Goal: Task Accomplishment & Management: Complete application form

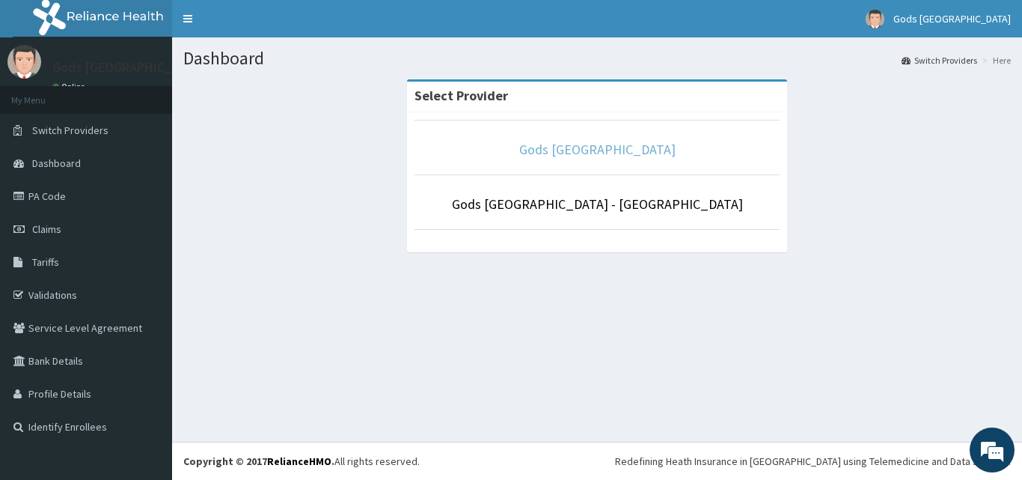
click at [616, 147] on link "Gods [GEOGRAPHIC_DATA]" at bounding box center [597, 149] width 156 height 17
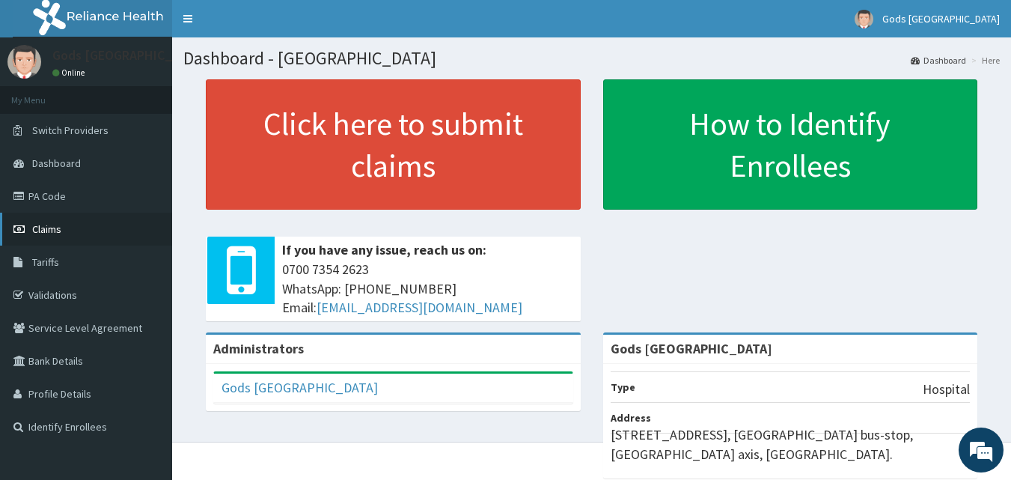
click at [54, 231] on span "Claims" at bounding box center [46, 228] width 29 height 13
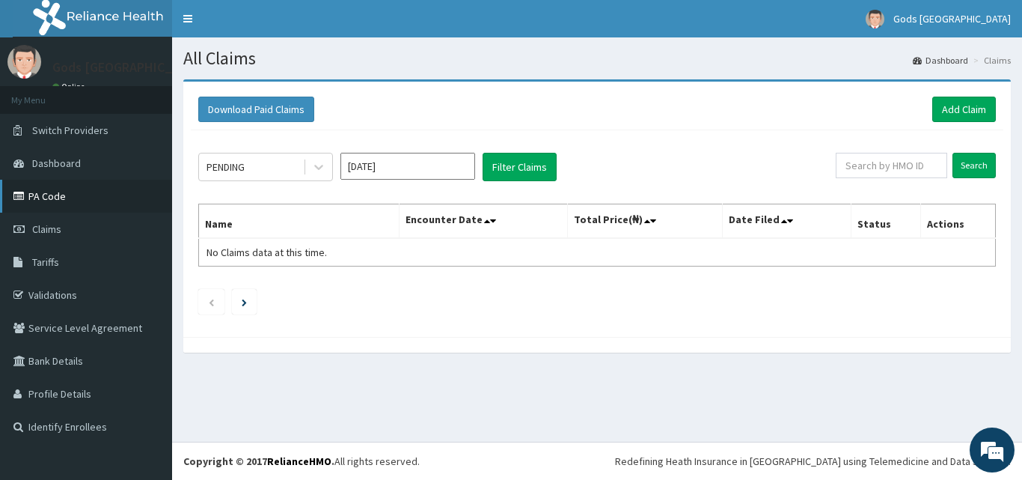
click at [52, 196] on link "PA Code" at bounding box center [86, 196] width 172 height 33
click at [953, 100] on link "Add Claim" at bounding box center [965, 109] width 64 height 25
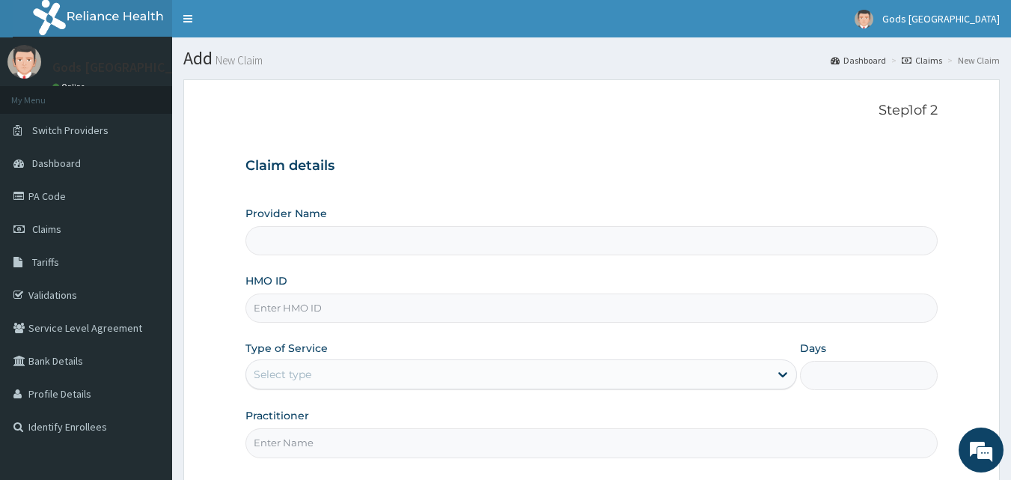
type input "Gods Apple city Hospital"
click at [57, 189] on link "PA Code" at bounding box center [86, 196] width 172 height 33
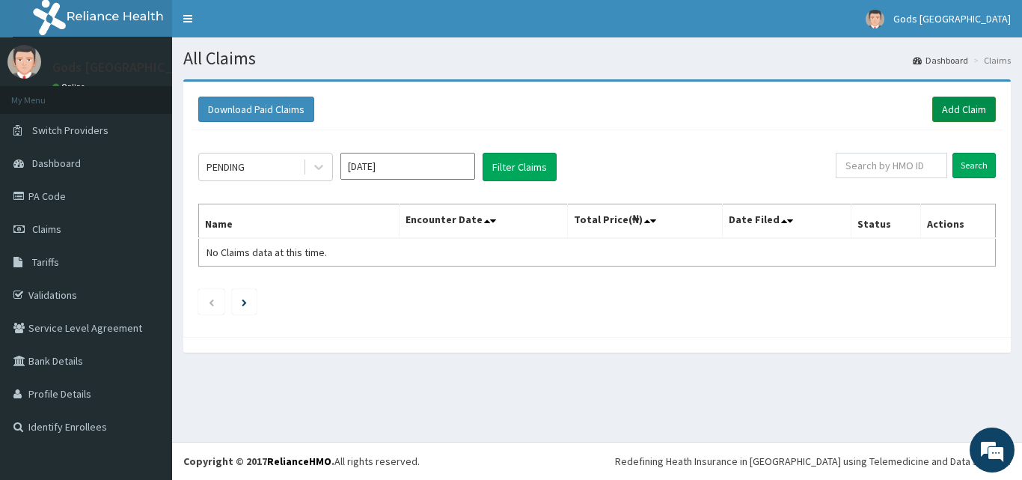
click at [965, 105] on link "Add Claim" at bounding box center [965, 109] width 64 height 25
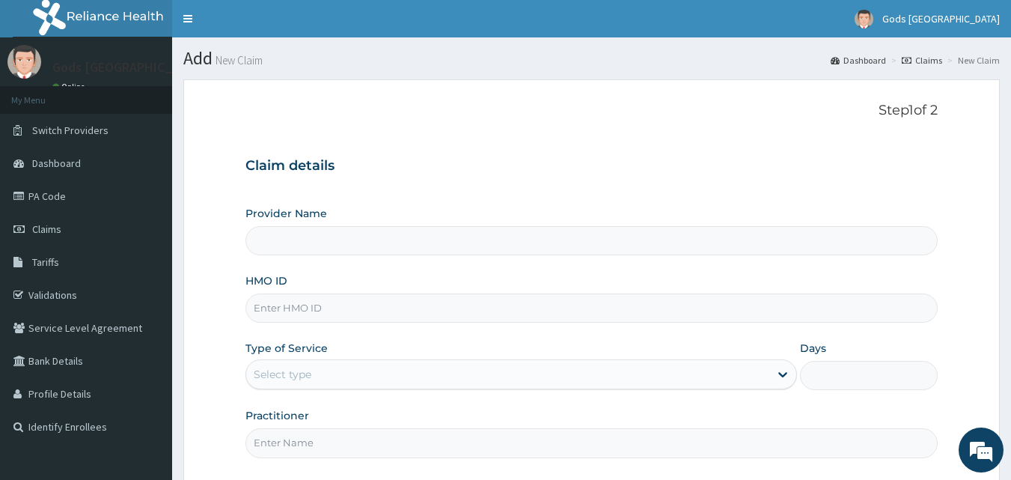
type input "Gods [GEOGRAPHIC_DATA]"
click at [292, 310] on input "HMO ID" at bounding box center [591, 307] width 693 height 29
type input "EVW/10002/E"
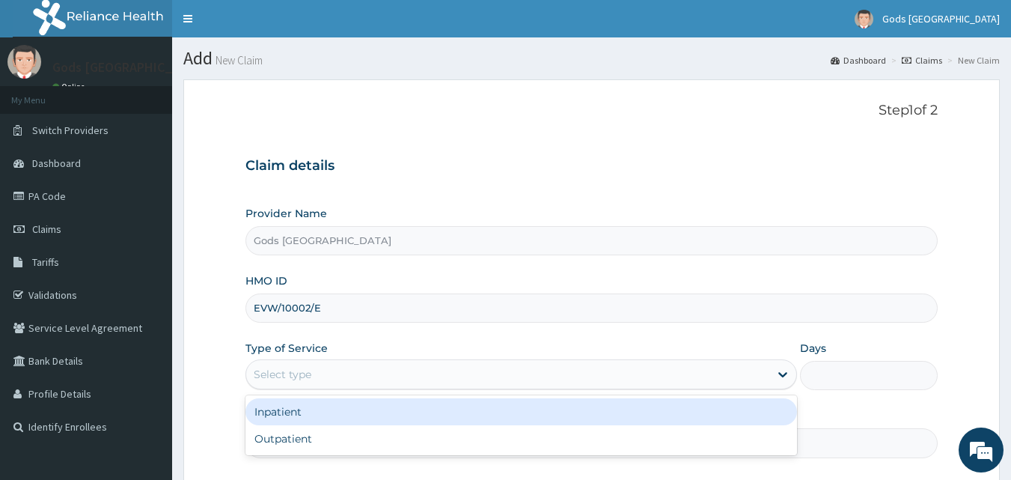
click at [296, 373] on div "Select type" at bounding box center [283, 374] width 58 height 15
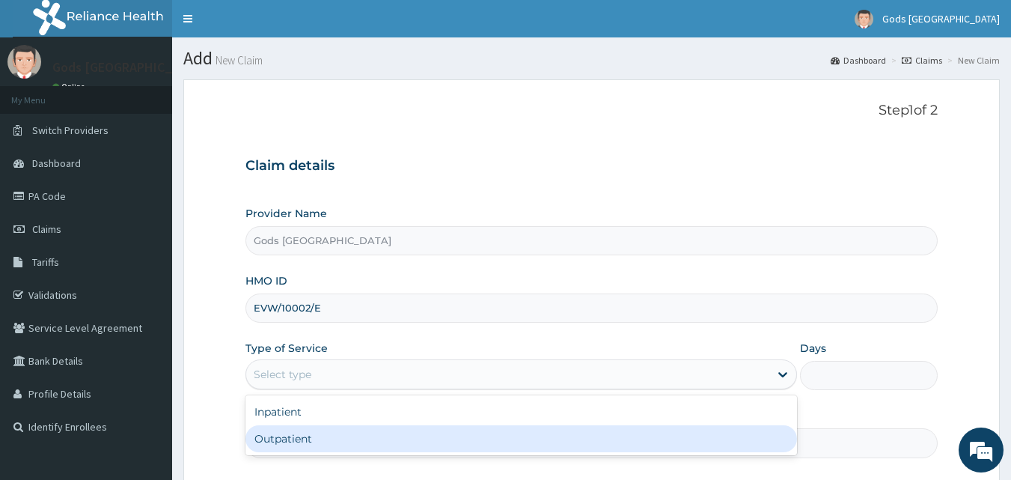
click at [289, 441] on div "Outpatient" at bounding box center [521, 438] width 552 height 27
type input "1"
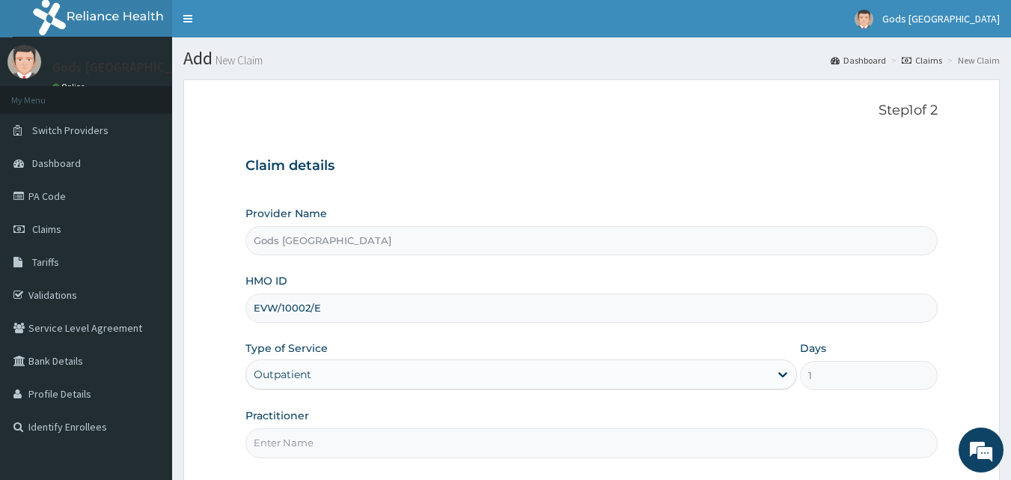
click at [295, 436] on input "Practitioner" at bounding box center [591, 442] width 693 height 29
type input "DR BOYE"
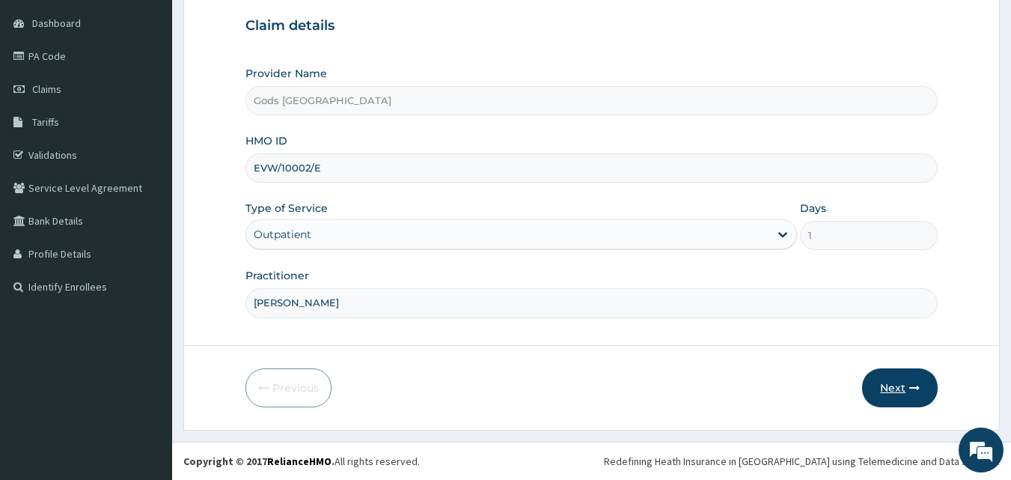
click at [921, 386] on button "Next" at bounding box center [900, 387] width 76 height 39
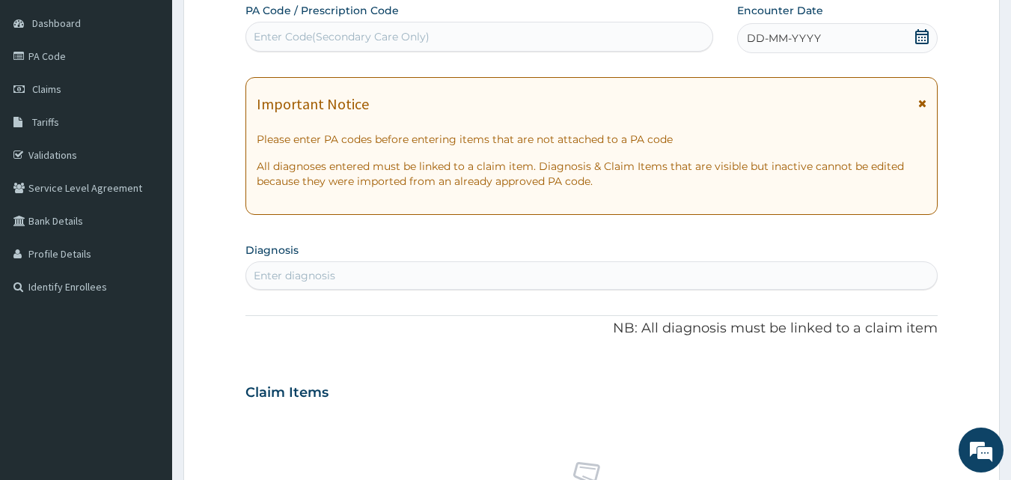
click at [925, 34] on icon at bounding box center [921, 36] width 13 height 15
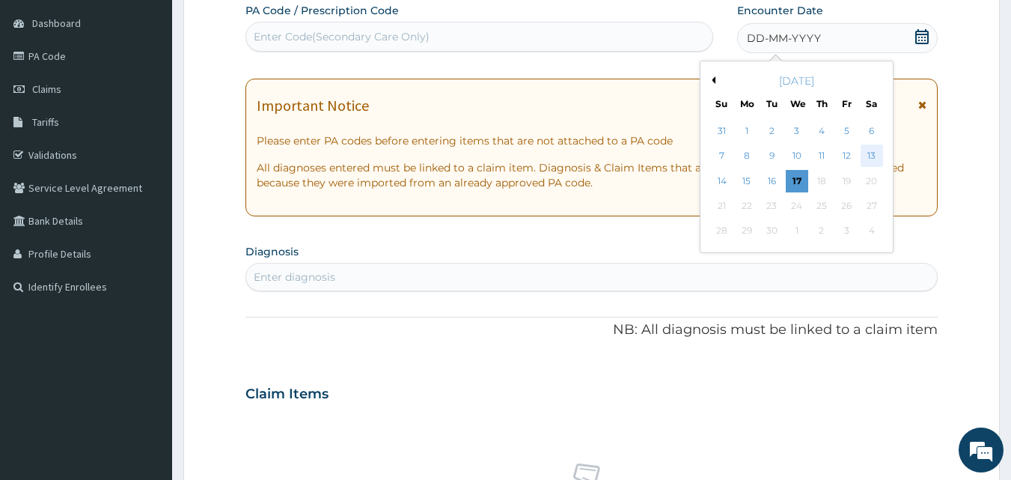
click at [863, 150] on div "13" at bounding box center [872, 156] width 22 height 22
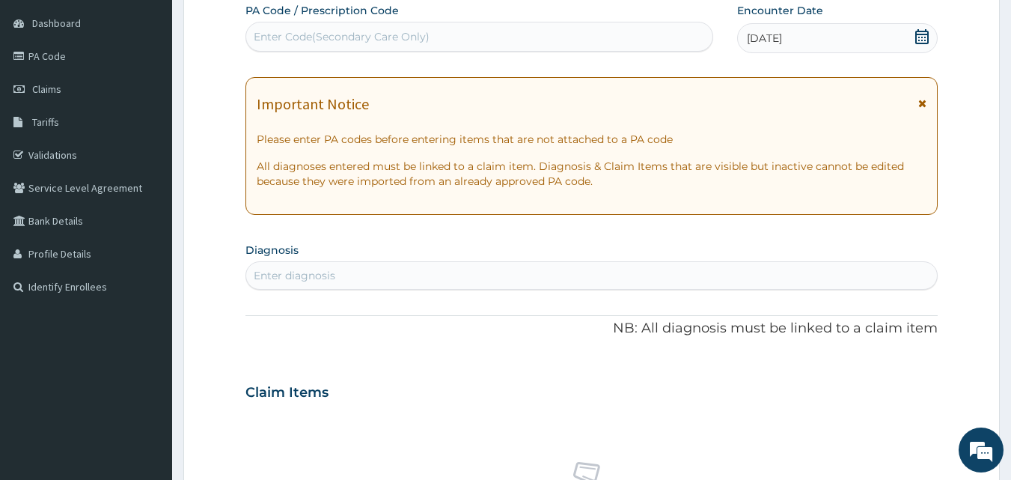
click at [283, 32] on div "Enter Code(Secondary Care Only)" at bounding box center [342, 36] width 176 height 15
click at [361, 31] on div "Enter Code(Secondary Care Only)" at bounding box center [342, 36] width 176 height 15
paste input "PA/1E5705"
type input "PA/1E5705"
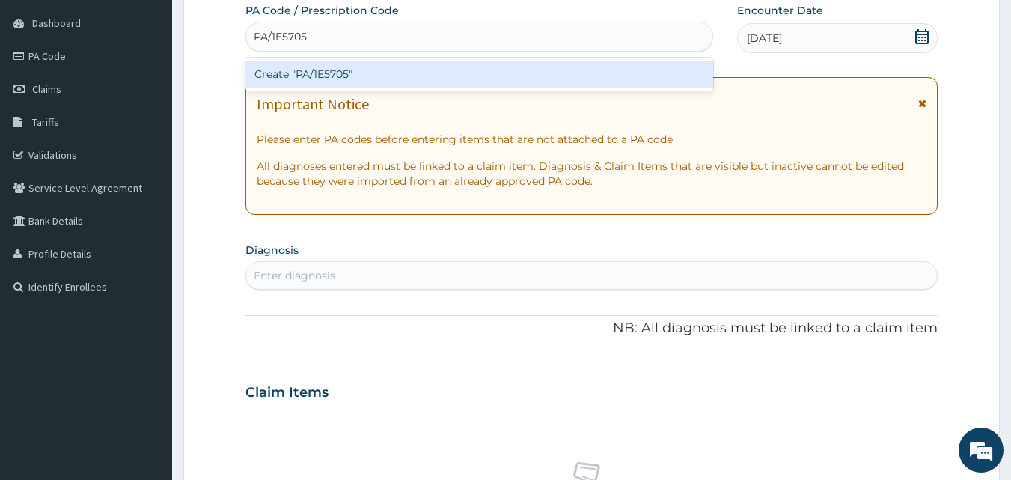
click at [353, 70] on div "Create "PA/1E5705"" at bounding box center [479, 74] width 469 height 27
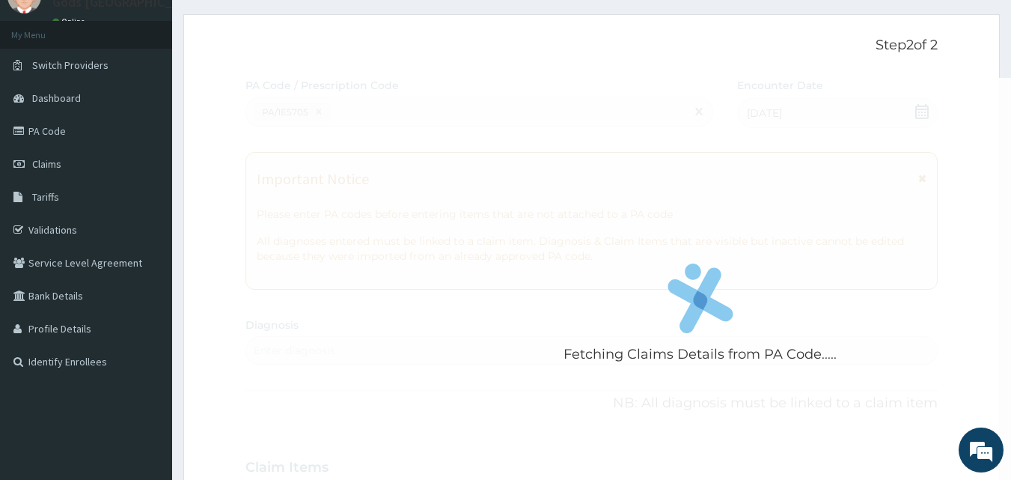
scroll to position [150, 0]
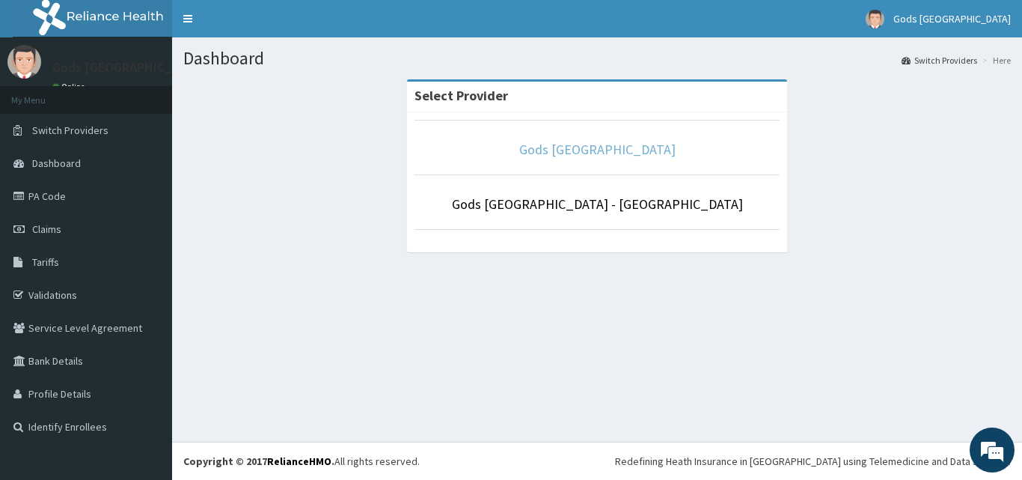
click at [594, 151] on link "Gods [GEOGRAPHIC_DATA]" at bounding box center [597, 149] width 156 height 17
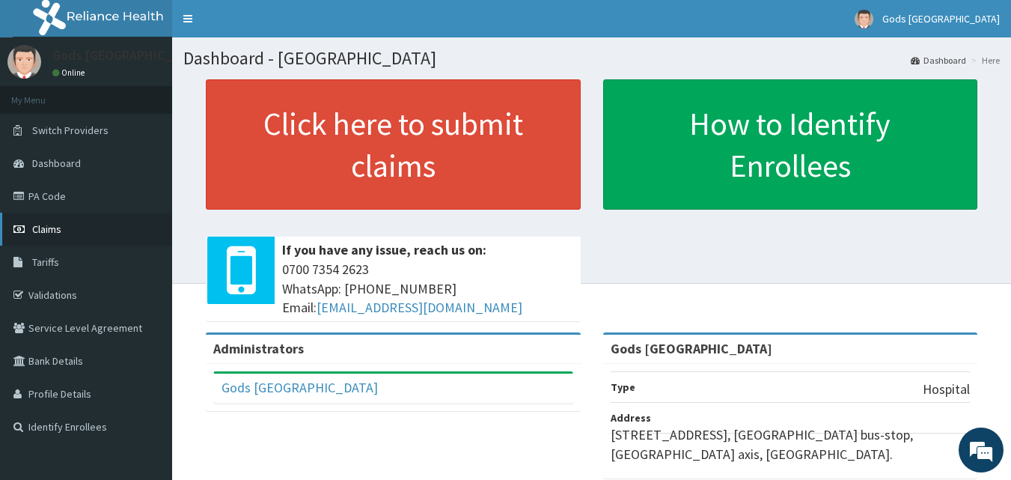
click at [52, 228] on span "Claims" at bounding box center [46, 228] width 29 height 13
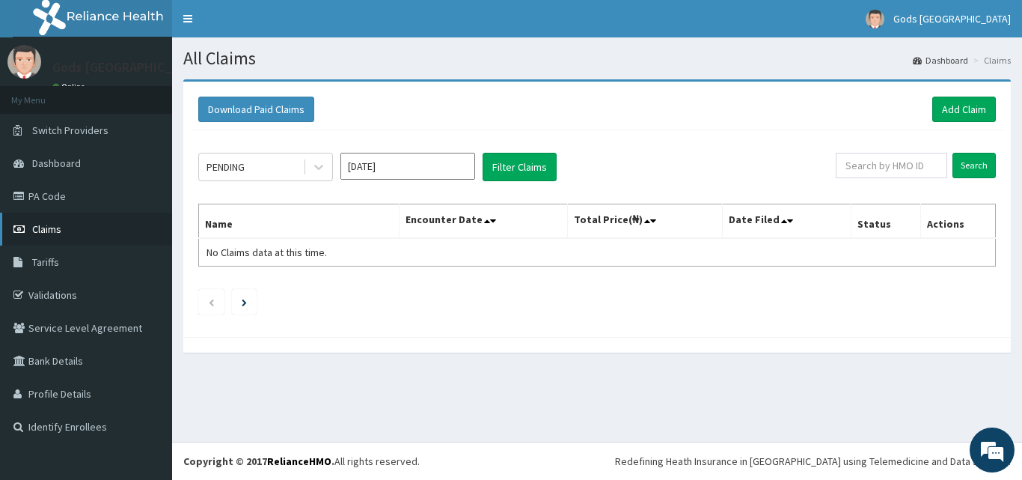
click at [49, 221] on link "Claims" at bounding box center [86, 229] width 172 height 33
click at [46, 153] on link "Dashboard" at bounding box center [86, 163] width 172 height 33
click at [952, 109] on link "Add Claim" at bounding box center [965, 109] width 64 height 25
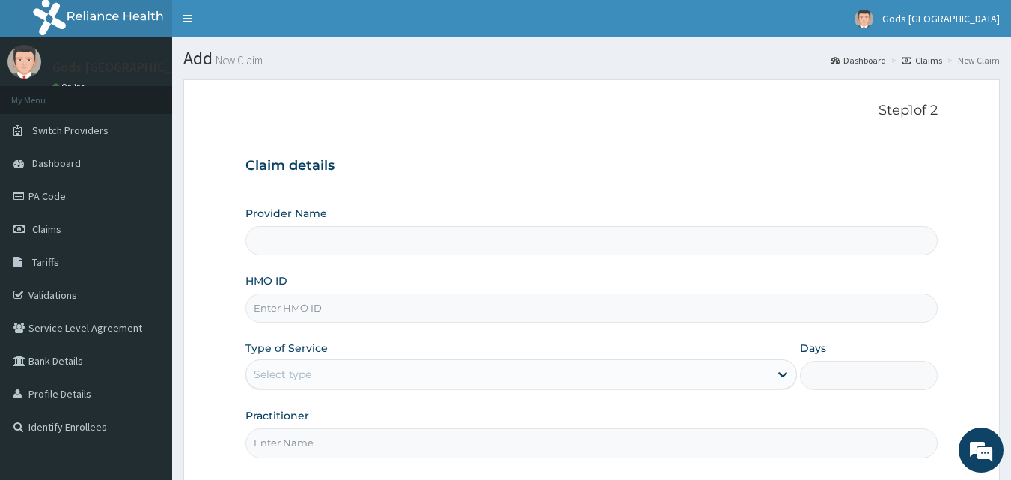
type input "Gods [GEOGRAPHIC_DATA]"
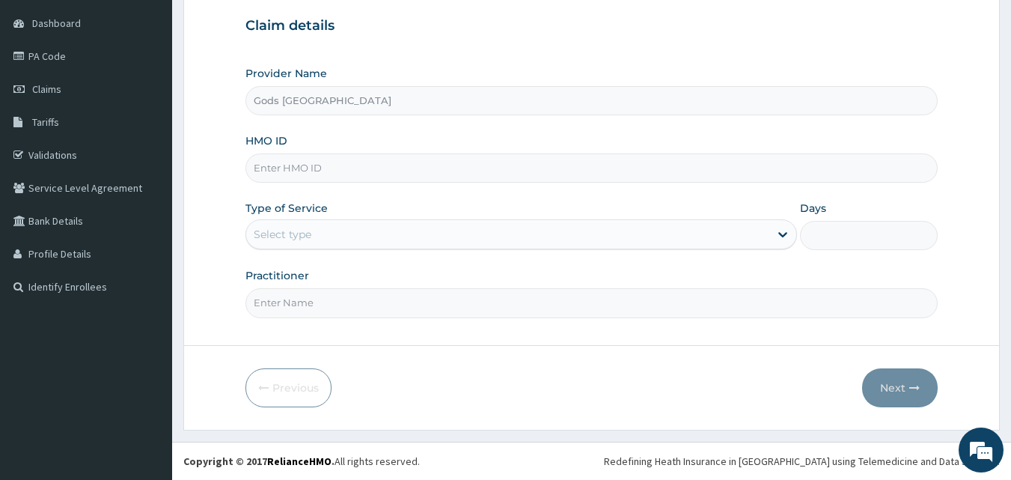
click at [300, 168] on input "HMO ID" at bounding box center [591, 167] width 693 height 29
paste input "ago/10144/e"
type input "AGO/10144/E"
click at [326, 230] on div "Select type" at bounding box center [507, 234] width 523 height 24
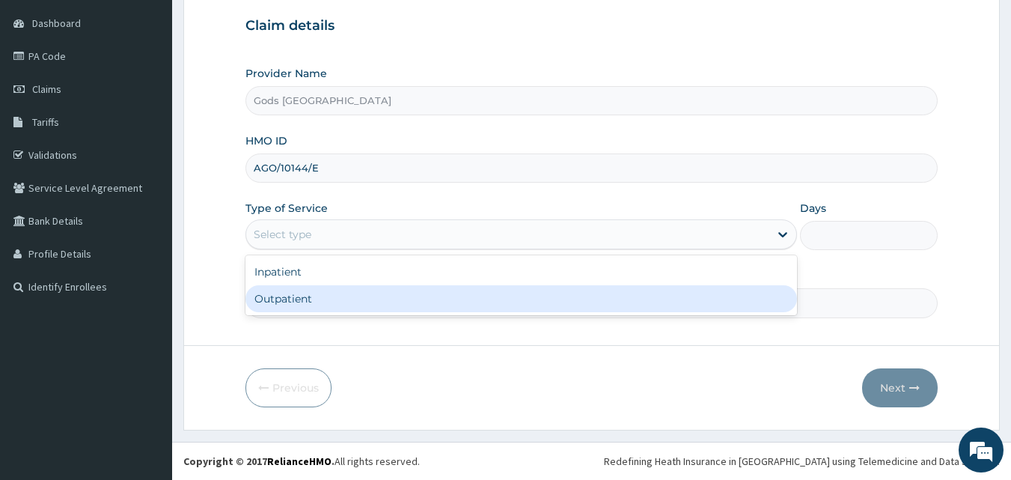
click at [274, 300] on div "Outpatient" at bounding box center [521, 298] width 552 height 27
type input "1"
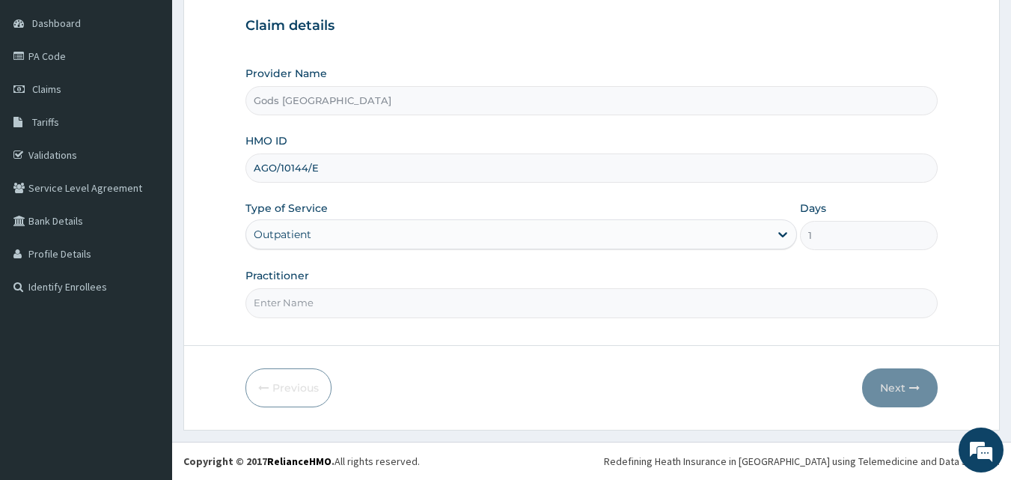
click at [278, 296] on input "Practitioner" at bounding box center [591, 302] width 693 height 29
type input "[PERSON_NAME]"
click at [901, 380] on button "Next" at bounding box center [900, 387] width 76 height 39
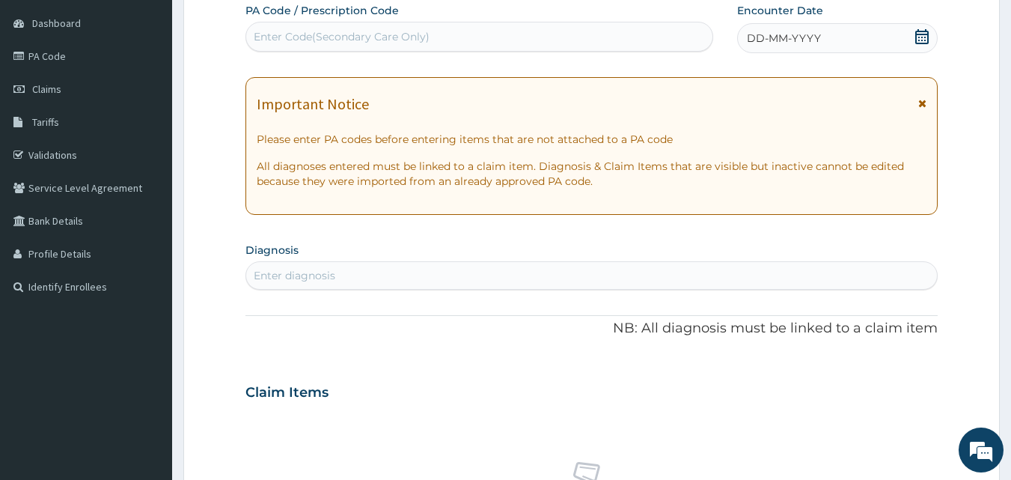
click at [919, 34] on icon at bounding box center [921, 36] width 13 height 15
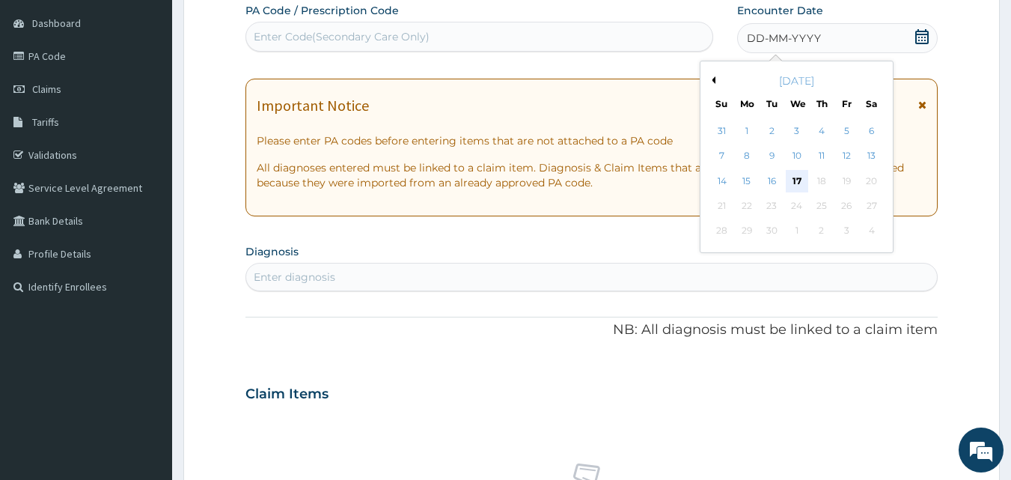
click at [799, 177] on div "17" at bounding box center [797, 181] width 22 height 22
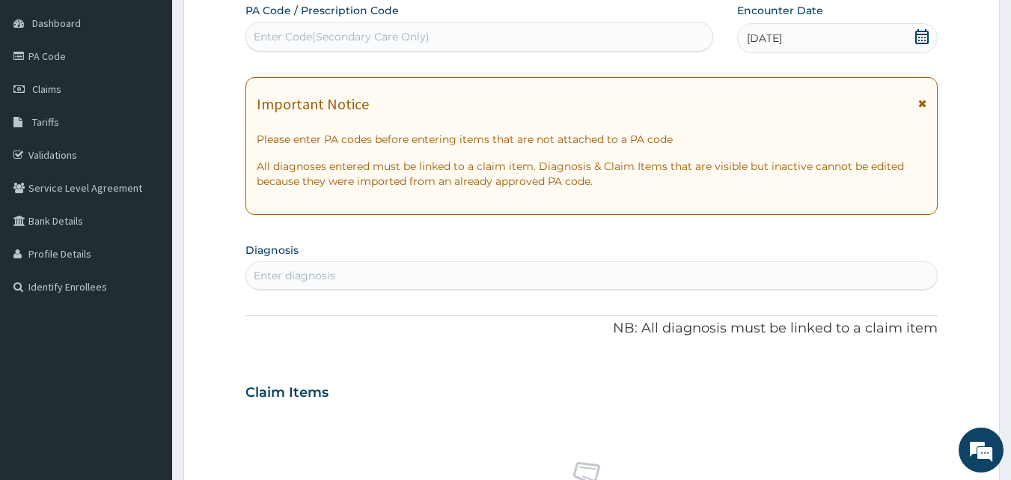
click at [269, 27] on div "Enter Code(Secondary Care Only)" at bounding box center [479, 37] width 467 height 24
click at [317, 37] on div "Enter Code(Secondary Care Only)" at bounding box center [342, 36] width 176 height 15
paste input "PA/AC3578"
type input "PA/AC3578"
click at [317, 37] on div "Enter Code(Secondary Care Only)" at bounding box center [479, 37] width 467 height 24
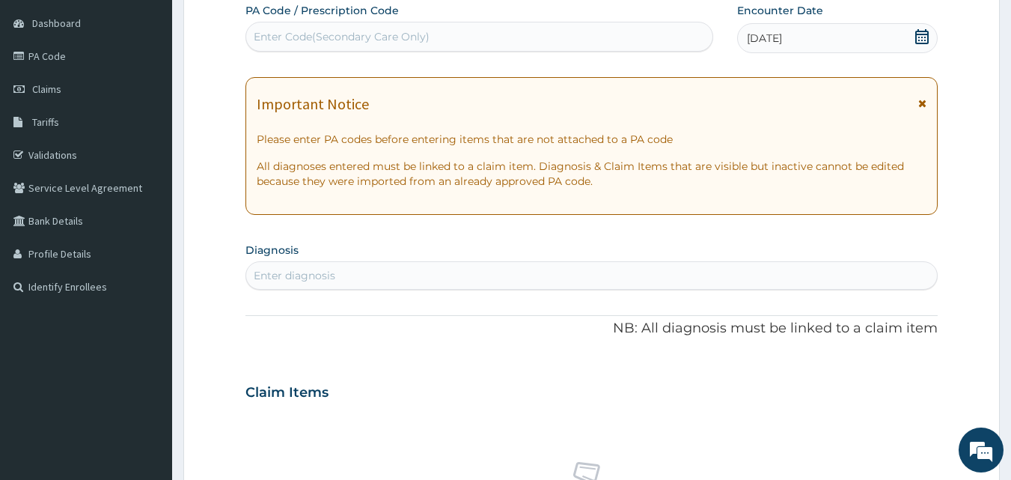
paste input "PA/AC3578"
type input "PA/AC3578"
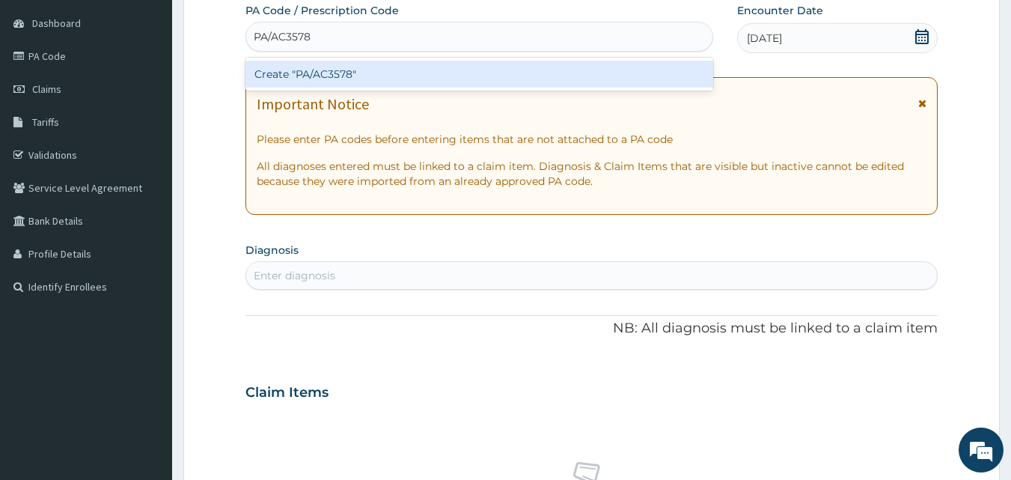
click at [320, 75] on div "Create "PA/AC3578"" at bounding box center [479, 74] width 469 height 27
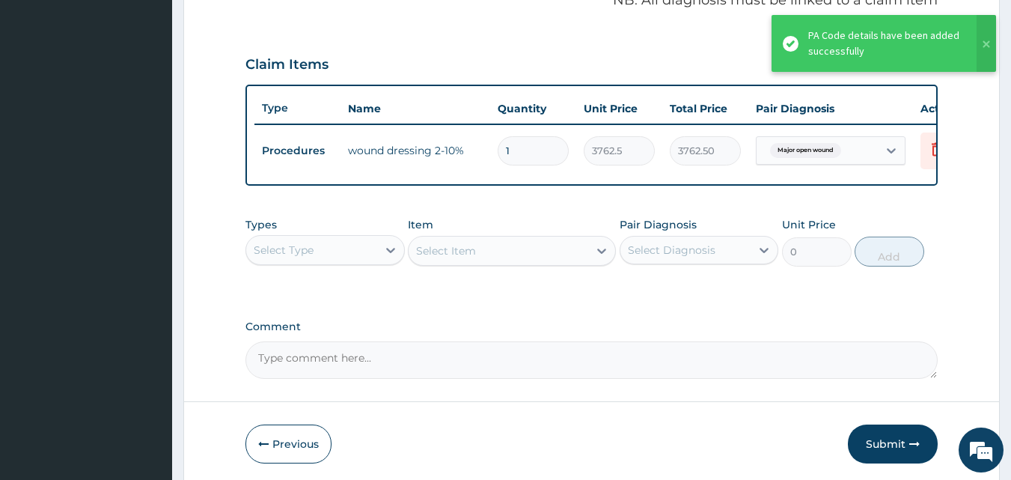
scroll to position [540, 0]
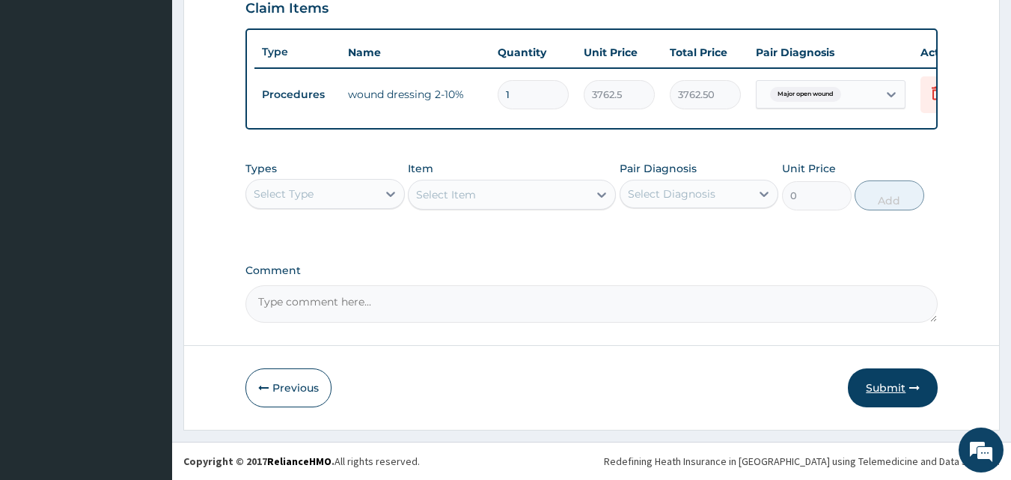
click at [872, 380] on button "Submit" at bounding box center [893, 387] width 90 height 39
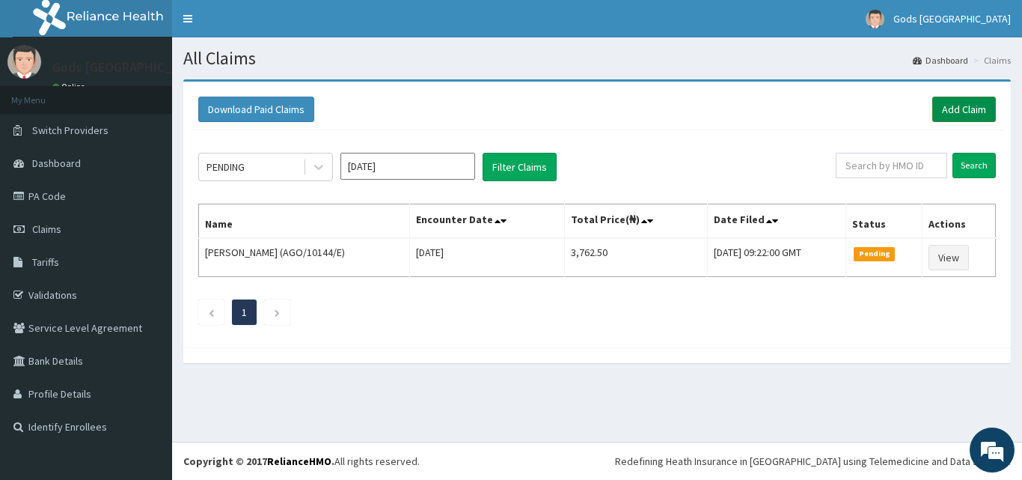
click at [945, 101] on link "Add Claim" at bounding box center [965, 109] width 64 height 25
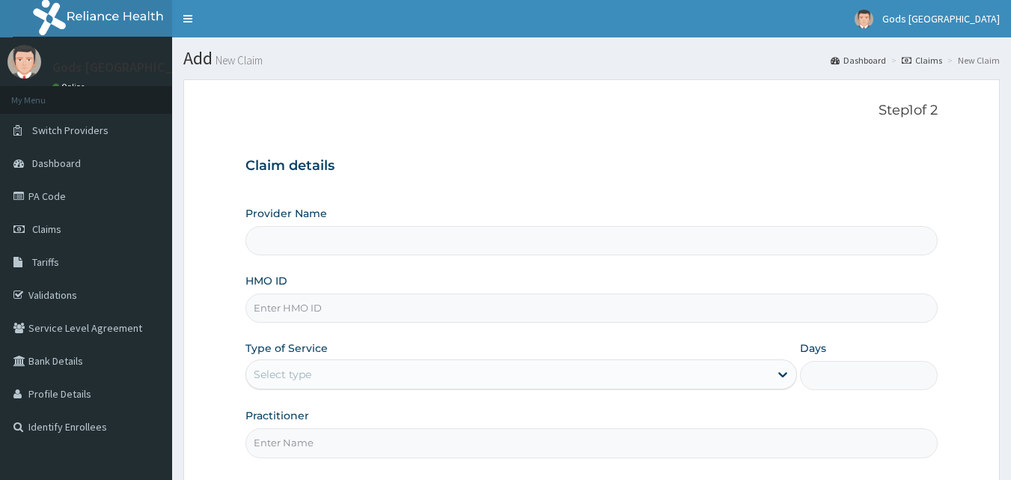
click at [374, 312] on input "HMO ID" at bounding box center [591, 307] width 693 height 29
type input "Gods [GEOGRAPHIC_DATA]"
type input "EVN/10002/E"
click at [274, 371] on div "Select type" at bounding box center [283, 374] width 58 height 15
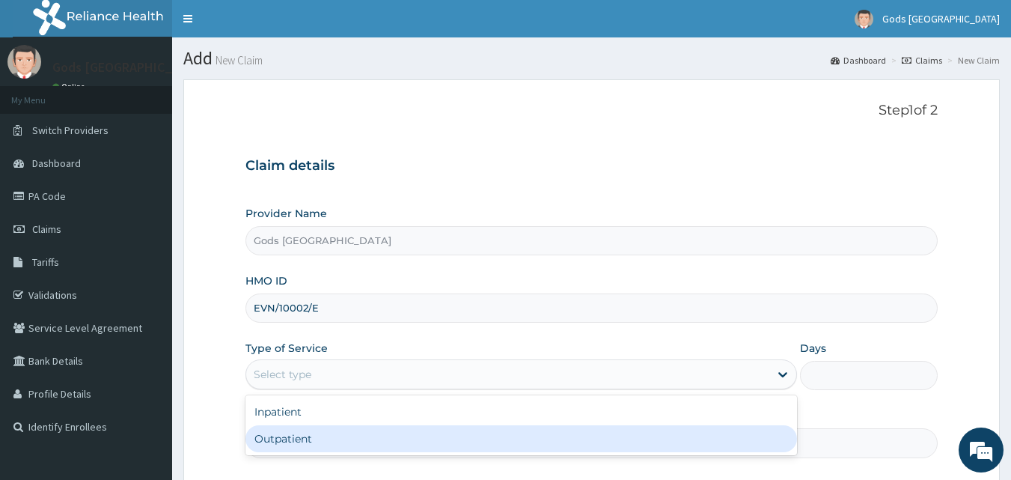
click at [290, 436] on div "Outpatient" at bounding box center [521, 438] width 552 height 27
type input "1"
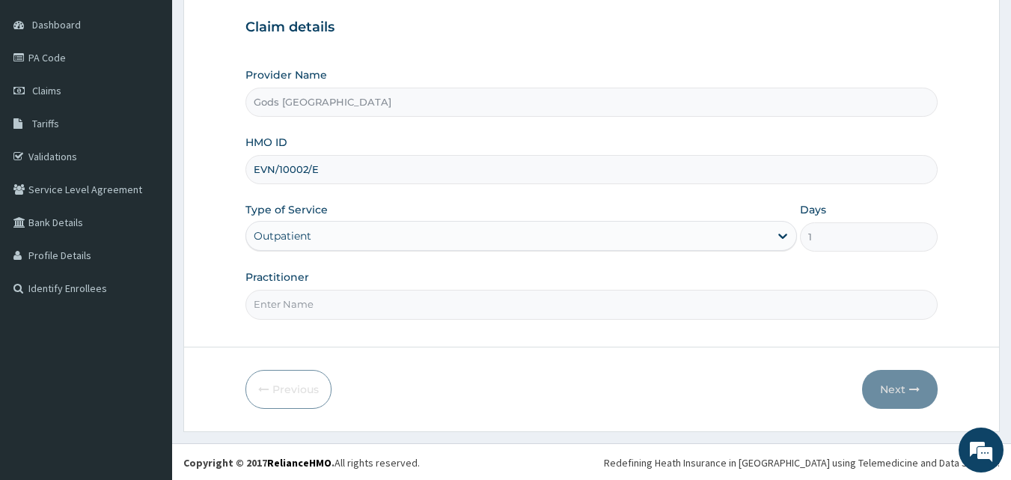
scroll to position [140, 0]
click at [318, 297] on input "Practitioner" at bounding box center [591, 302] width 693 height 29
type input "[PERSON_NAME]"
click at [877, 383] on button "Next" at bounding box center [900, 387] width 76 height 39
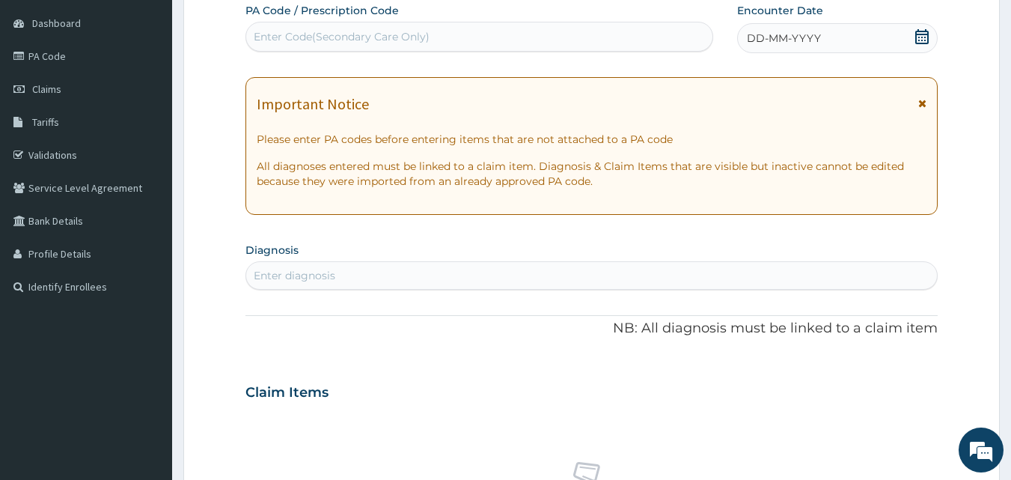
drag, startPoint x: 924, startPoint y: 34, endPoint x: 906, endPoint y: 39, distance: 17.8
click at [924, 34] on icon at bounding box center [921, 36] width 13 height 15
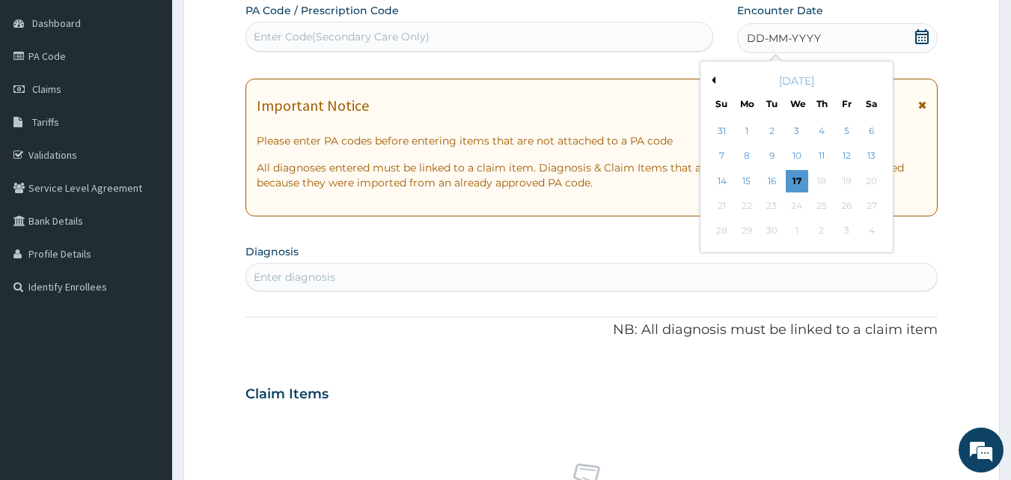
click at [866, 147] on div "13" at bounding box center [872, 156] width 22 height 22
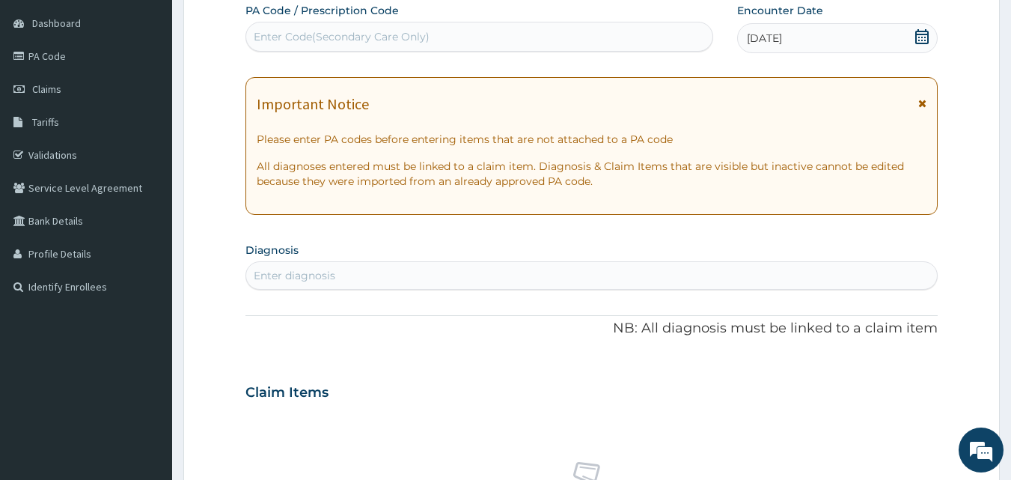
click at [262, 42] on div "Enter Code(Secondary Care Only)" at bounding box center [342, 36] width 176 height 15
click at [321, 31] on div "Enter Code(Secondary Care Only)" at bounding box center [342, 36] width 176 height 15
paste input "PA/F4602A"
type input "PA/F4602A"
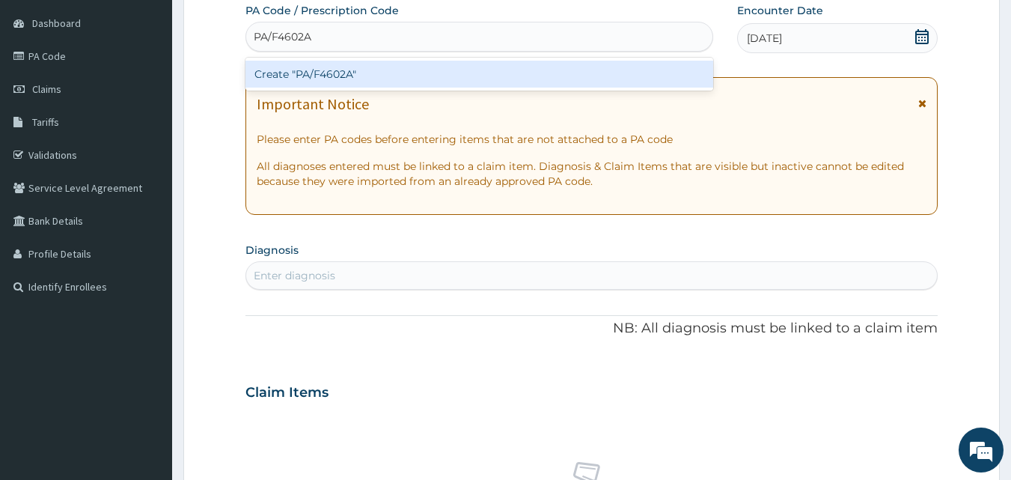
click at [320, 73] on div "Create "PA/F4602A"" at bounding box center [479, 74] width 469 height 27
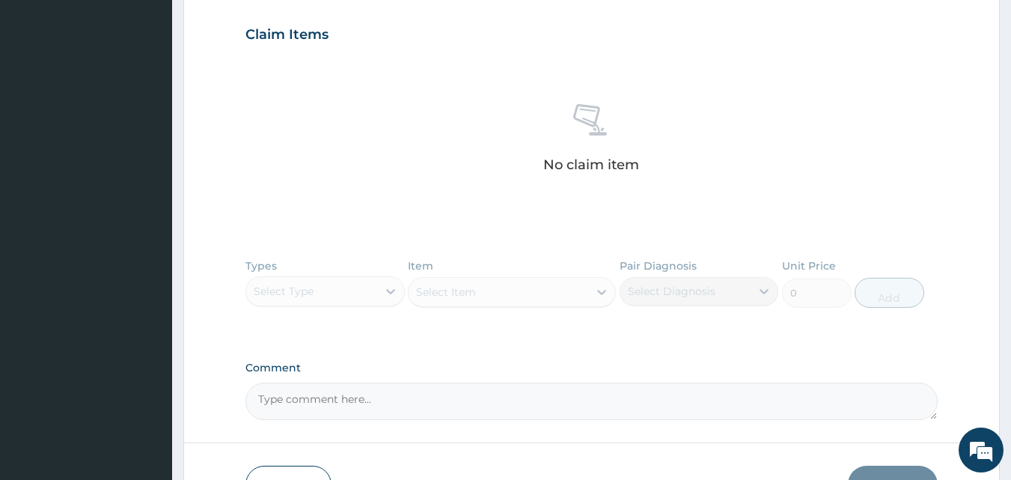
scroll to position [608, 0]
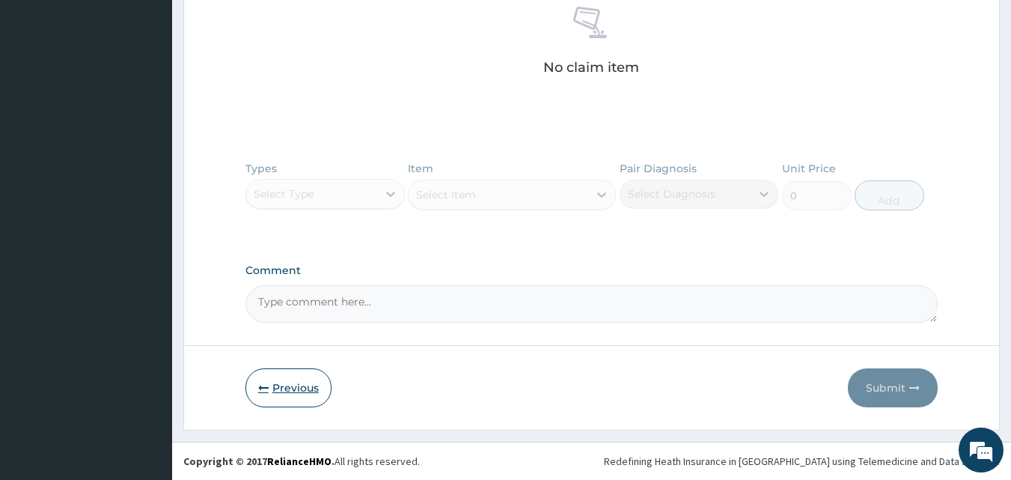
click at [299, 385] on button "Previous" at bounding box center [288, 387] width 86 height 39
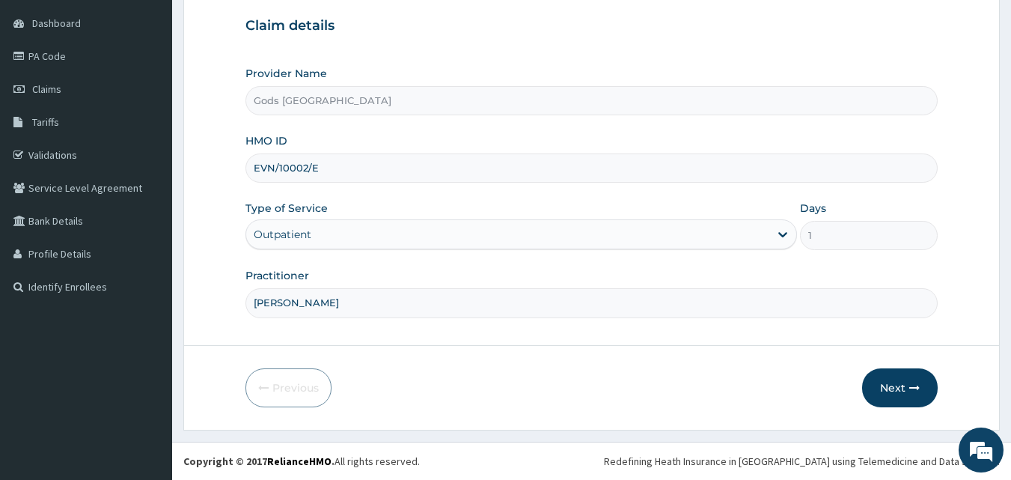
click at [277, 160] on input "EVN/10002/E" at bounding box center [591, 167] width 693 height 29
type input "EVW/10002/E"
click at [540, 376] on div "Previous Next" at bounding box center [591, 387] width 693 height 39
click at [875, 388] on button "Next" at bounding box center [900, 387] width 76 height 39
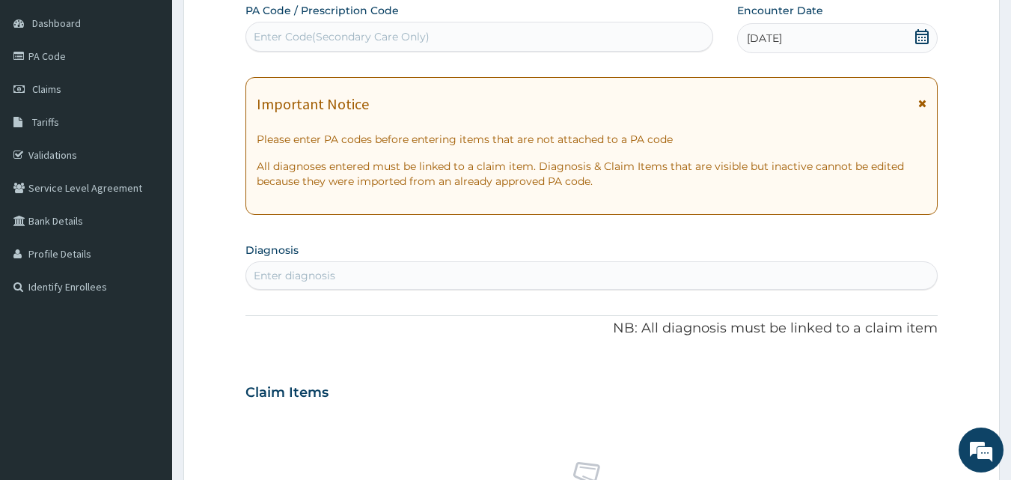
click at [274, 28] on div "Enter Code(Secondary Care Only)" at bounding box center [479, 37] width 467 height 24
paste input "PA/F4602A"
type input "PA/F4602A"
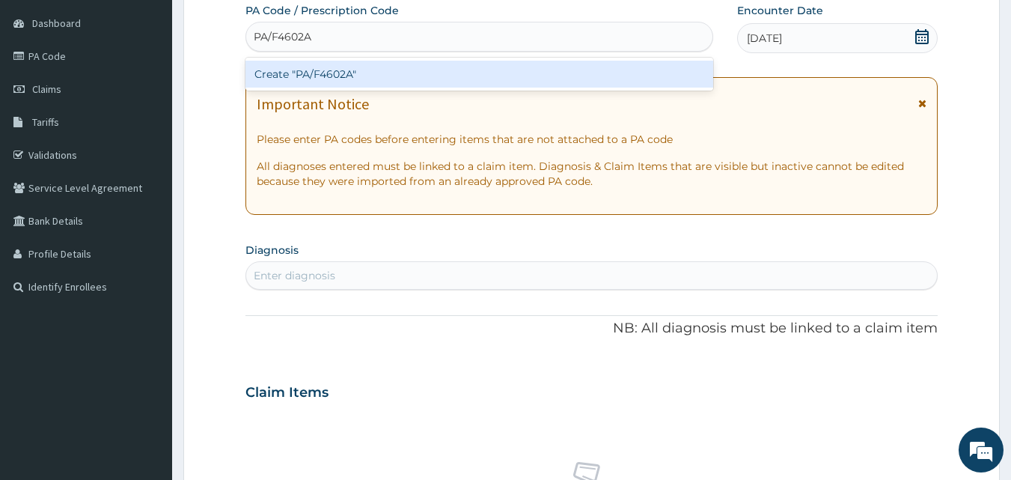
click at [309, 76] on div "Create "PA/F4602A"" at bounding box center [479, 74] width 469 height 27
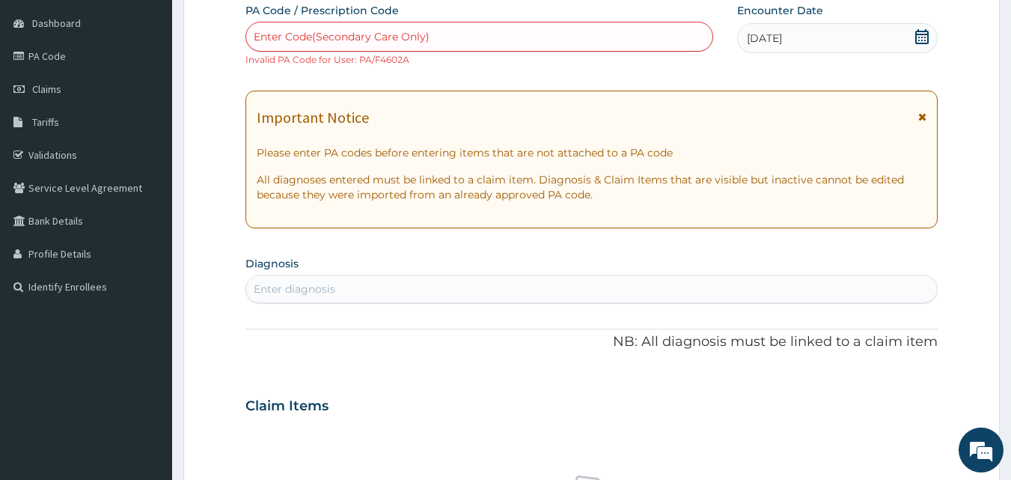
click at [292, 37] on div "Enter Code(Secondary Care Only)" at bounding box center [342, 36] width 176 height 15
paste input "PA/1E5705"
type input "PA/1E5705"
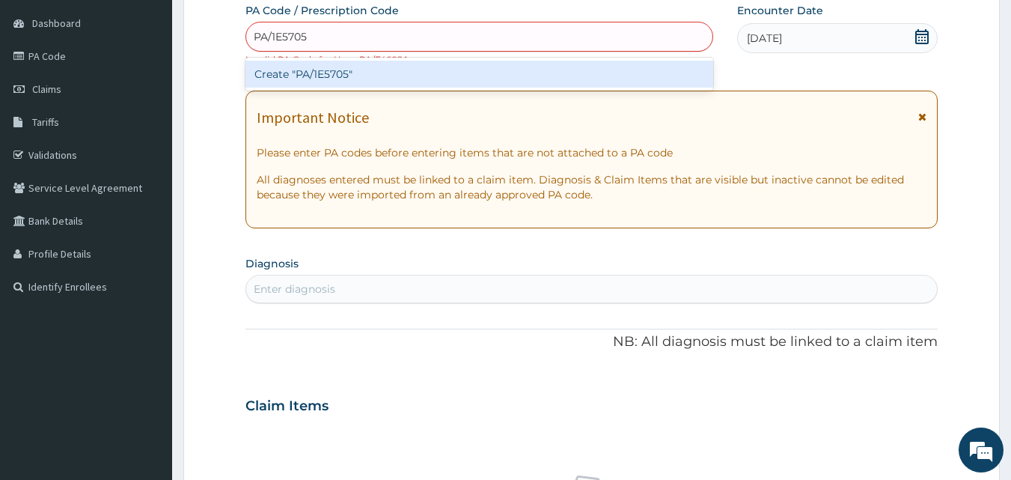
click at [310, 86] on div "Create "PA/1E5705"" at bounding box center [479, 74] width 469 height 27
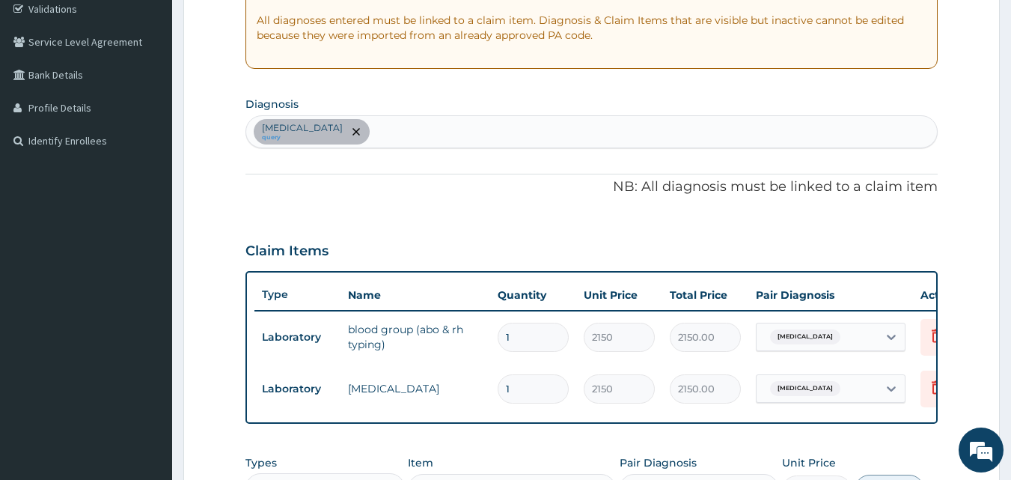
scroll to position [285, 0]
click at [393, 132] on div "[MEDICAL_DATA] query" at bounding box center [592, 132] width 692 height 31
type input "M"
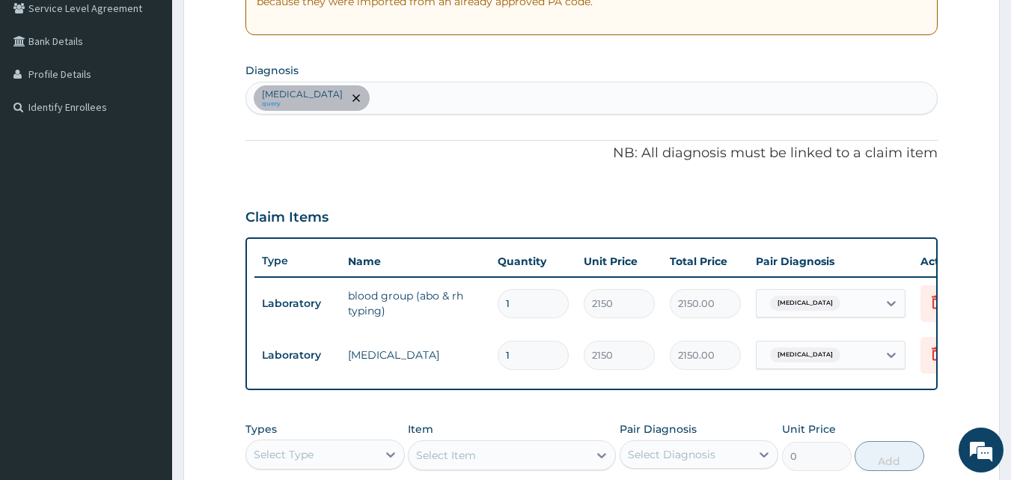
scroll to position [374, 0]
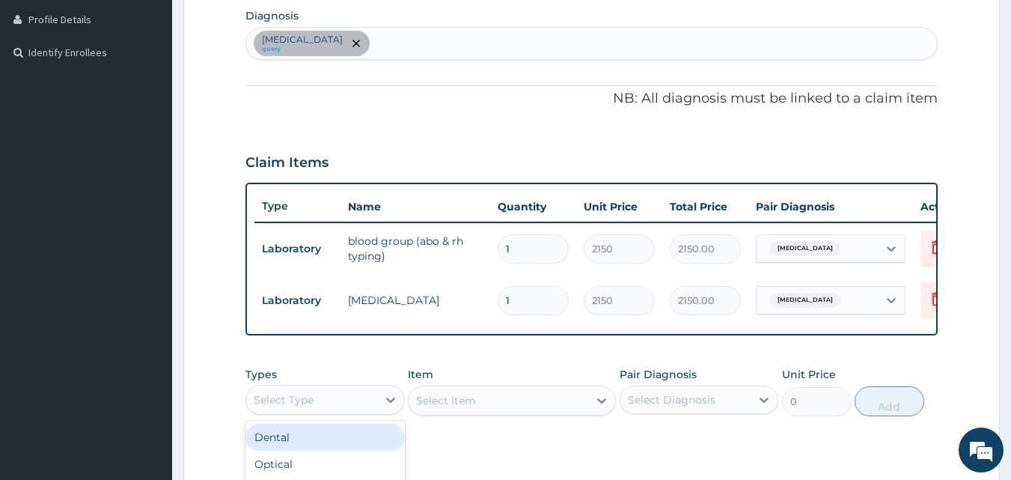
click at [355, 409] on div "Select Type" at bounding box center [311, 400] width 131 height 24
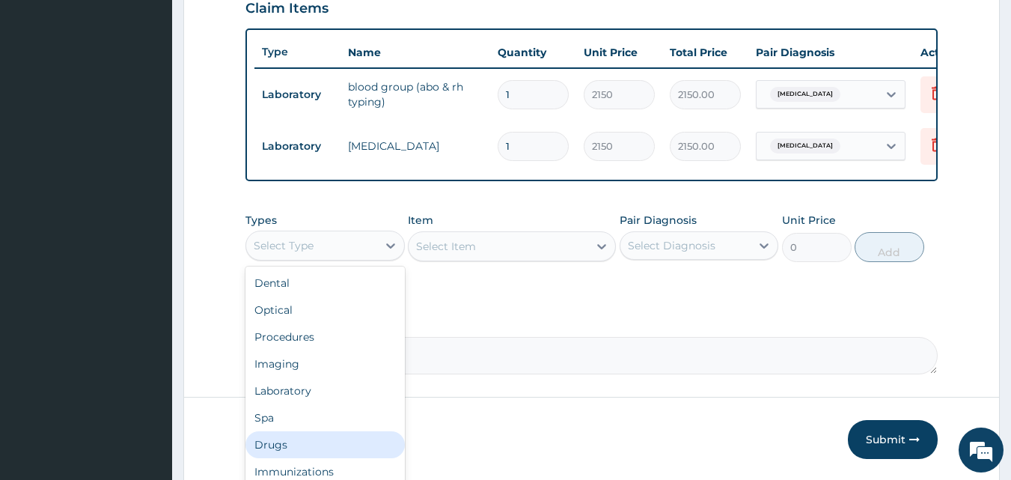
scroll to position [591, 0]
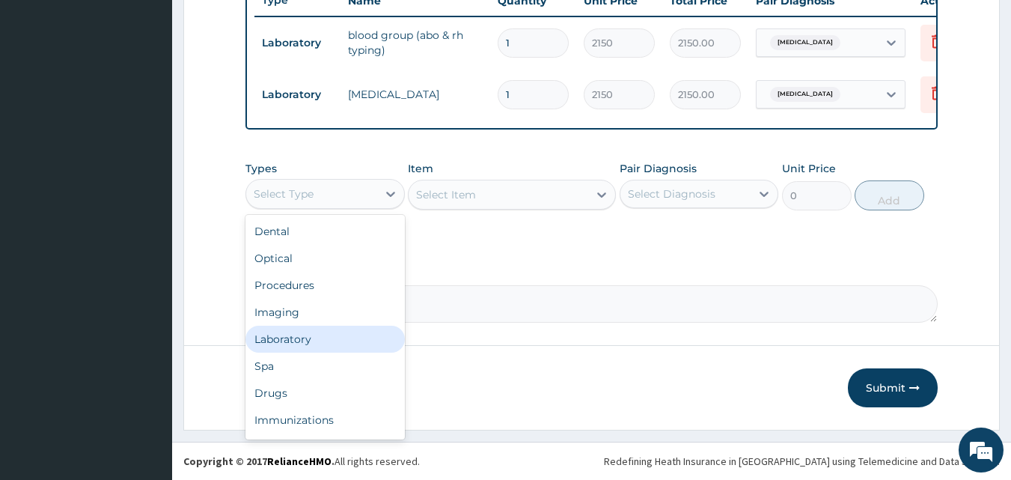
click at [323, 332] on div "Laboratory" at bounding box center [324, 339] width 159 height 27
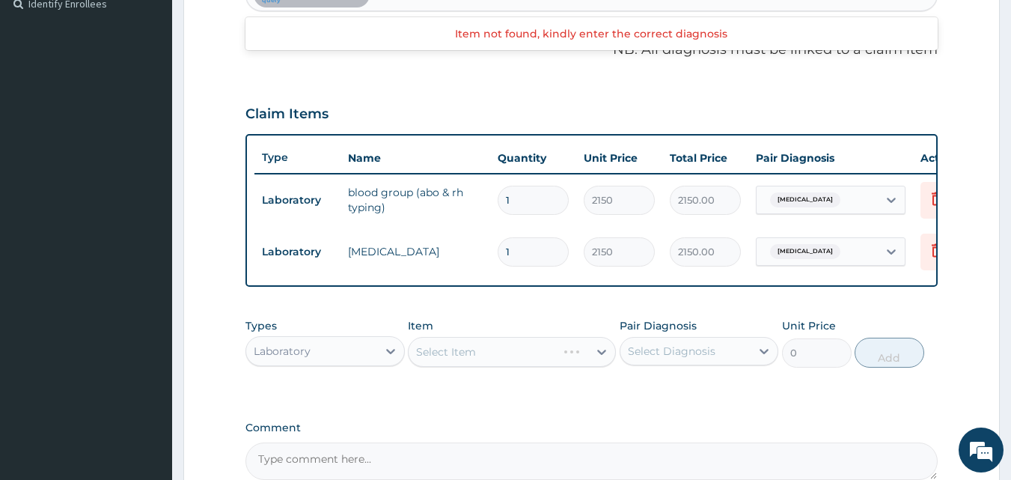
scroll to position [292, 0]
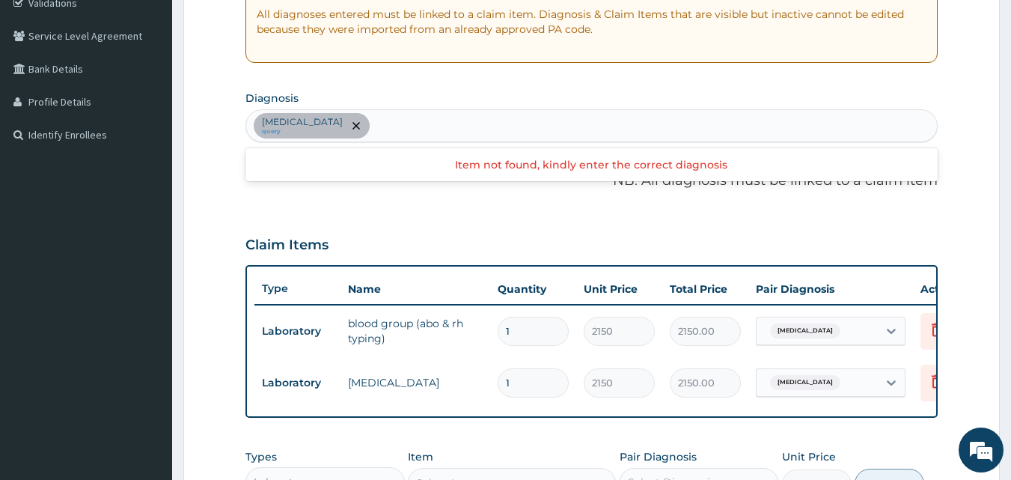
click at [382, 127] on div "Hemoglobinopathy query" at bounding box center [592, 125] width 692 height 31
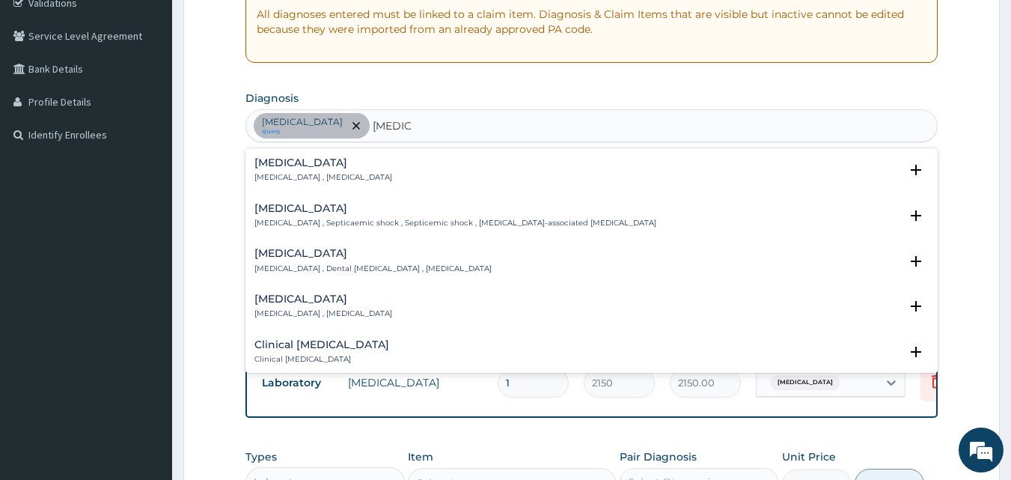
type input "SEPSIS"
drag, startPoint x: 352, startPoint y: 440, endPoint x: 381, endPoint y: 314, distance: 129.1
click at [355, 439] on div "PA Code / Prescription Code PA/1E5705 Encounter Date 13-09-2025 Important Notic…" at bounding box center [591, 231] width 693 height 760
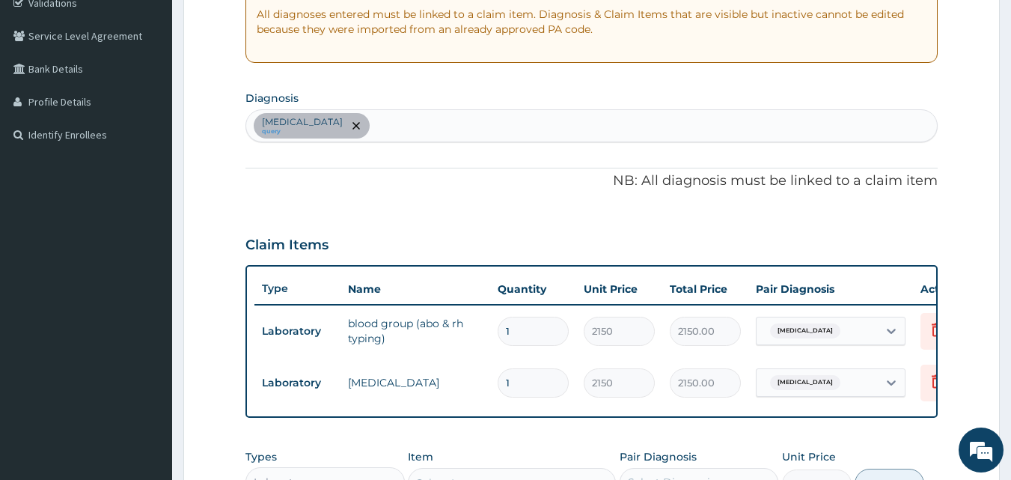
click at [400, 123] on div "[MEDICAL_DATA] query" at bounding box center [592, 125] width 692 height 31
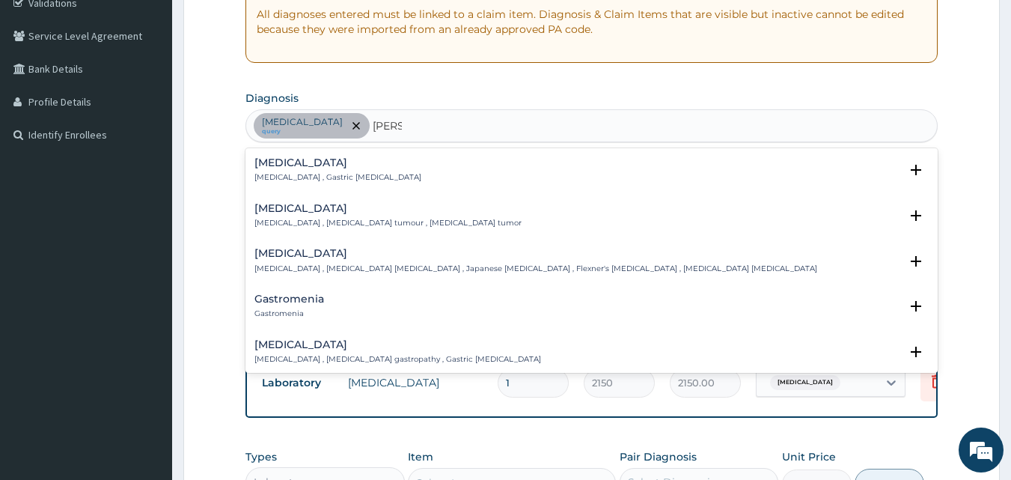
type input "GASTR"
click at [317, 166] on h4 "[MEDICAL_DATA]" at bounding box center [337, 162] width 167 height 11
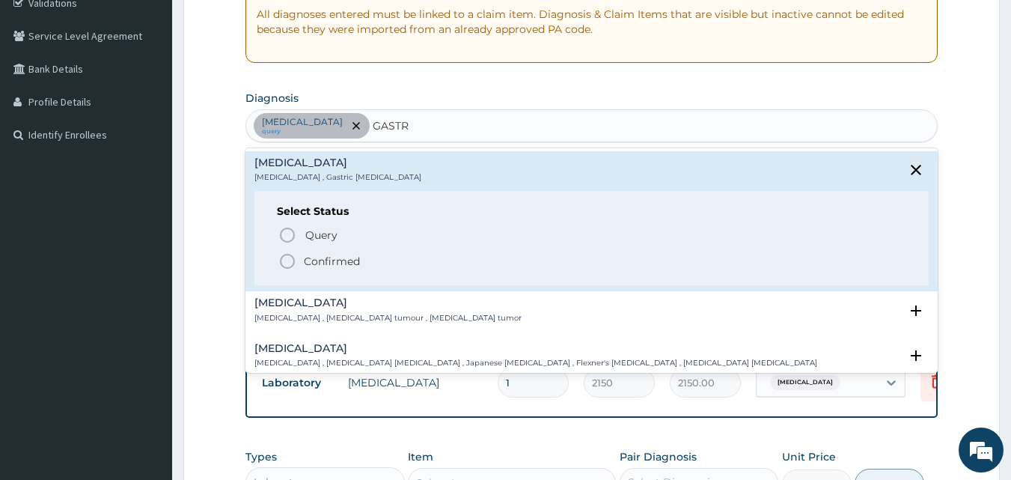
click at [316, 262] on p "Confirmed" at bounding box center [332, 261] width 56 height 15
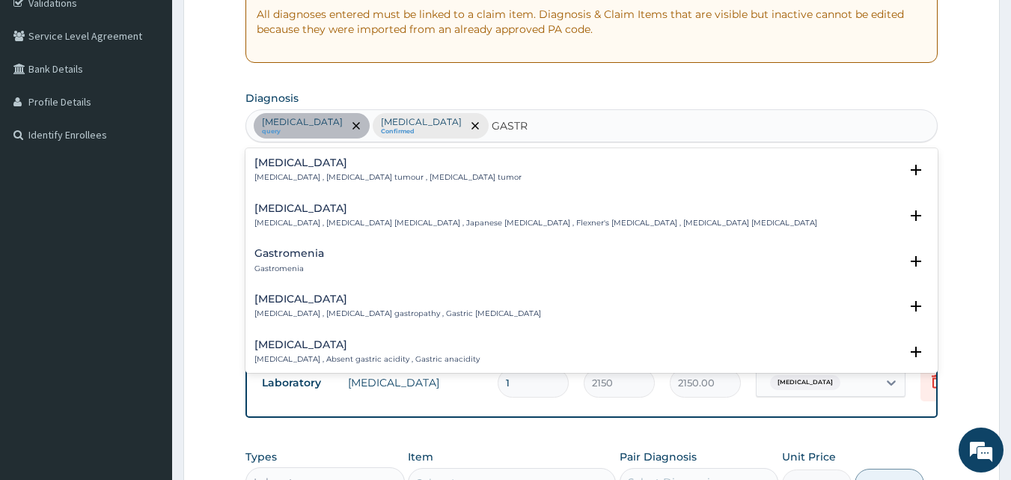
click at [308, 162] on h4 "[MEDICAL_DATA]" at bounding box center [387, 162] width 267 height 11
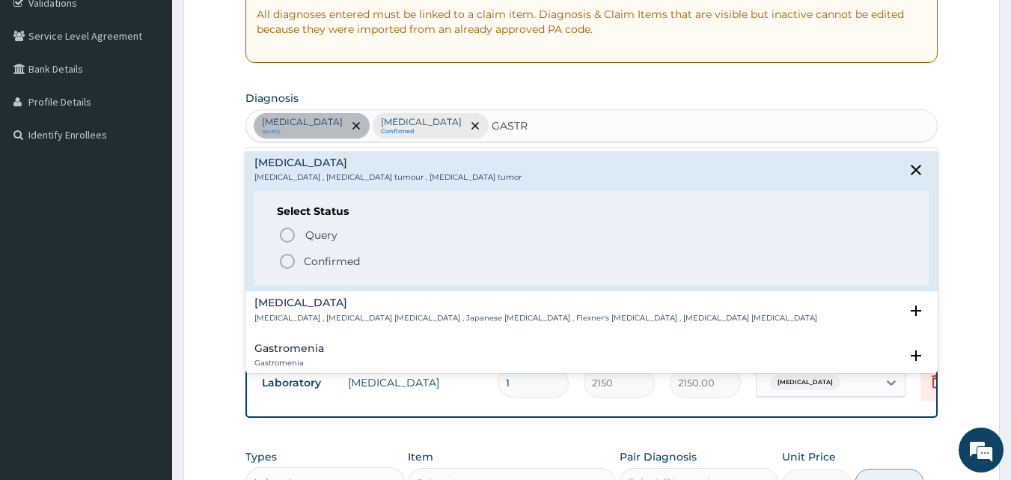
click at [434, 351] on div "Gastromenia Gastromenia" at bounding box center [591, 356] width 675 height 26
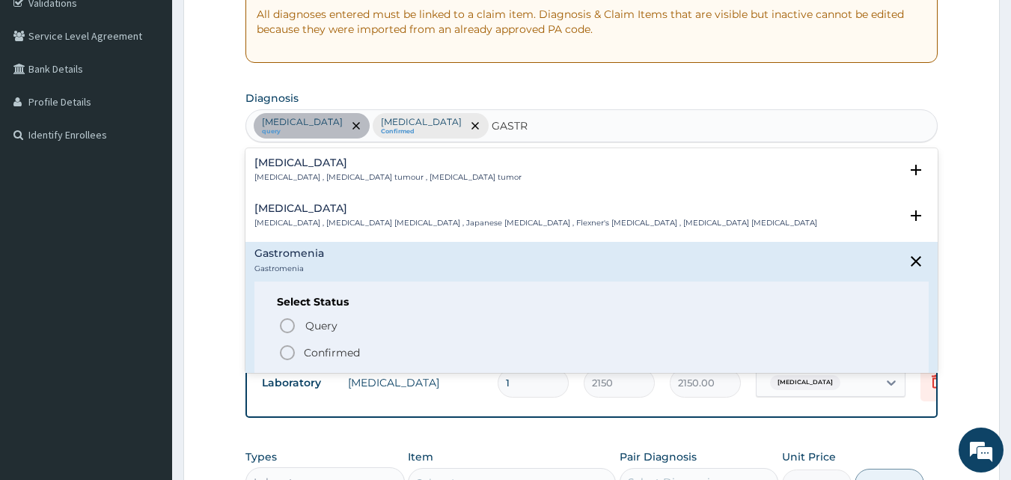
type input "GASTR"
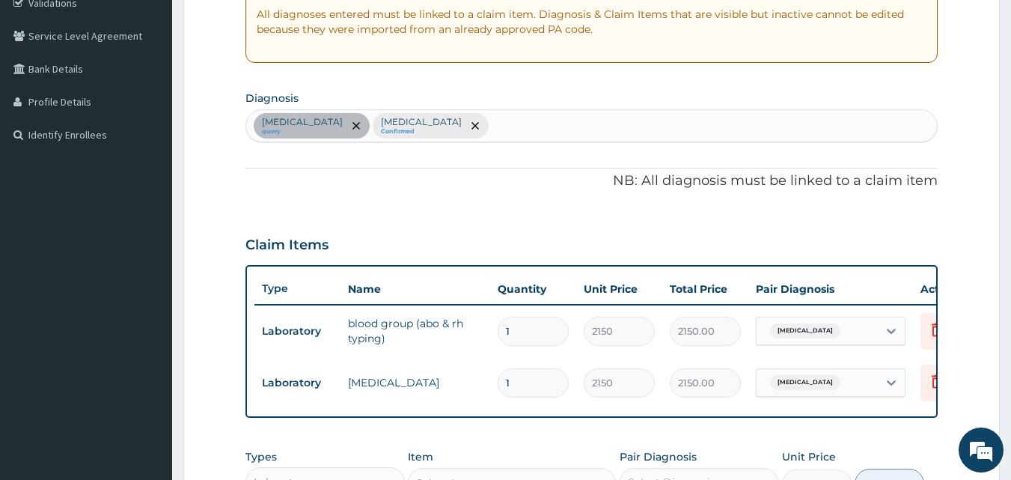
click at [425, 392] on td "genotype" at bounding box center [416, 382] width 150 height 30
click at [467, 139] on div "Hemoglobinopathy query Gastritis Confirmed" at bounding box center [592, 125] width 692 height 31
type input "G"
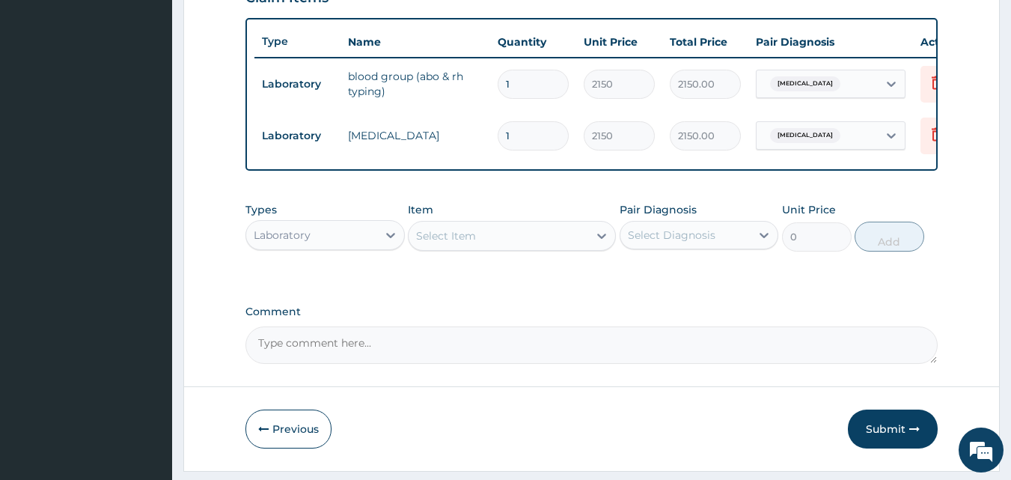
scroll to position [591, 0]
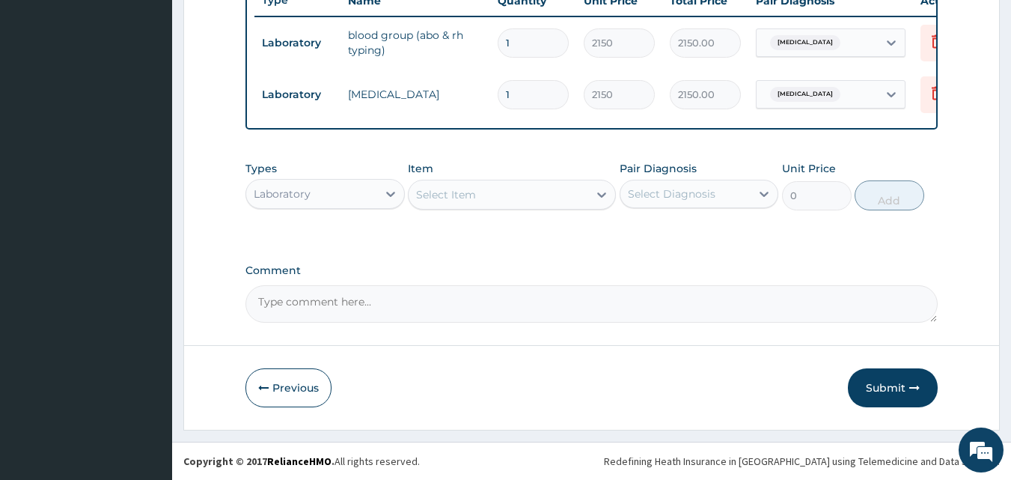
click at [373, 193] on div "Laboratory" at bounding box center [311, 194] width 131 height 24
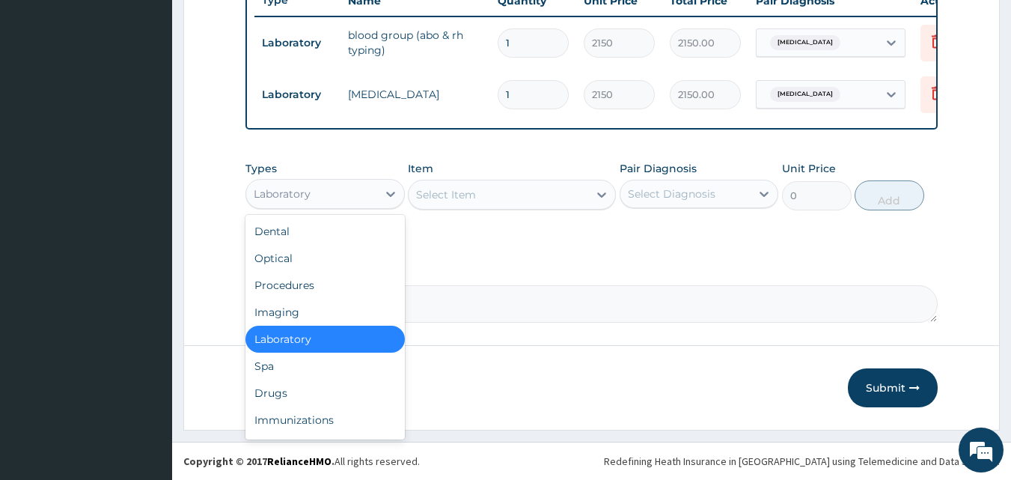
click at [314, 338] on div "Laboratory" at bounding box center [324, 339] width 159 height 27
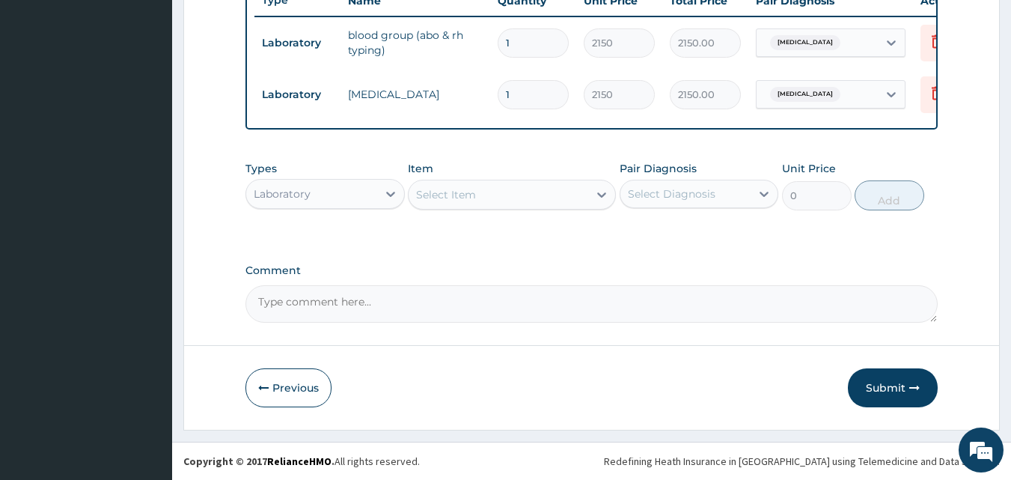
click at [564, 189] on div "Select Item" at bounding box center [499, 195] width 180 height 24
type input "M"
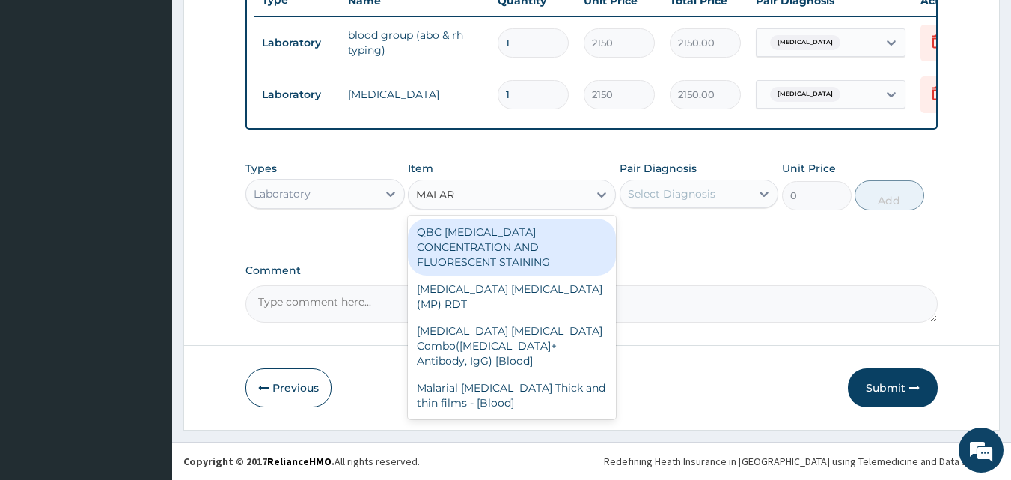
type input "MALARI"
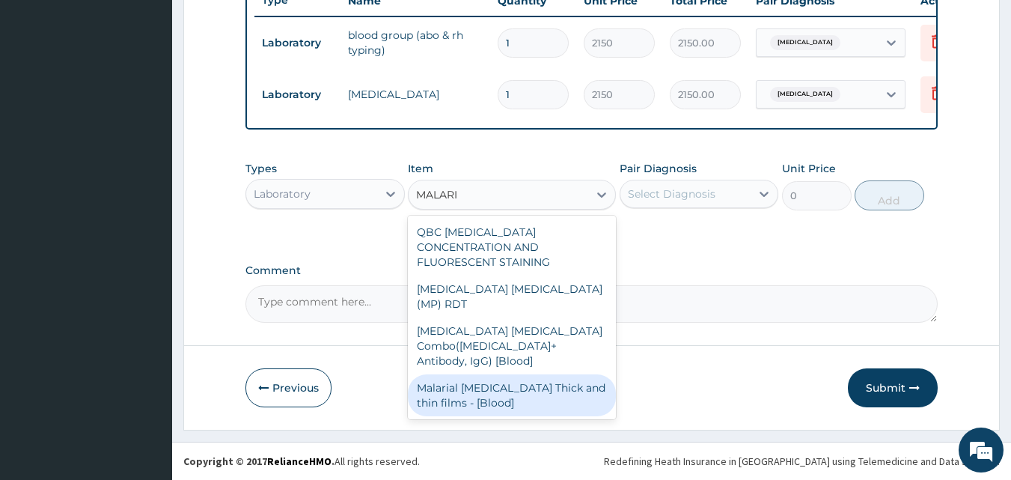
click at [498, 374] on div "Malarial Parasite Thick and thin films - [Blood]" at bounding box center [512, 395] width 208 height 42
type input "1612.5"
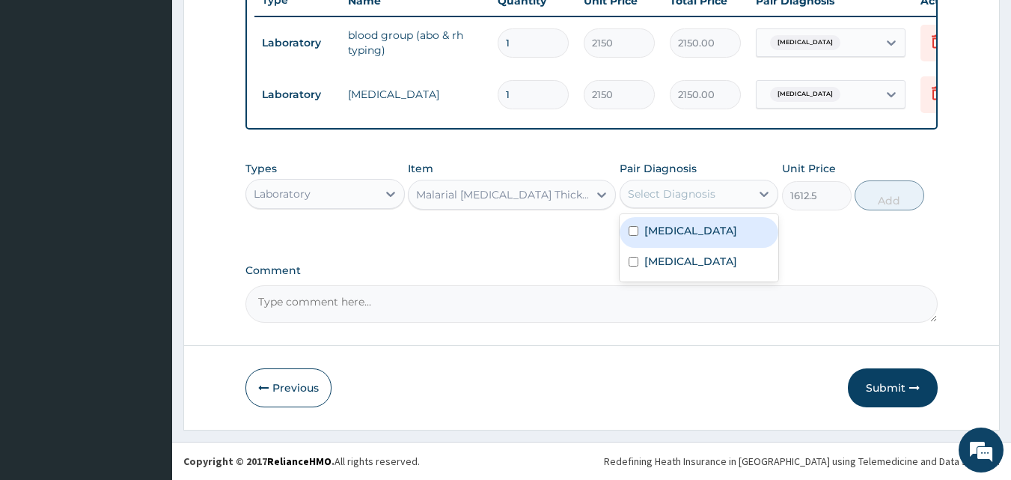
click at [700, 191] on div "Select Diagnosis" at bounding box center [672, 193] width 88 height 15
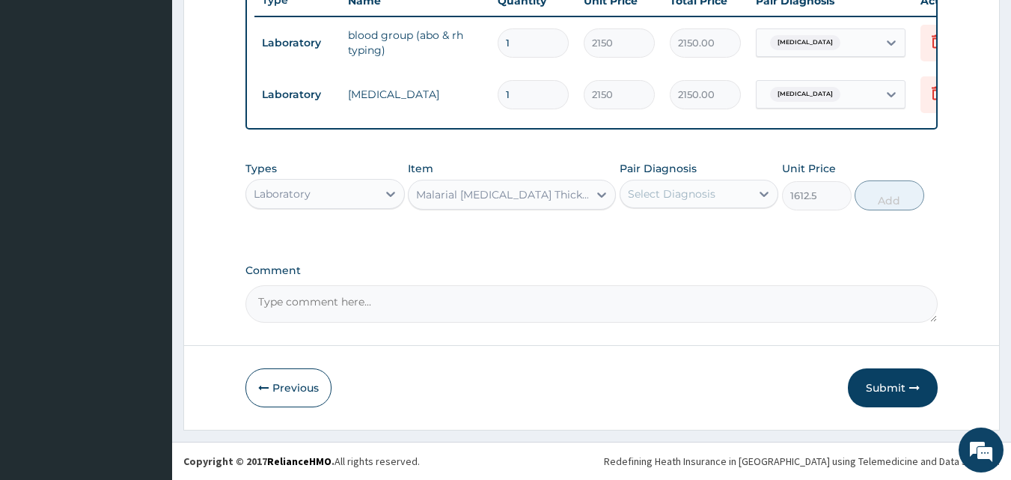
click at [364, 302] on textarea "Comment" at bounding box center [591, 303] width 693 height 37
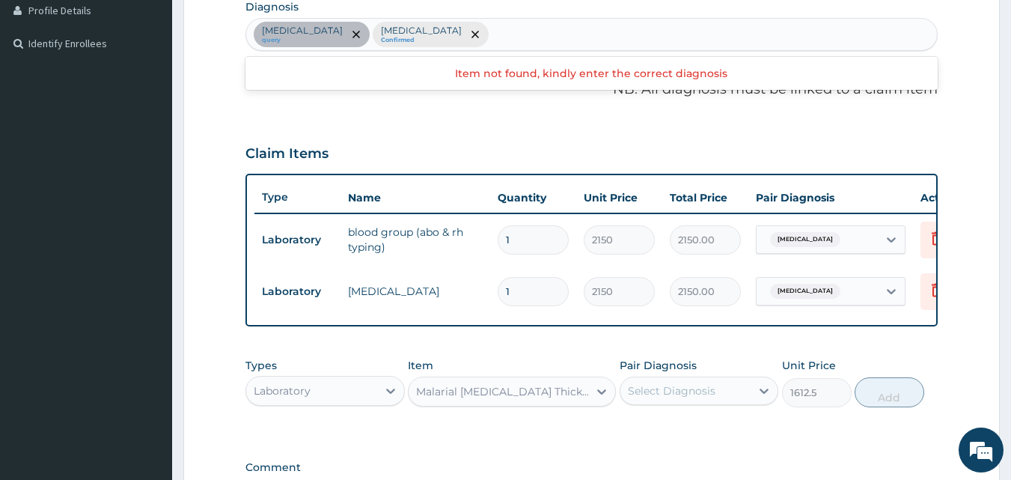
scroll to position [367, 0]
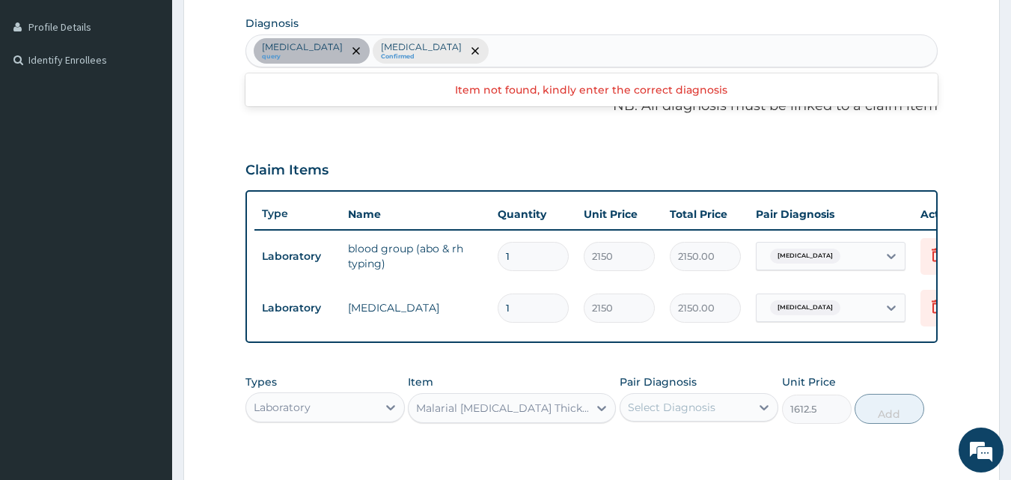
click at [475, 53] on div "Hemoglobinopathy query Gastritis Confirmed" at bounding box center [592, 50] width 692 height 31
type input ","
type input "MALAR"
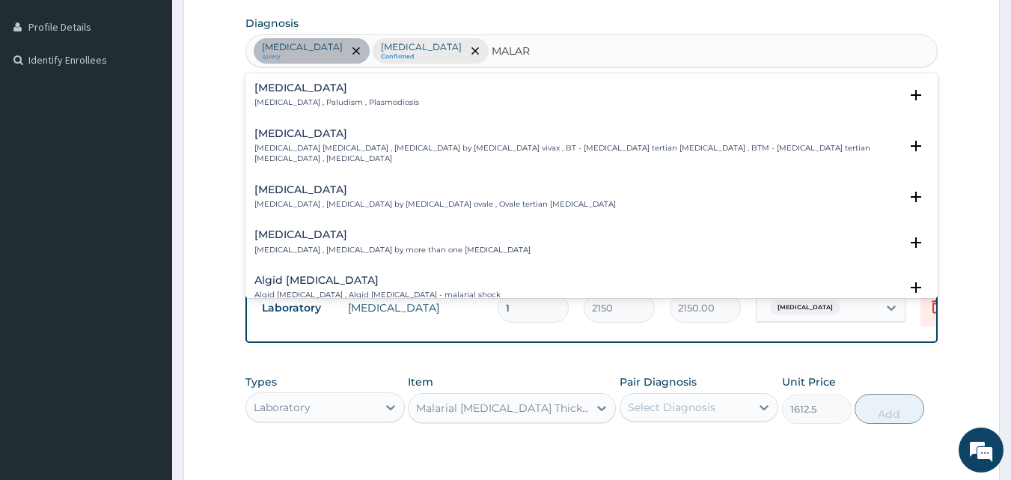
click at [405, 85] on div "Malaria Malaria , Paludism , Plasmodiosis" at bounding box center [591, 95] width 675 height 26
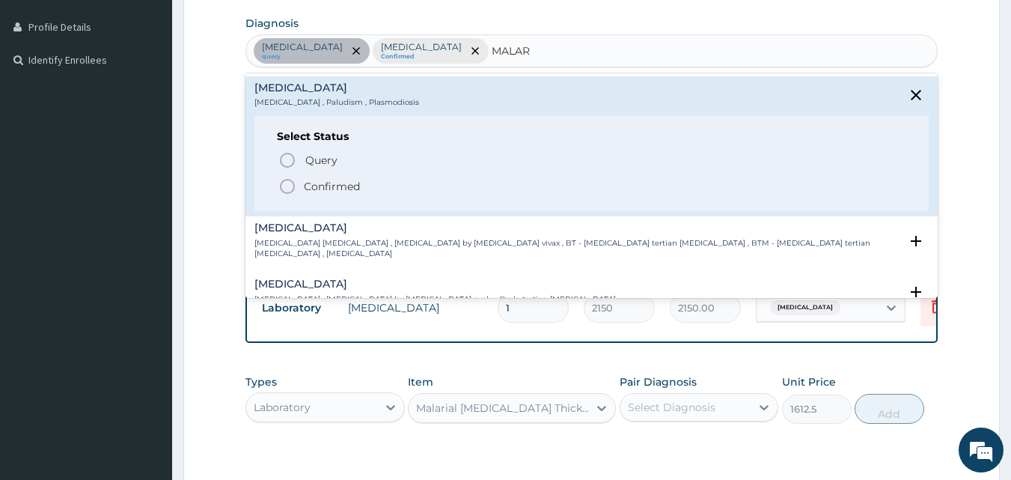
click at [353, 174] on div "Query Query covers suspected (?), Keep in view (kiv), Ruled out (r/o) Confirmed" at bounding box center [592, 173] width 630 height 46
click at [347, 187] on p "Confirmed" at bounding box center [332, 186] width 56 height 15
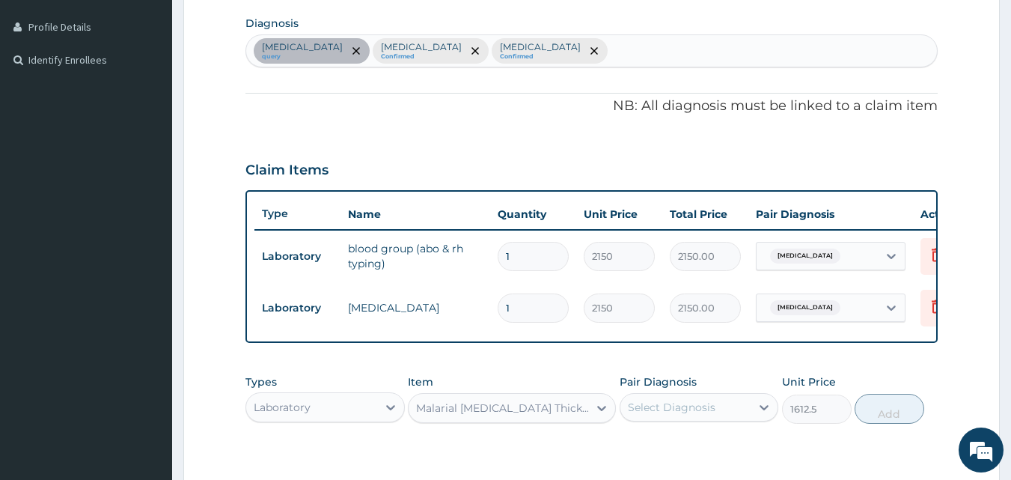
scroll to position [591, 0]
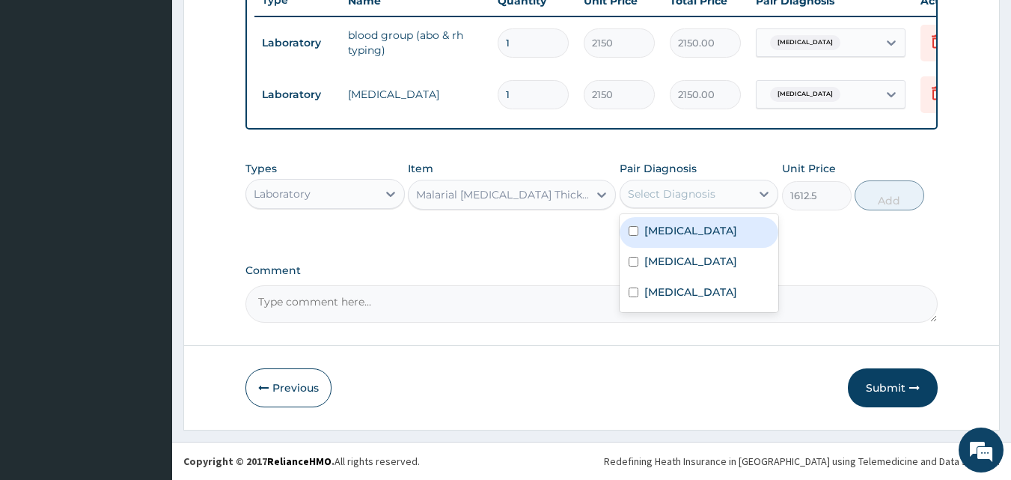
click at [657, 198] on div "Select Diagnosis" at bounding box center [672, 193] width 88 height 15
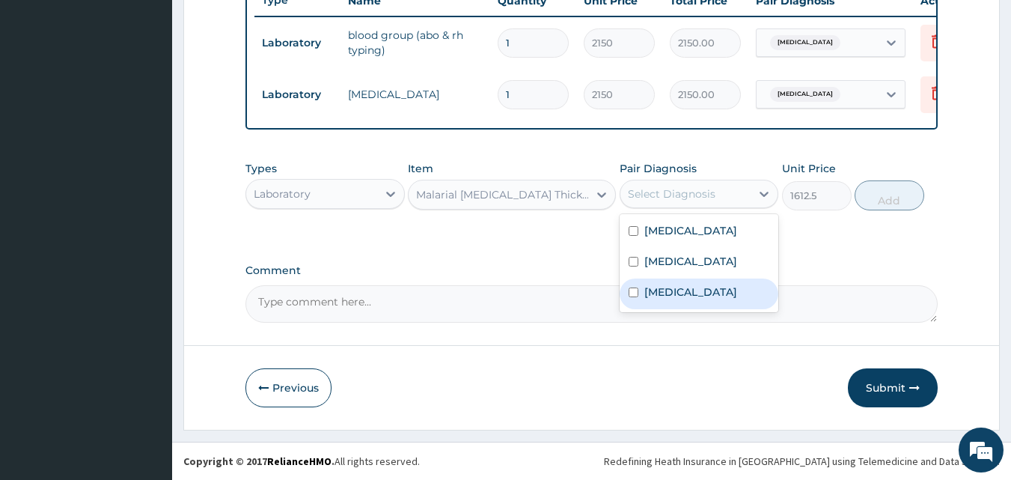
click at [633, 292] on input "checkbox" at bounding box center [634, 292] width 10 height 10
checkbox input "true"
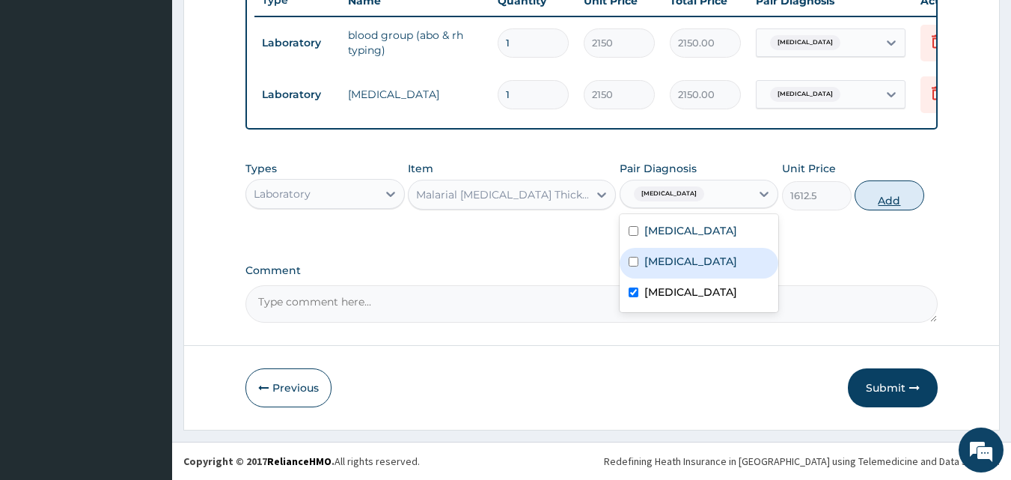
click at [893, 195] on button "Add" at bounding box center [890, 195] width 70 height 30
type input "0"
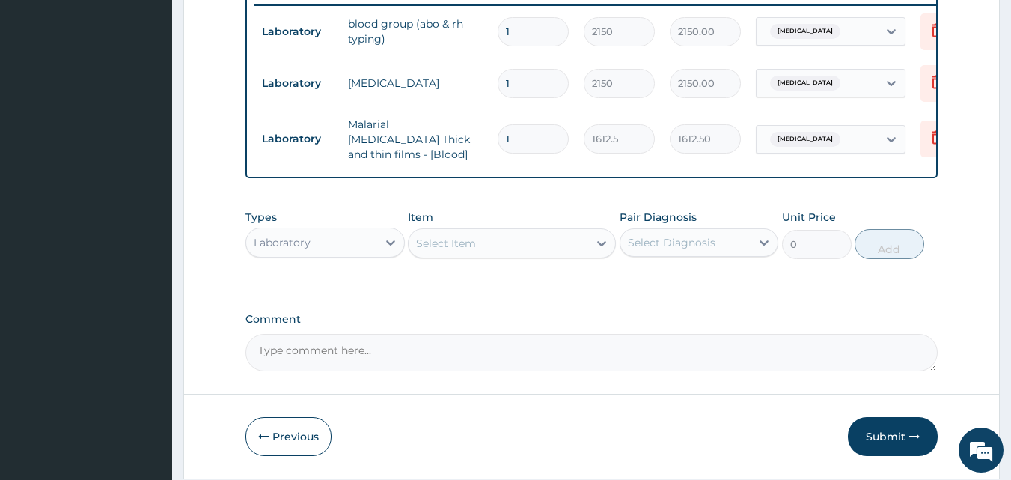
click at [460, 248] on div "Select Item" at bounding box center [446, 243] width 60 height 15
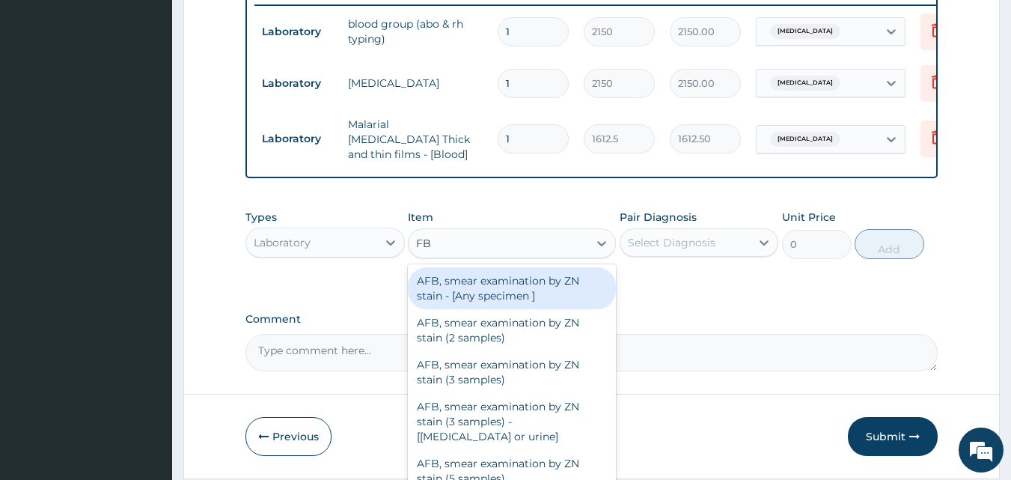
type input "FBC"
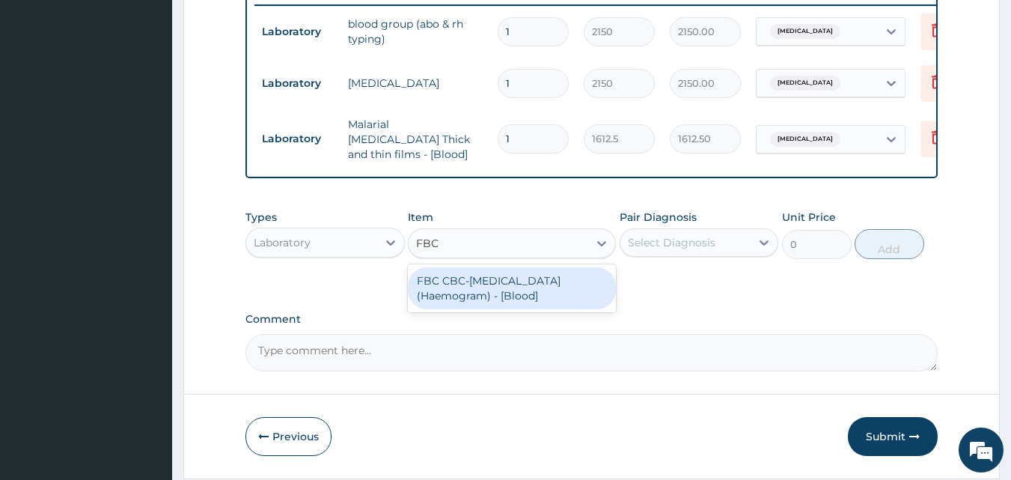
drag, startPoint x: 471, startPoint y: 290, endPoint x: 579, endPoint y: 293, distance: 108.6
click at [472, 290] on div "FBC CBC-Complete Blood Count (Haemogram) - [Blood]" at bounding box center [512, 288] width 208 height 42
type input "4300"
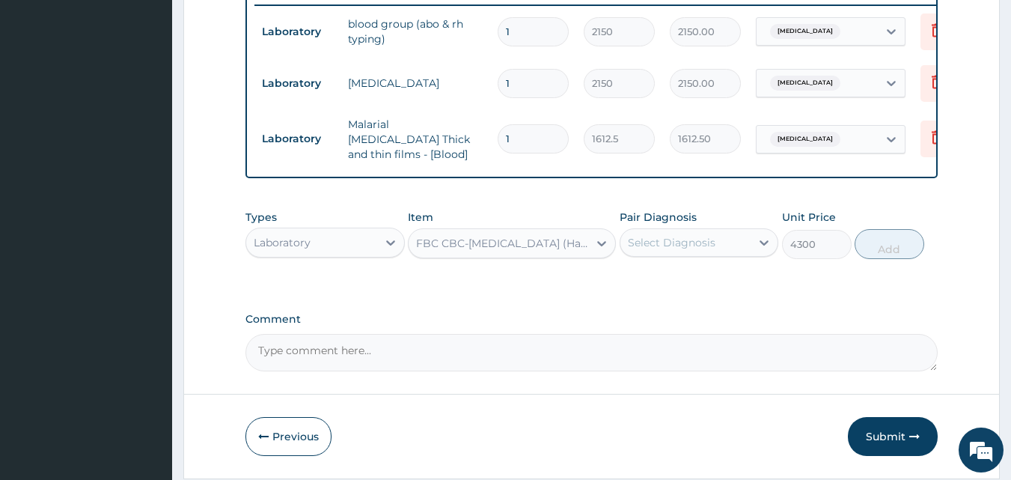
click at [732, 252] on div "Select Diagnosis" at bounding box center [685, 243] width 131 height 24
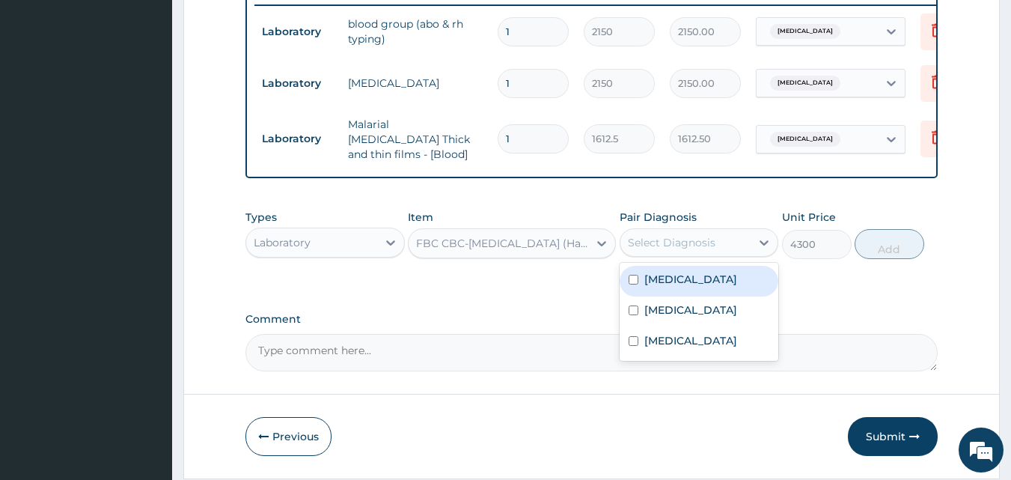
click at [713, 281] on label "[MEDICAL_DATA]" at bounding box center [690, 279] width 93 height 15
checkbox input "true"
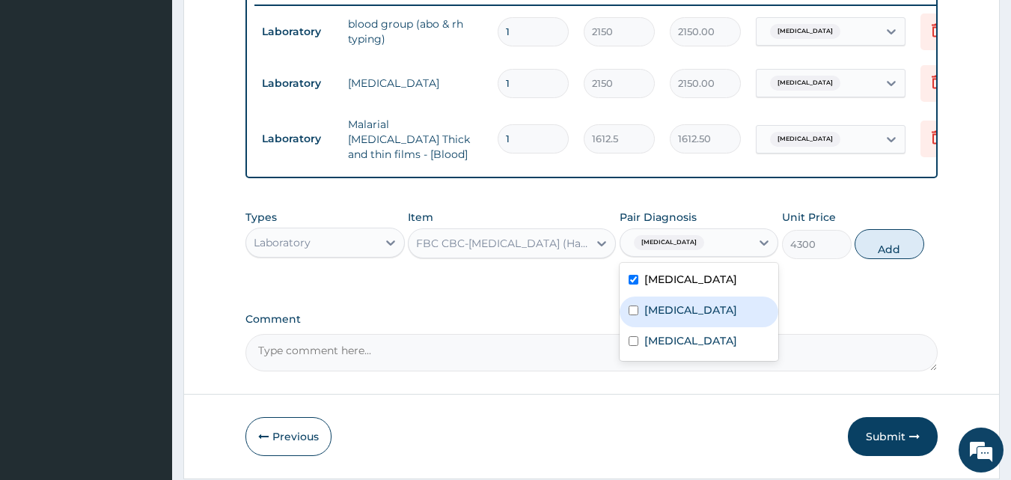
click at [695, 315] on div "[MEDICAL_DATA]" at bounding box center [699, 311] width 159 height 31
checkbox input "true"
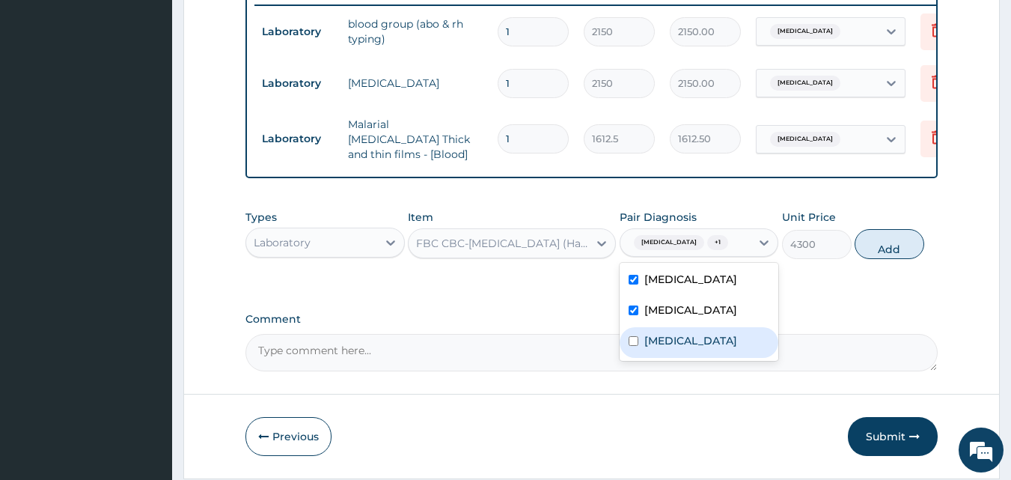
click at [665, 355] on div "Malaria" at bounding box center [699, 342] width 159 height 31
checkbox input "true"
click at [870, 253] on button "Add" at bounding box center [890, 244] width 70 height 30
type input "0"
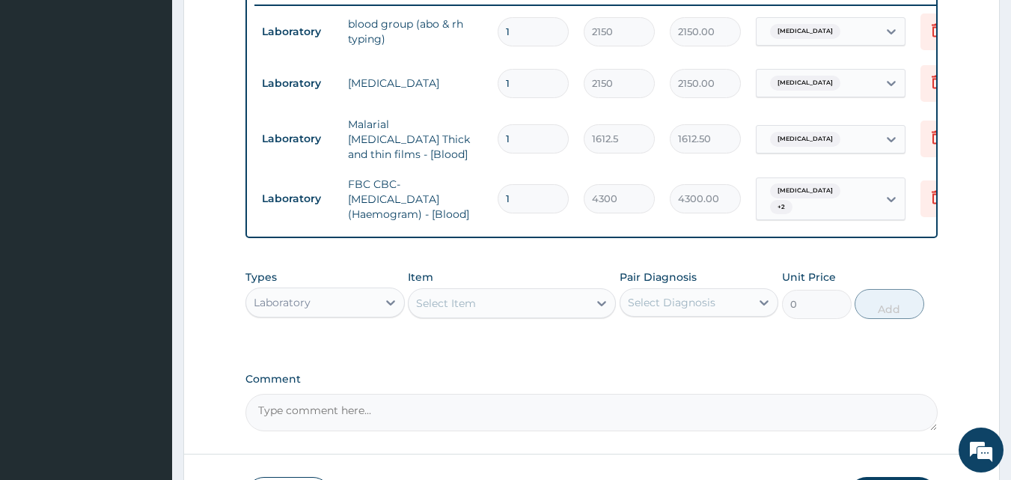
click at [507, 306] on div "Select Item" at bounding box center [499, 303] width 180 height 24
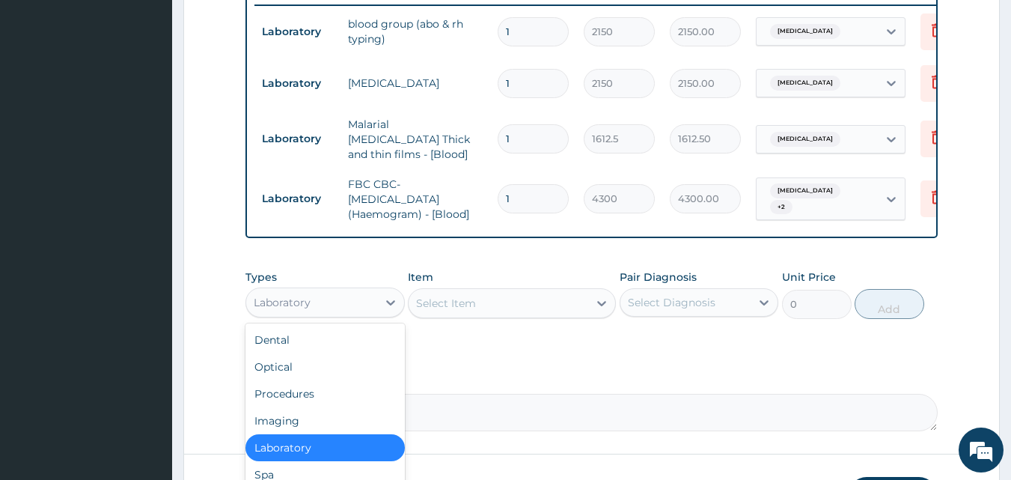
click at [364, 305] on div "Laboratory" at bounding box center [311, 302] width 131 height 24
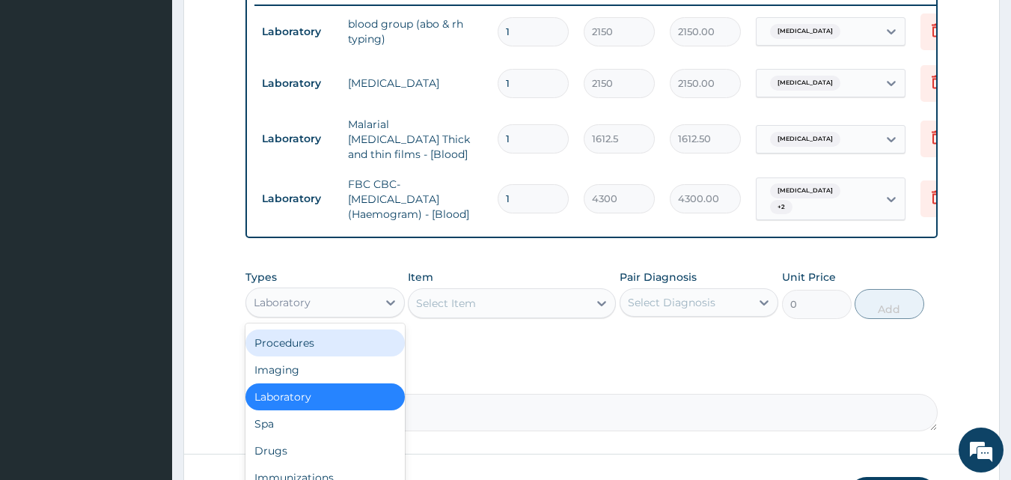
scroll to position [0, 0]
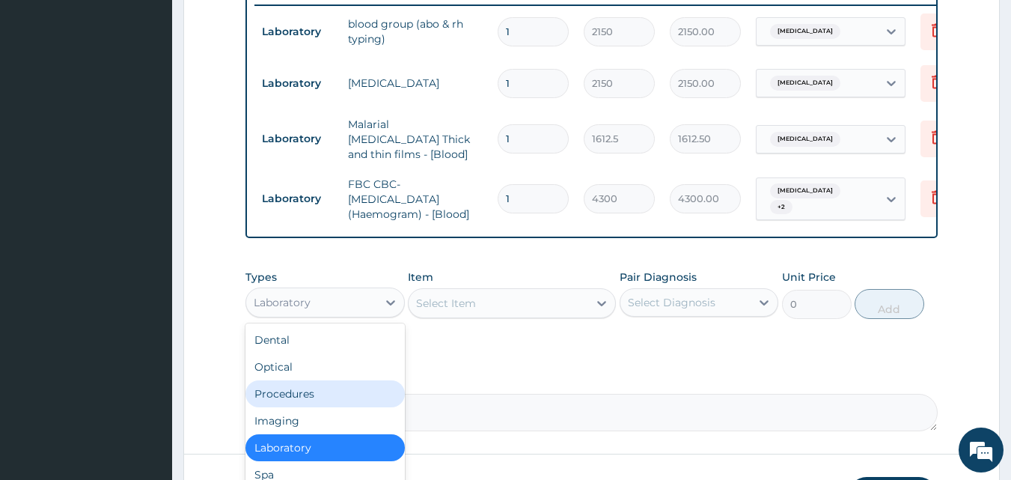
click at [322, 395] on div "Procedures" at bounding box center [324, 393] width 159 height 27
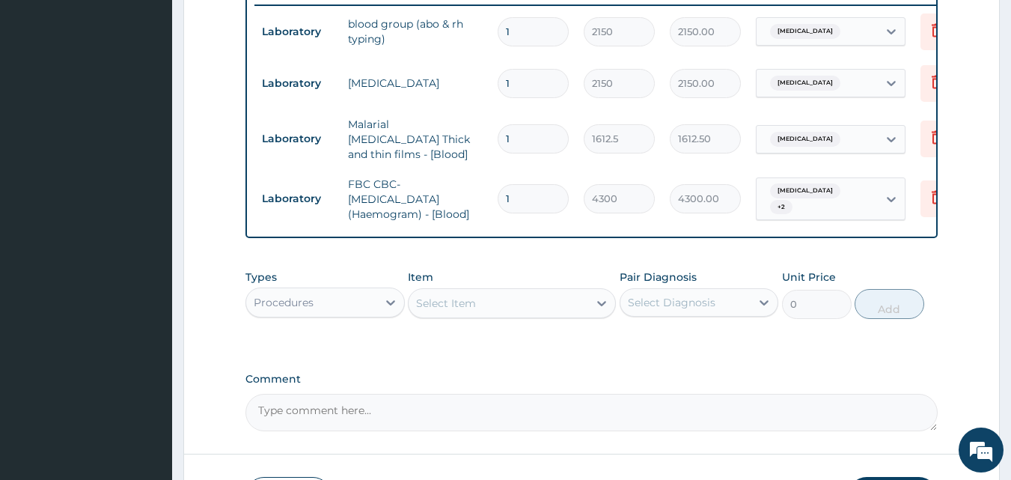
click at [492, 300] on div "Select Item" at bounding box center [499, 303] width 180 height 24
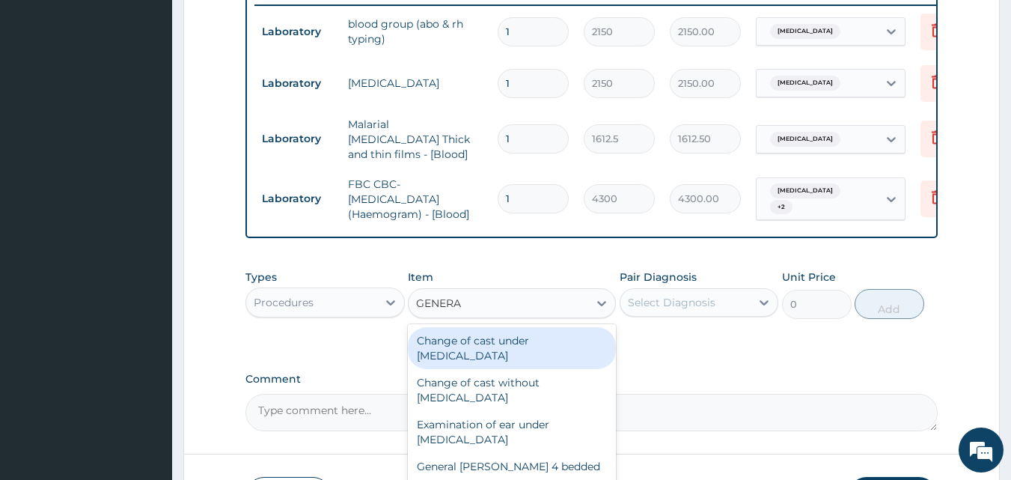
type input "GENERAL"
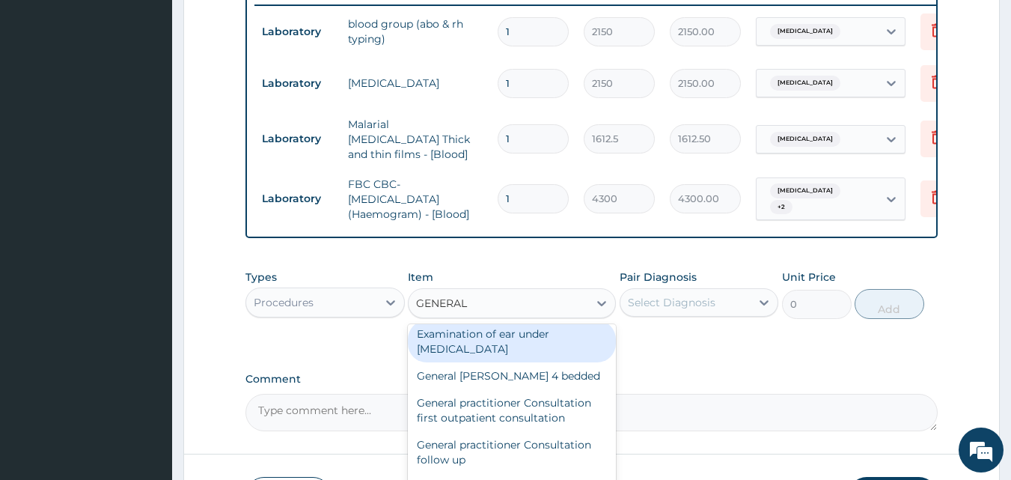
scroll to position [150, 0]
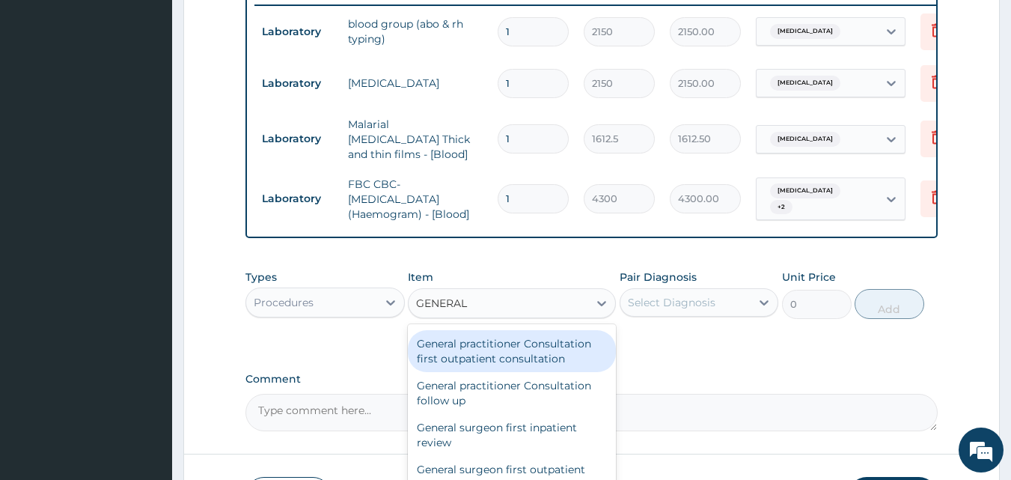
click at [489, 367] on div "General practitioner Consultation first outpatient consultation" at bounding box center [512, 351] width 208 height 42
type input "3547.5"
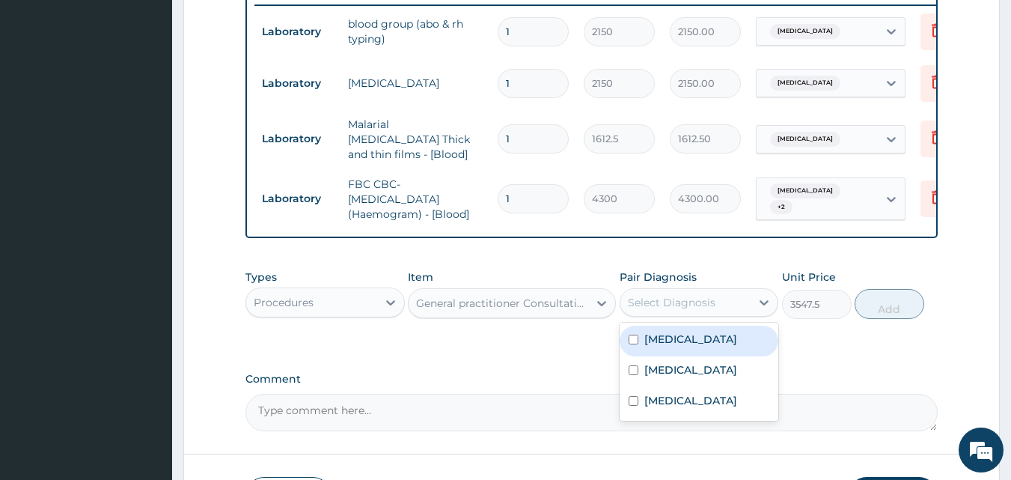
click at [715, 293] on div "Select Diagnosis" at bounding box center [685, 302] width 131 height 24
click at [697, 332] on div "[MEDICAL_DATA]" at bounding box center [699, 341] width 159 height 31
checkbox input "true"
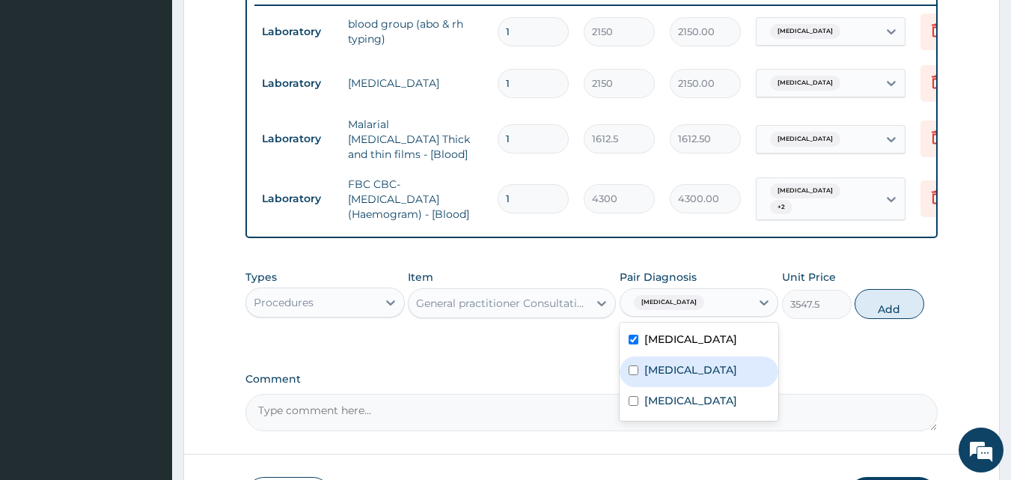
click at [680, 369] on label "[MEDICAL_DATA]" at bounding box center [690, 369] width 93 height 15
checkbox input "true"
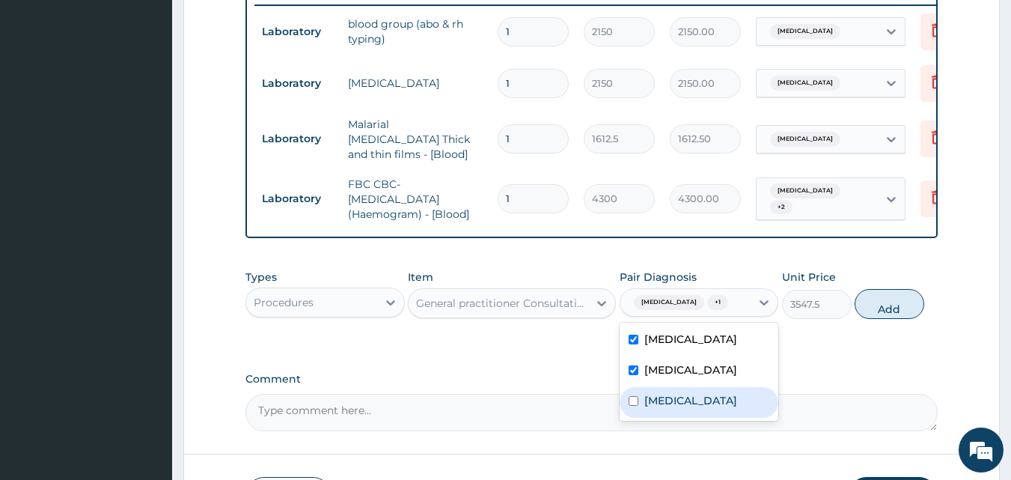
click at [681, 394] on div "Malaria" at bounding box center [699, 402] width 159 height 31
checkbox input "true"
click at [909, 296] on button "Add" at bounding box center [890, 304] width 70 height 30
type input "0"
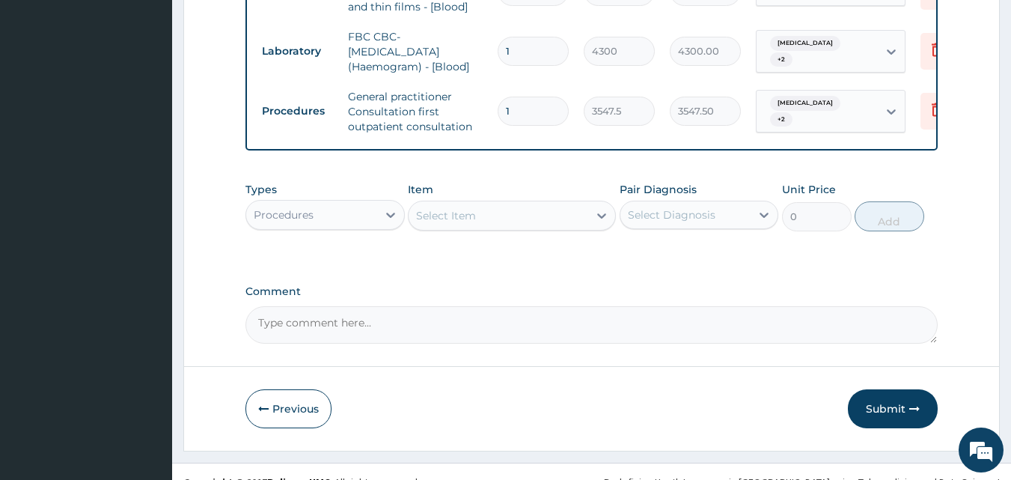
scroll to position [741, 0]
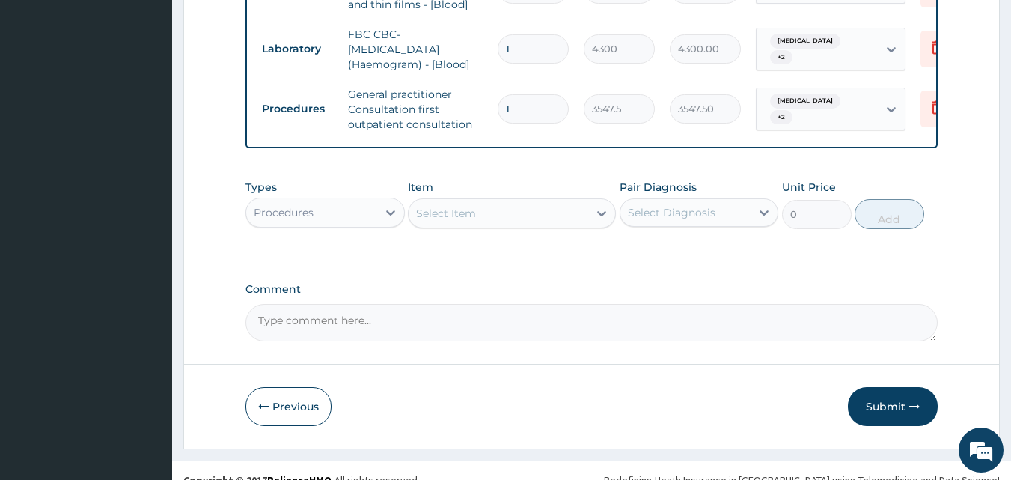
click at [523, 207] on div "Select Item" at bounding box center [499, 213] width 180 height 24
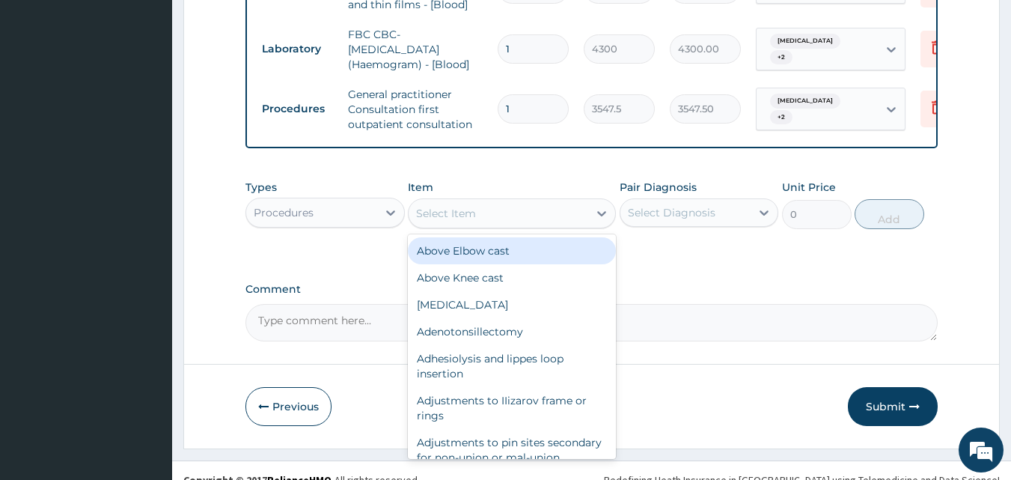
click at [357, 211] on div "Procedures" at bounding box center [311, 213] width 131 height 24
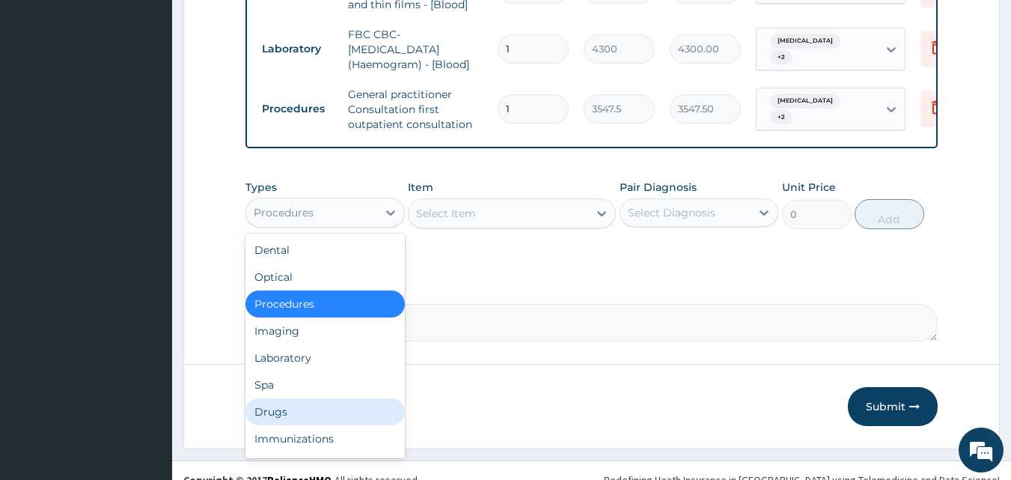
drag, startPoint x: 289, startPoint y: 416, endPoint x: 460, endPoint y: 251, distance: 237.7
click at [289, 417] on div "Drugs" at bounding box center [324, 411] width 159 height 27
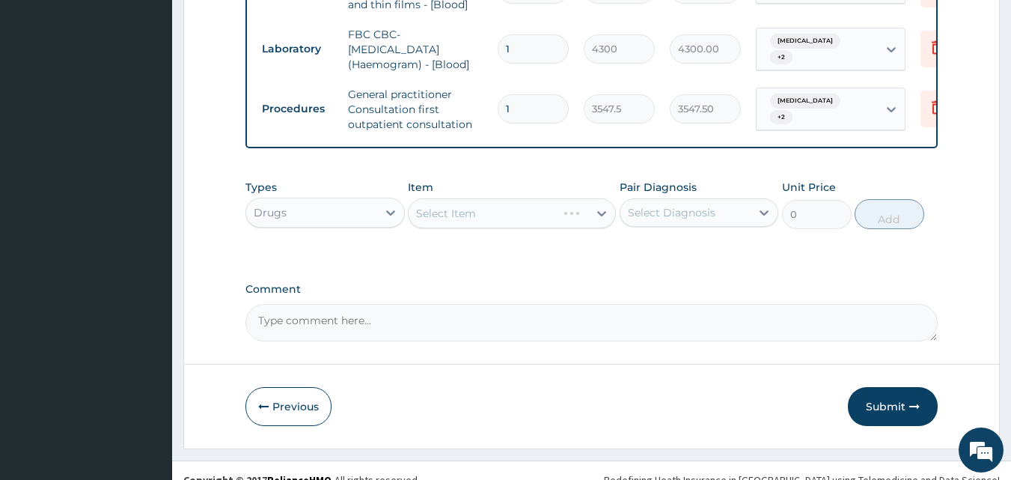
click at [496, 205] on div "Select Item" at bounding box center [512, 213] width 208 height 30
click at [497, 205] on div "Select Item" at bounding box center [499, 213] width 180 height 24
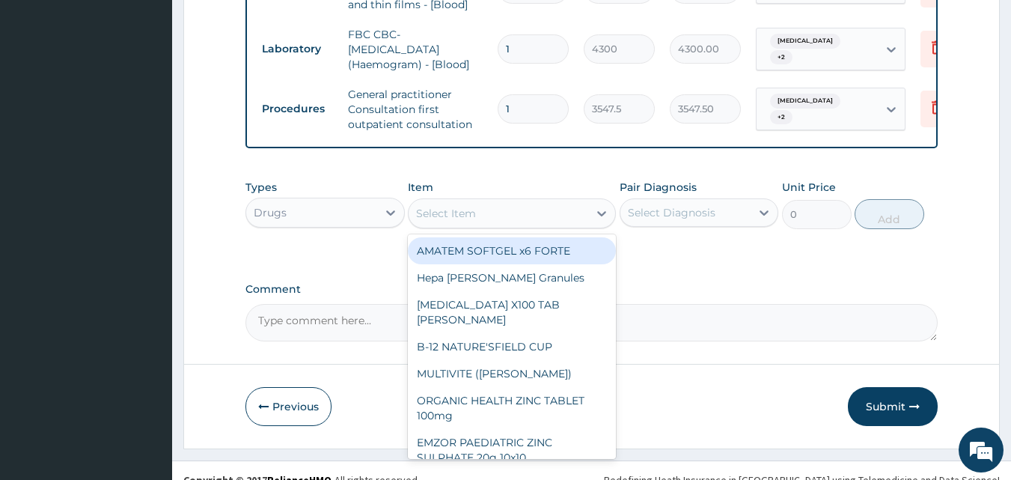
click at [497, 212] on div "Select Item" at bounding box center [499, 213] width 180 height 24
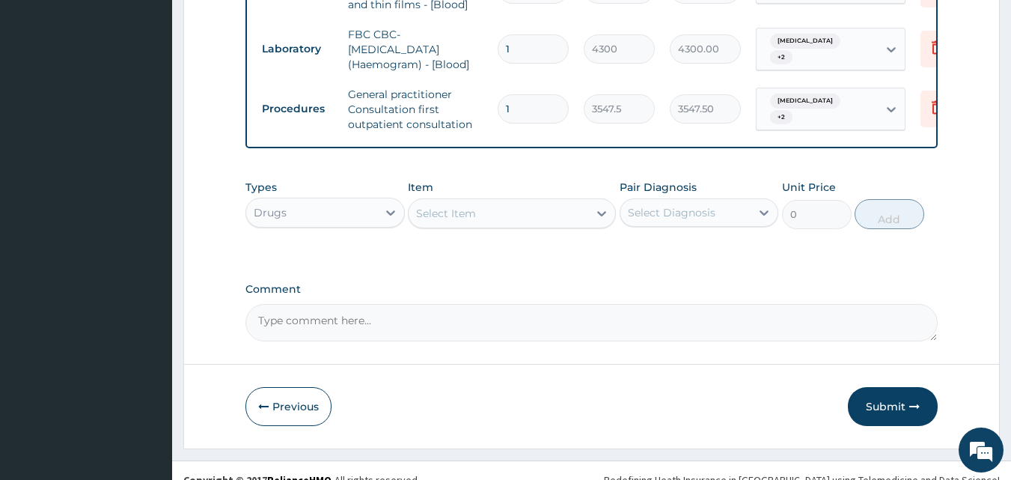
click at [498, 213] on div "Select Item" at bounding box center [499, 213] width 180 height 24
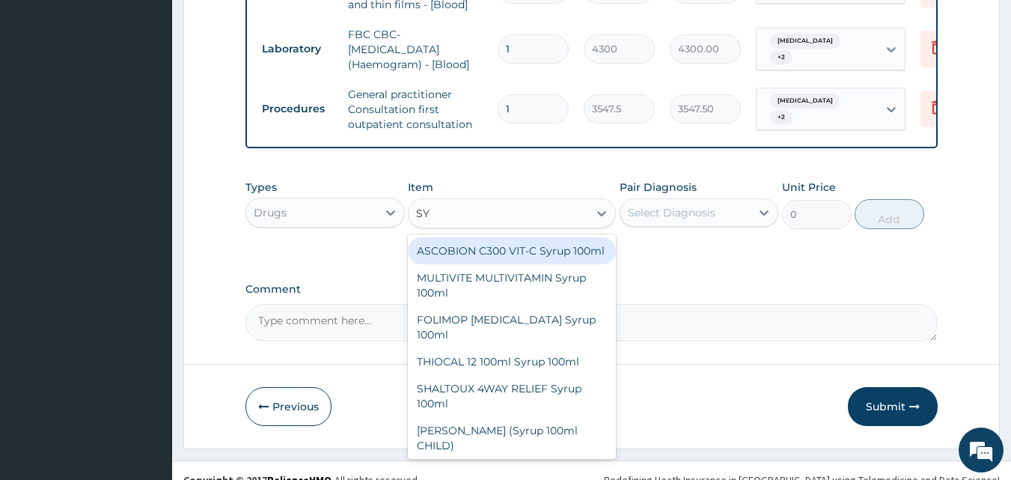
type input "S"
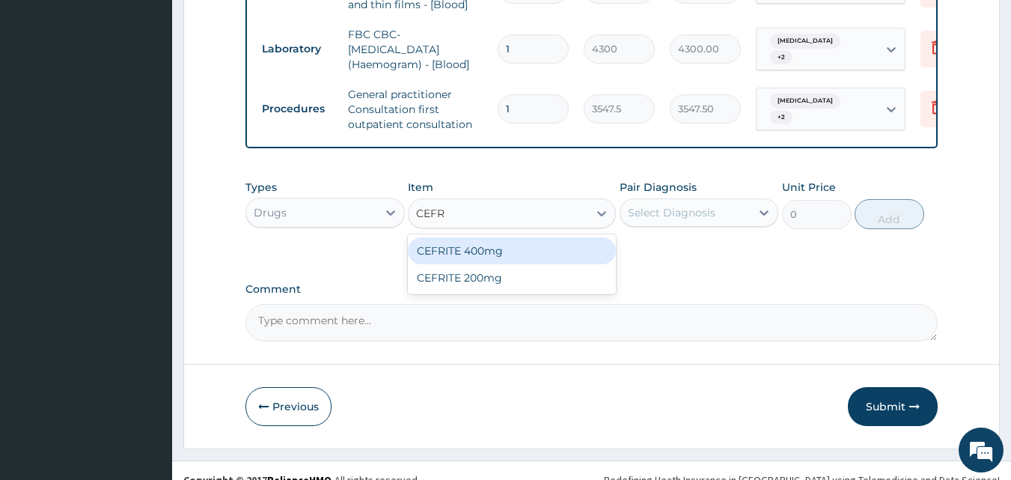
type input "CEF"
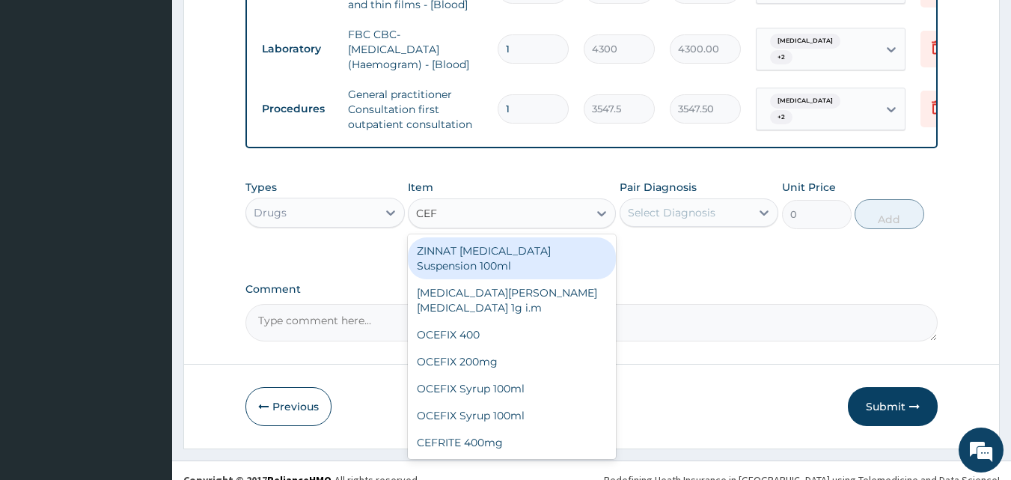
click at [492, 246] on div "ZINNAT CEFUROXIME Suspension 100ml" at bounding box center [512, 258] width 208 height 42
type input "8868.75"
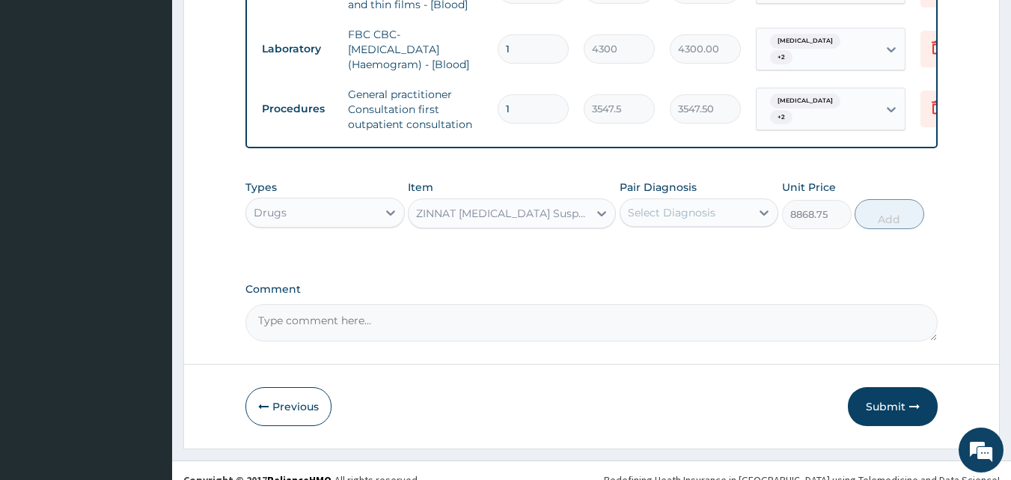
click at [750, 216] on div "Select Diagnosis" at bounding box center [685, 213] width 131 height 24
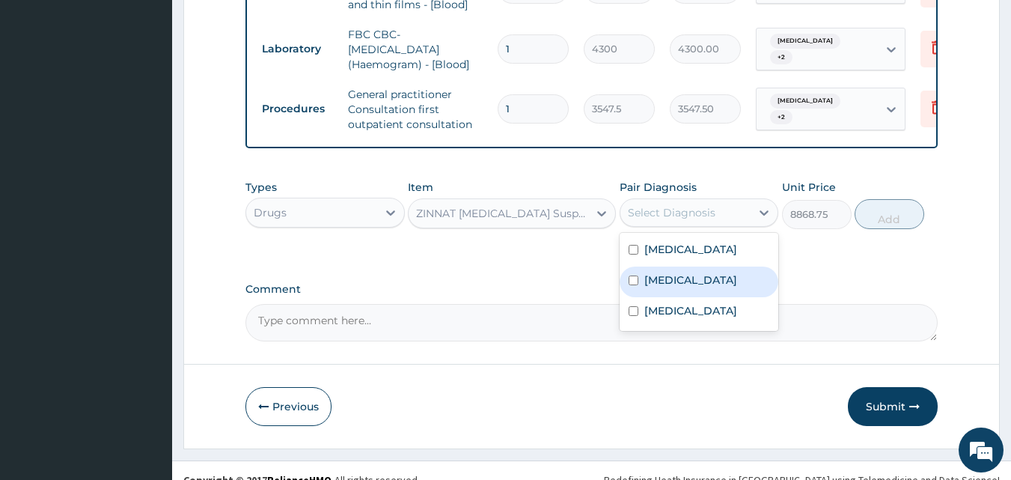
click at [646, 287] on label "Gastritis" at bounding box center [690, 279] width 93 height 15
checkbox input "true"
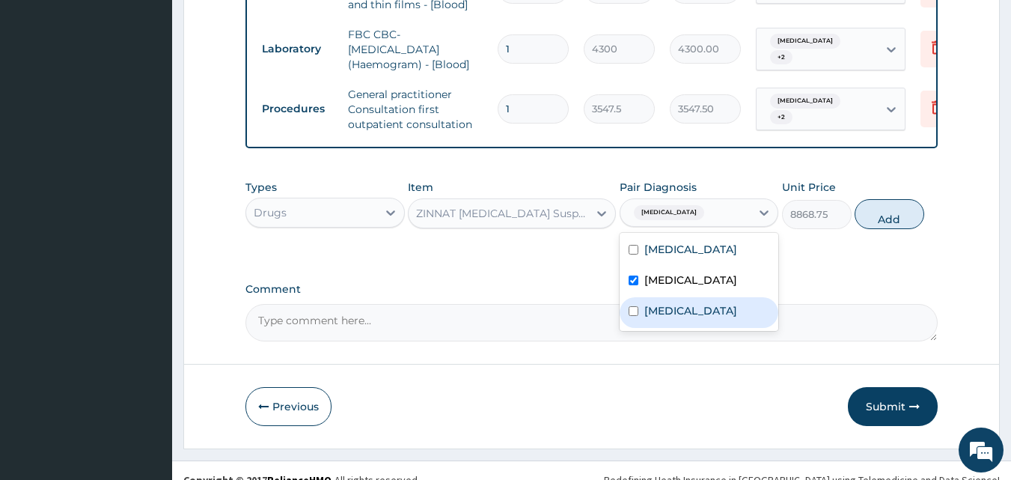
click at [646, 306] on label "Malaria" at bounding box center [690, 310] width 93 height 15
checkbox input "true"
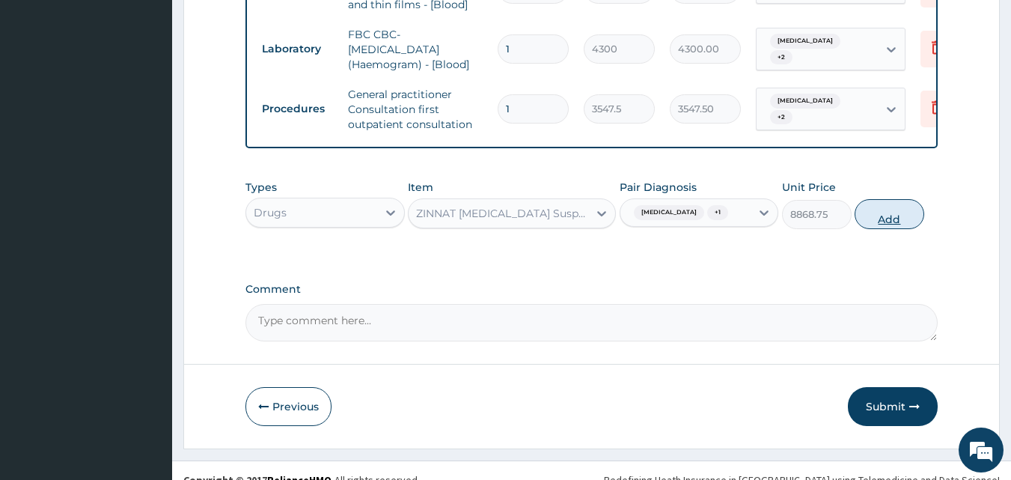
click at [903, 219] on button "Add" at bounding box center [890, 214] width 70 height 30
type input "0"
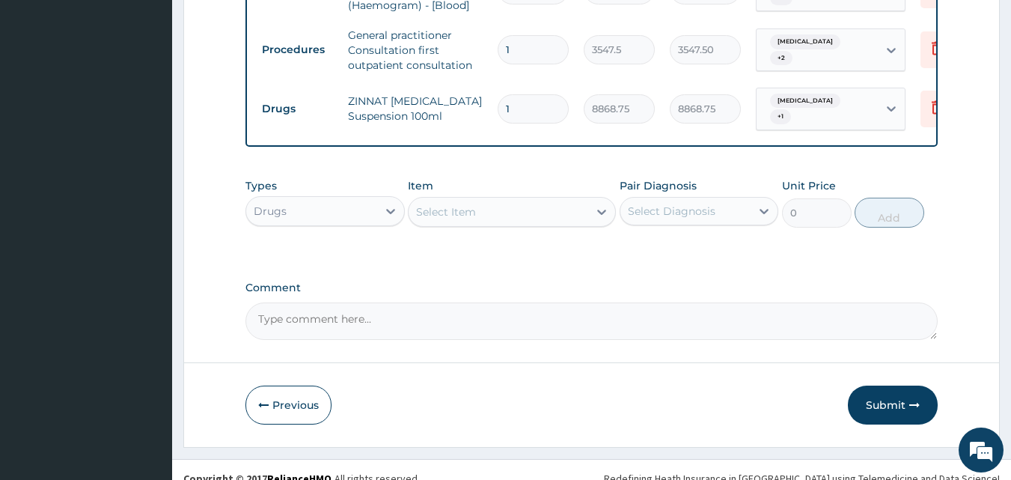
scroll to position [814, 0]
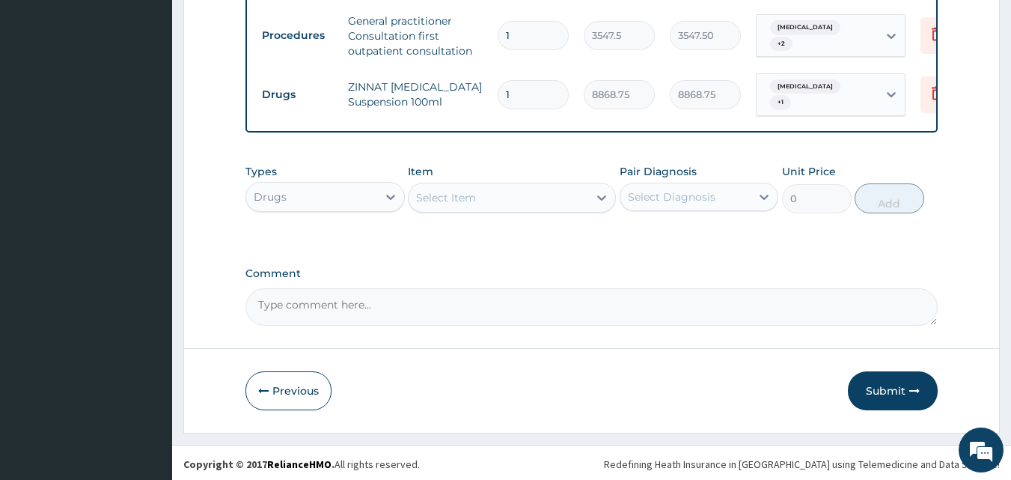
click at [543, 192] on div "Select Item" at bounding box center [499, 198] width 180 height 24
type input "M"
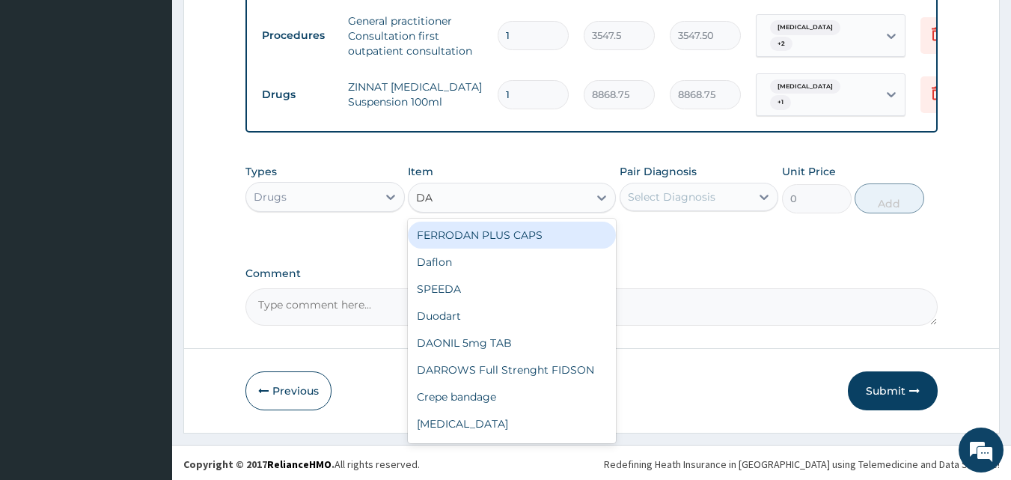
type input "DAN"
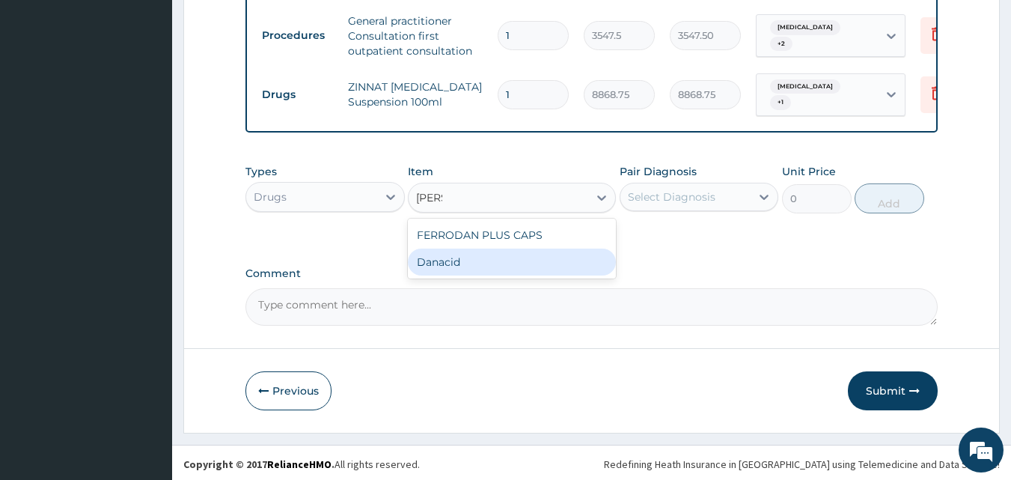
click at [499, 257] on div "Danacid" at bounding box center [512, 261] width 208 height 27
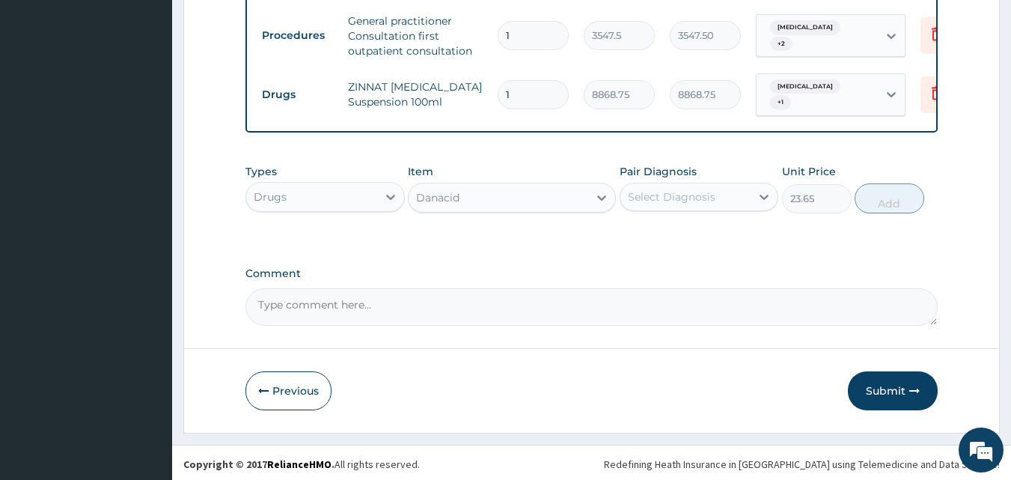
click at [567, 197] on div "Danacid" at bounding box center [499, 198] width 180 height 24
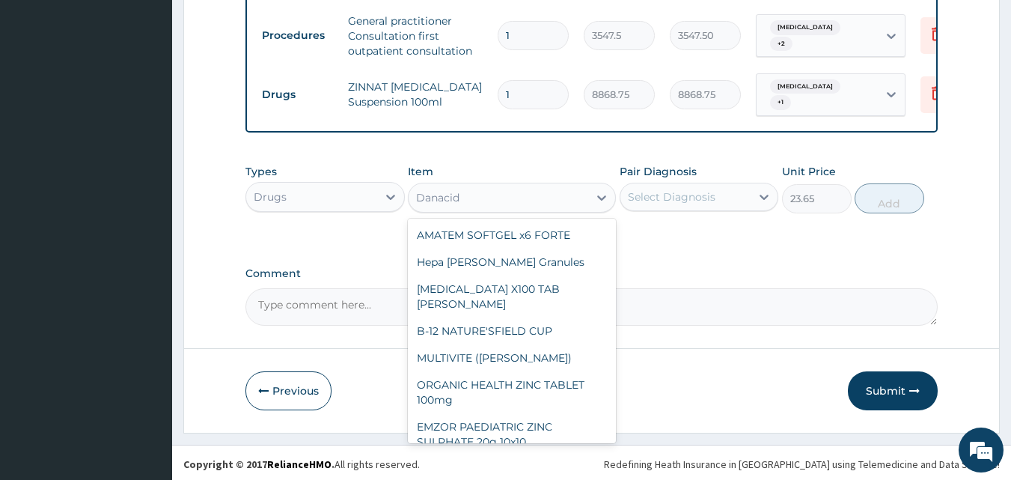
scroll to position [19938, 0]
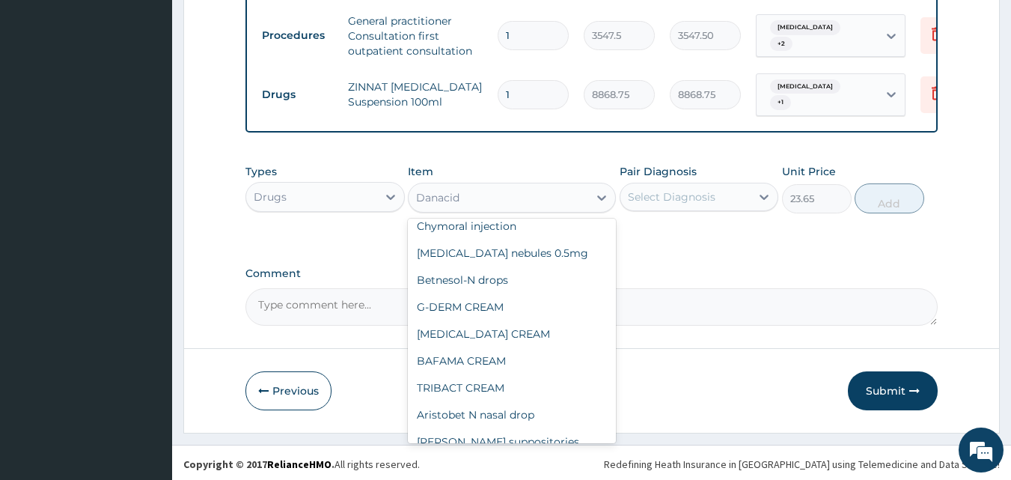
type input "1064.25"
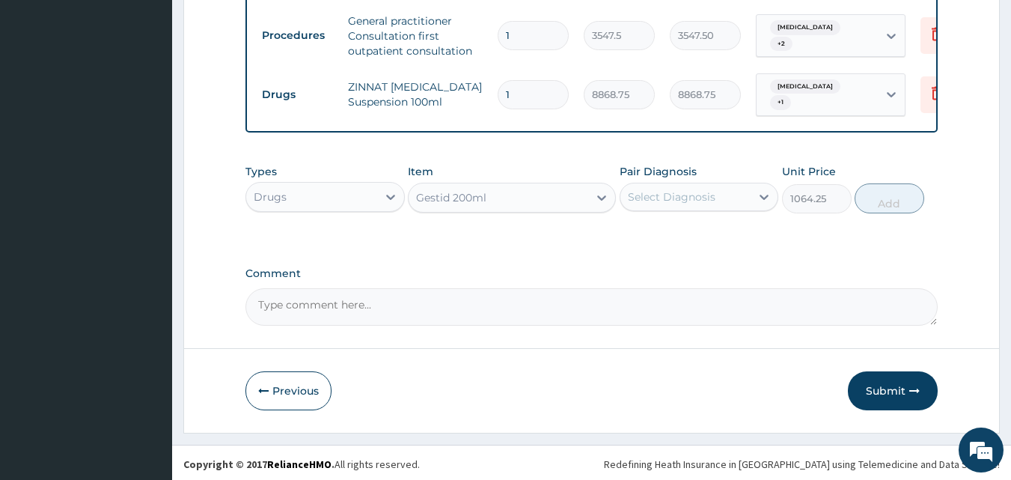
click at [700, 189] on div "Select Diagnosis" at bounding box center [672, 196] width 88 height 15
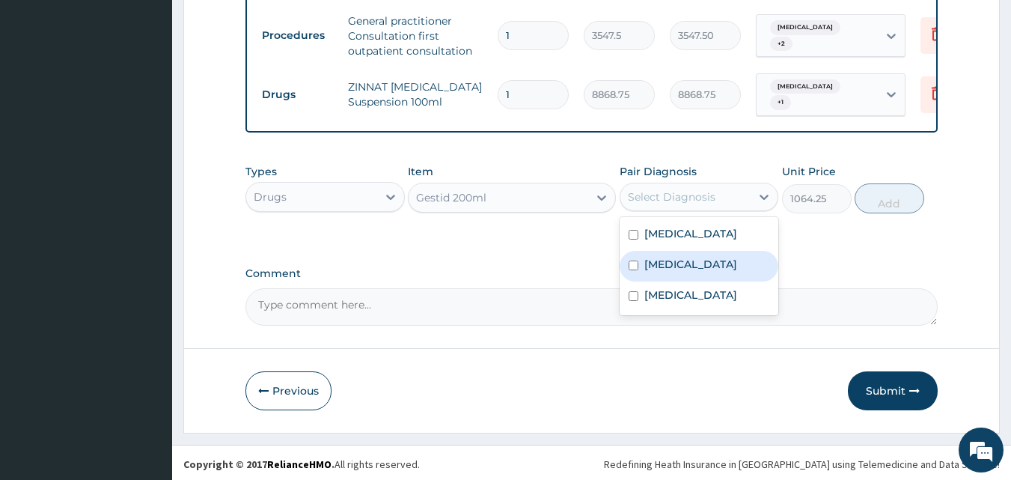
click at [661, 262] on label "Gastritis" at bounding box center [690, 264] width 93 height 15
checkbox input "true"
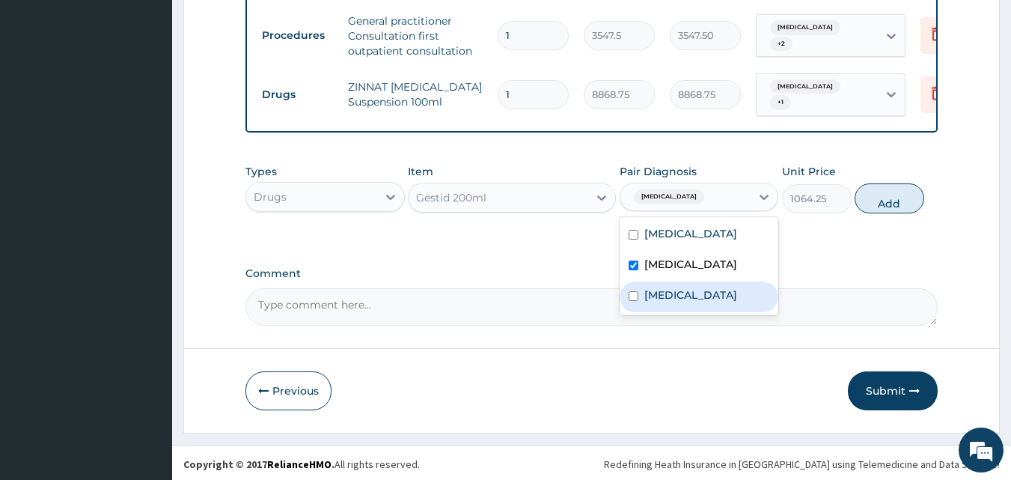
click at [650, 302] on div "Malaria" at bounding box center [699, 296] width 159 height 31
checkbox input "true"
click at [880, 195] on button "Add" at bounding box center [890, 198] width 70 height 30
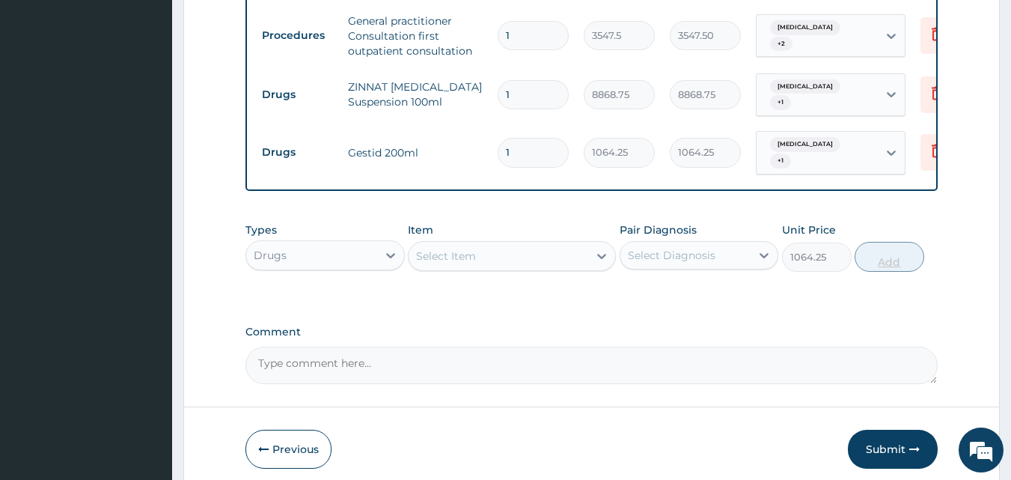
type input "0"
click at [468, 244] on div "Select Item" at bounding box center [499, 256] width 180 height 24
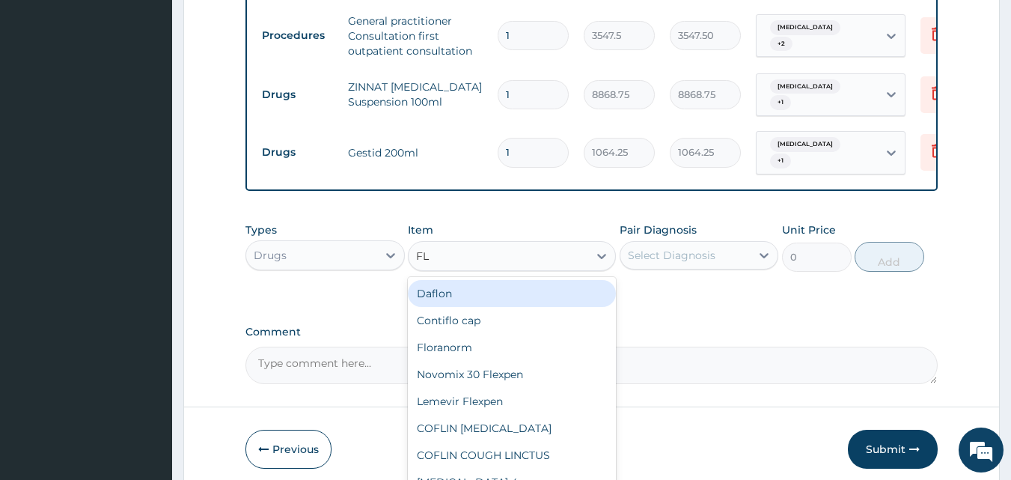
type input "FLA"
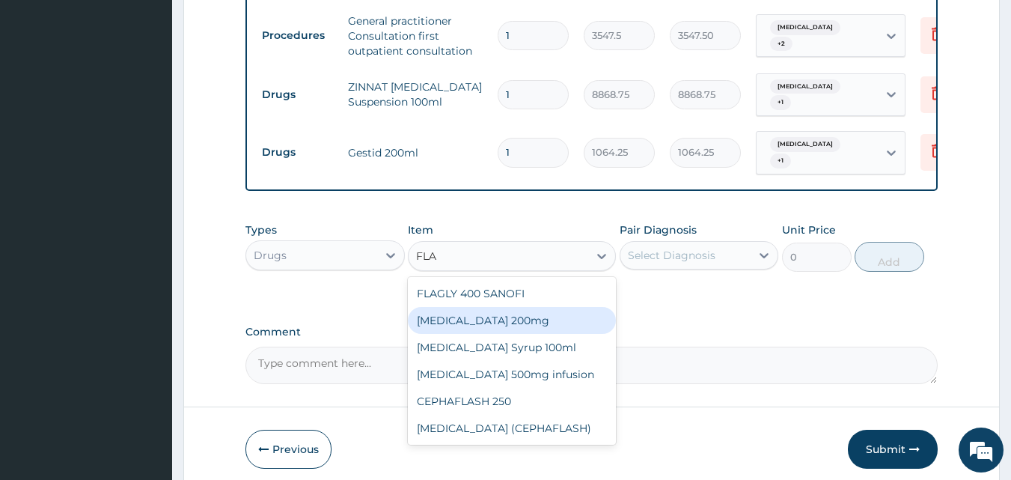
click at [454, 307] on div "Flagyl 200mg" at bounding box center [512, 320] width 208 height 27
type input "47.3"
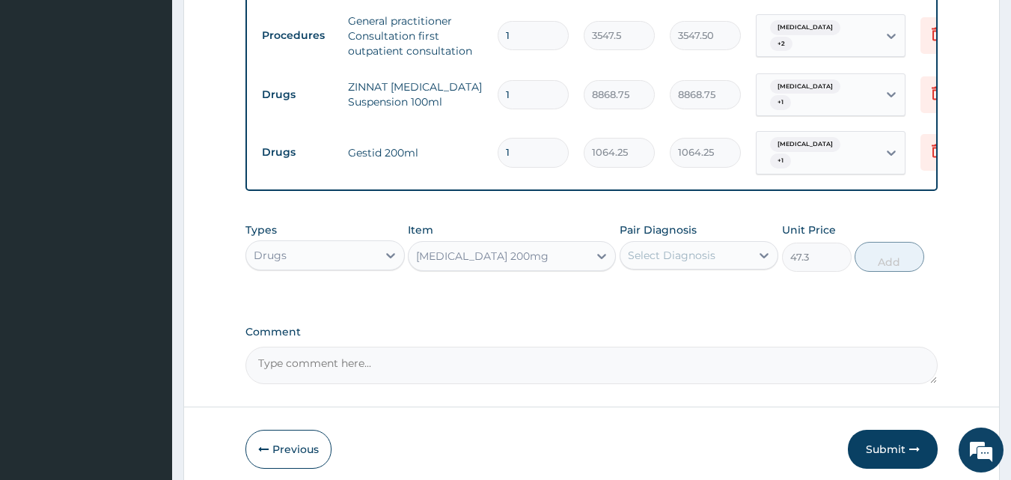
click at [682, 248] on div "Select Diagnosis" at bounding box center [672, 255] width 88 height 15
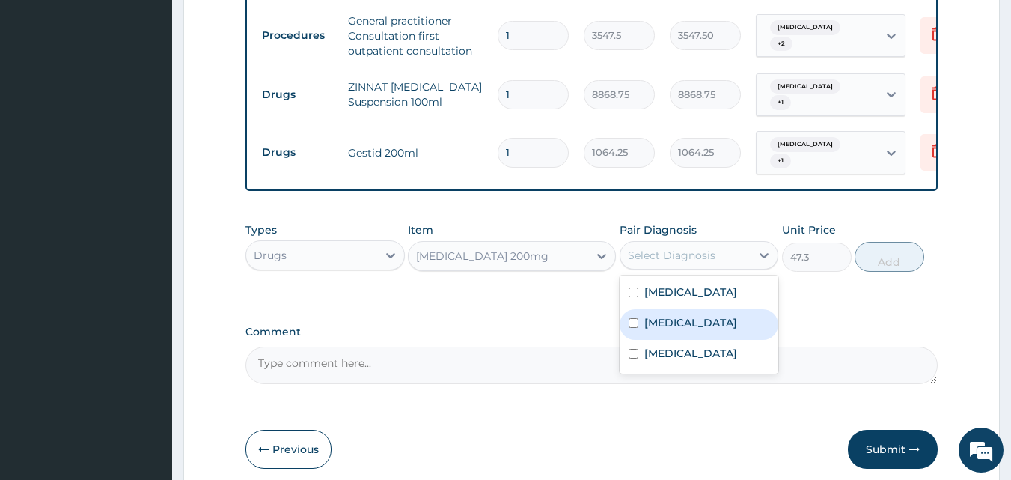
click at [664, 315] on label "Gastritis" at bounding box center [690, 322] width 93 height 15
checkbox input "true"
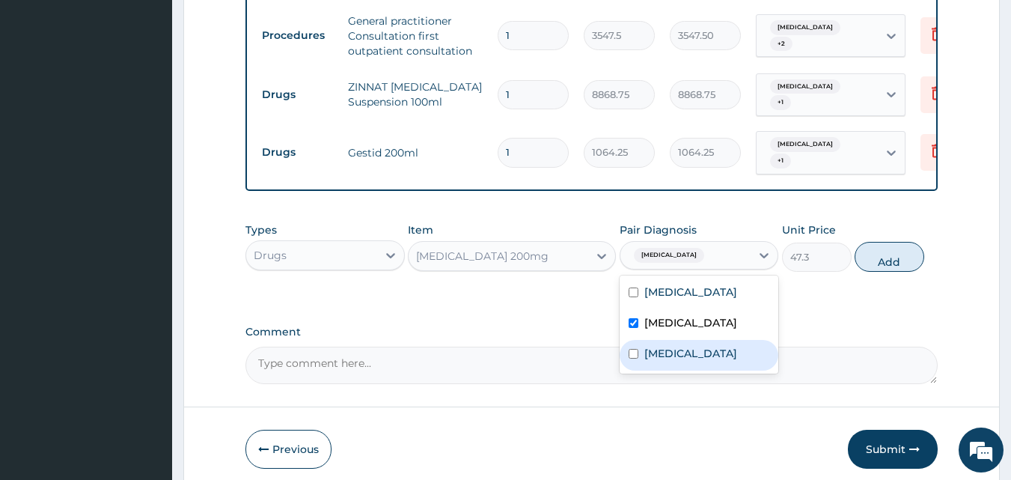
click at [665, 346] on label "Malaria" at bounding box center [690, 353] width 93 height 15
checkbox input "true"
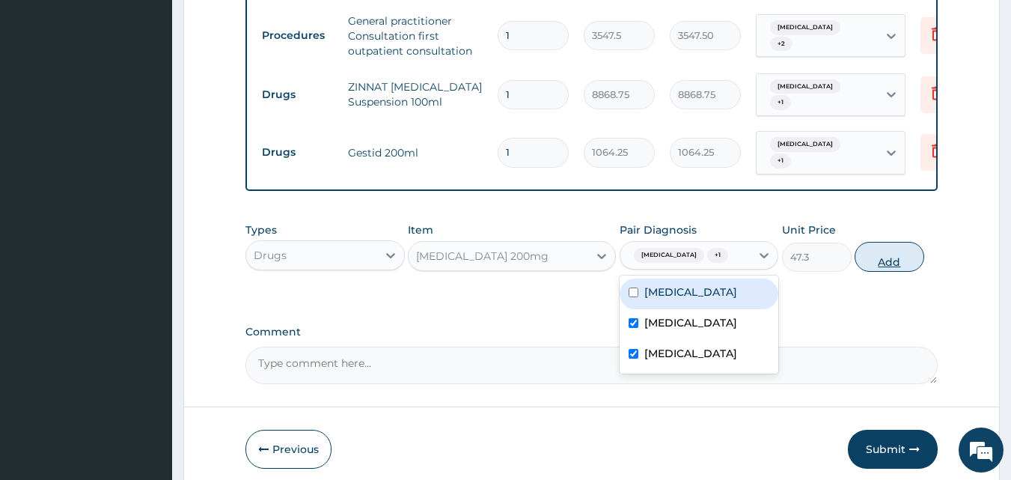
click at [900, 248] on button "Add" at bounding box center [890, 257] width 70 height 30
type input "0"
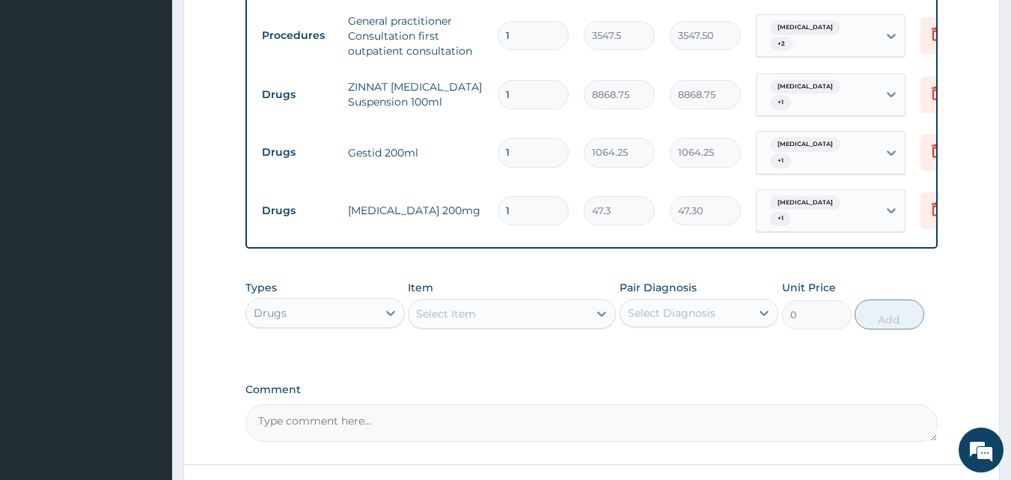
type input "10"
type input "473.00"
type input "10"
click at [500, 302] on div "Select Item" at bounding box center [499, 314] width 180 height 24
type input "S"
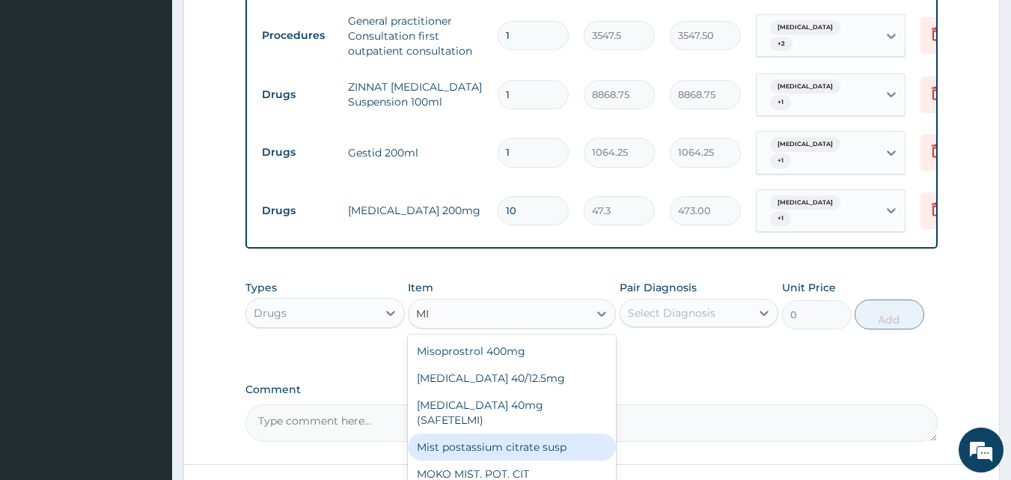
type input "M"
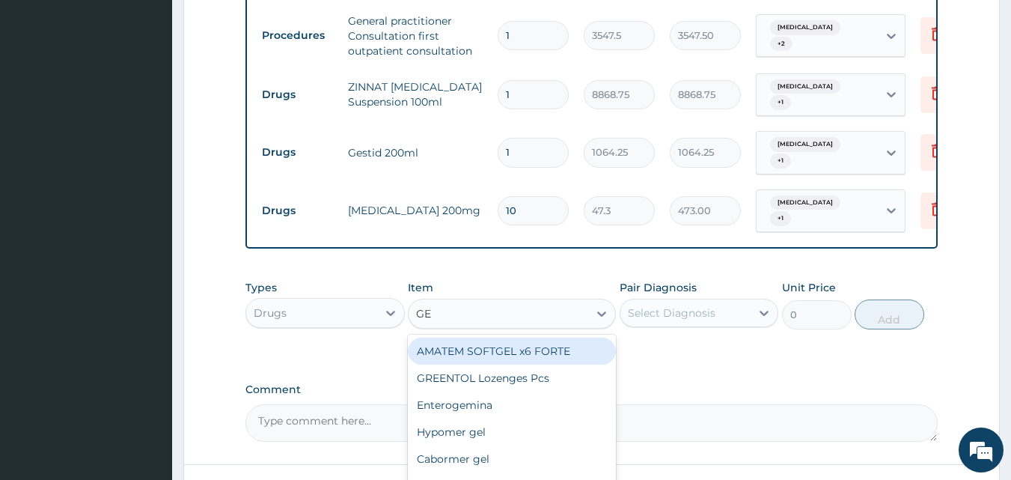
type input "G"
type input "M"
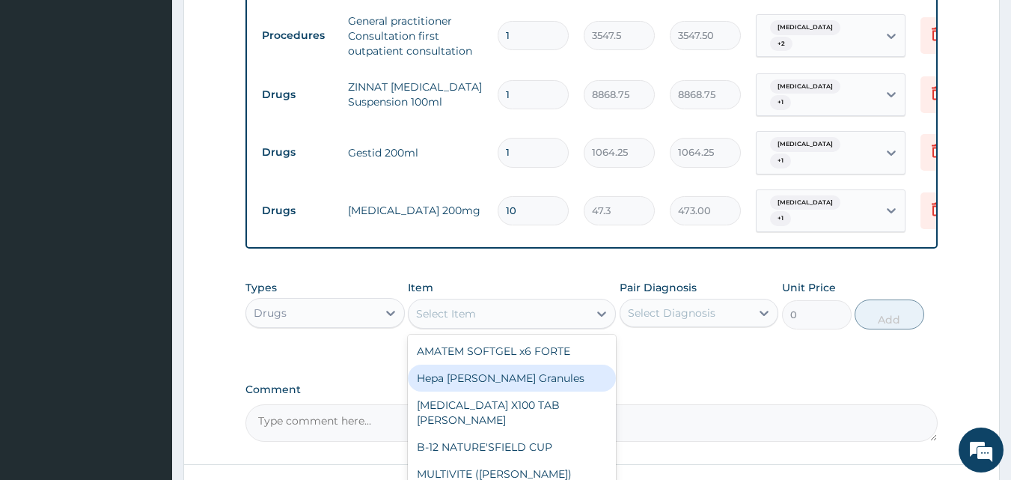
click at [790, 383] on label "Comment" at bounding box center [591, 389] width 693 height 13
click at [790, 404] on textarea "Comment" at bounding box center [591, 422] width 693 height 37
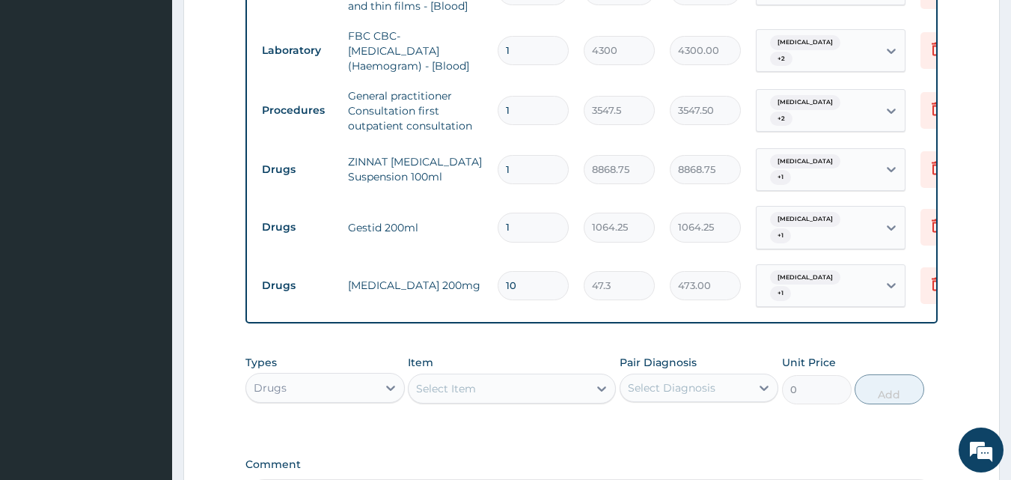
scroll to position [918, 0]
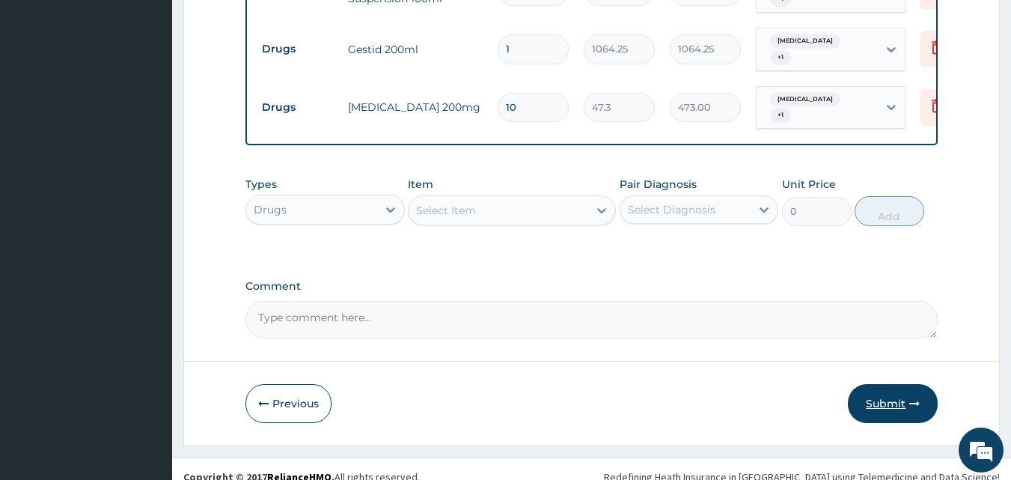
click at [900, 384] on button "Submit" at bounding box center [893, 403] width 90 height 39
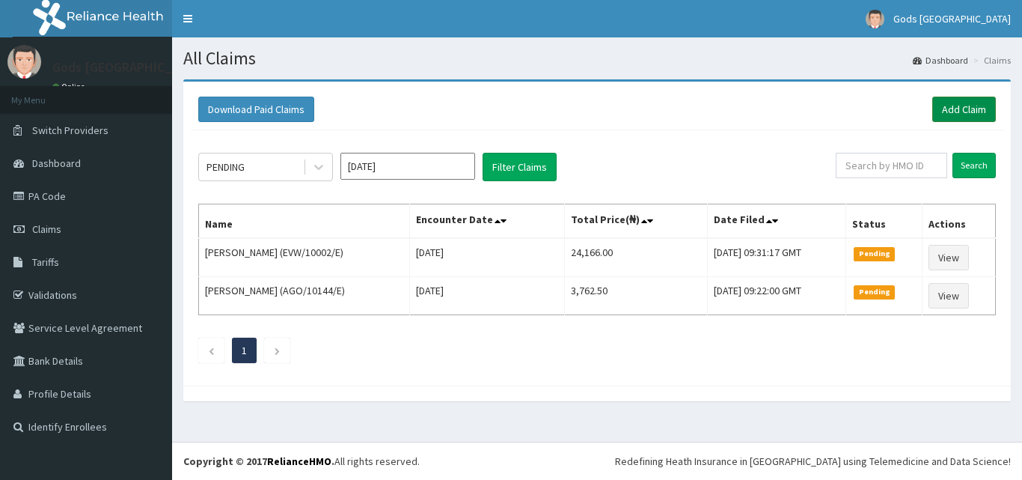
click at [957, 104] on link "Add Claim" at bounding box center [965, 109] width 64 height 25
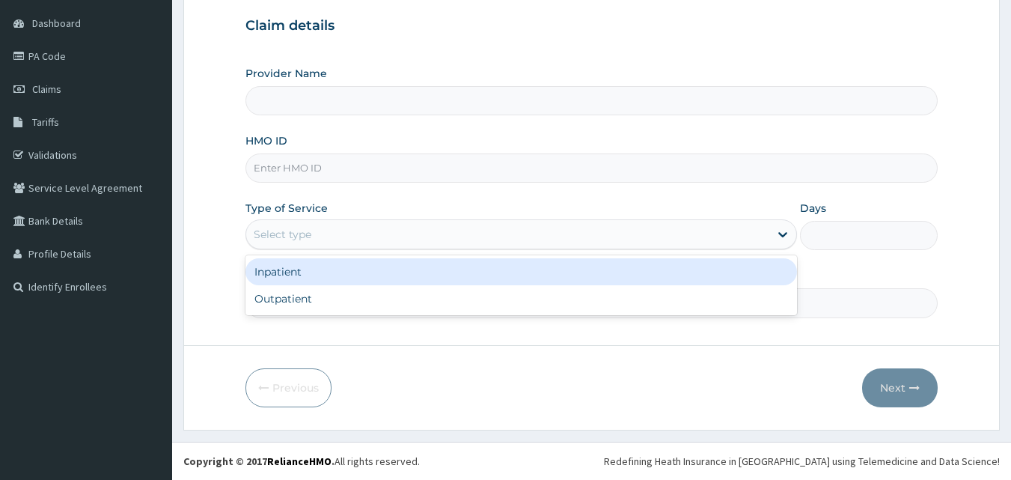
click at [324, 225] on div "Select type" at bounding box center [507, 234] width 523 height 24
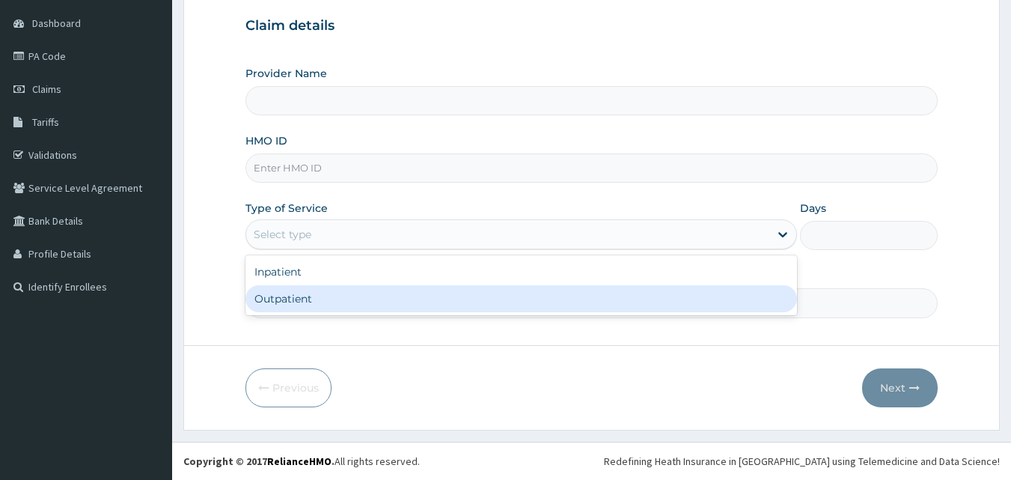
click at [285, 292] on div "Outpatient" at bounding box center [521, 298] width 552 height 27
type input "1"
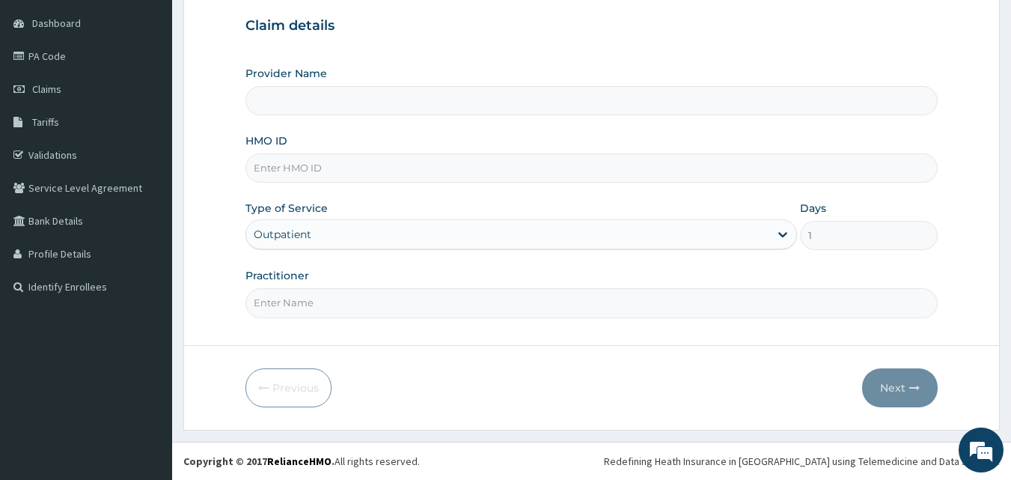
click at [345, 103] on input "Provider Name" at bounding box center [591, 100] width 693 height 29
type input "Gods [GEOGRAPHIC_DATA]"
click at [309, 298] on input "Practitioner" at bounding box center [591, 302] width 693 height 29
type input "[PERSON_NAME]"
click at [370, 172] on input "HMO ID" at bounding box center [591, 167] width 693 height 29
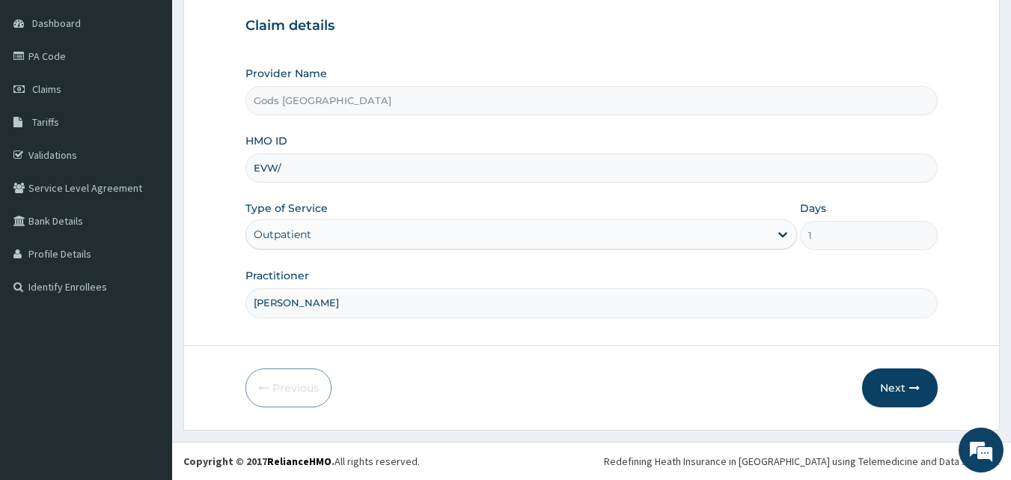
type input "EVW/10002/D"
click at [872, 378] on button "Next" at bounding box center [900, 387] width 76 height 39
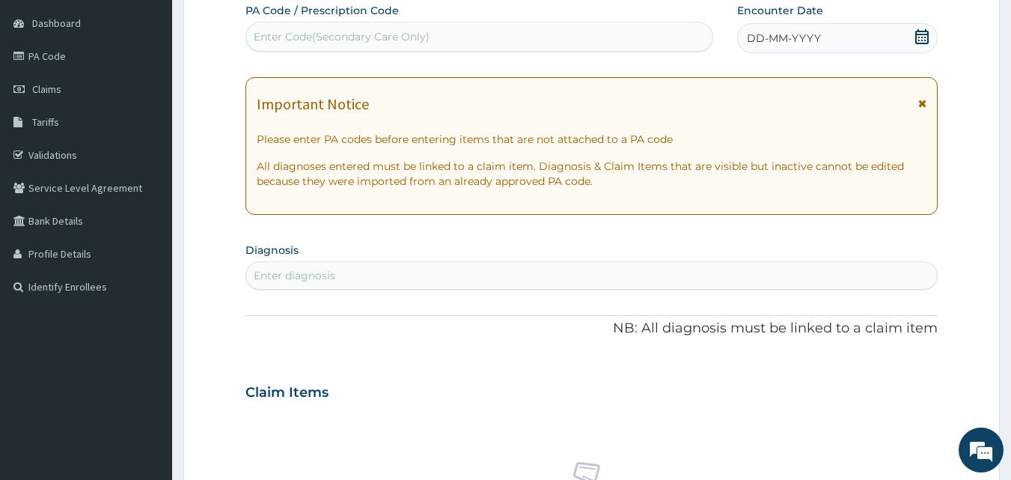
click at [921, 31] on icon at bounding box center [921, 36] width 13 height 15
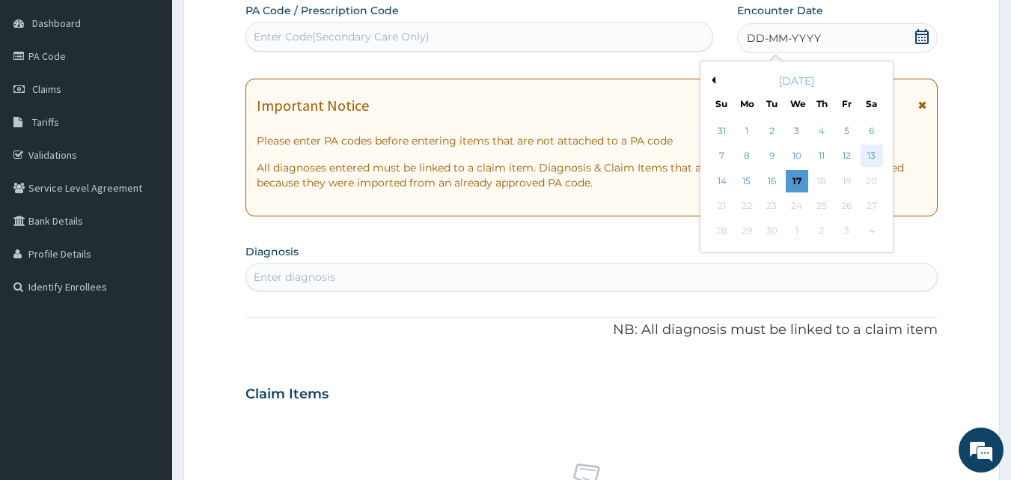
click at [879, 154] on div "13" at bounding box center [872, 156] width 22 height 22
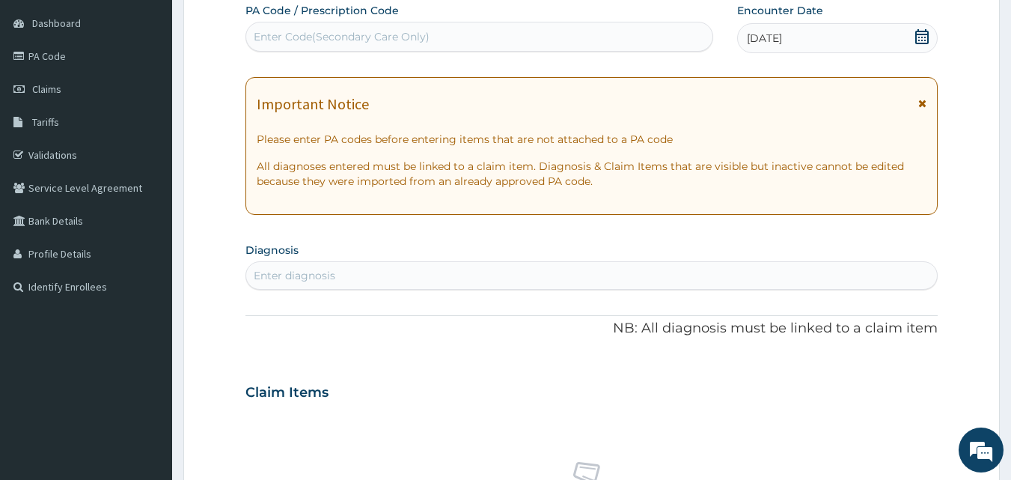
click at [301, 31] on div "Enter Code(Secondary Care Only)" at bounding box center [342, 36] width 176 height 15
paste input "PA/3DBC92"
type input "PA/3DBC92"
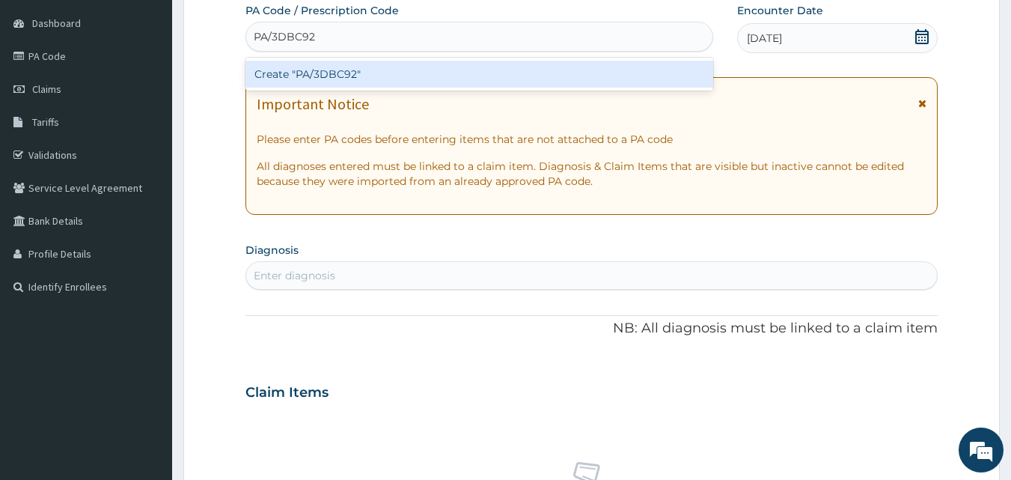
click at [317, 70] on div "Create "PA/3DBC92"" at bounding box center [479, 74] width 469 height 27
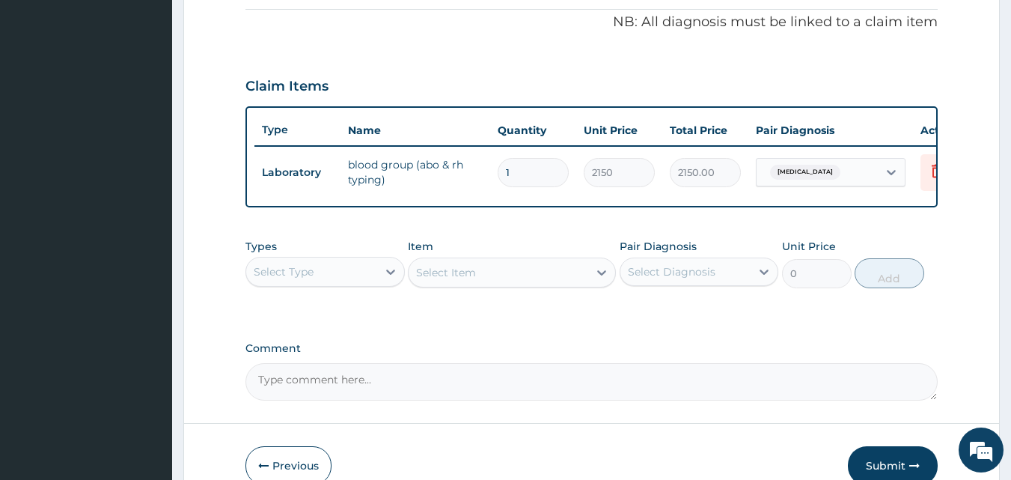
scroll to position [457, 0]
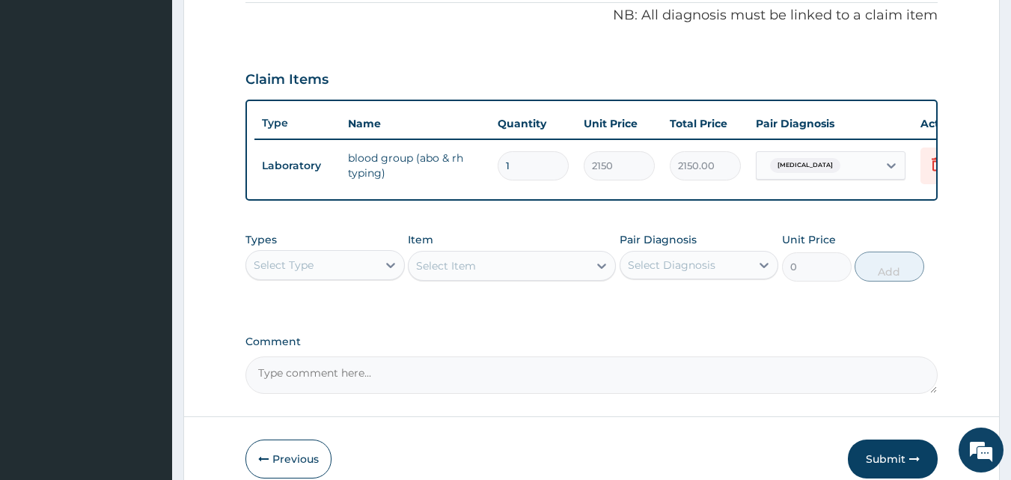
click at [376, 268] on div "Select Type" at bounding box center [311, 265] width 131 height 24
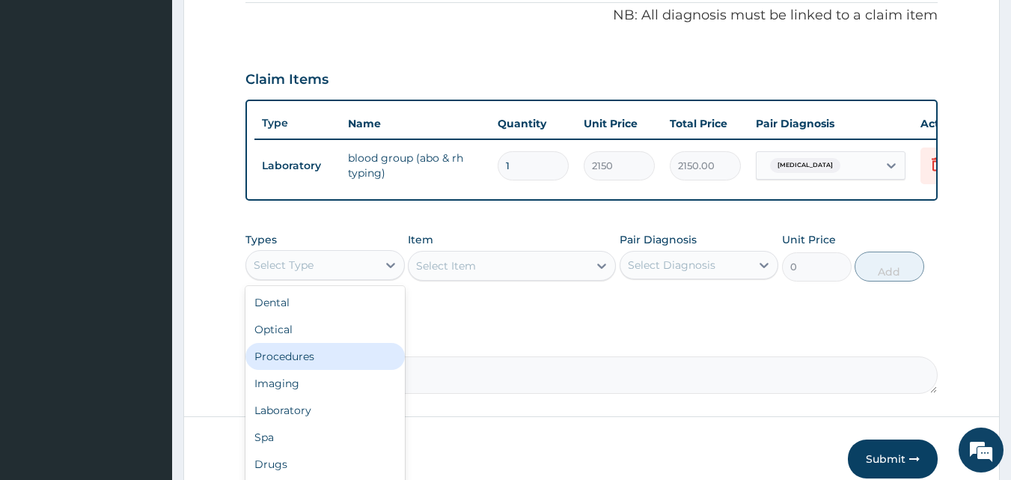
click at [320, 361] on div "Procedures" at bounding box center [324, 356] width 159 height 27
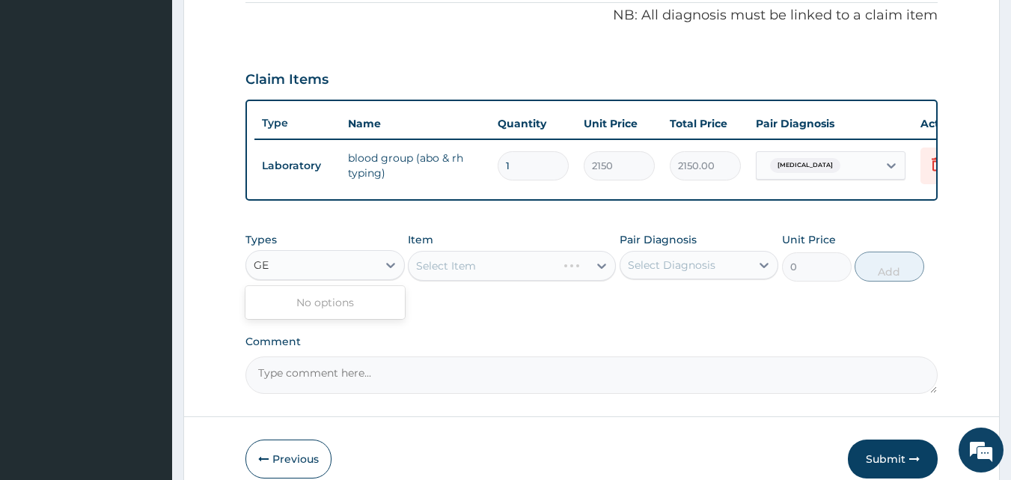
type input "G"
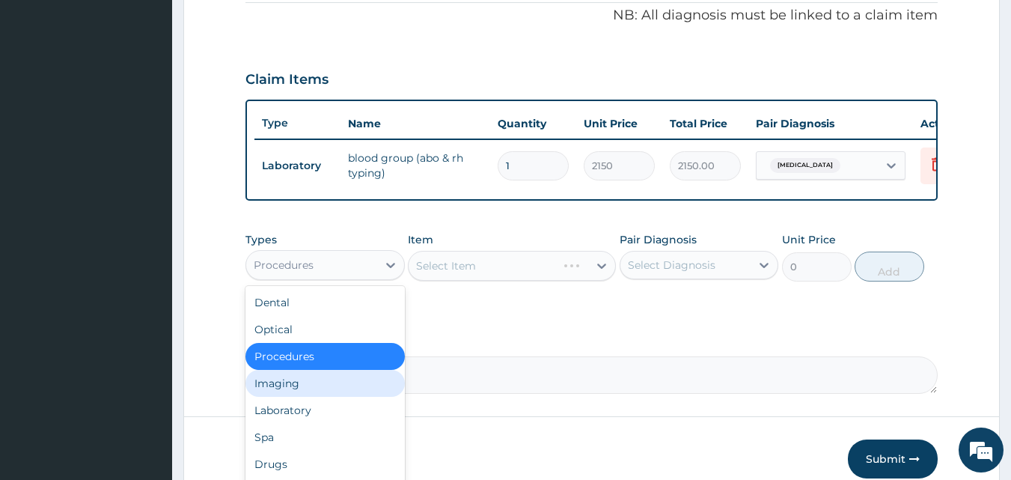
click at [320, 361] on div "Procedures" at bounding box center [324, 356] width 159 height 27
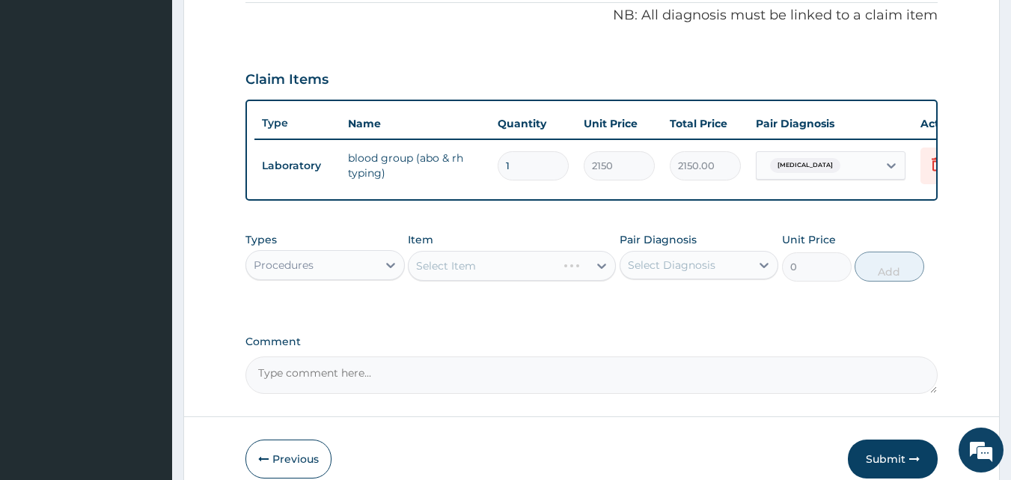
click at [507, 275] on div "Select Item" at bounding box center [512, 266] width 208 height 30
click at [507, 275] on div "Select Item" at bounding box center [499, 266] width 180 height 24
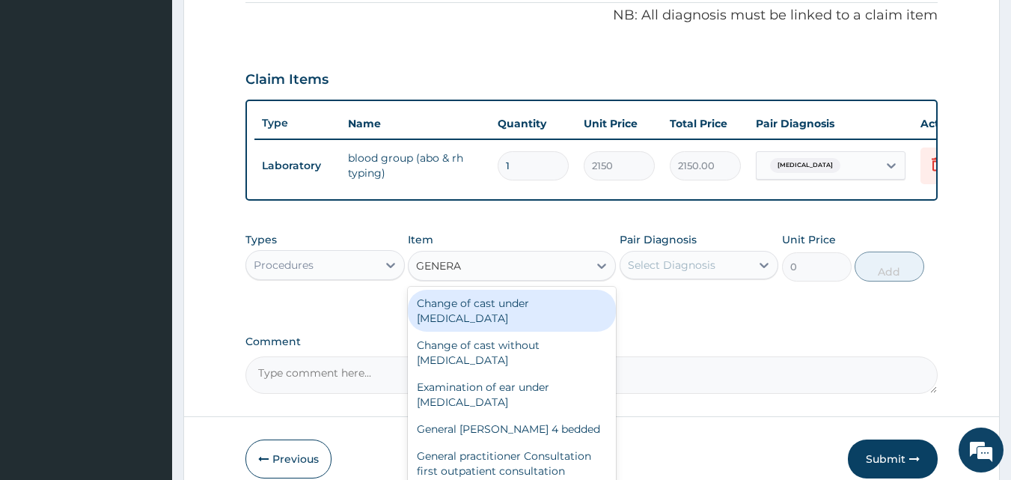
type input "GENERAL"
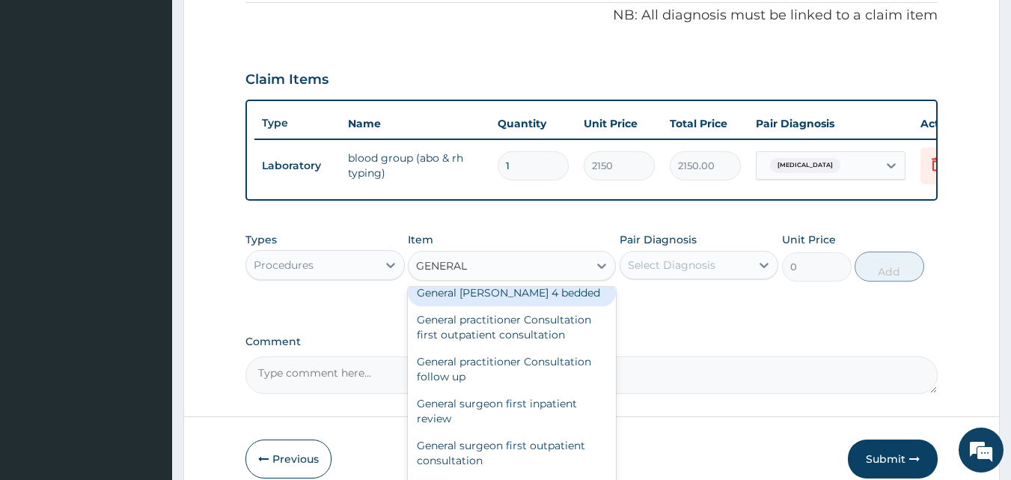
scroll to position [150, 0]
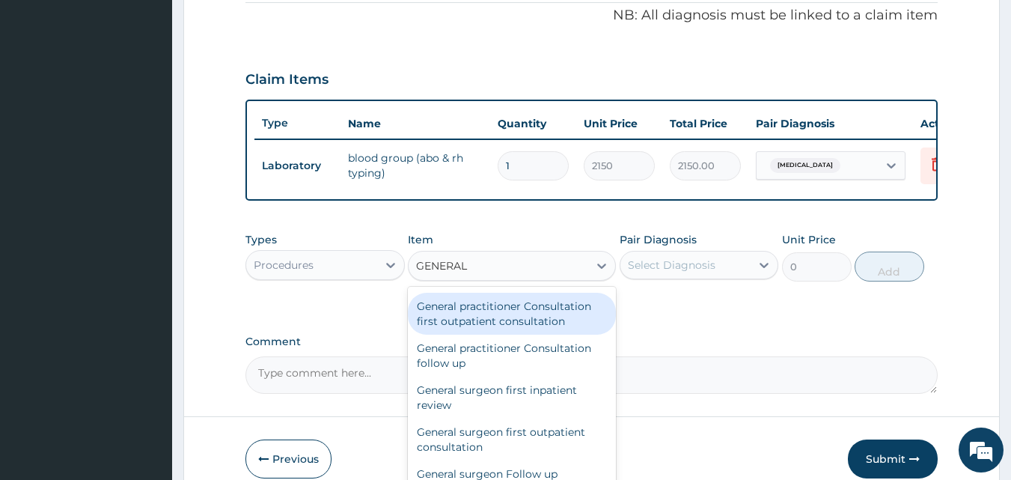
click at [494, 331] on div "General practitioner Consultation first outpatient consultation" at bounding box center [512, 314] width 208 height 42
type input "3547.5"
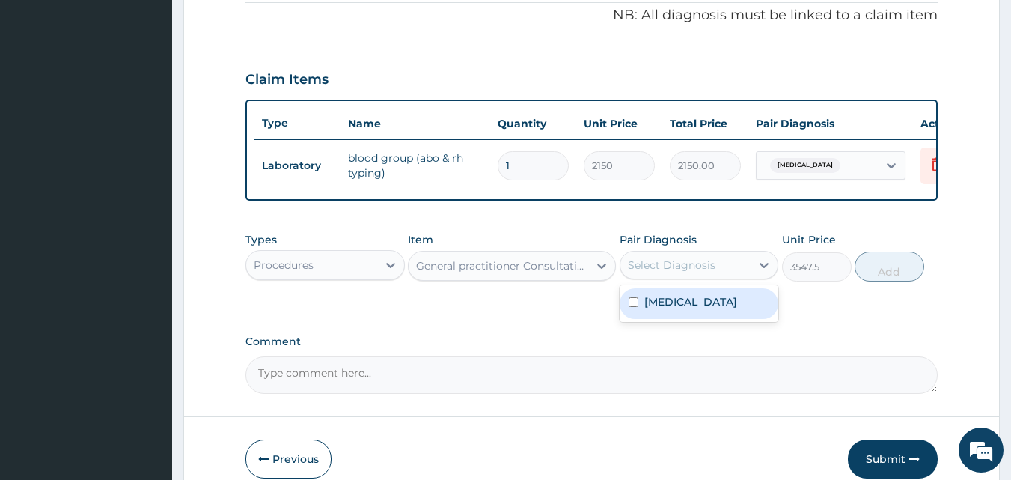
click at [650, 272] on div "Select Diagnosis" at bounding box center [672, 264] width 88 height 15
click at [638, 305] on div "Hemoglobinopathy" at bounding box center [699, 303] width 159 height 31
checkbox input "true"
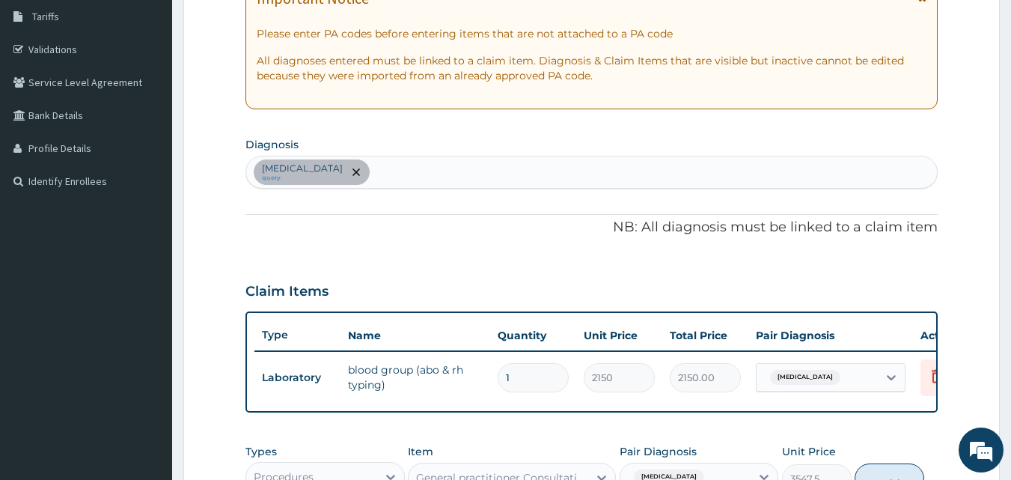
scroll to position [158, 0]
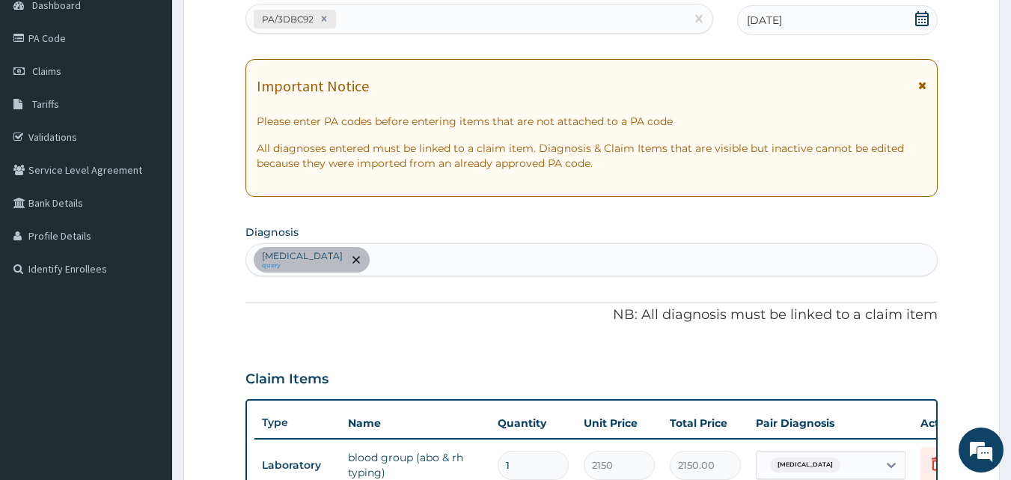
click at [351, 13] on div "PA/3DBC92" at bounding box center [466, 19] width 440 height 25
type input "G"
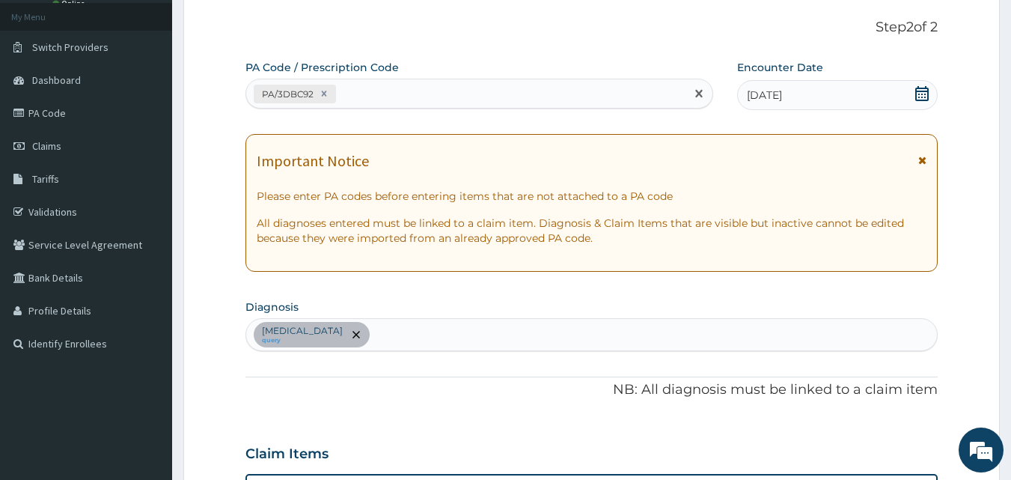
click at [400, 337] on div "Hemoglobinopathy query" at bounding box center [592, 334] width 692 height 31
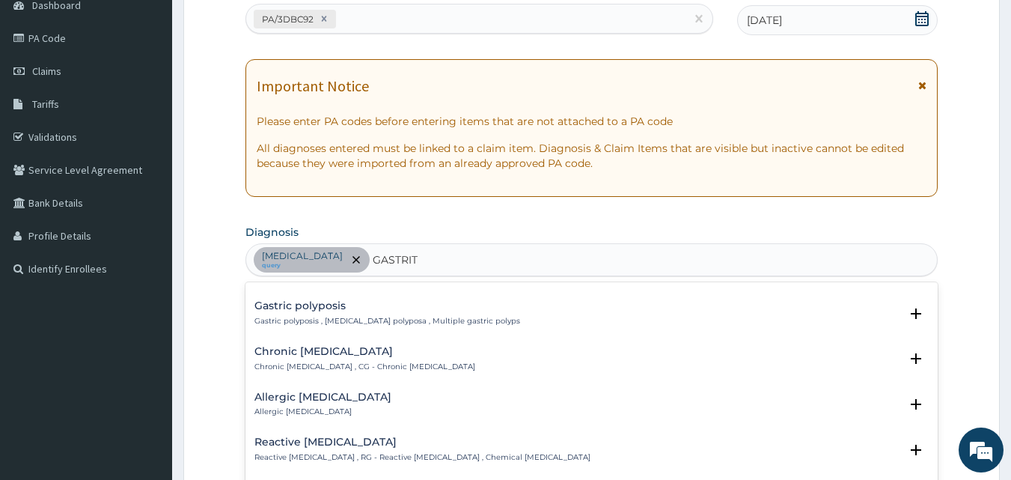
scroll to position [374, 0]
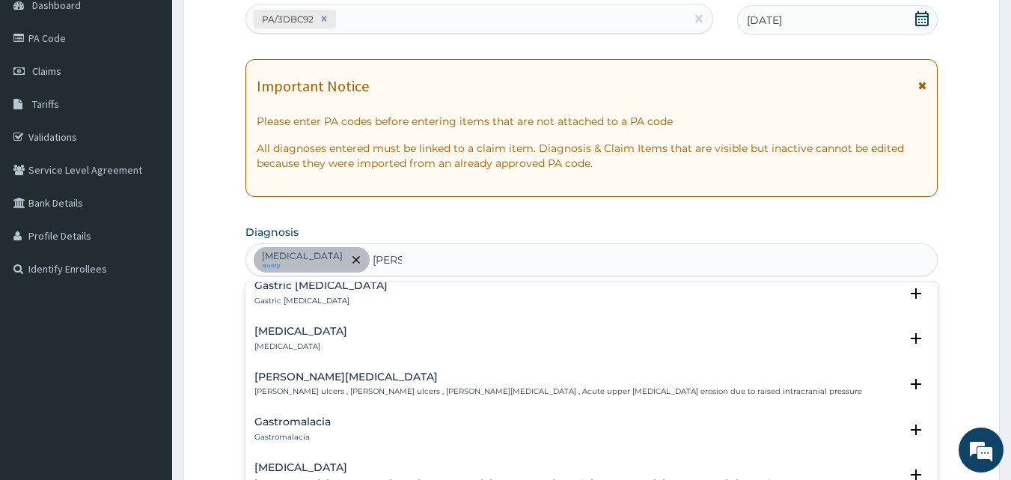
type input "GASTE"
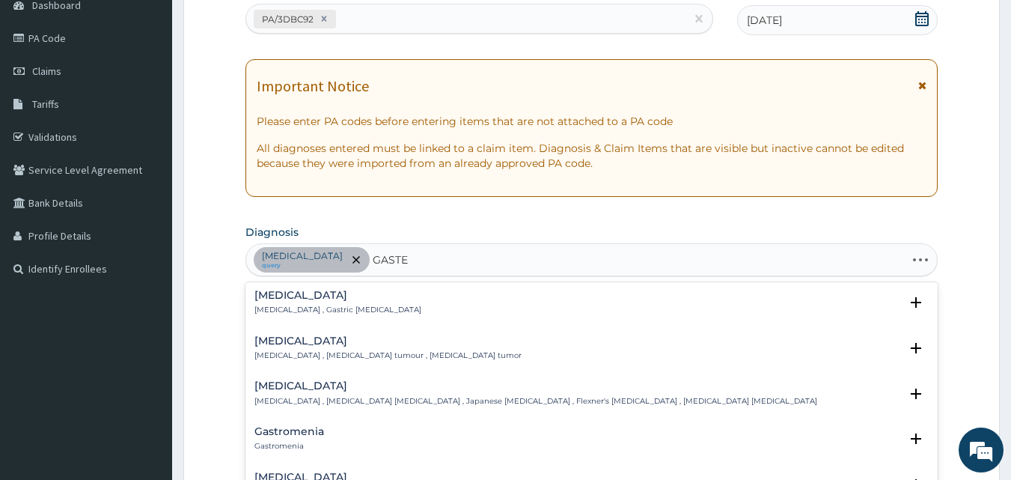
scroll to position [0, 0]
click at [349, 297] on div "Gastritis Gastritis , Gastric catarrh" at bounding box center [591, 304] width 675 height 26
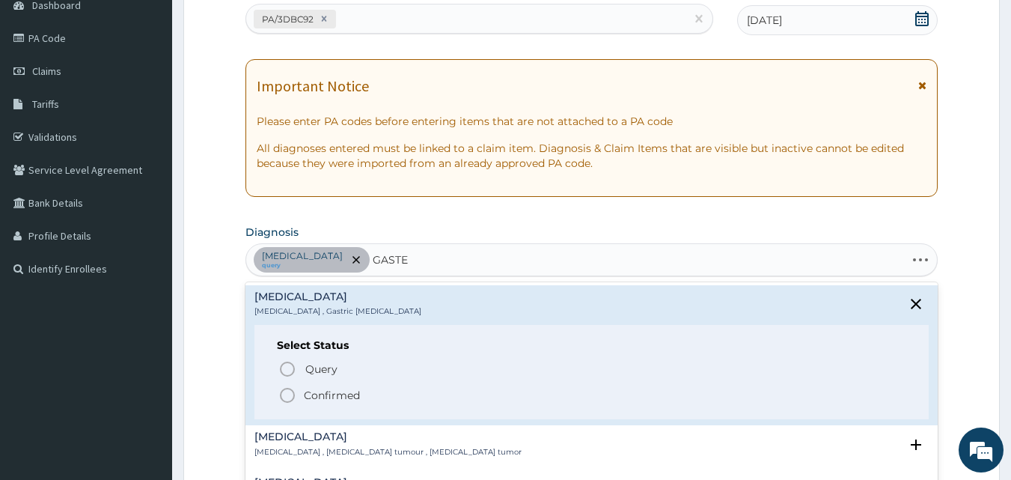
drag, startPoint x: 308, startPoint y: 394, endPoint x: 348, endPoint y: 326, distance: 79.2
click at [308, 393] on p "Confirmed" at bounding box center [332, 395] width 56 height 15
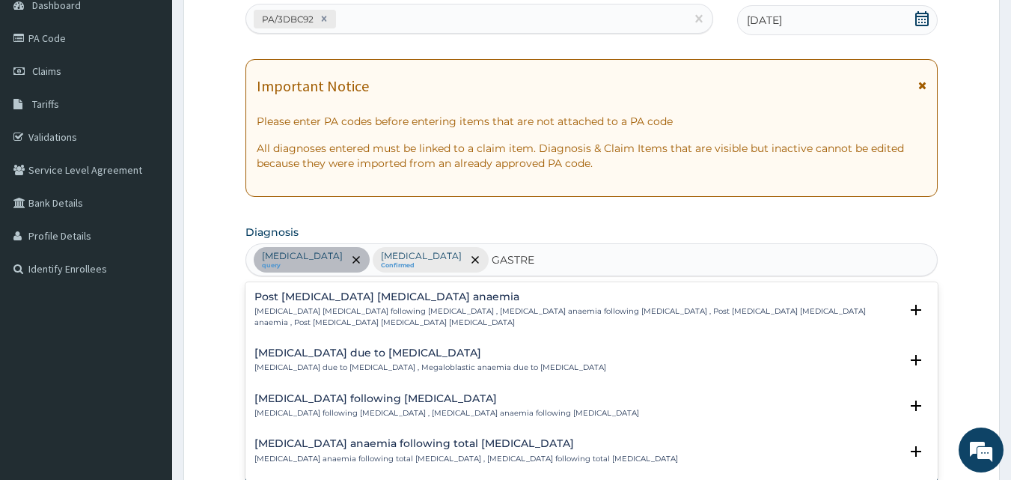
type input "GASTR"
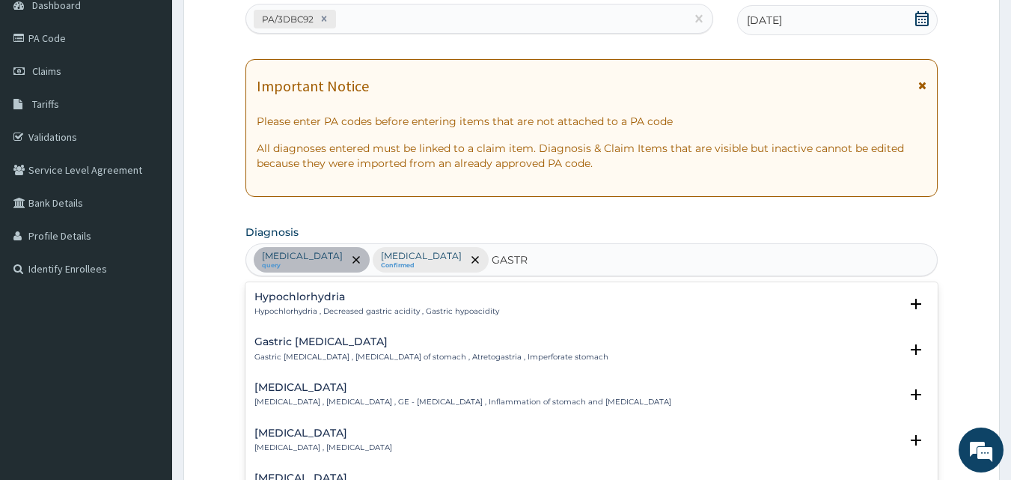
scroll to position [1048, 0]
click at [315, 383] on h4 "Gastroenteritis" at bounding box center [462, 384] width 417 height 11
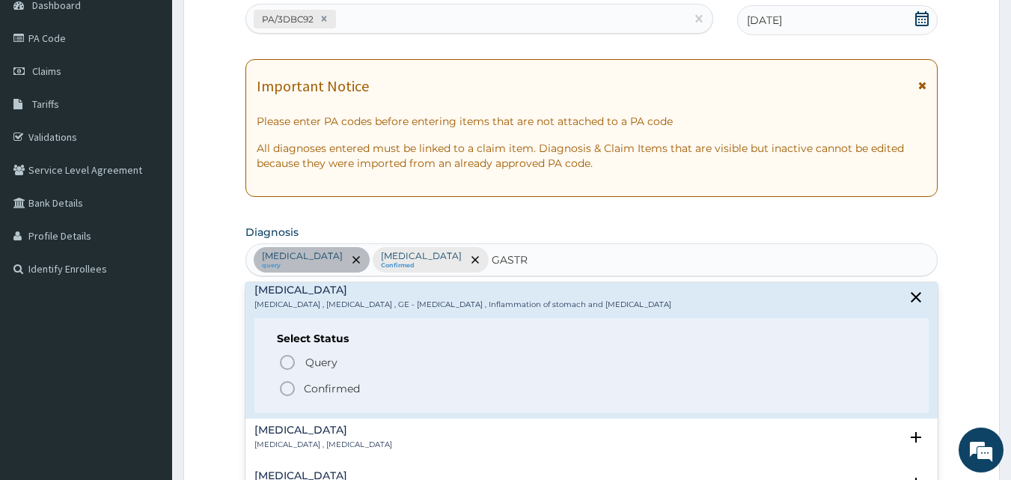
scroll to position [1197, 0]
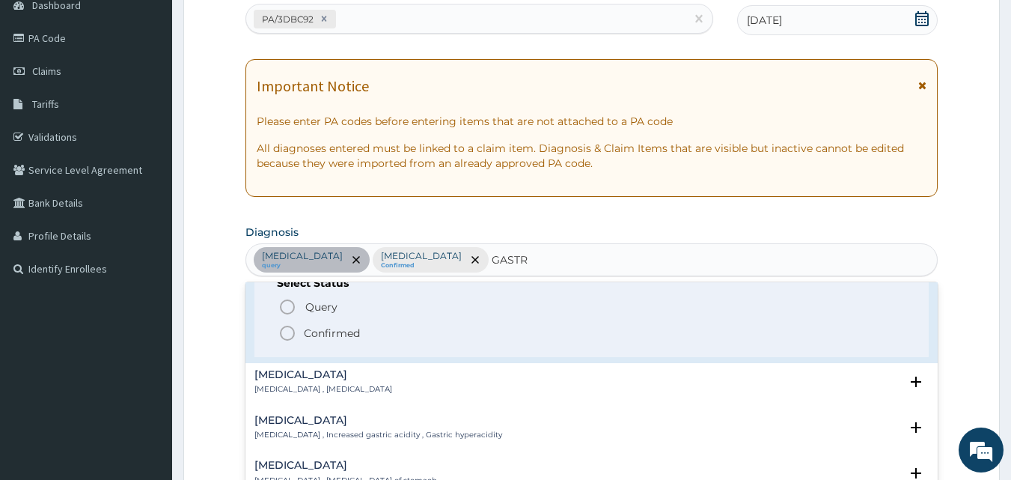
click at [341, 333] on p "Confirmed" at bounding box center [332, 333] width 56 height 15
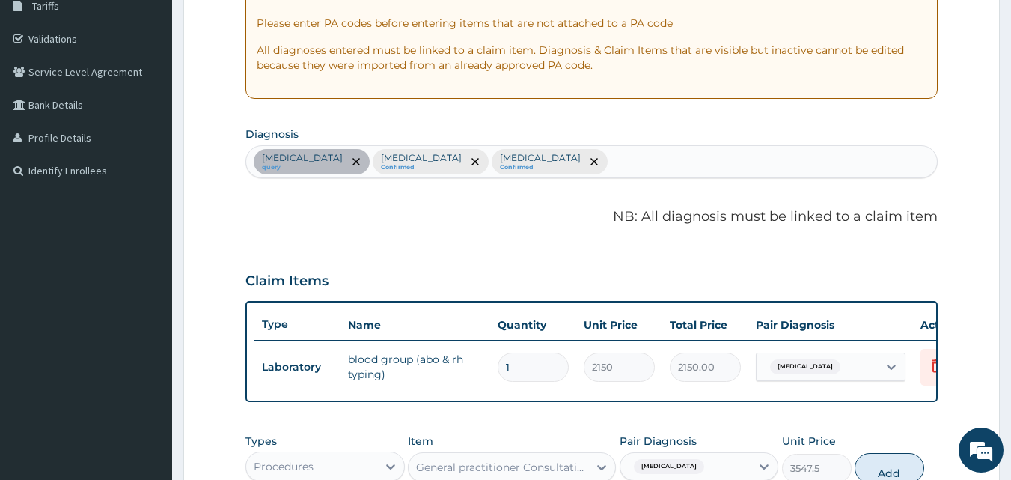
scroll to position [382, 0]
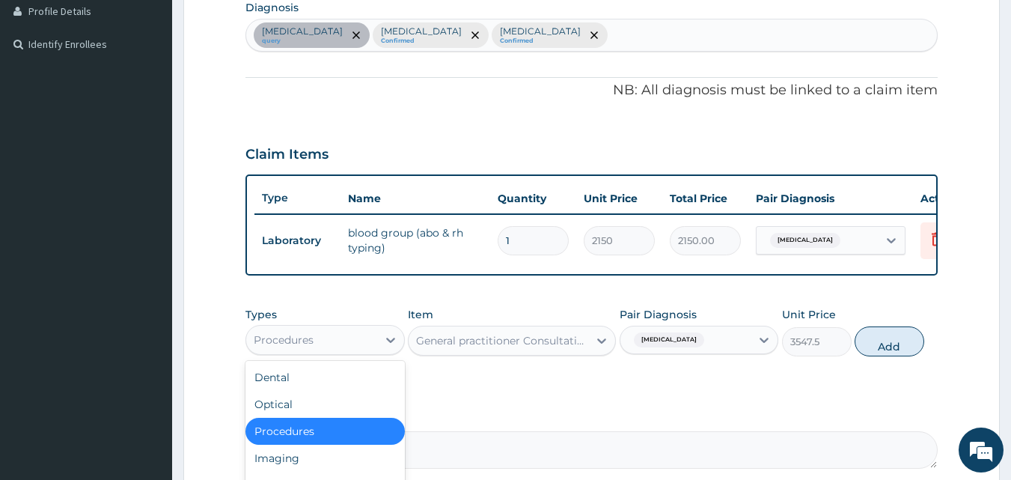
click at [359, 341] on div "Procedures" at bounding box center [311, 340] width 131 height 24
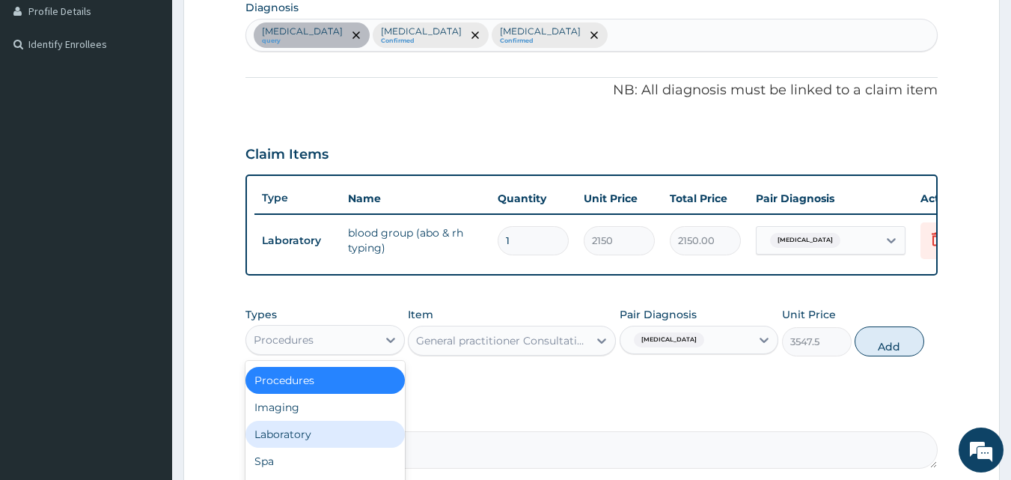
click at [299, 439] on div "Laboratory" at bounding box center [324, 434] width 159 height 27
type input "0"
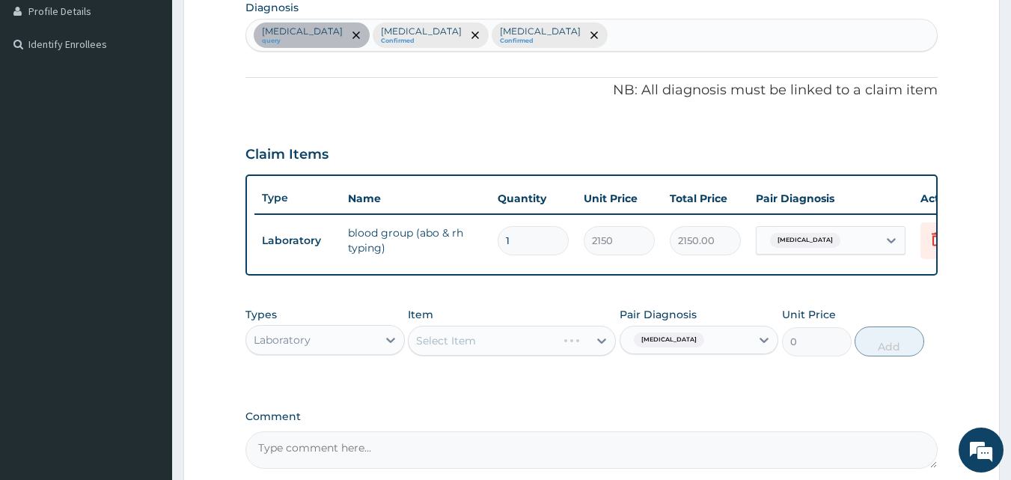
click at [552, 350] on div "Select Item" at bounding box center [512, 341] width 208 height 30
click at [559, 350] on div "Select Item" at bounding box center [512, 341] width 208 height 30
click at [559, 350] on div "Select Item" at bounding box center [499, 341] width 180 height 24
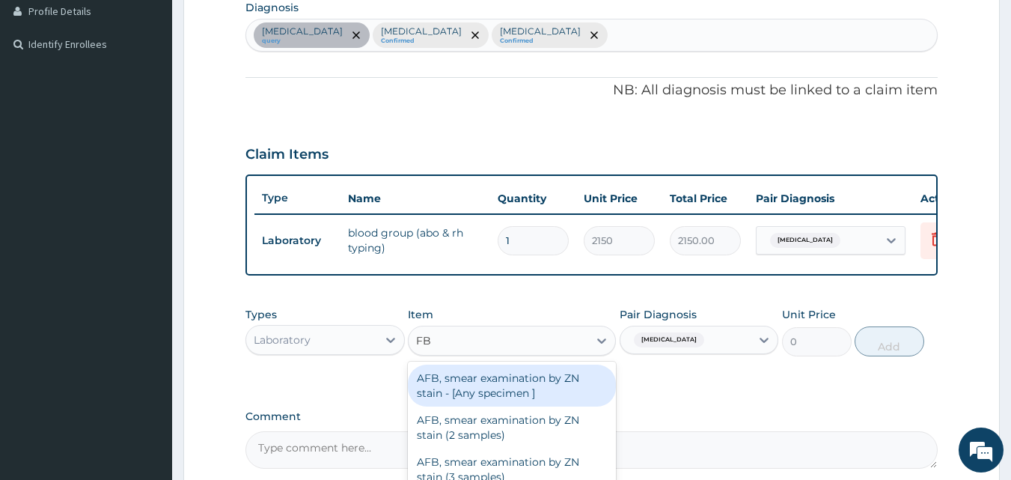
type input "FBC"
click at [478, 387] on div "FBC CBC-Complete Blood Count (Haemogram) - [Blood]" at bounding box center [512, 385] width 208 height 42
type input "4300"
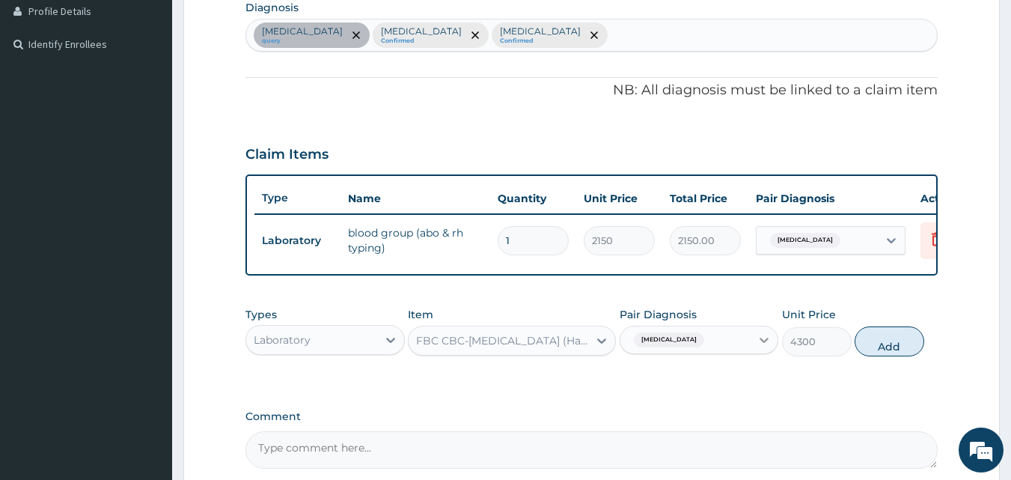
click at [757, 347] on icon at bounding box center [764, 339] width 15 height 15
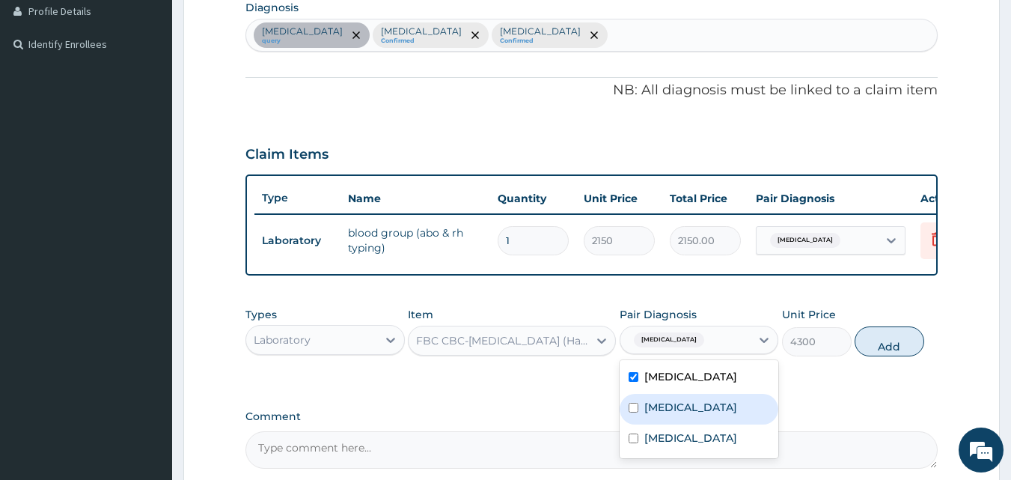
drag, startPoint x: 676, startPoint y: 422, endPoint x: 677, endPoint y: 430, distance: 8.3
click at [677, 415] on label "Gastritis" at bounding box center [690, 407] width 93 height 15
checkbox input "true"
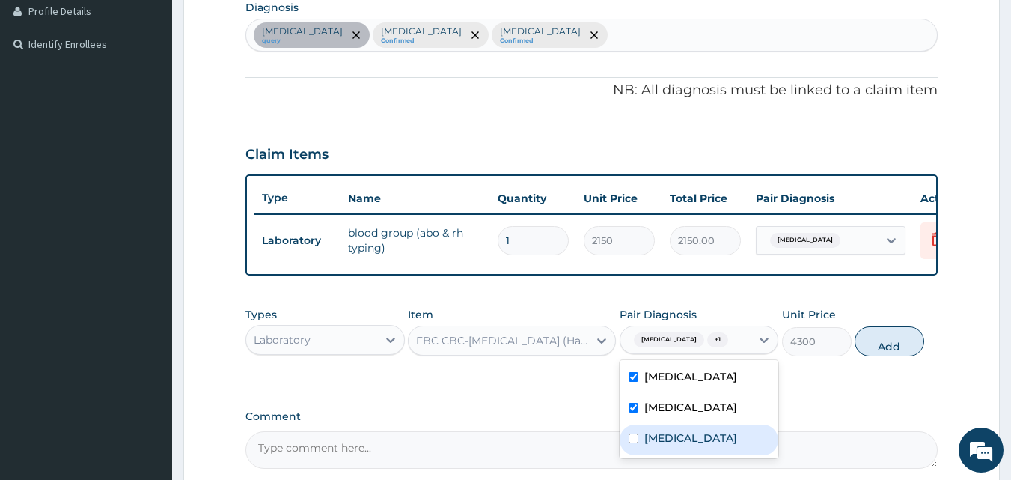
click at [680, 445] on label "[MEDICAL_DATA]" at bounding box center [690, 437] width 93 height 15
checkbox input "true"
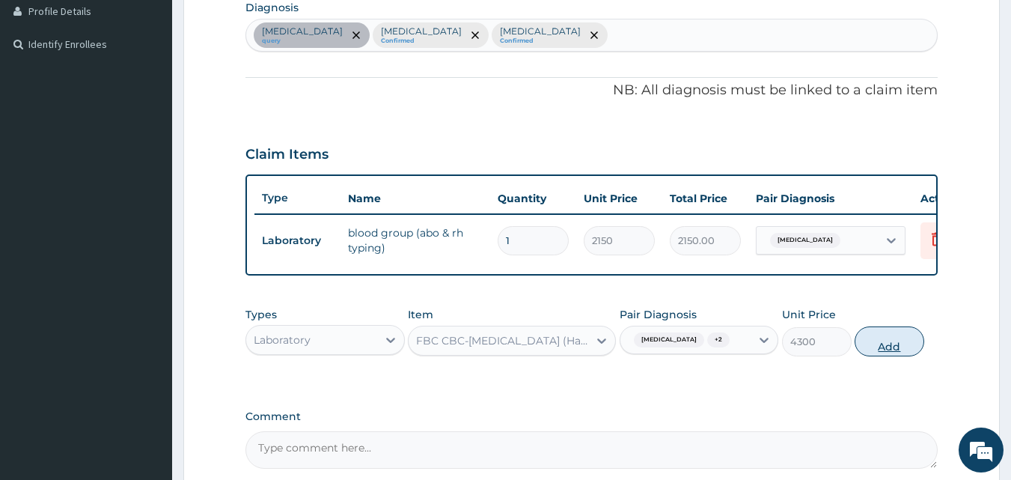
click at [890, 342] on button "Add" at bounding box center [890, 341] width 70 height 30
type input "0"
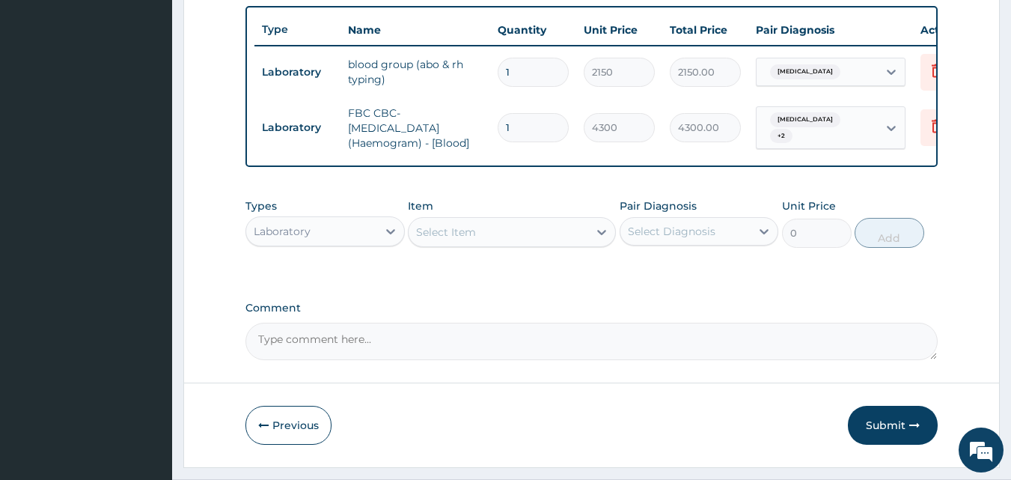
scroll to position [599, 0]
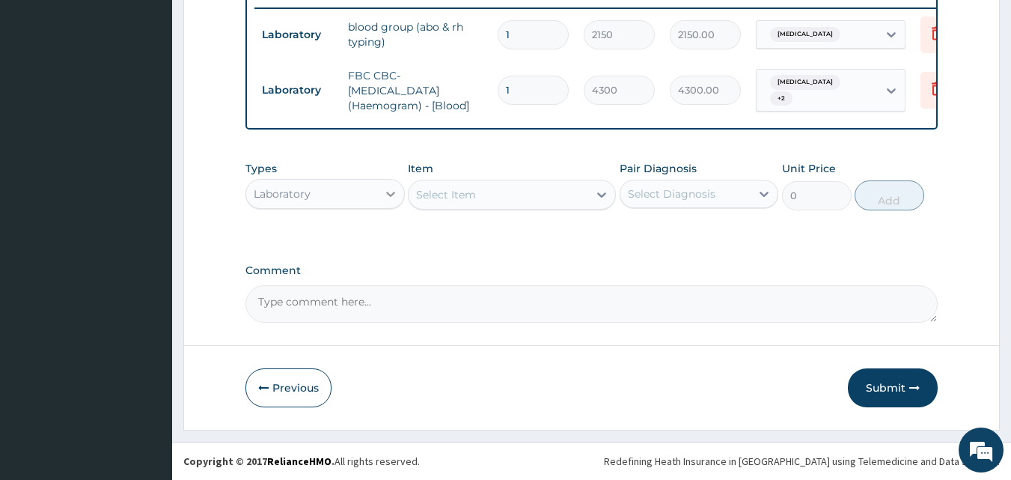
click at [390, 181] on div at bounding box center [390, 193] width 27 height 27
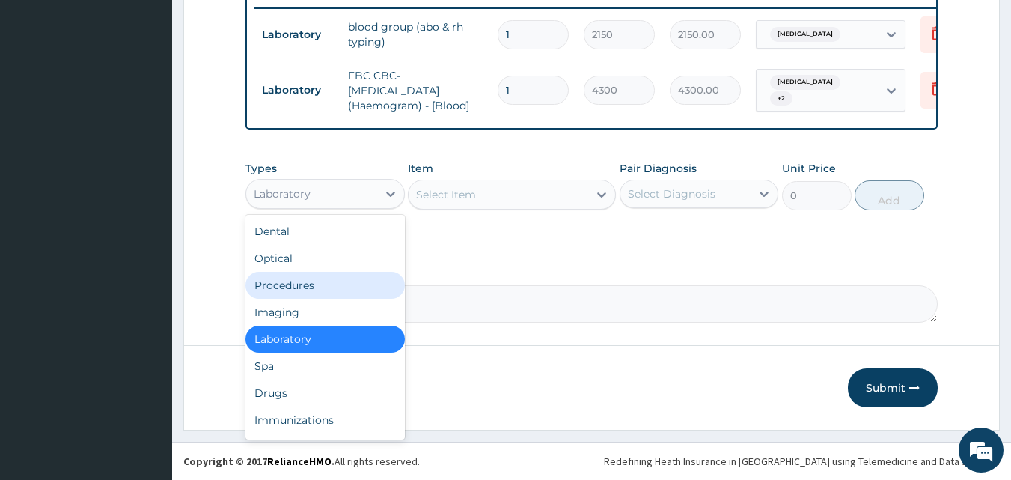
click at [284, 278] on div "Procedures" at bounding box center [324, 285] width 159 height 27
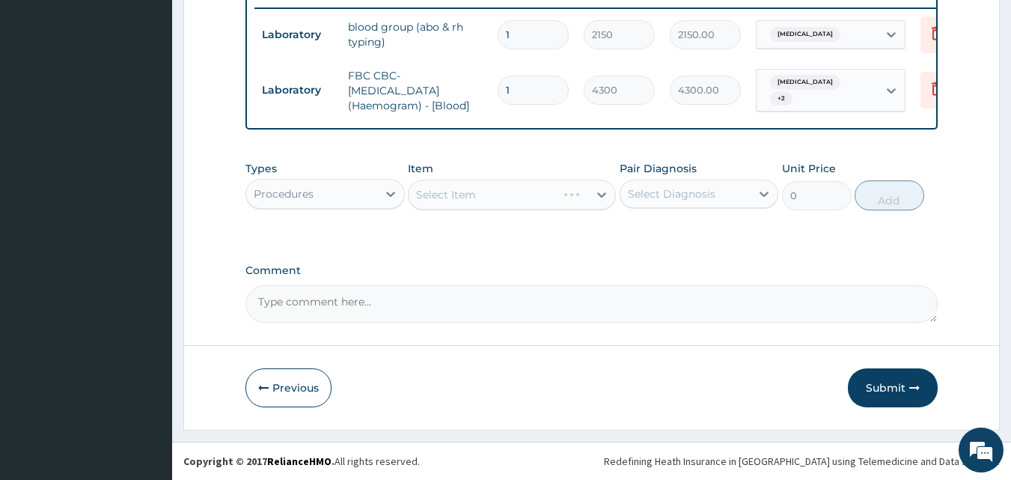
click at [507, 192] on div "Select Item" at bounding box center [512, 195] width 208 height 30
click at [507, 192] on div "Select Item" at bounding box center [499, 195] width 180 height 24
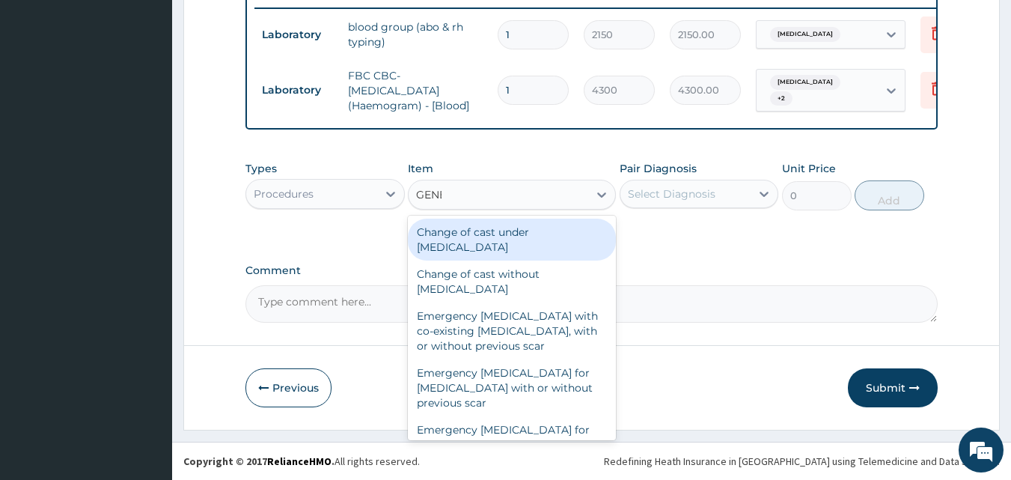
type input "GENER"
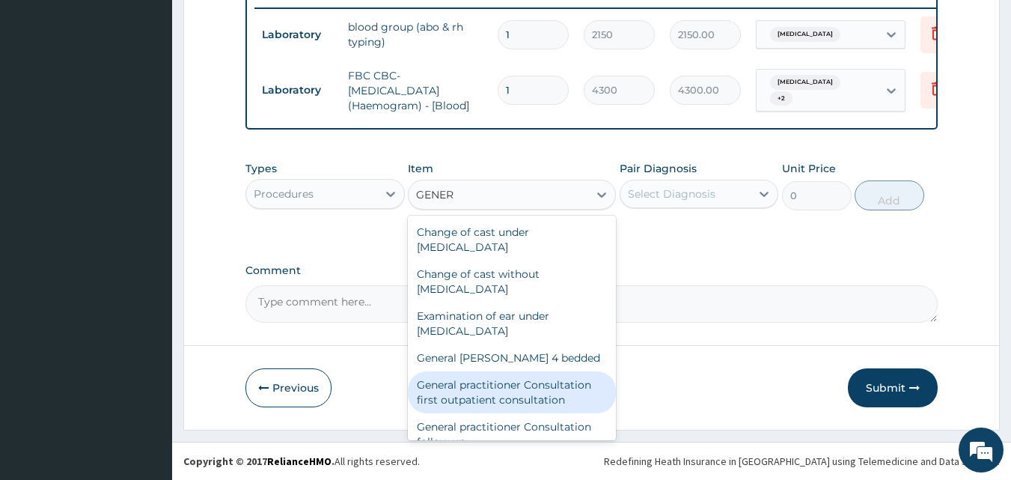
click at [522, 382] on div "General practitioner Consultation first outpatient consultation" at bounding box center [512, 392] width 208 height 42
type input "3547.5"
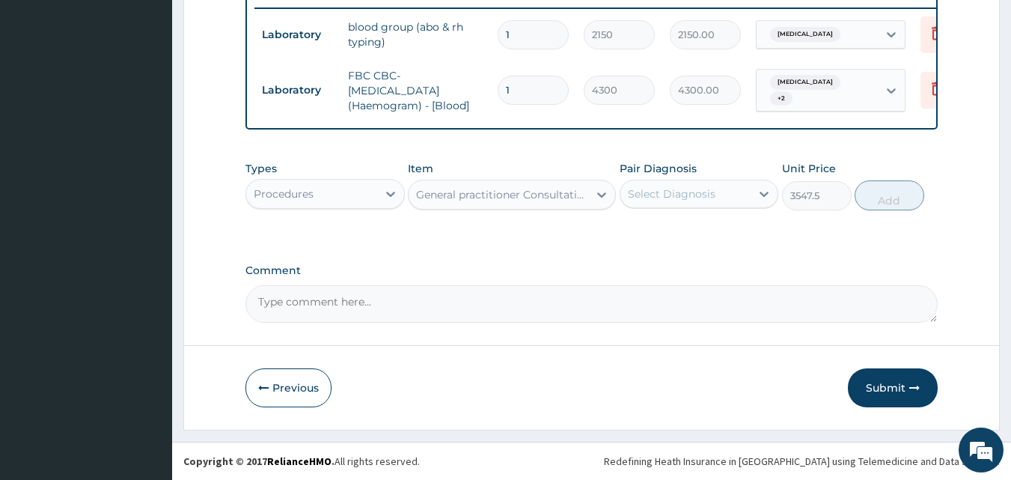
click at [677, 198] on div "Select Diagnosis" at bounding box center [672, 193] width 88 height 15
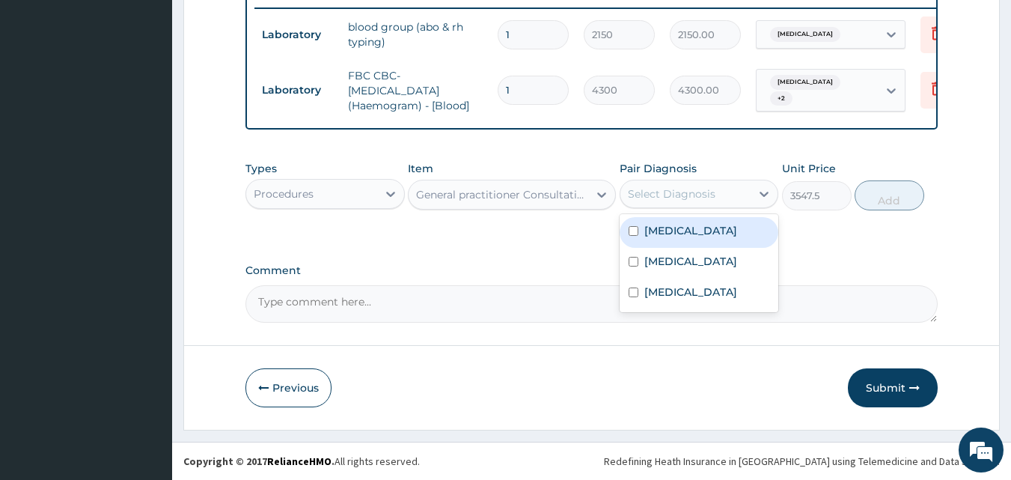
click at [659, 234] on label "Hemoglobinopathy" at bounding box center [690, 230] width 93 height 15
checkbox input "true"
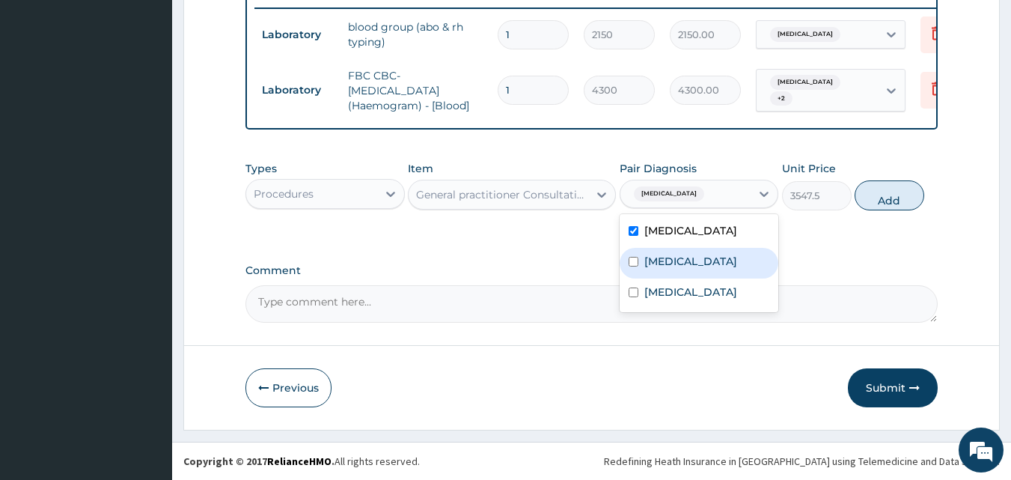
click at [653, 260] on label "Gastritis" at bounding box center [690, 261] width 93 height 15
checkbox input "true"
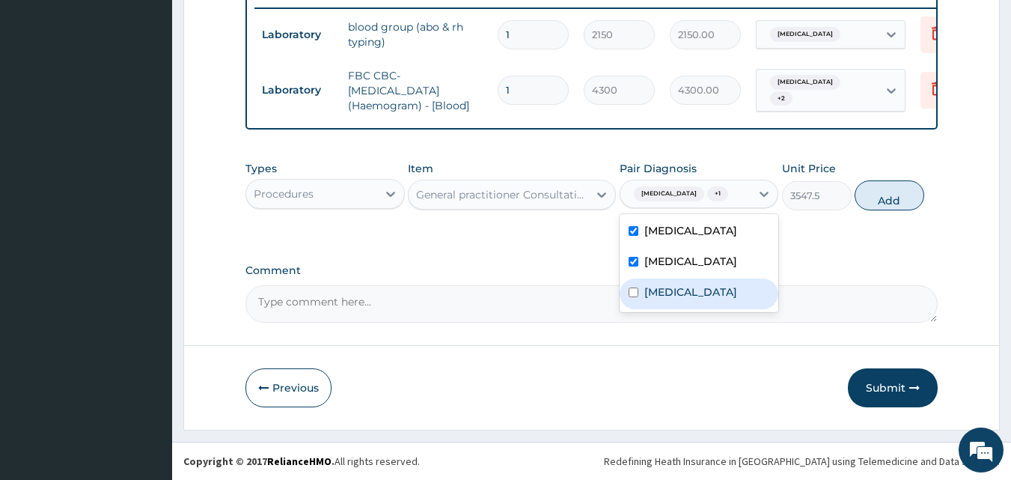
click at [656, 290] on label "Gastroenteritis" at bounding box center [690, 291] width 93 height 15
checkbox input "true"
click at [876, 192] on button "Add" at bounding box center [890, 195] width 70 height 30
type input "0"
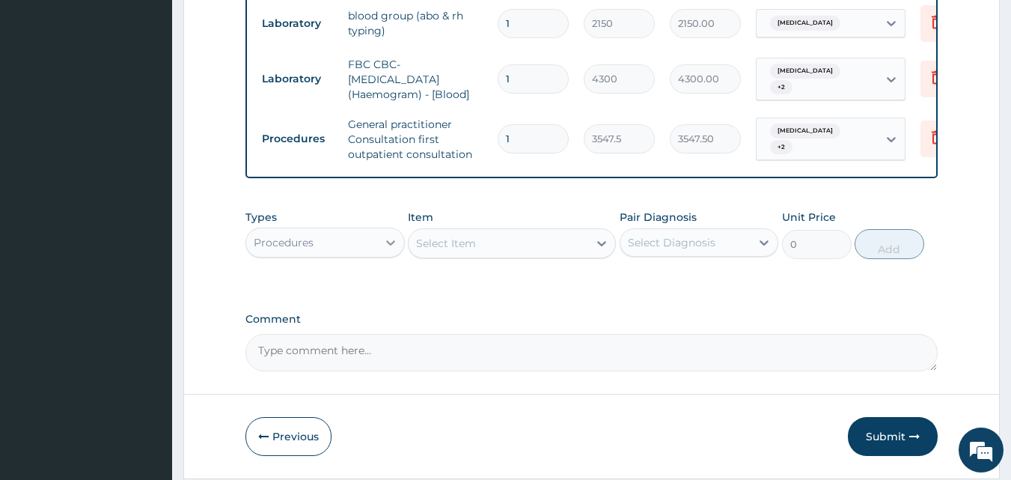
click at [378, 245] on div at bounding box center [390, 242] width 27 height 27
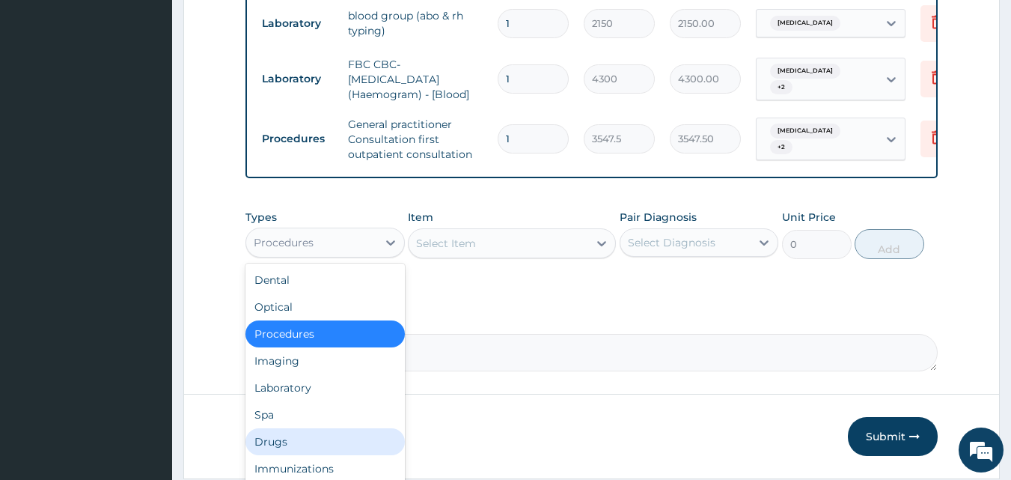
drag, startPoint x: 266, startPoint y: 445, endPoint x: 345, endPoint y: 385, distance: 98.8
click at [270, 448] on div "Drugs" at bounding box center [324, 441] width 159 height 27
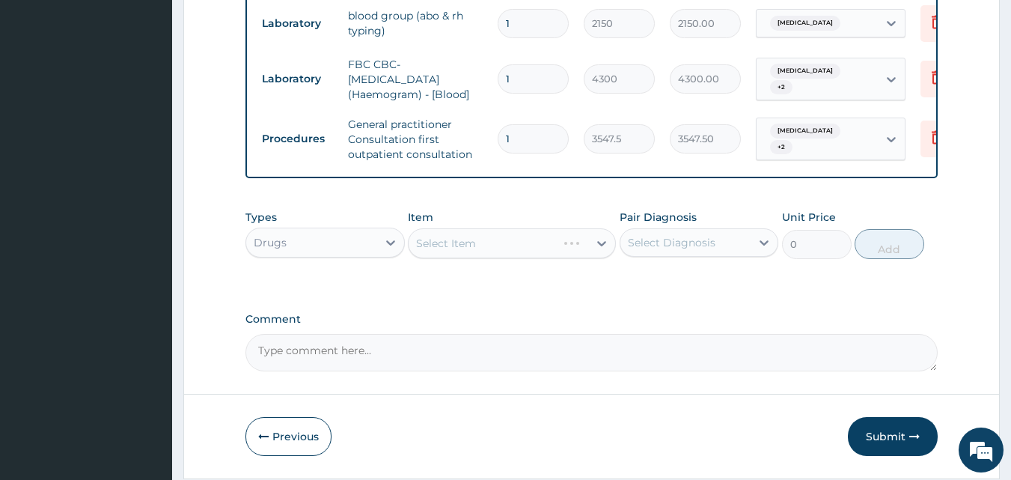
click at [492, 258] on div "Select Item" at bounding box center [512, 243] width 208 height 30
click at [513, 249] on div "Select Item" at bounding box center [499, 243] width 180 height 24
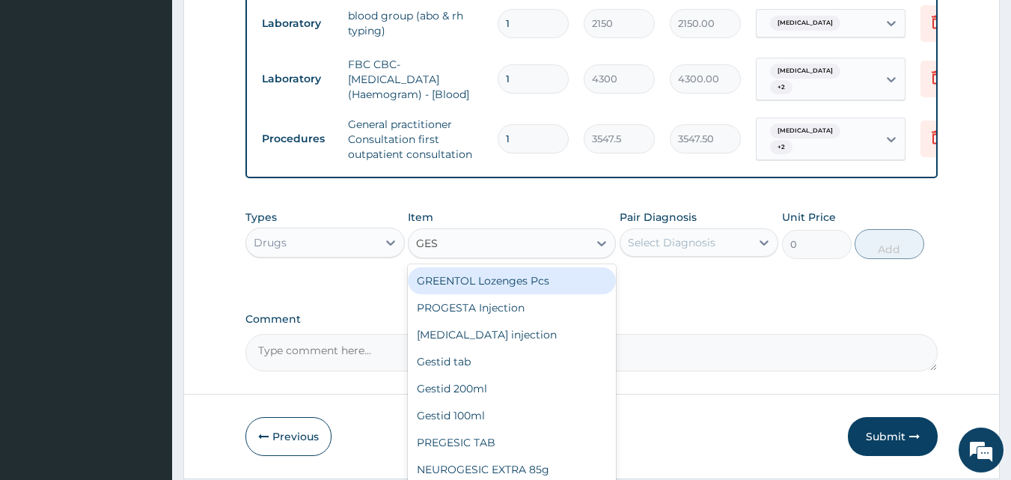
type input "GEST"
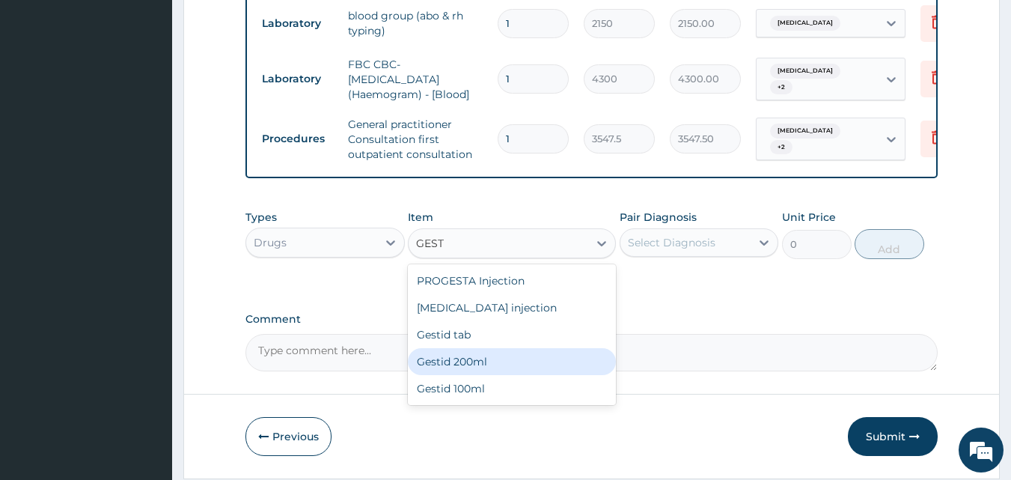
click at [463, 375] on div "Gestid 200ml" at bounding box center [512, 361] width 208 height 27
type input "1064.25"
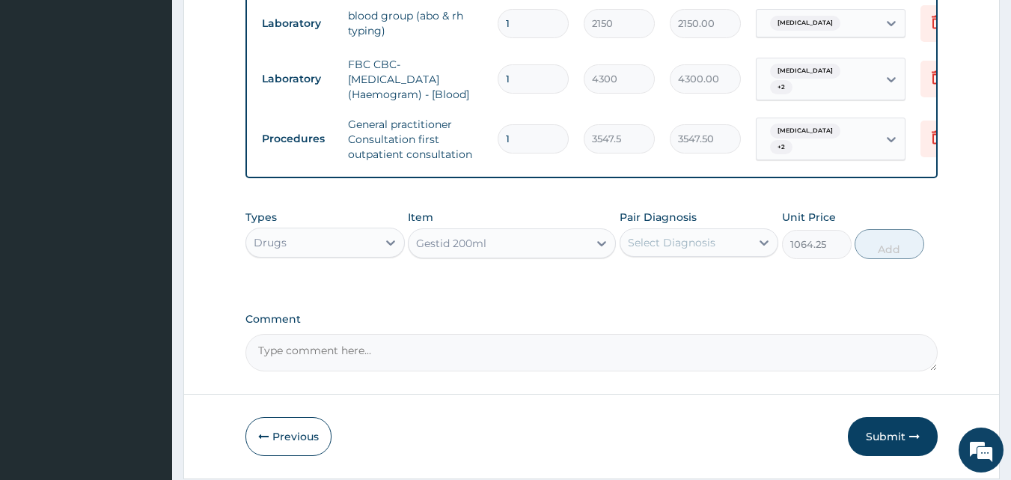
click at [701, 250] on div "Select Diagnosis" at bounding box center [672, 242] width 88 height 15
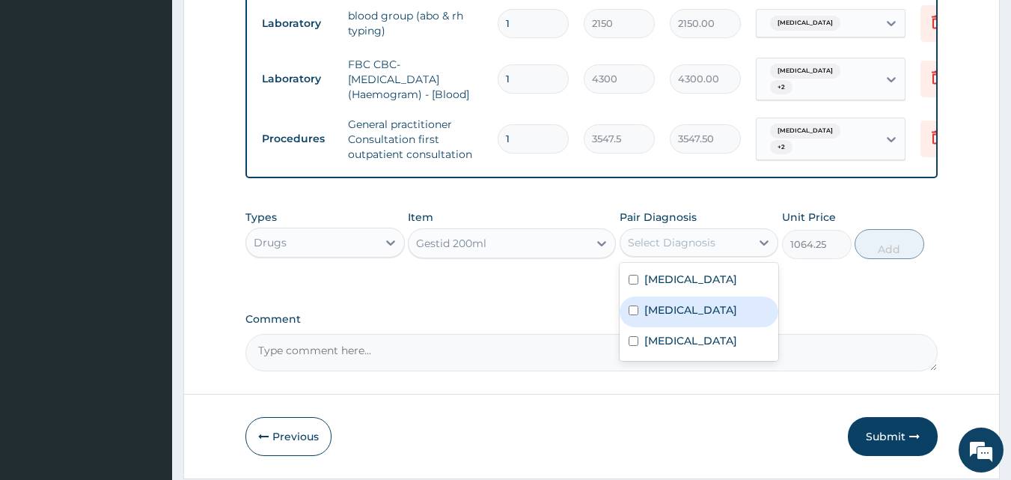
click at [647, 317] on label "Gastritis" at bounding box center [690, 309] width 93 height 15
checkbox input "true"
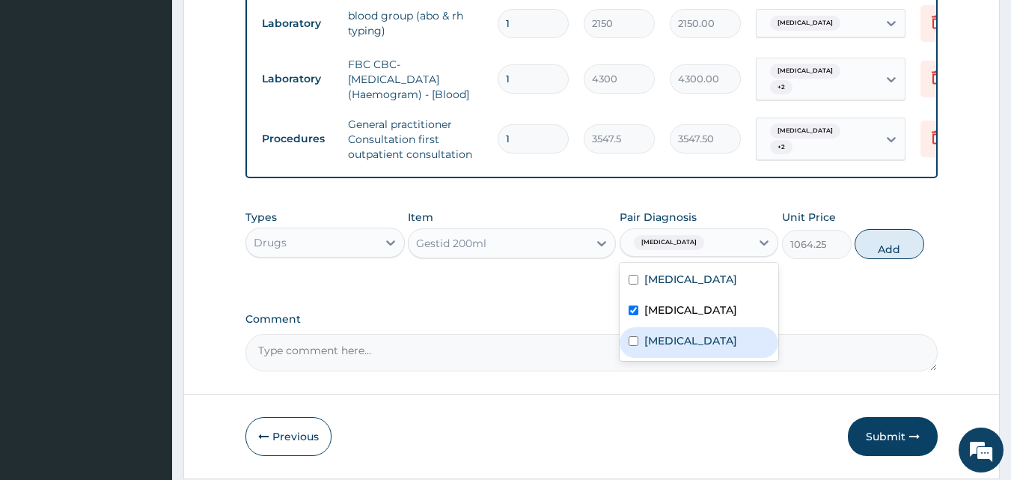
click at [662, 345] on label "Gastroenteritis" at bounding box center [690, 340] width 93 height 15
checkbox input "true"
click at [876, 259] on button "Add" at bounding box center [890, 244] width 70 height 30
type input "0"
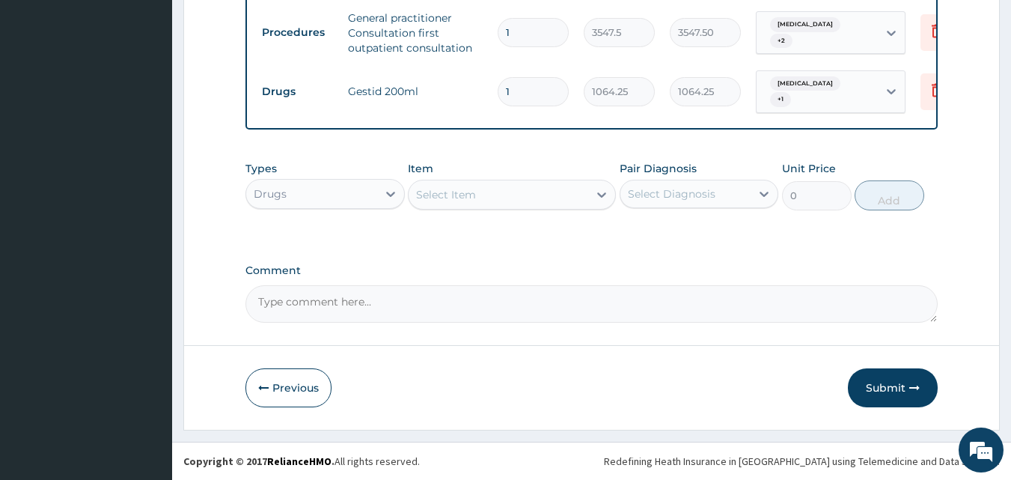
scroll to position [711, 0]
click at [558, 191] on div "Select Item" at bounding box center [499, 195] width 180 height 24
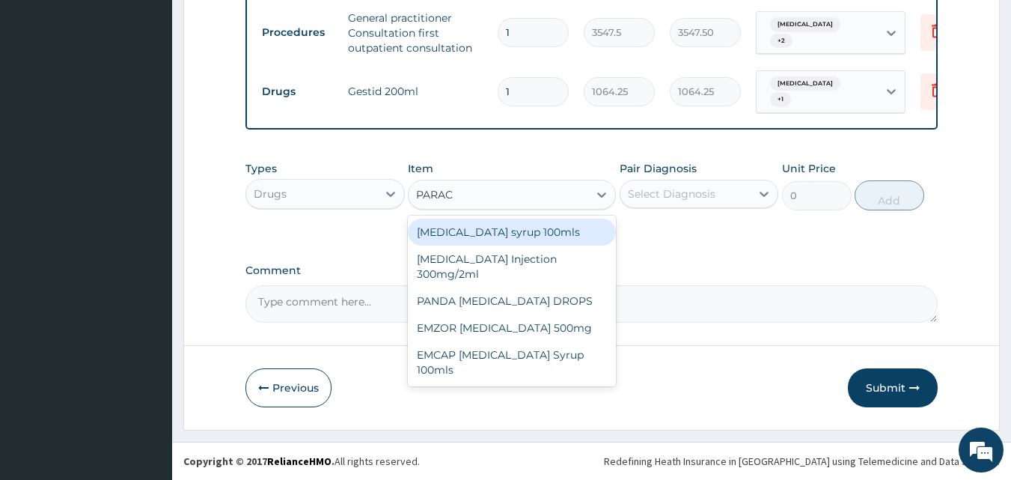
type input "PARACE"
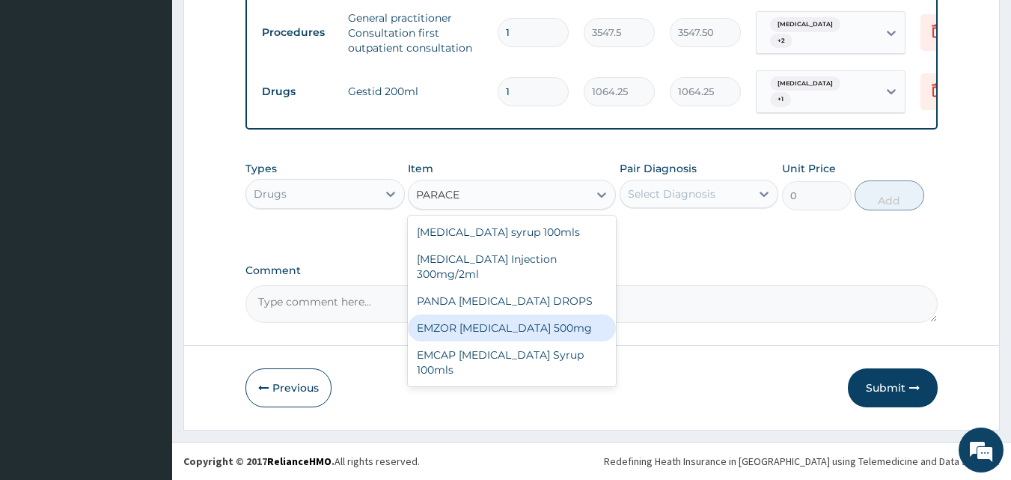
drag, startPoint x: 478, startPoint y: 323, endPoint x: 527, endPoint y: 297, distance: 54.9
click at [478, 323] on div "EMZOR [MEDICAL_DATA] 500mg" at bounding box center [512, 327] width 208 height 27
type input "23.65"
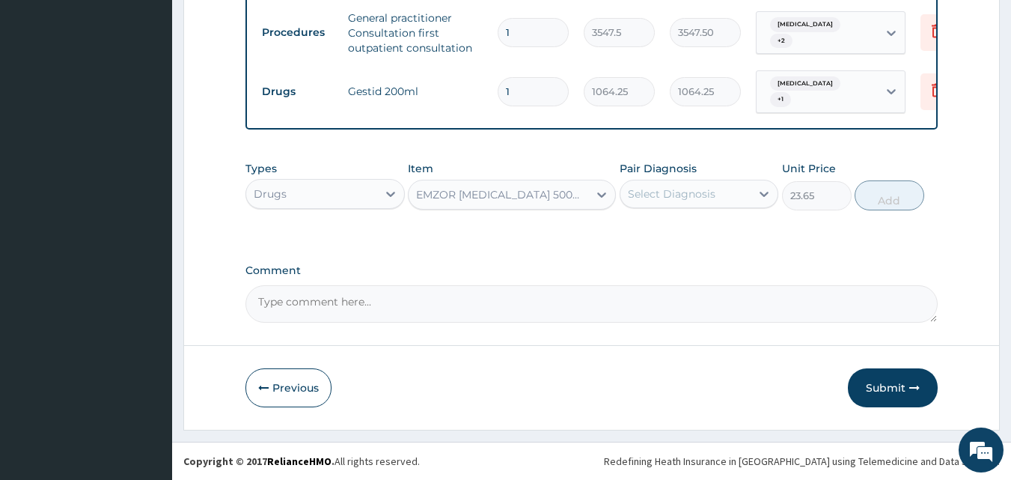
click at [673, 194] on div "Select Diagnosis" at bounding box center [672, 193] width 88 height 15
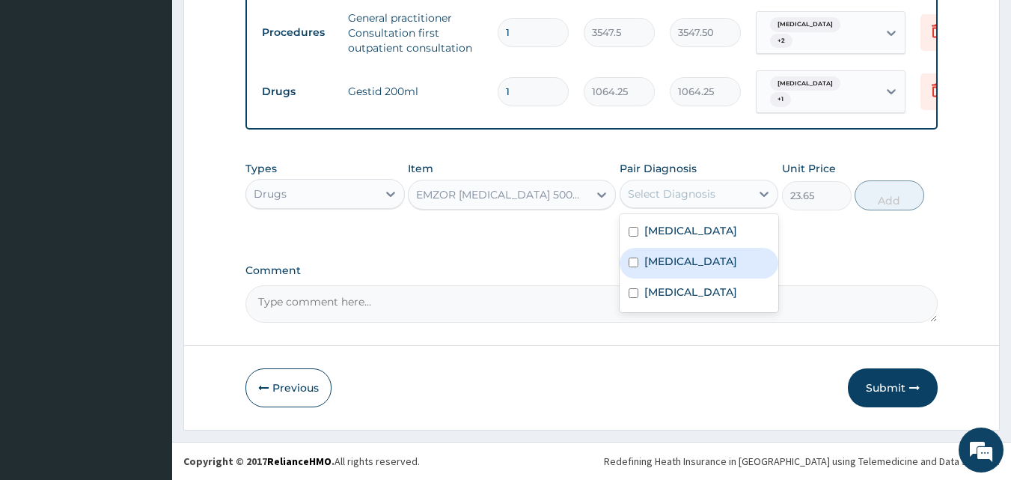
click at [643, 254] on div "Gastritis" at bounding box center [699, 263] width 159 height 31
checkbox input "true"
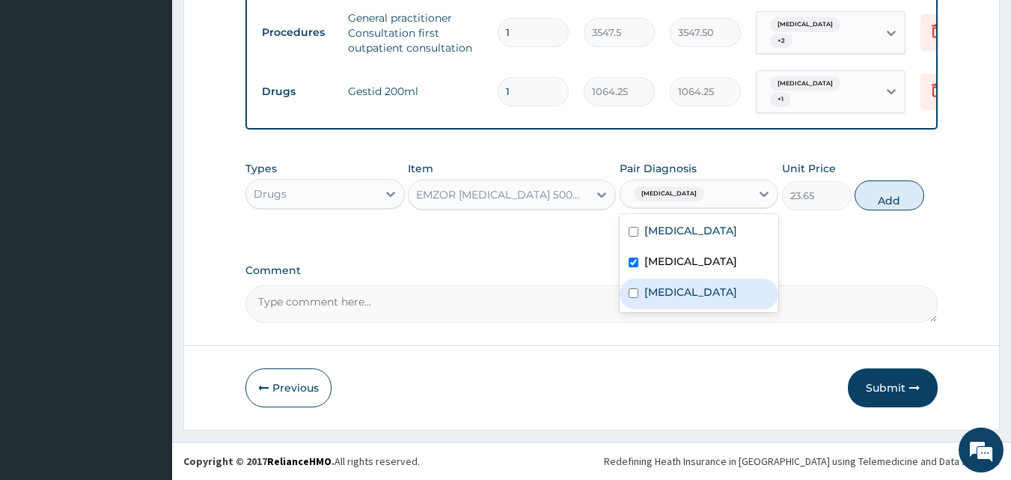
drag, startPoint x: 641, startPoint y: 287, endPoint x: 722, endPoint y: 261, distance: 84.7
click at [644, 290] on div "Gastroenteritis" at bounding box center [699, 293] width 159 height 31
checkbox input "true"
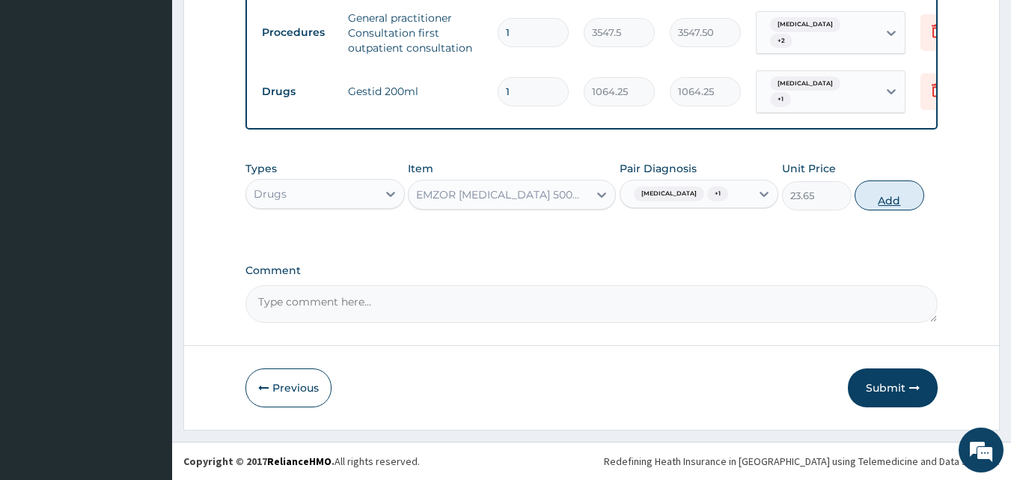
click at [880, 205] on button "Add" at bounding box center [890, 195] width 70 height 30
type input "0"
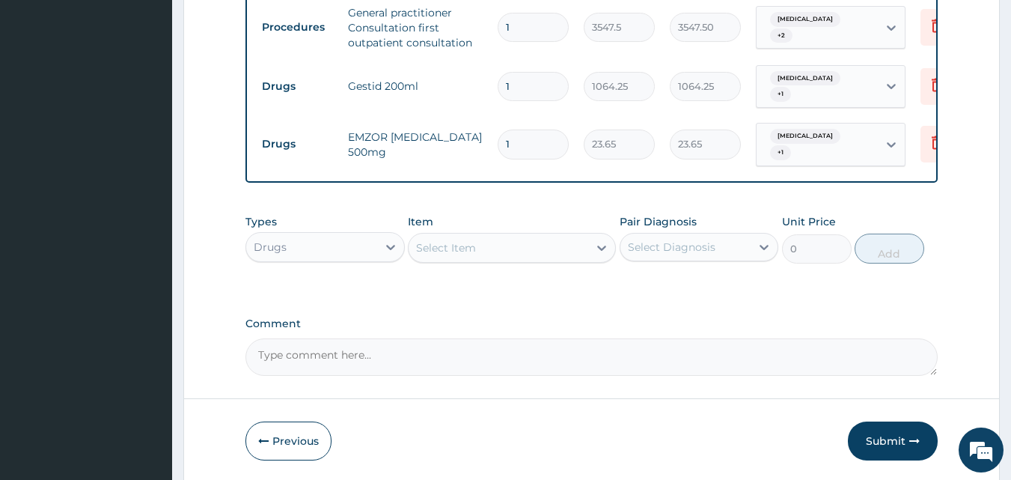
click at [573, 248] on div "Select Item" at bounding box center [499, 248] width 180 height 24
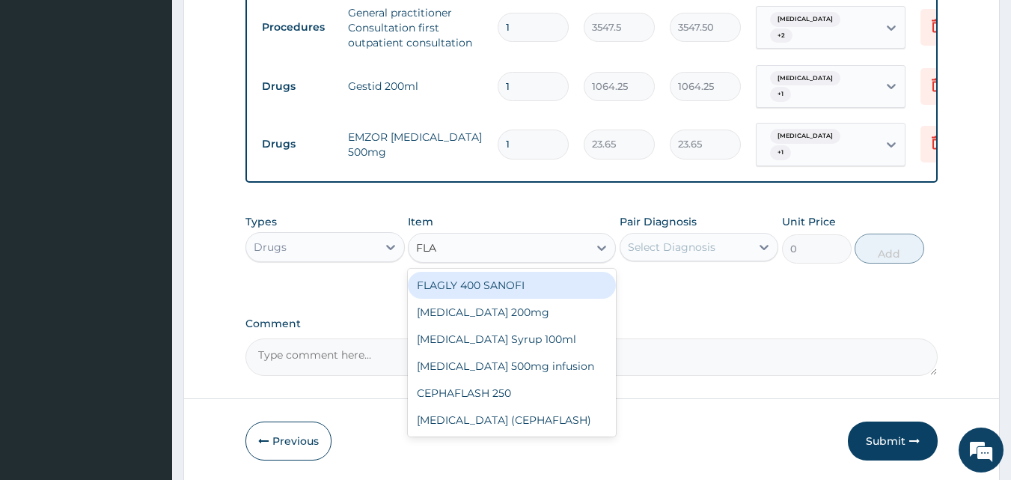
type input "FLAG"
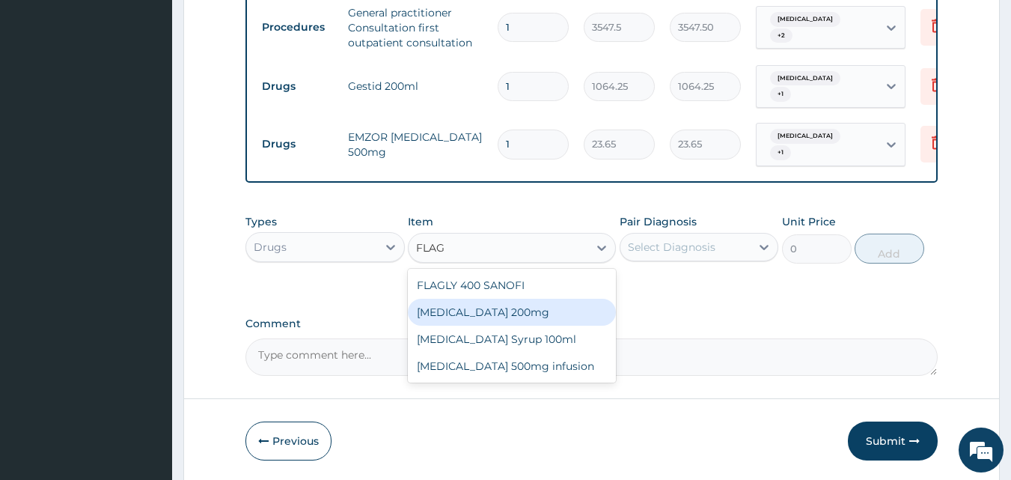
drag, startPoint x: 515, startPoint y: 327, endPoint x: 520, endPoint y: 317, distance: 11.7
click at [520, 317] on div "FLAGLY 400 SANOFI Flagyl 200mg FLAGYL Syrup 100ml Flagyl 500mg infusion" at bounding box center [512, 326] width 208 height 114
click at [520, 317] on div "[MEDICAL_DATA] 200mg" at bounding box center [512, 312] width 208 height 27
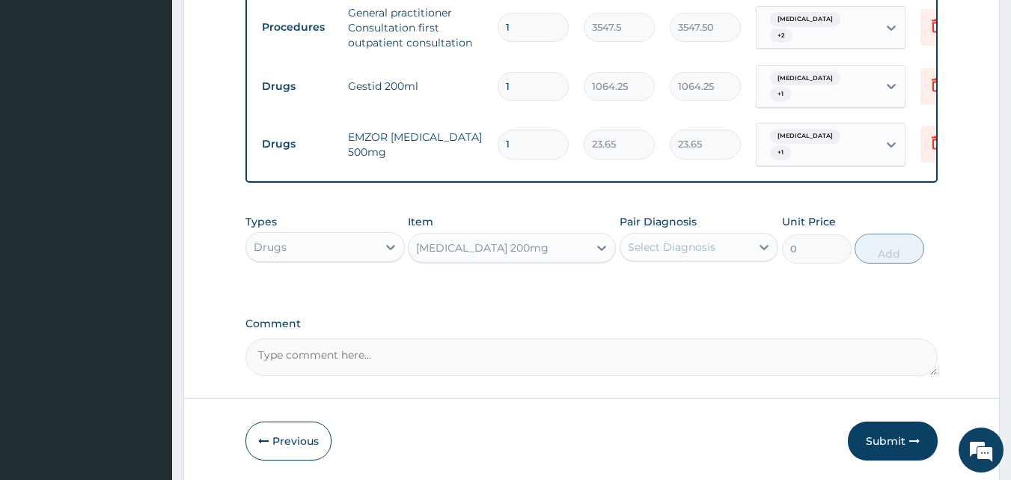
type input "47.3"
click at [668, 242] on div "Select Diagnosis" at bounding box center [672, 246] width 88 height 15
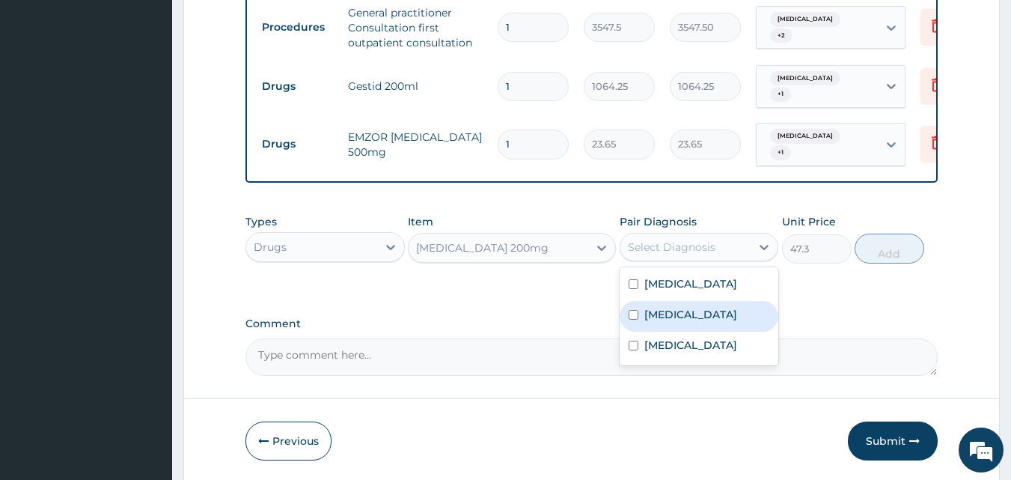
drag, startPoint x: 653, startPoint y: 305, endPoint x: 654, endPoint y: 333, distance: 27.7
click at [653, 307] on label "Gastritis" at bounding box center [690, 314] width 93 height 15
checkbox input "true"
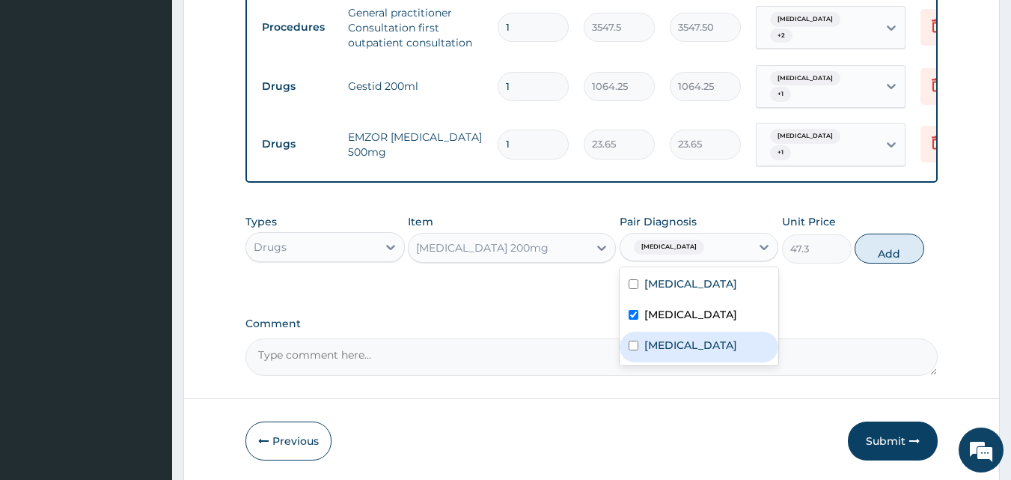
click at [654, 334] on div "Gastroenteritis" at bounding box center [699, 347] width 159 height 31
checkbox input "true"
click at [873, 251] on button "Add" at bounding box center [890, 249] width 70 height 30
type input "0"
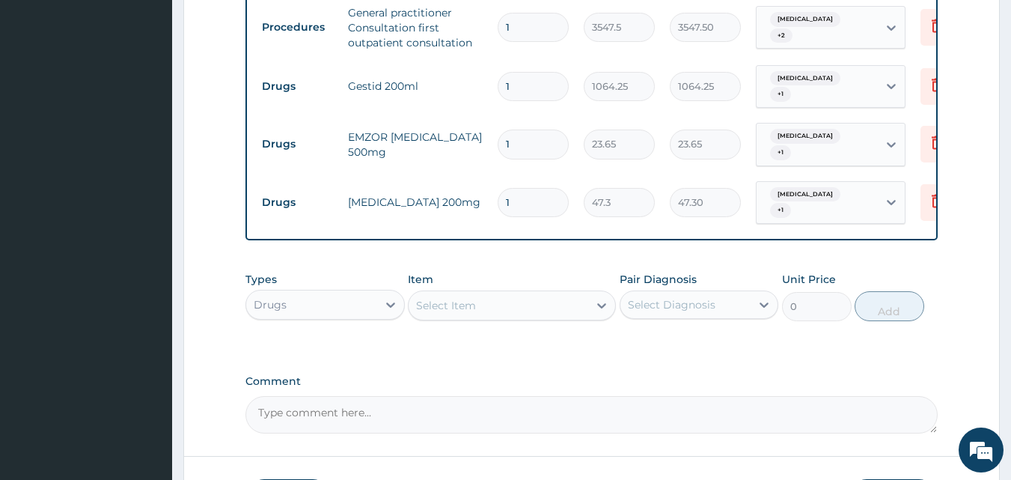
type input "10"
type input "473.00"
type input "10"
click at [531, 136] on input "1" at bounding box center [533, 143] width 71 height 29
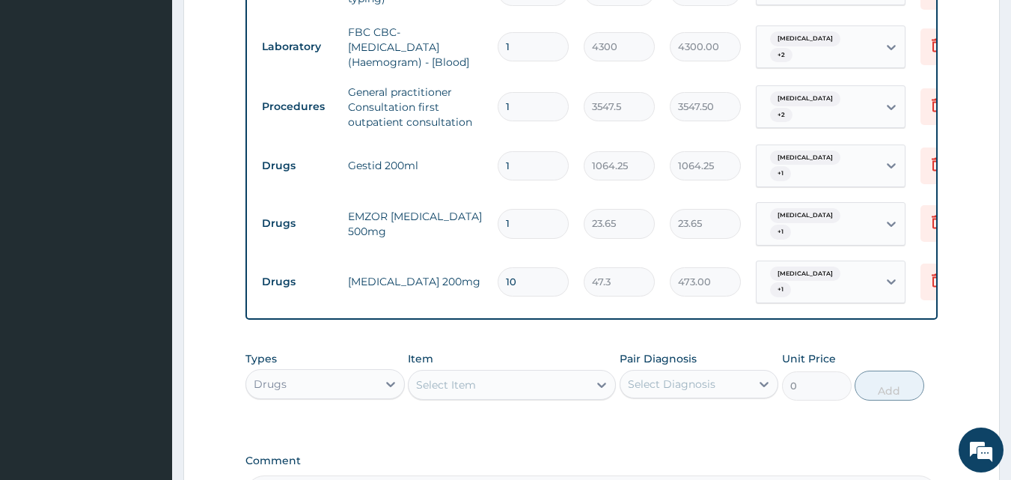
scroll to position [561, 0]
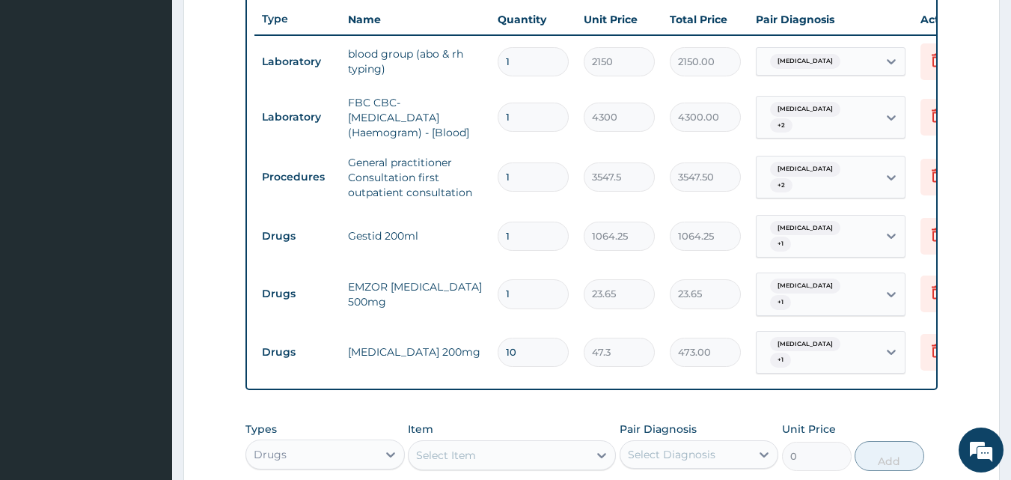
click at [532, 286] on input "1" at bounding box center [533, 293] width 71 height 29
type input "0.00"
type input "6"
type input "141.90"
type input "5"
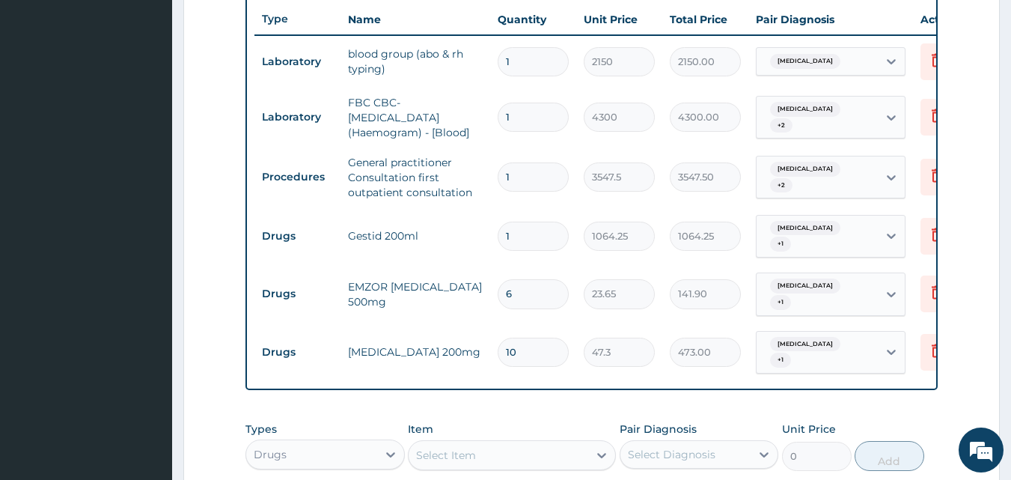
type input "118.25"
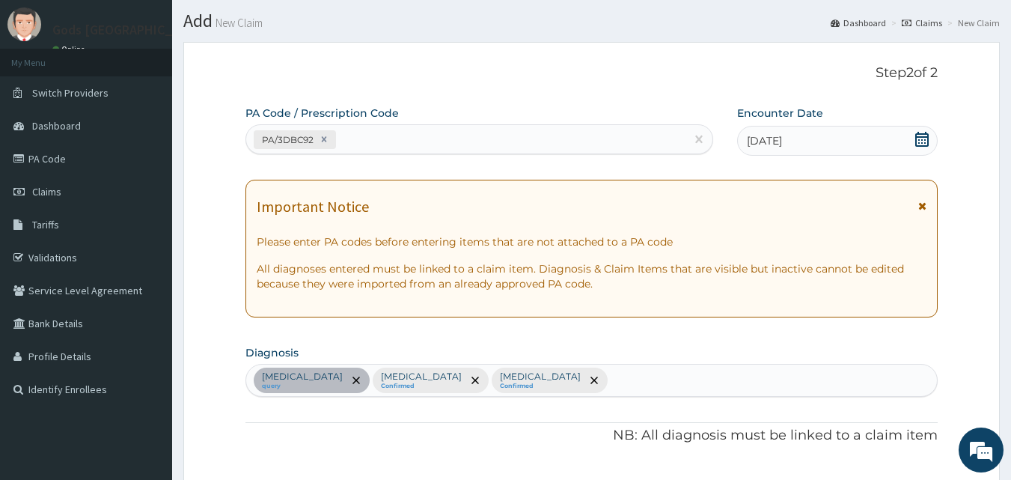
scroll to position [337, 0]
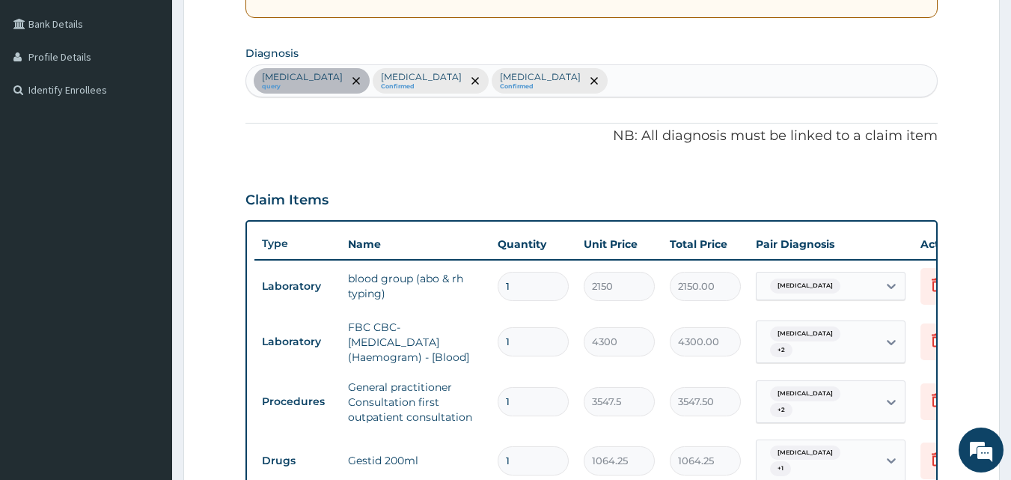
type input "5"
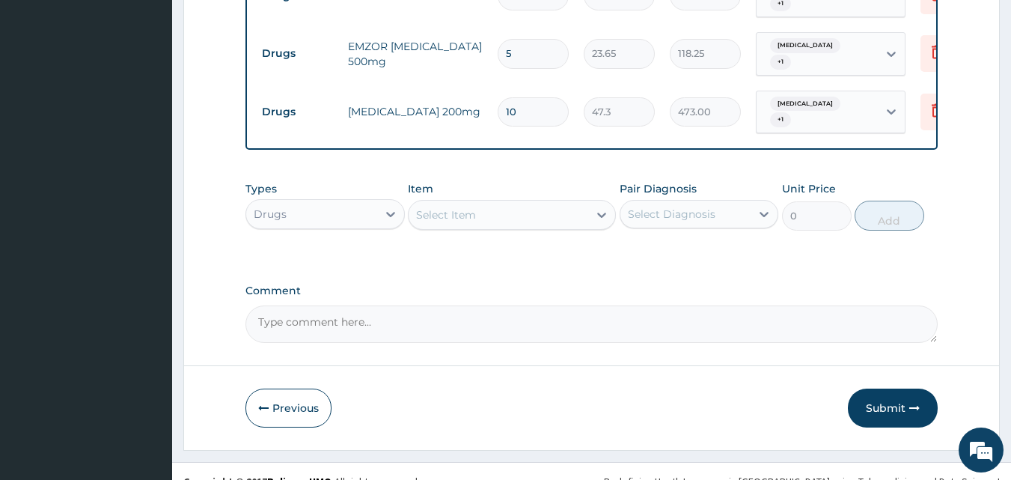
scroll to position [814, 0]
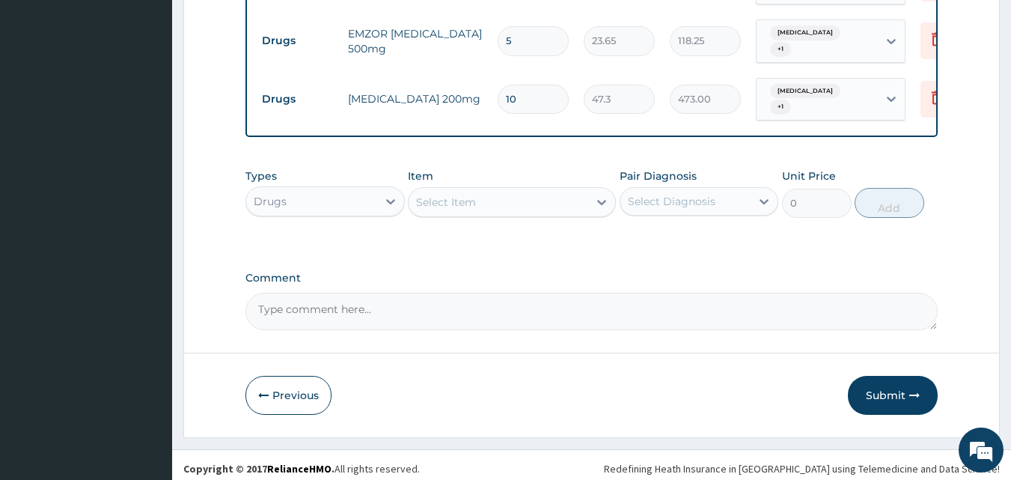
drag, startPoint x: 900, startPoint y: 381, endPoint x: 857, endPoint y: 378, distance: 43.5
click at [902, 382] on button "Submit" at bounding box center [893, 395] width 90 height 39
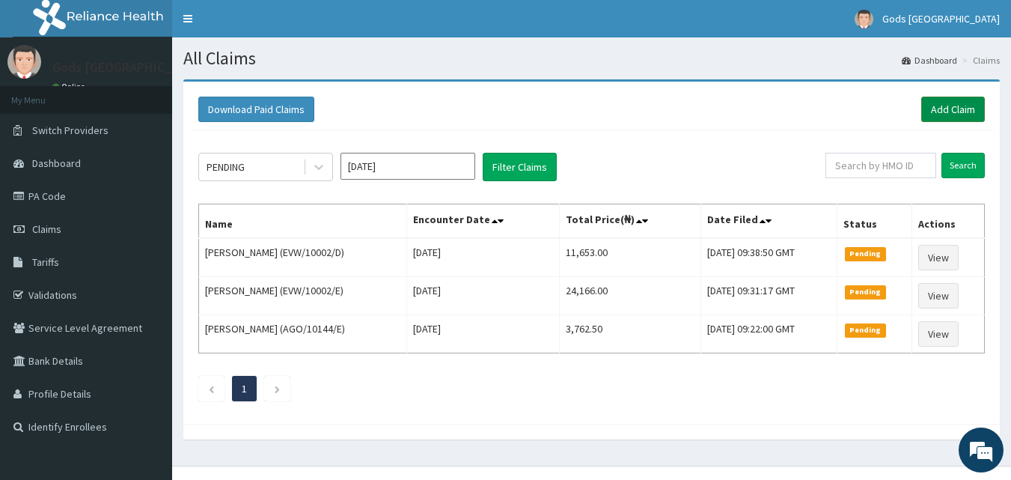
click at [944, 109] on link "Add Claim" at bounding box center [953, 109] width 64 height 25
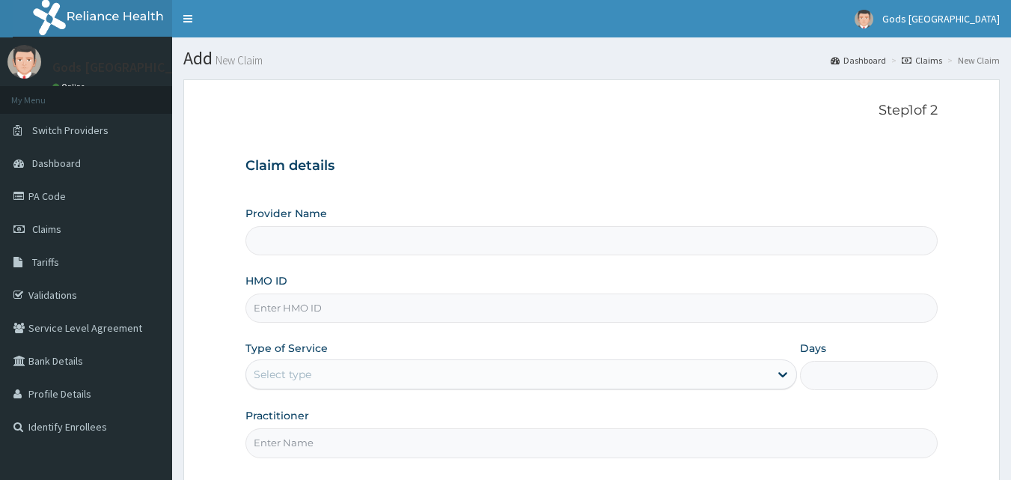
click at [322, 306] on input "HMO ID" at bounding box center [591, 307] width 693 height 29
type input "Gods [GEOGRAPHIC_DATA]"
click at [750, 174] on h3 "Claim details" at bounding box center [591, 166] width 693 height 16
click at [345, 313] on input "HMO ID" at bounding box center [591, 307] width 693 height 29
type input "EVW/10002/C"
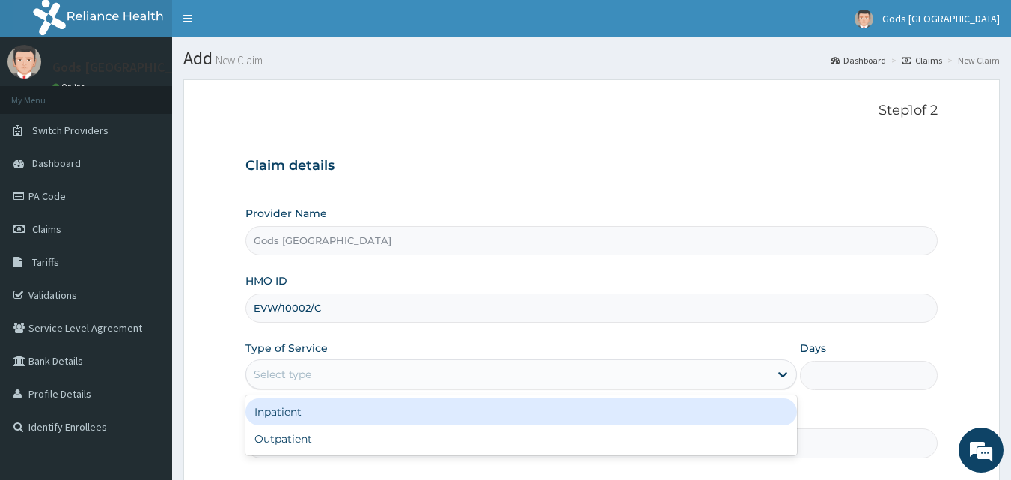
click at [376, 376] on div "Select type" at bounding box center [507, 374] width 523 height 24
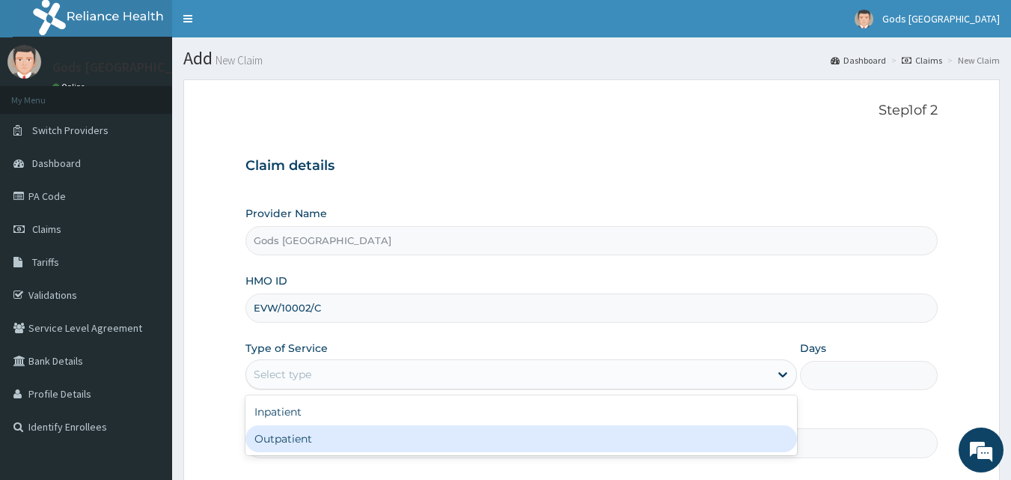
click at [328, 430] on div "Outpatient" at bounding box center [521, 438] width 552 height 27
type input "1"
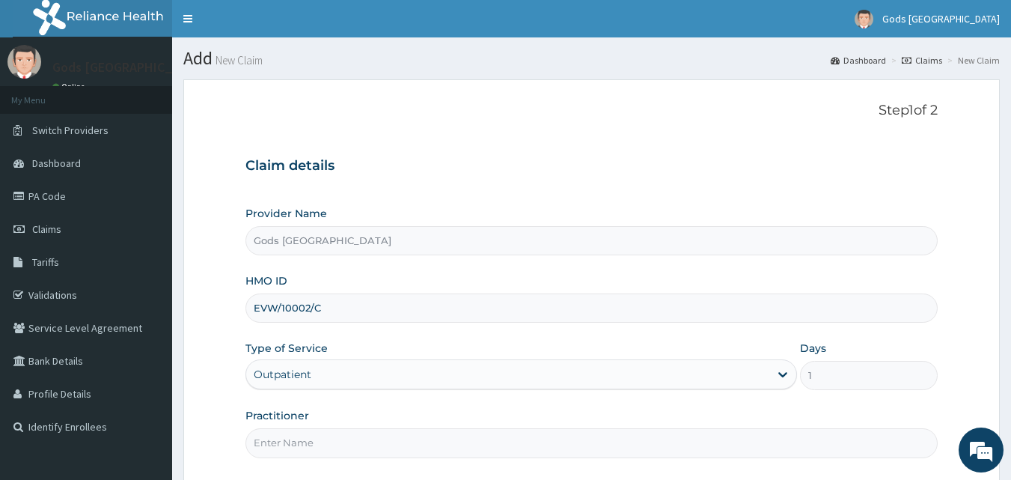
click at [366, 434] on input "Practitioner" at bounding box center [591, 442] width 693 height 29
type input "[PERSON_NAME]"
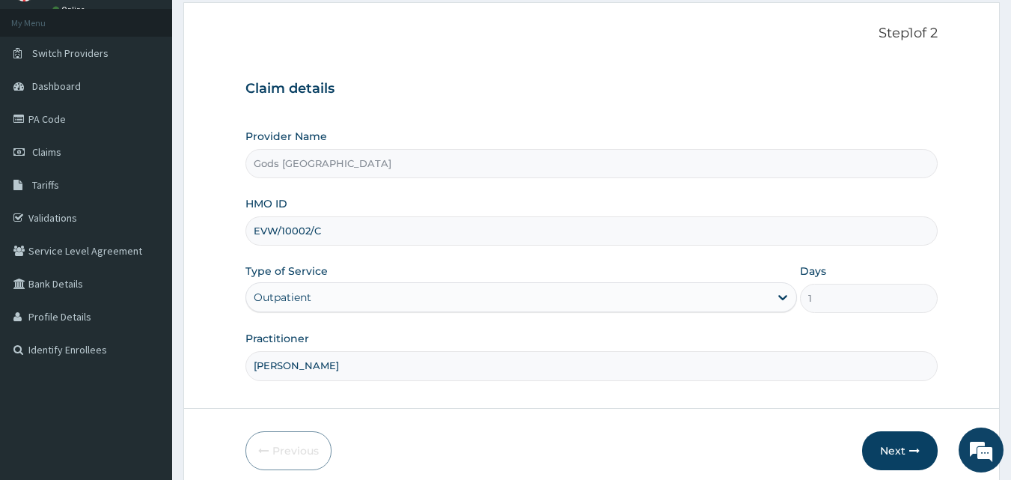
scroll to position [140, 0]
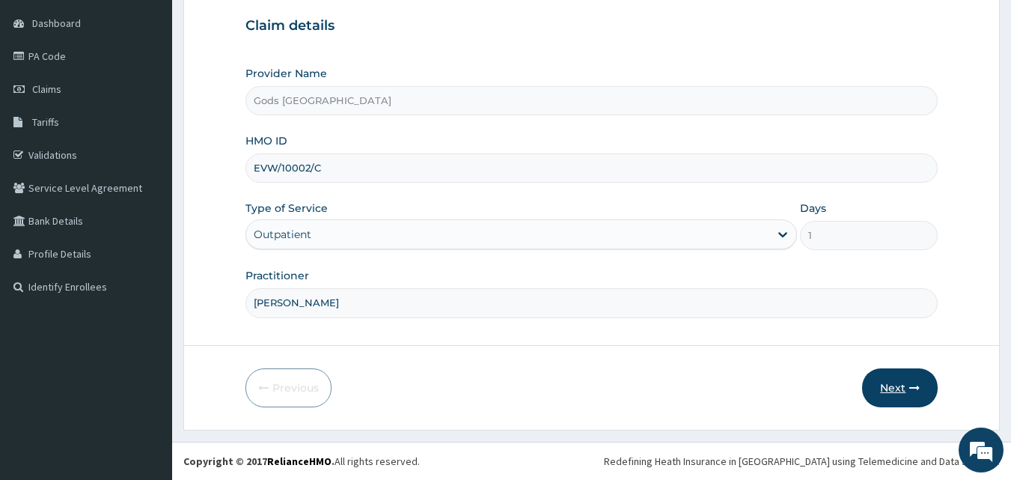
click at [888, 391] on button "Next" at bounding box center [900, 387] width 76 height 39
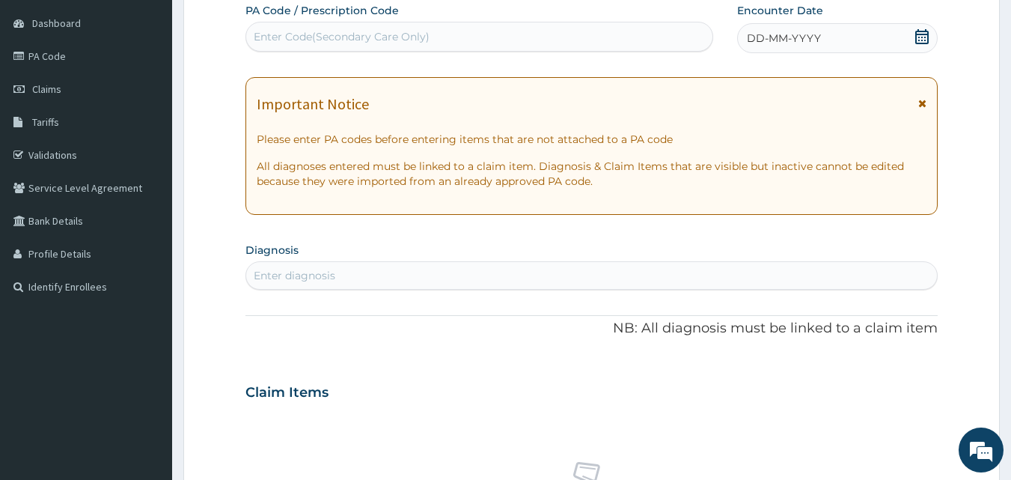
click at [356, 32] on div "Enter Code(Secondary Care Only)" at bounding box center [342, 36] width 176 height 15
paste input "PA/F4602A"
type input "PA/F4602A"
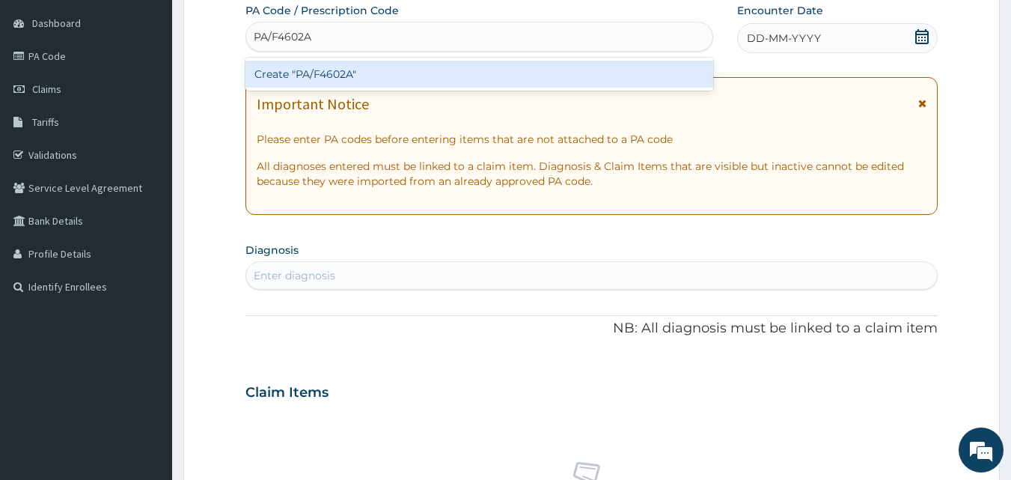
click at [351, 76] on div "Create "PA/F4602A"" at bounding box center [479, 74] width 469 height 27
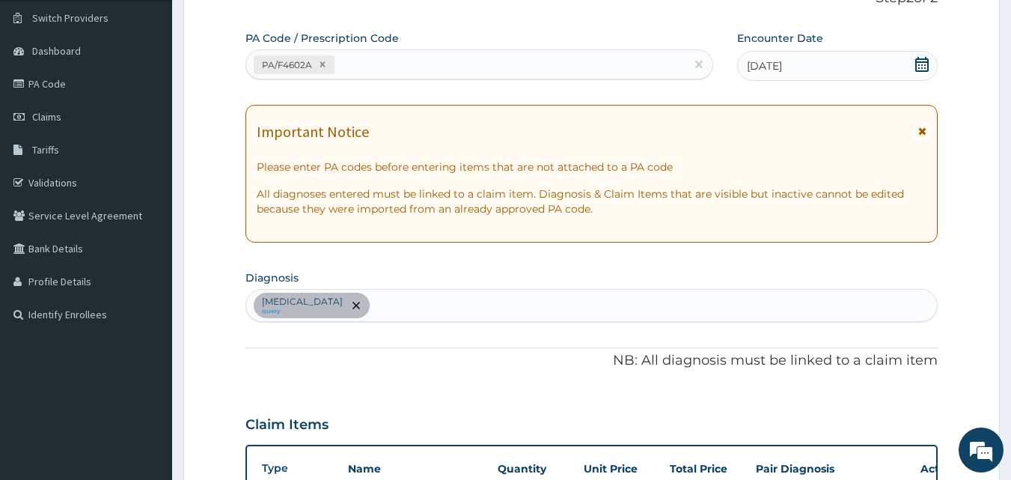
scroll to position [225, 0]
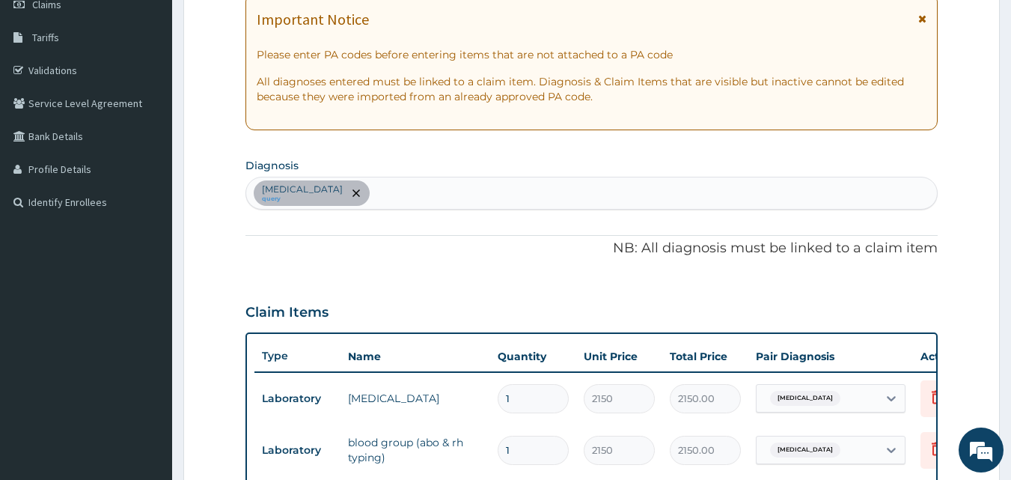
click at [406, 190] on div "[MEDICAL_DATA] query" at bounding box center [592, 192] width 692 height 31
type input "OTIT"
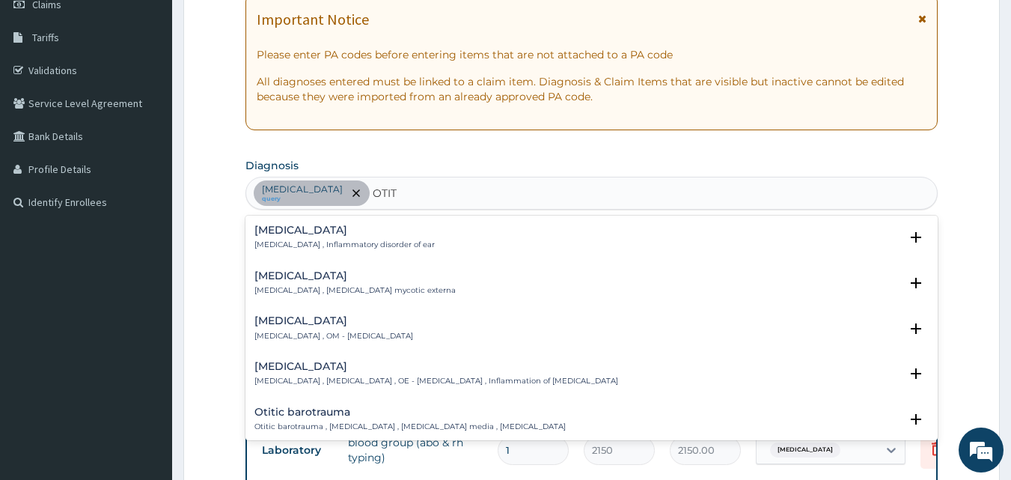
click at [327, 238] on div "[MEDICAL_DATA] [MEDICAL_DATA] , Inflammatory disorder of ear" at bounding box center [344, 238] width 180 height 26
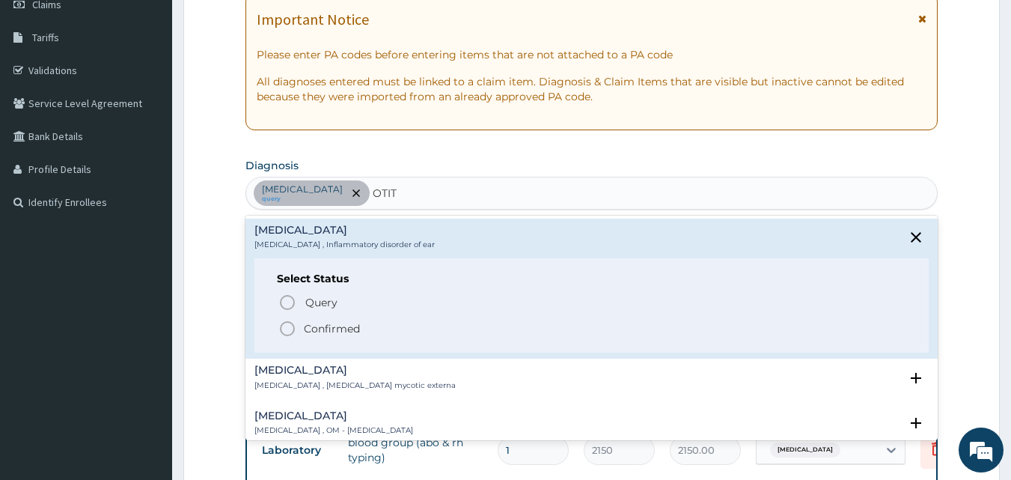
click at [318, 326] on p "Confirmed" at bounding box center [332, 328] width 56 height 15
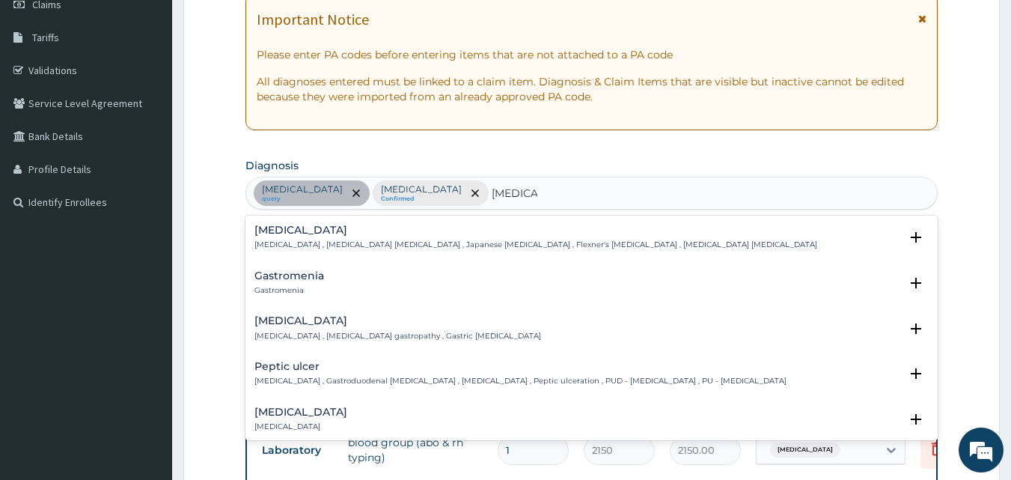
type input "GASTROE"
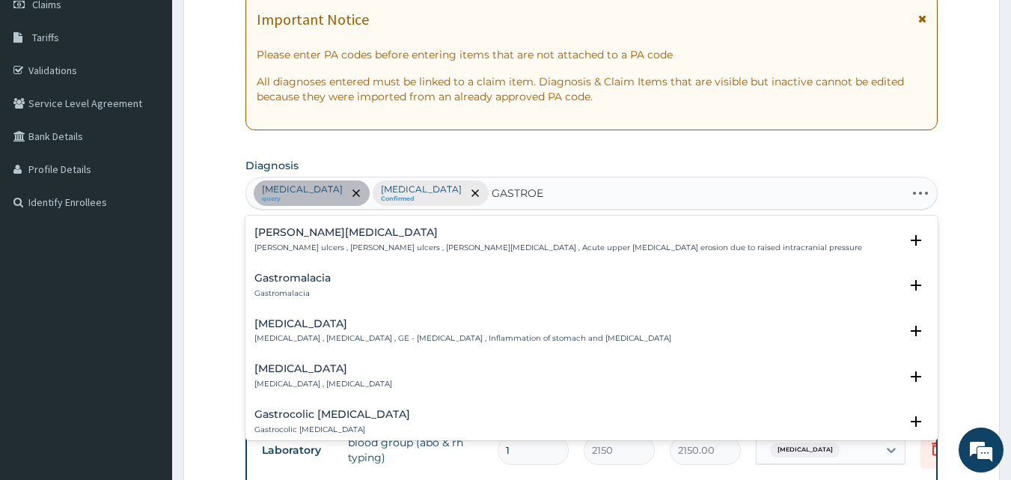
click at [288, 327] on h4 "[MEDICAL_DATA]" at bounding box center [462, 323] width 417 height 11
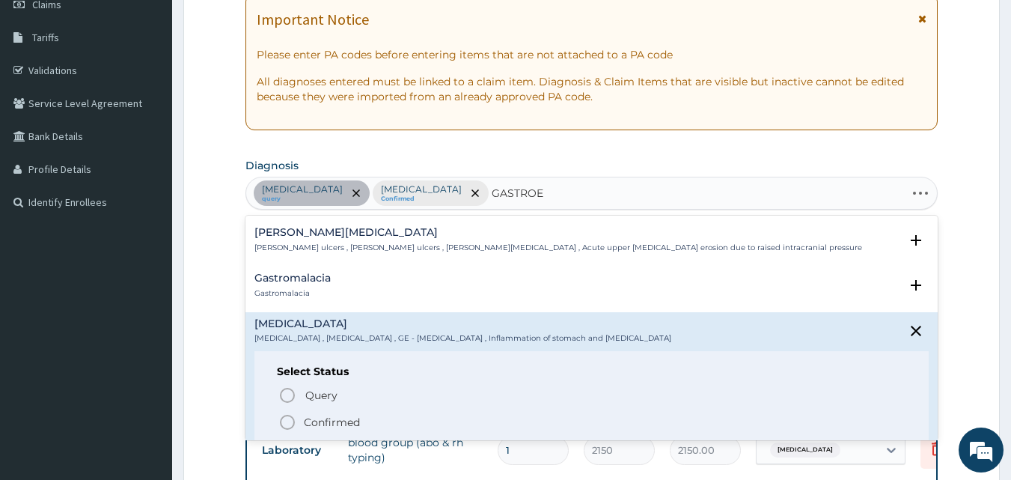
click at [307, 408] on div "Query Query covers suspected (?), Keep in view (kiv), Ruled out (r/o) Confirmed" at bounding box center [592, 408] width 630 height 46
click at [309, 424] on p "Confirmed" at bounding box center [332, 422] width 56 height 15
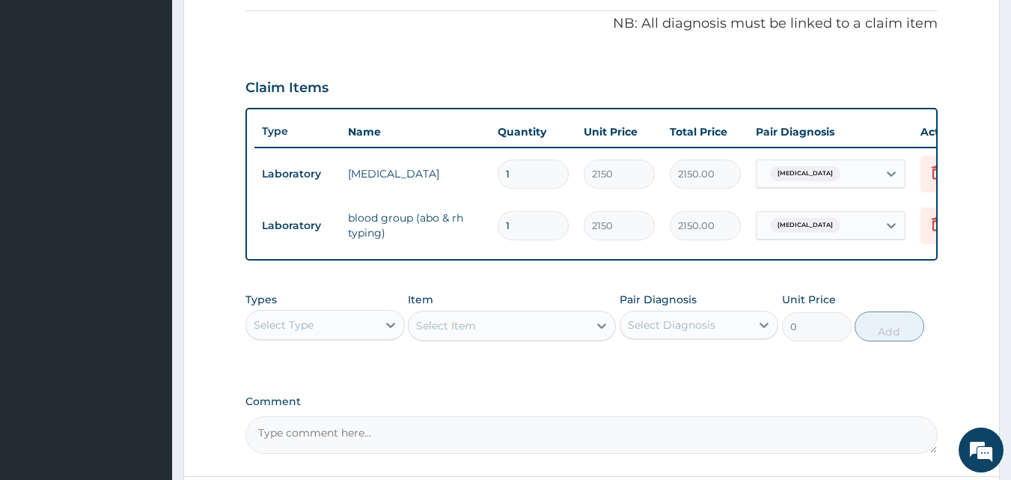
scroll to position [591, 0]
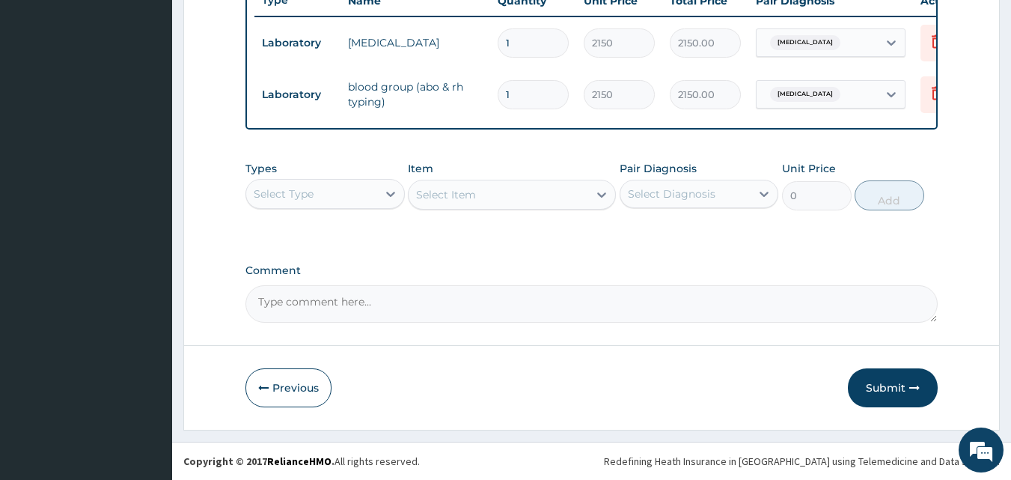
click at [356, 190] on div "Select Type" at bounding box center [311, 194] width 131 height 24
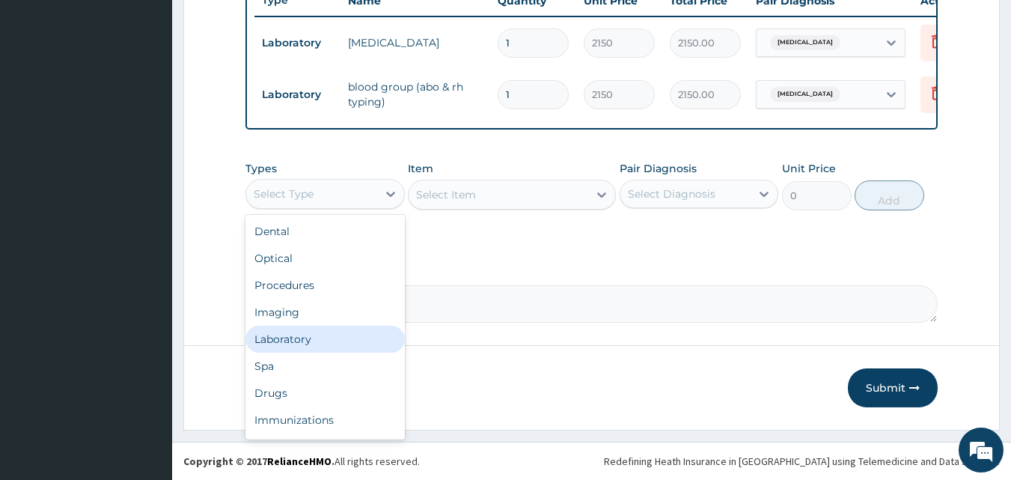
click at [290, 336] on div "Laboratory" at bounding box center [324, 339] width 159 height 27
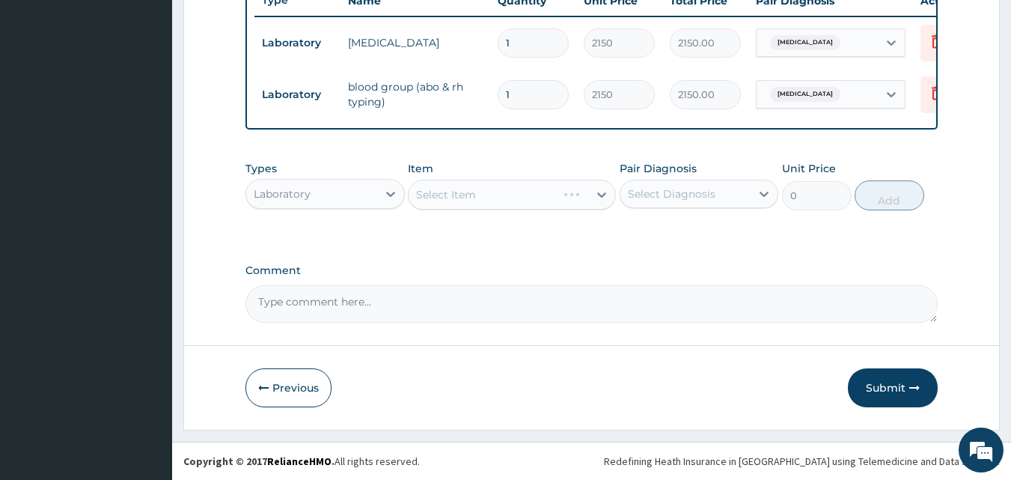
click at [520, 183] on div "Select Item" at bounding box center [512, 195] width 208 height 30
click at [518, 187] on div "Select Item" at bounding box center [512, 195] width 208 height 30
click at [519, 191] on div "Select Item" at bounding box center [512, 195] width 208 height 30
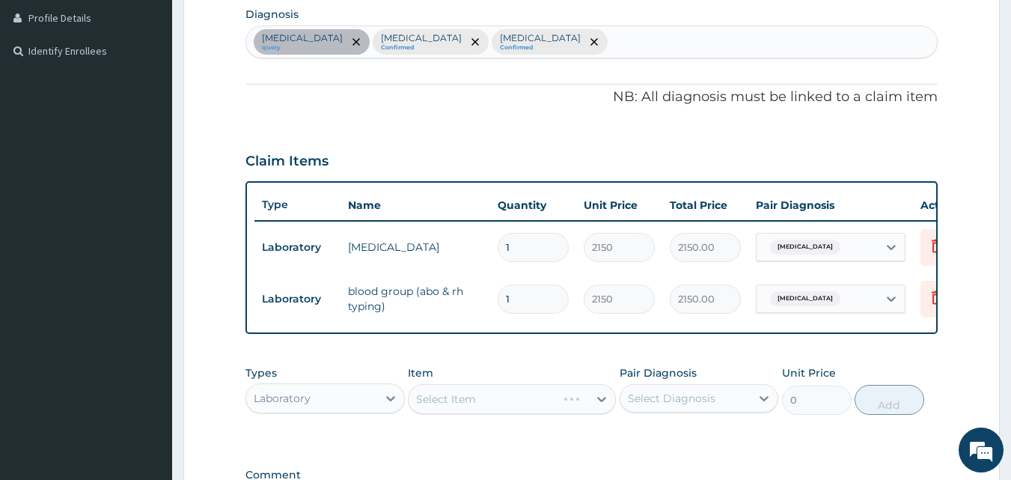
scroll to position [367, 0]
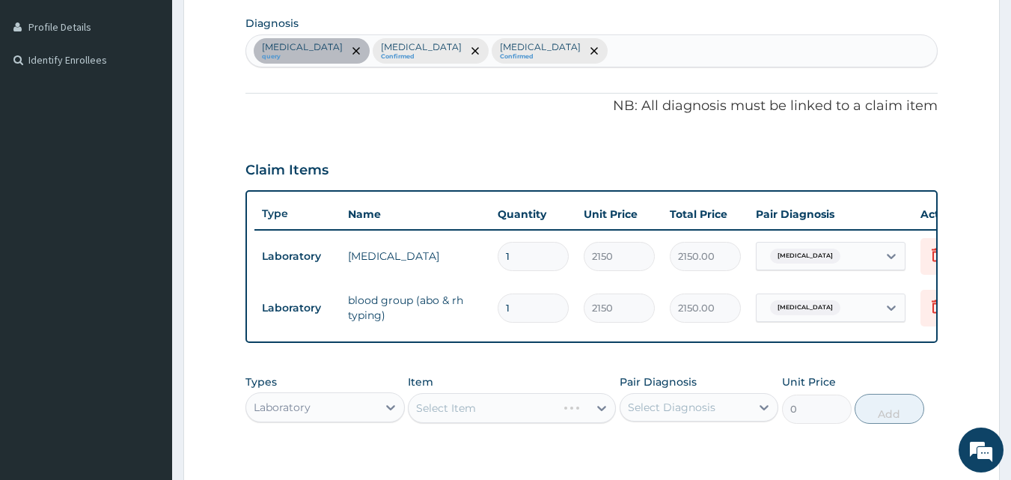
click at [573, 59] on div "[MEDICAL_DATA] query [MEDICAL_DATA] Confirmed [MEDICAL_DATA] Confirmed" at bounding box center [592, 50] width 692 height 31
type input "MALAR"
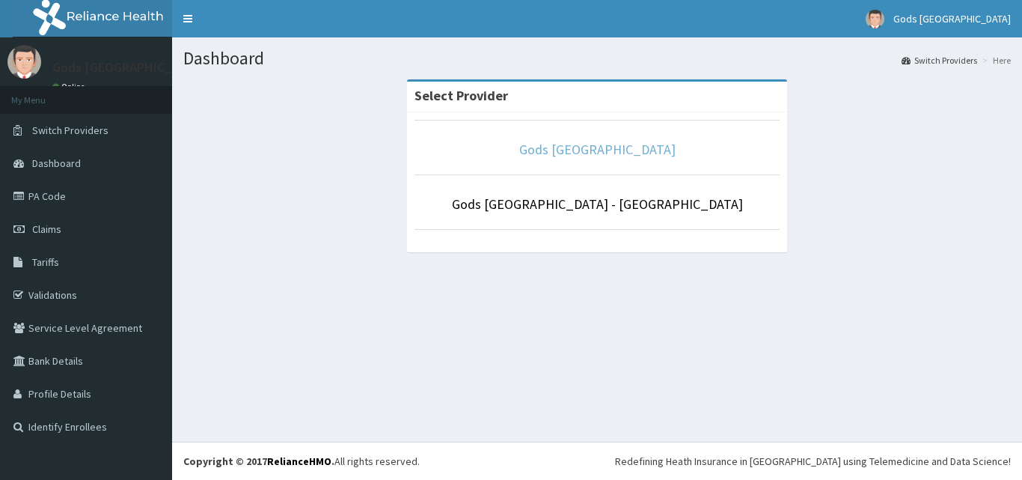
click at [644, 147] on link "Gods [GEOGRAPHIC_DATA]" at bounding box center [597, 149] width 156 height 17
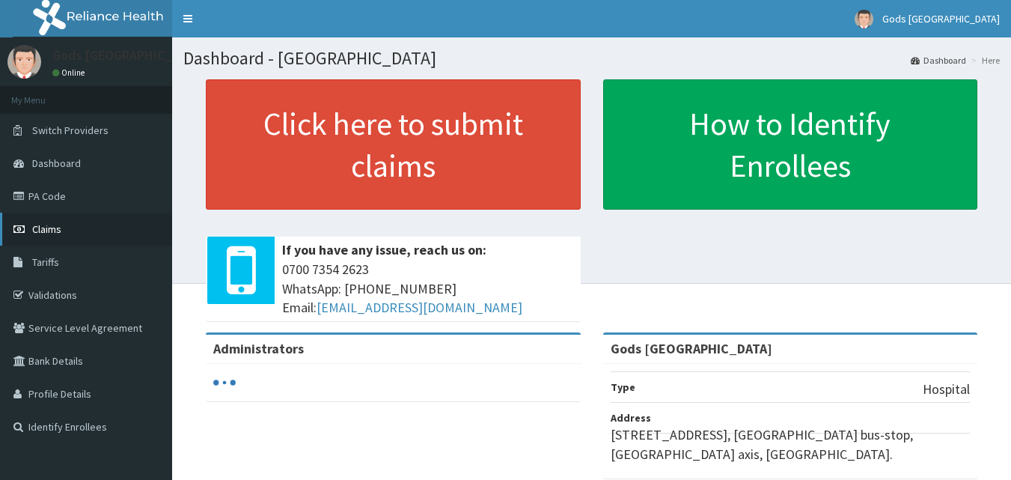
click at [66, 228] on link "Claims" at bounding box center [86, 229] width 172 height 33
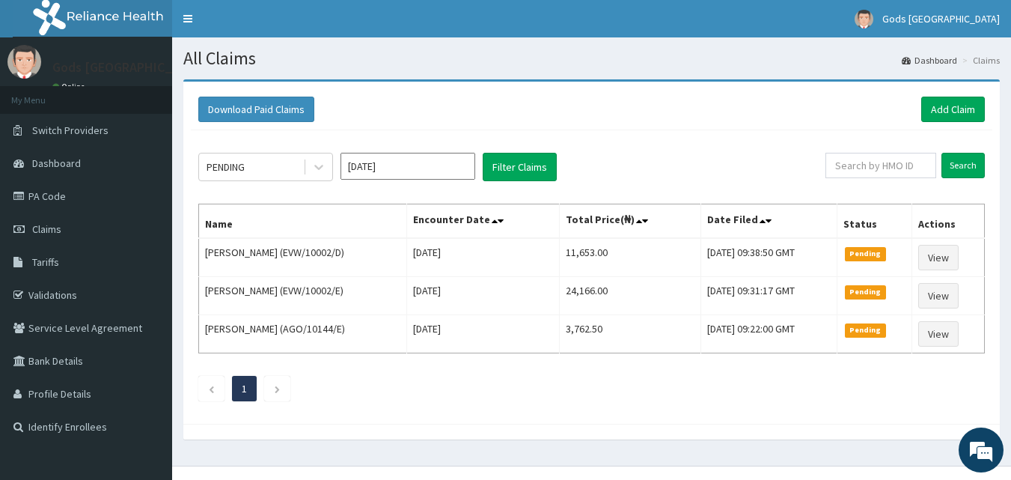
drag, startPoint x: 746, startPoint y: 114, endPoint x: 742, endPoint y: 139, distance: 25.8
drag, startPoint x: 742, startPoint y: 139, endPoint x: 534, endPoint y: 432, distance: 358.6
click at [534, 432] on div at bounding box center [591, 432] width 817 height 16
click at [949, 102] on link "Add Claim" at bounding box center [953, 109] width 64 height 25
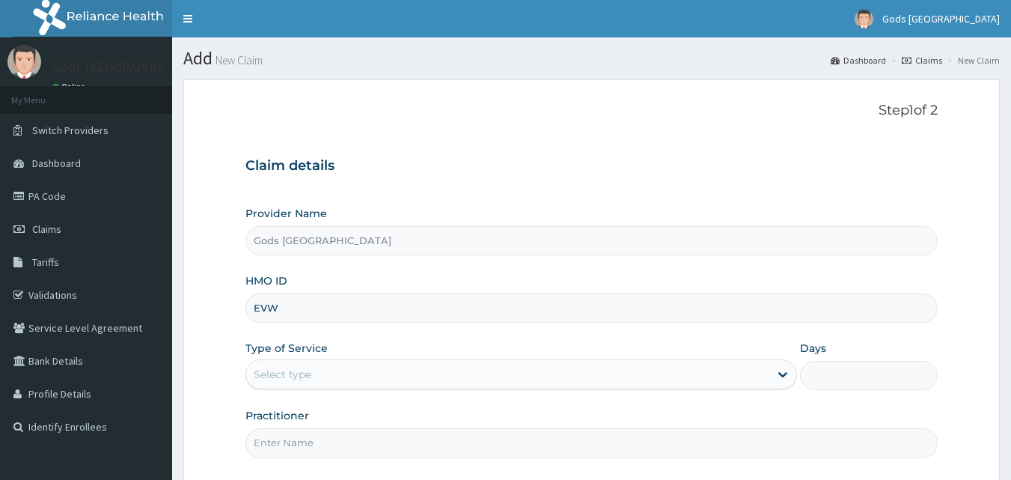
type input "EVW/10002/C"
click at [352, 370] on div "Select type" at bounding box center [507, 374] width 523 height 24
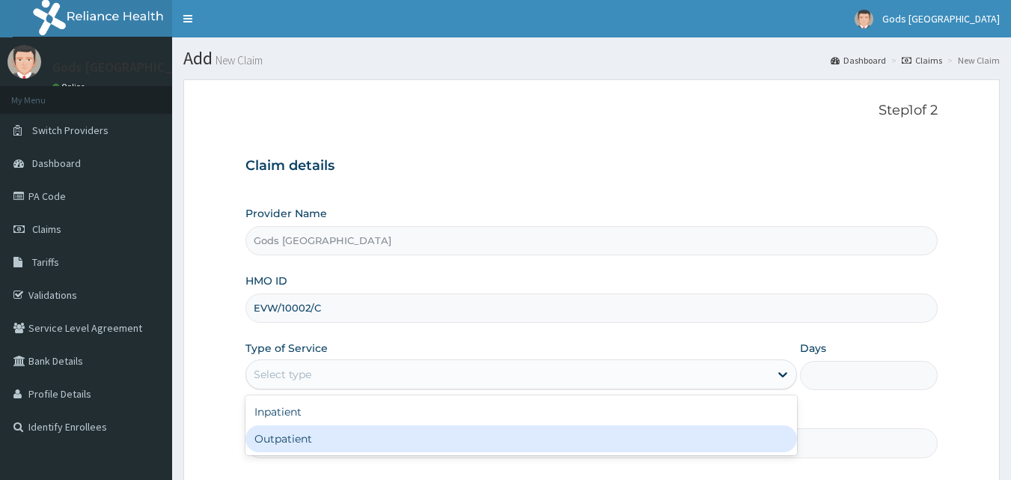
click at [281, 439] on div "Outpatient" at bounding box center [521, 438] width 552 height 27
type input "1"
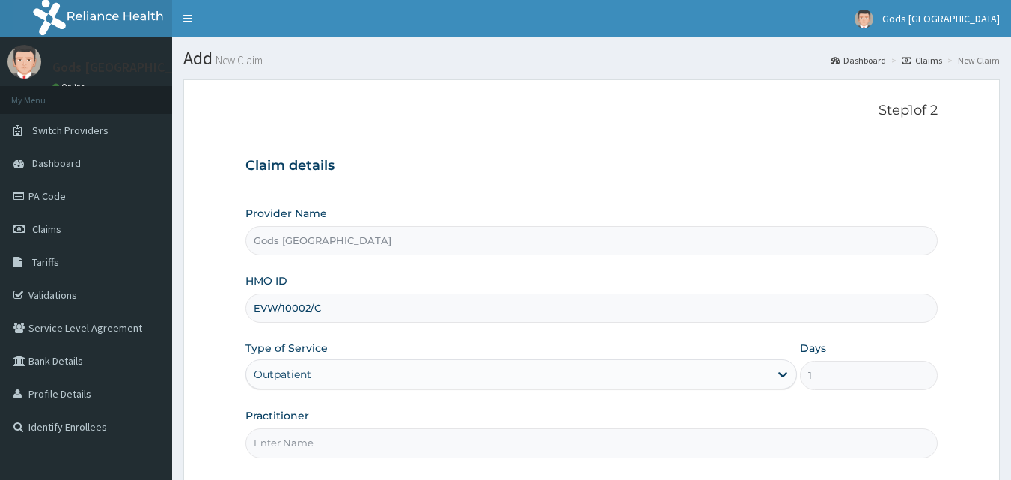
click at [369, 445] on input "Practitioner" at bounding box center [591, 442] width 693 height 29
type input "[PERSON_NAME]"
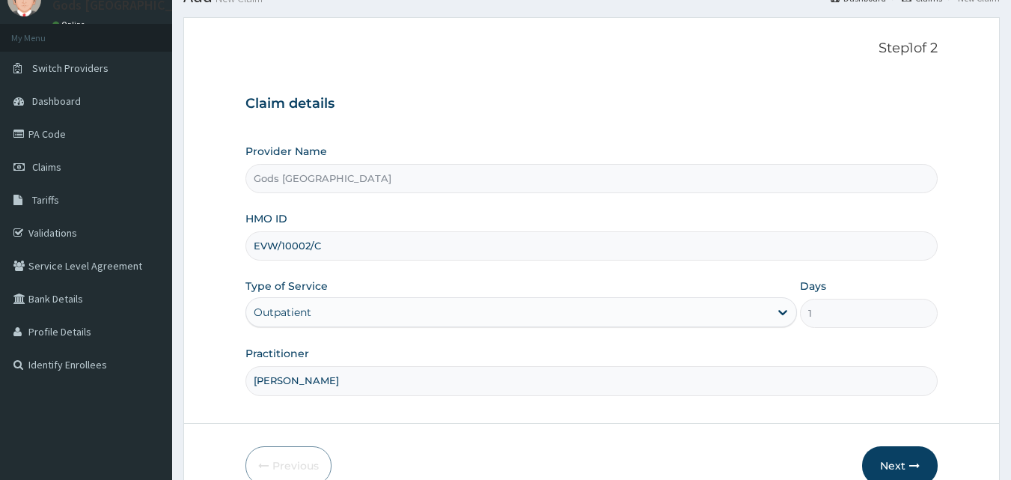
scroll to position [140, 0]
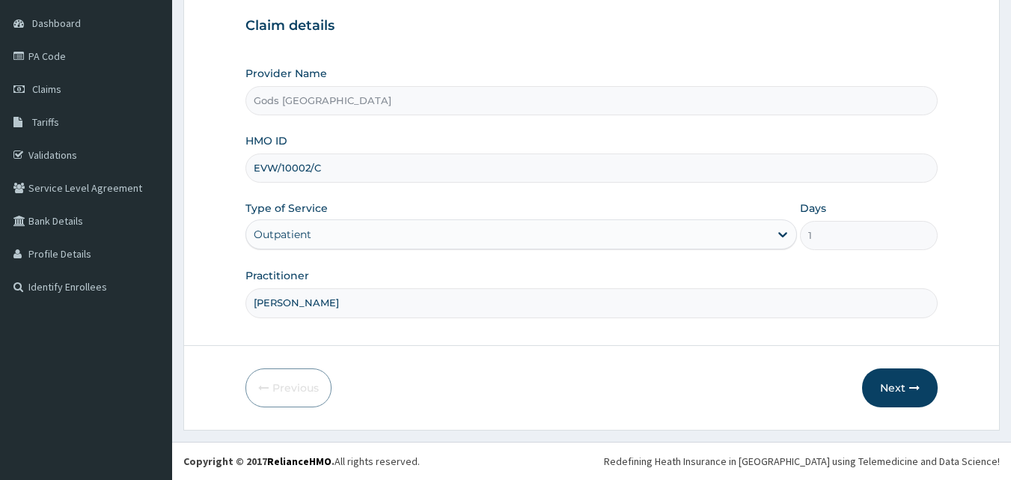
click at [717, 388] on div "Previous Next" at bounding box center [591, 387] width 693 height 39
click at [889, 387] on button "Next" at bounding box center [900, 387] width 76 height 39
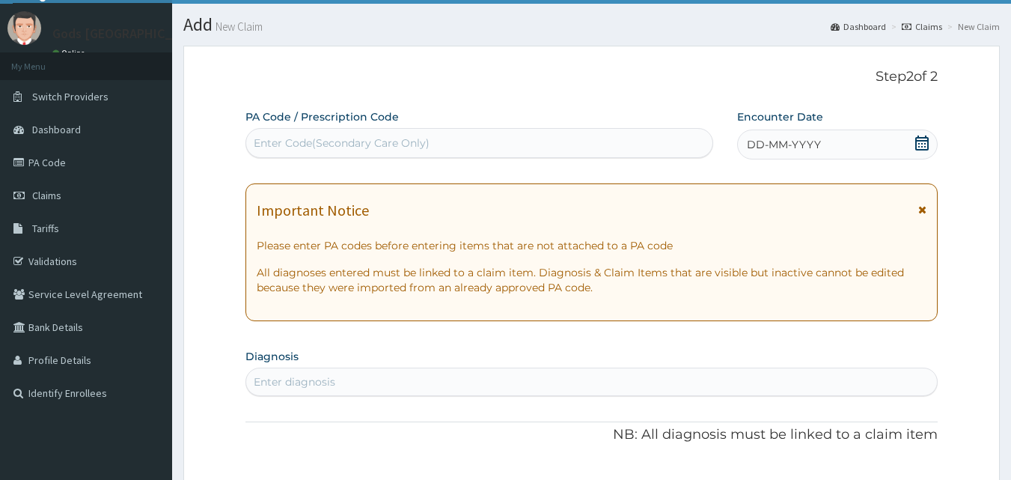
scroll to position [0, 0]
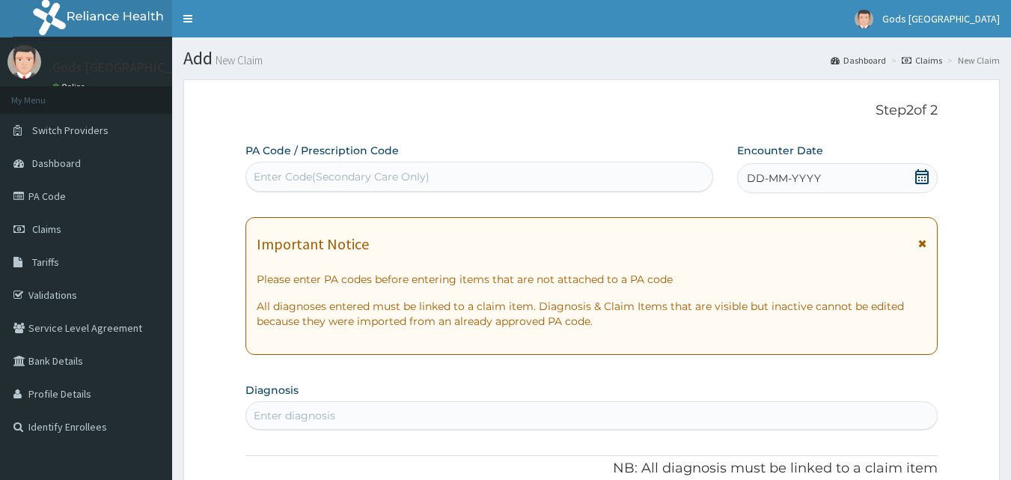
click at [918, 170] on icon at bounding box center [922, 176] width 15 height 15
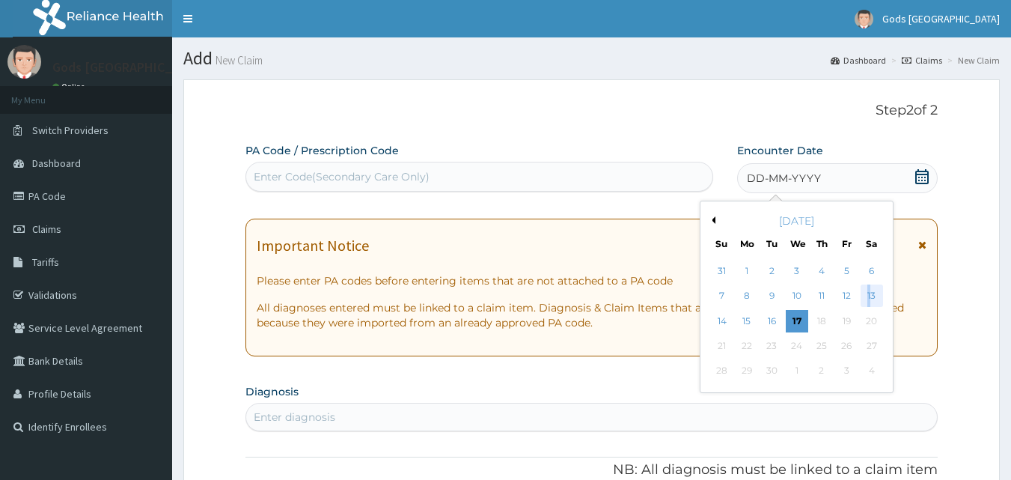
click at [870, 292] on div "13" at bounding box center [872, 296] width 22 height 22
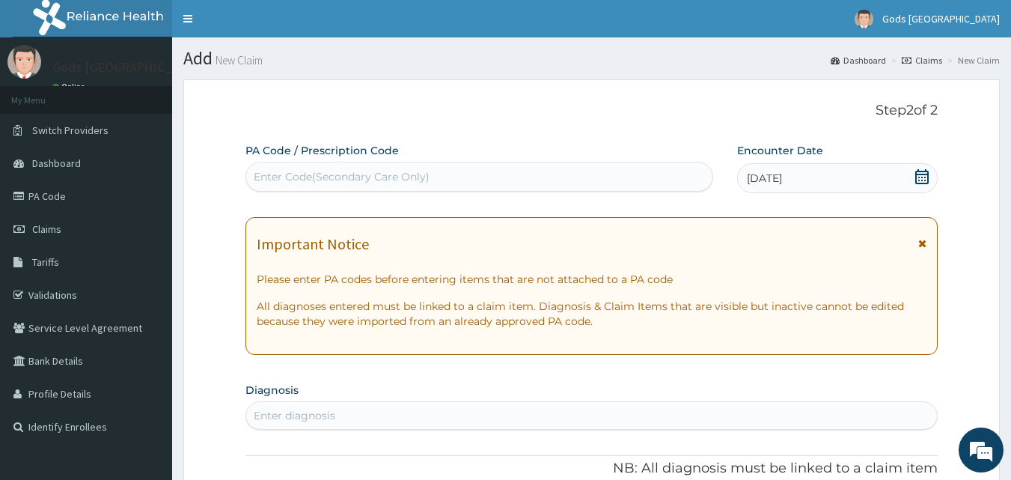
click at [370, 166] on div "Enter Code(Secondary Care Only)" at bounding box center [479, 177] width 467 height 24
click at [345, 171] on div "Enter Code(Secondary Care Only)" at bounding box center [342, 176] width 176 height 15
paste input "PA/F4602A"
type input "PA/F4602A"
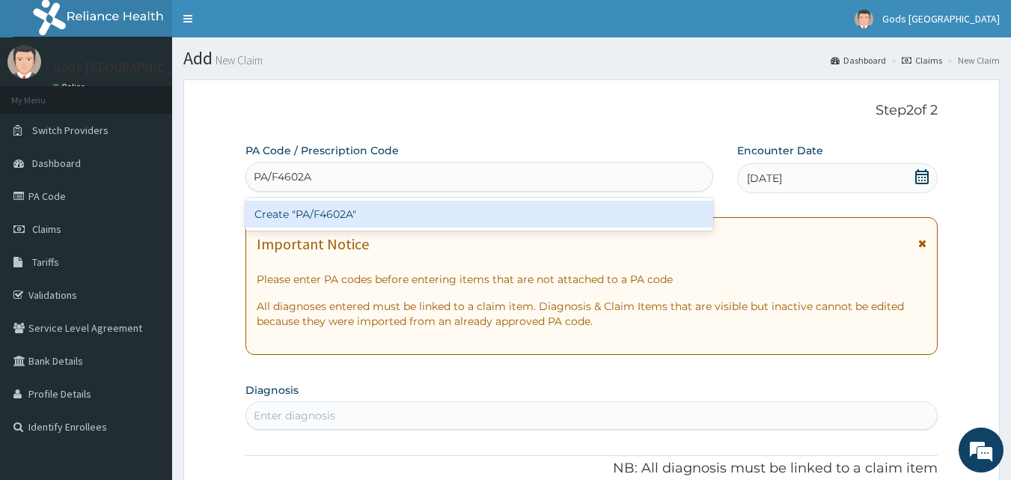
click at [363, 218] on div "Create "PA/F4602A"" at bounding box center [479, 214] width 469 height 27
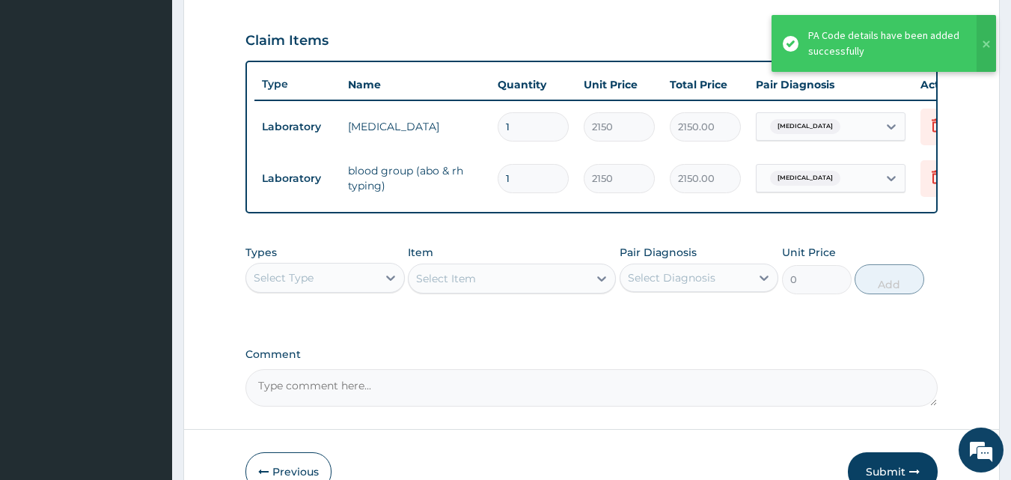
scroll to position [510, 0]
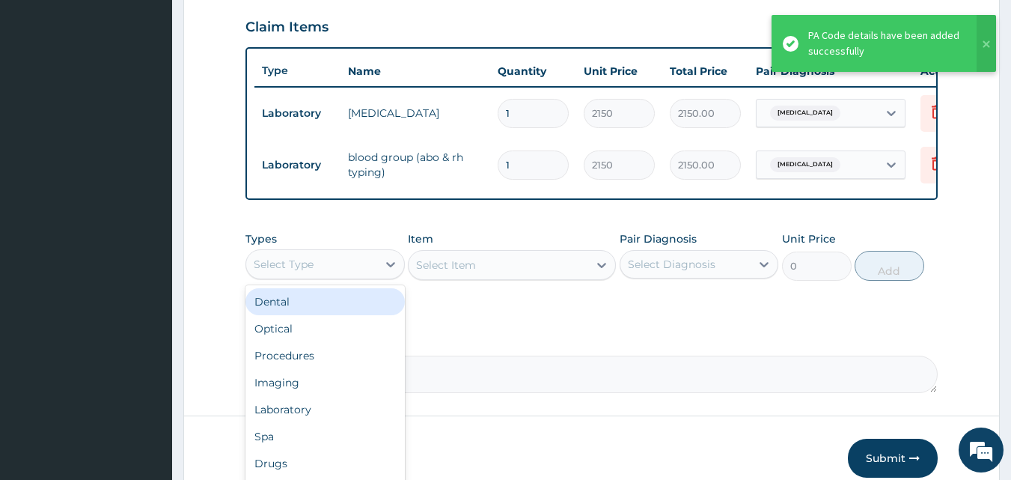
click at [358, 276] on div "Select Type" at bounding box center [311, 264] width 131 height 24
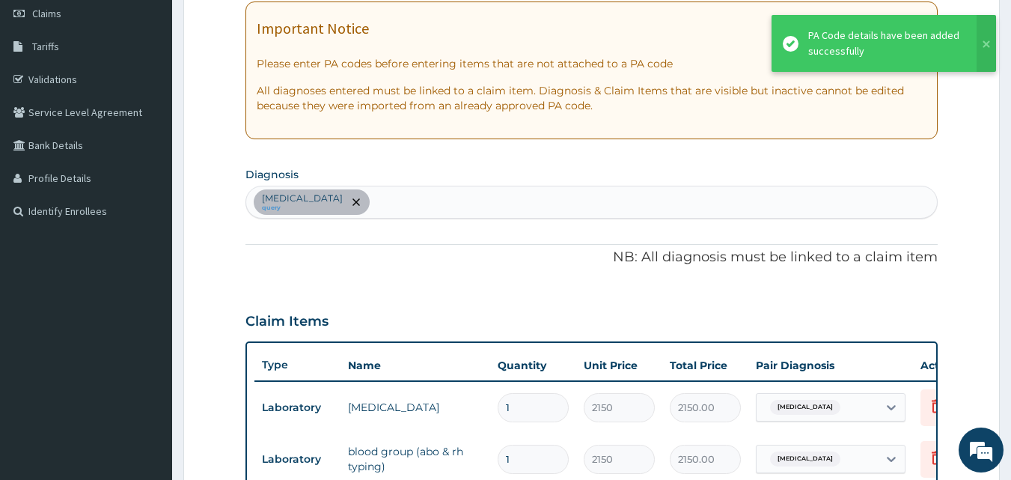
scroll to position [210, 0]
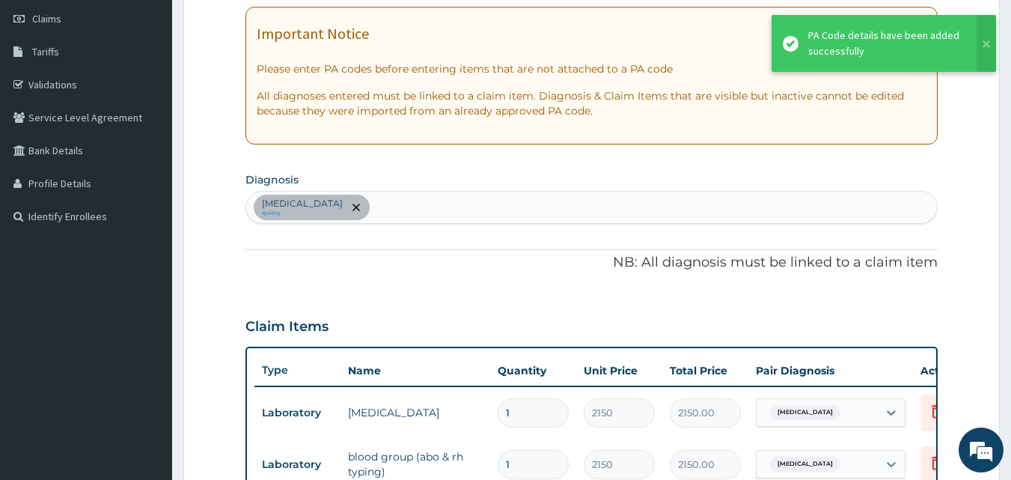
click at [405, 217] on div "Hemoglobinopathy query" at bounding box center [592, 207] width 692 height 31
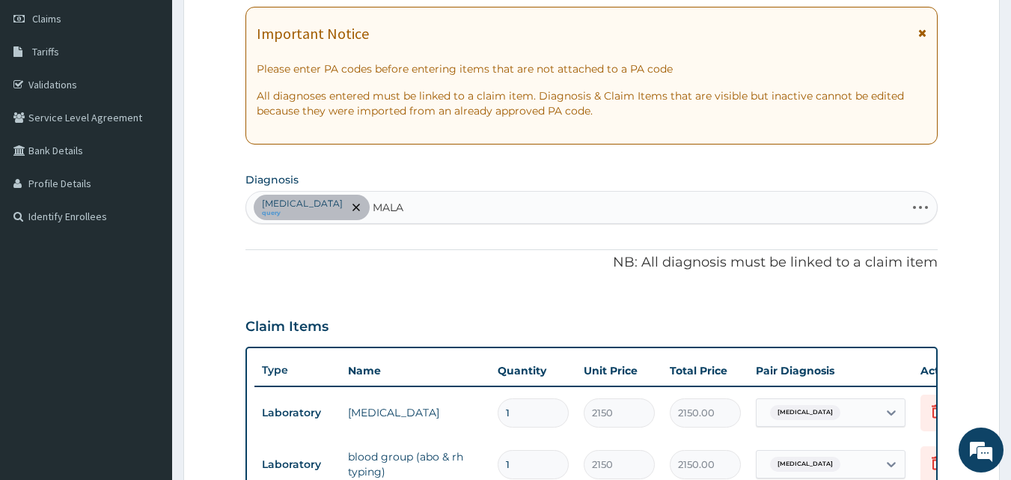
type input "MALAR"
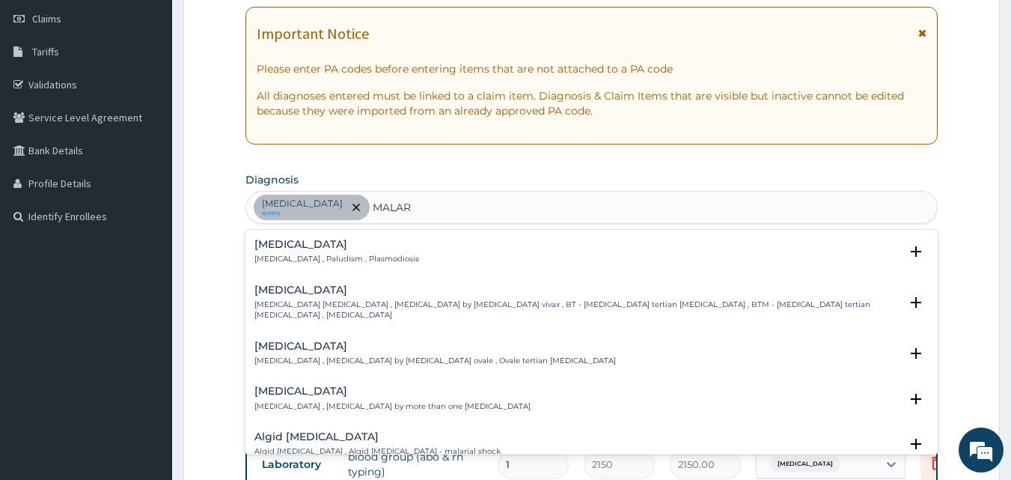
click at [433, 238] on div "Malaria Malaria , Paludism , Plasmodiosis Select Status Query Query covers susp…" at bounding box center [591, 256] width 693 height 46
click at [311, 254] on p "Malaria , Paludism , Plasmodiosis" at bounding box center [336, 259] width 165 height 10
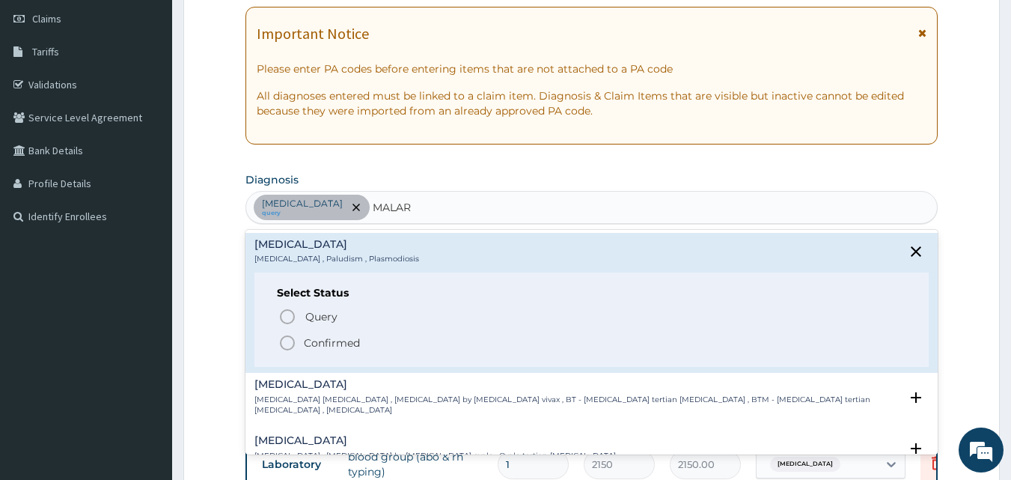
click at [305, 339] on p "Confirmed" at bounding box center [332, 342] width 56 height 15
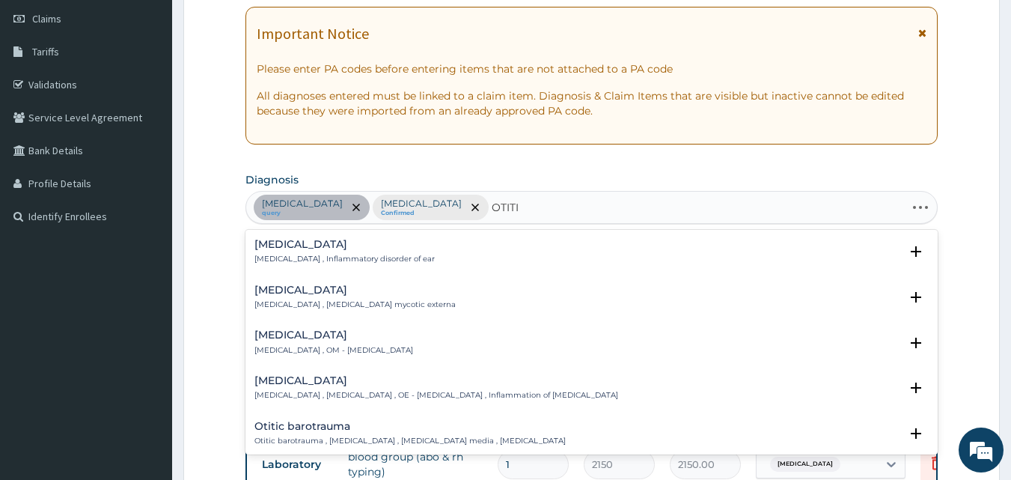
type input "OTITIS"
click at [322, 244] on h4 "Otitis" at bounding box center [344, 244] width 180 height 11
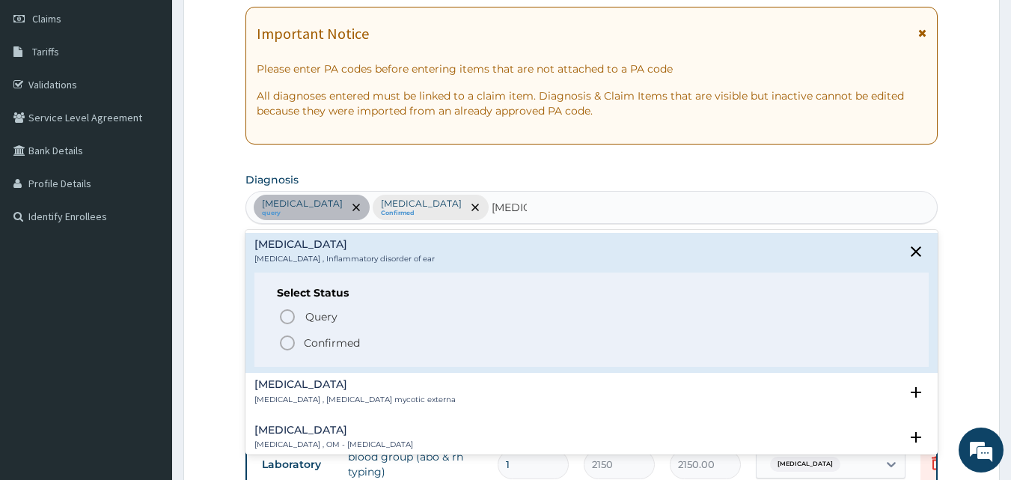
click at [314, 344] on p "Confirmed" at bounding box center [332, 342] width 56 height 15
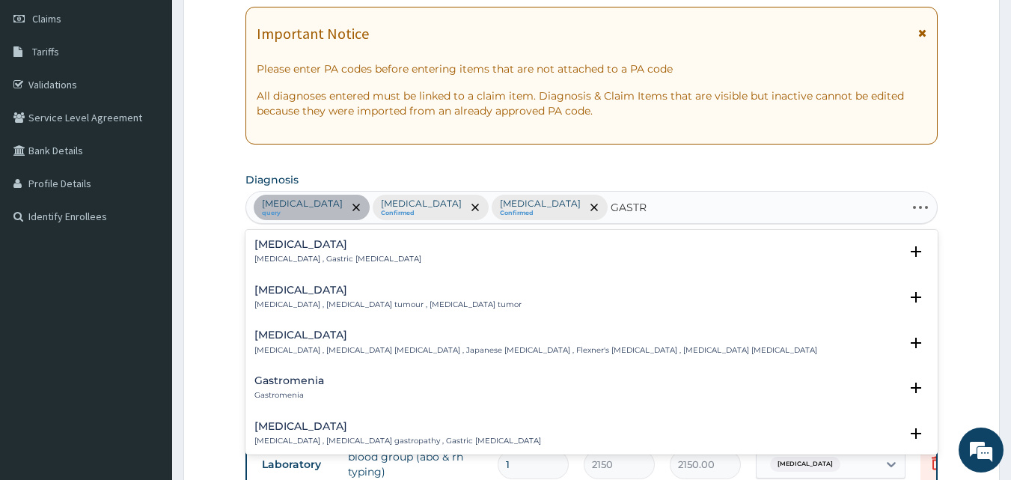
type input "GASTRO"
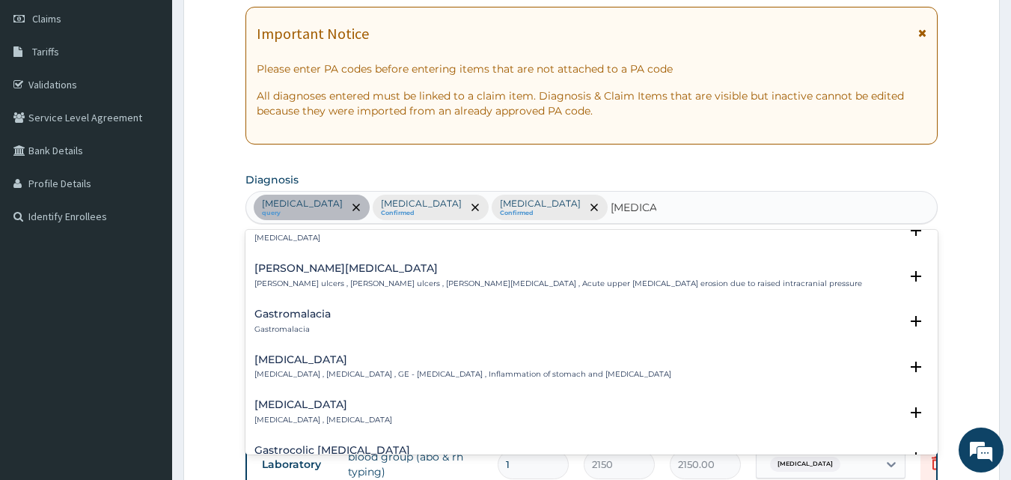
scroll to position [225, 0]
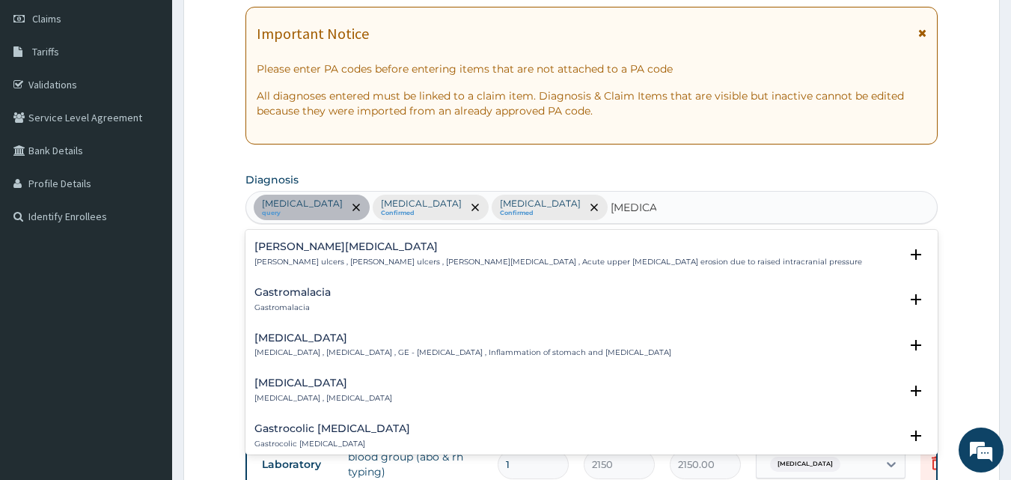
click at [330, 335] on h4 "Gastroenteritis" at bounding box center [462, 337] width 417 height 11
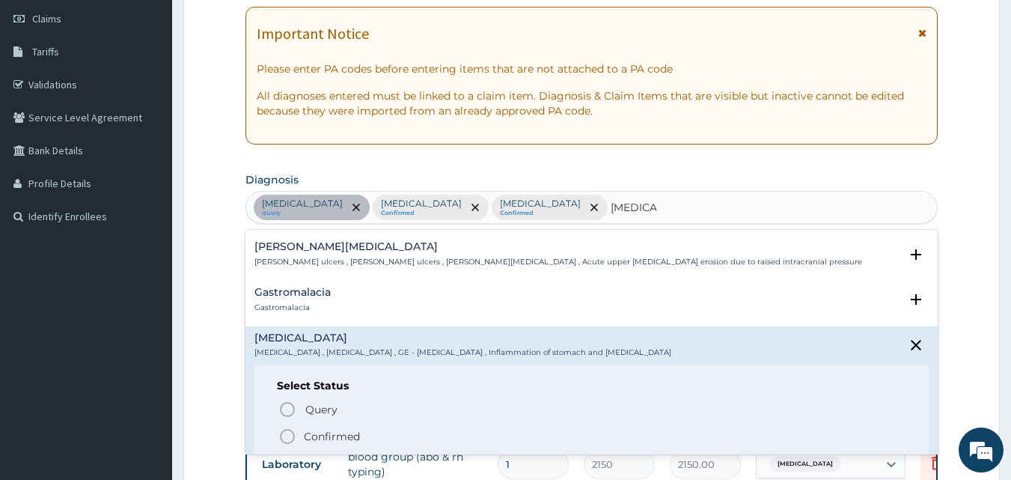
click at [331, 427] on span "Confirmed" at bounding box center [592, 436] width 629 height 18
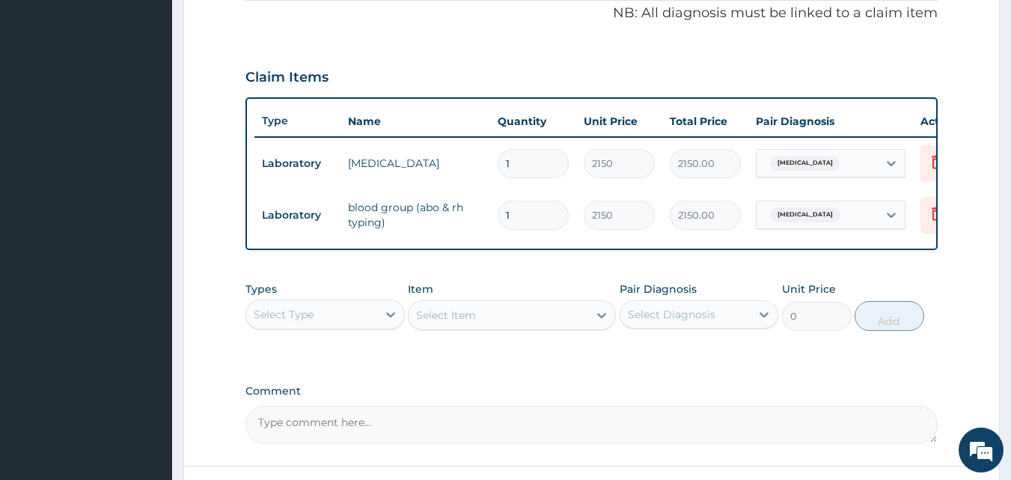
scroll to position [585, 0]
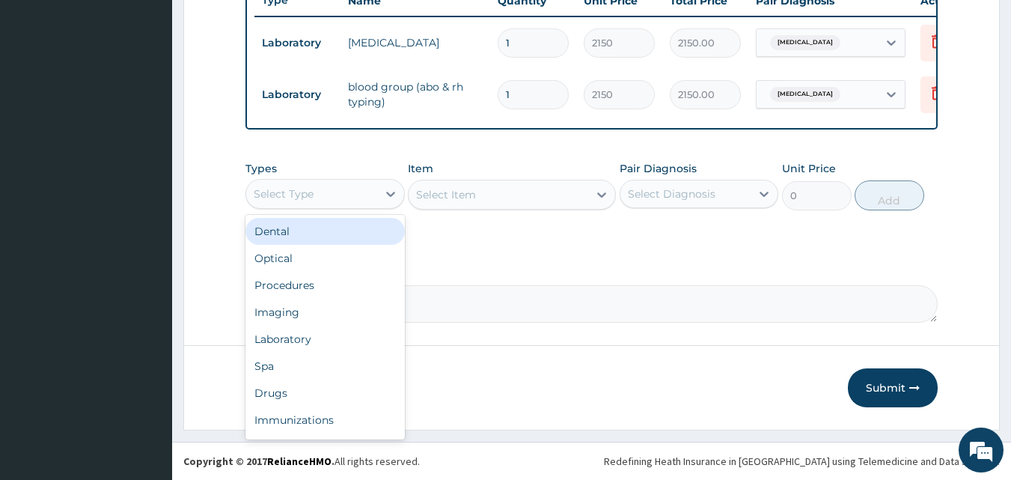
click at [345, 203] on div "Select Type" at bounding box center [311, 194] width 131 height 24
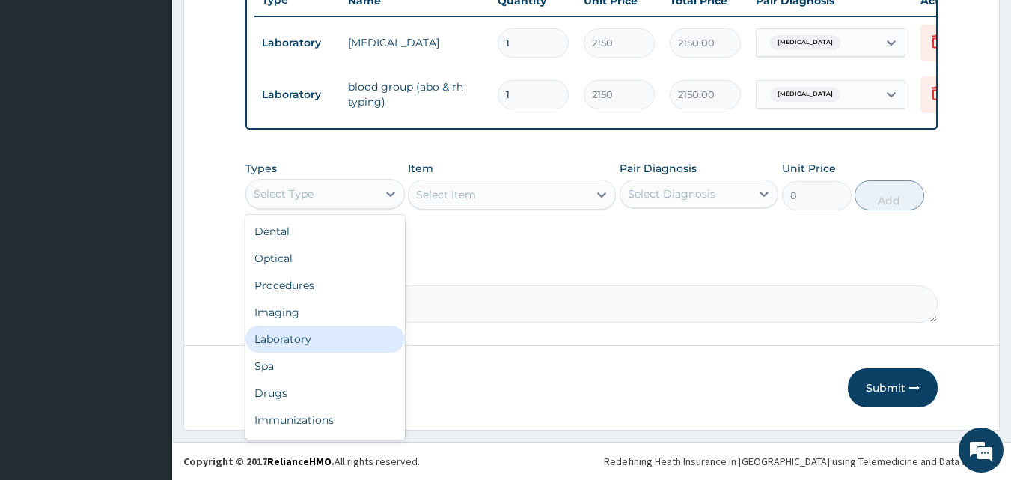
click at [288, 338] on div "Laboratory" at bounding box center [324, 339] width 159 height 27
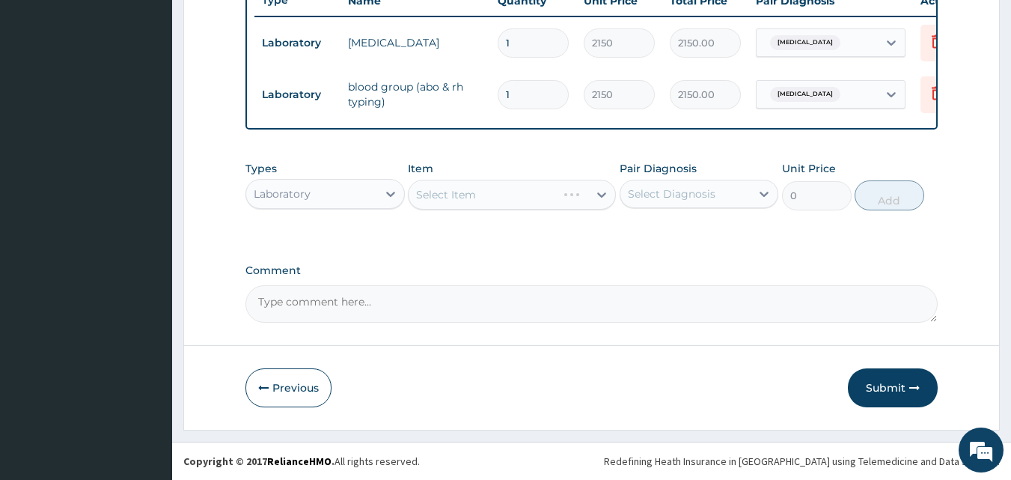
click at [483, 198] on div "Select Item" at bounding box center [512, 195] width 208 height 30
click at [483, 199] on div "Select Item" at bounding box center [512, 195] width 208 height 30
click at [484, 200] on div "Select Item" at bounding box center [499, 195] width 180 height 24
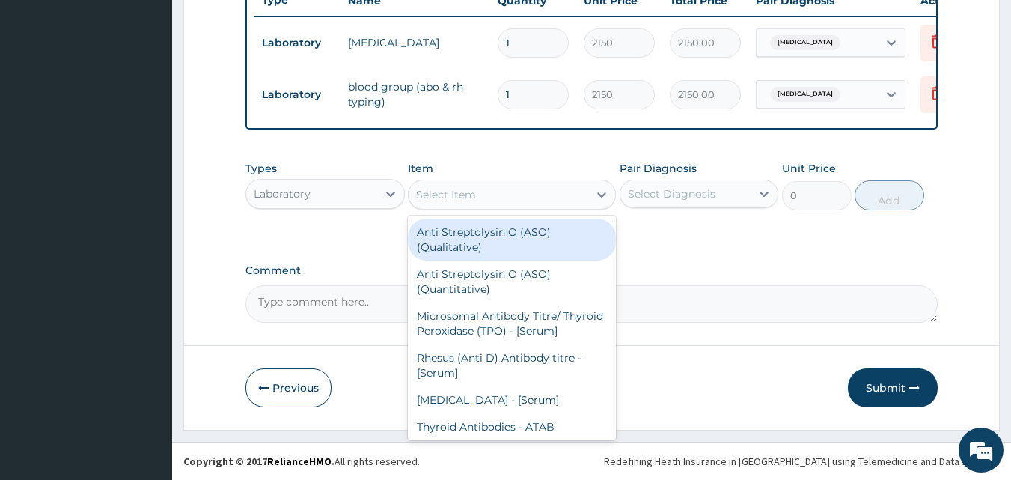
type input "G"
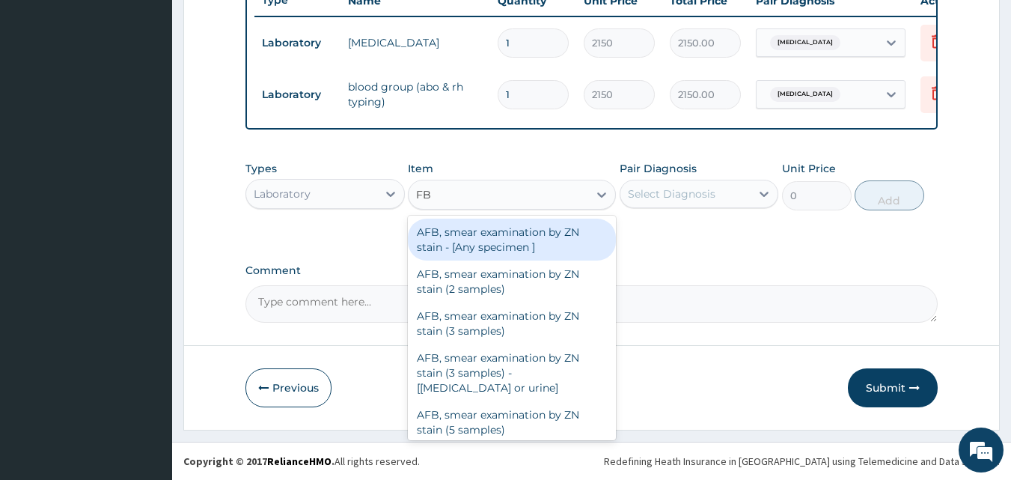
type input "FBC"
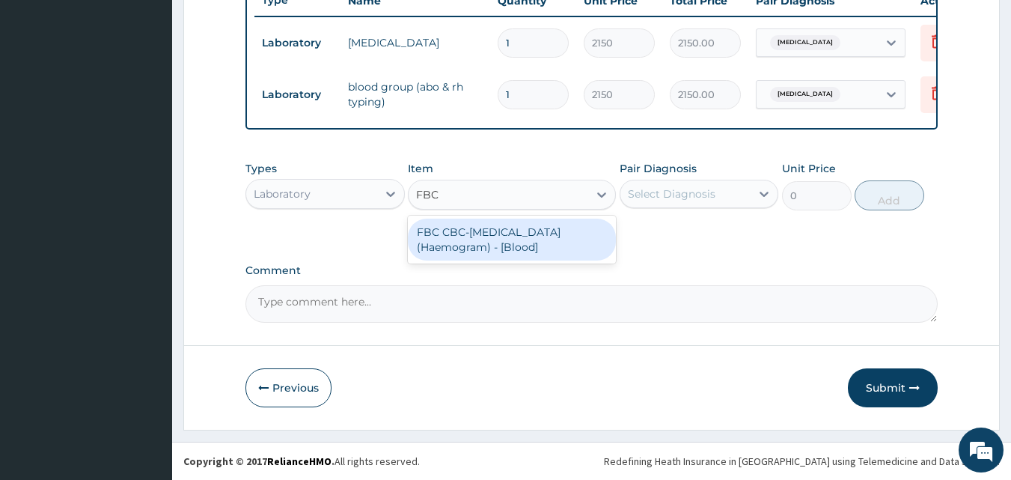
click at [500, 247] on div "FBC CBC-[MEDICAL_DATA] (Haemogram) - [Blood]" at bounding box center [512, 240] width 208 height 42
type input "4300"
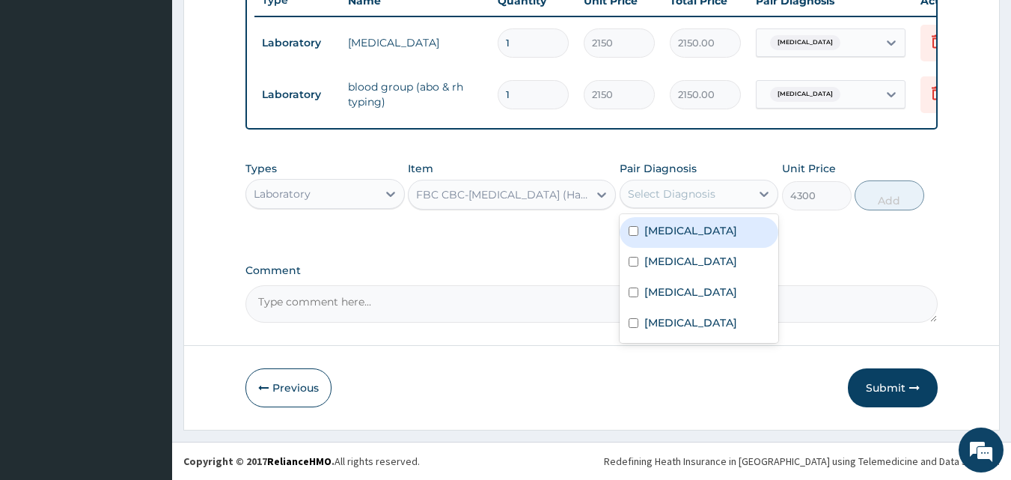
click at [651, 191] on div "Select Diagnosis" at bounding box center [685, 194] width 131 height 24
click at [654, 238] on label "Hemoglobinopathy" at bounding box center [690, 230] width 93 height 15
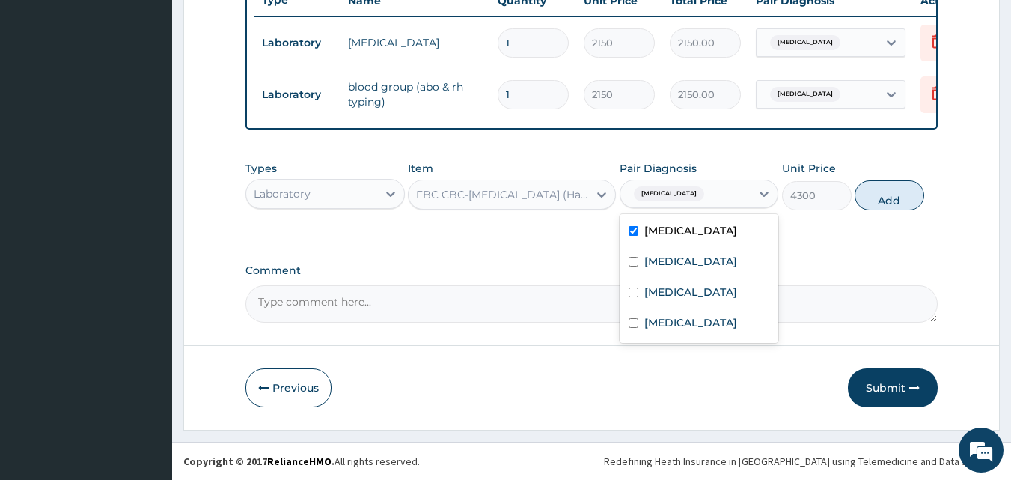
click at [659, 238] on label "Hemoglobinopathy" at bounding box center [690, 230] width 93 height 15
checkbox input "false"
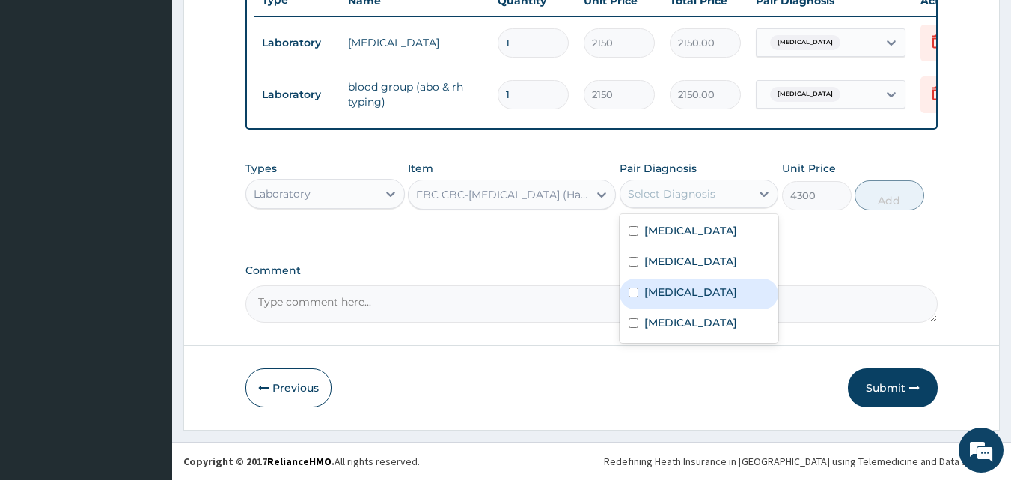
click at [663, 299] on label "Otitis" at bounding box center [690, 291] width 93 height 15
checkbox input "true"
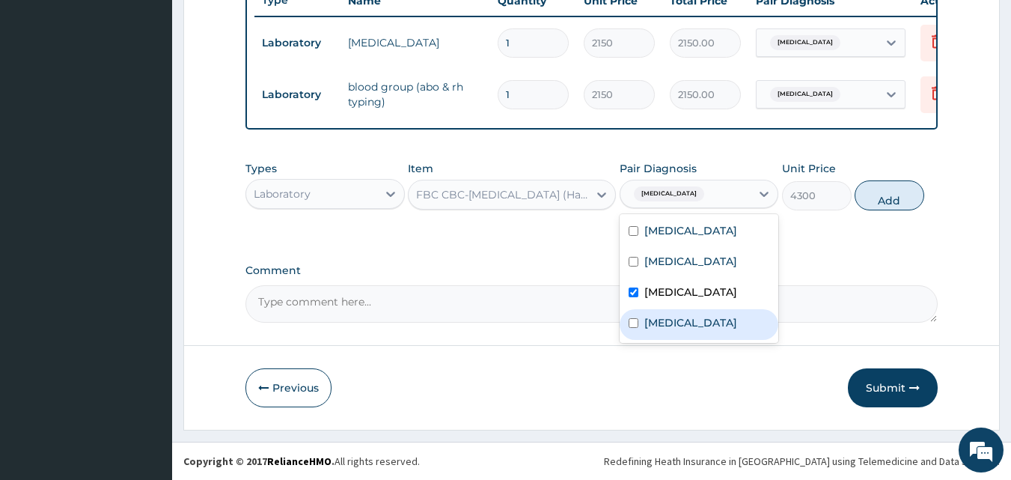
click at [688, 320] on div "Gastroenteritis" at bounding box center [699, 324] width 159 height 31
checkbox input "true"
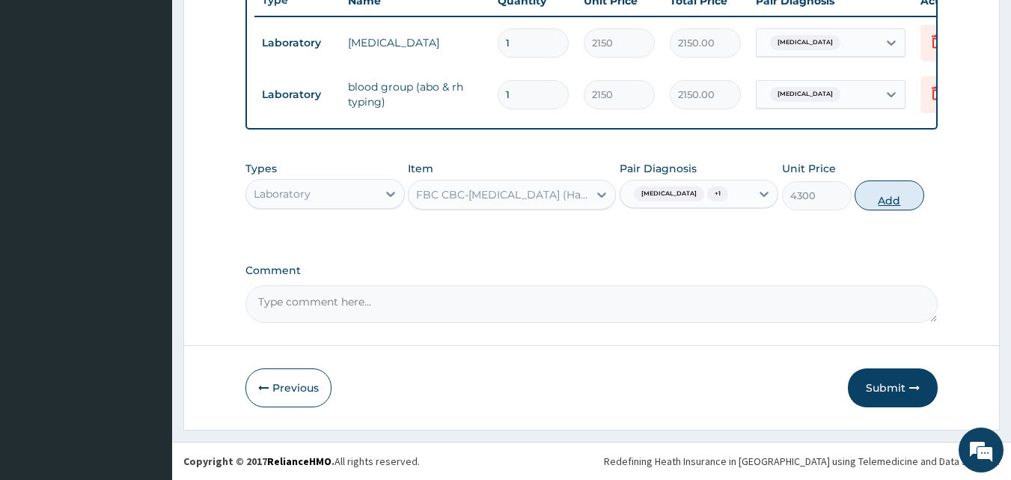
click at [855, 200] on button "Add" at bounding box center [890, 195] width 70 height 30
type input "0"
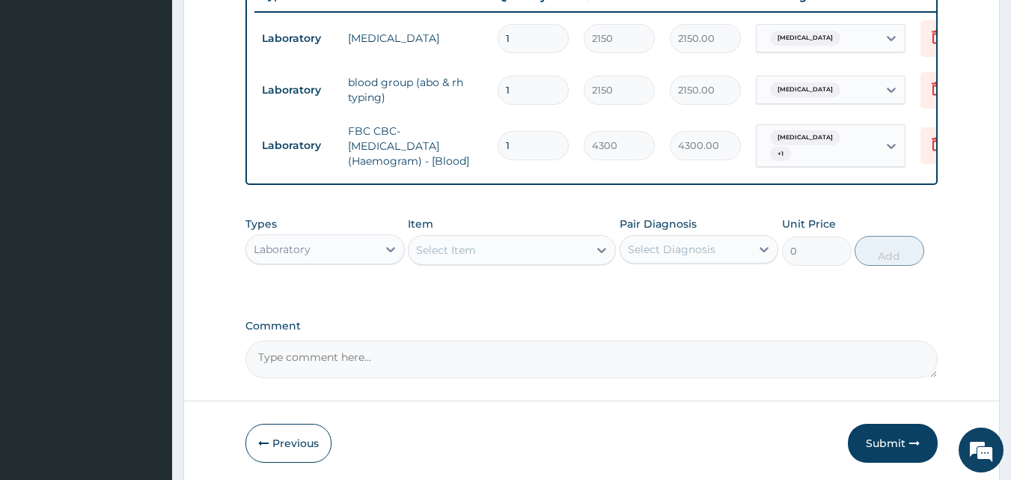
click at [549, 262] on div "Select Item" at bounding box center [499, 250] width 180 height 24
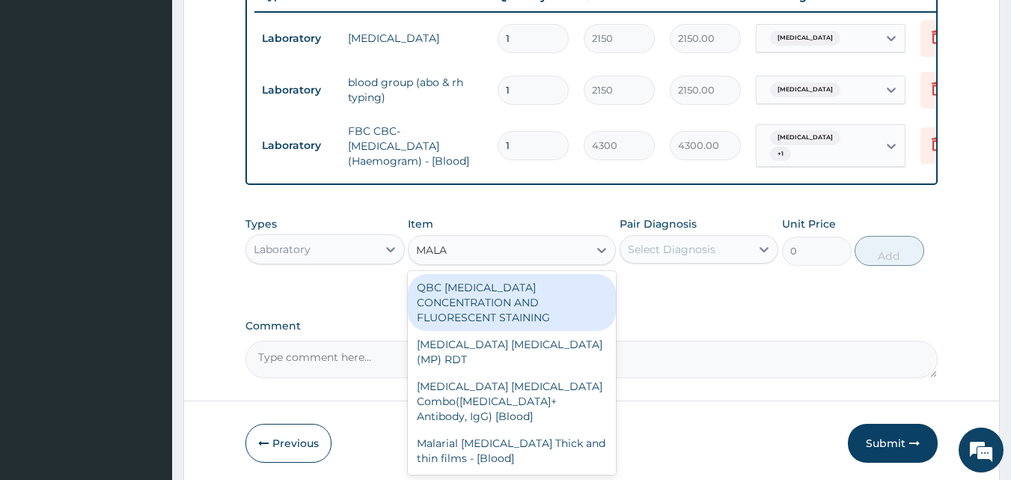
type input "MALAR"
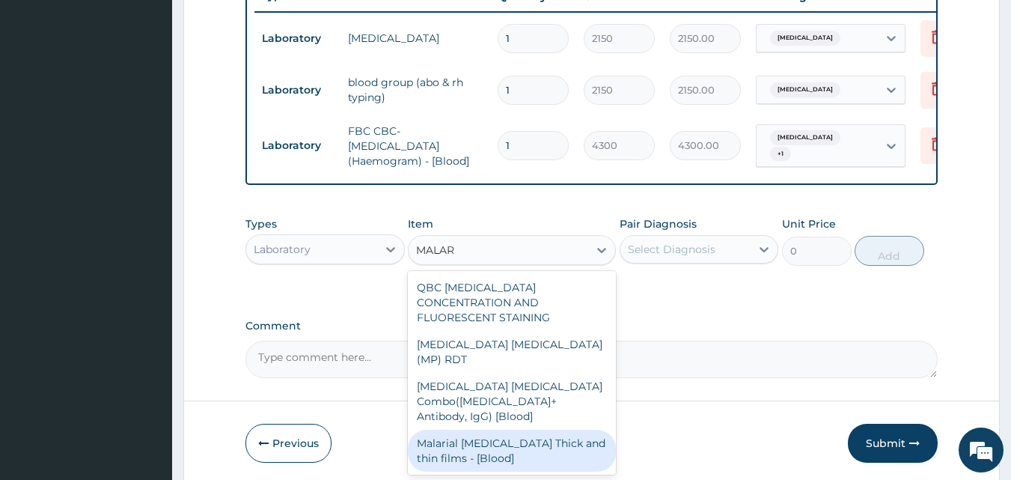
click at [531, 430] on div "Malarial [MEDICAL_DATA] Thick and thin films - [Blood]" at bounding box center [512, 451] width 208 height 42
type input "1612.5"
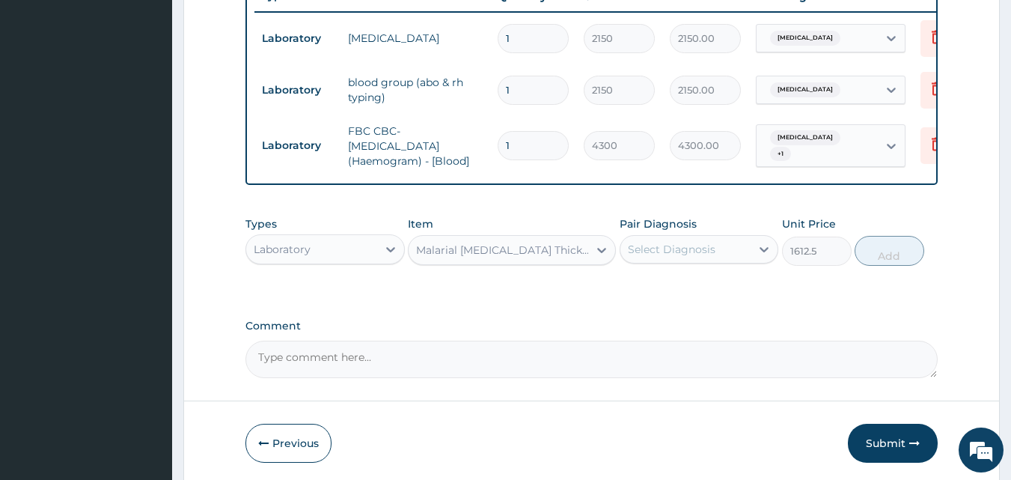
click at [649, 254] on div "Select Diagnosis" at bounding box center [672, 249] width 88 height 15
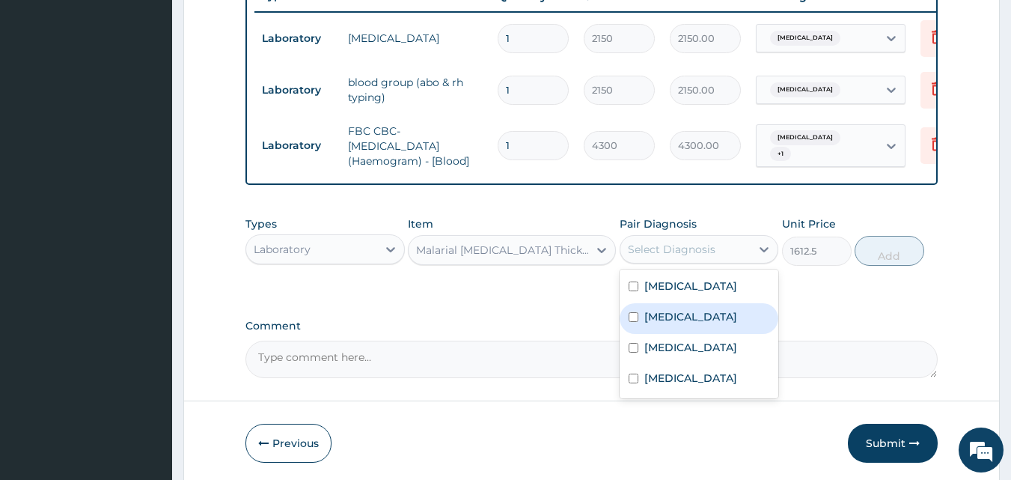
click at [656, 324] on label "[MEDICAL_DATA]" at bounding box center [690, 316] width 93 height 15
checkbox input "true"
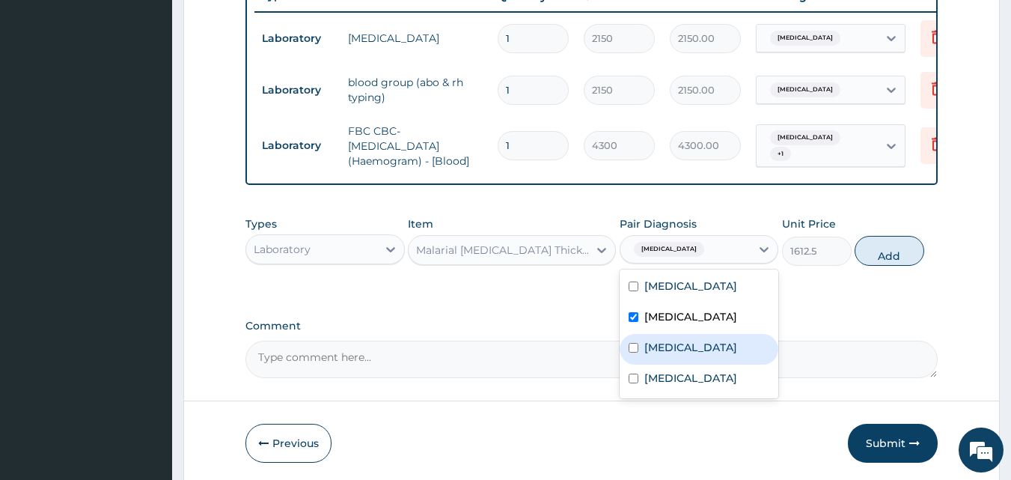
click at [665, 355] on label "Otitis" at bounding box center [690, 347] width 93 height 15
checkbox input "true"
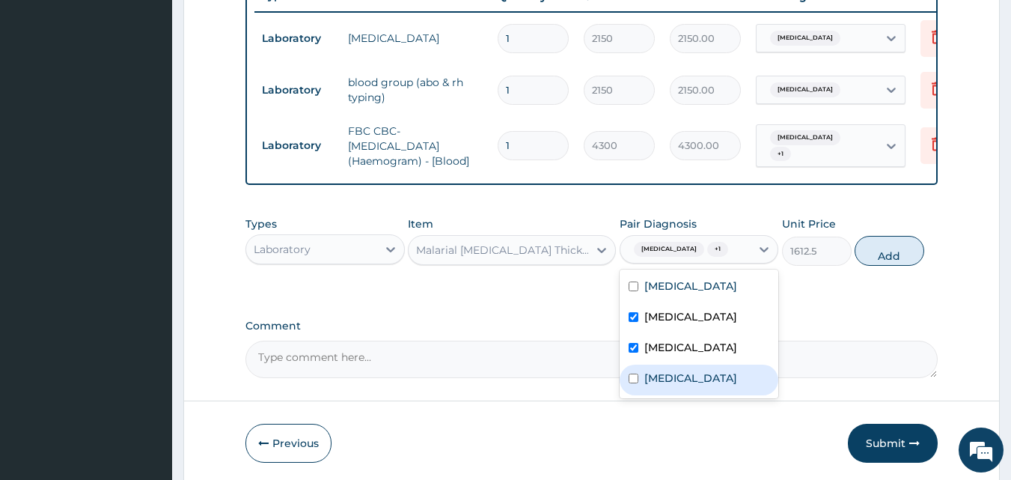
click at [667, 381] on div "Gastroenteritis" at bounding box center [699, 379] width 159 height 31
checkbox input "true"
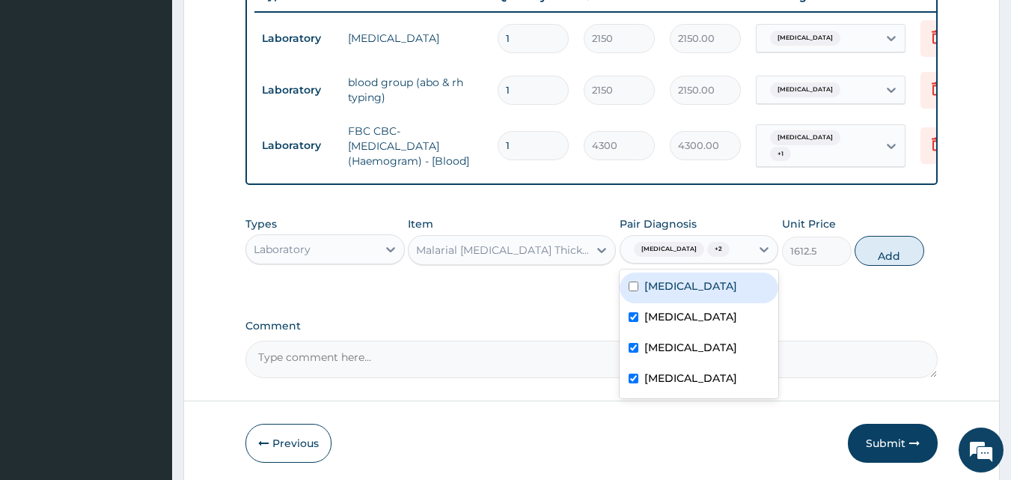
click at [682, 293] on label "Hemoglobinopathy" at bounding box center [690, 285] width 93 height 15
click at [714, 293] on label "Hemoglobinopathy" at bounding box center [690, 285] width 93 height 15
checkbox input "false"
click at [701, 364] on div "Otitis" at bounding box center [699, 349] width 159 height 31
checkbox input "false"
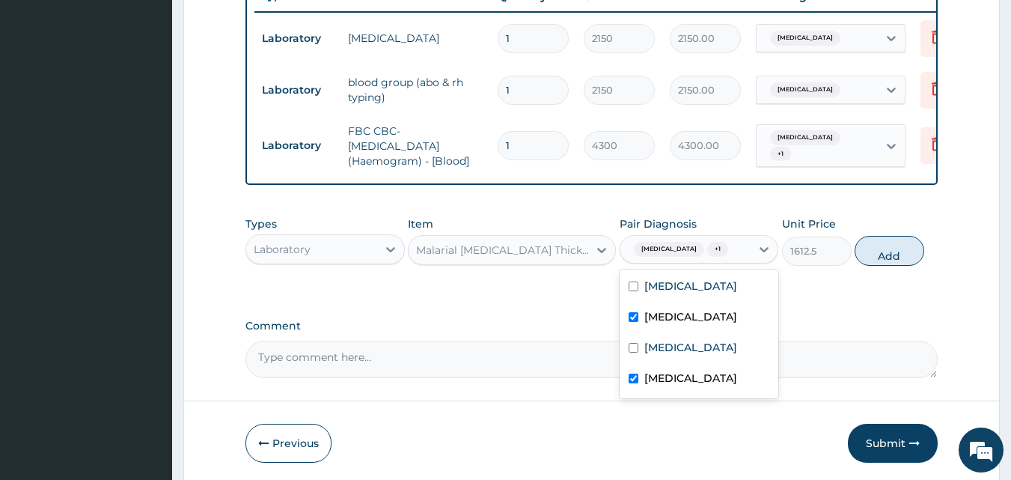
click at [702, 381] on label "Gastroenteritis" at bounding box center [690, 377] width 93 height 15
checkbox input "false"
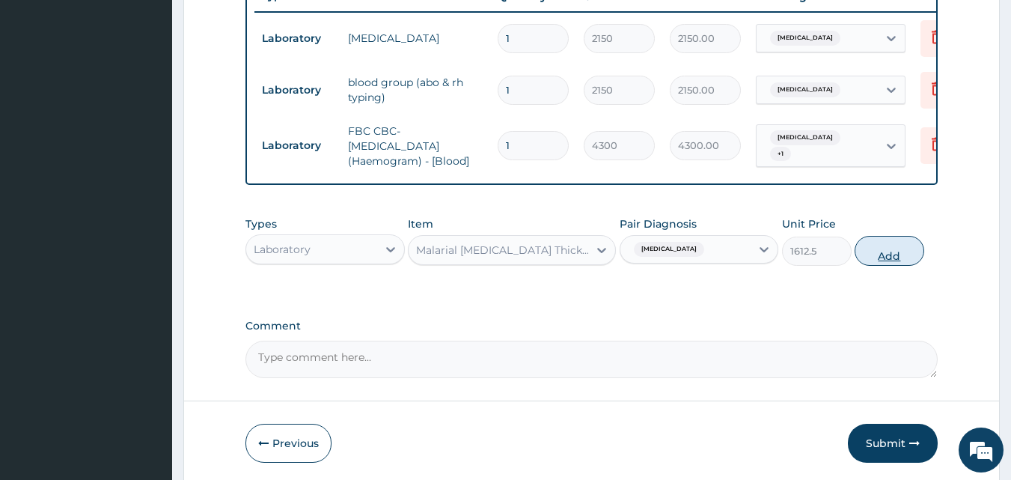
click at [882, 256] on button "Add" at bounding box center [890, 251] width 70 height 30
type input "0"
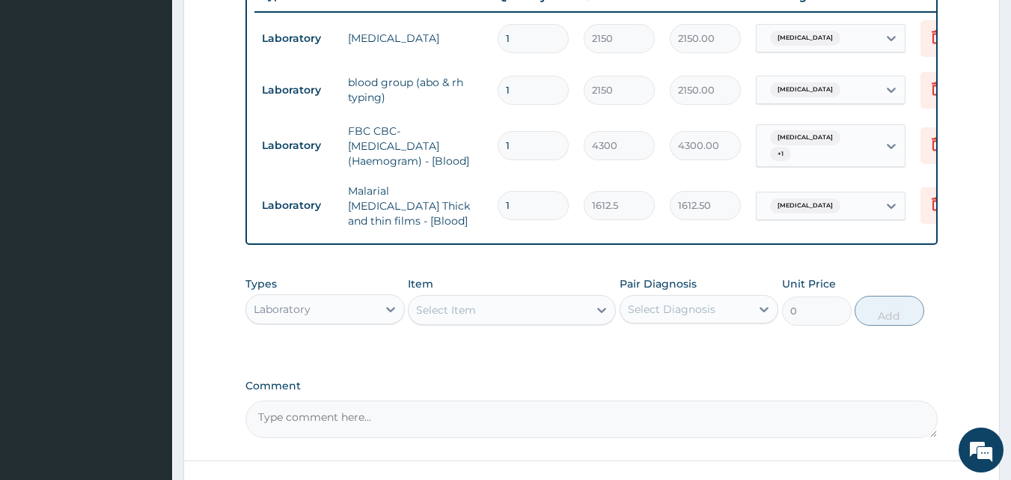
click at [514, 325] on div "Select Item" at bounding box center [512, 310] width 208 height 30
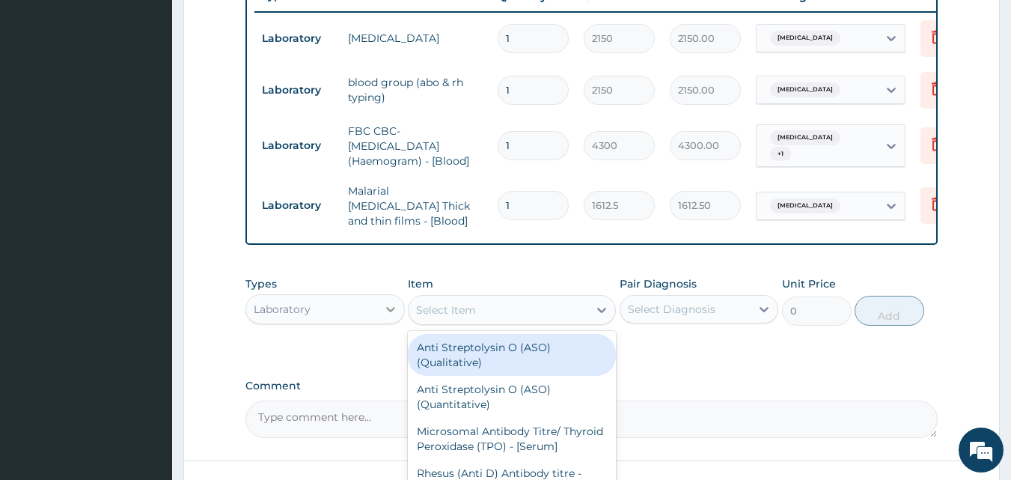
click at [381, 308] on div at bounding box center [390, 309] width 27 height 27
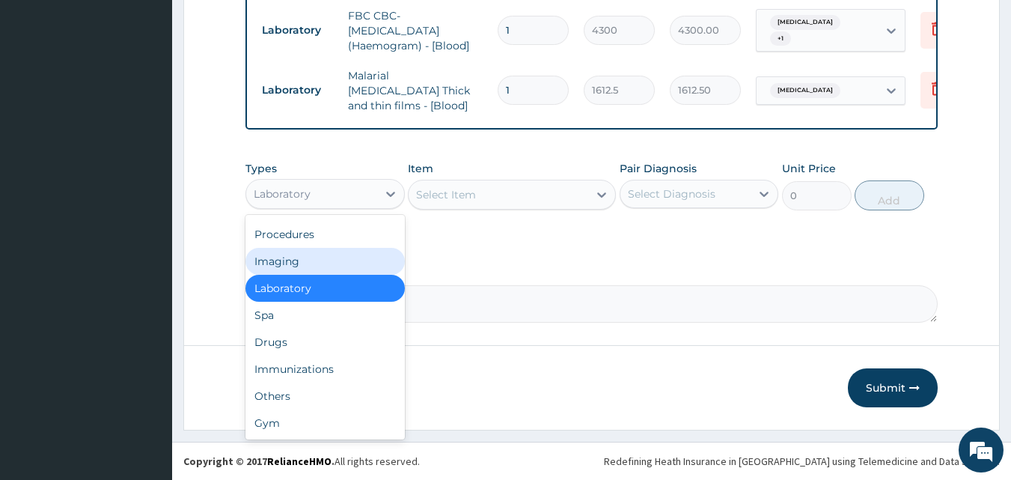
scroll to position [0, 0]
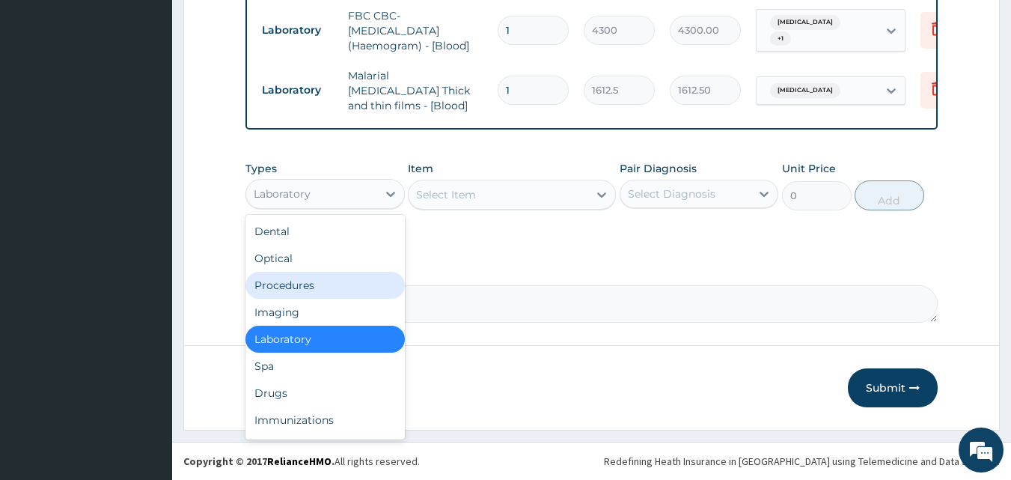
click at [302, 293] on div "Procedures" at bounding box center [324, 285] width 159 height 27
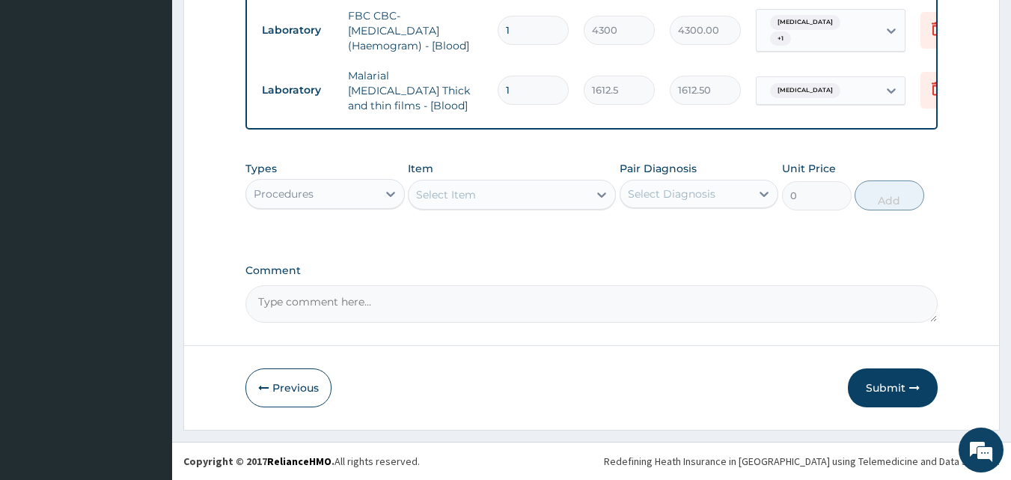
click at [545, 194] on div "Select Item" at bounding box center [499, 195] width 180 height 24
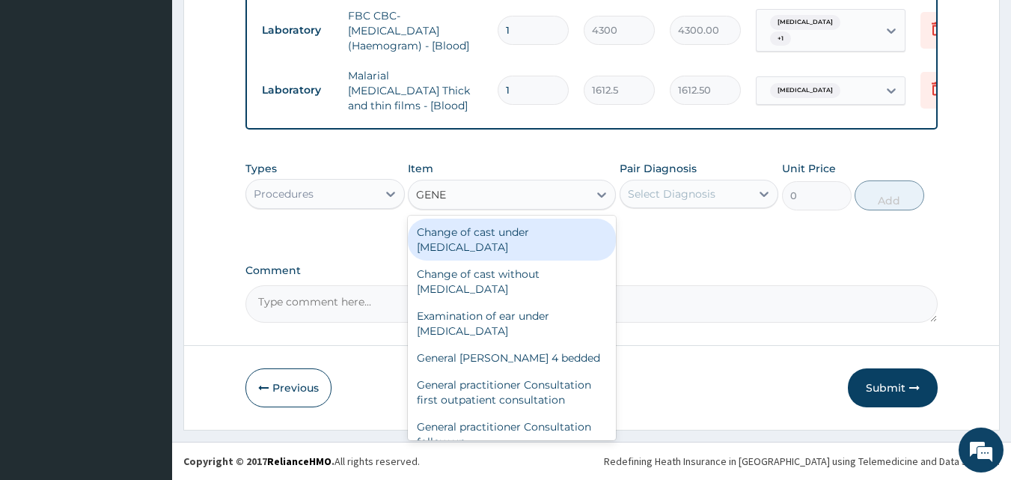
type input "GENER"
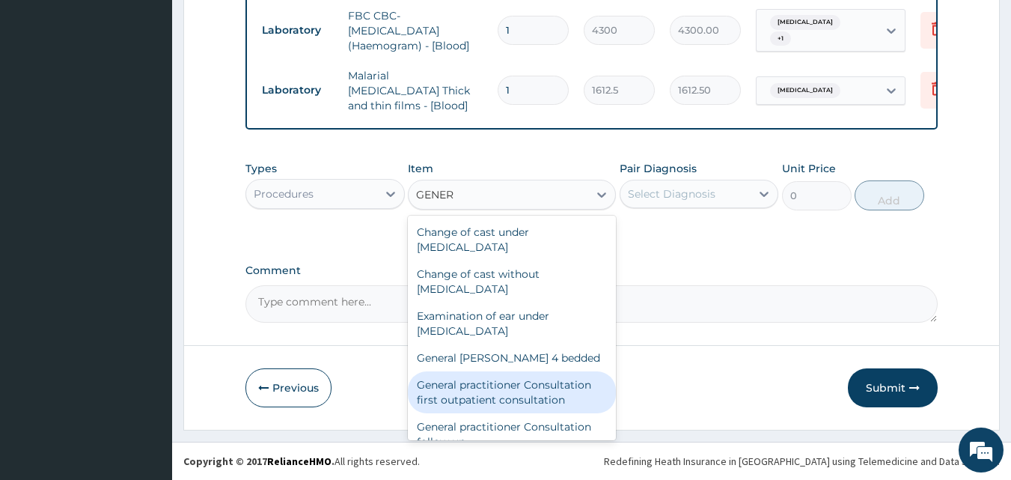
click at [515, 391] on div "General practitioner Consultation first outpatient consultation" at bounding box center [512, 392] width 208 height 42
type input "3547.5"
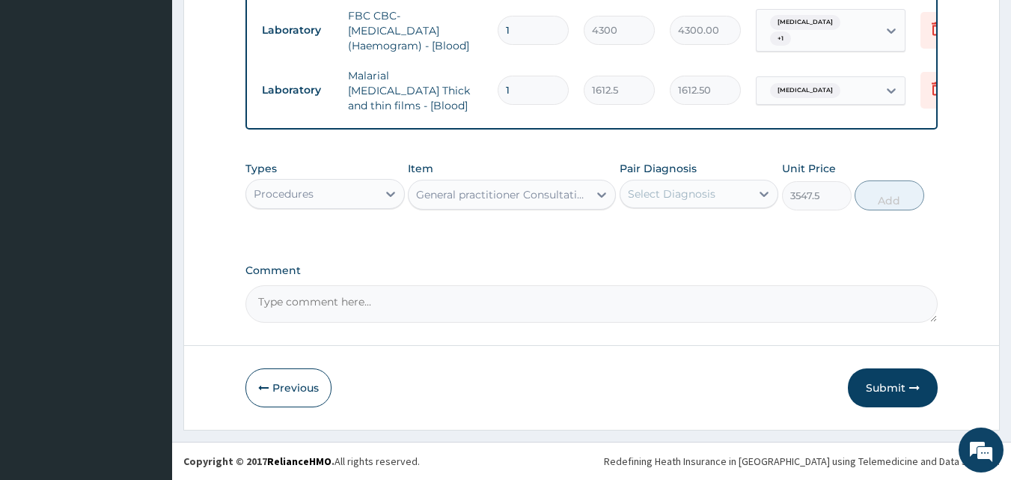
click at [678, 180] on div "Select Diagnosis" at bounding box center [699, 194] width 159 height 28
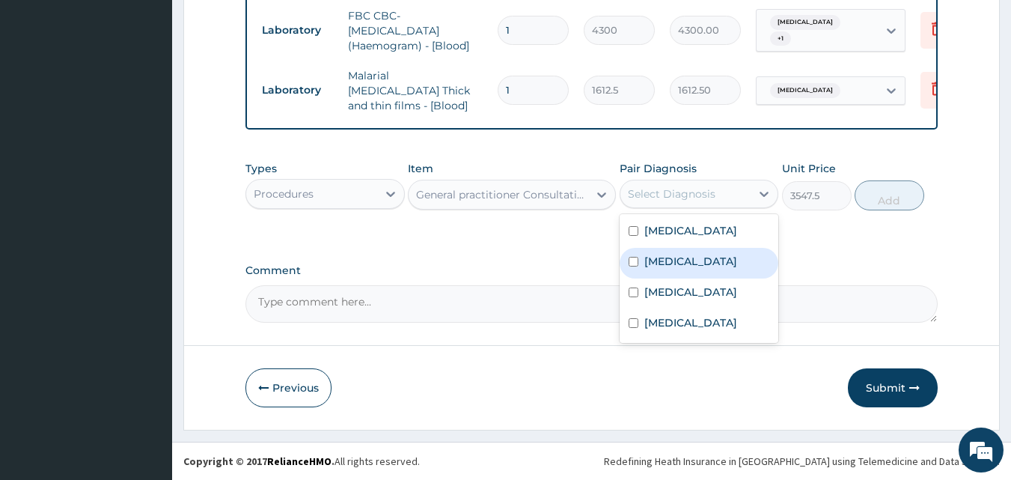
click at [665, 267] on label "Malaria" at bounding box center [690, 261] width 93 height 15
checkbox input "true"
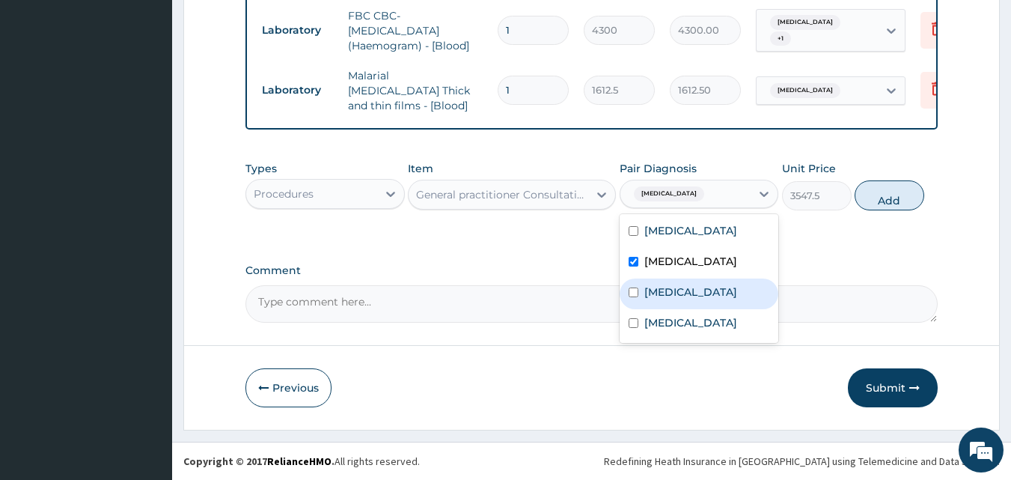
drag, startPoint x: 663, startPoint y: 282, endPoint x: 663, endPoint y: 314, distance: 31.4
click at [663, 285] on div "Otitis" at bounding box center [699, 293] width 159 height 31
checkbox input "true"
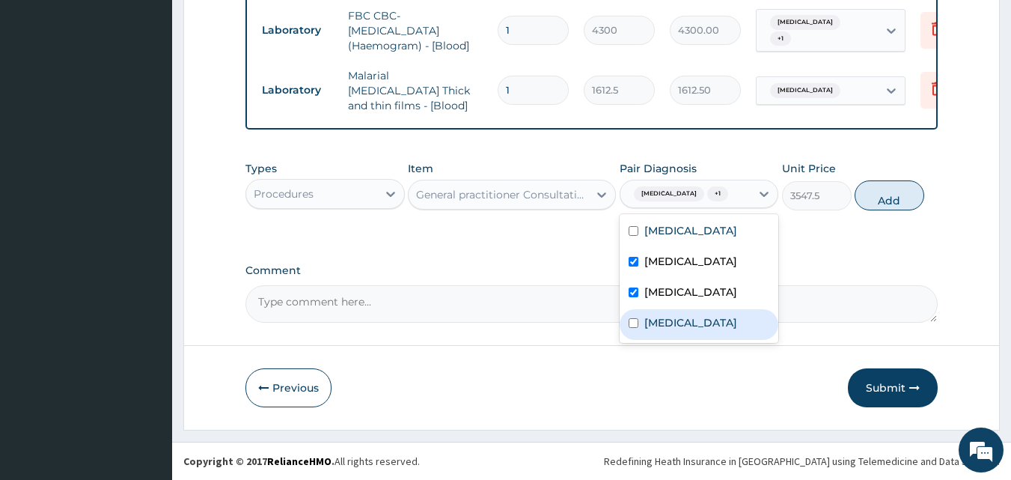
click at [664, 319] on label "Gastroenteritis" at bounding box center [690, 322] width 93 height 15
checkbox input "true"
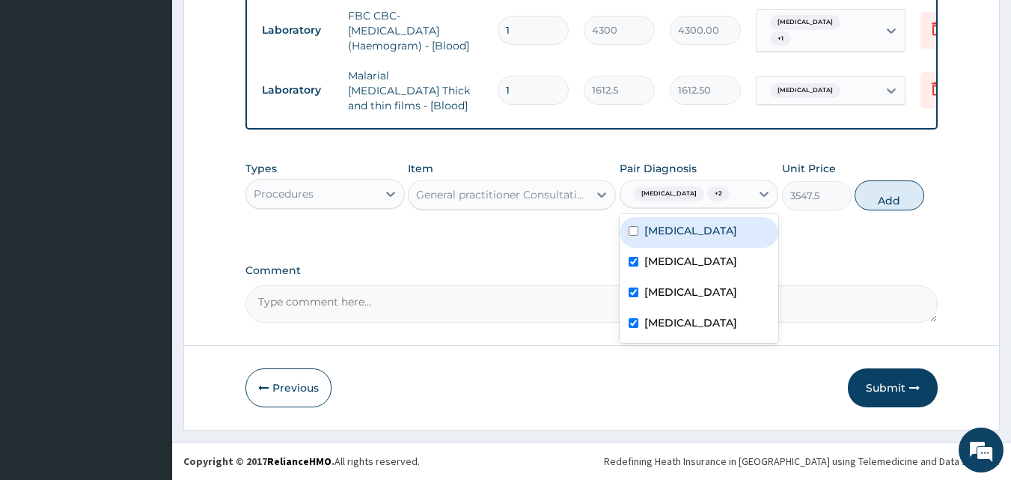
click at [674, 240] on div "Hemoglobinopathy" at bounding box center [699, 232] width 159 height 31
checkbox input "true"
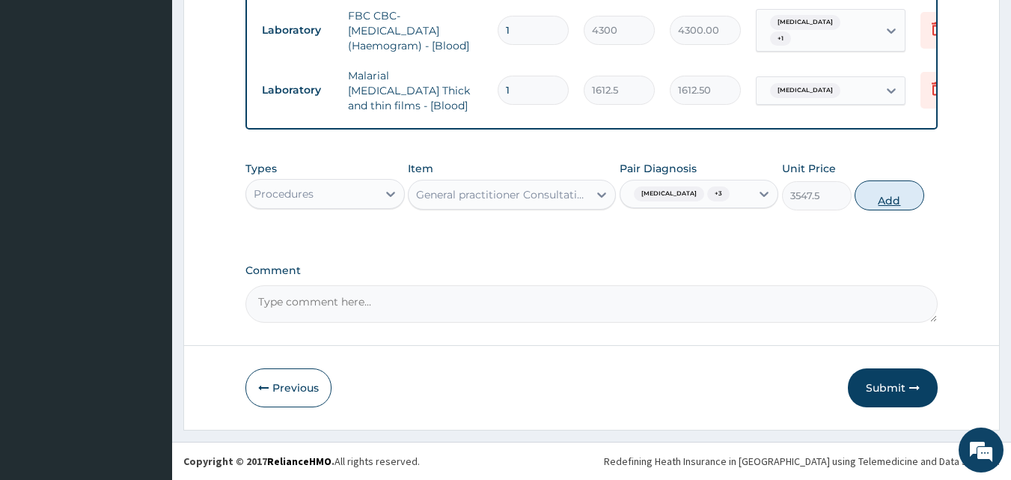
click at [860, 197] on button "Add" at bounding box center [890, 195] width 70 height 30
type input "0"
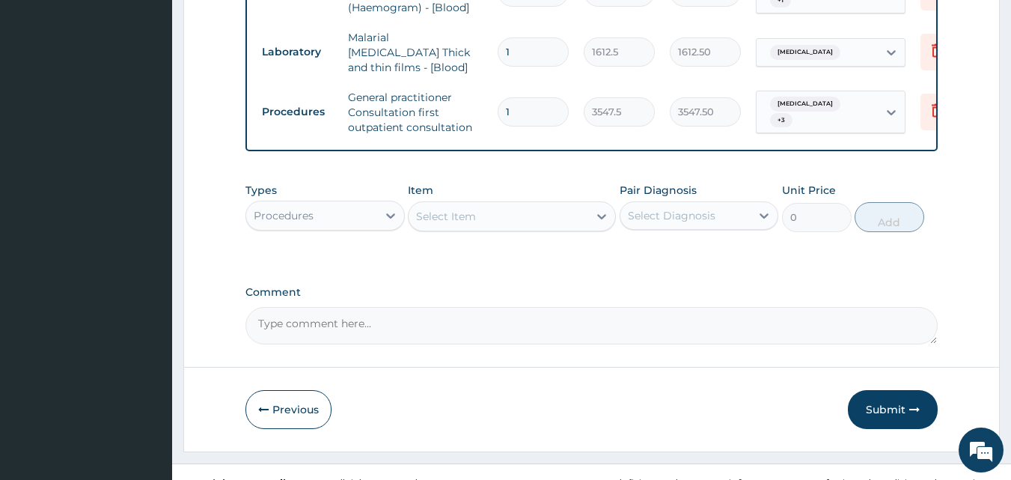
scroll to position [763, 0]
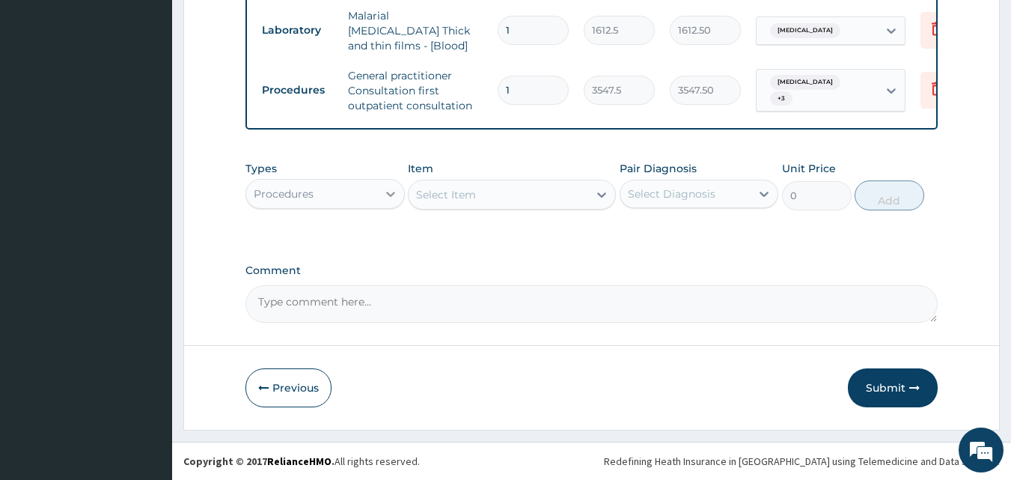
click at [395, 194] on icon at bounding box center [390, 193] width 15 height 15
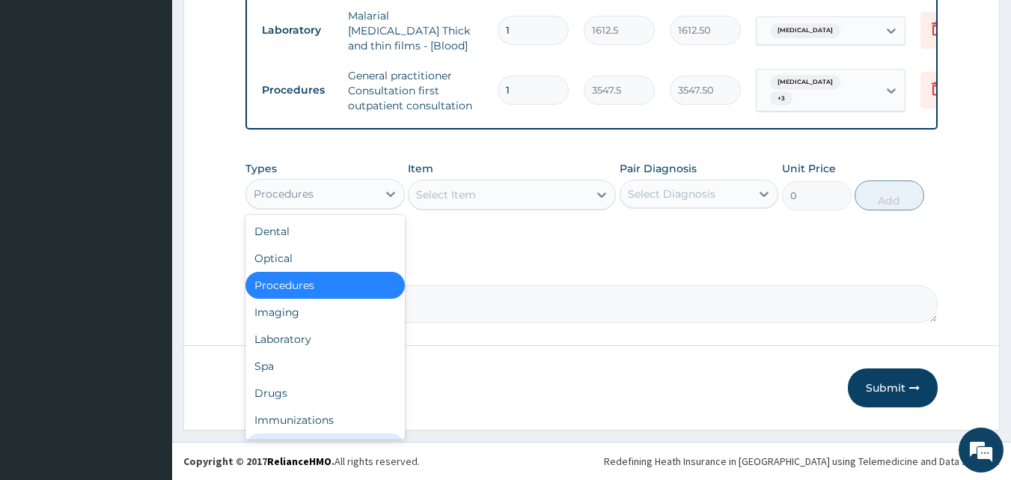
scroll to position [51, 0]
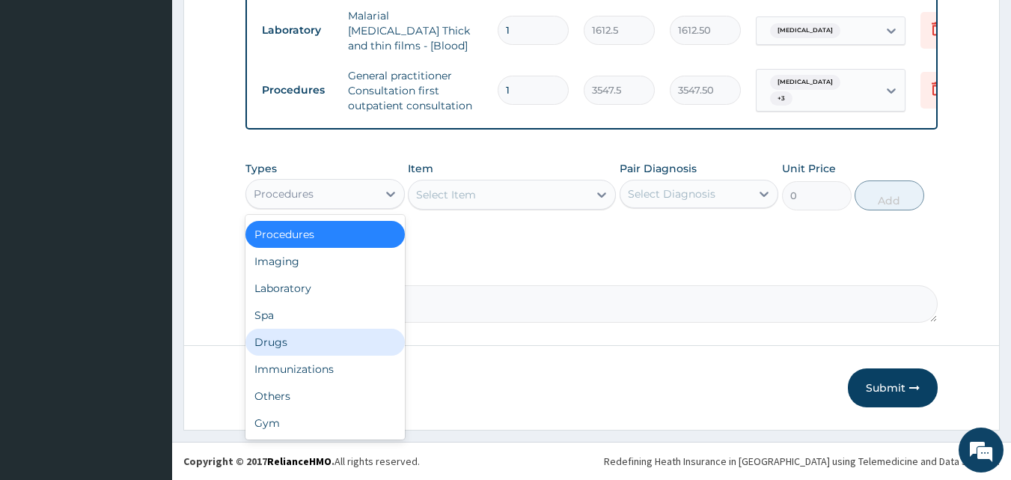
click at [284, 332] on div "Drugs" at bounding box center [324, 342] width 159 height 27
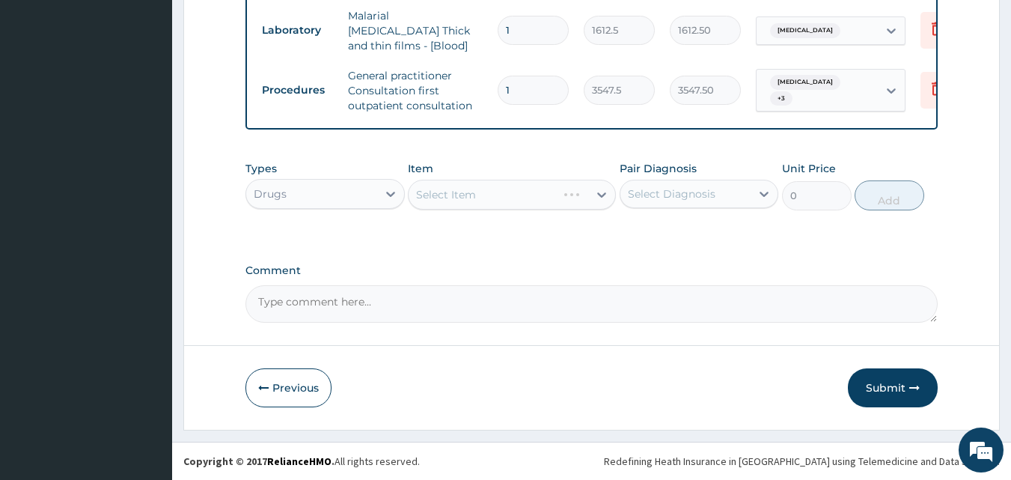
click at [488, 195] on div "Select Item" at bounding box center [512, 195] width 208 height 30
click at [488, 195] on div "Select Item" at bounding box center [499, 195] width 180 height 24
type input "PARACE"
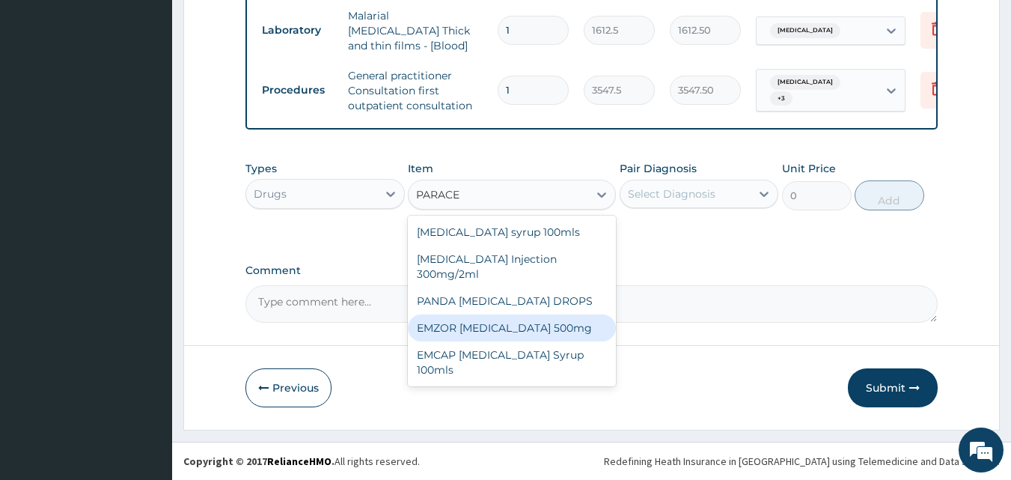
click at [499, 326] on div "EMZOR PARACETAMOL 500mg" at bounding box center [512, 327] width 208 height 27
type input "23.65"
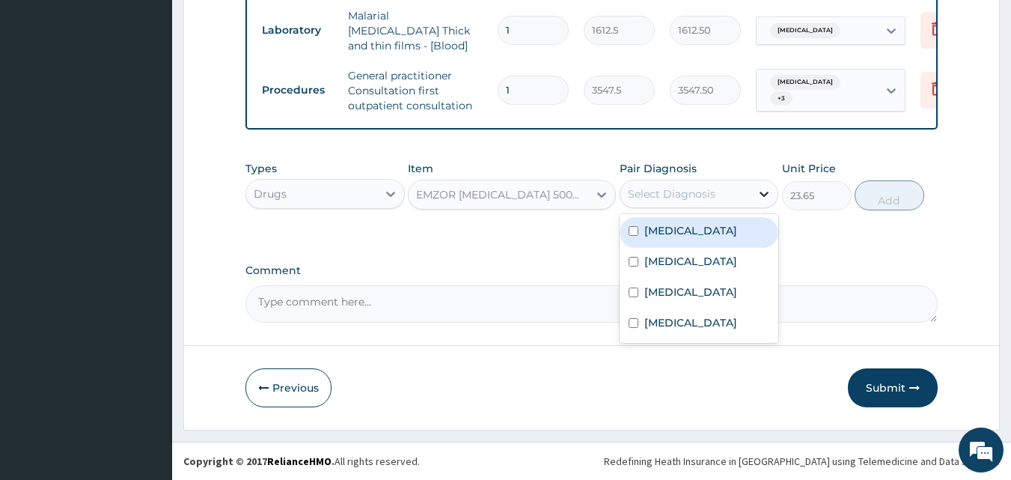
click at [758, 189] on icon at bounding box center [764, 193] width 15 height 15
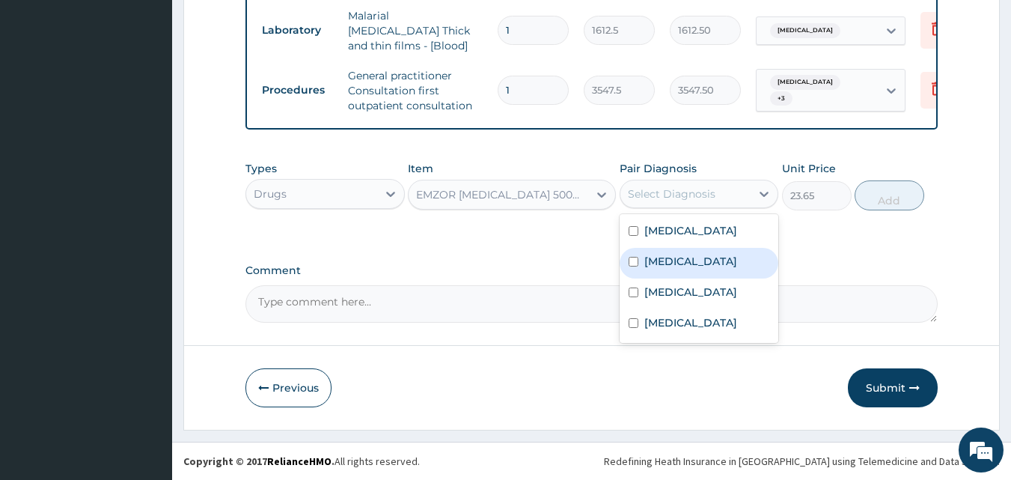
click at [680, 266] on label "Malaria" at bounding box center [690, 261] width 93 height 15
checkbox input "true"
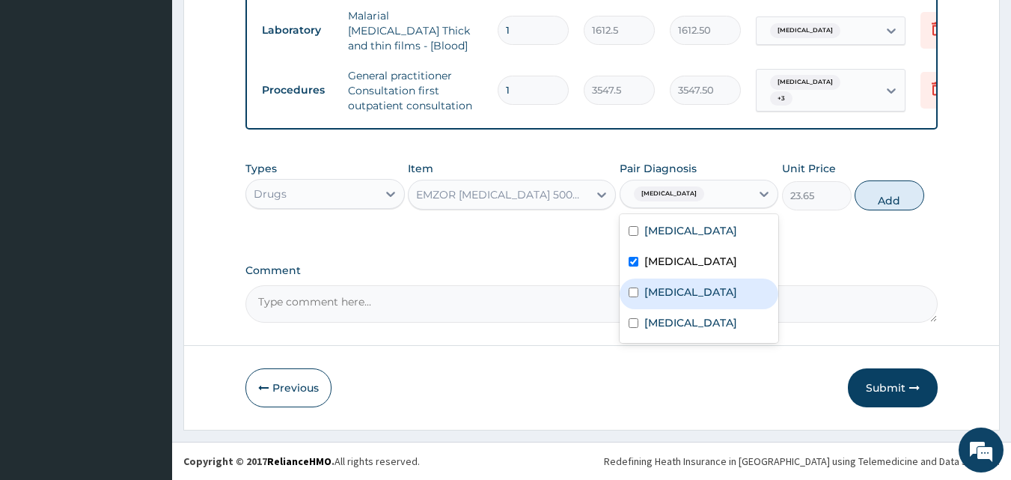
click at [675, 289] on div "Otitis" at bounding box center [699, 293] width 159 height 31
checkbox input "true"
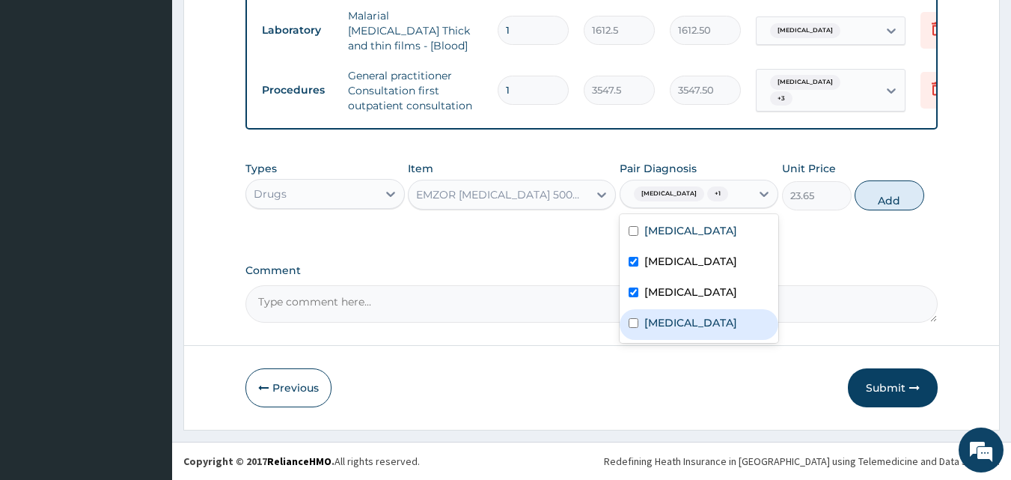
click at [676, 320] on label "Gastroenteritis" at bounding box center [690, 322] width 93 height 15
checkbox input "true"
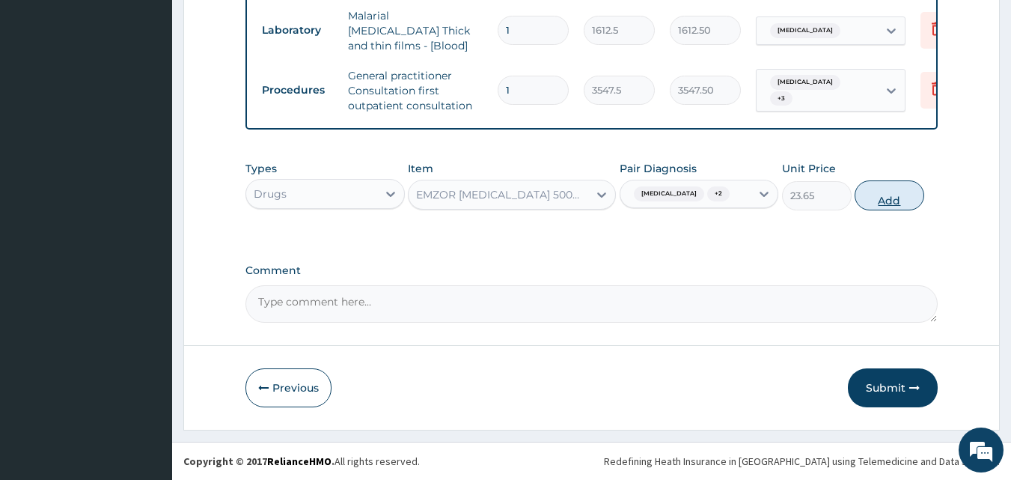
click at [885, 189] on button "Add" at bounding box center [890, 195] width 70 height 30
type input "0"
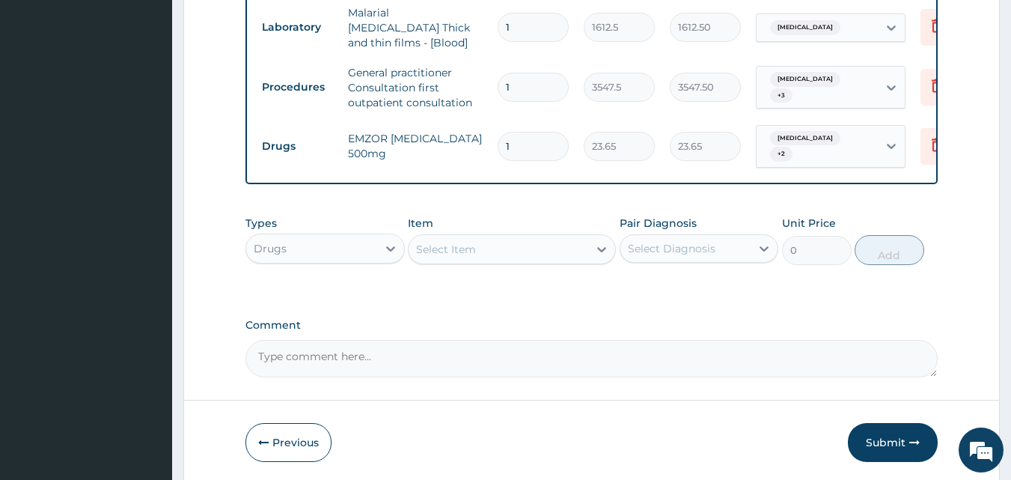
click at [457, 243] on div "Select Item" at bounding box center [446, 249] width 60 height 15
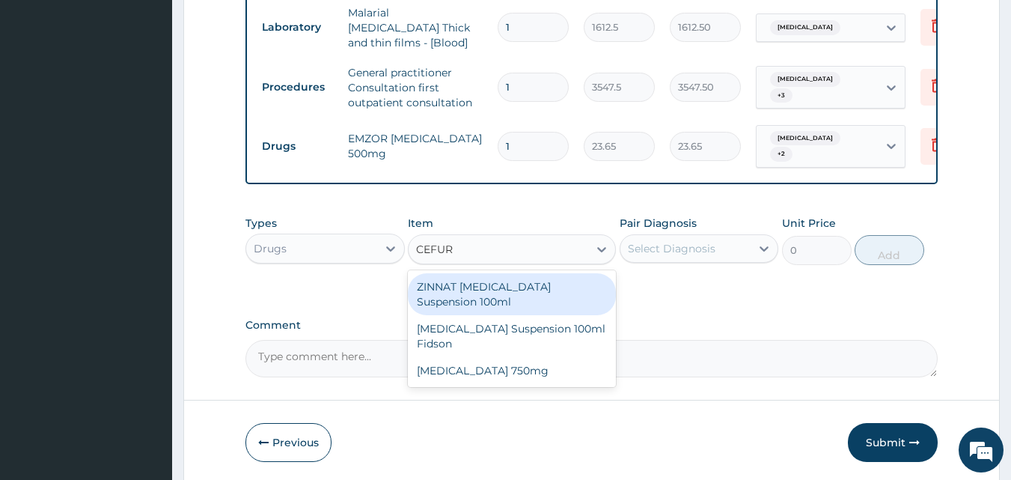
type input "CEFURO"
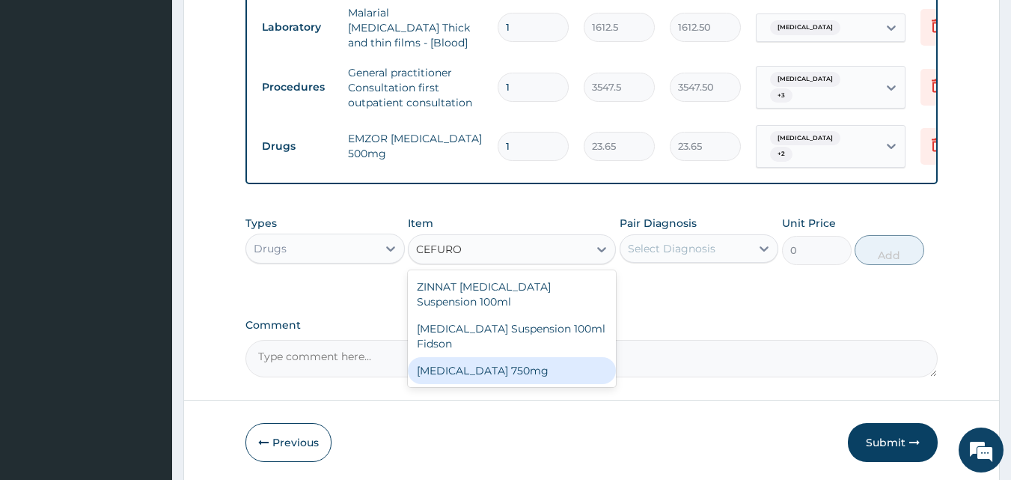
click at [489, 372] on div "Cefuroxime 750mg" at bounding box center [512, 370] width 208 height 27
type input "1773.75"
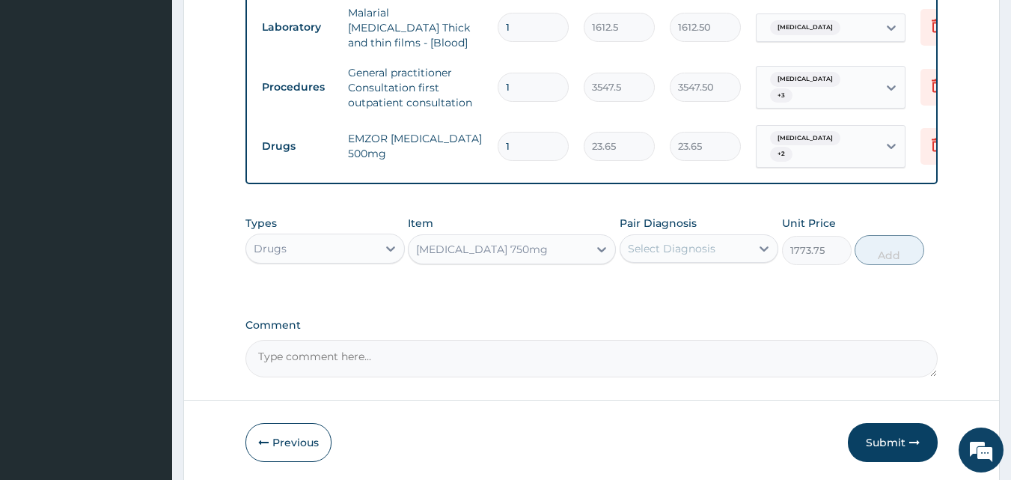
click at [727, 242] on div "Select Diagnosis" at bounding box center [685, 249] width 131 height 24
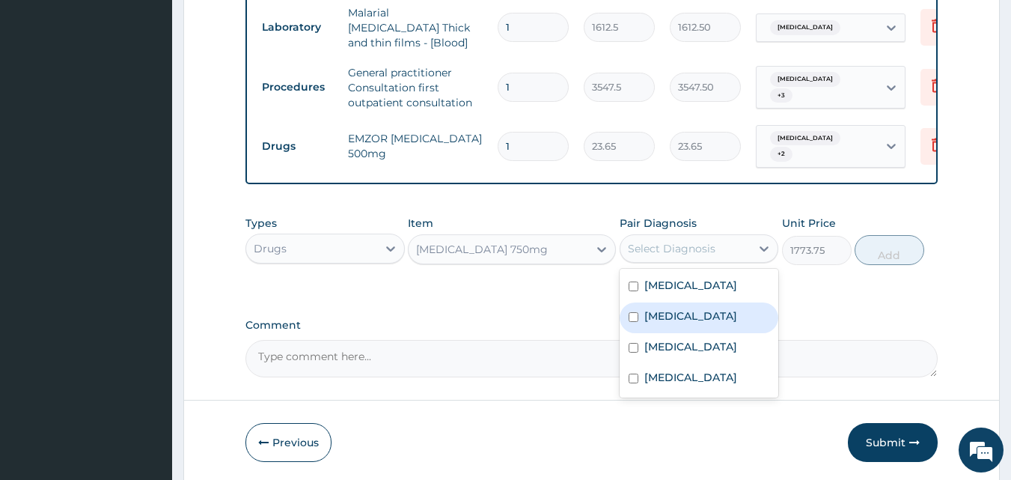
click at [647, 316] on label "Malaria" at bounding box center [690, 315] width 93 height 15
checkbox input "true"
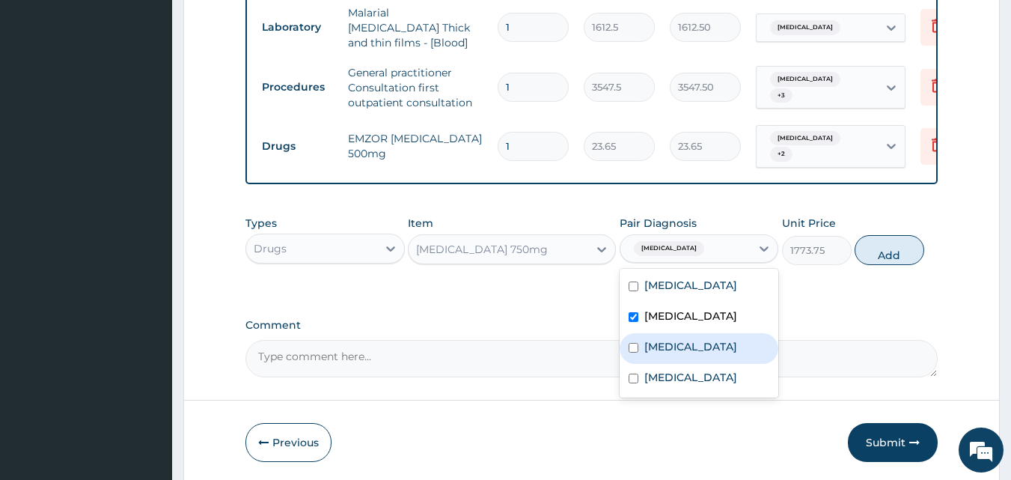
click at [680, 341] on div "Otitis" at bounding box center [699, 348] width 159 height 31
checkbox input "true"
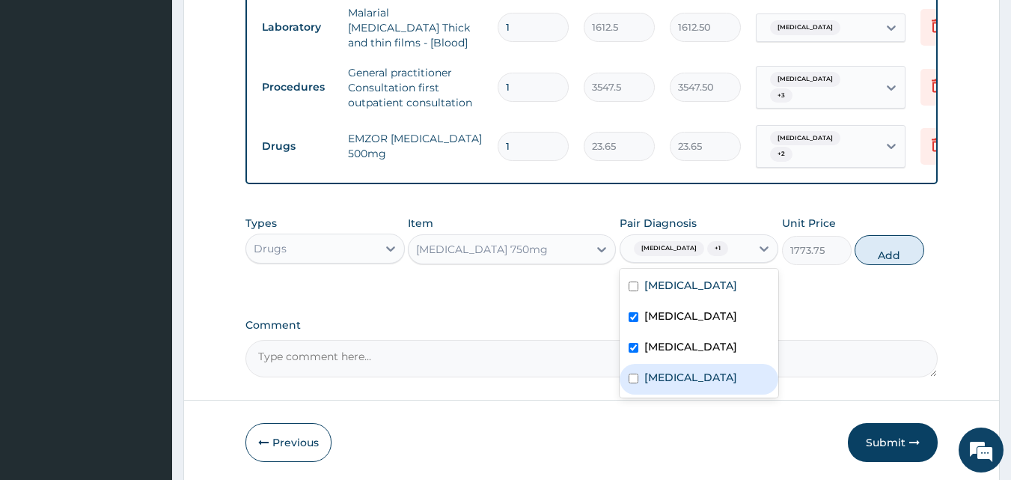
click at [681, 365] on div "Gastroenteritis" at bounding box center [699, 379] width 159 height 31
checkbox input "true"
click at [857, 245] on button "Add" at bounding box center [890, 250] width 70 height 30
type input "0"
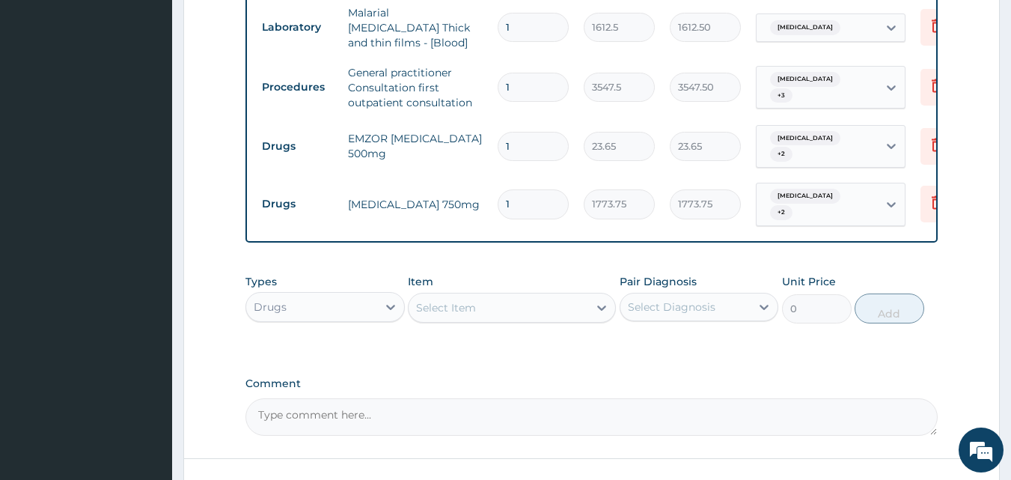
click at [546, 309] on div "Select Item" at bounding box center [499, 308] width 180 height 24
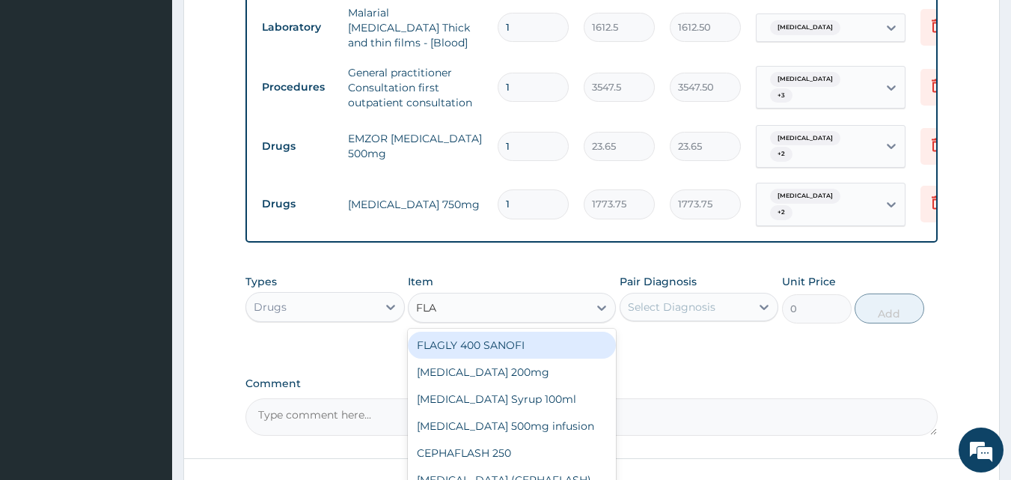
type input "FLAG"
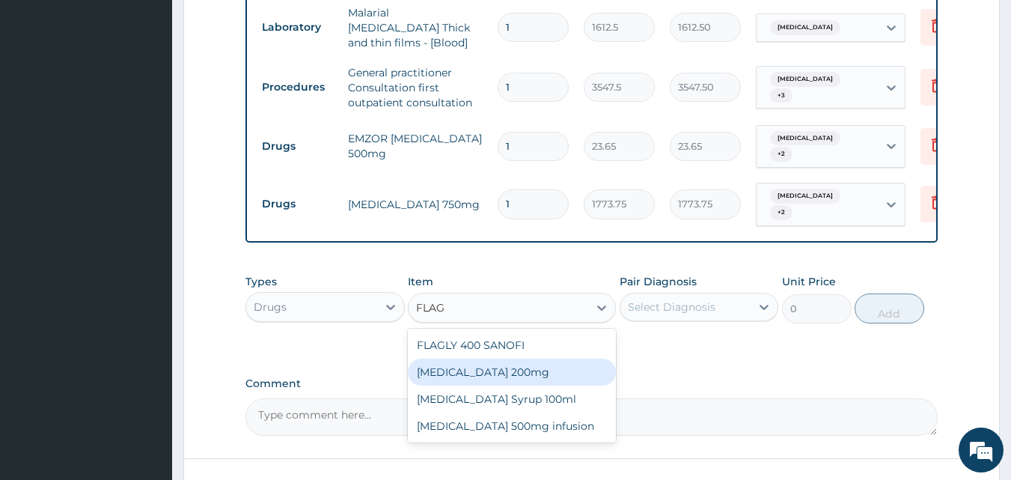
click at [524, 366] on div "[MEDICAL_DATA] 200mg" at bounding box center [512, 371] width 208 height 27
type input "47.3"
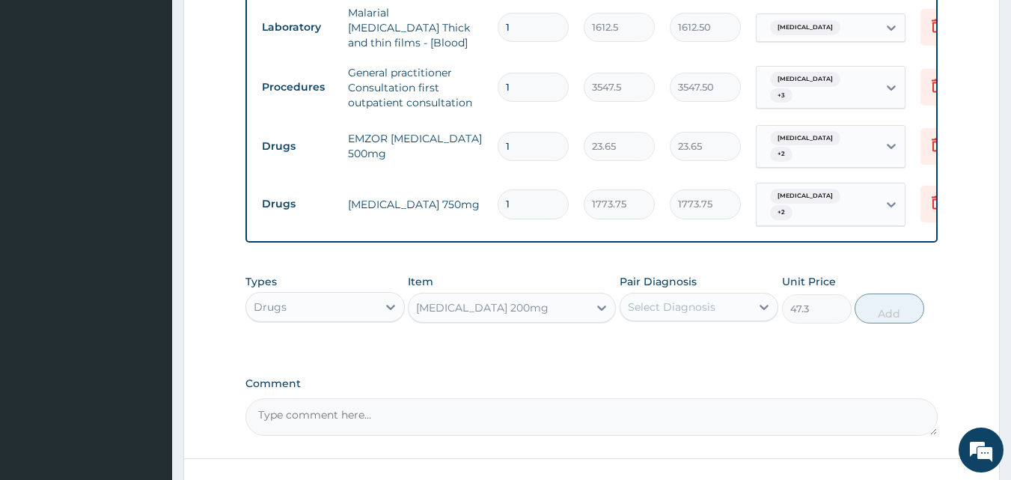
click at [739, 300] on div "Select Diagnosis" at bounding box center [685, 307] width 131 height 24
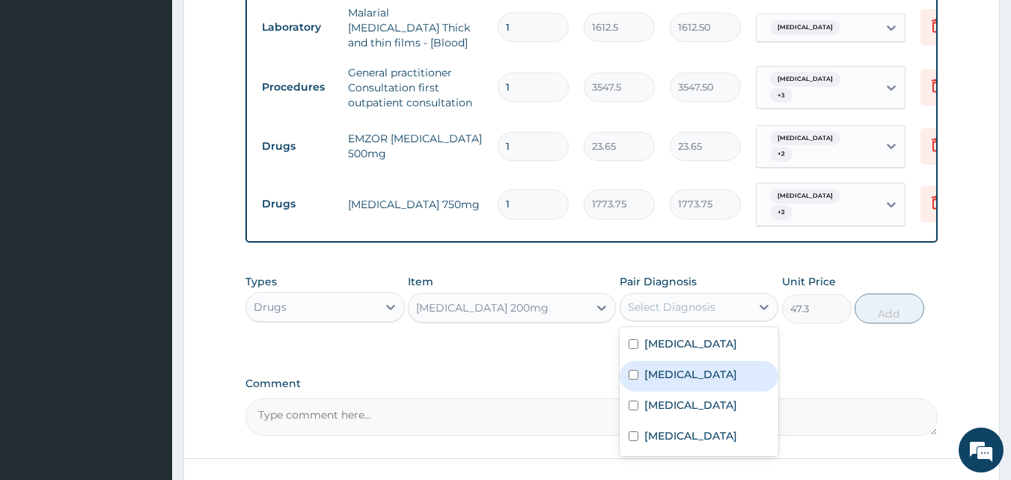
click at [673, 376] on div "Malaria" at bounding box center [699, 376] width 159 height 31
checkbox input "true"
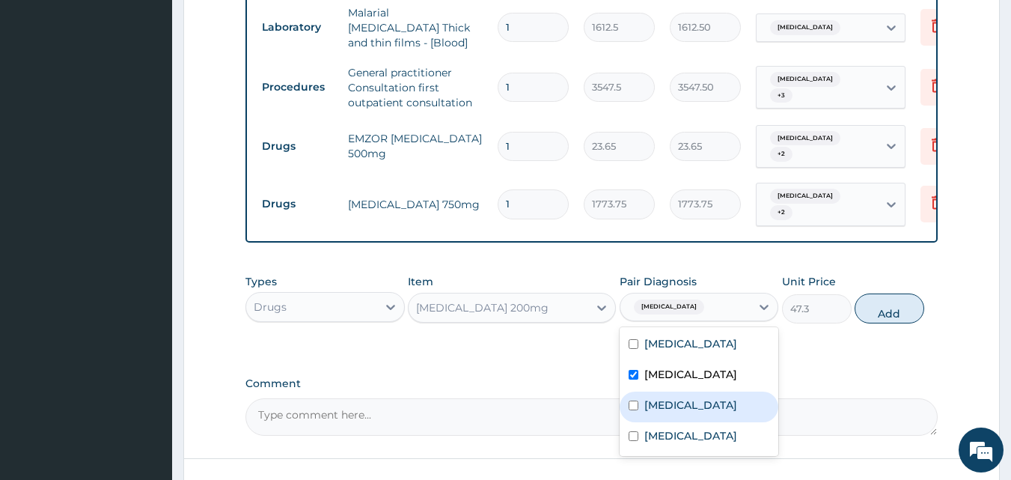
click at [671, 397] on label "Otitis" at bounding box center [690, 404] width 93 height 15
checkbox input "true"
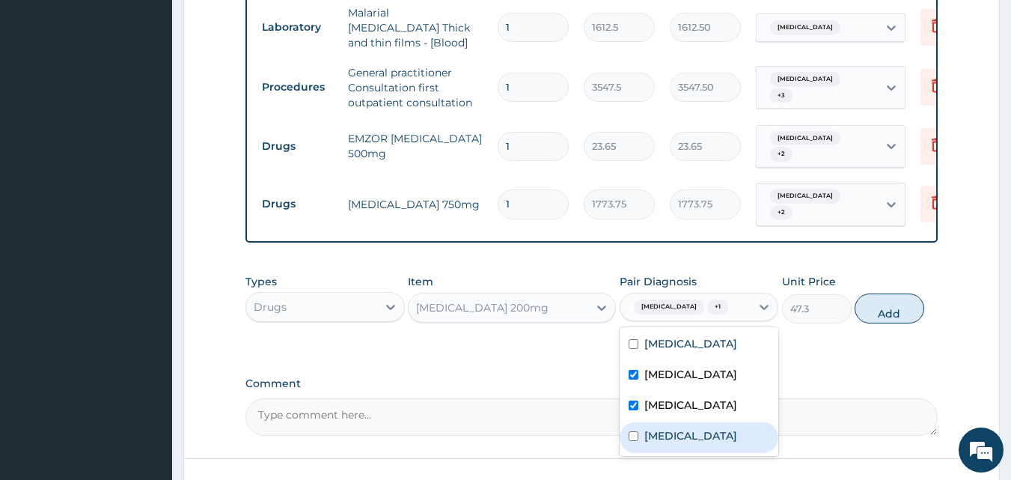
click at [672, 429] on label "Gastroenteritis" at bounding box center [690, 435] width 93 height 15
checkbox input "true"
click at [683, 372] on div "Malaria" at bounding box center [699, 376] width 159 height 31
checkbox input "false"
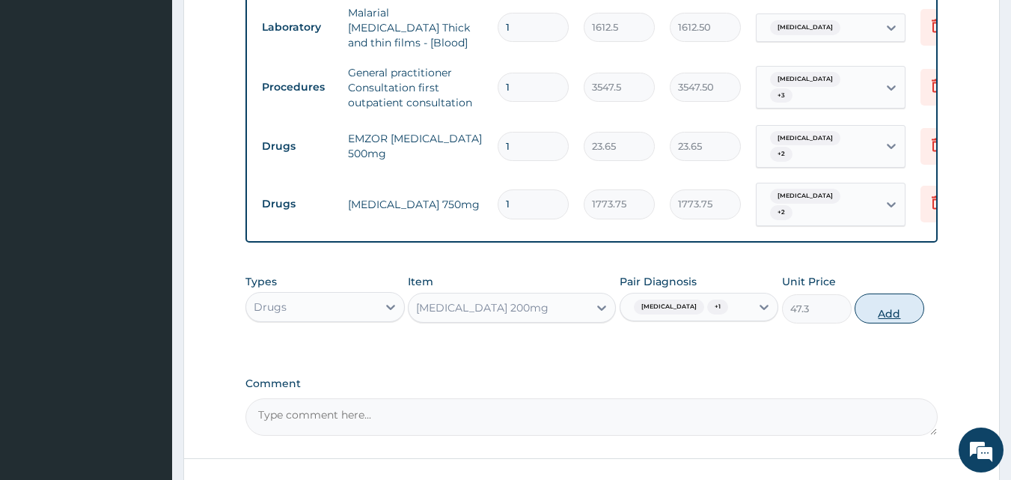
click at [873, 298] on button "Add" at bounding box center [890, 308] width 70 height 30
type input "0"
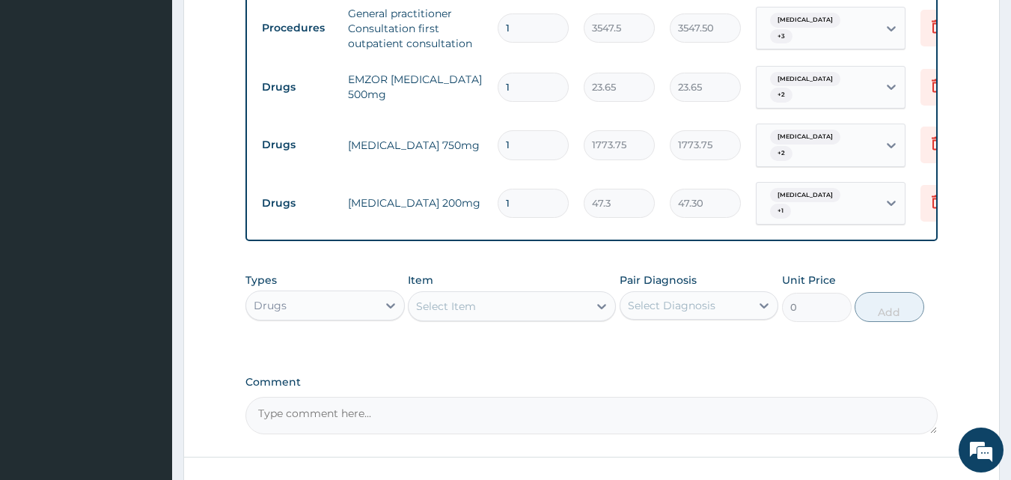
scroll to position [912, 0]
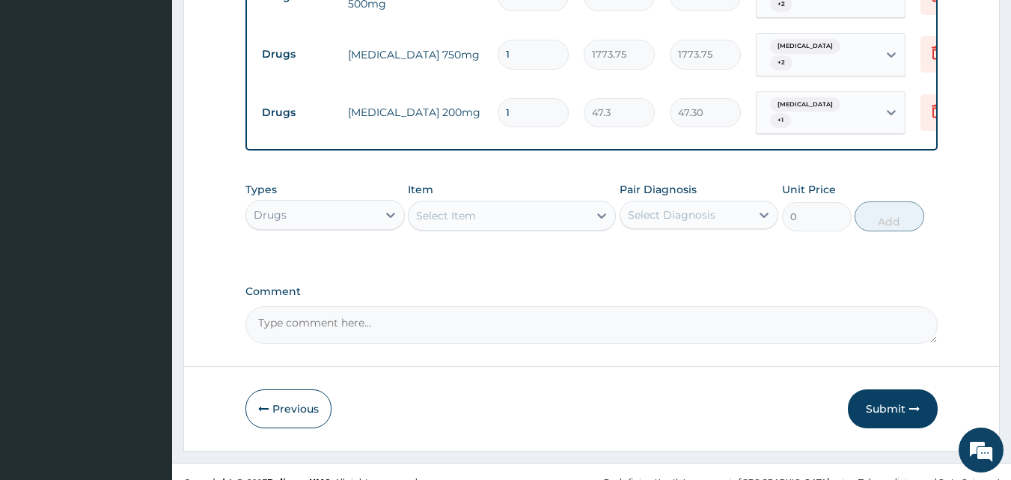
click at [499, 204] on div "Select Item" at bounding box center [499, 216] width 180 height 24
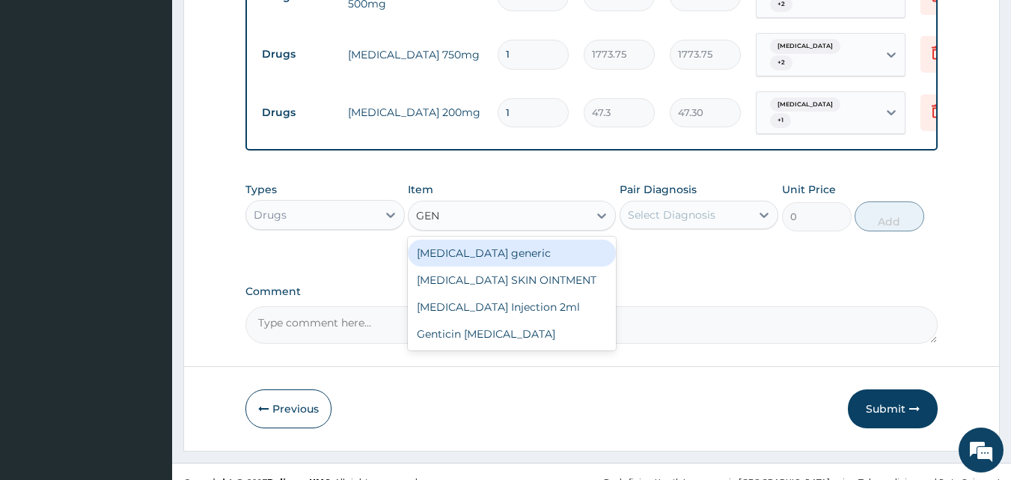
type input "GENT"
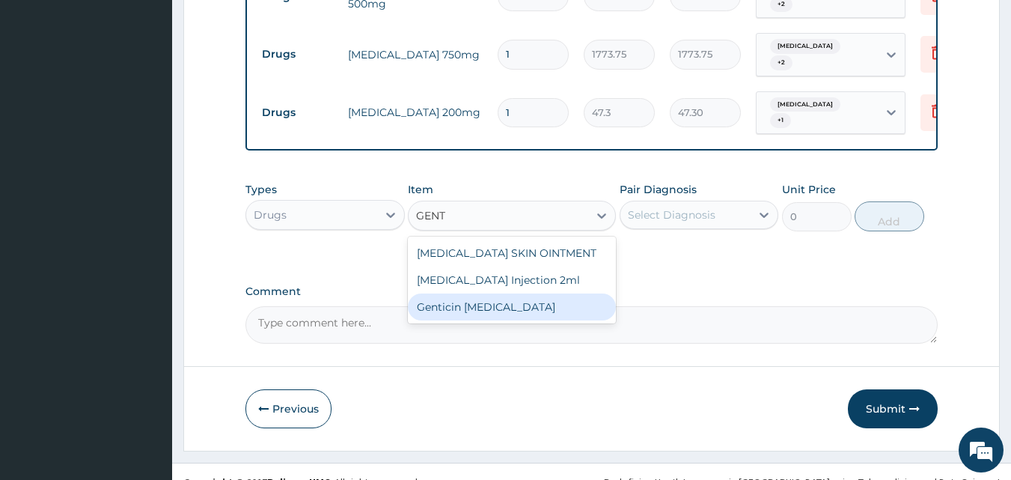
click at [485, 296] on div "Genticin eye drop" at bounding box center [512, 306] width 208 height 27
type input "946"
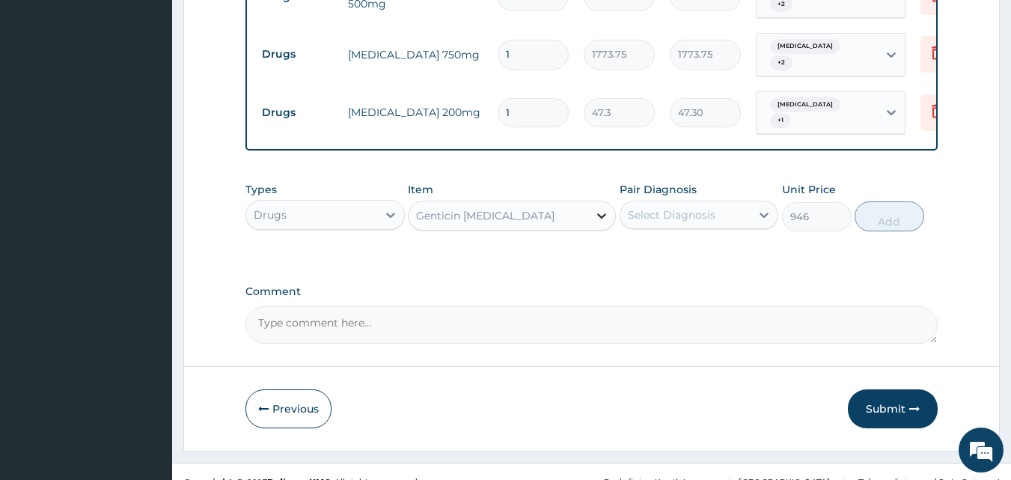
click at [590, 202] on div at bounding box center [601, 215] width 27 height 27
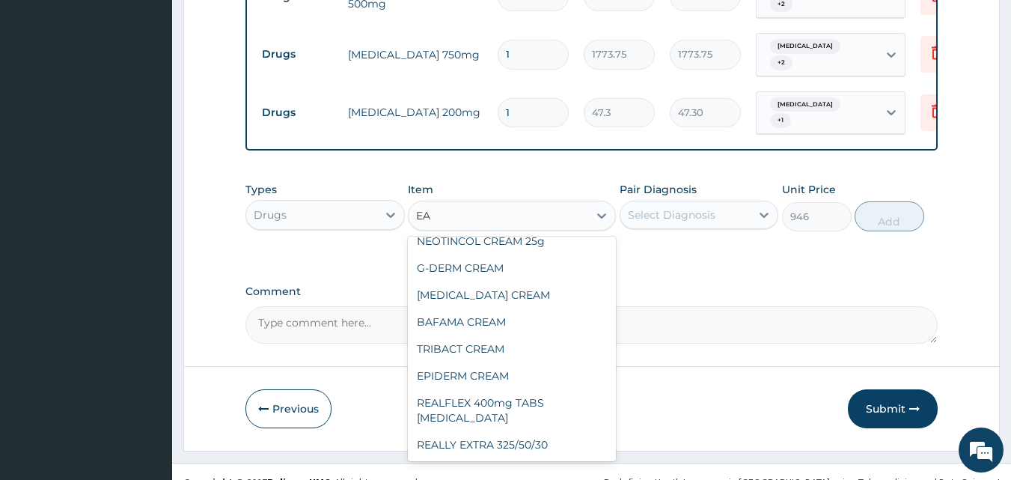
scroll to position [1383, 0]
type input "EAR"
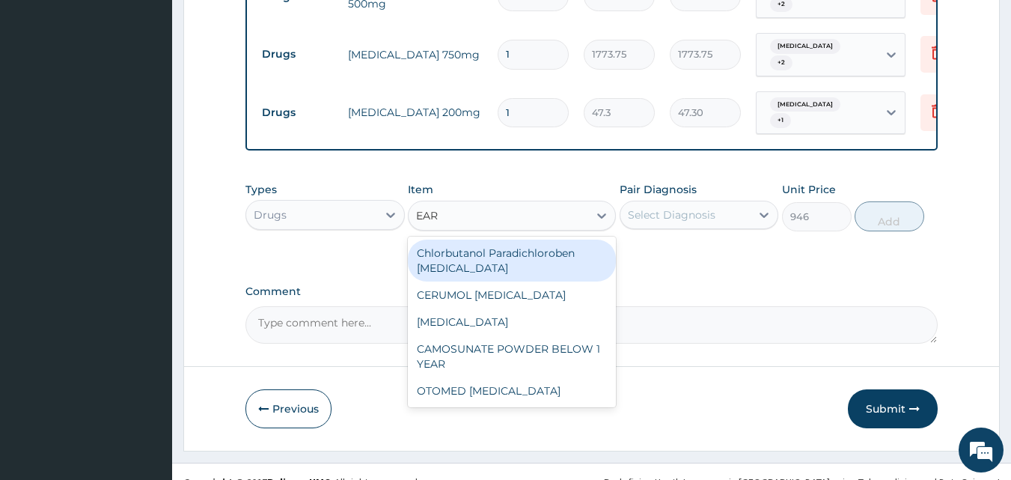
scroll to position [0, 0]
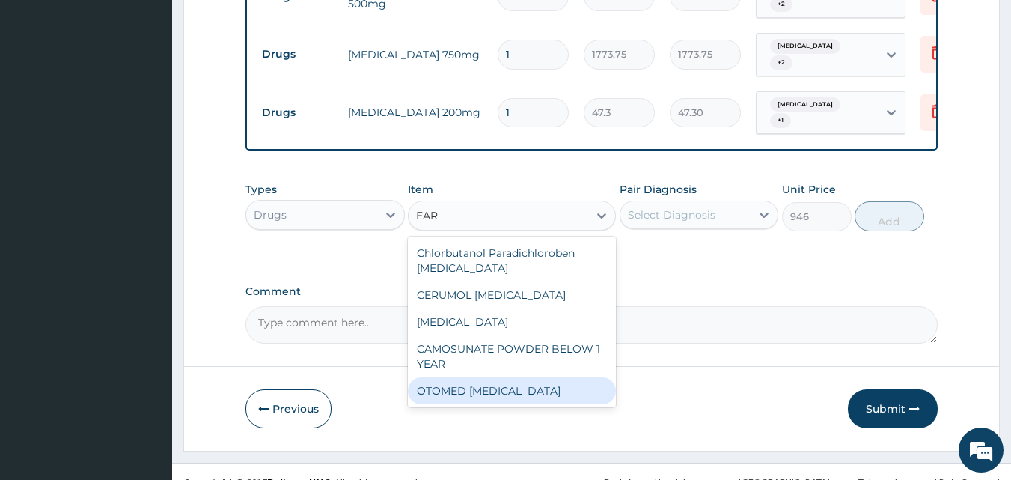
click at [480, 377] on div "OTOMED [MEDICAL_DATA]" at bounding box center [512, 390] width 208 height 27
type input "827.75"
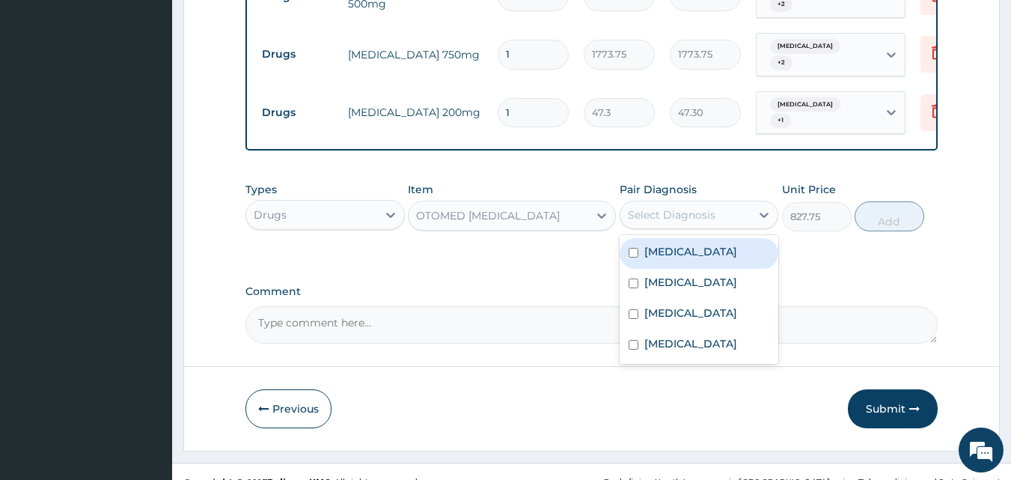
click at [705, 203] on div "Select Diagnosis" at bounding box center [685, 215] width 131 height 24
click at [647, 251] on div "Hemoglobinopathy" at bounding box center [699, 253] width 159 height 31
checkbox input "true"
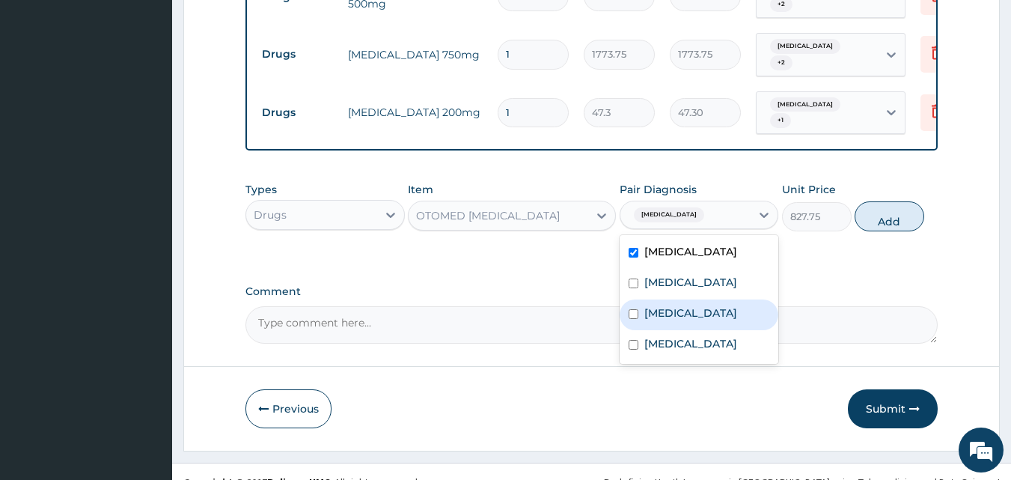
click at [649, 305] on label "Otitis" at bounding box center [690, 312] width 93 height 15
checkbox input "true"
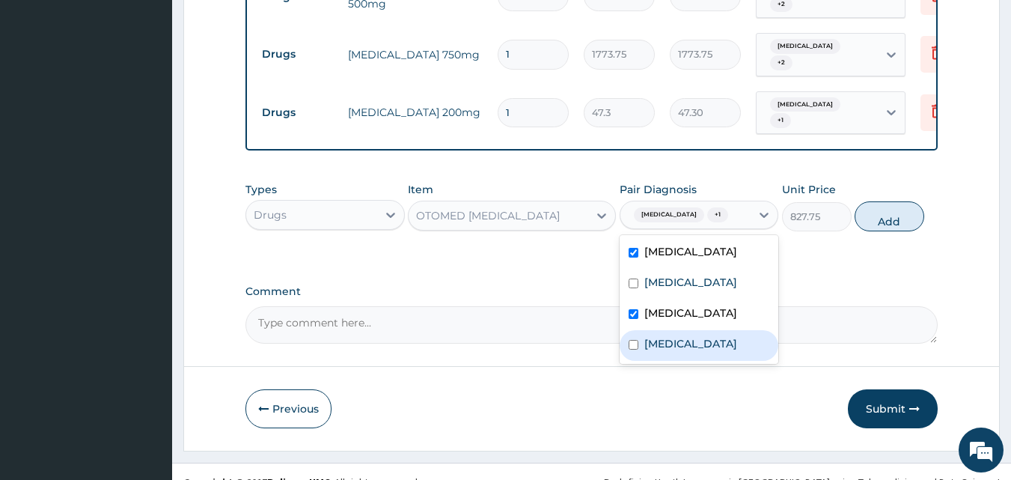
click at [656, 330] on div "Gastroenteritis" at bounding box center [699, 345] width 159 height 31
checkbox input "true"
click at [659, 305] on label "Otitis" at bounding box center [690, 312] width 93 height 15
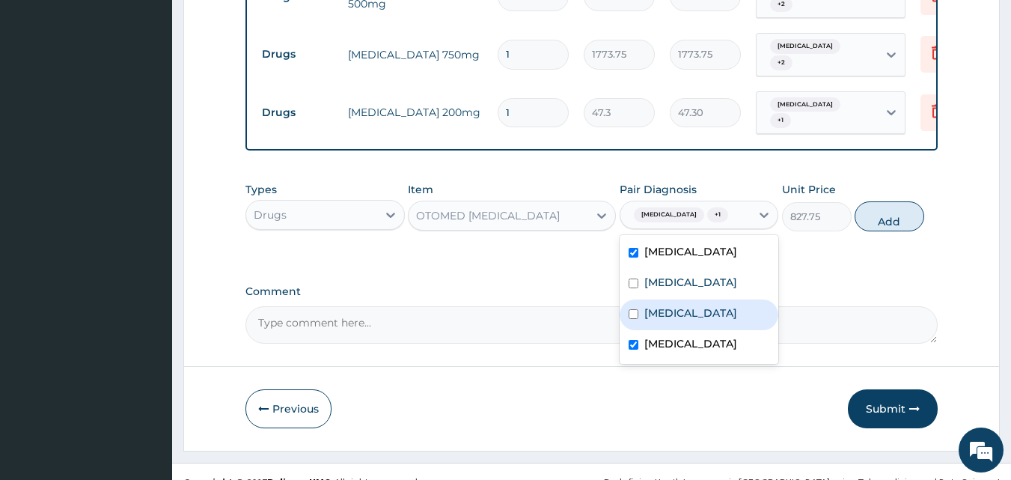
click at [659, 305] on label "Otitis" at bounding box center [690, 312] width 93 height 15
checkbox input "true"
click at [658, 336] on label "Gastroenteritis" at bounding box center [690, 343] width 93 height 15
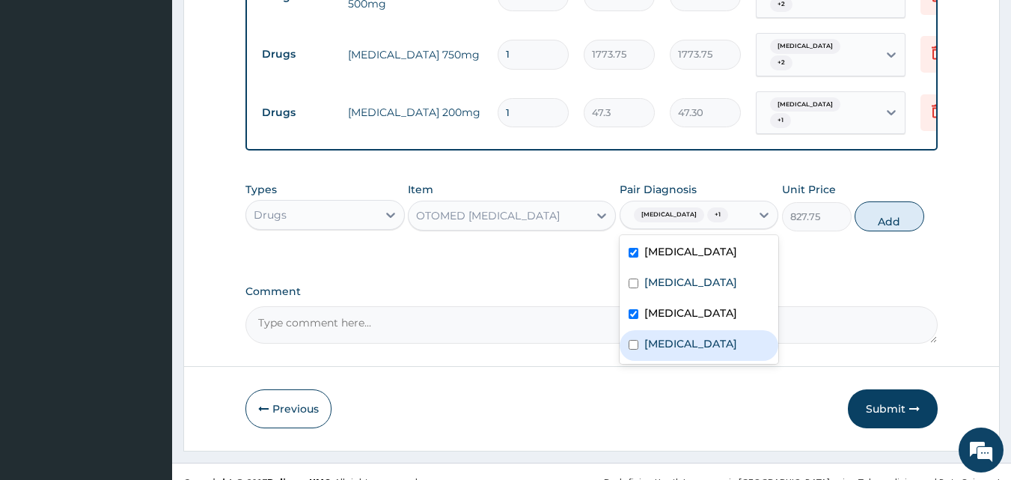
checkbox input "false"
click at [713, 244] on label "Hemoglobinopathy" at bounding box center [690, 251] width 93 height 15
checkbox input "false"
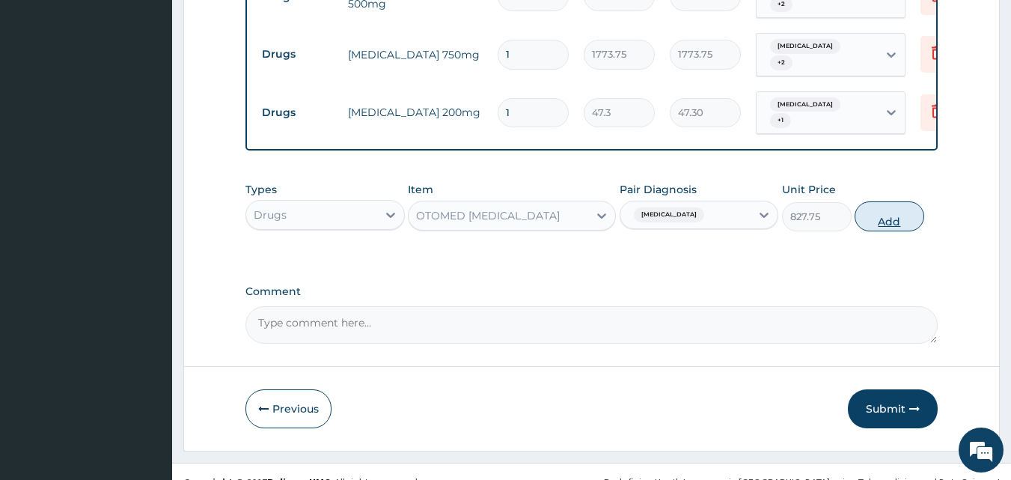
click at [887, 201] on button "Add" at bounding box center [890, 216] width 70 height 30
type input "0"
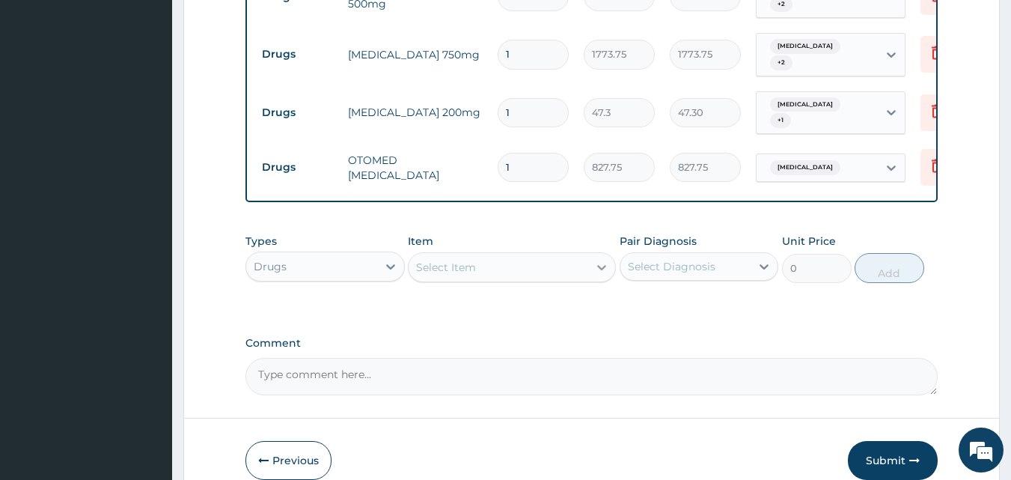
click at [600, 260] on icon at bounding box center [601, 267] width 15 height 15
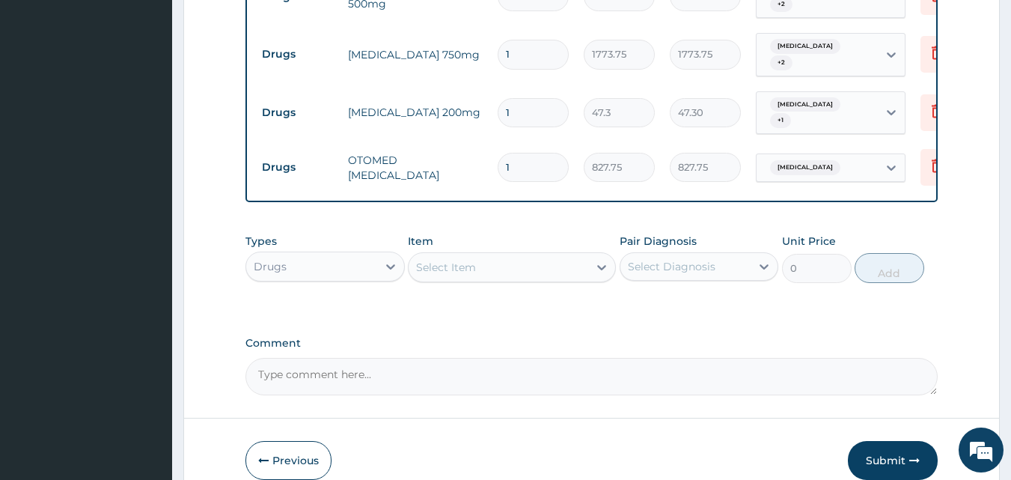
click at [516, 98] on input "1" at bounding box center [533, 112] width 71 height 29
type input "15"
type input "709.50"
type input "15"
click at [528, 40] on input "1" at bounding box center [533, 54] width 71 height 29
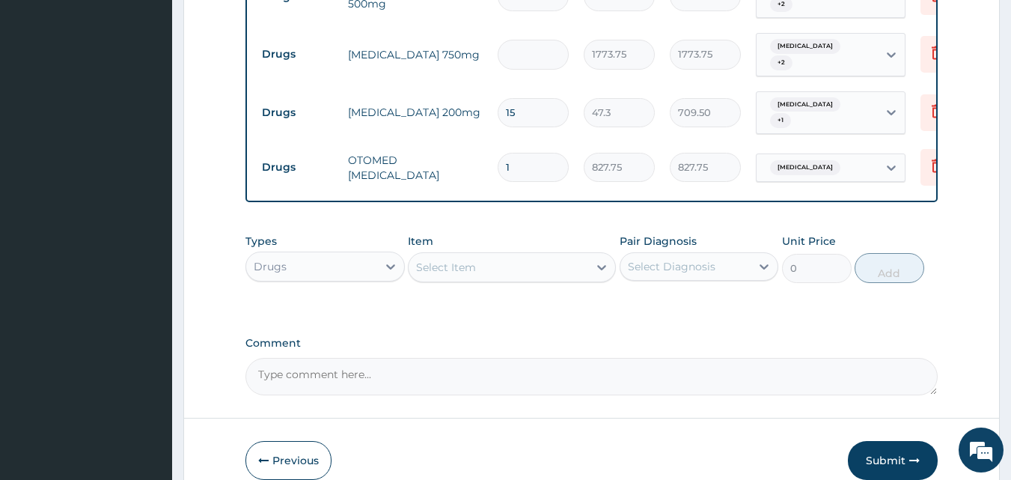
type input "0.00"
type input "5"
type input "8868.75"
type input "0.00"
type input "5"
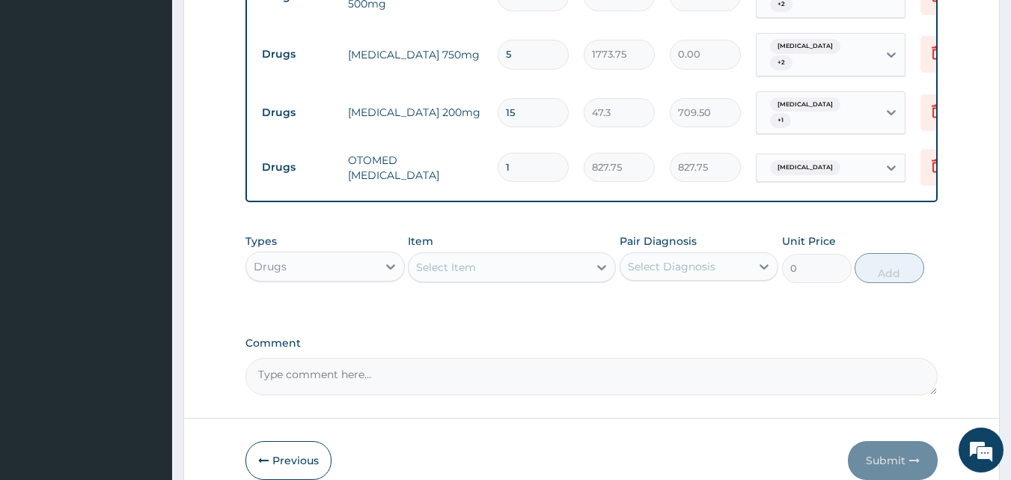
type input "8868.75"
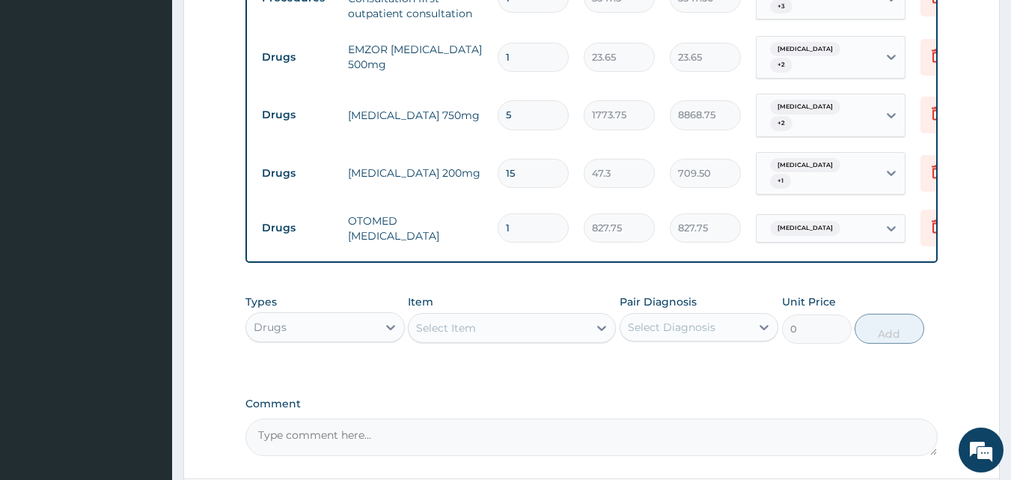
scroll to position [837, 0]
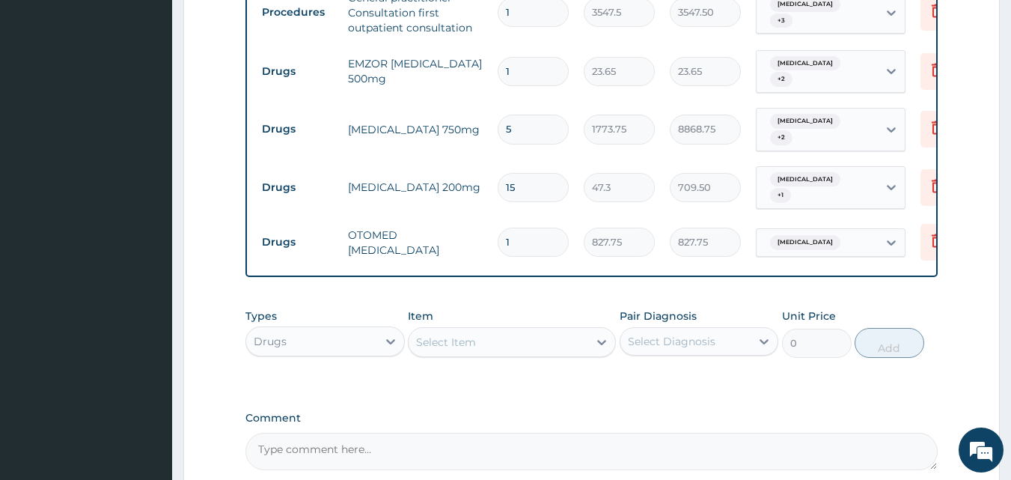
click at [533, 115] on input "5" at bounding box center [533, 129] width 71 height 29
type input "0.00"
type input "1"
type input "1773.75"
type input "0.00"
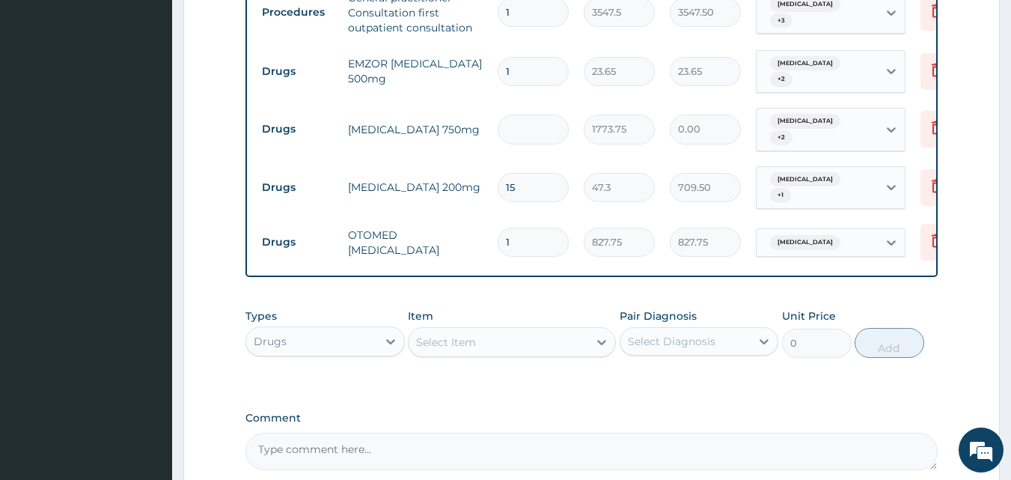
type input "2"
type input "3547.50"
type input "2"
click at [541, 70] on input "1" at bounding box center [533, 71] width 71 height 29
type input "0.00"
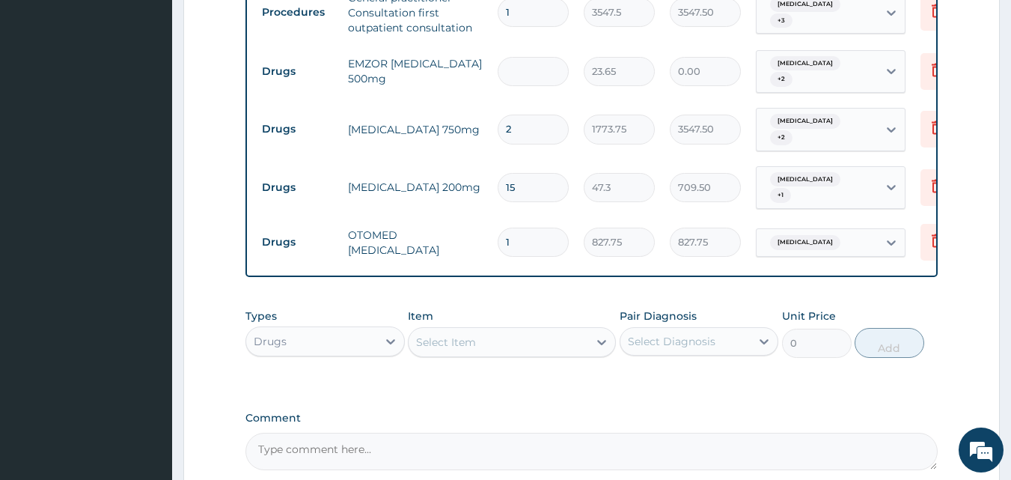
type input "9"
type input "212.85"
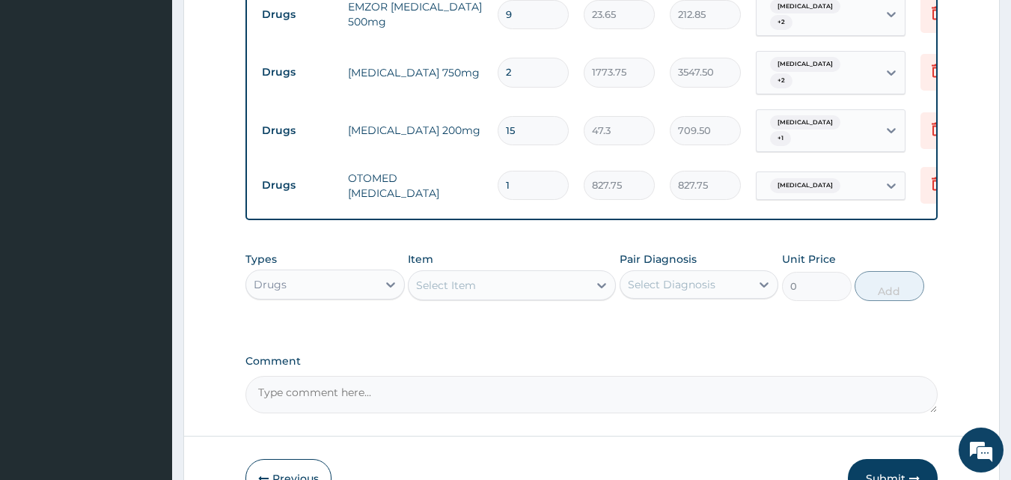
scroll to position [969, 0]
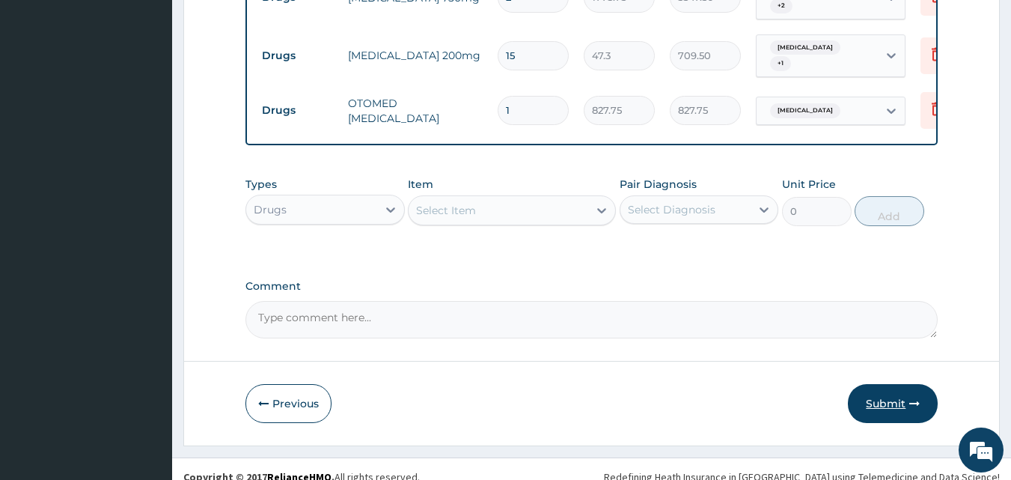
click at [896, 384] on button "Submit" at bounding box center [893, 403] width 90 height 39
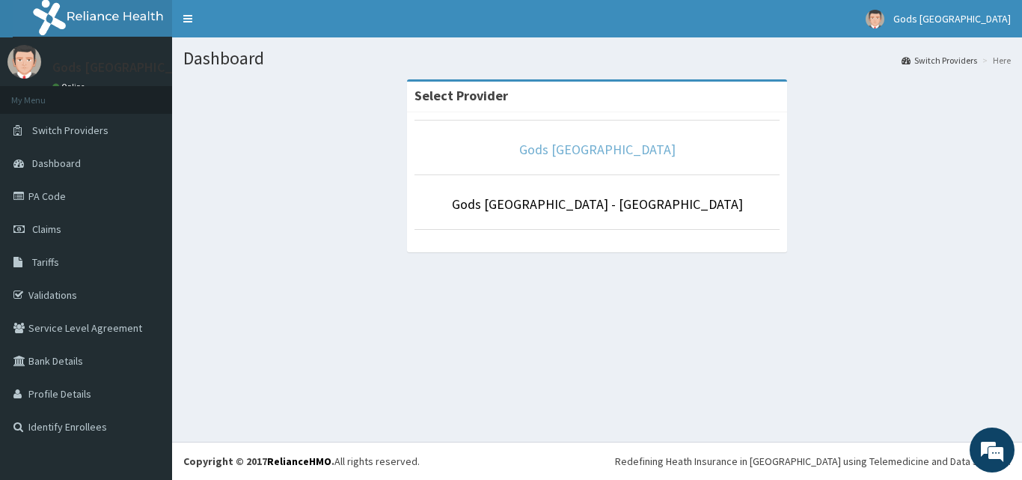
click at [550, 154] on link "Gods [GEOGRAPHIC_DATA]" at bounding box center [597, 149] width 156 height 17
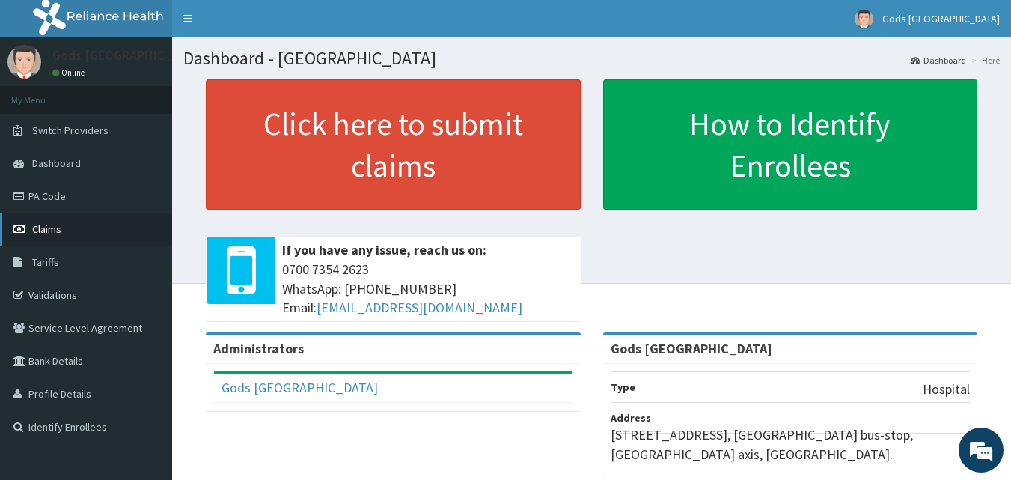
click at [41, 226] on span "Claims" at bounding box center [46, 228] width 29 height 13
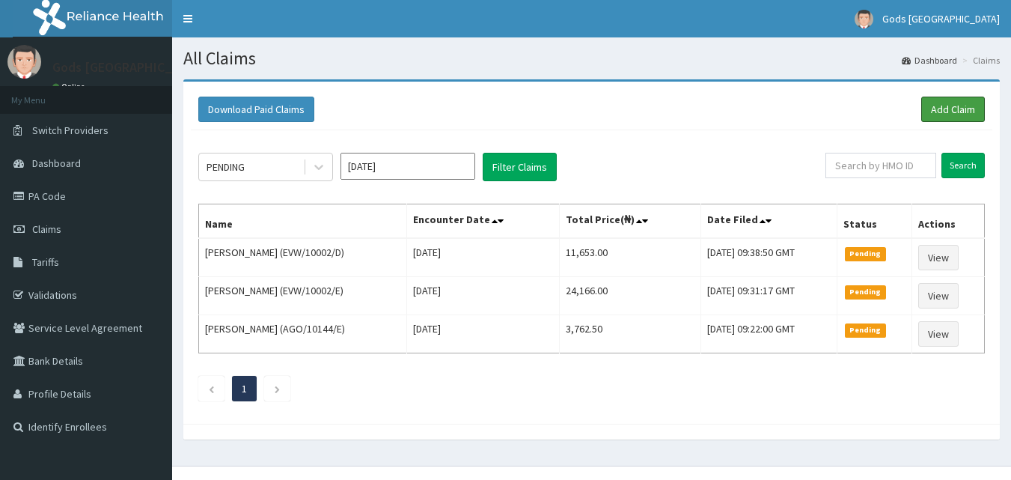
click at [976, 108] on link "Add Claim" at bounding box center [953, 109] width 64 height 25
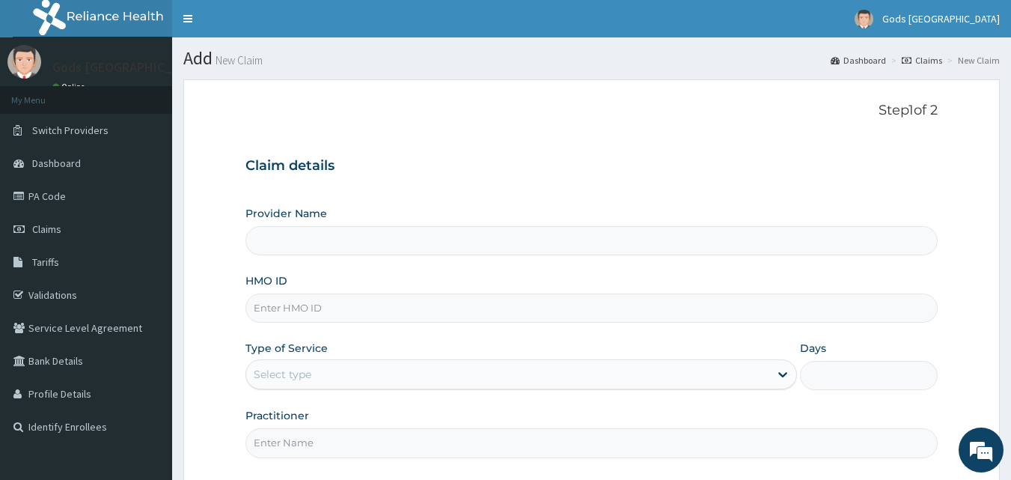
type input "Gods [GEOGRAPHIC_DATA]"
click at [55, 198] on link "PA Code" at bounding box center [86, 196] width 172 height 33
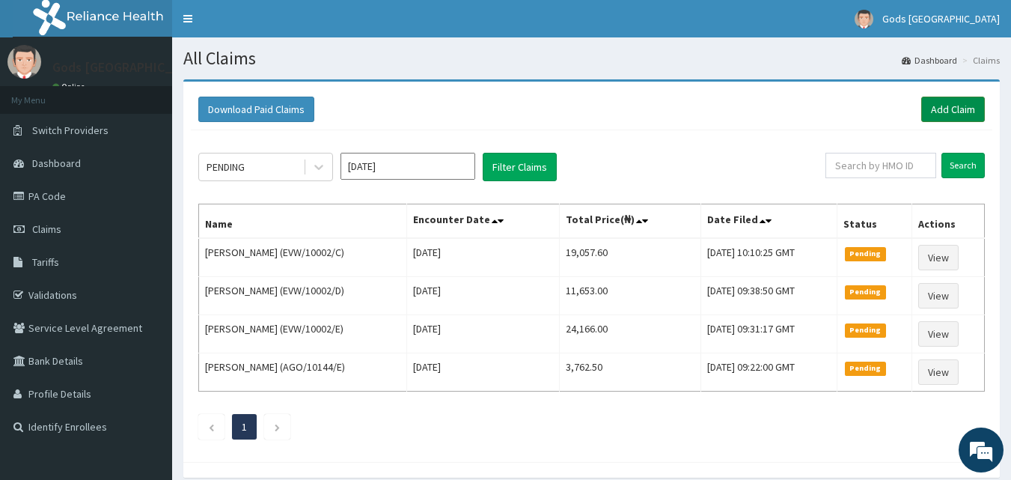
click at [964, 100] on link "Add Claim" at bounding box center [953, 109] width 64 height 25
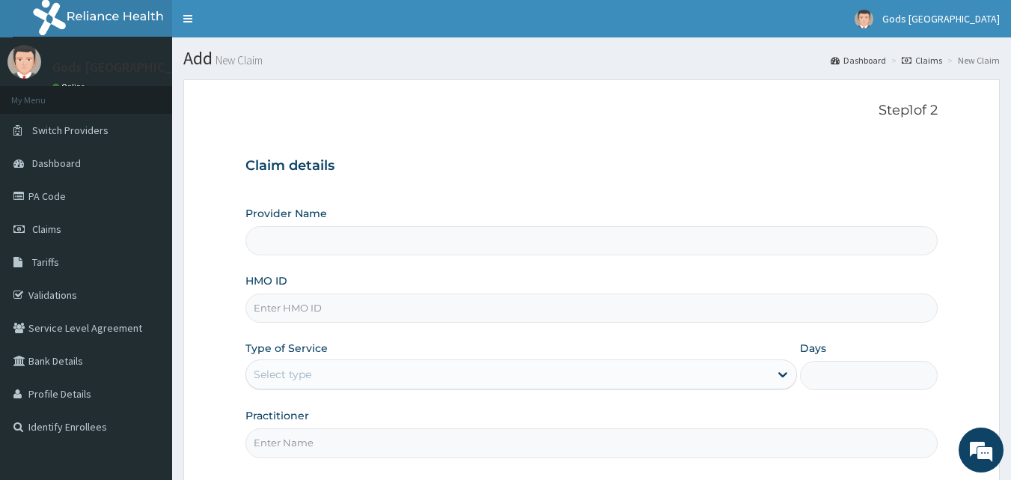
type input "Gods [GEOGRAPHIC_DATA]"
type input "EVW/10002/B"
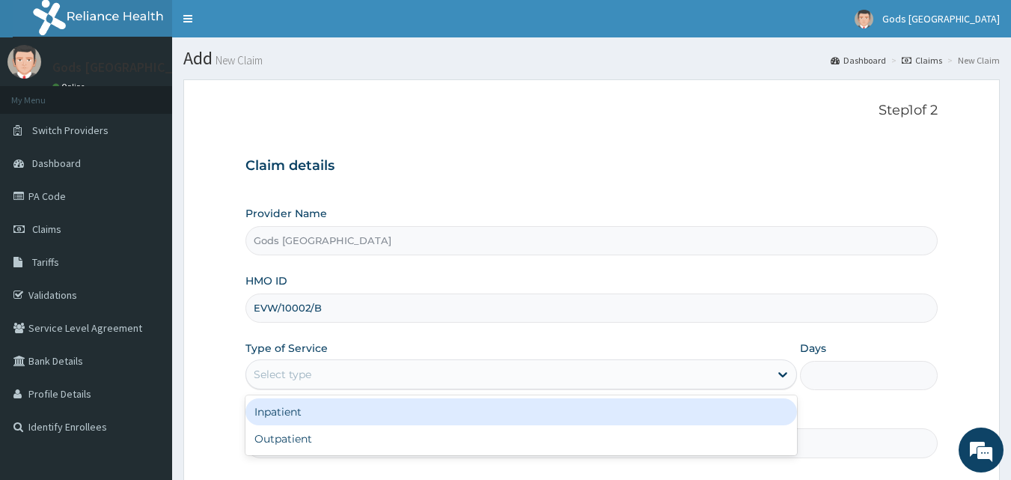
click at [344, 364] on div "Select type" at bounding box center [507, 374] width 523 height 24
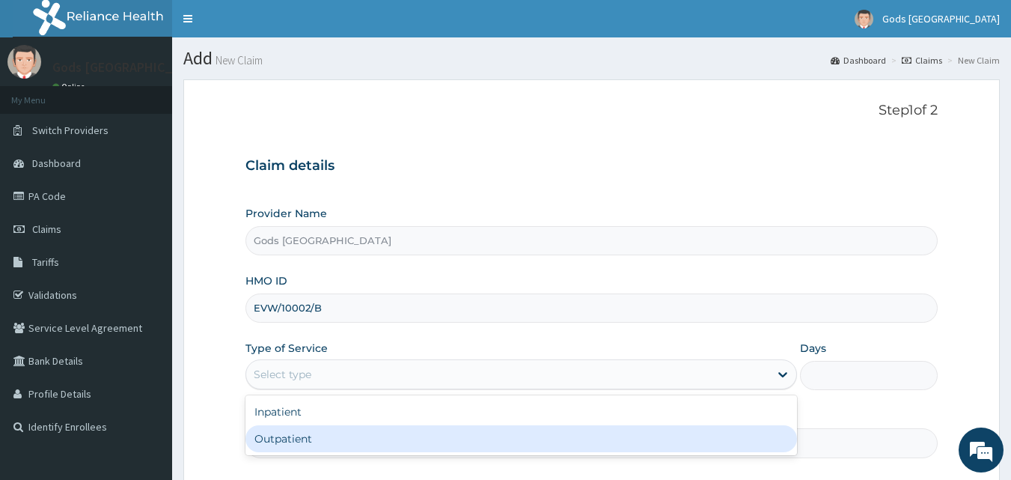
click at [315, 442] on div "Outpatient" at bounding box center [521, 438] width 552 height 27
type input "1"
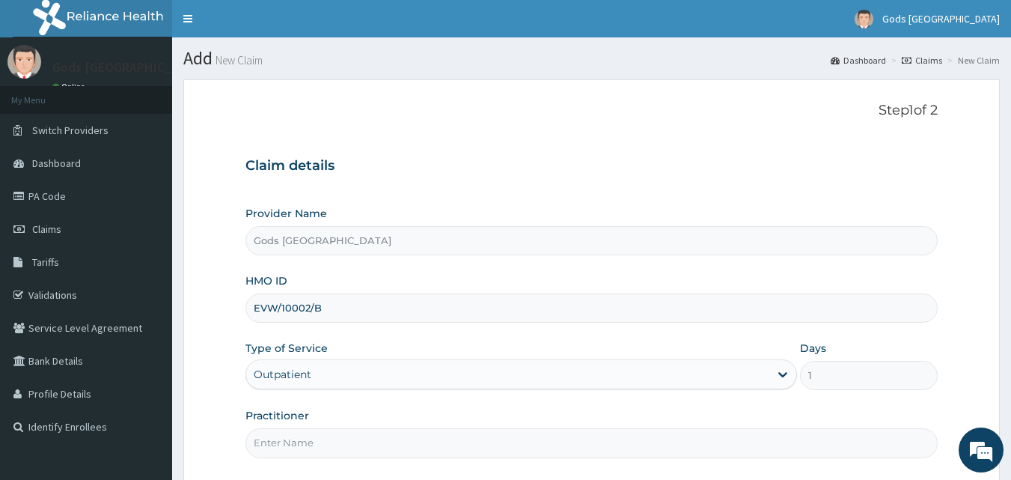
click at [315, 442] on input "Practitioner" at bounding box center [591, 442] width 693 height 29
type input "[PERSON_NAME]"
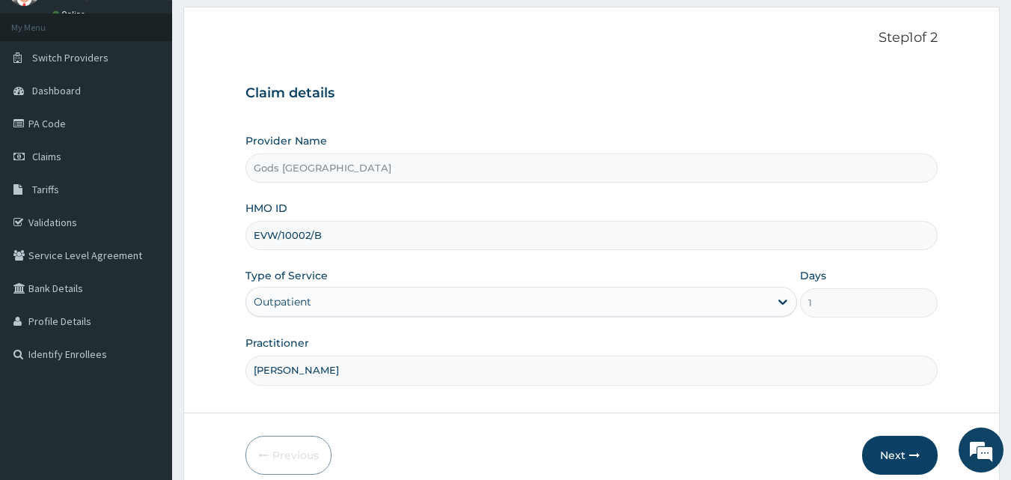
scroll to position [140, 0]
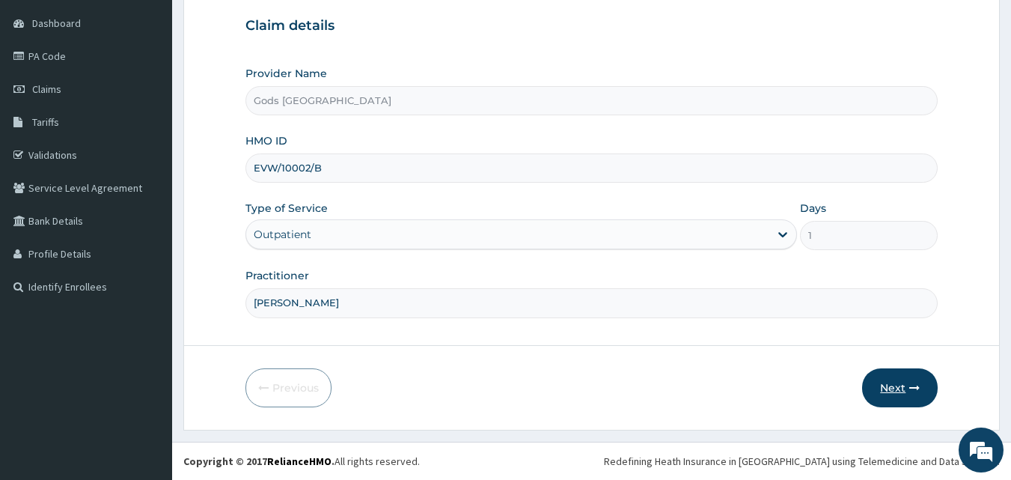
click at [909, 380] on button "Next" at bounding box center [900, 387] width 76 height 39
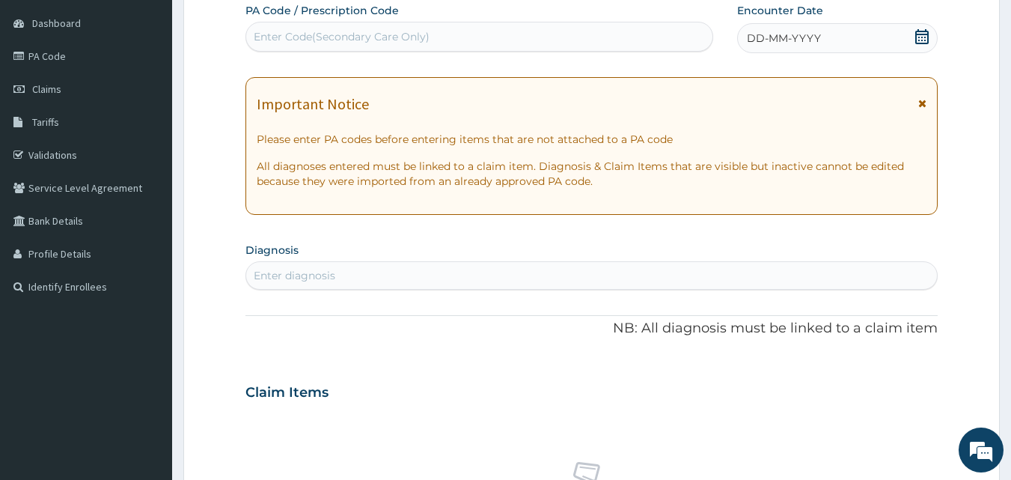
click at [930, 38] on icon at bounding box center [922, 36] width 15 height 15
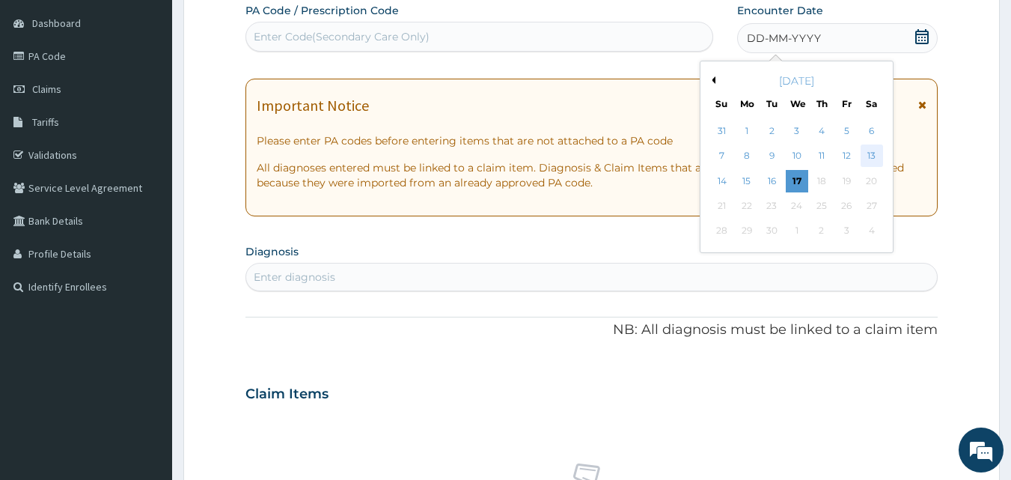
click at [879, 146] on div "13" at bounding box center [872, 156] width 22 height 22
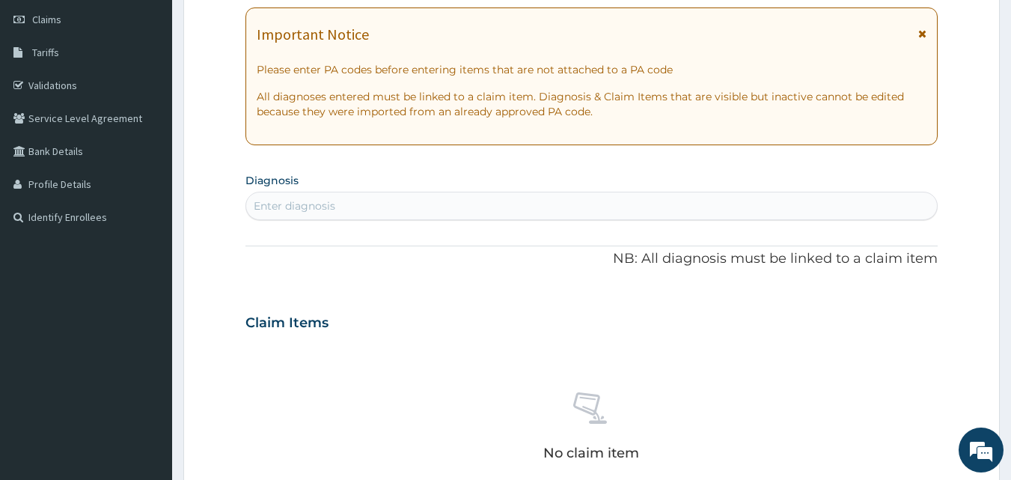
scroll to position [290, 0]
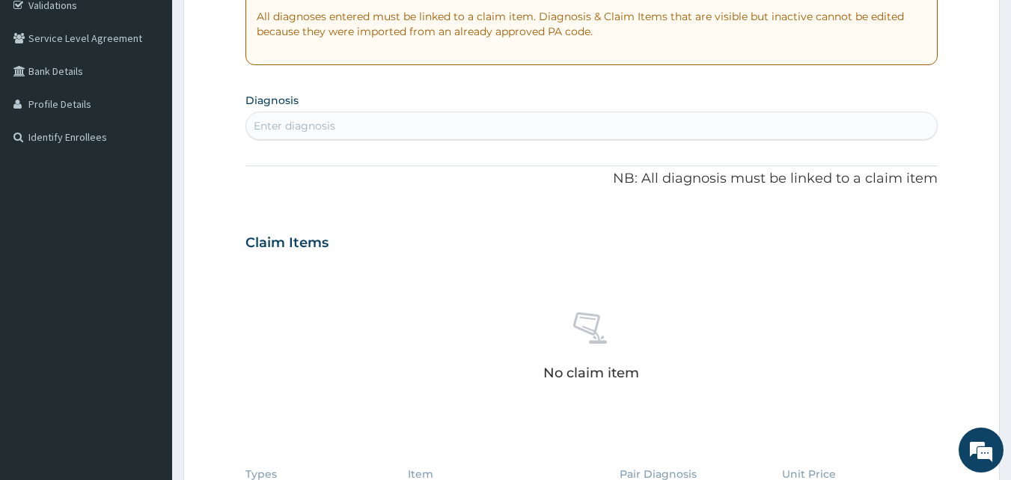
click at [334, 126] on div "Enter diagnosis" at bounding box center [295, 125] width 82 height 15
type input "MALAR"
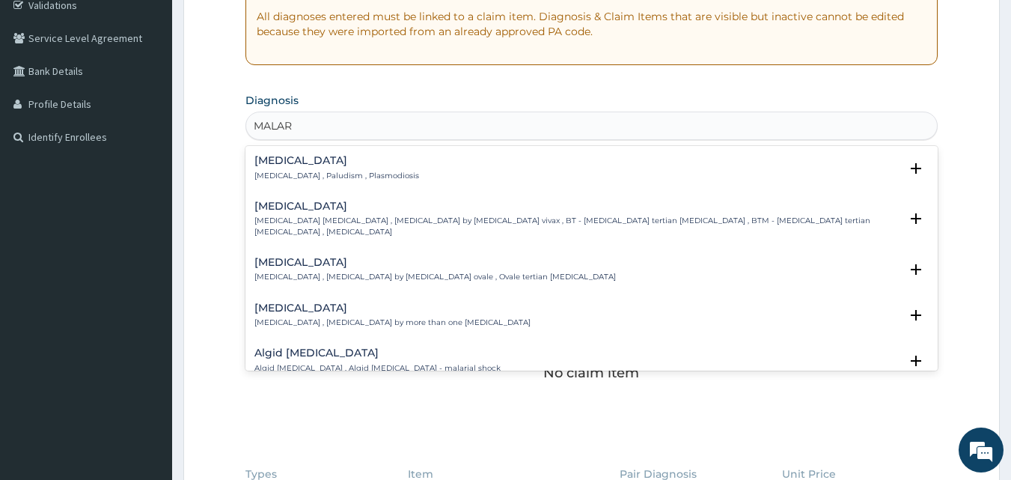
click at [323, 169] on div "[MEDICAL_DATA] [MEDICAL_DATA] , Paludism , Plasmodiosis" at bounding box center [336, 168] width 165 height 26
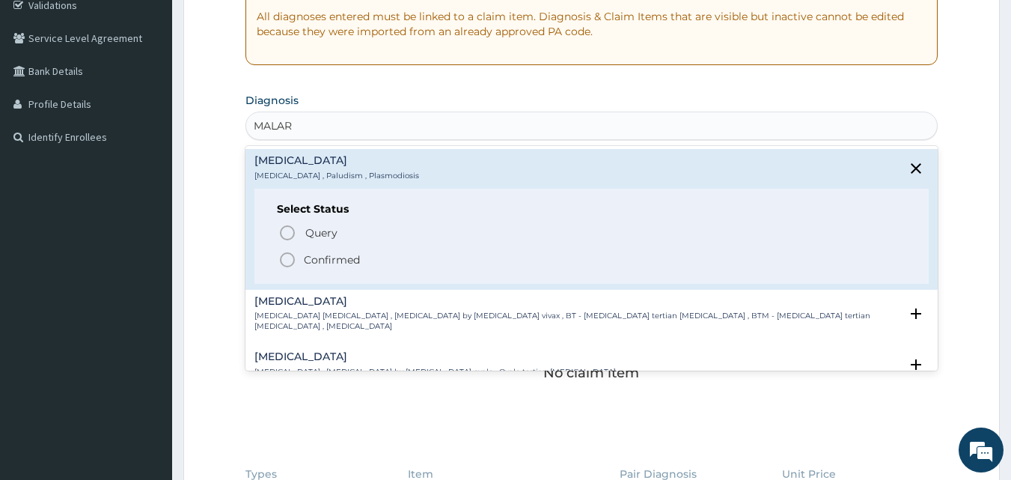
click at [289, 254] on icon "status option filled" at bounding box center [287, 260] width 18 height 18
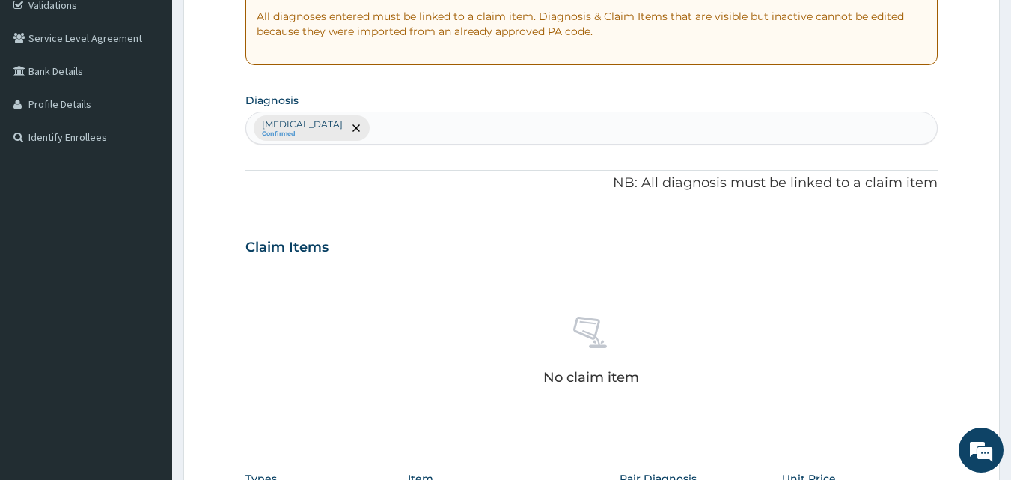
click at [348, 119] on div "[MEDICAL_DATA] Confirmed" at bounding box center [592, 127] width 692 height 31
type input "[MEDICAL_DATA]"
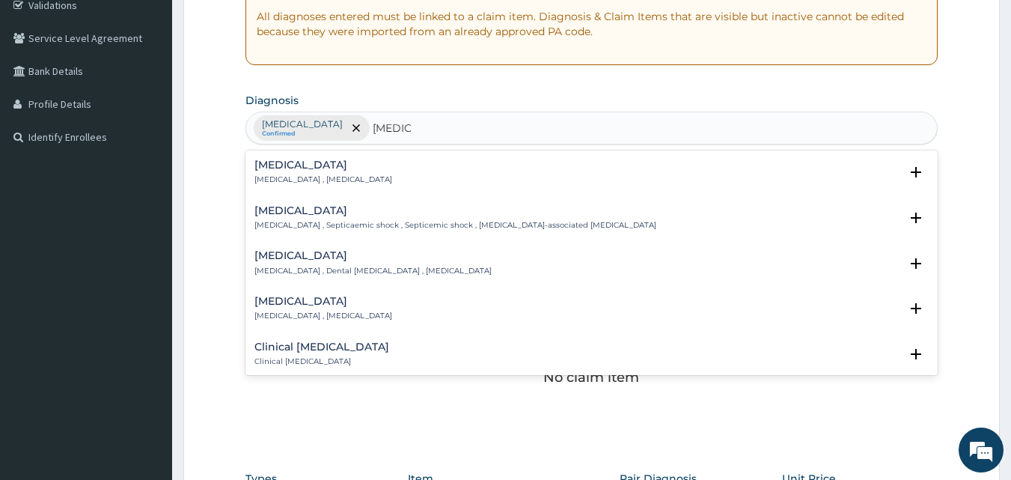
click at [332, 172] on div "[MEDICAL_DATA] [MEDICAL_DATA] , [MEDICAL_DATA]" at bounding box center [323, 172] width 138 height 26
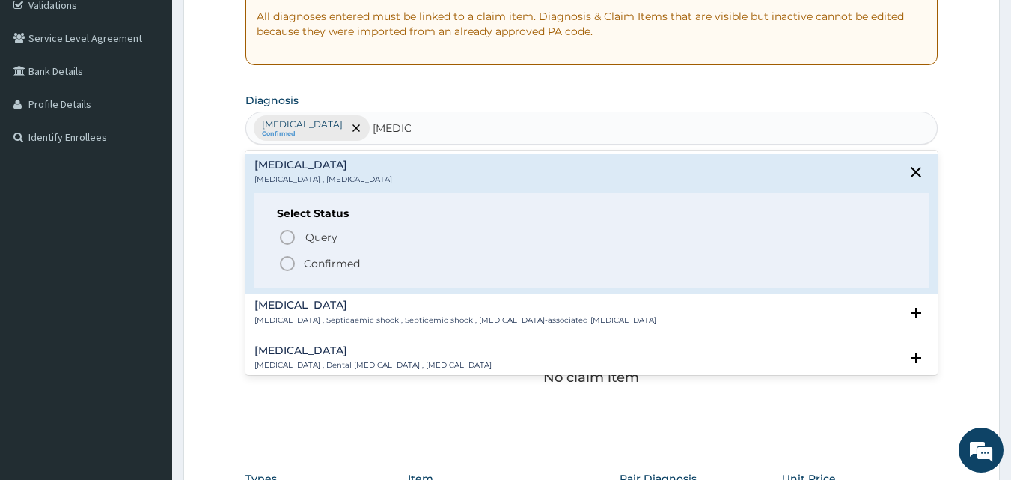
click at [330, 255] on span "Confirmed" at bounding box center [592, 263] width 629 height 18
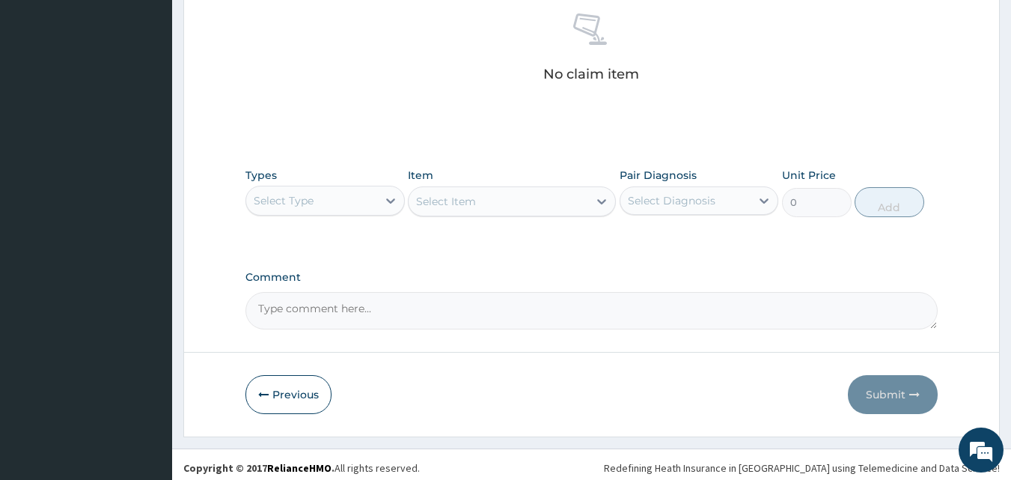
scroll to position [599, 0]
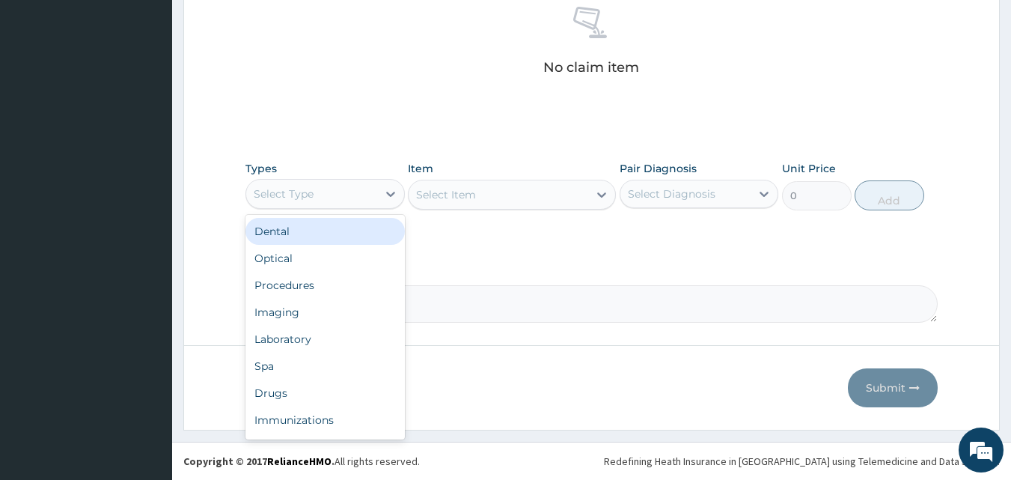
click at [347, 203] on div "Select Type" at bounding box center [311, 194] width 131 height 24
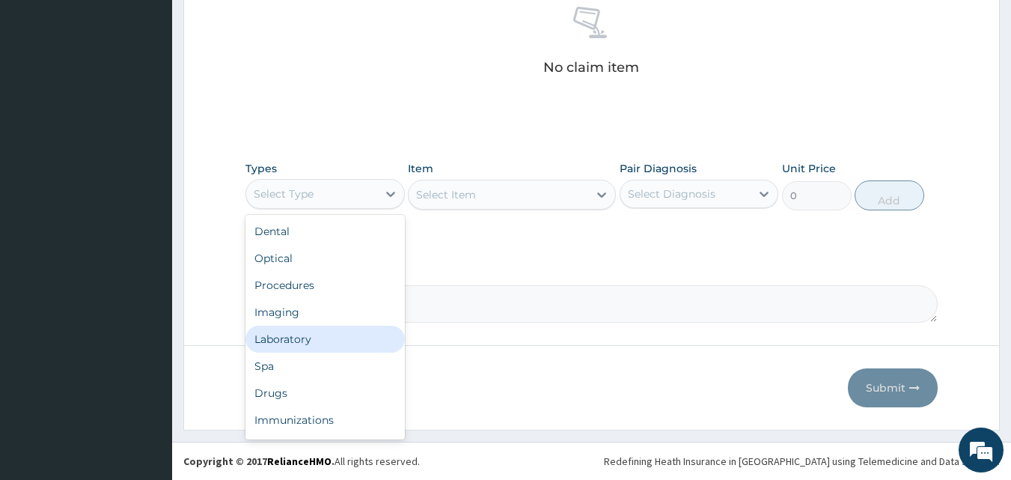
click at [304, 342] on div "Laboratory" at bounding box center [324, 339] width 159 height 27
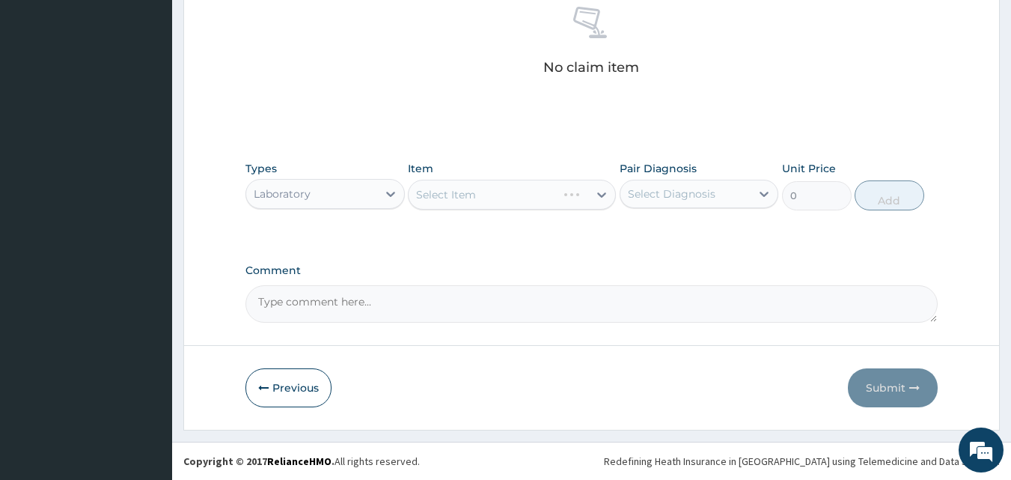
click at [483, 189] on div "Select Item" at bounding box center [512, 195] width 208 height 30
click at [483, 189] on div "Select Item" at bounding box center [499, 195] width 180 height 24
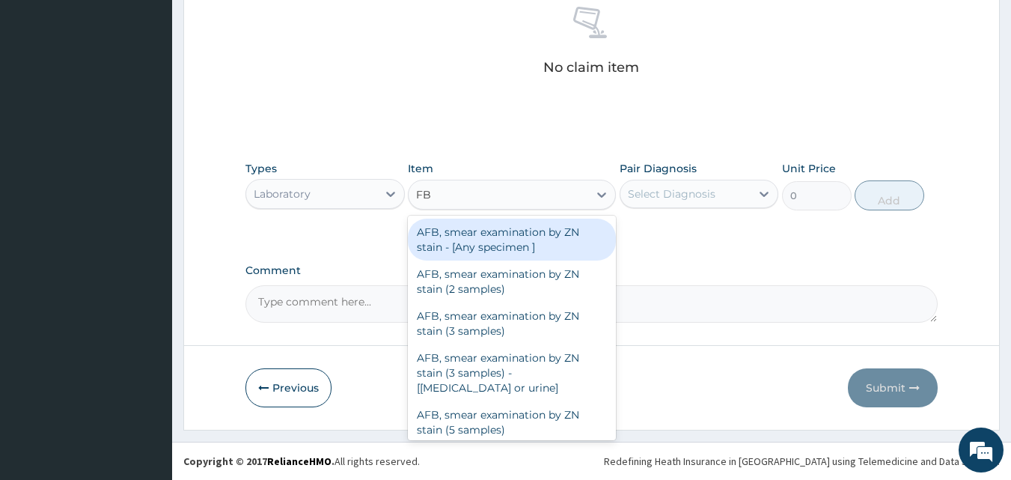
type input "FBC"
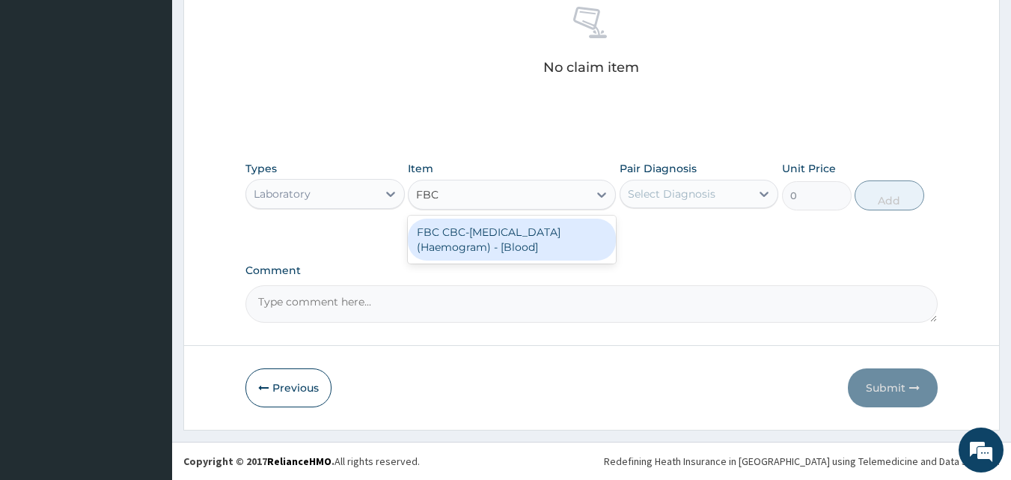
click at [495, 239] on div "FBC CBC-[MEDICAL_DATA] (Haemogram) - [Blood]" at bounding box center [512, 240] width 208 height 42
type input "4300"
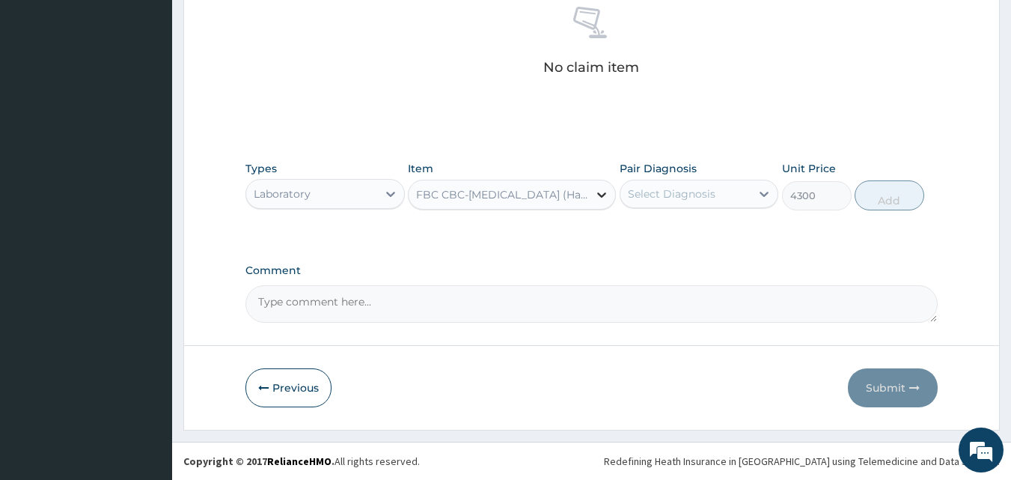
click at [610, 191] on div at bounding box center [601, 194] width 27 height 27
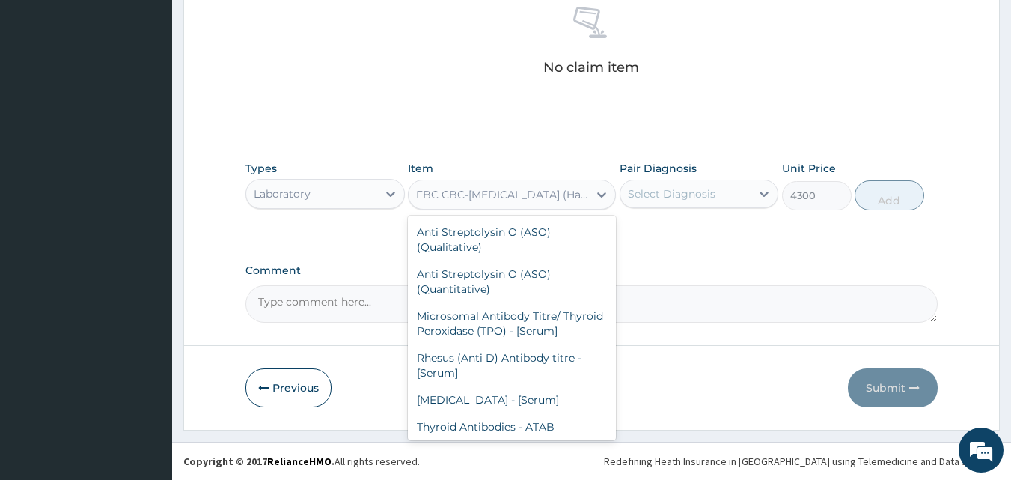
click at [656, 183] on div "Select Diagnosis" at bounding box center [685, 194] width 131 height 24
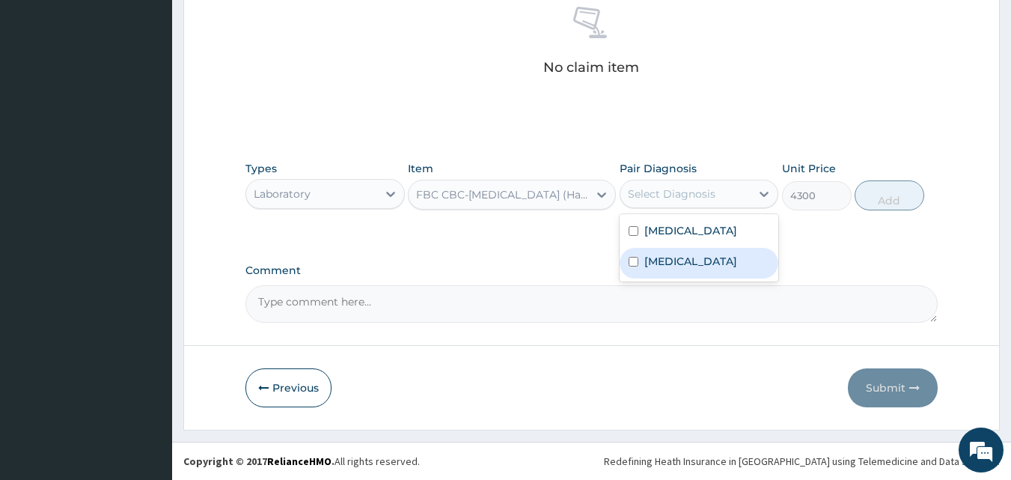
click at [644, 262] on label "Sepsis" at bounding box center [690, 261] width 93 height 15
checkbox input "true"
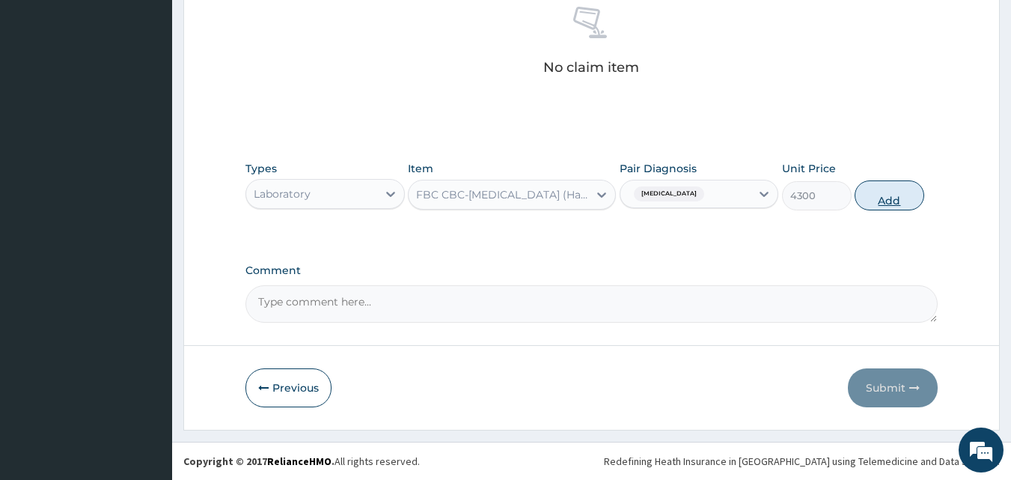
click at [860, 189] on button "Add" at bounding box center [890, 195] width 70 height 30
type input "0"
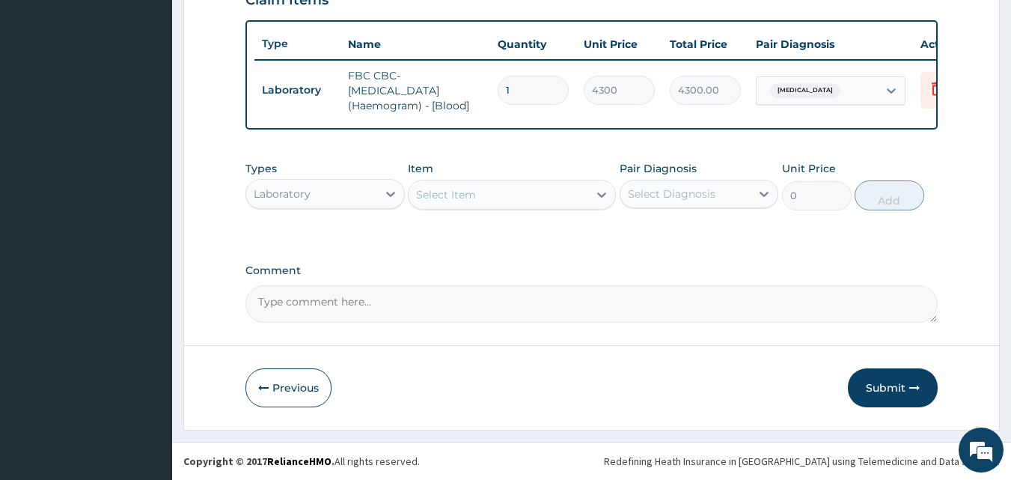
scroll to position [548, 0]
click at [540, 189] on div "Select Item" at bounding box center [499, 195] width 180 height 24
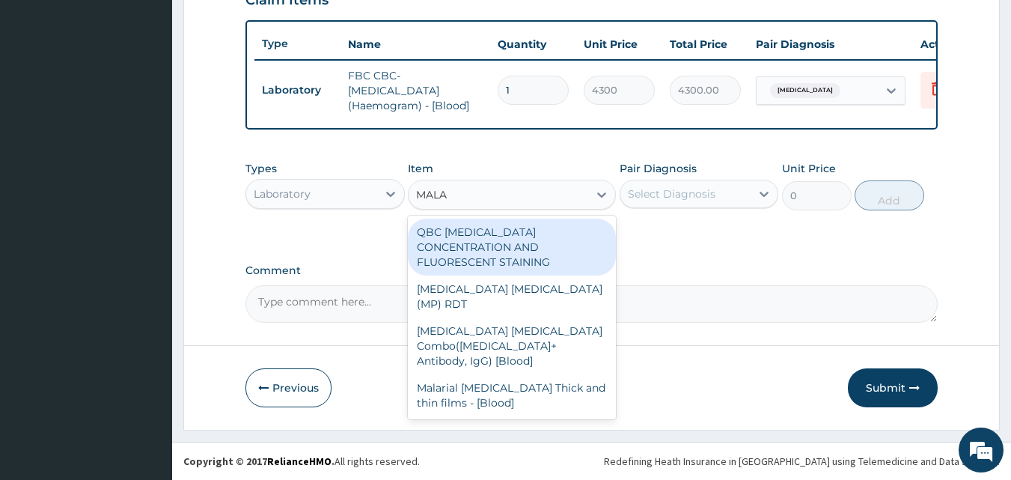
type input "MALAR"
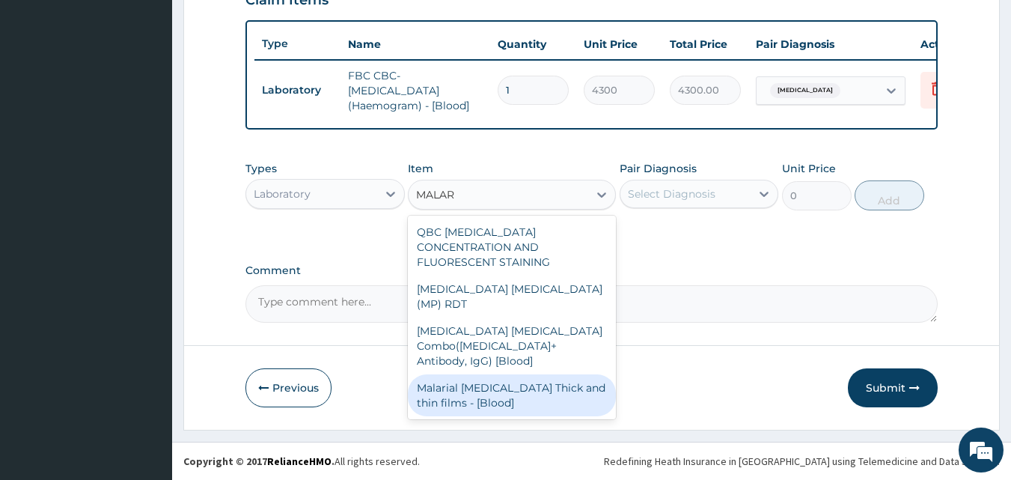
click at [530, 374] on div "Malarial Parasite Thick and thin films - [Blood]" at bounding box center [512, 395] width 208 height 42
type input "1612.5"
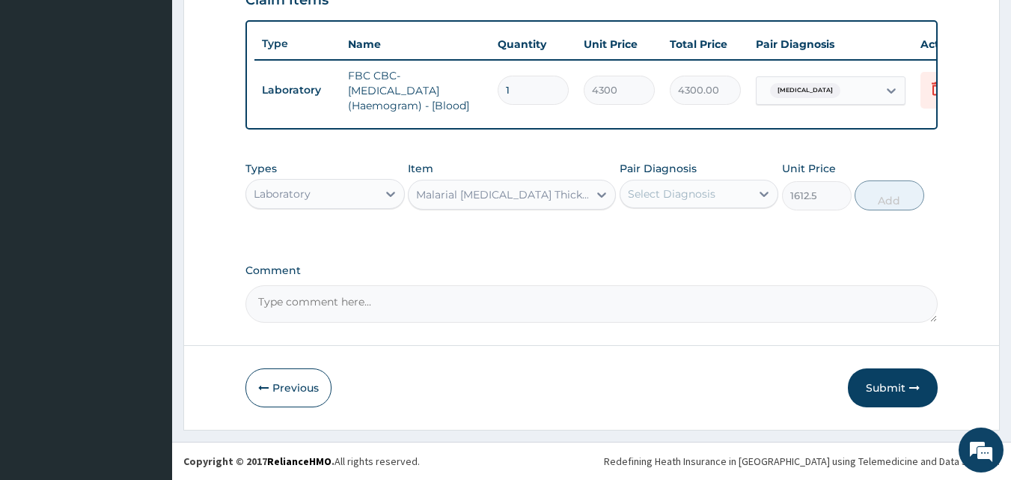
click at [701, 189] on div "Select Diagnosis" at bounding box center [672, 193] width 88 height 15
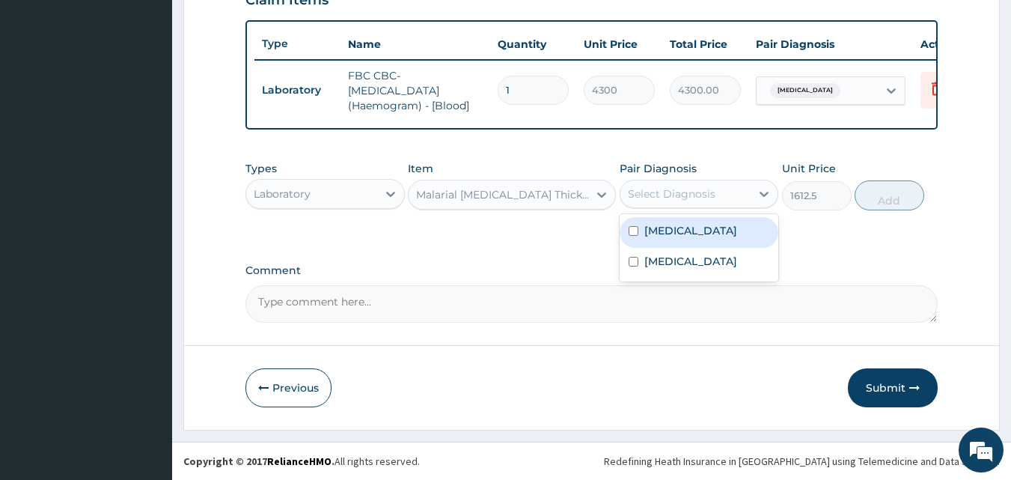
click at [678, 232] on label "Malaria" at bounding box center [690, 230] width 93 height 15
checkbox input "true"
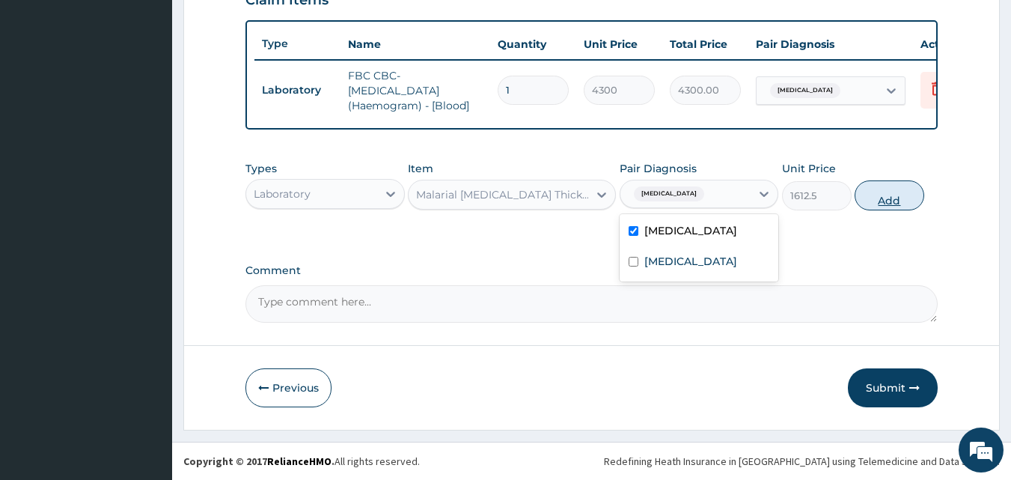
click at [870, 195] on button "Add" at bounding box center [890, 195] width 70 height 30
type input "0"
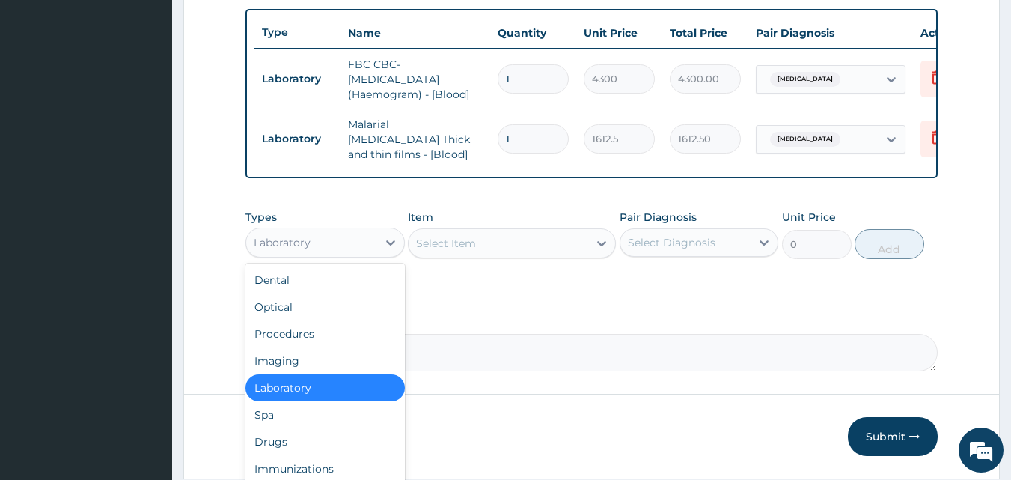
click at [359, 242] on div "Laboratory" at bounding box center [311, 243] width 131 height 24
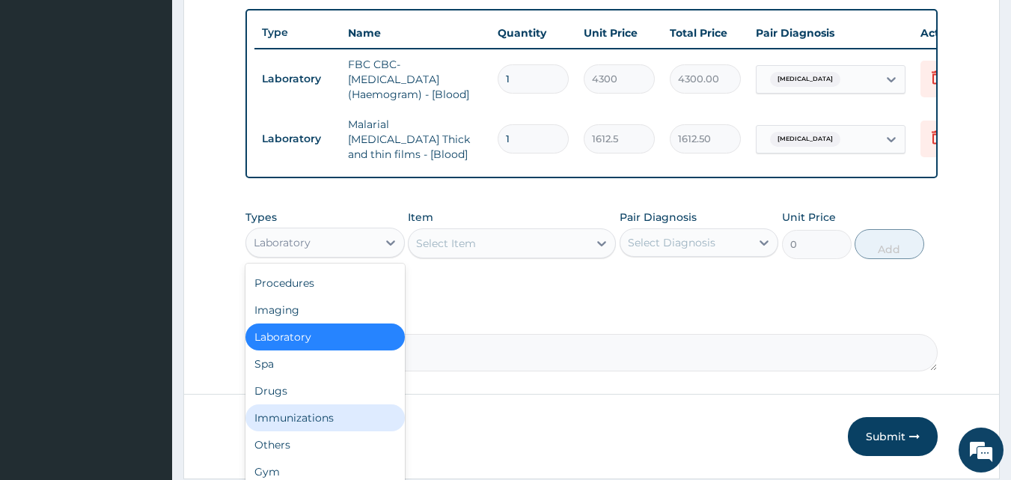
scroll to position [599, 0]
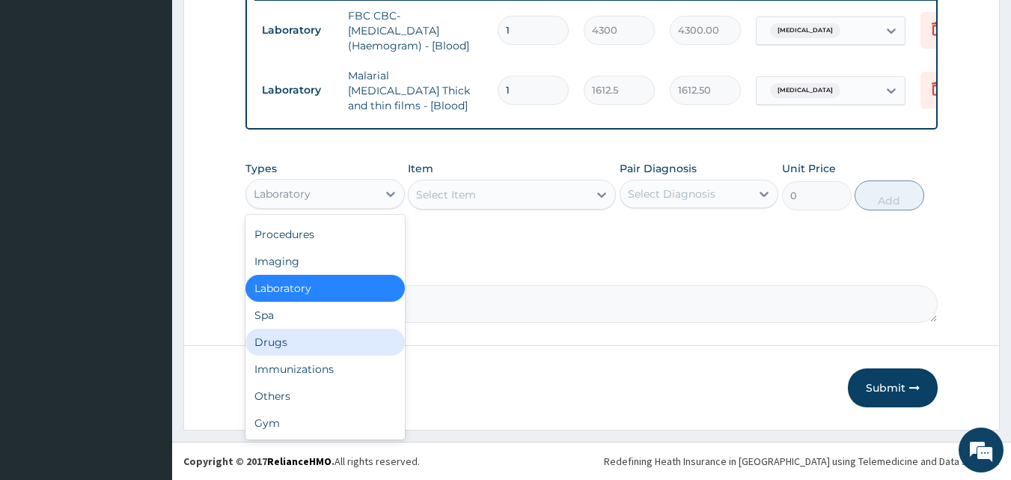
click at [299, 346] on div "Drugs" at bounding box center [324, 342] width 159 height 27
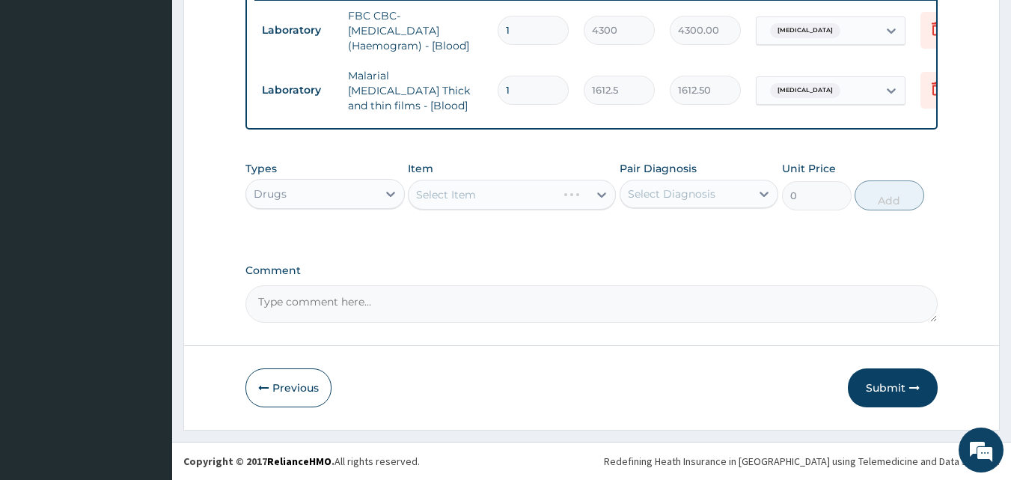
click at [535, 186] on div "Select Item" at bounding box center [512, 195] width 208 height 30
click at [535, 186] on div "Select Item" at bounding box center [483, 195] width 148 height 24
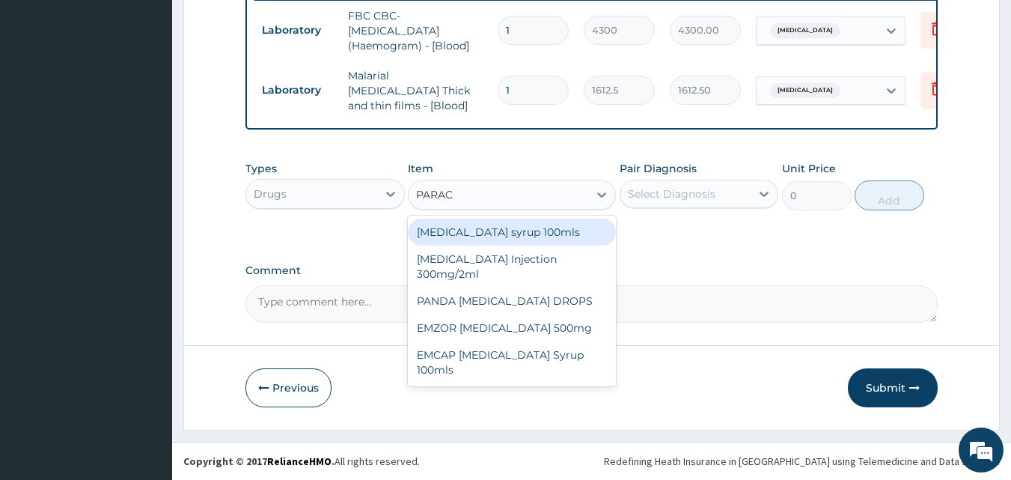
type input "PARACE"
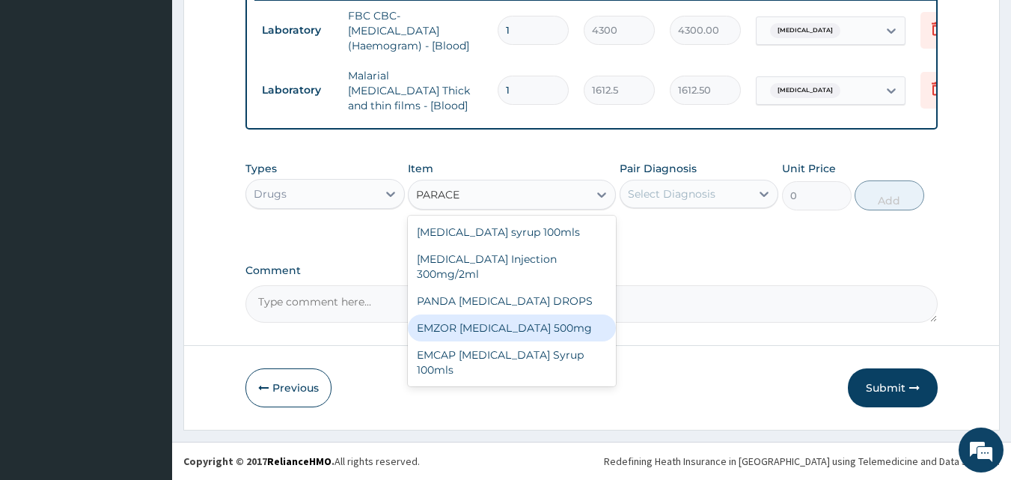
click at [467, 330] on div "EMZOR PARACETAMOL 500mg" at bounding box center [512, 327] width 208 height 27
type input "23.65"
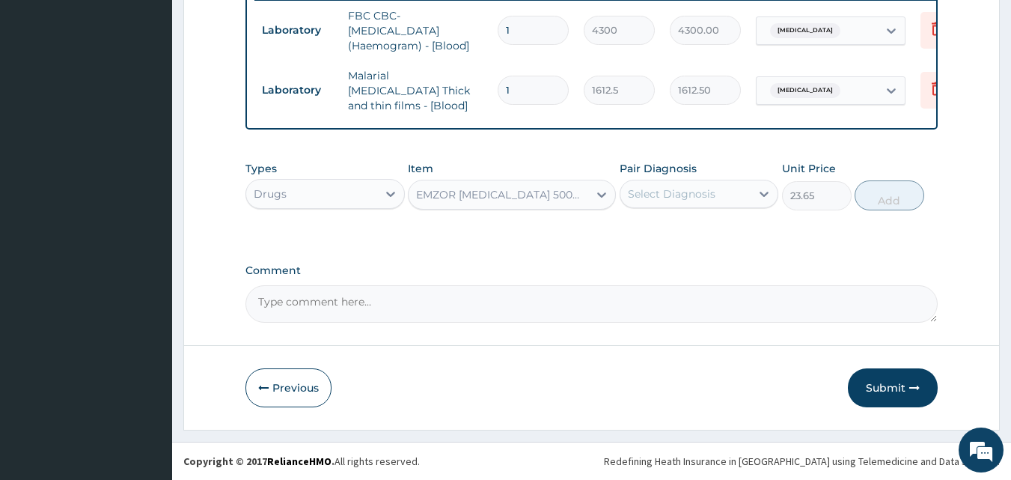
click at [739, 192] on div "Select Diagnosis" at bounding box center [685, 194] width 131 height 24
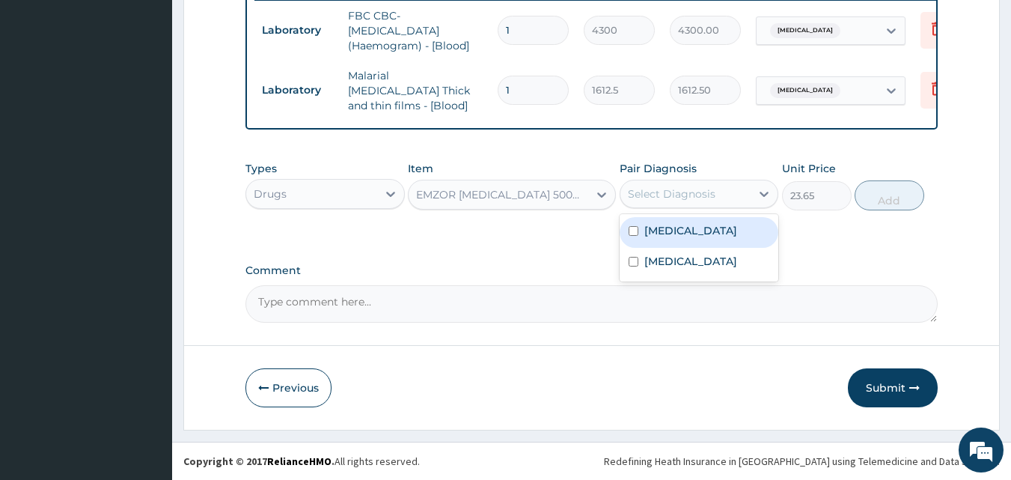
click at [704, 238] on div "Malaria" at bounding box center [699, 232] width 159 height 31
checkbox input "true"
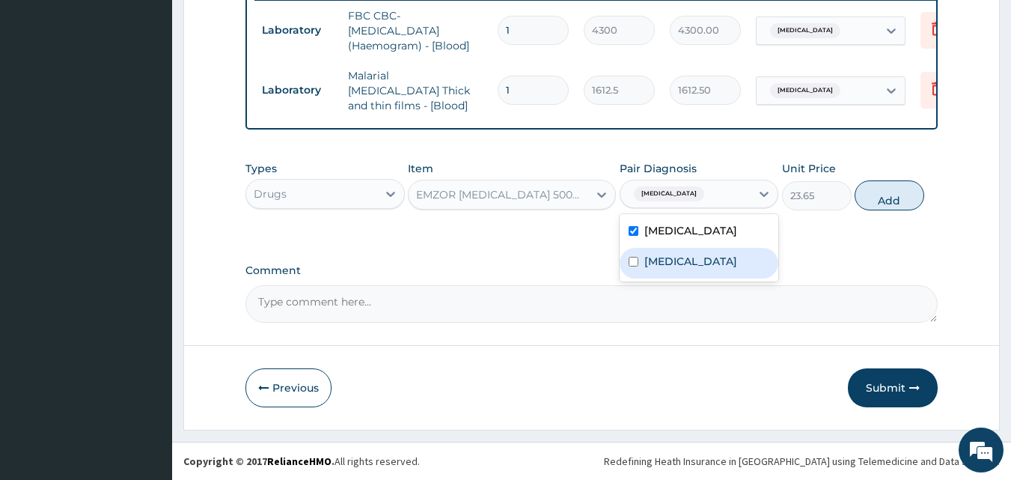
click at [696, 260] on div "Sepsis" at bounding box center [699, 263] width 159 height 31
checkbox input "true"
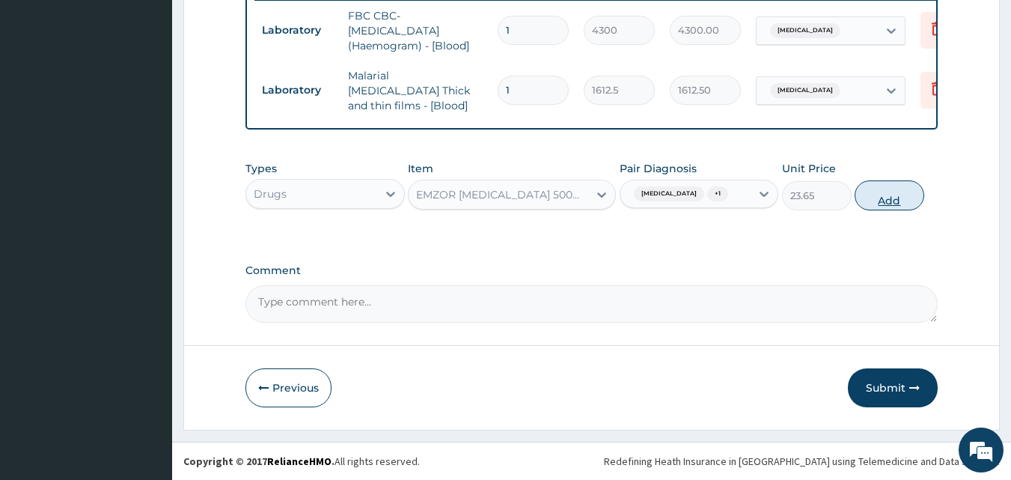
click at [911, 194] on button "Add" at bounding box center [890, 195] width 70 height 30
type input "0"
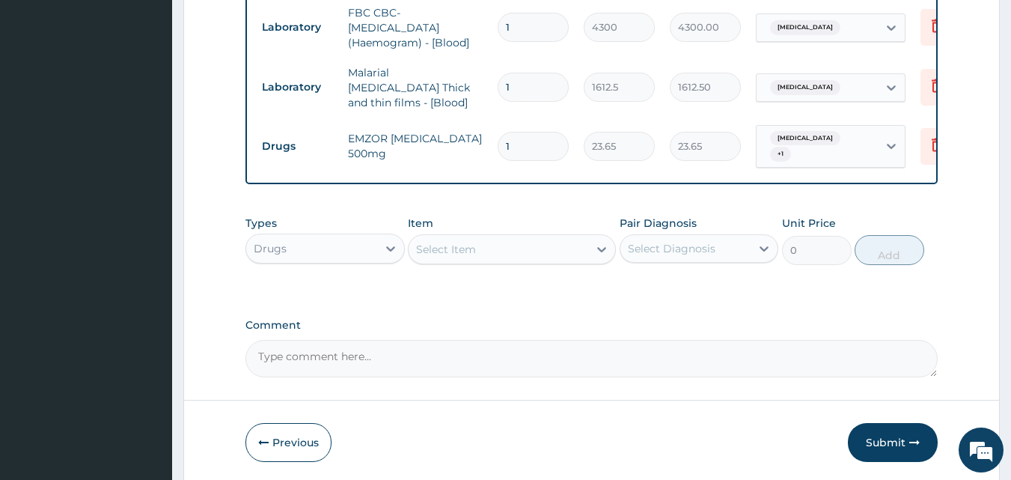
click at [489, 245] on div "Select Item" at bounding box center [499, 249] width 180 height 24
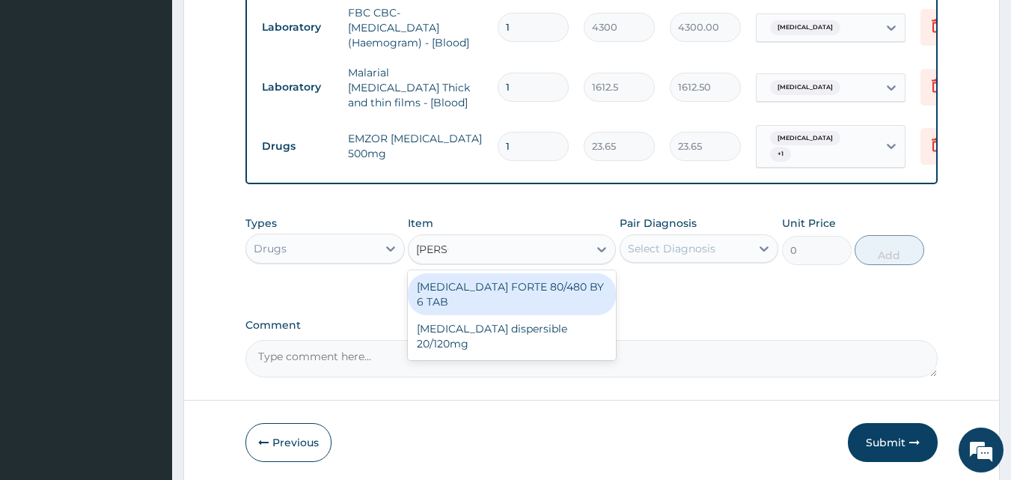
type input "COART"
click at [487, 284] on div "COARTEM FORTE 80/480 BY 6 TAB" at bounding box center [512, 294] width 208 height 42
type input "449.35"
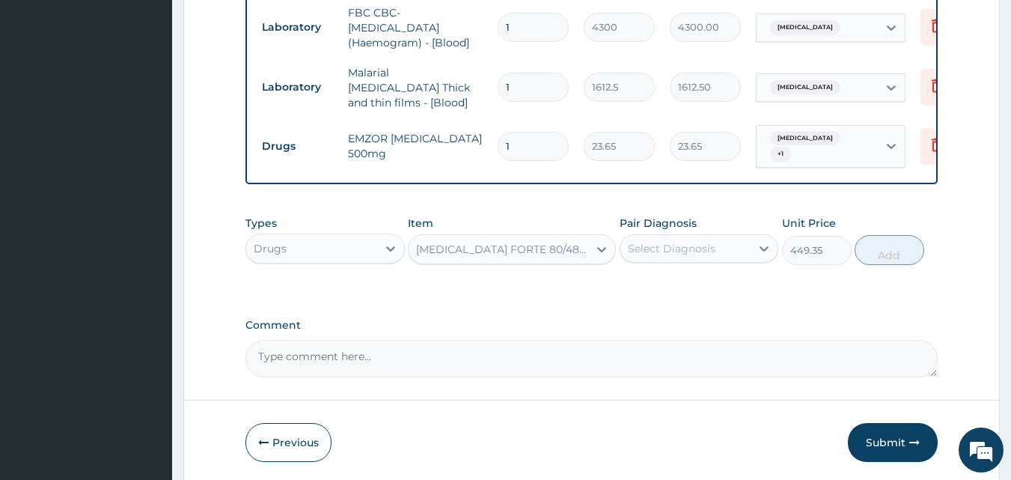
click at [693, 245] on div "Select Diagnosis" at bounding box center [672, 248] width 88 height 15
click at [683, 284] on label "Malaria" at bounding box center [690, 285] width 93 height 15
checkbox input "true"
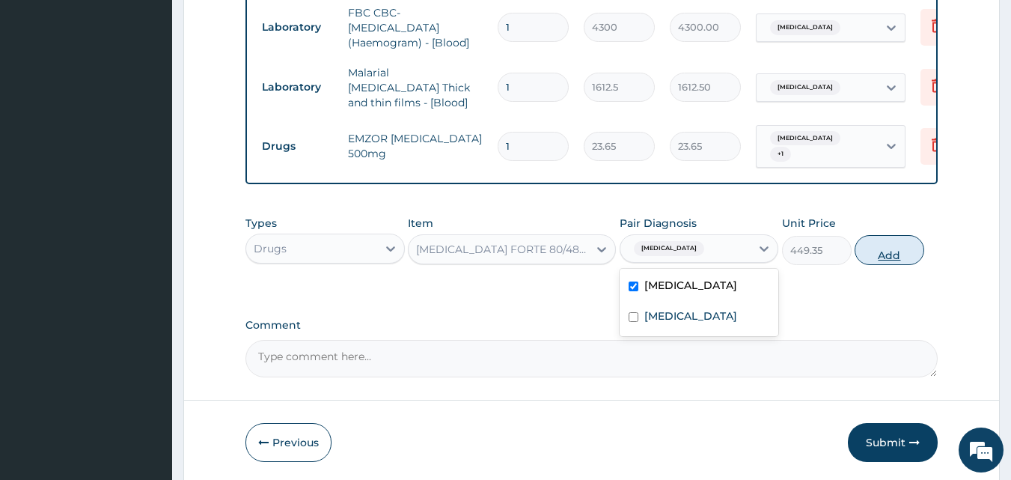
click at [873, 243] on button "Add" at bounding box center [890, 250] width 70 height 30
type input "0"
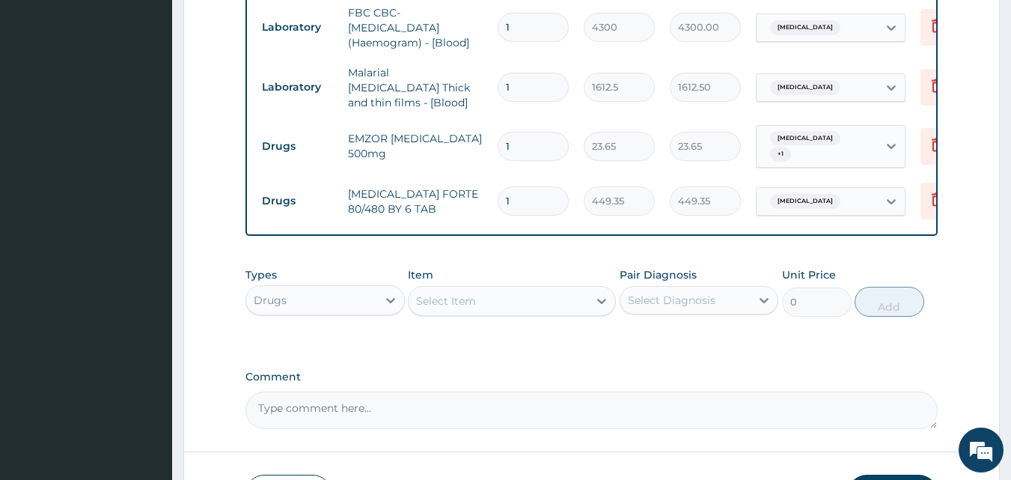
click at [498, 299] on div "Select Item" at bounding box center [499, 301] width 180 height 24
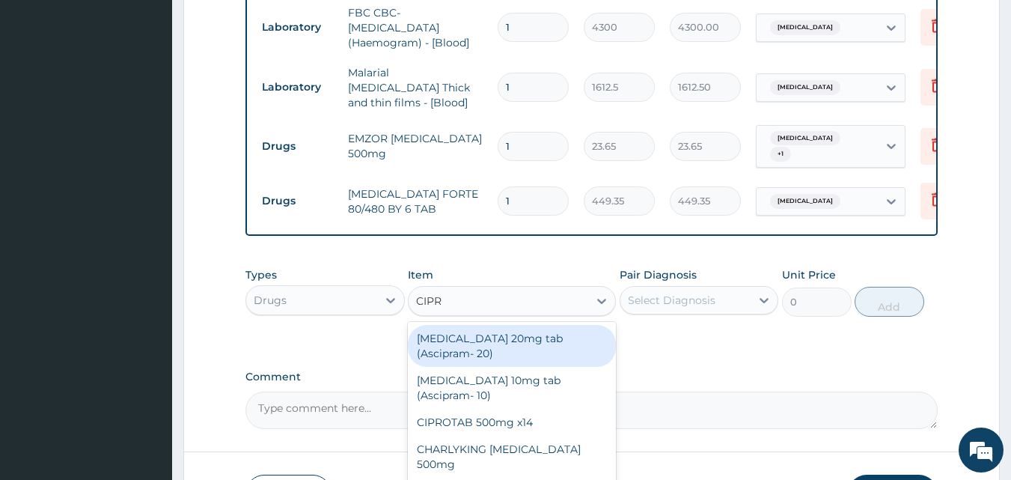
type input "CIPRO"
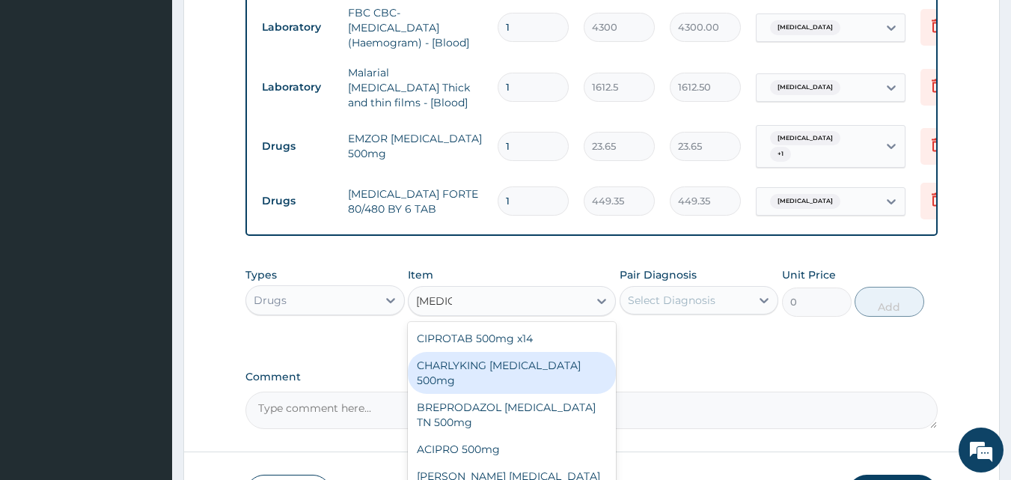
click at [501, 357] on div "CHARLYKING CIPROFLOXACIN 500mg" at bounding box center [512, 373] width 208 height 42
type input "177.375"
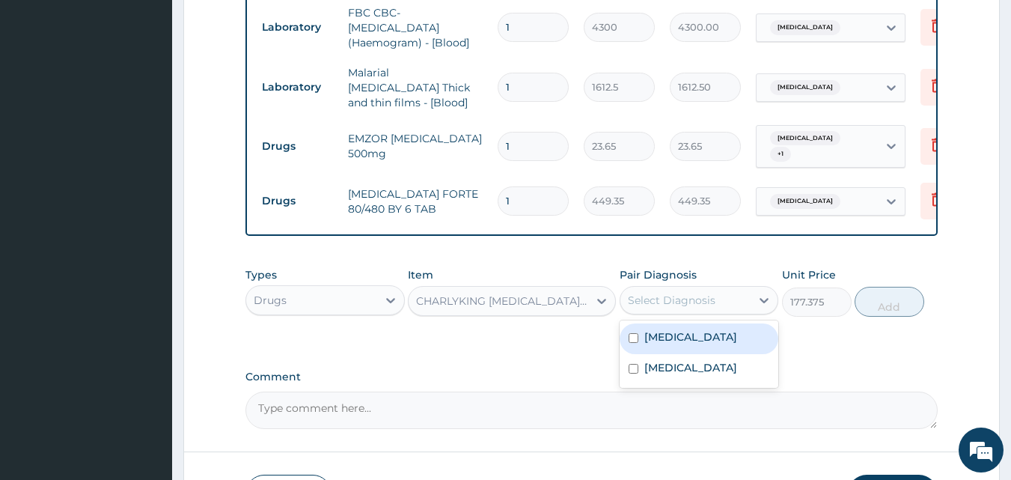
click at [725, 297] on div "Select Diagnosis" at bounding box center [685, 300] width 131 height 24
click at [704, 338] on div "Malaria" at bounding box center [699, 338] width 159 height 31
checkbox input "true"
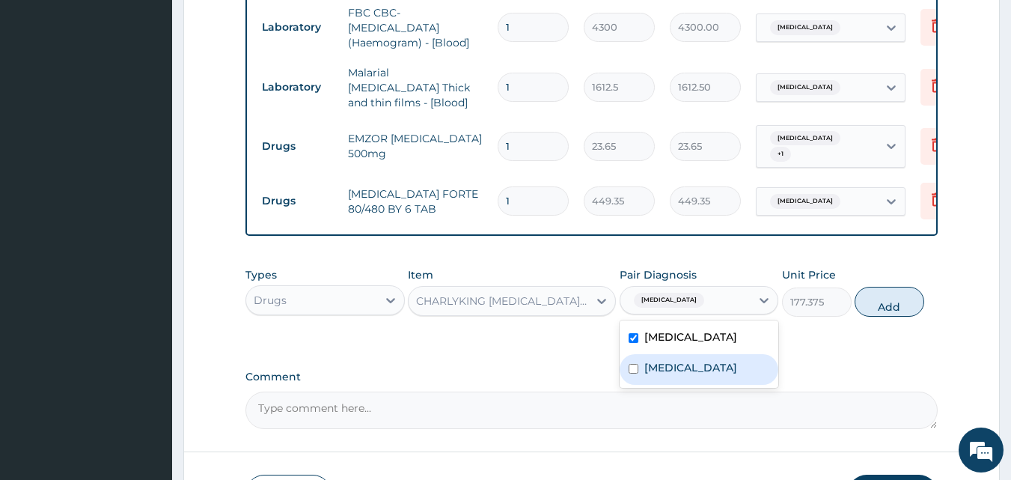
click at [686, 373] on div "Sepsis" at bounding box center [699, 369] width 159 height 31
checkbox input "true"
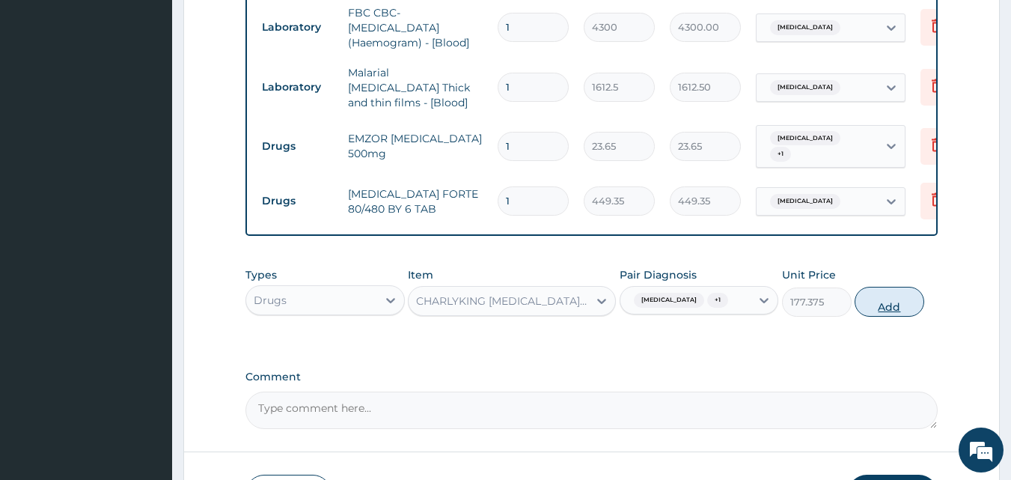
click at [883, 296] on button "Add" at bounding box center [890, 302] width 70 height 30
type input "0"
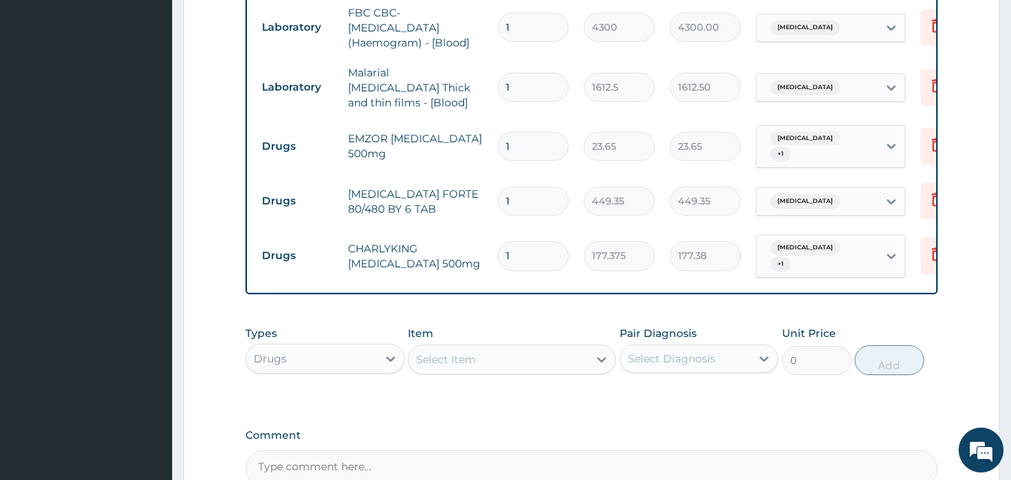
click at [543, 347] on div "Select Item" at bounding box center [499, 359] width 180 height 24
click at [535, 241] on input "1" at bounding box center [533, 255] width 71 height 29
type input "10"
type input "1773.75"
type input "10"
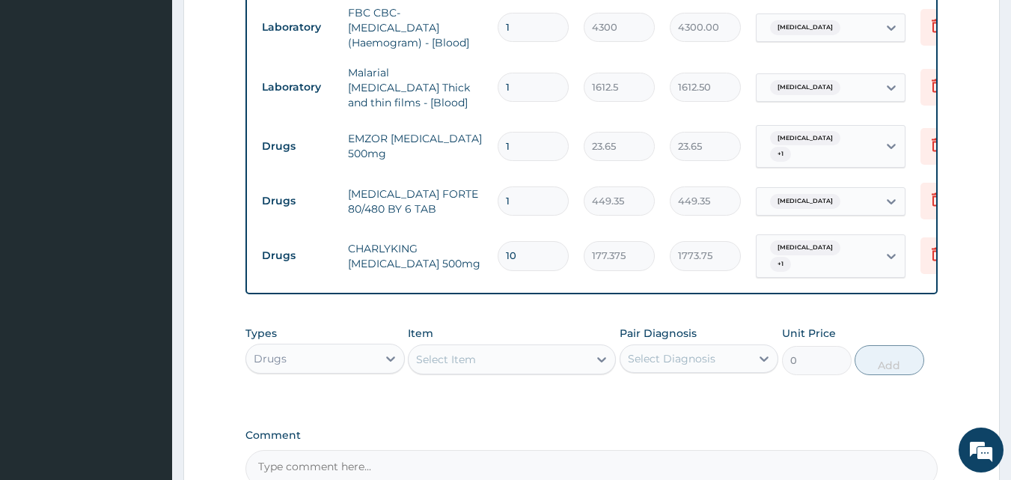
click at [551, 189] on input "1" at bounding box center [533, 200] width 71 height 29
type input "0.00"
type input "6"
type input "2696.10"
type input "6"
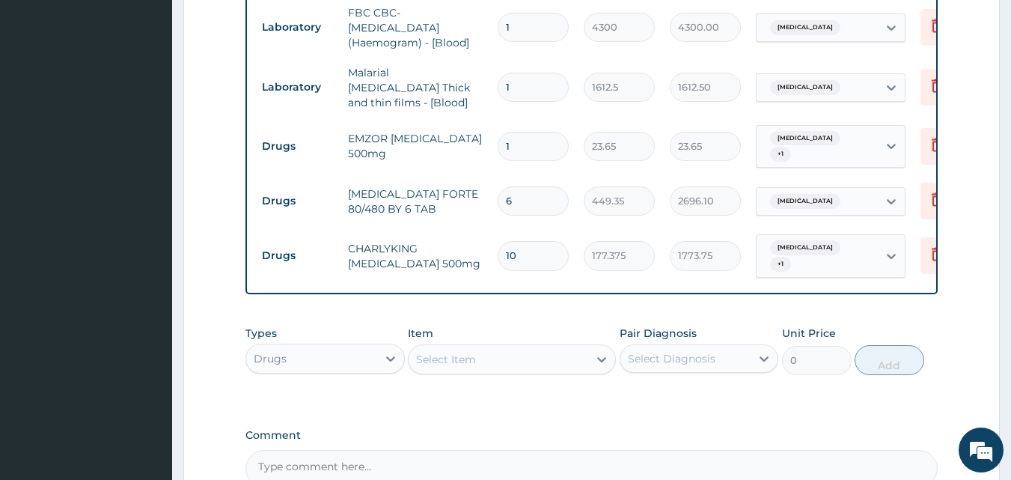
click at [527, 139] on input "1" at bounding box center [533, 146] width 71 height 29
type input "18"
type input "425.70"
type input "17"
type input "402.05"
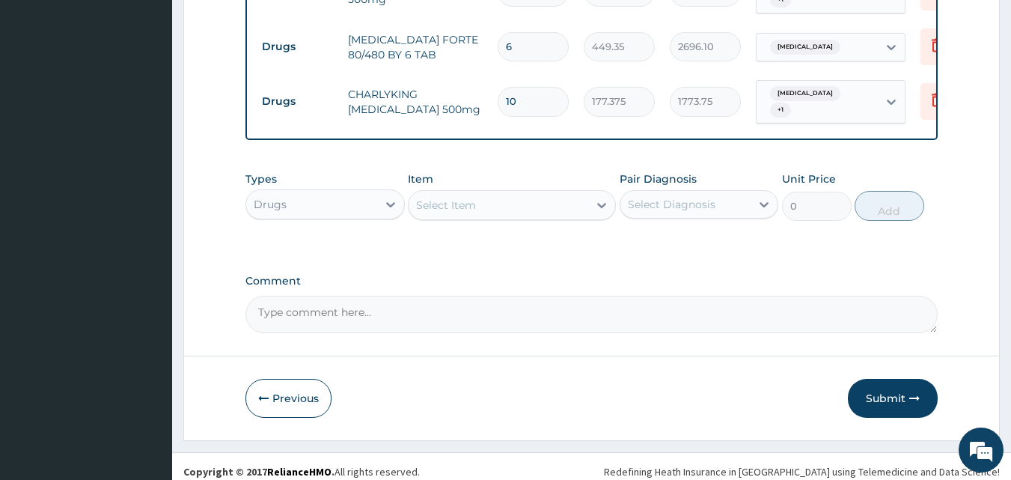
scroll to position [754, 0]
type input "17"
click at [909, 378] on button "Submit" at bounding box center [893, 397] width 90 height 39
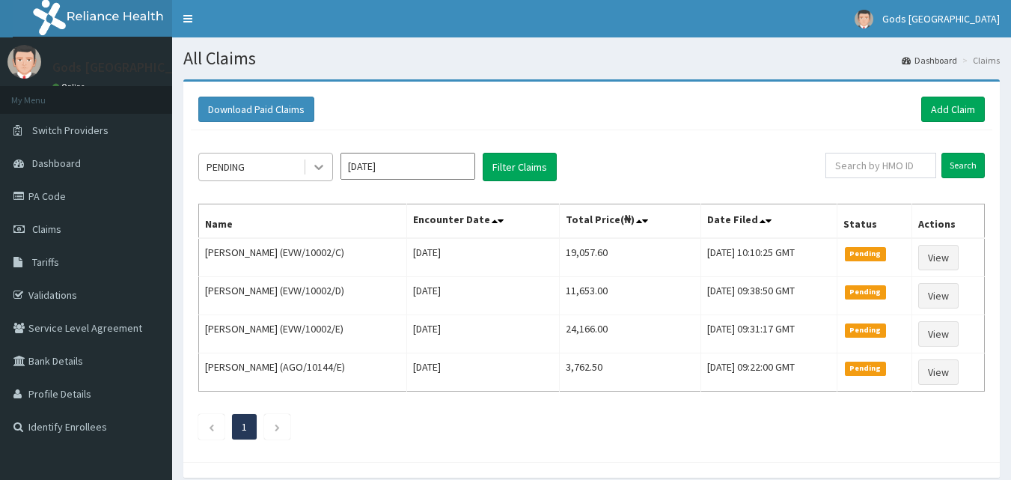
click at [316, 168] on icon at bounding box center [318, 166] width 15 height 15
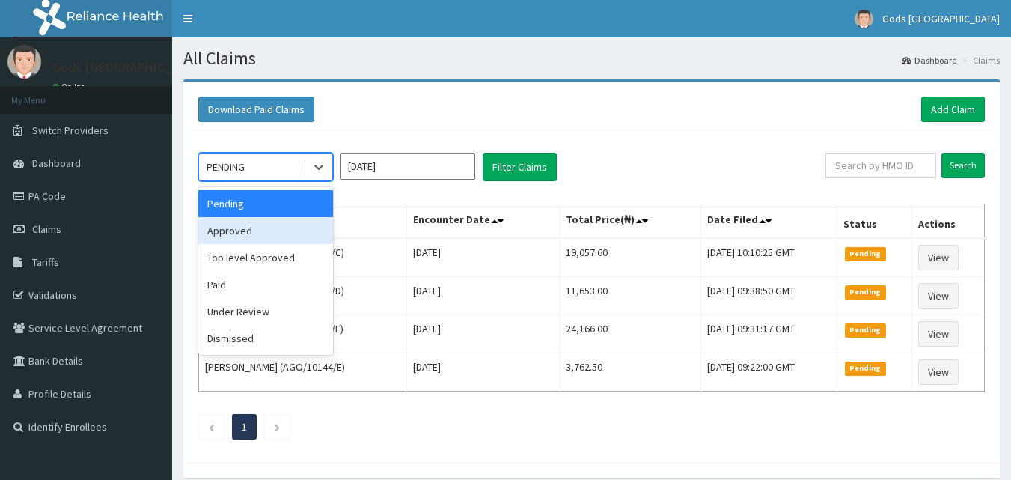
click at [275, 231] on div "Approved" at bounding box center [265, 230] width 135 height 27
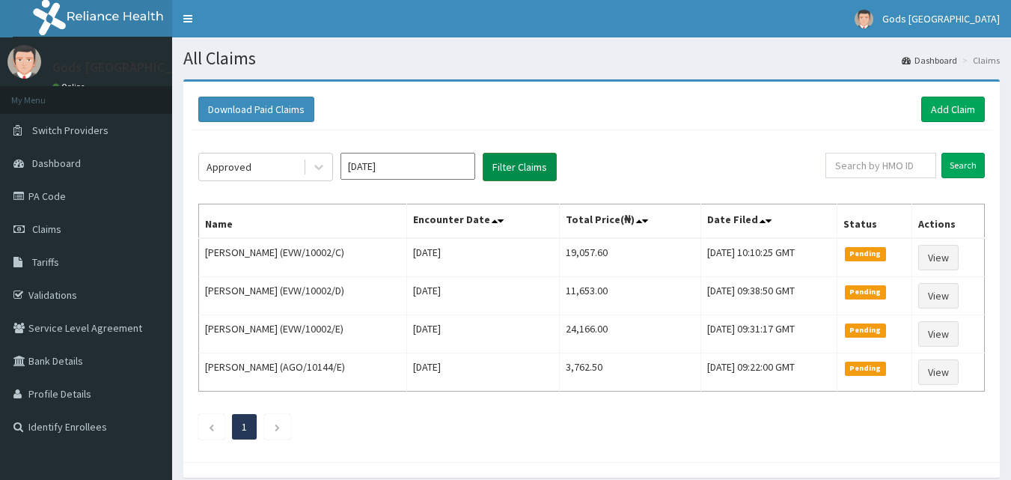
click at [524, 168] on button "Filter Claims" at bounding box center [520, 167] width 74 height 28
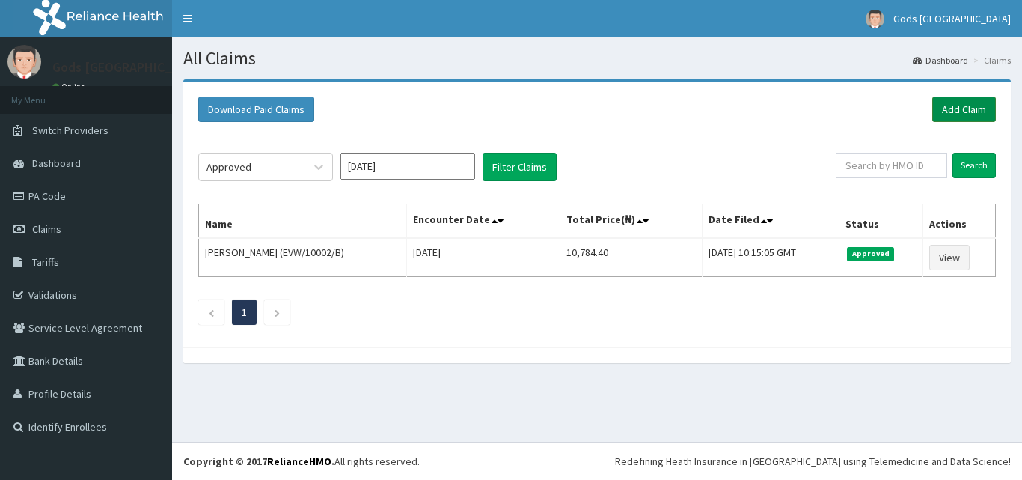
click at [966, 100] on link "Add Claim" at bounding box center [965, 109] width 64 height 25
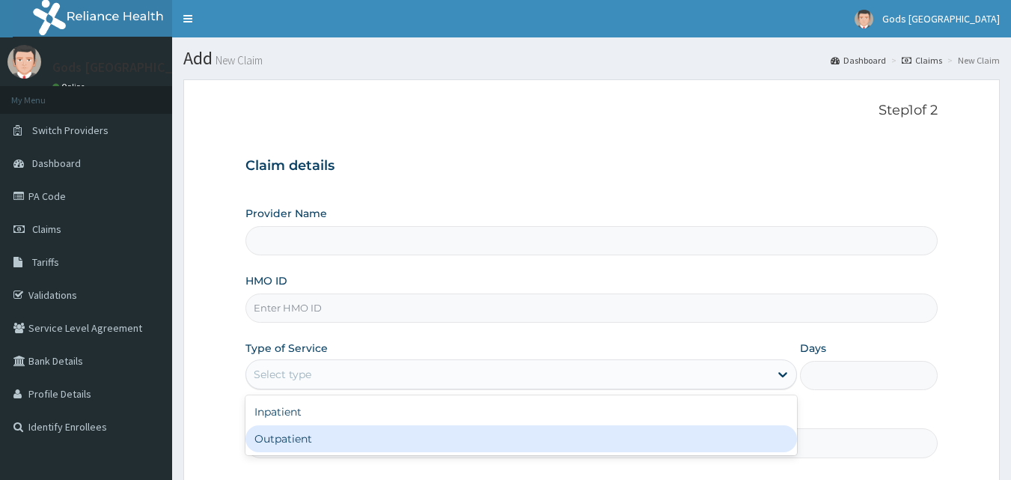
click at [298, 436] on div "Outpatient" at bounding box center [521, 438] width 552 height 27
type input "1"
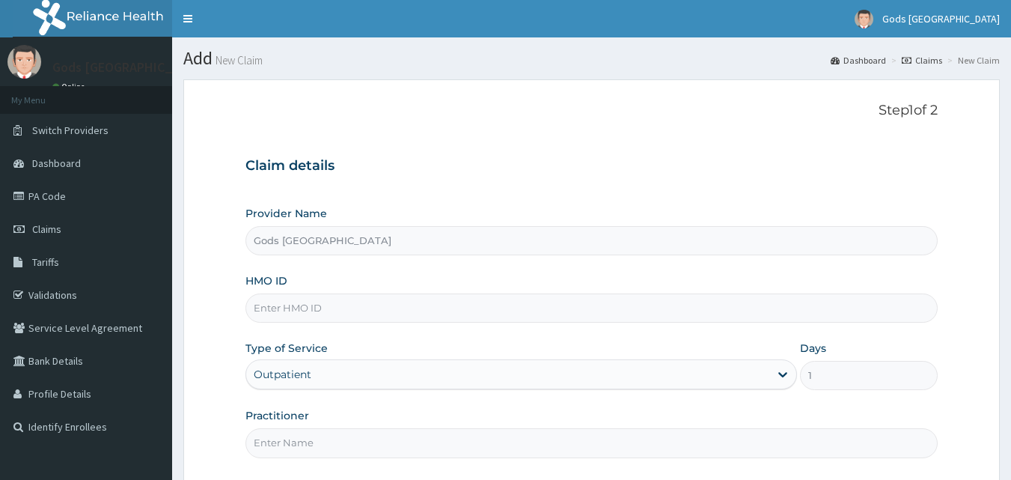
type input "Gods [GEOGRAPHIC_DATA]"
click at [323, 311] on input "HMO ID" at bounding box center [591, 307] width 693 height 29
click at [273, 309] on input "OAL/10010/A" at bounding box center [591, 307] width 693 height 29
type input "OAI/10010/A"
click at [319, 436] on input "Practitioner" at bounding box center [591, 442] width 693 height 29
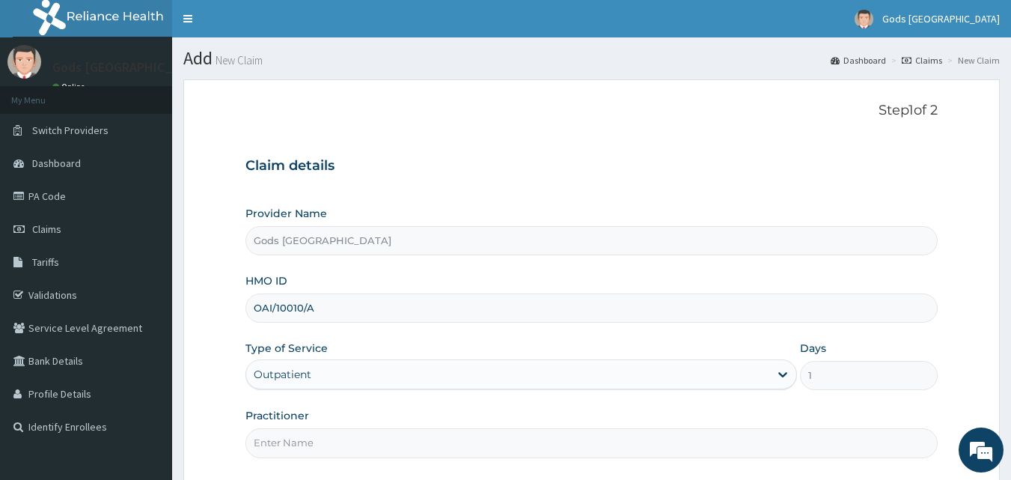
type input "[PERSON_NAME]"
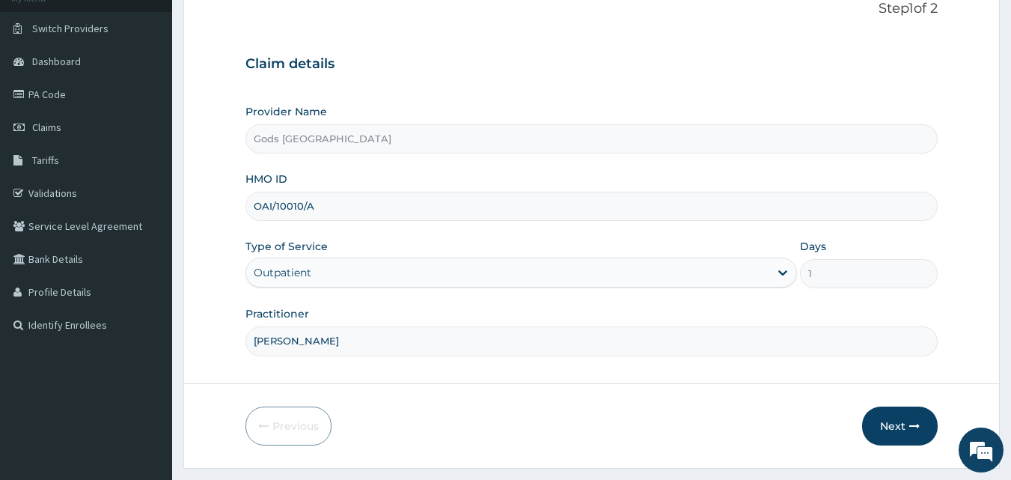
scroll to position [140, 0]
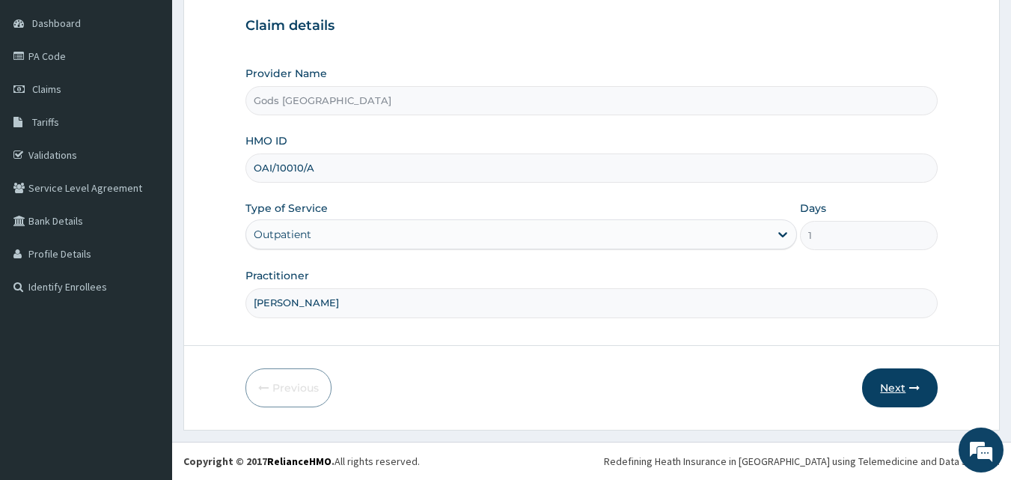
click at [891, 380] on button "Next" at bounding box center [900, 387] width 76 height 39
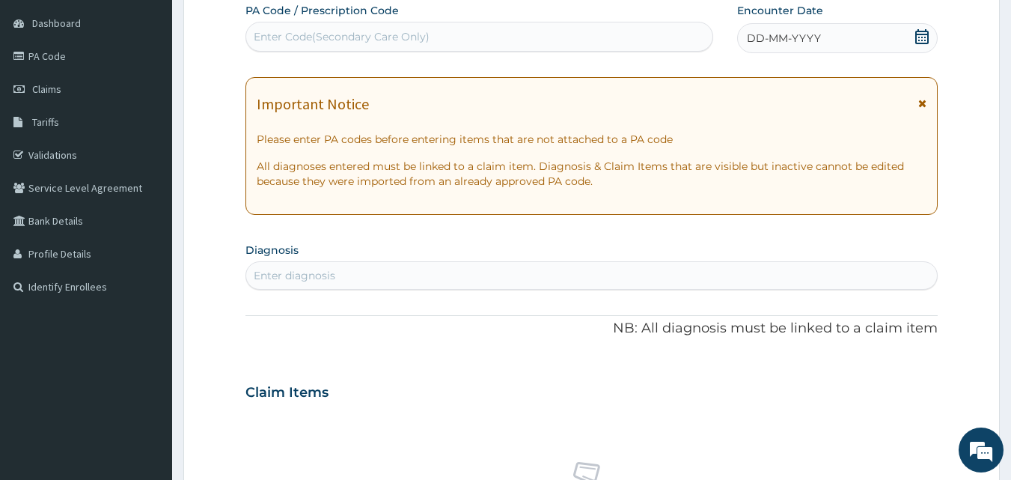
click at [315, 33] on div "Enter Code(Secondary Care Only)" at bounding box center [342, 36] width 176 height 15
paste input "PA/9EC2BF"
type input "PA/9EC2BF"
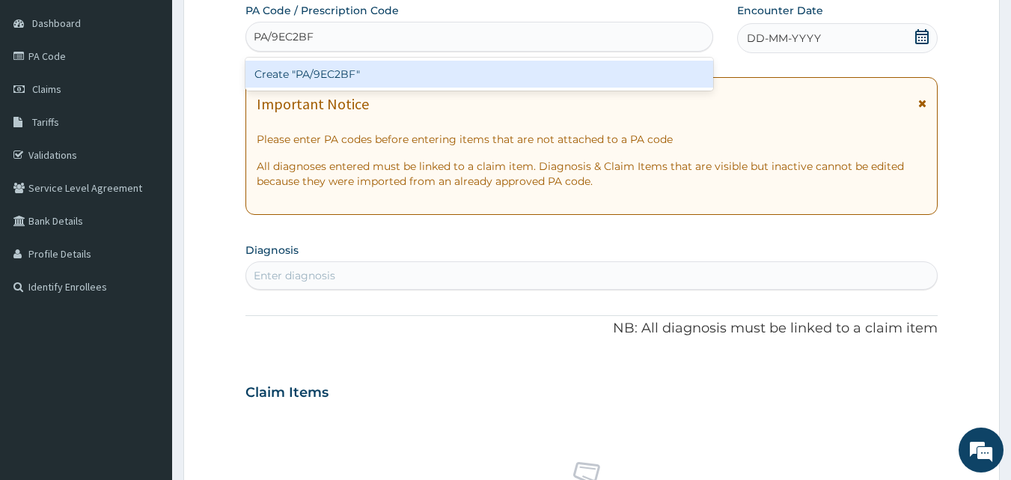
click at [329, 72] on div "Create "PA/9EC2BF"" at bounding box center [479, 74] width 469 height 27
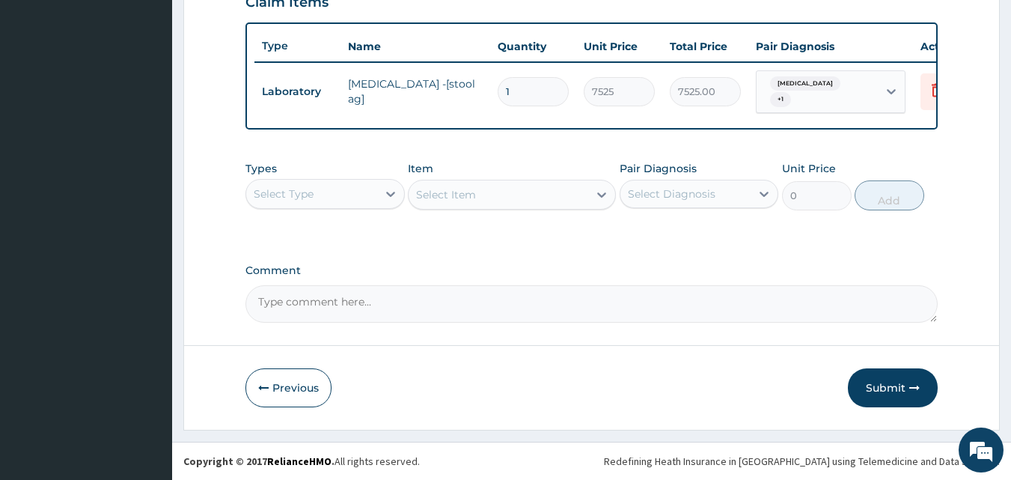
scroll to position [540, 0]
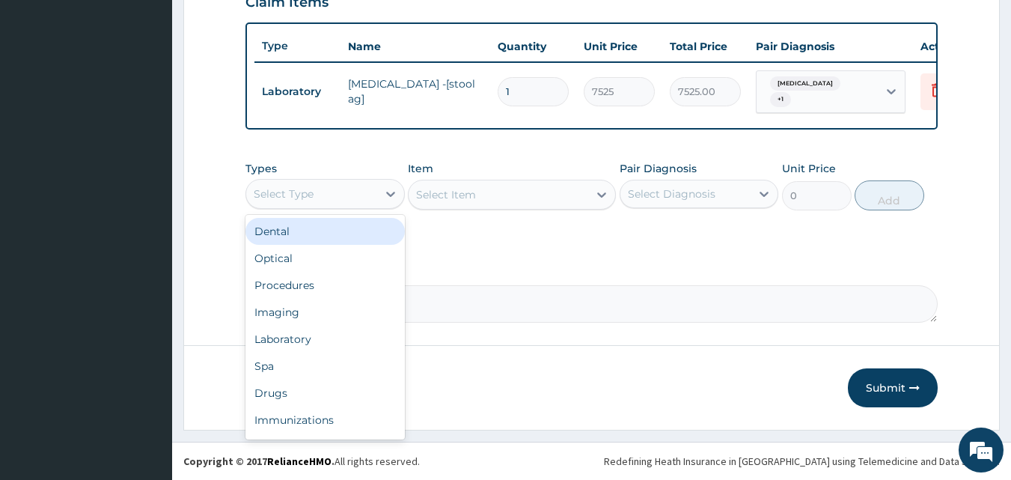
click at [329, 193] on div "Select Type" at bounding box center [311, 194] width 131 height 24
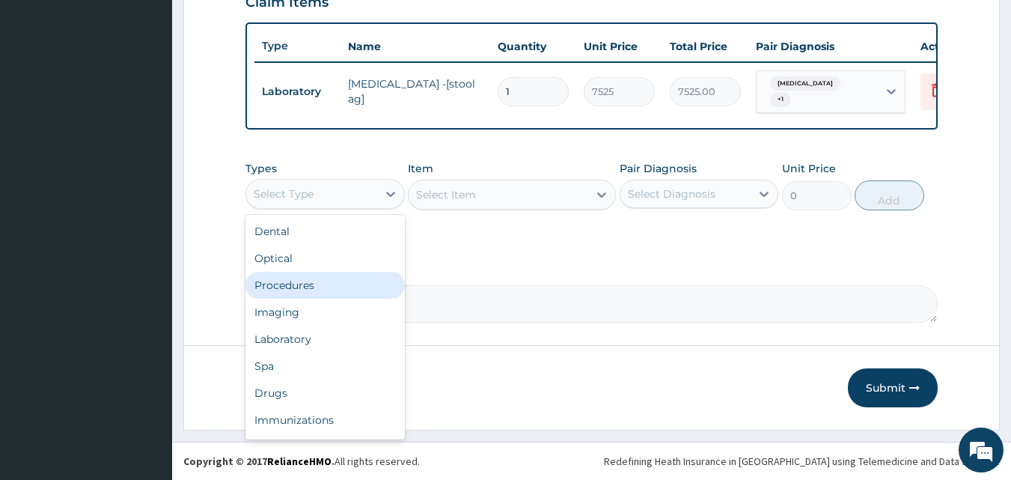
click at [305, 285] on div "Procedures" at bounding box center [324, 285] width 159 height 27
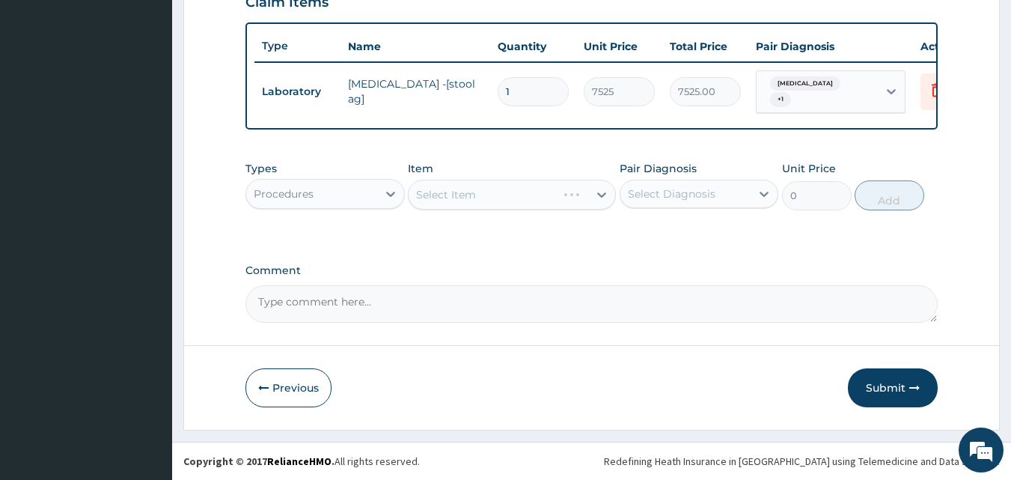
click at [489, 189] on div "Select Item" at bounding box center [512, 195] width 208 height 30
click at [489, 189] on div "Select Item" at bounding box center [499, 195] width 180 height 24
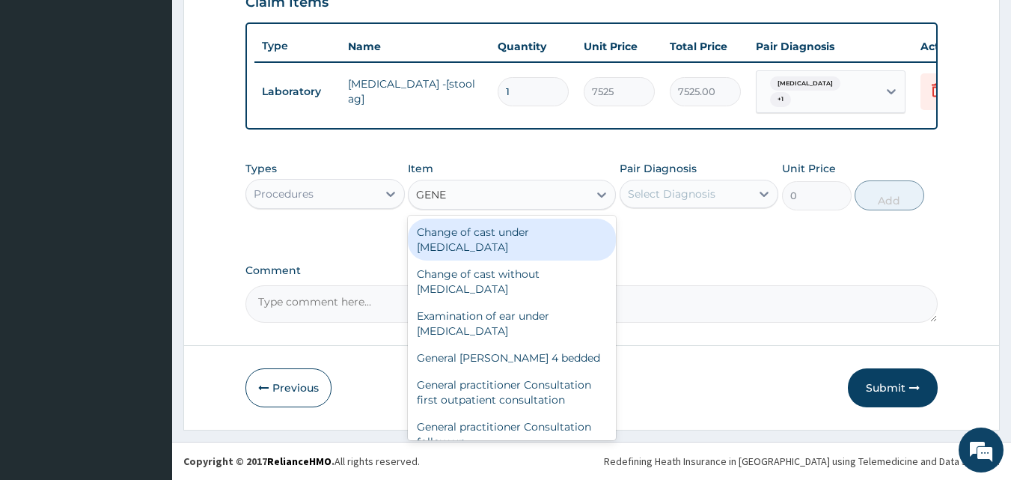
type input "GENER"
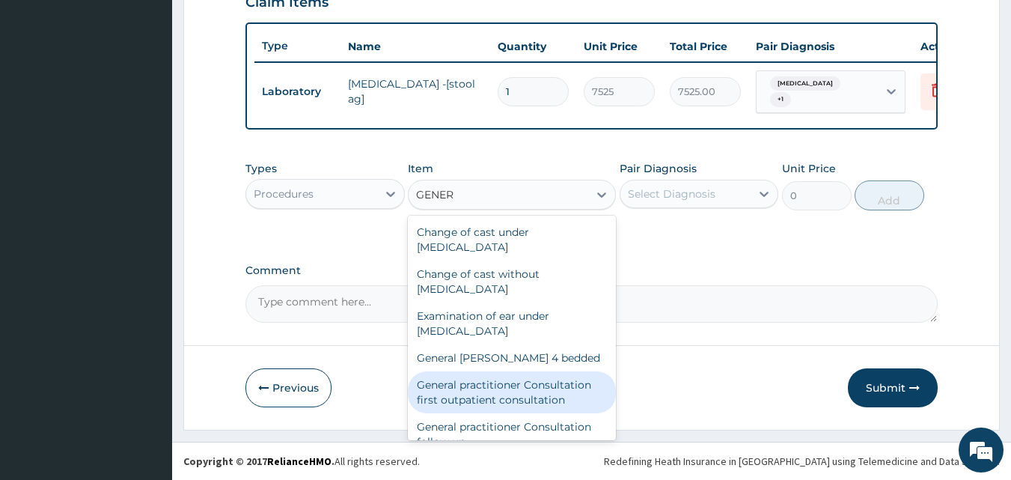
click at [498, 386] on div "General practitioner Consultation first outpatient consultation" at bounding box center [512, 392] width 208 height 42
type input "3547.5"
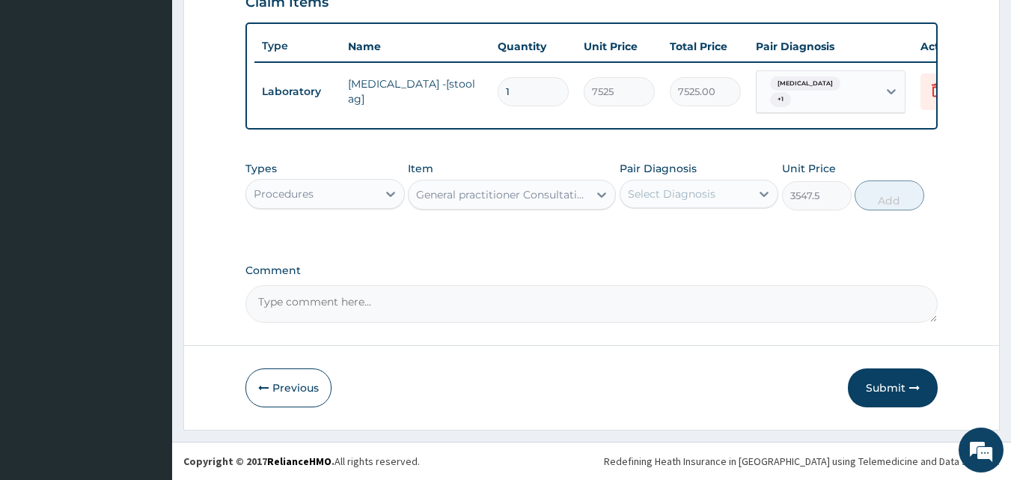
click at [727, 176] on div "Pair Diagnosis Select Diagnosis" at bounding box center [699, 185] width 159 height 49
click at [721, 197] on div "Select Diagnosis" at bounding box center [685, 194] width 131 height 24
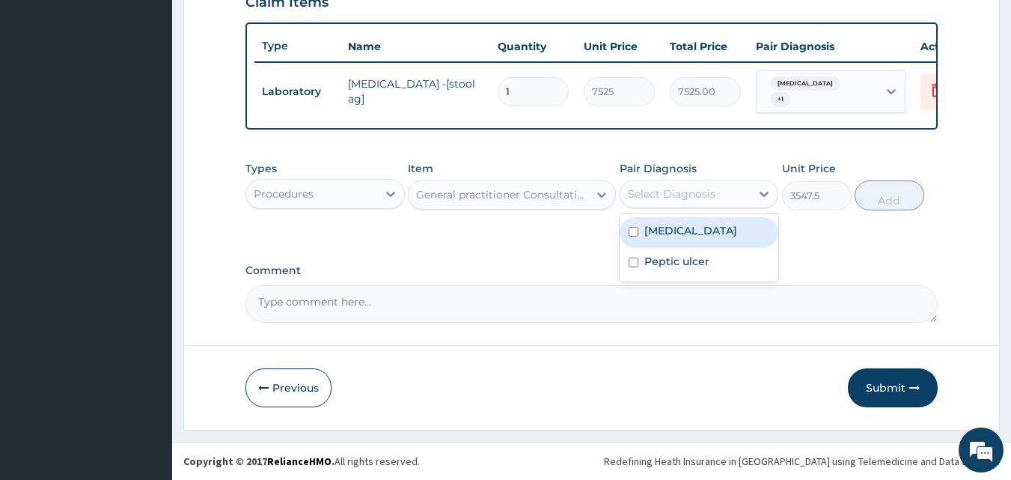
click at [668, 238] on div "Acute gastritis" at bounding box center [699, 232] width 159 height 31
checkbox input "true"
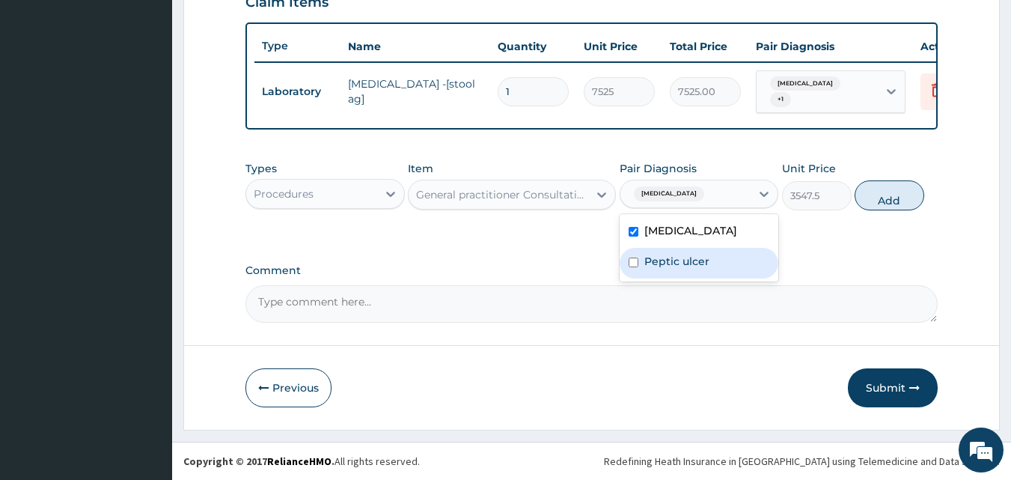
click at [668, 254] on label "Peptic ulcer" at bounding box center [676, 261] width 65 height 15
checkbox input "true"
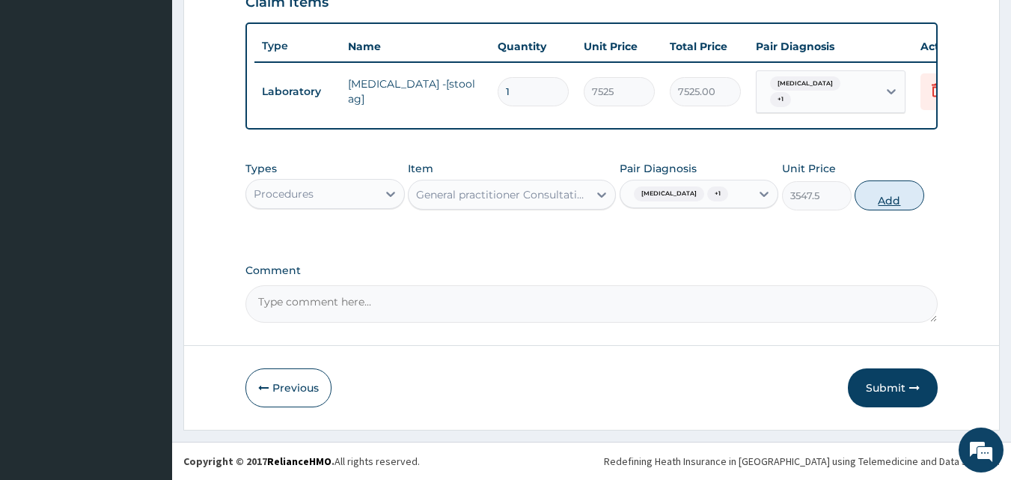
click at [865, 195] on button "Add" at bounding box center [890, 195] width 70 height 30
type input "0"
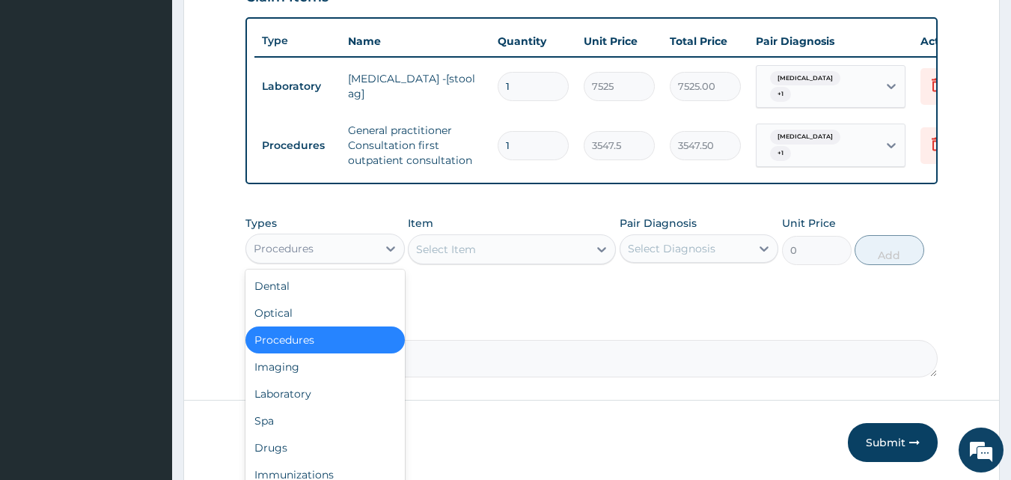
click at [335, 251] on div "Procedures" at bounding box center [311, 249] width 131 height 24
drag, startPoint x: 300, startPoint y: 400, endPoint x: 403, endPoint y: 328, distance: 125.8
click at [302, 399] on div "Laboratory" at bounding box center [324, 393] width 159 height 27
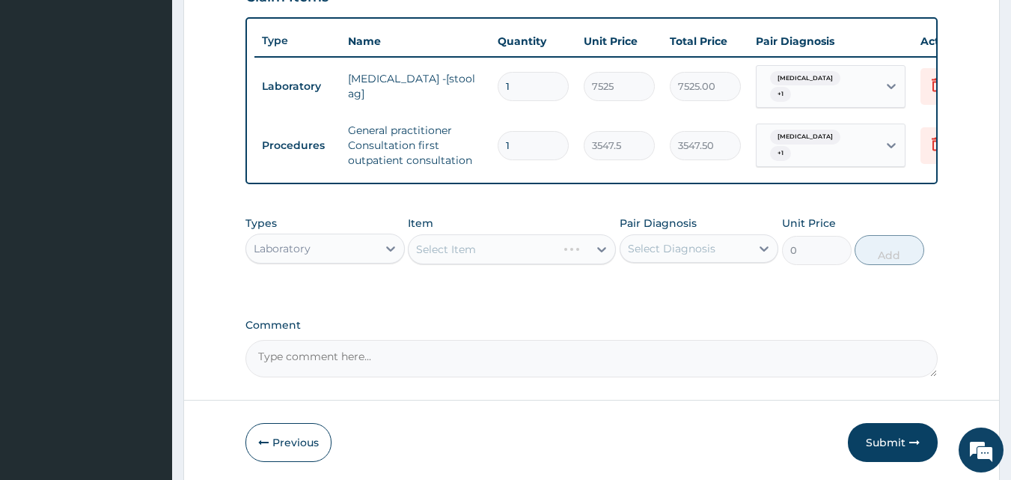
click at [464, 248] on div "Select Item" at bounding box center [512, 249] width 208 height 30
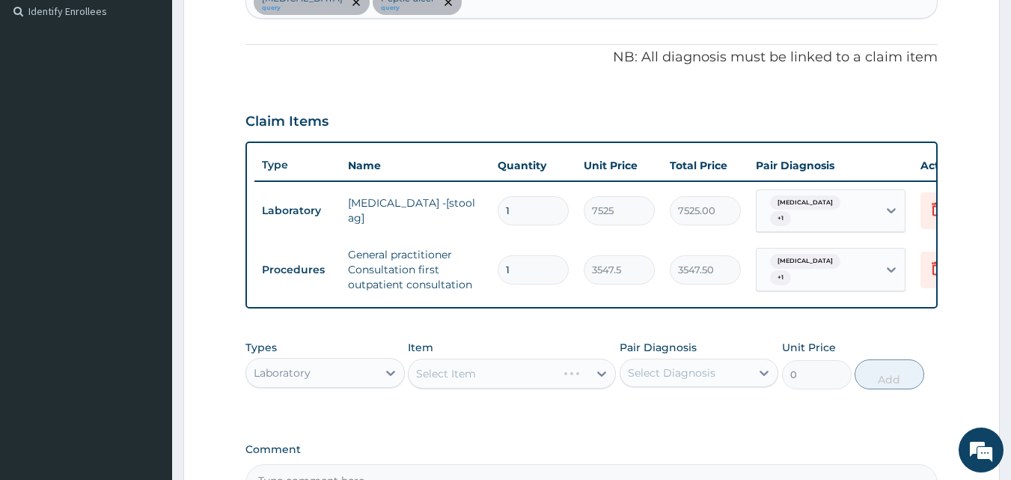
scroll to position [390, 0]
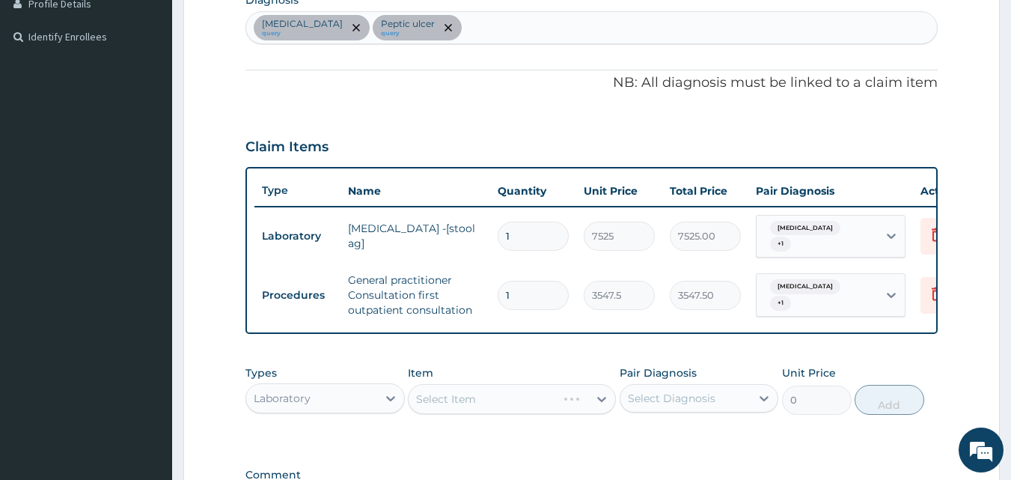
click at [476, 30] on div "Acute gastritis query Peptic ulcer query" at bounding box center [592, 27] width 692 height 31
type input "SEPSIS"
click at [498, 32] on div "Acute gastritis query Peptic ulcer query" at bounding box center [592, 27] width 692 height 31
type input "GASTR"
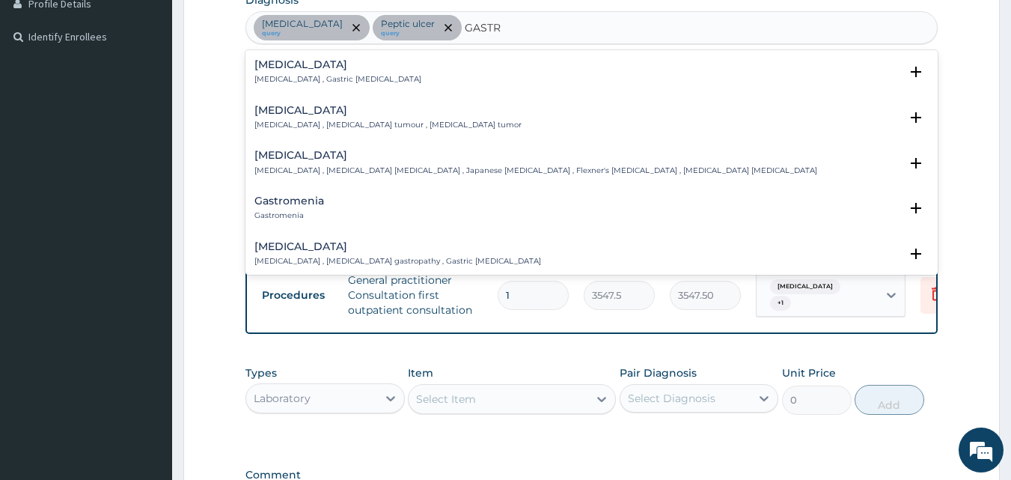
click at [350, 70] on div "Gastritis Gastritis , Gastric catarrh" at bounding box center [591, 72] width 675 height 26
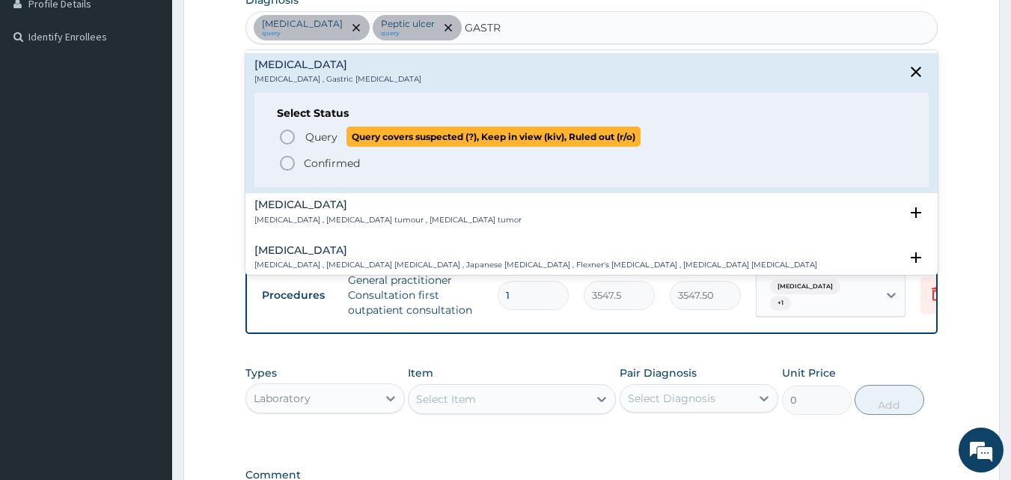
click at [314, 126] on p "Query Query covers suspected (?), Keep in view (kiv), Ruled out (r/o)" at bounding box center [472, 136] width 337 height 20
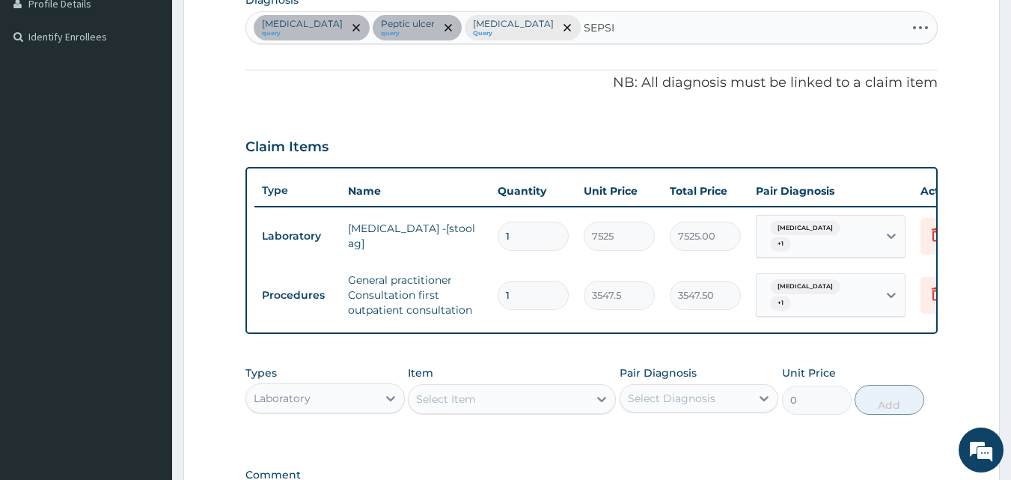
type input "SEPSIS"
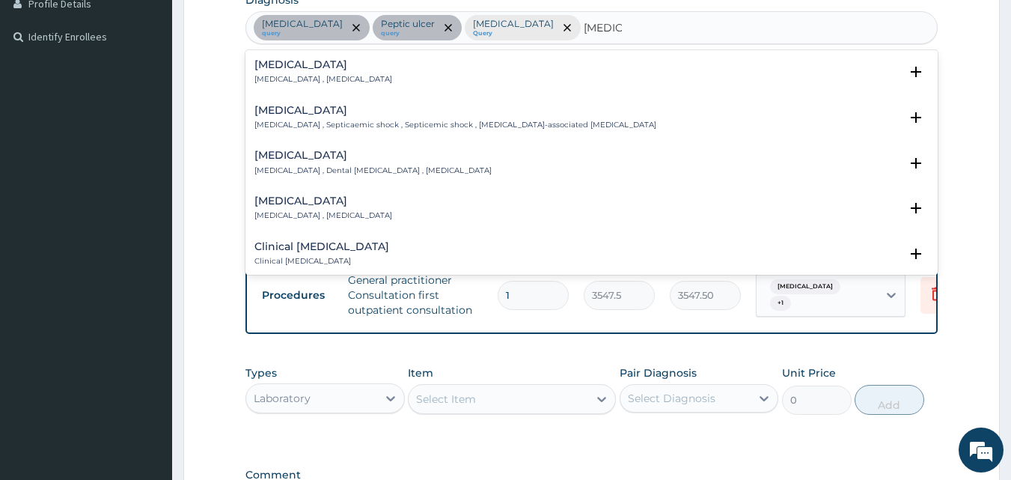
click at [460, 70] on div "Sepsis Systemic infection , Sepsis" at bounding box center [591, 72] width 675 height 26
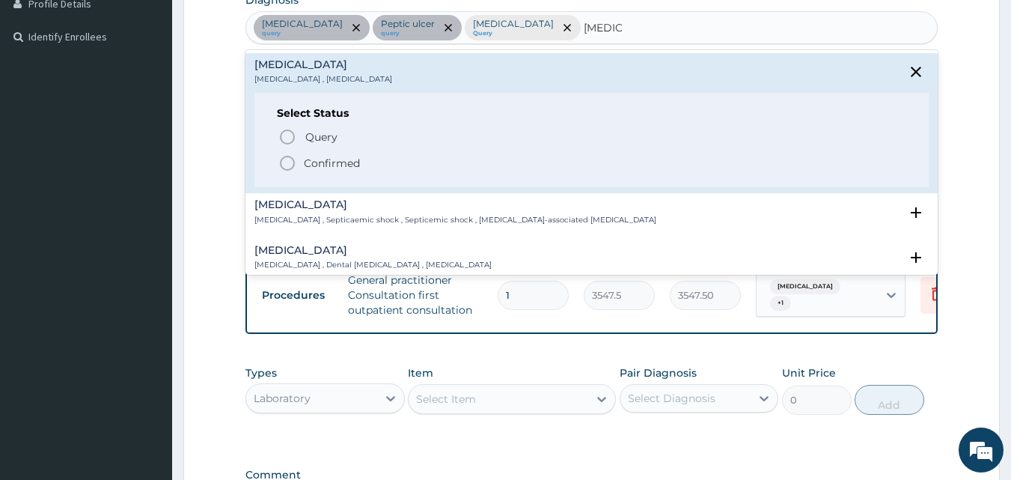
click at [356, 156] on p "Confirmed" at bounding box center [332, 163] width 56 height 15
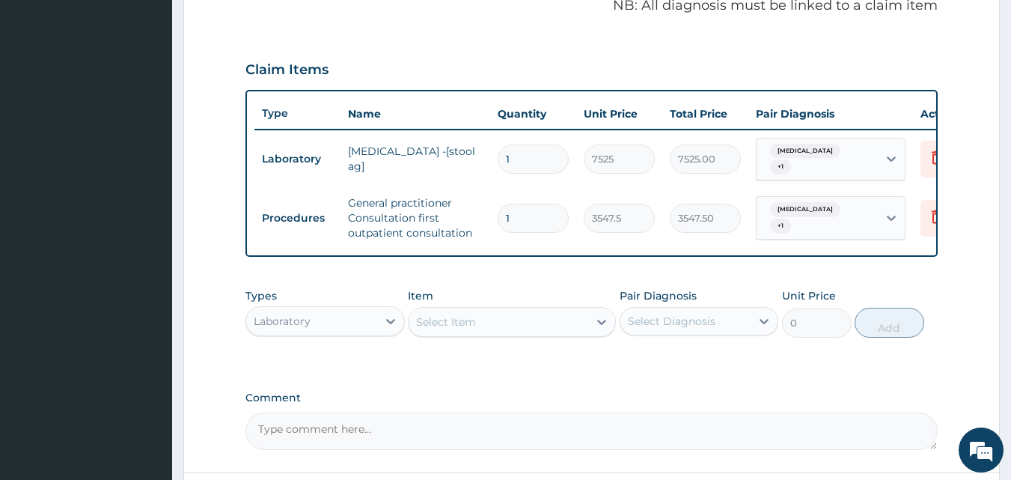
scroll to position [540, 0]
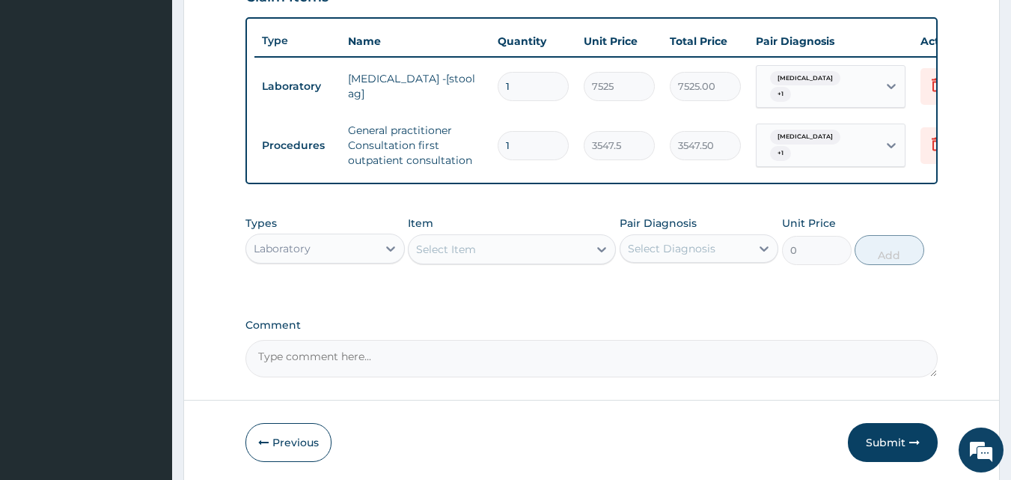
drag, startPoint x: 432, startPoint y: 250, endPoint x: 430, endPoint y: 266, distance: 16.6
click at [433, 249] on div "Select Item" at bounding box center [446, 249] width 60 height 15
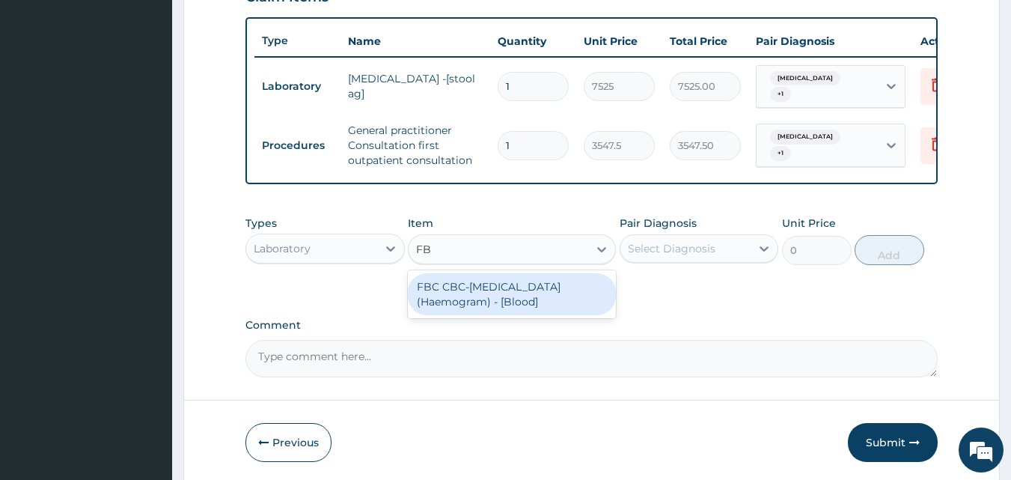
type input "FBC"
click at [475, 318] on div "FBC CBC-[MEDICAL_DATA] (Haemogram) - [Blood]" at bounding box center [512, 294] width 208 height 48
click at [491, 301] on div "FBC CBC-[MEDICAL_DATA] (Haemogram) - [Blood]" at bounding box center [512, 294] width 208 height 42
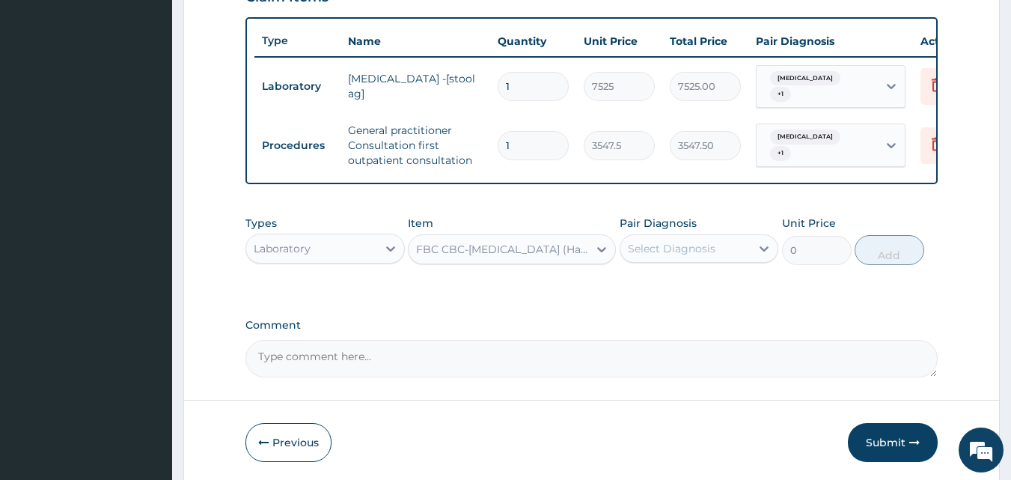
type input "4300"
click at [683, 249] on div "Select Diagnosis" at bounding box center [672, 248] width 88 height 15
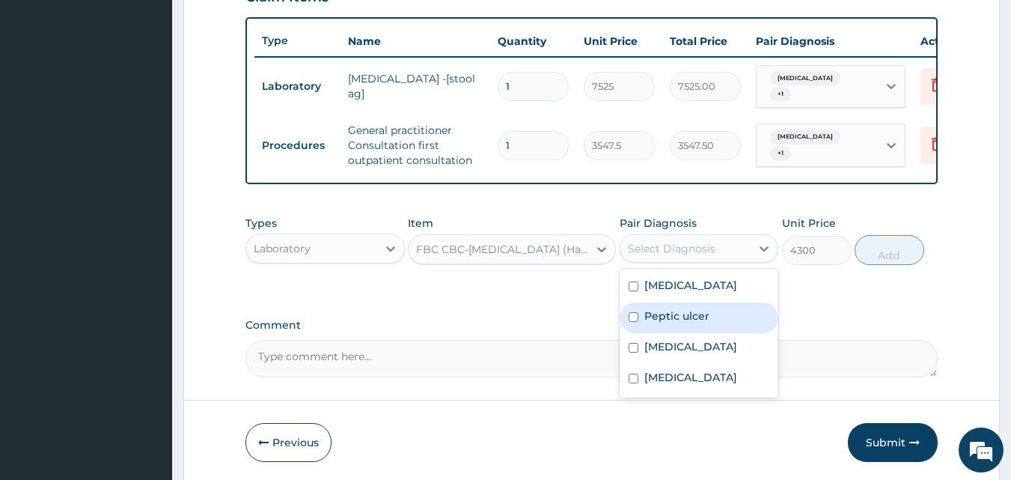
click at [670, 314] on label "Peptic ulcer" at bounding box center [676, 315] width 65 height 15
checkbox input "true"
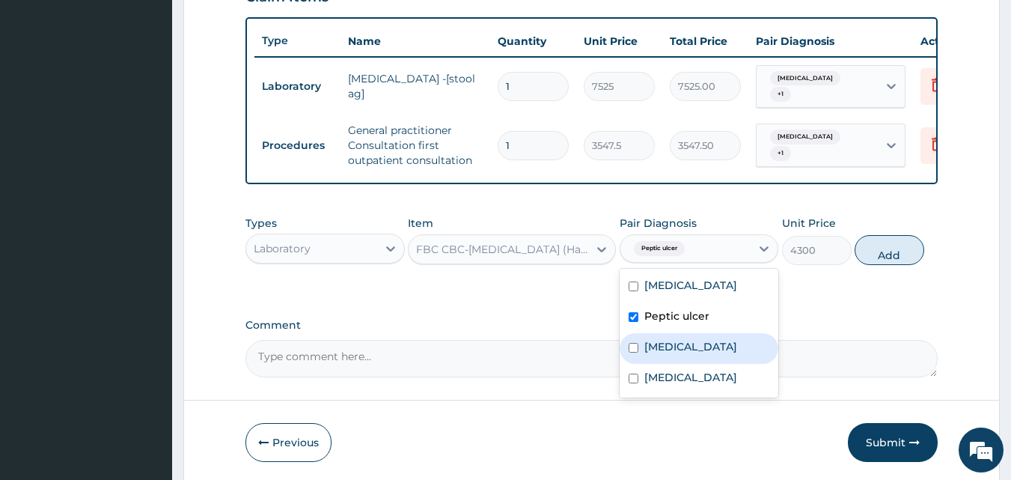
click at [665, 347] on label "Gastritis" at bounding box center [690, 346] width 93 height 15
checkbox input "true"
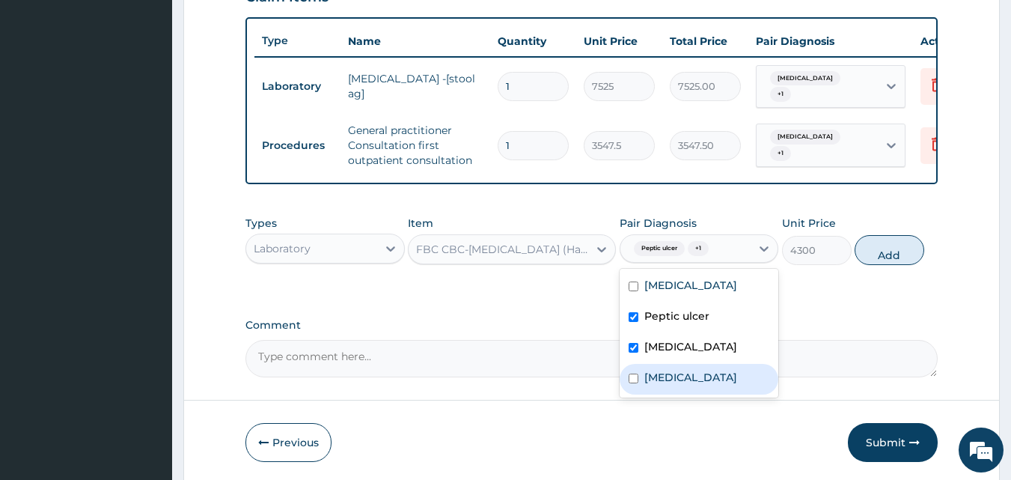
click at [660, 385] on label "Sepsis" at bounding box center [690, 377] width 93 height 15
checkbox input "true"
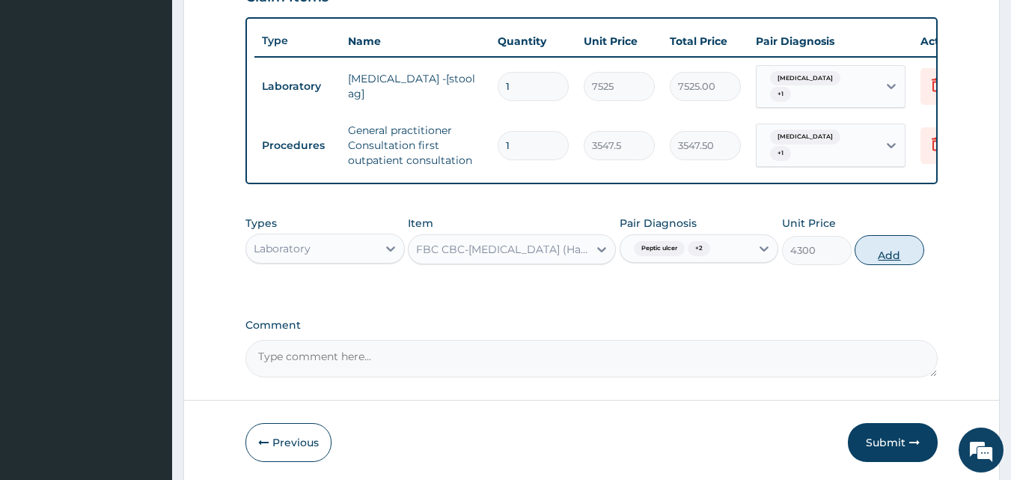
click at [894, 254] on button "Add" at bounding box center [890, 250] width 70 height 30
type input "0"
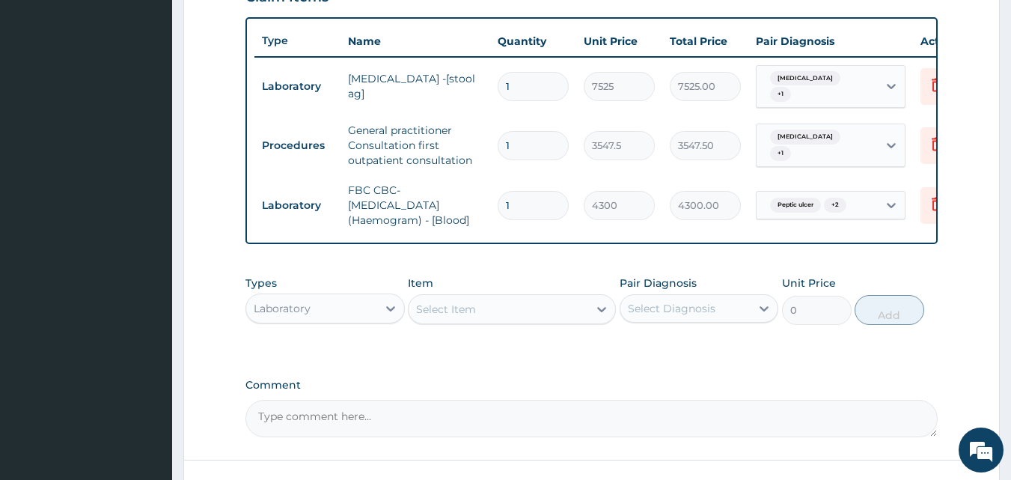
click at [569, 320] on div "Select Item" at bounding box center [499, 309] width 180 height 24
type input "PARACE"
click at [388, 306] on icon at bounding box center [390, 308] width 15 height 15
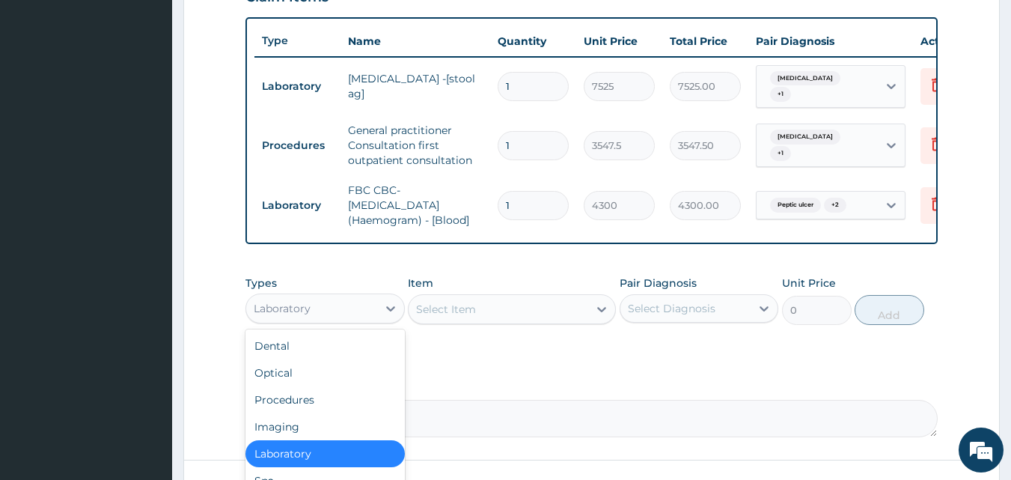
scroll to position [51, 0]
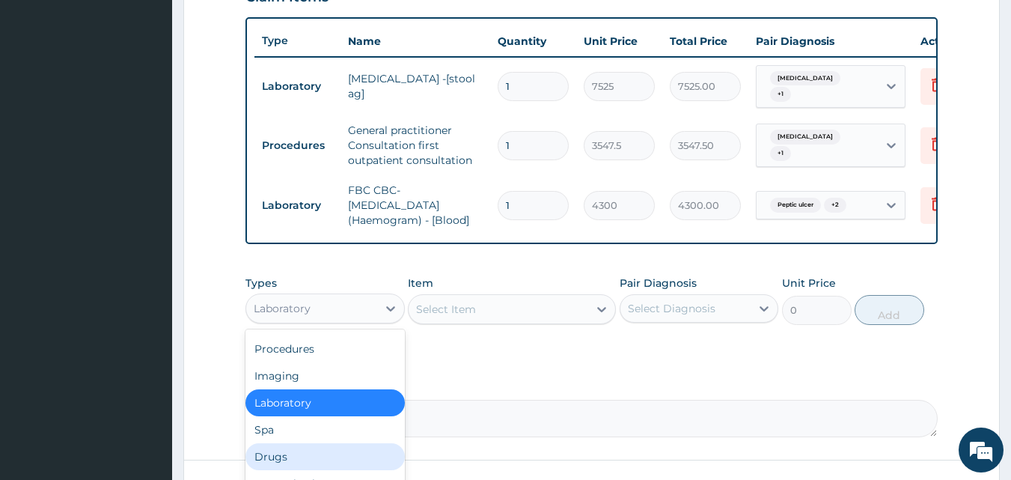
click at [278, 462] on div "Drugs" at bounding box center [324, 456] width 159 height 27
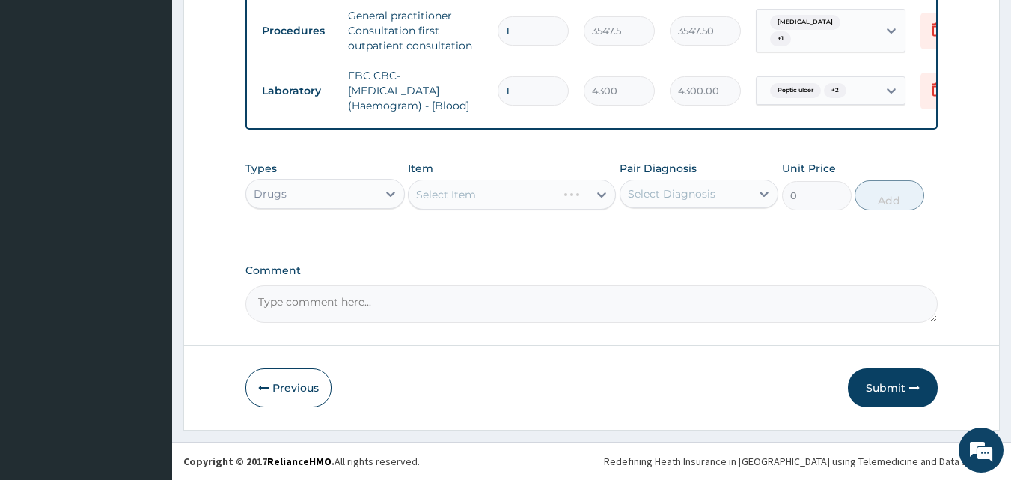
scroll to position [659, 0]
click at [573, 197] on div "Select Item" at bounding box center [512, 195] width 208 height 30
click at [392, 188] on icon at bounding box center [390, 193] width 15 height 15
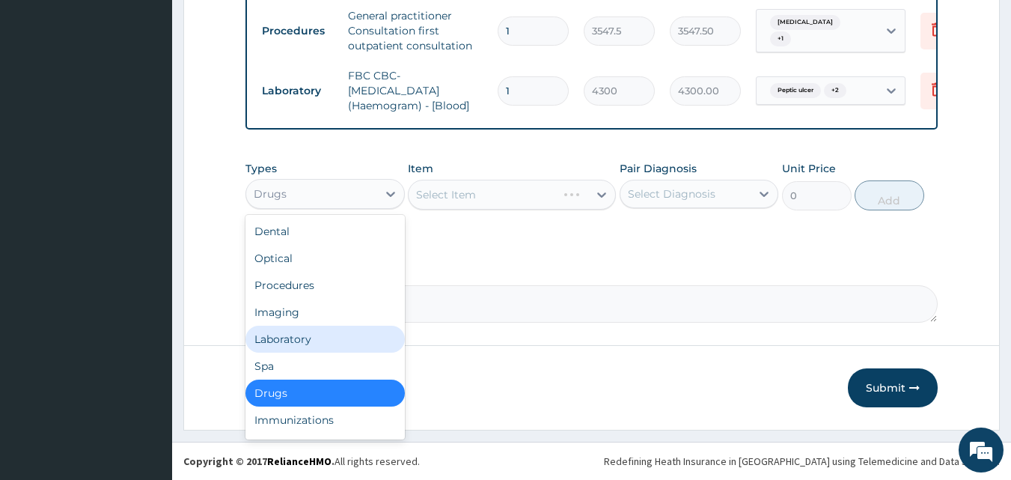
click at [281, 335] on div "Laboratory" at bounding box center [324, 339] width 159 height 27
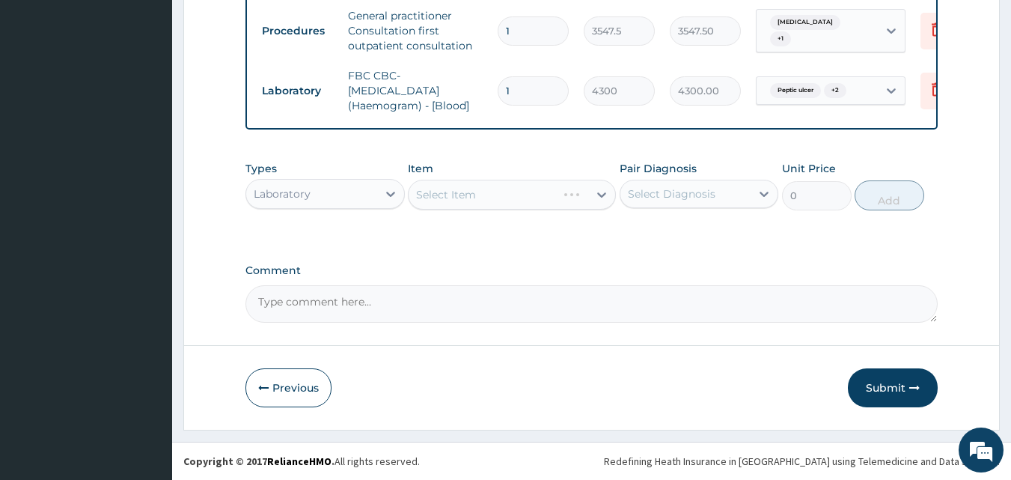
click at [547, 189] on div "Select Item" at bounding box center [512, 195] width 208 height 30
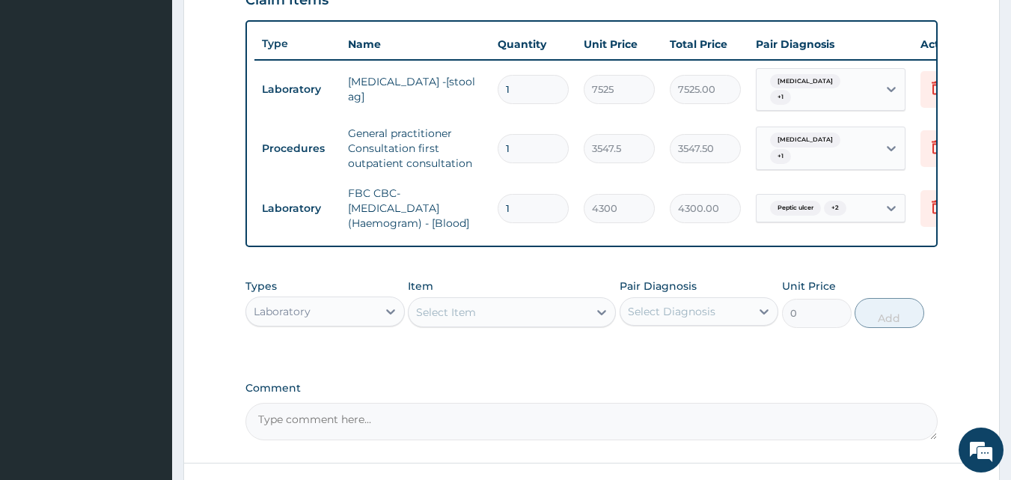
scroll to position [599, 0]
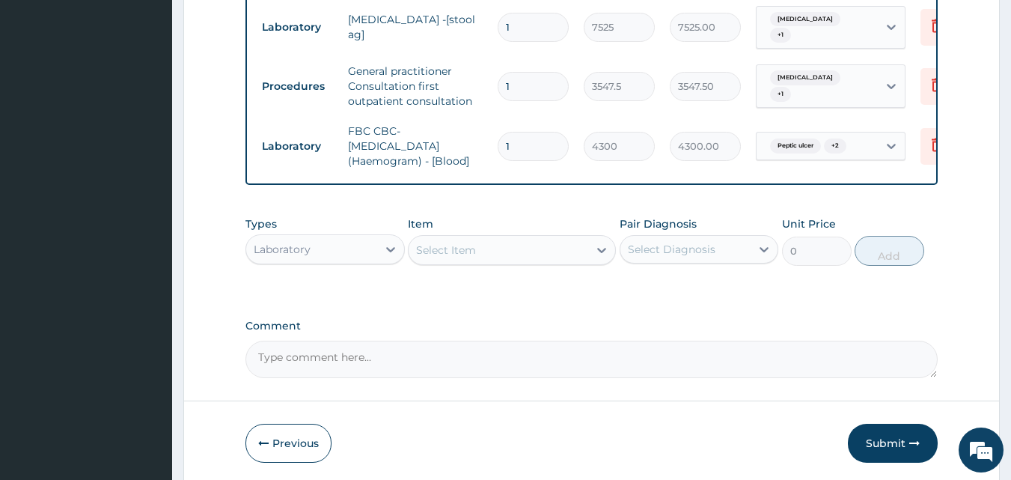
click at [535, 256] on div "Select Item" at bounding box center [499, 250] width 180 height 24
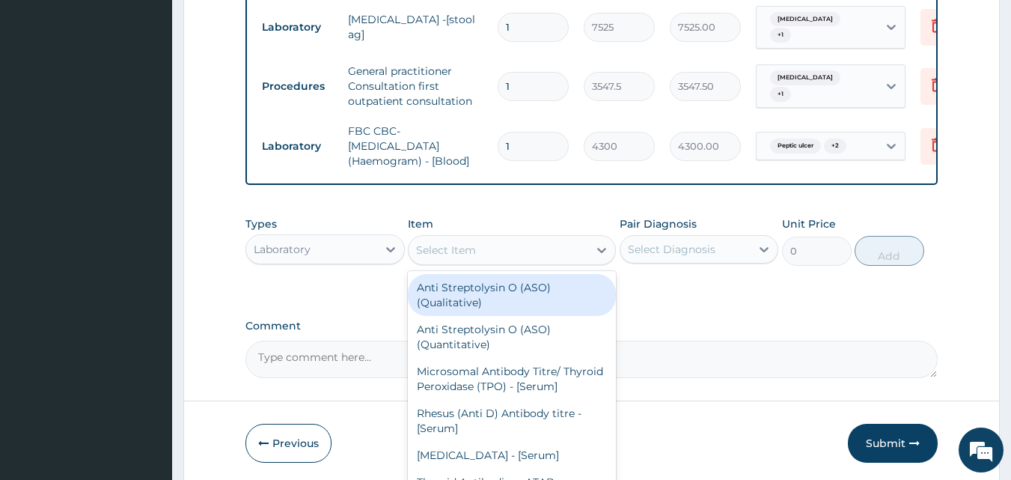
click at [356, 249] on div "Laboratory" at bounding box center [311, 249] width 131 height 24
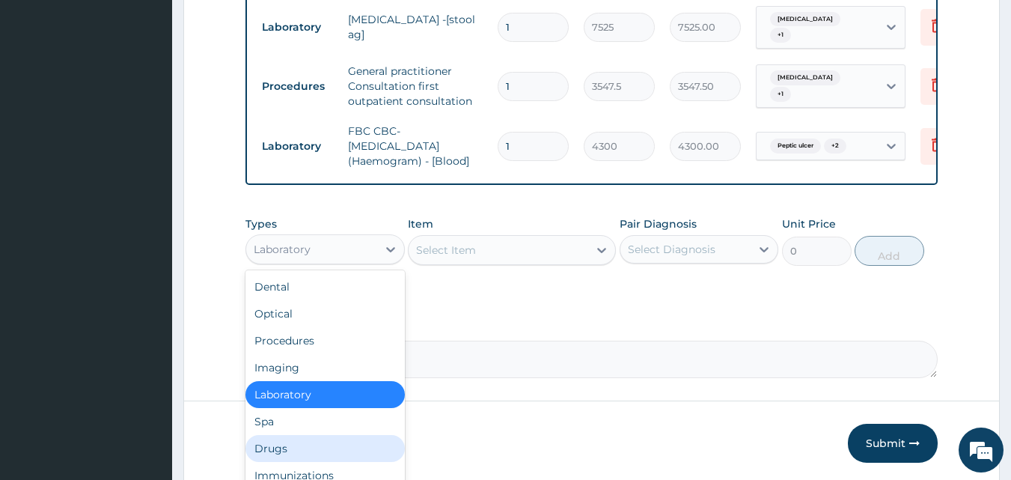
click at [272, 448] on div "Drugs" at bounding box center [324, 448] width 159 height 27
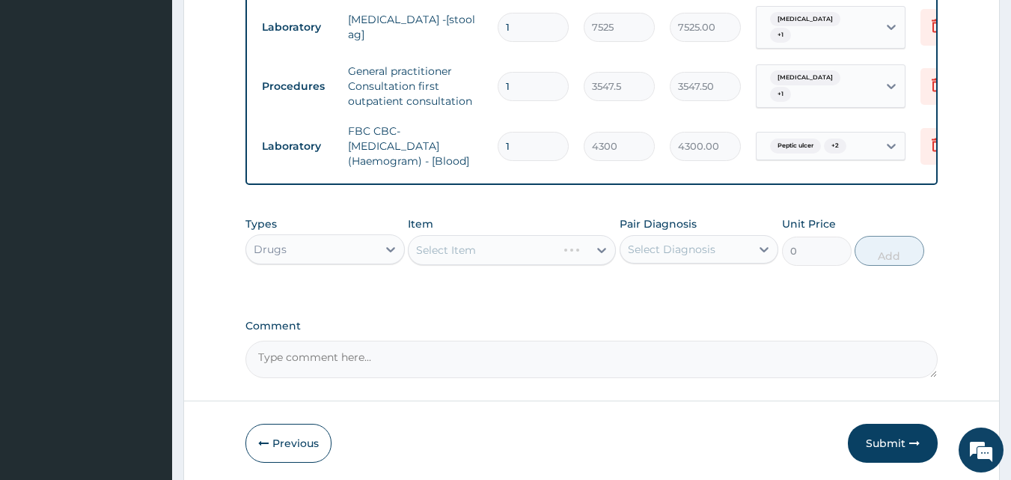
click at [562, 253] on div "Select Item" at bounding box center [512, 250] width 208 height 30
click at [567, 251] on div "Select Item" at bounding box center [512, 250] width 208 height 30
click at [577, 251] on div "Select Item" at bounding box center [499, 250] width 180 height 24
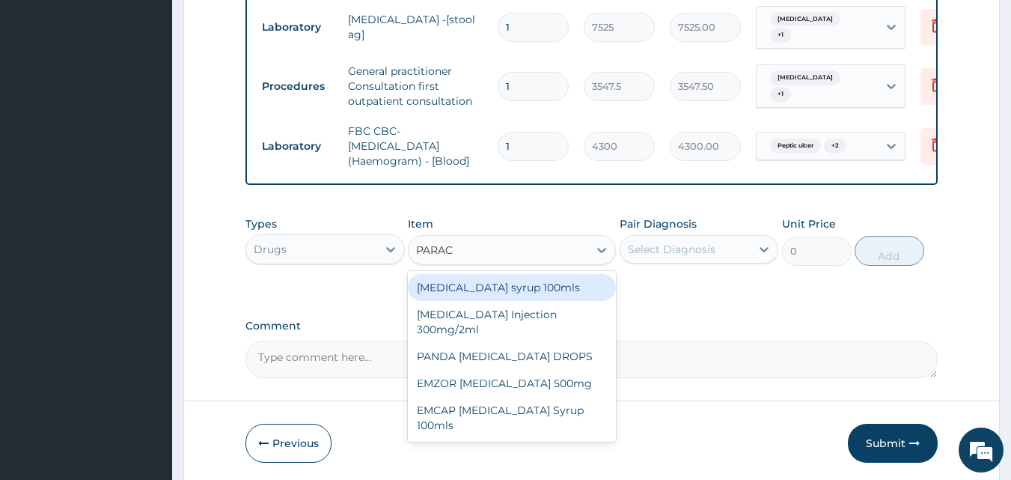
type input "PARACE"
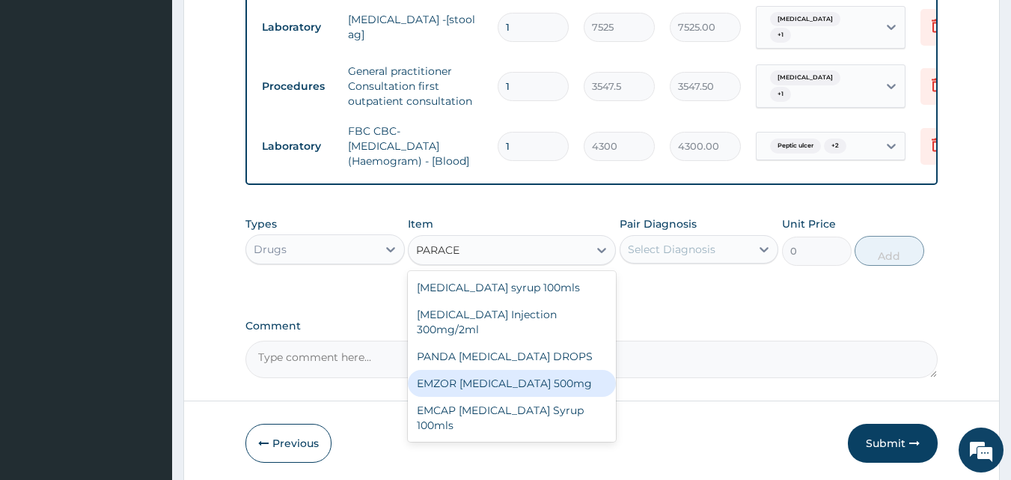
click at [537, 382] on div "EMZOR [MEDICAL_DATA] 500mg" at bounding box center [512, 383] width 208 height 27
type input "23.65"
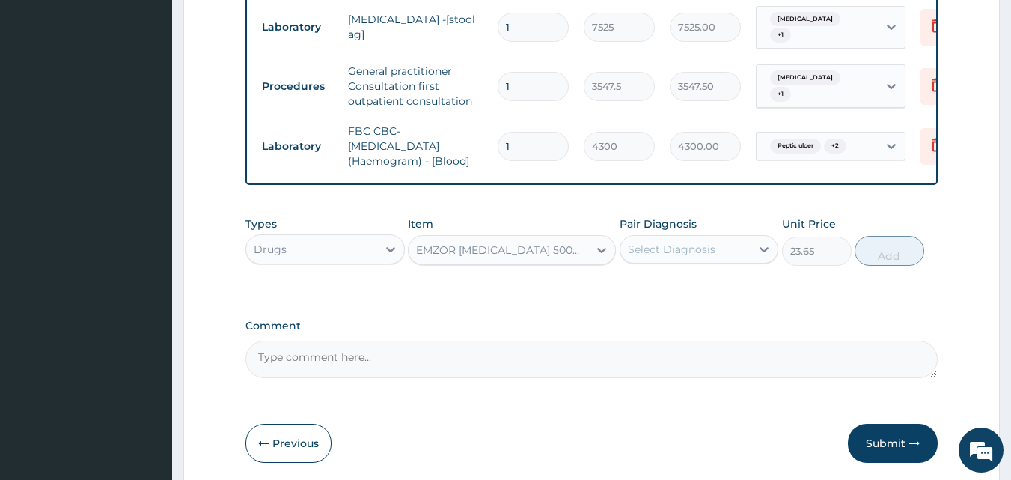
click at [688, 261] on div "Select Diagnosis" at bounding box center [685, 249] width 131 height 24
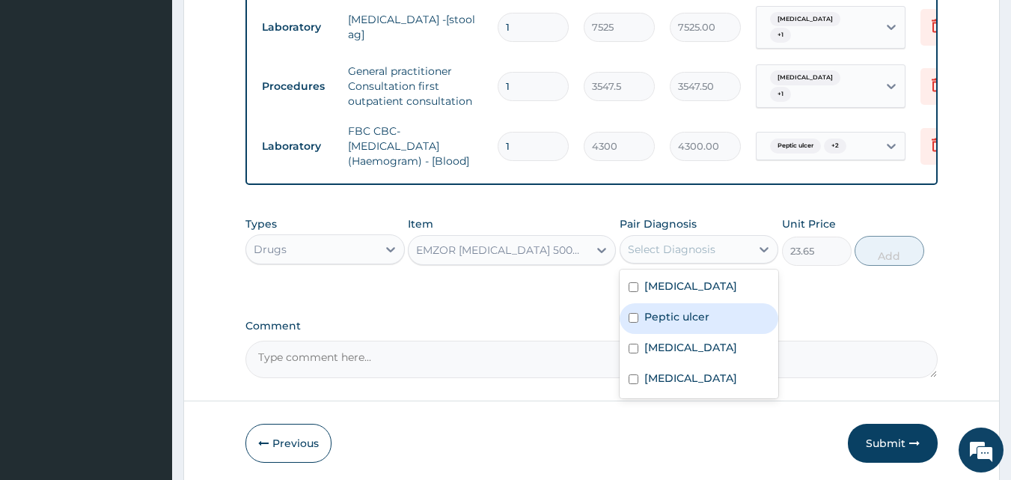
click at [656, 332] on div "Peptic ulcer" at bounding box center [699, 318] width 159 height 31
checkbox input "true"
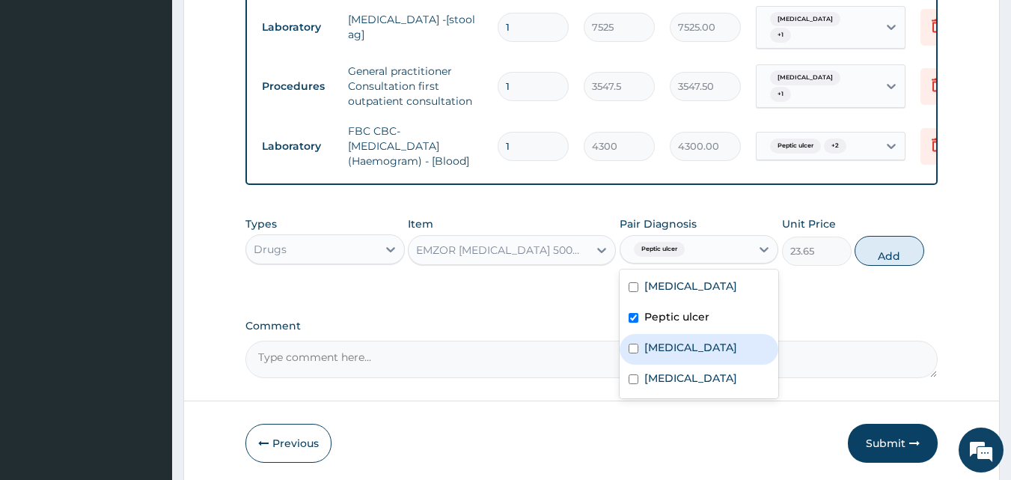
click at [661, 355] on label "Gastritis" at bounding box center [690, 347] width 93 height 15
checkbox input "true"
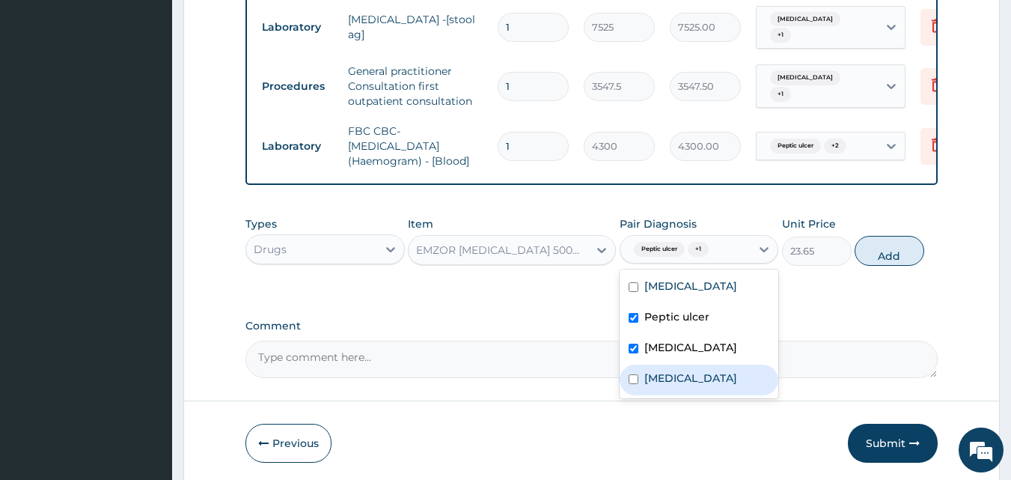
click at [664, 379] on label "Sepsis" at bounding box center [690, 377] width 93 height 15
checkbox input "true"
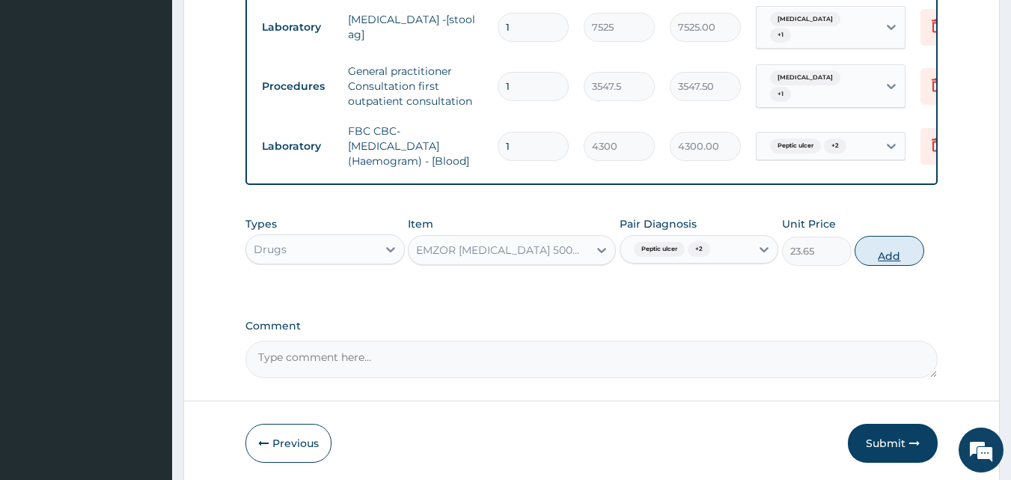
click at [908, 251] on button "Add" at bounding box center [890, 251] width 70 height 30
type input "0"
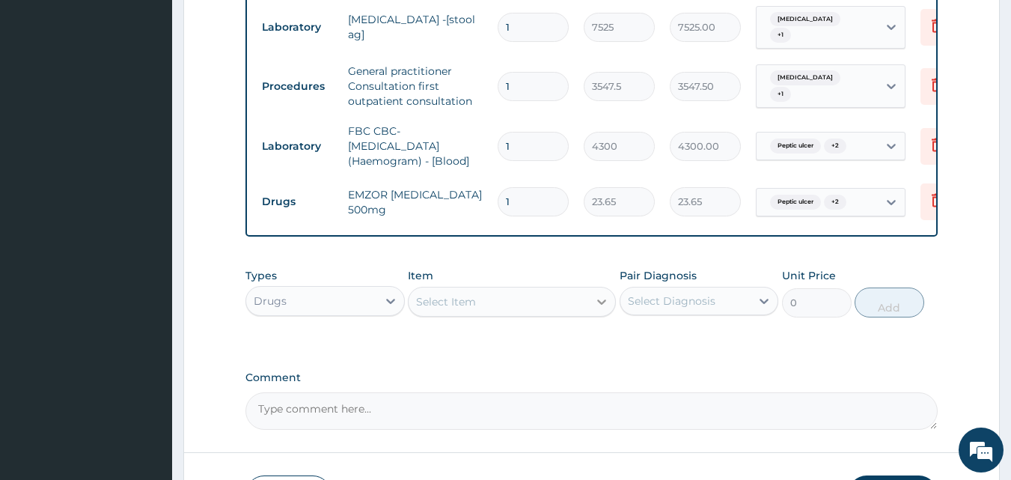
click at [601, 304] on icon at bounding box center [601, 301] width 15 height 15
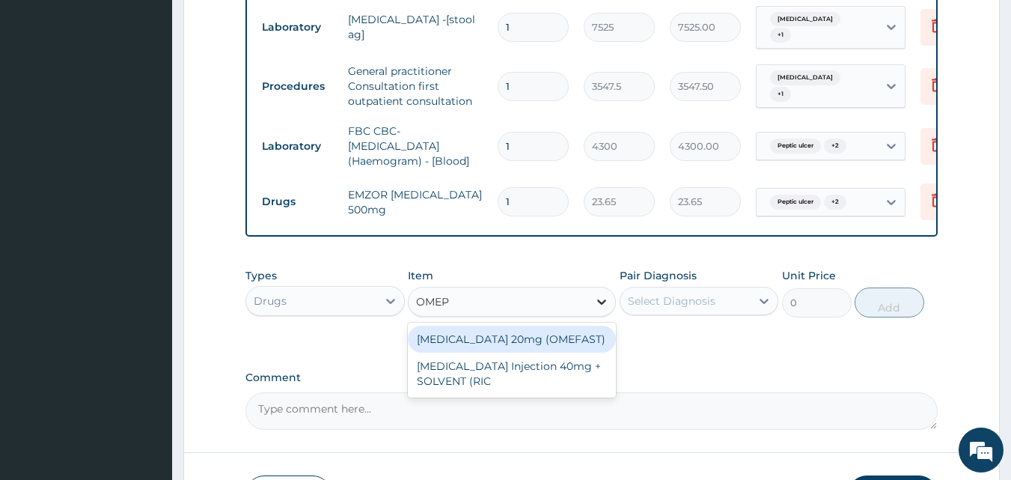
type input "OMEPR"
click at [551, 345] on div "[MEDICAL_DATA] 20mg (OMEFAST)" at bounding box center [512, 339] width 208 height 27
type input "82.775"
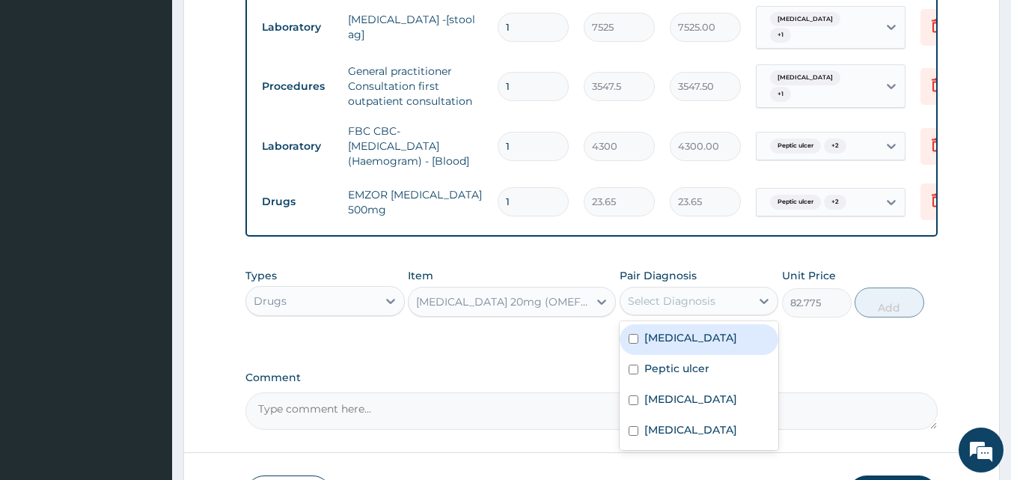
click at [666, 308] on div "Select Diagnosis" at bounding box center [672, 300] width 88 height 15
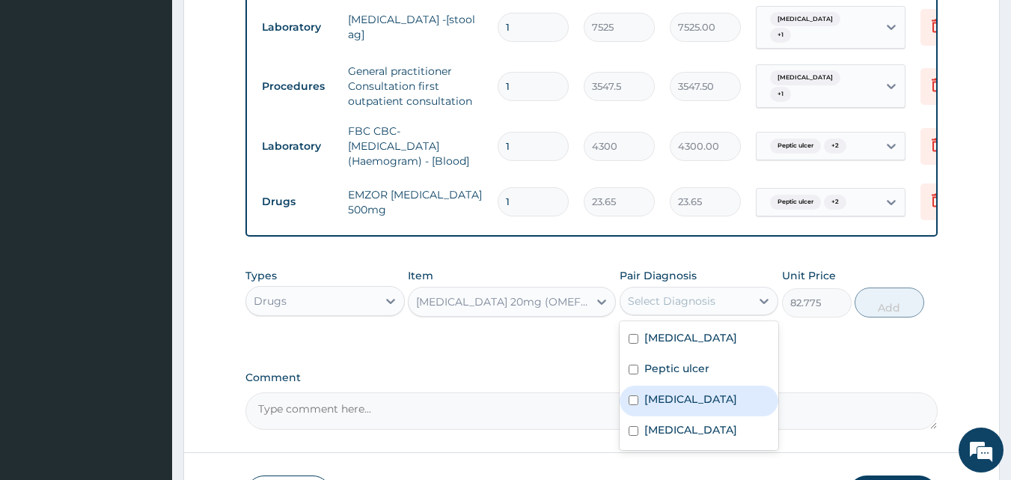
click at [636, 401] on input "checkbox" at bounding box center [634, 400] width 10 height 10
checkbox input "true"
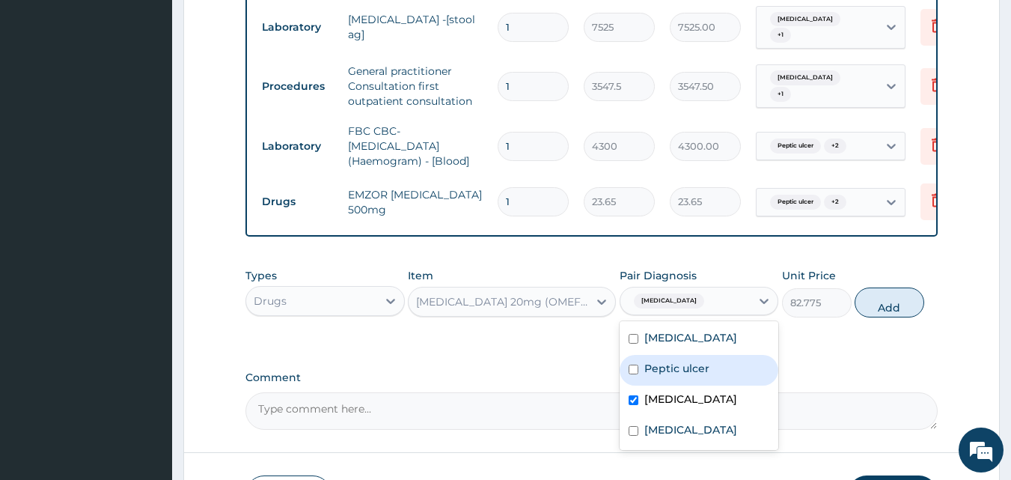
click at [662, 370] on label "Peptic ulcer" at bounding box center [676, 368] width 65 height 15
checkbox input "true"
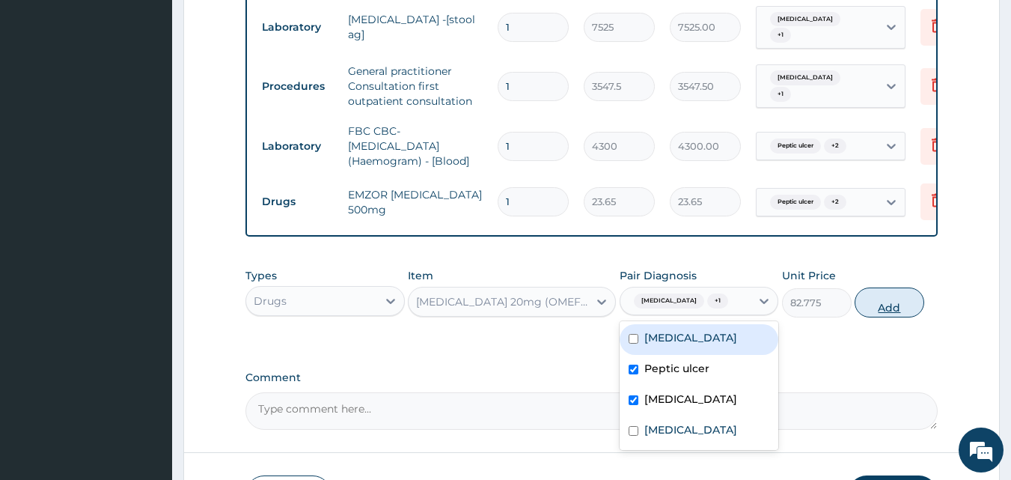
click at [870, 314] on button "Add" at bounding box center [890, 302] width 70 height 30
type input "0"
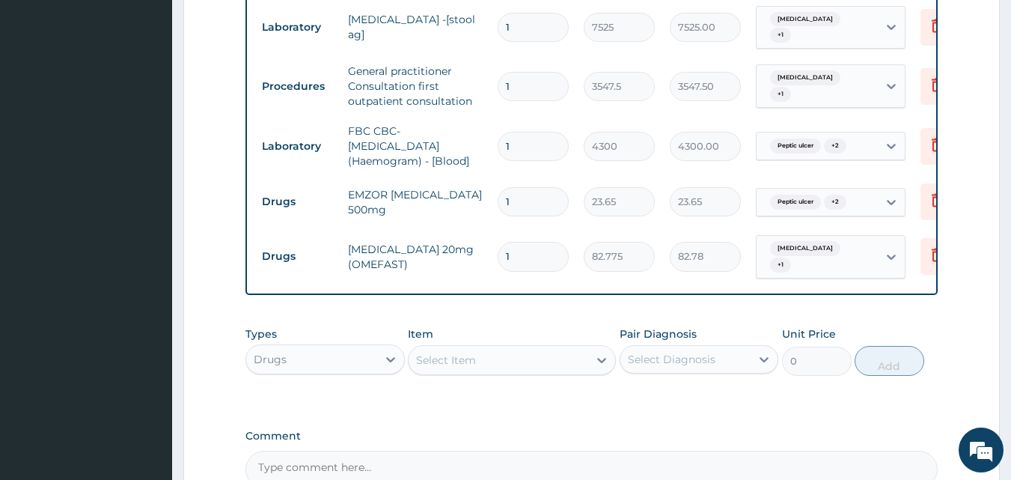
click at [513, 350] on div "Select Item" at bounding box center [499, 360] width 180 height 24
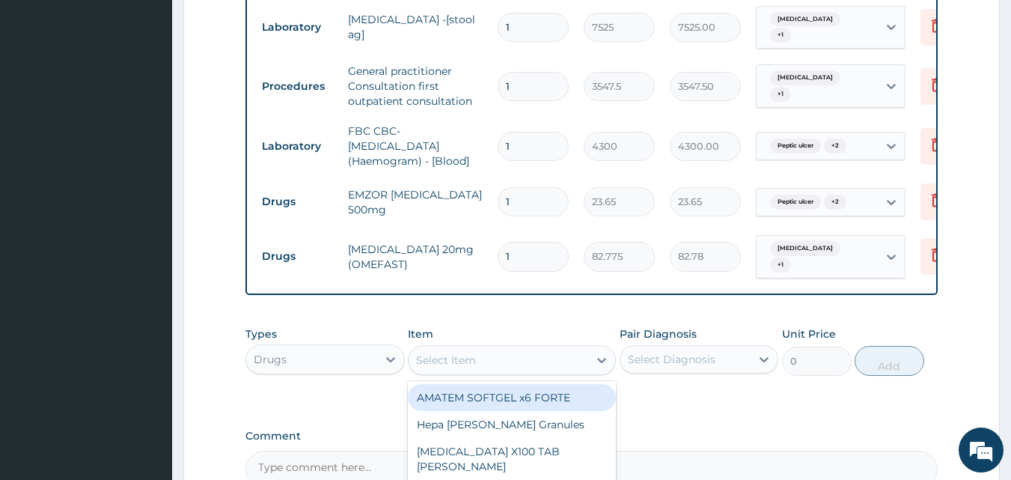
click at [875, 246] on div "Gastritis + 1" at bounding box center [817, 257] width 121 height 42
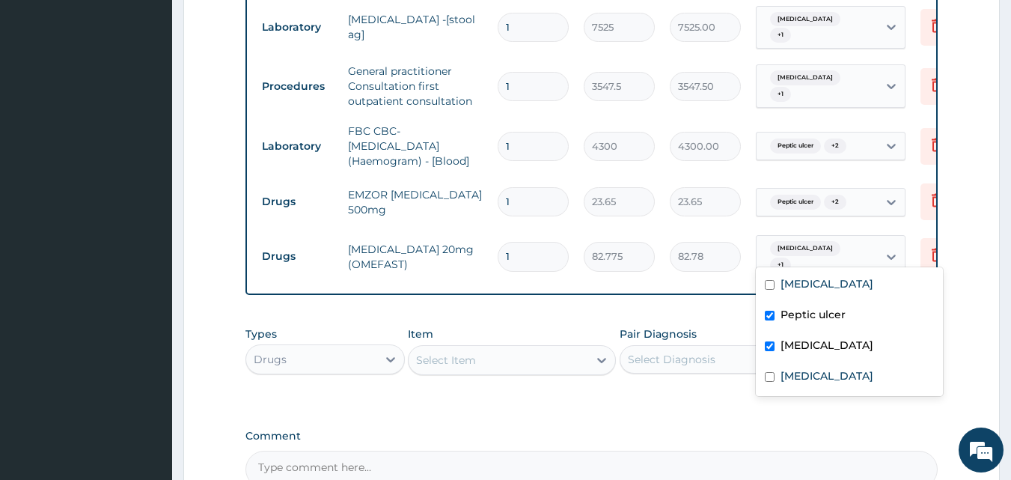
click at [816, 350] on label "Gastritis" at bounding box center [827, 345] width 93 height 15
checkbox input "false"
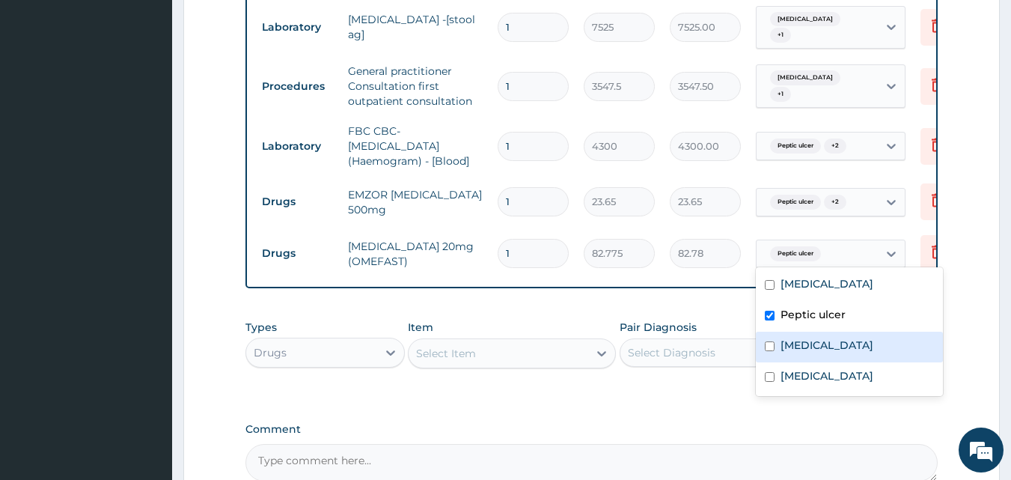
click at [558, 361] on div "Select Item" at bounding box center [499, 353] width 180 height 24
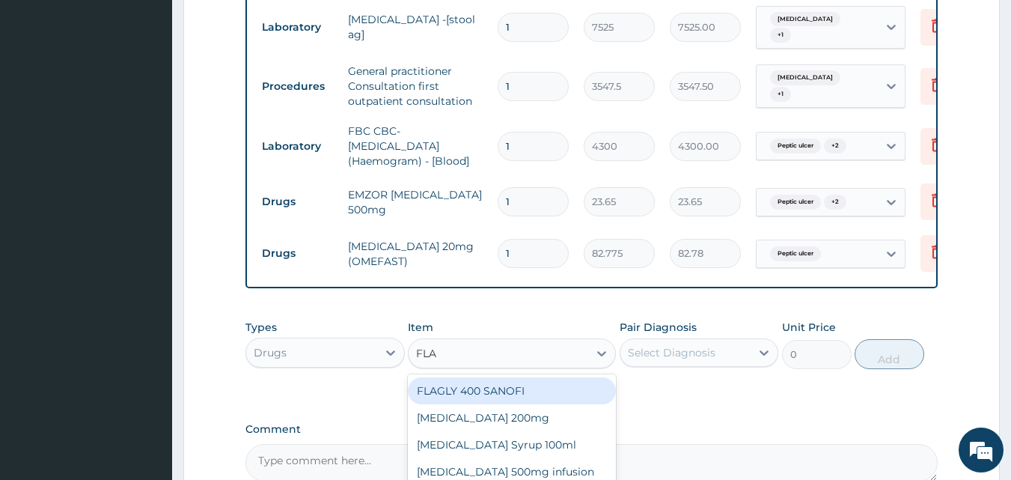
type input "FLAG"
click at [539, 393] on div "FLAGLY 400 SANOFI" at bounding box center [512, 390] width 208 height 27
type input "70.95"
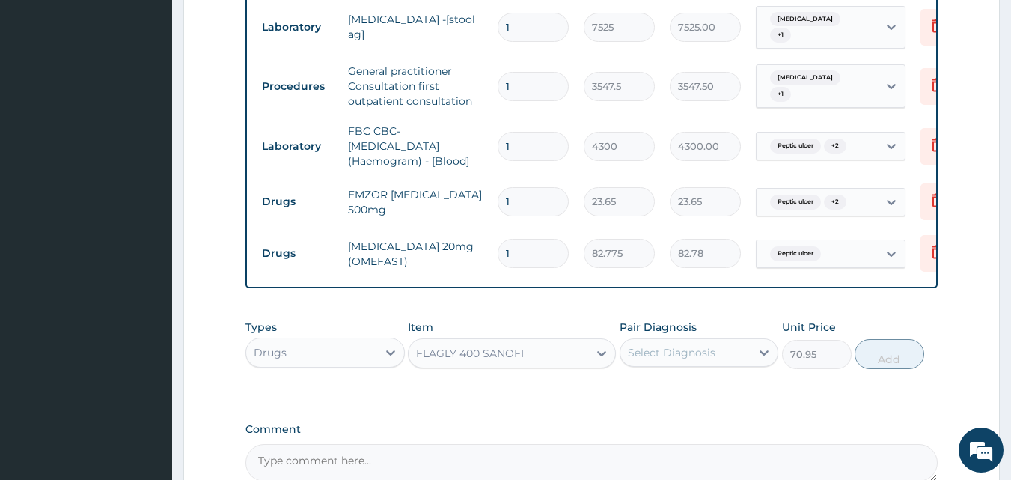
click at [713, 354] on div "Select Diagnosis" at bounding box center [672, 352] width 88 height 15
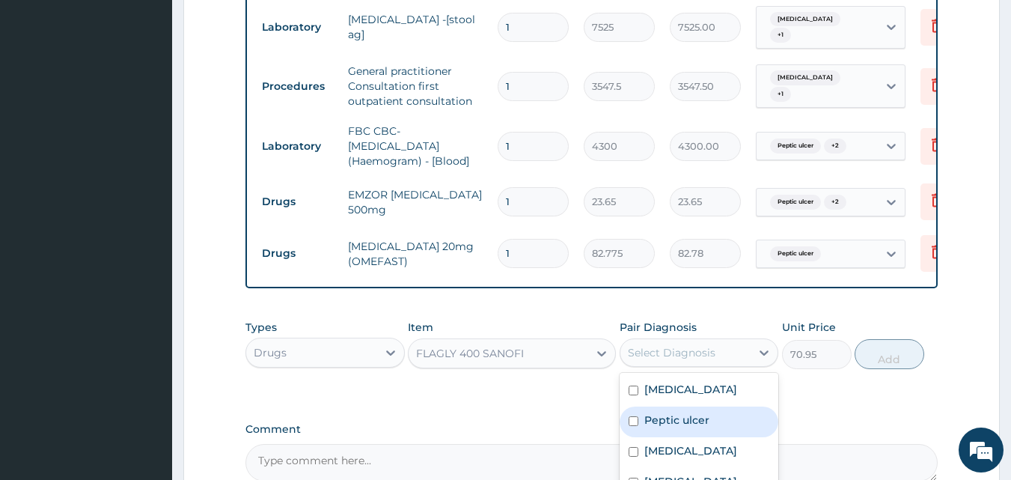
click at [668, 422] on label "Peptic ulcer" at bounding box center [676, 419] width 65 height 15
checkbox input "true"
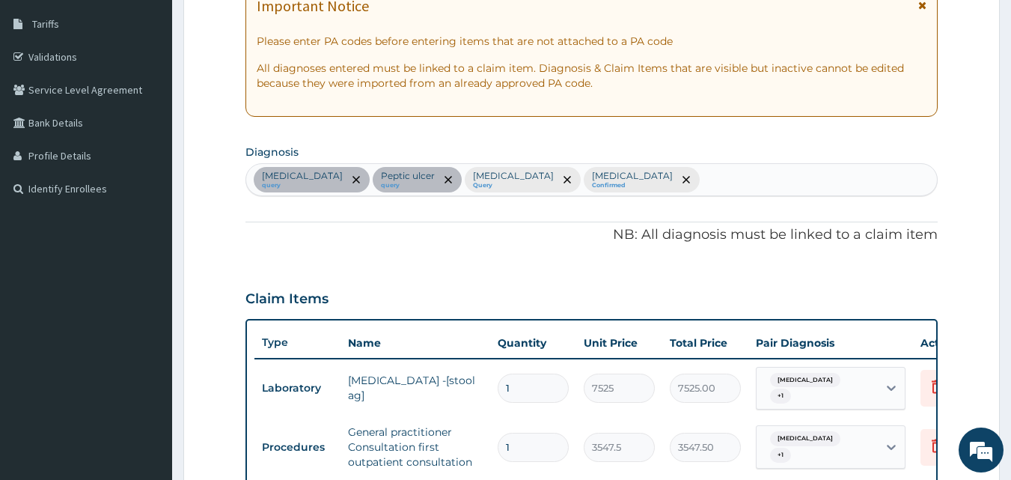
scroll to position [150, 0]
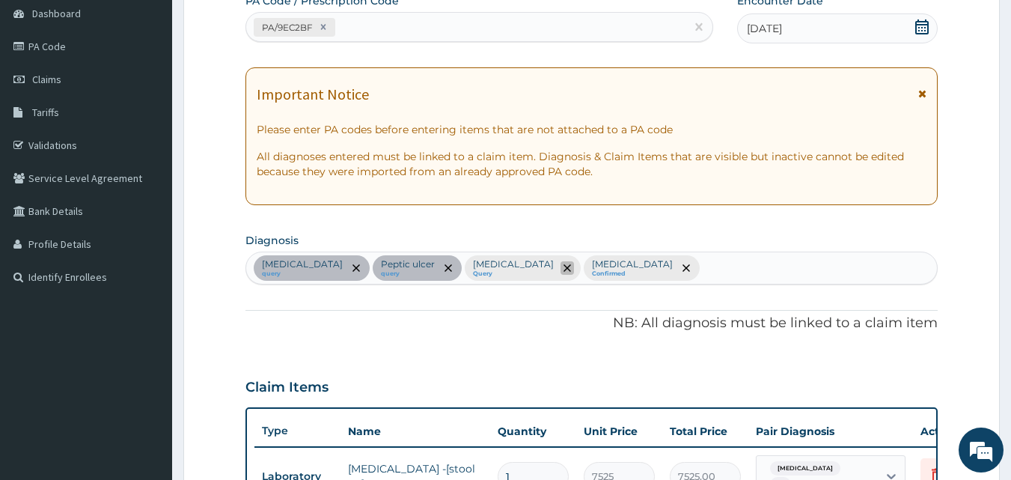
click at [564, 268] on icon "remove selection option" at bounding box center [567, 267] width 7 height 7
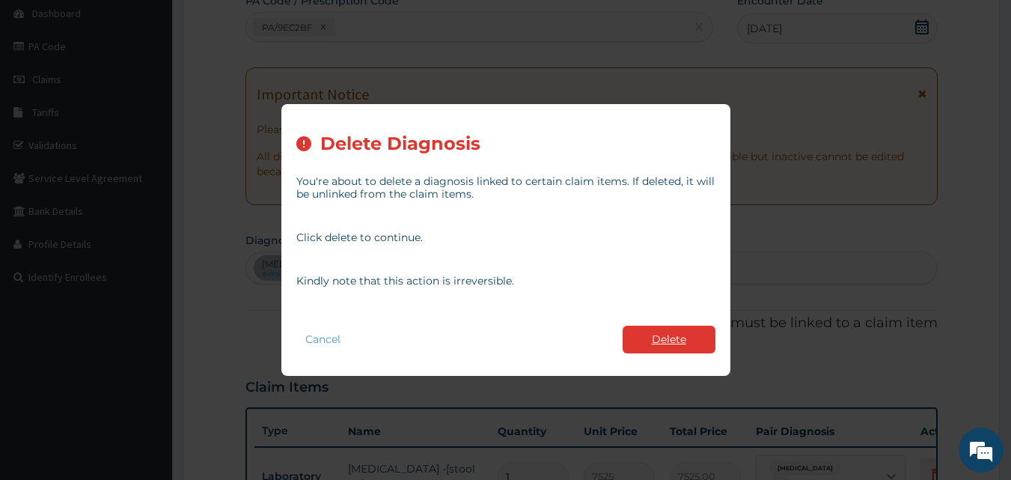
click at [644, 334] on button "Delete" at bounding box center [669, 340] width 93 height 28
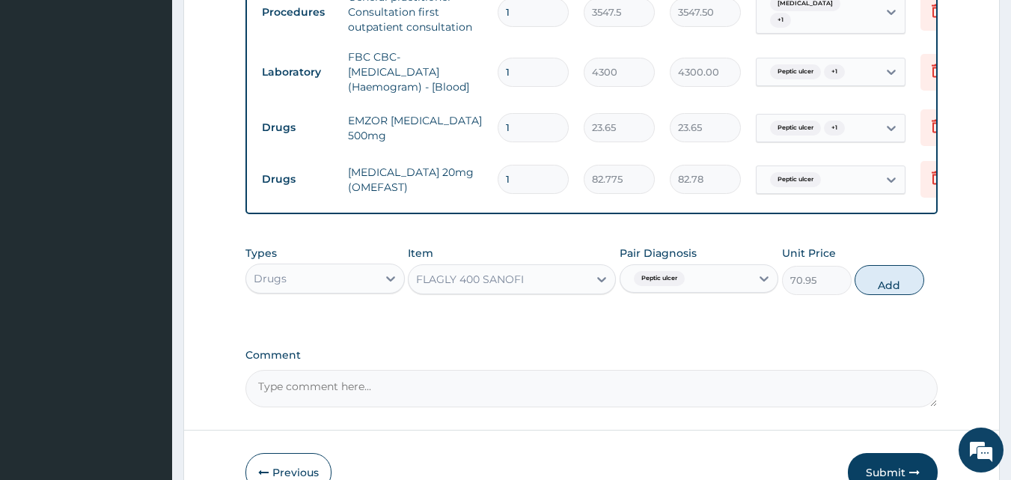
scroll to position [674, 0]
click at [724, 283] on div "Peptic ulcer" at bounding box center [685, 277] width 131 height 25
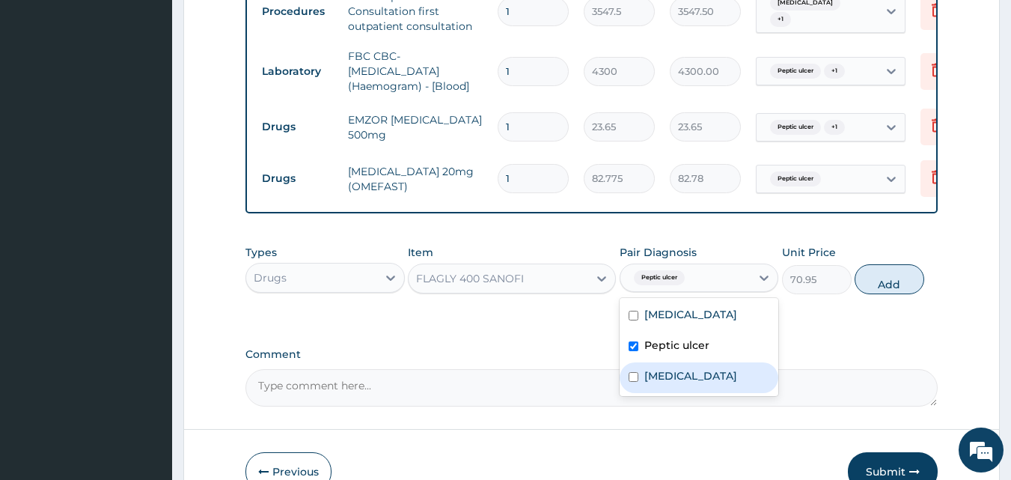
click at [671, 370] on div "Sepsis" at bounding box center [699, 377] width 159 height 31
checkbox input "true"
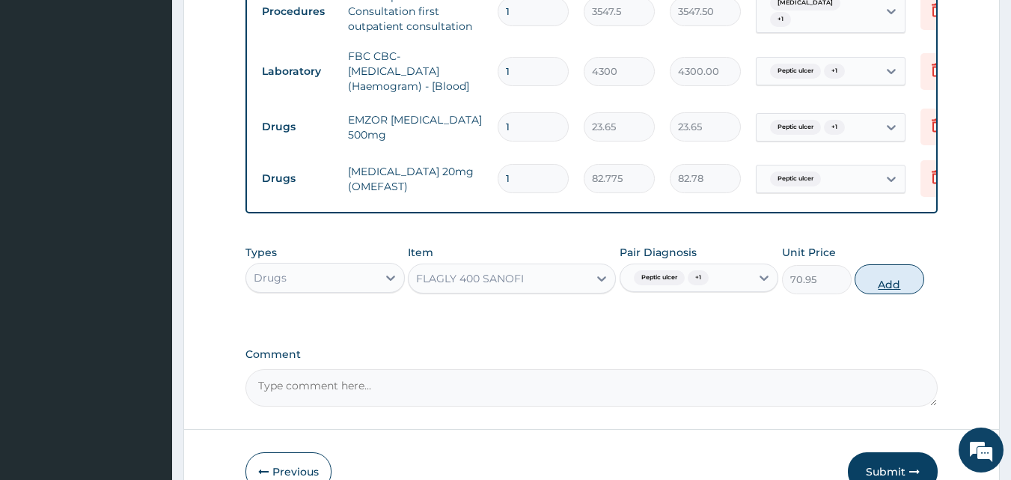
click at [896, 290] on button "Add" at bounding box center [890, 279] width 70 height 30
type input "0"
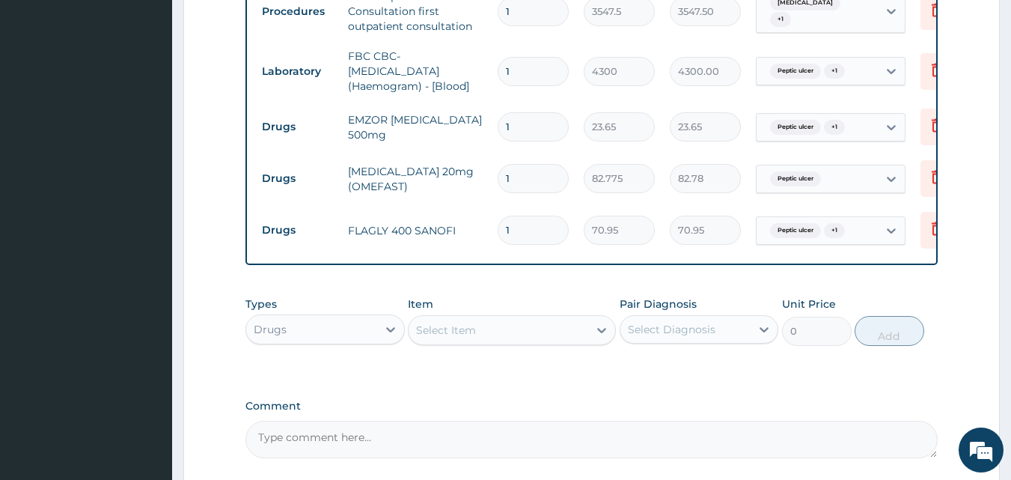
click at [555, 333] on div "Select Item" at bounding box center [499, 330] width 180 height 24
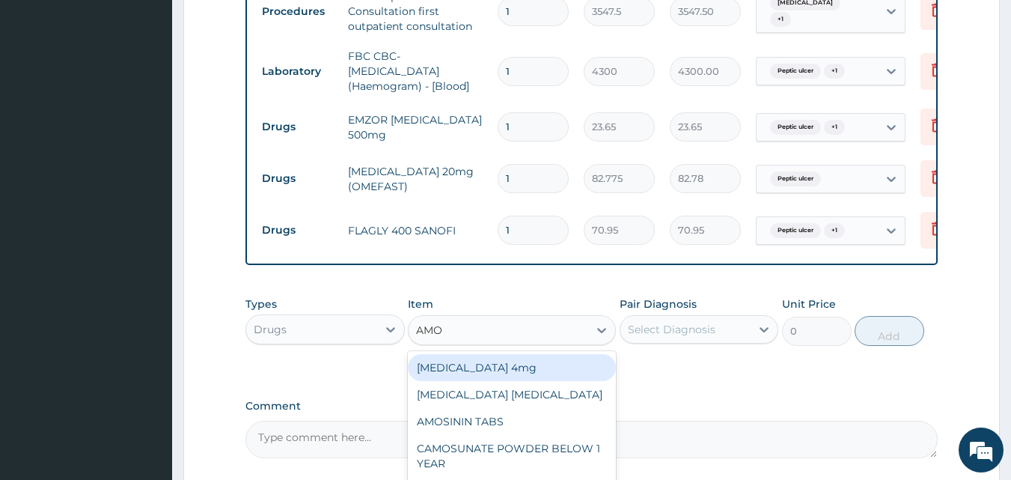
type input "AMOX"
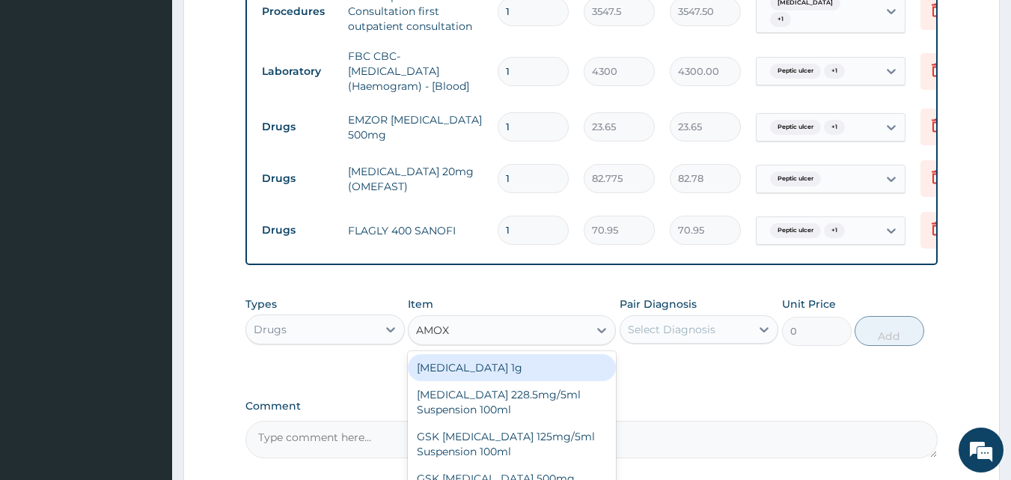
click at [537, 381] on div "[MEDICAL_DATA] 1g" at bounding box center [512, 367] width 208 height 27
type input "709.5"
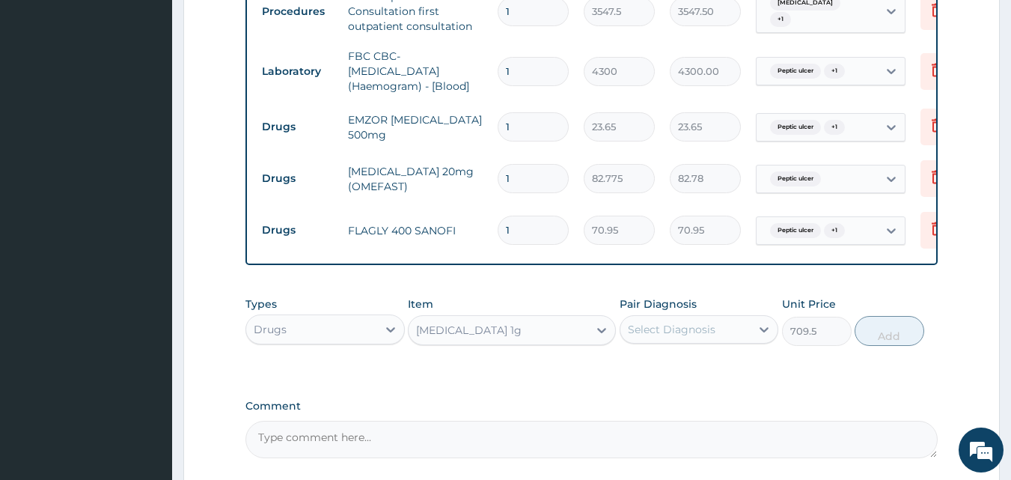
click at [706, 334] on div "Select Diagnosis" at bounding box center [672, 329] width 88 height 15
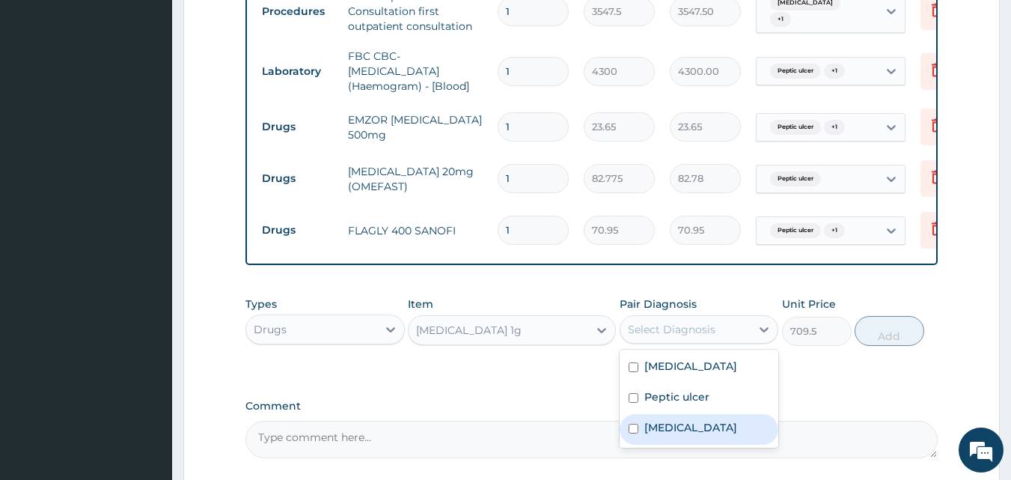
click at [651, 434] on label "Sepsis" at bounding box center [690, 427] width 93 height 15
checkbox input "true"
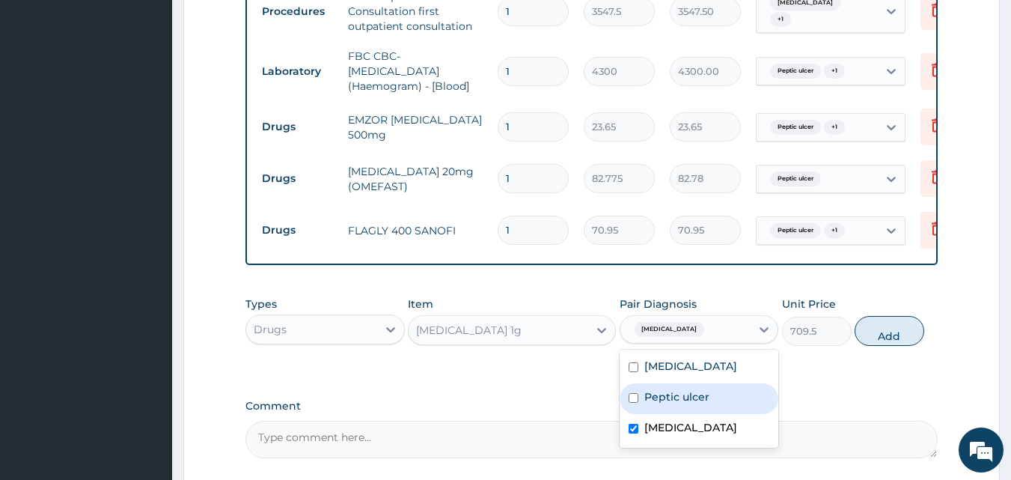
click at [675, 404] on label "Peptic ulcer" at bounding box center [676, 396] width 65 height 15
checkbox input "true"
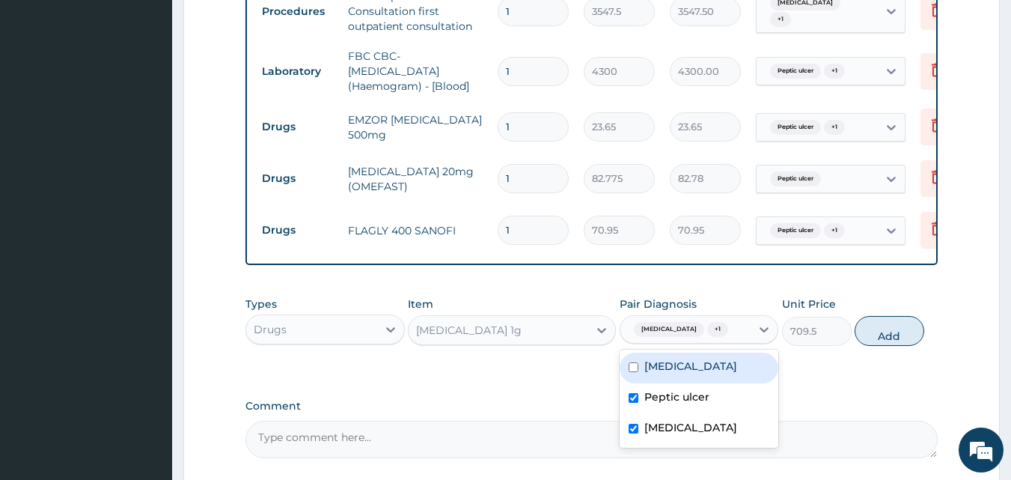
click at [718, 373] on label "Acute gastritis" at bounding box center [690, 365] width 93 height 15
checkbox input "true"
click at [867, 336] on button "Add" at bounding box center [890, 331] width 70 height 30
type input "0"
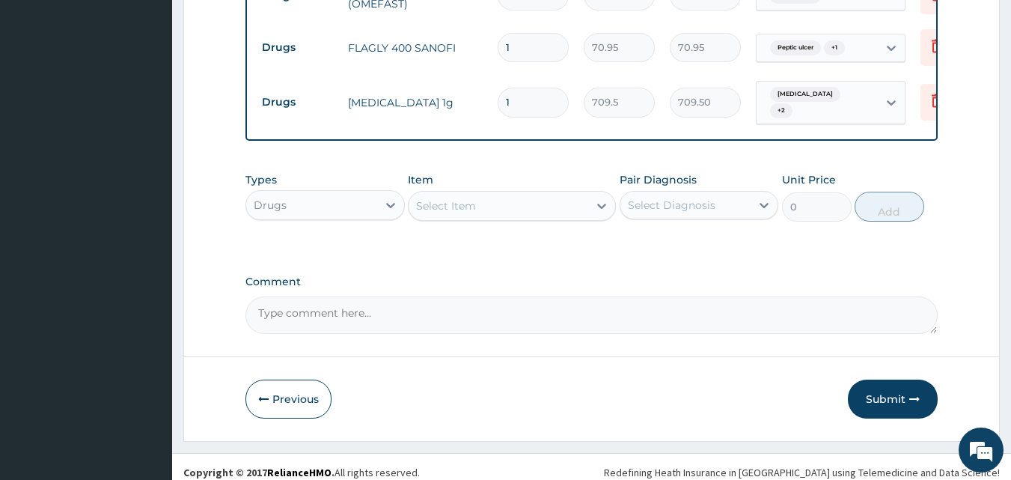
scroll to position [866, 0]
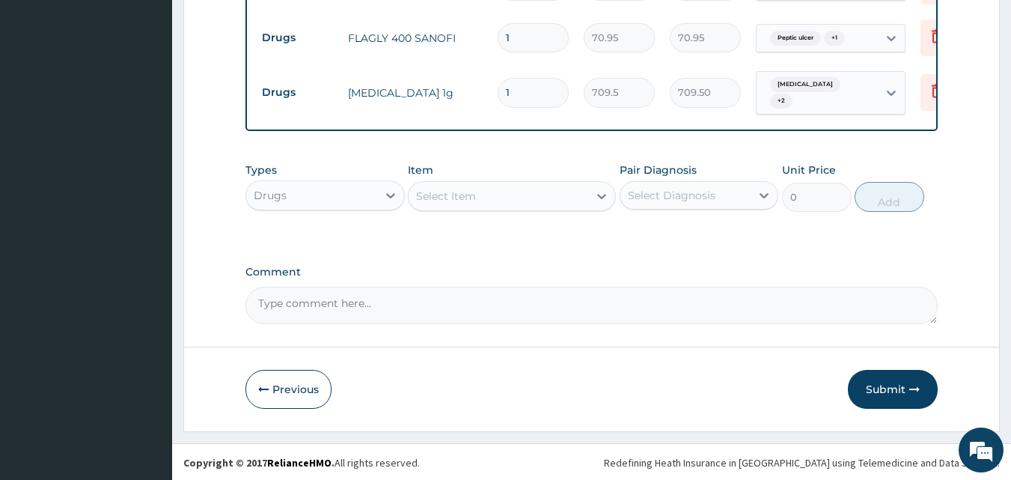
click at [501, 190] on div "Select Item" at bounding box center [499, 196] width 180 height 24
click at [845, 295] on textarea "Comment" at bounding box center [591, 305] width 693 height 37
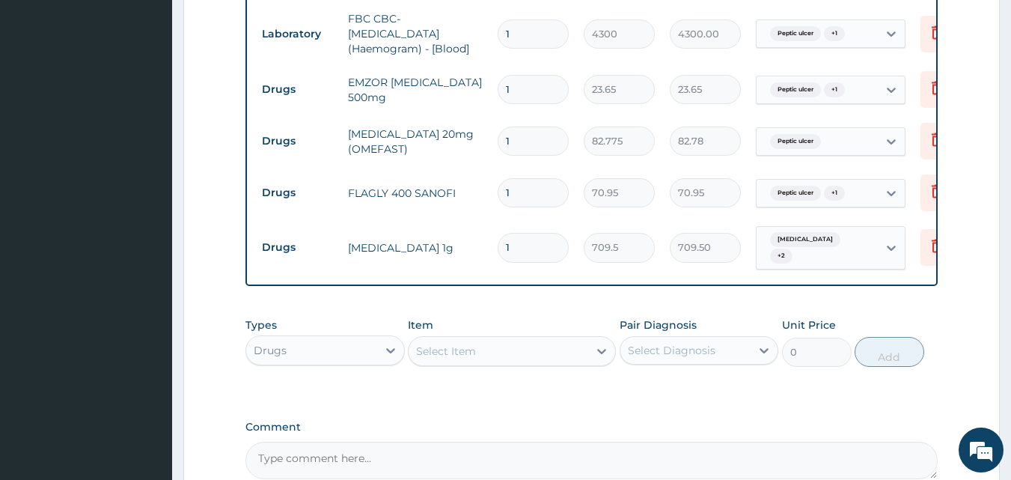
scroll to position [716, 0]
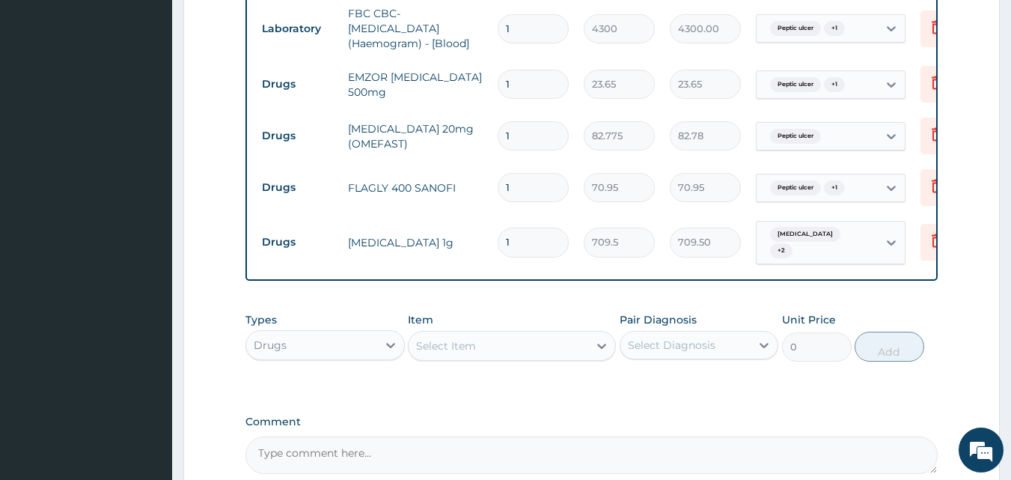
click at [542, 235] on input "1" at bounding box center [533, 242] width 71 height 29
click at [921, 224] on icon at bounding box center [937, 242] width 33 height 37
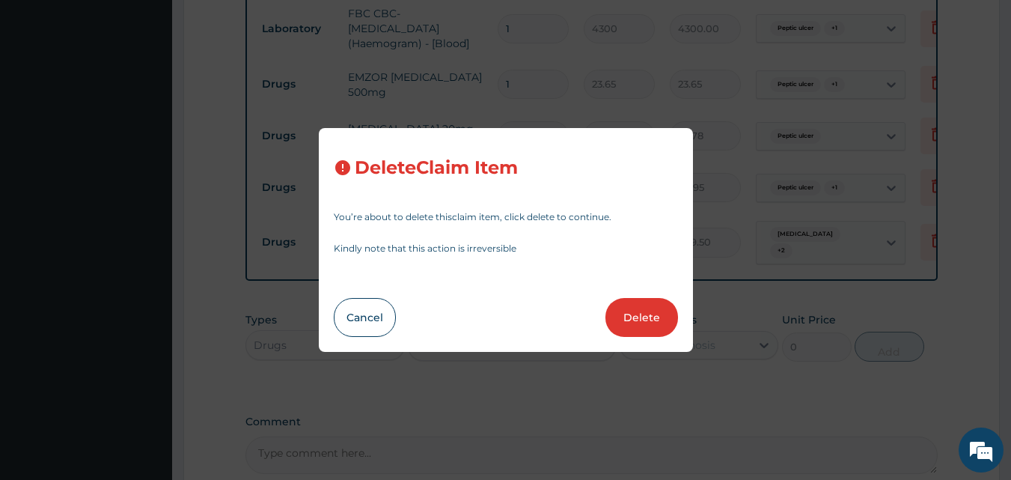
click at [934, 229] on div "Delete Claim Item You’re about to delete this claim item , click delete to cont…" at bounding box center [505, 240] width 1011 height 480
drag, startPoint x: 868, startPoint y: 272, endPoint x: 917, endPoint y: 266, distance: 49.0
click at [917, 266] on div "Delete Claim Item You’re about to delete this claim item , click delete to cont…" at bounding box center [505, 240] width 1011 height 480
click at [669, 319] on button "Delete" at bounding box center [641, 317] width 73 height 39
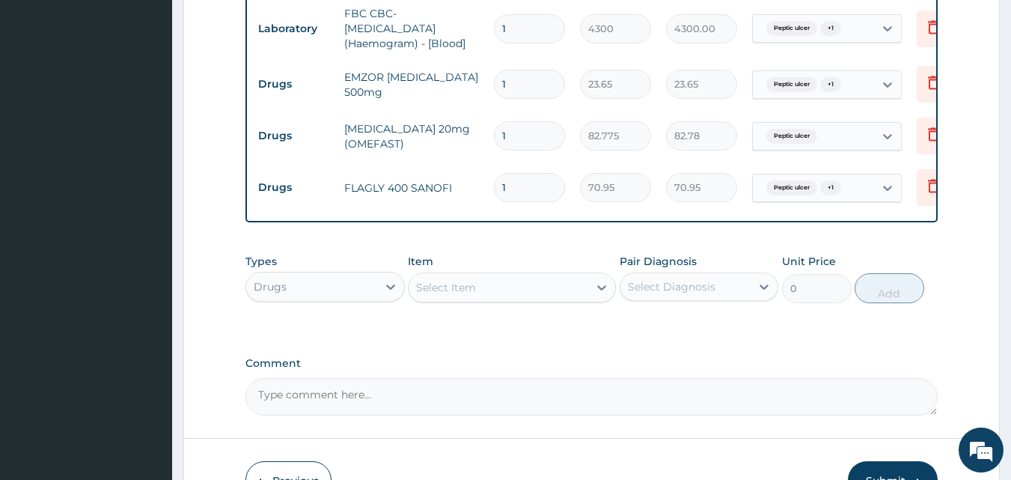
click at [564, 291] on div "Select Item" at bounding box center [499, 287] width 180 height 24
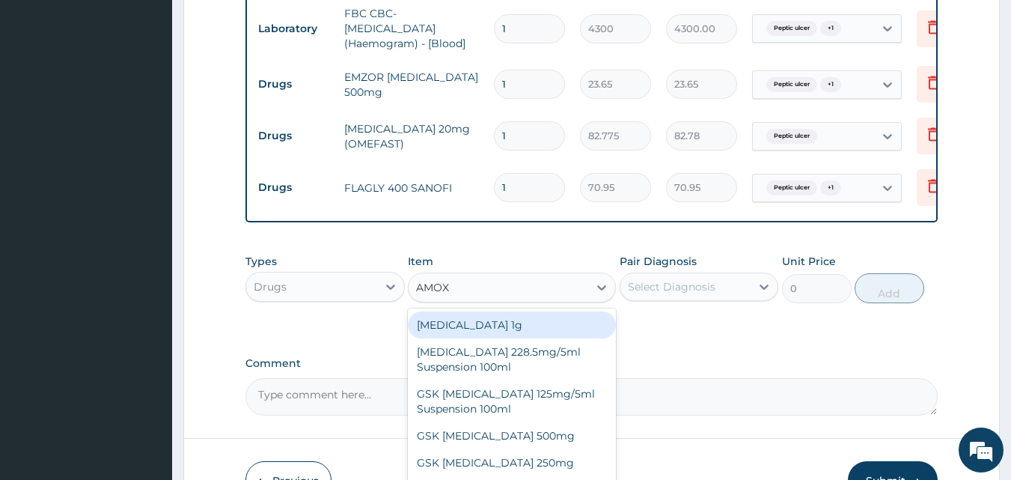
type input "AMOXI"
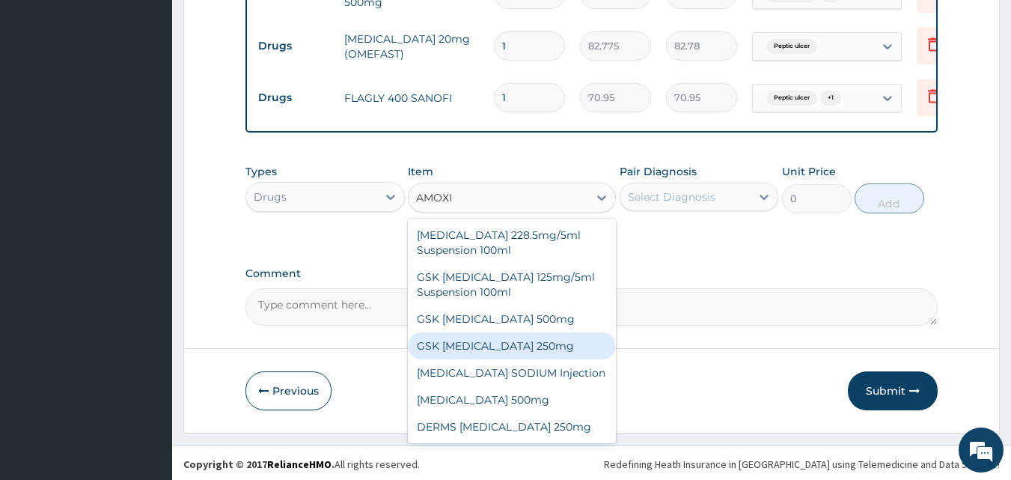
scroll to position [814, 0]
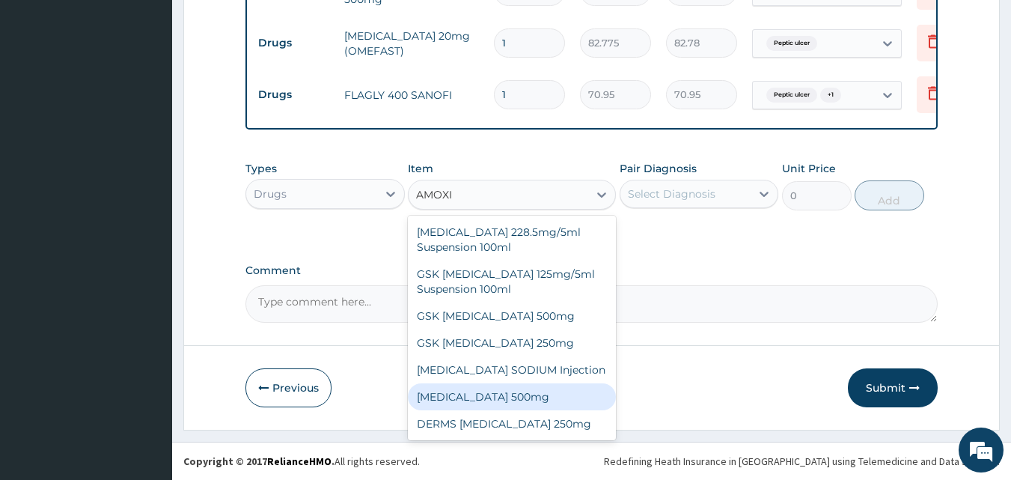
click at [469, 394] on div "[MEDICAL_DATA] 500mg" at bounding box center [512, 396] width 208 height 27
type input "70.95"
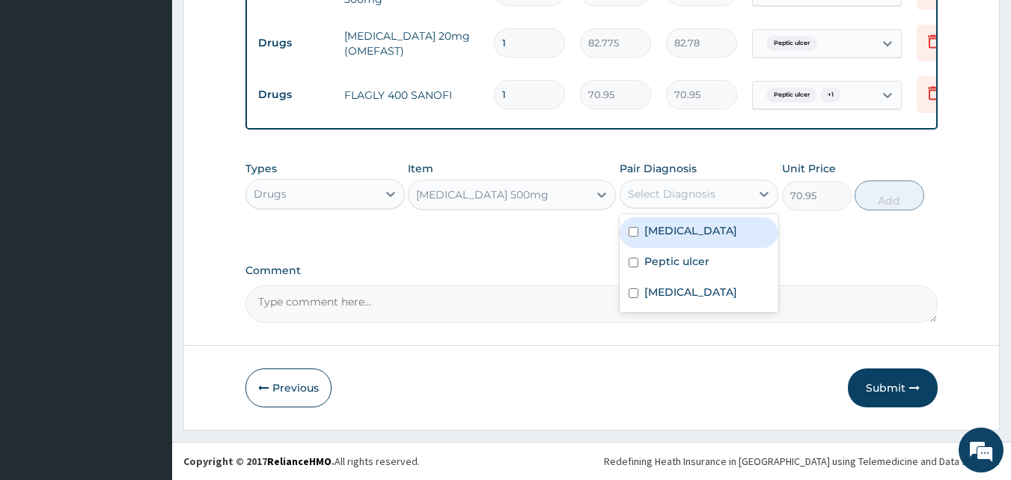
click at [720, 201] on div "Select Diagnosis" at bounding box center [685, 194] width 131 height 24
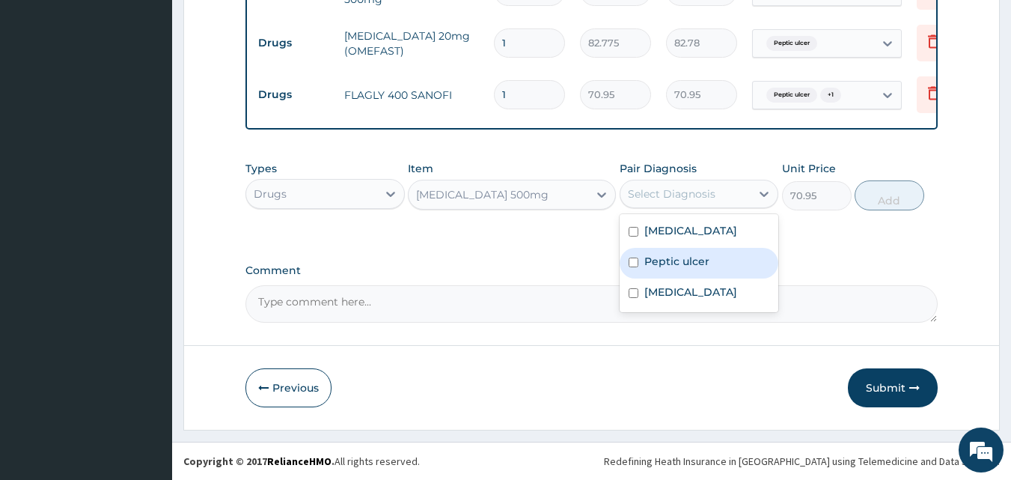
click at [644, 264] on label "Peptic ulcer" at bounding box center [676, 261] width 65 height 15
checkbox input "true"
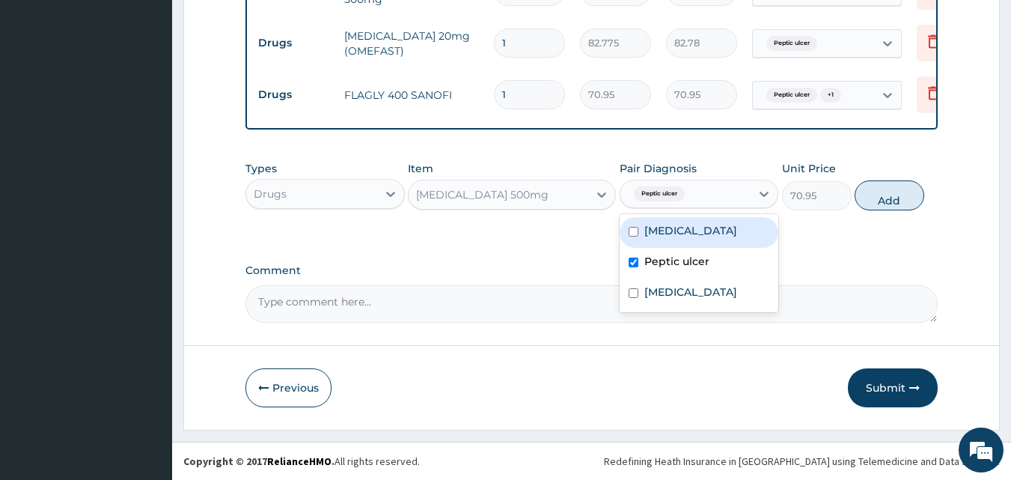
click at [673, 225] on label "Acute gastritis" at bounding box center [690, 230] width 93 height 15
checkbox input "true"
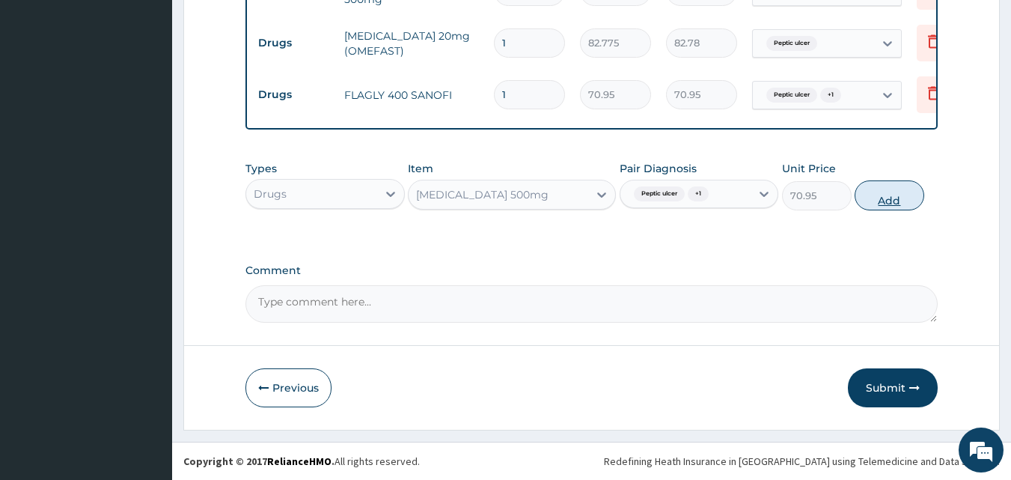
click at [917, 198] on button "Add" at bounding box center [890, 195] width 70 height 30
type input "0"
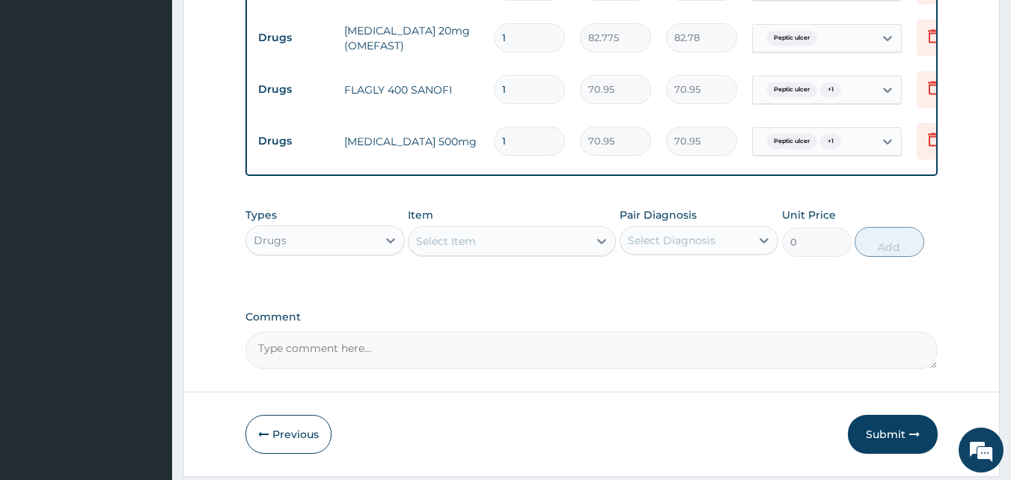
type input "15"
type input "1064.25"
type input "15"
click at [551, 86] on input "1" at bounding box center [529, 89] width 71 height 29
type input "15"
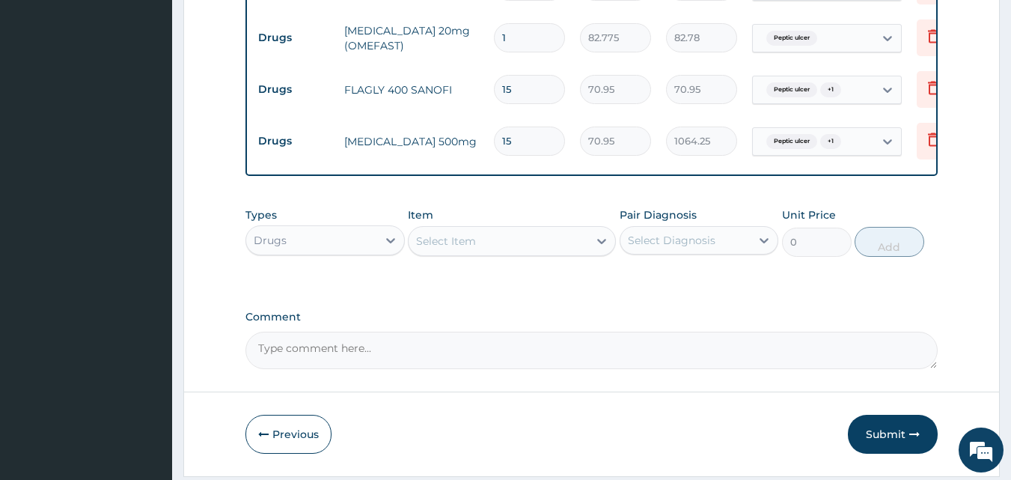
type input "1064.25"
type input "15"
click at [518, 27] on input "1" at bounding box center [529, 37] width 71 height 29
type input "14"
type input "1158.85"
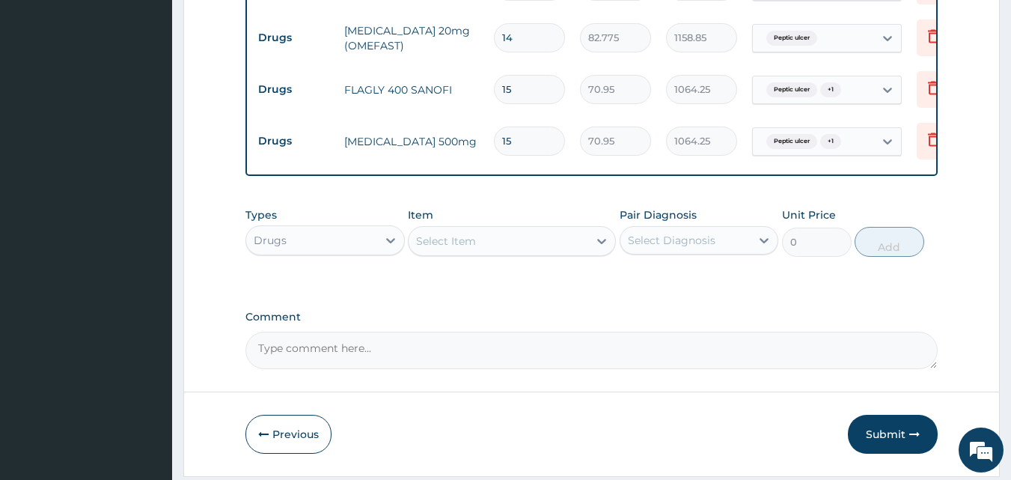
type input "15"
type input "1241.63"
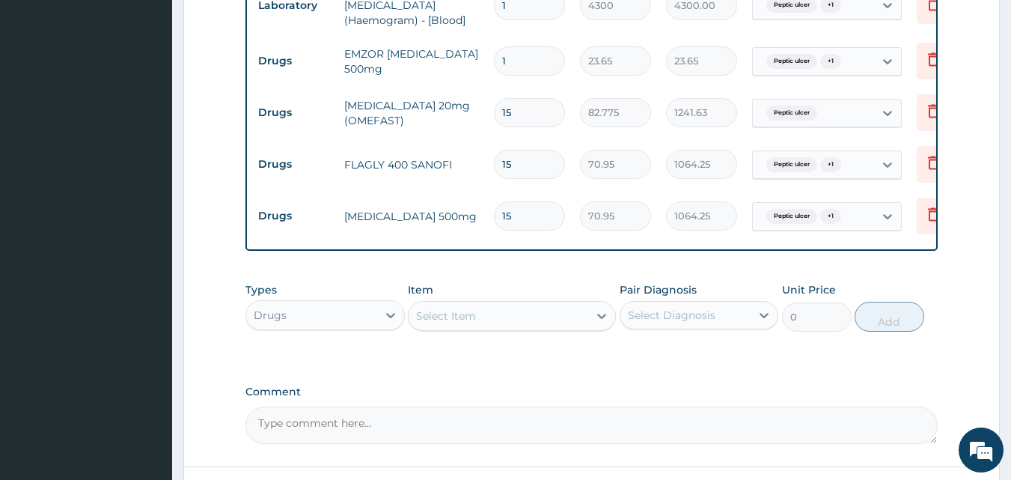
type input "15"
click at [519, 54] on input "1" at bounding box center [529, 60] width 71 height 29
type input "18"
type input "425.70"
type input "19"
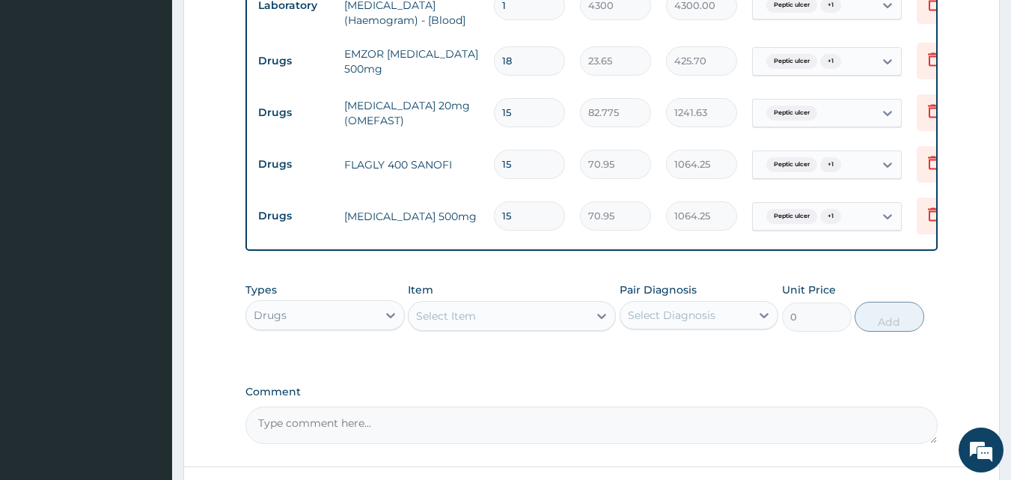
type input "449.35"
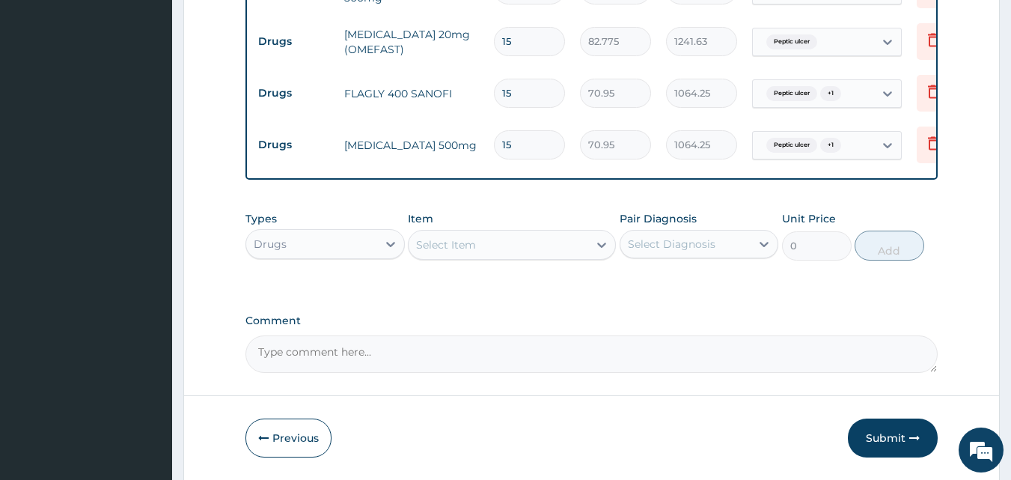
scroll to position [866, 0]
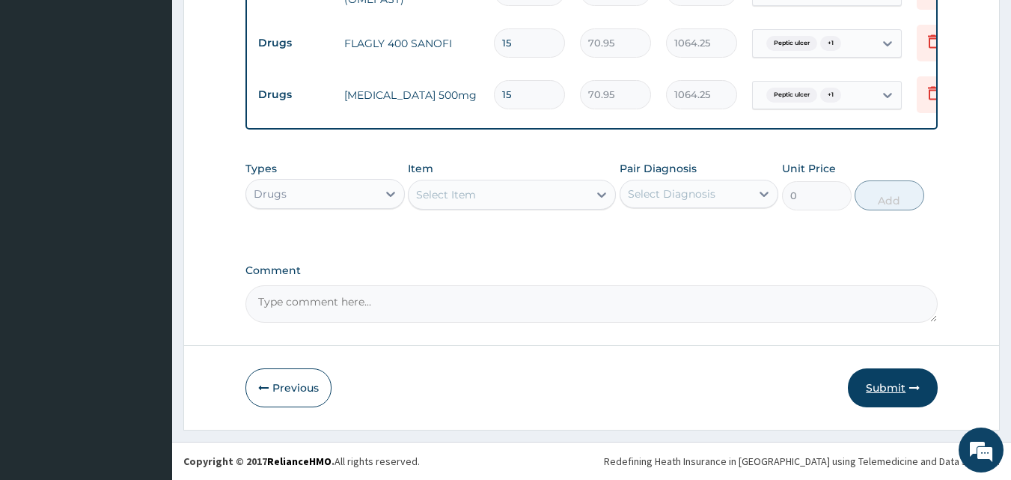
click at [887, 382] on button "Submit" at bounding box center [893, 387] width 90 height 39
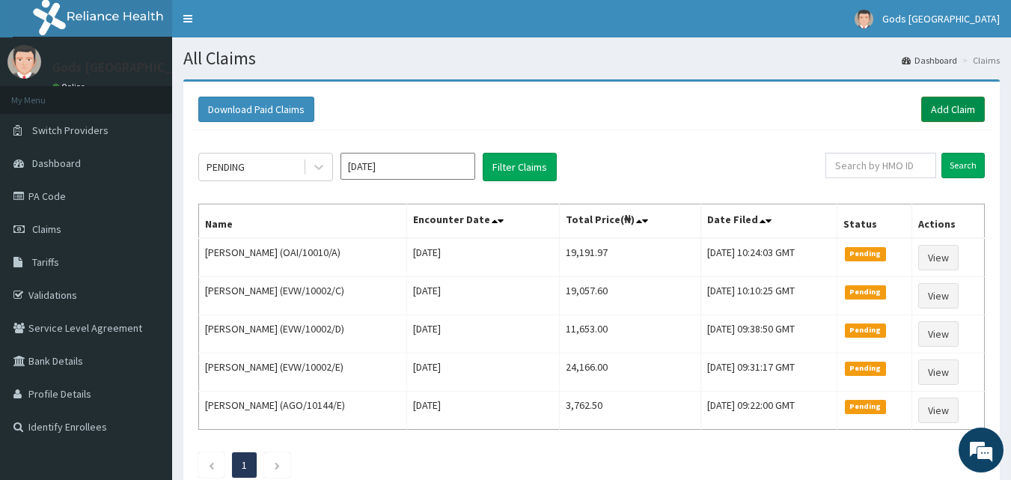
click at [937, 104] on link "Add Claim" at bounding box center [953, 109] width 64 height 25
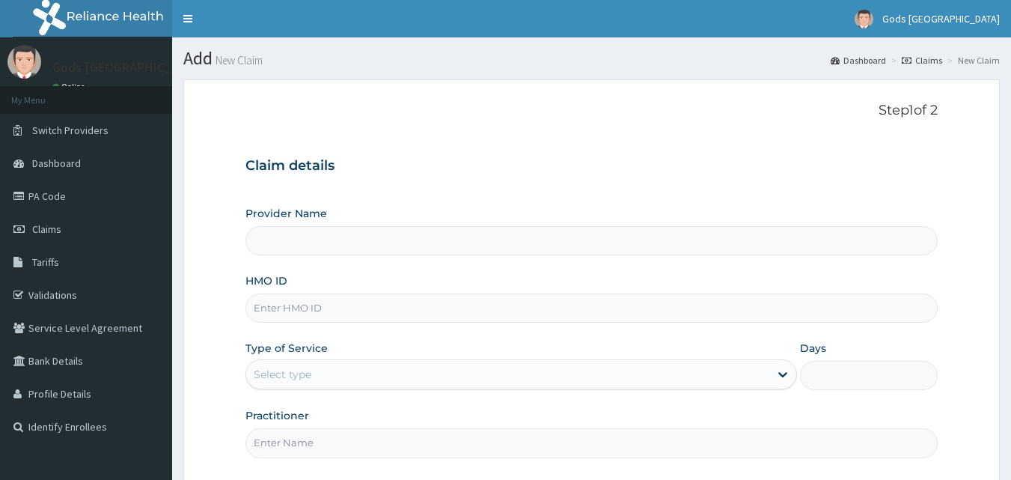
click at [302, 305] on input "HMO ID" at bounding box center [591, 307] width 693 height 29
type input "GS"
type input "Gods [GEOGRAPHIC_DATA]"
type input "GSV/10005/A"
click at [333, 371] on div "Select type" at bounding box center [507, 374] width 523 height 24
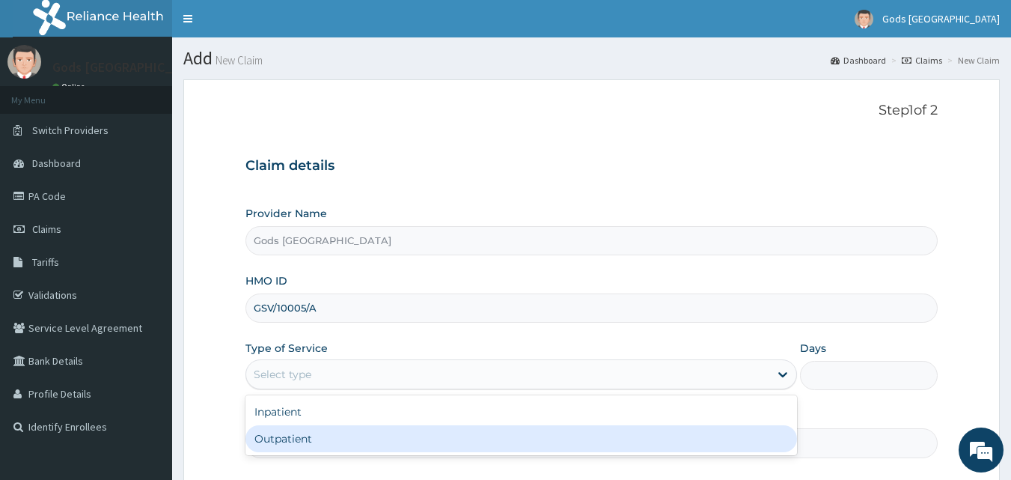
click at [308, 431] on div "Outpatient" at bounding box center [521, 438] width 552 height 27
type input "1"
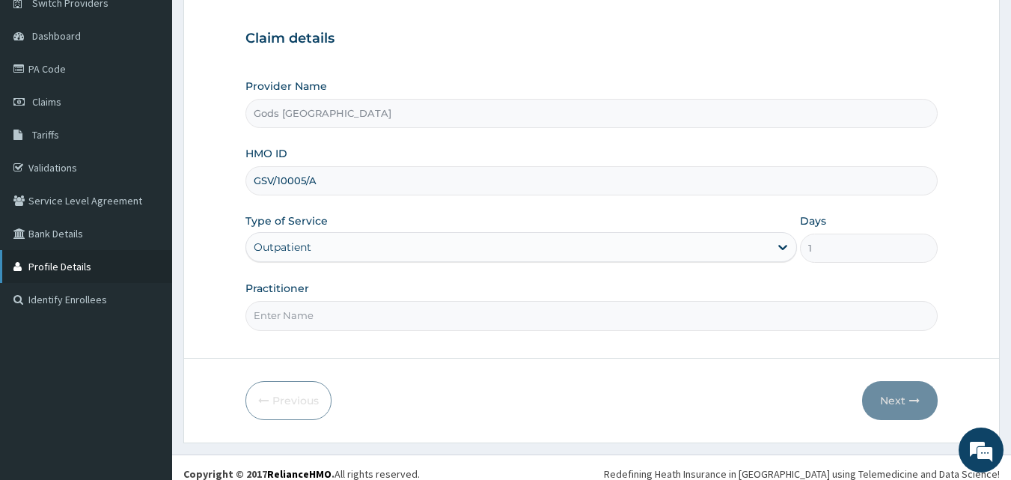
scroll to position [140, 0]
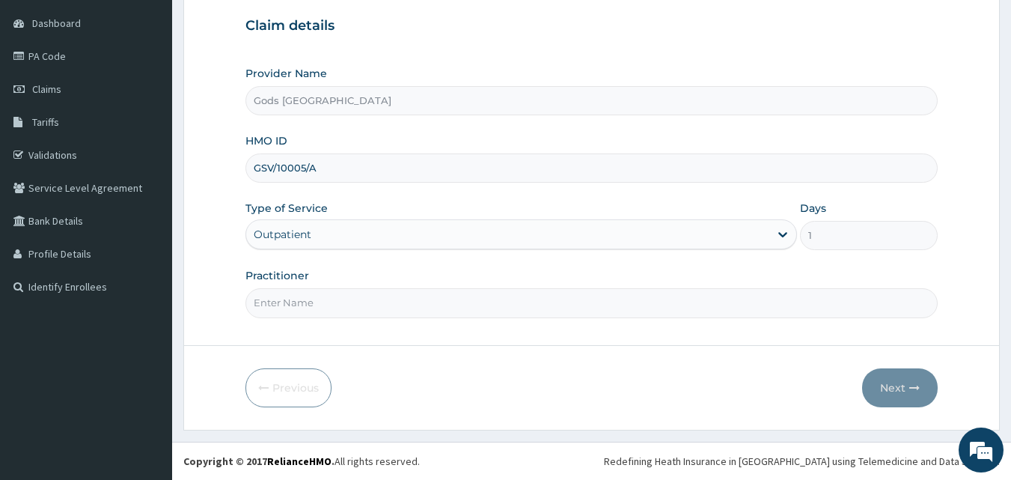
click at [382, 304] on input "Practitioner" at bounding box center [591, 302] width 693 height 29
type input "[PERSON_NAME]"
click at [889, 383] on button "Next" at bounding box center [900, 387] width 76 height 39
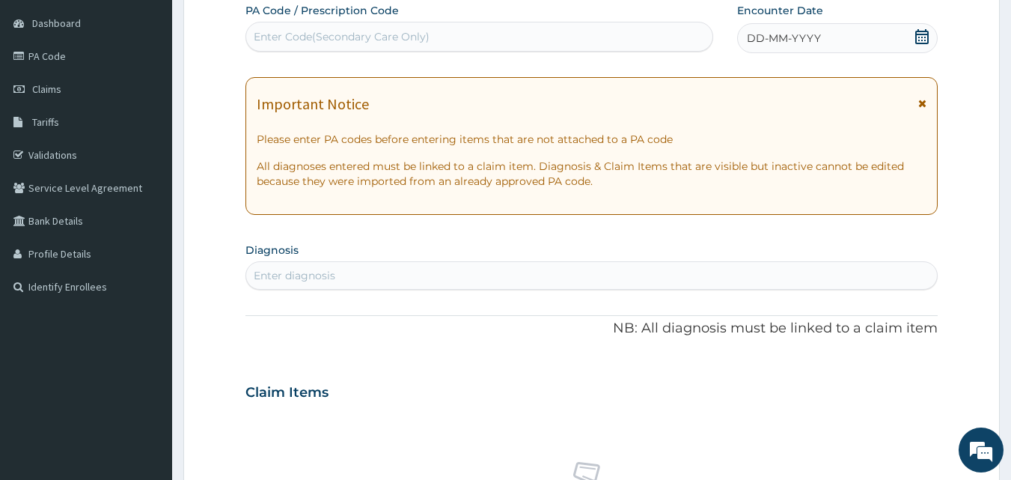
click at [818, 29] on div "DD-MM-YYYY" at bounding box center [837, 38] width 201 height 30
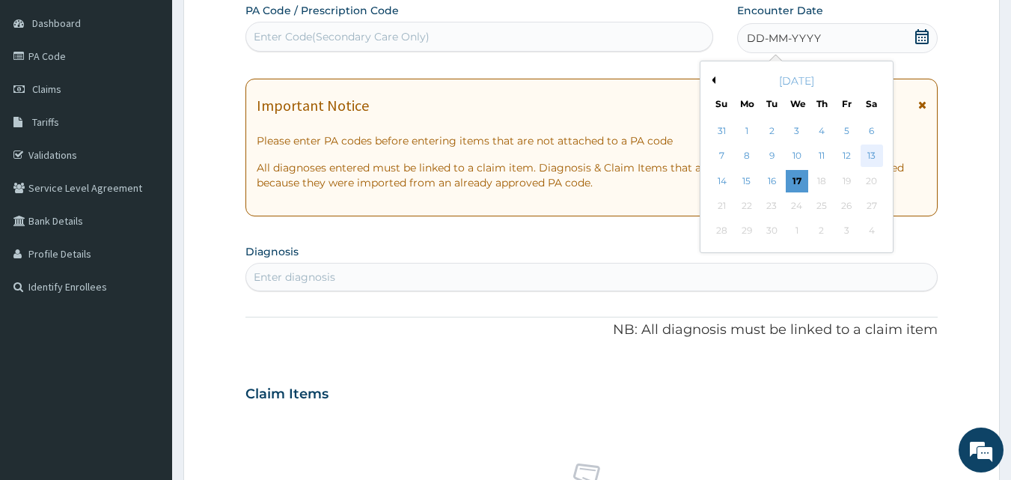
click at [870, 156] on div "13" at bounding box center [872, 156] width 22 height 22
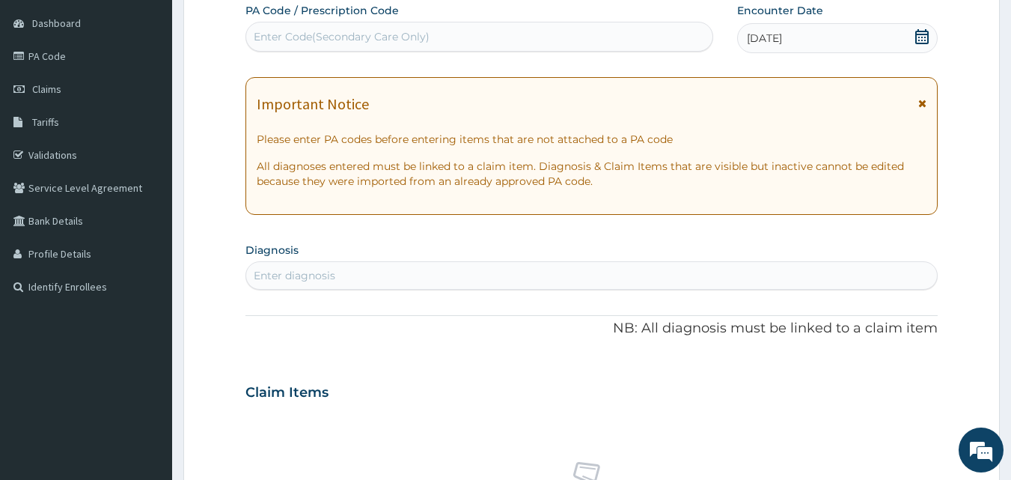
click at [347, 274] on div "Enter diagnosis" at bounding box center [592, 275] width 692 height 24
click at [339, 270] on div "Enter diagnosis" at bounding box center [592, 275] width 692 height 24
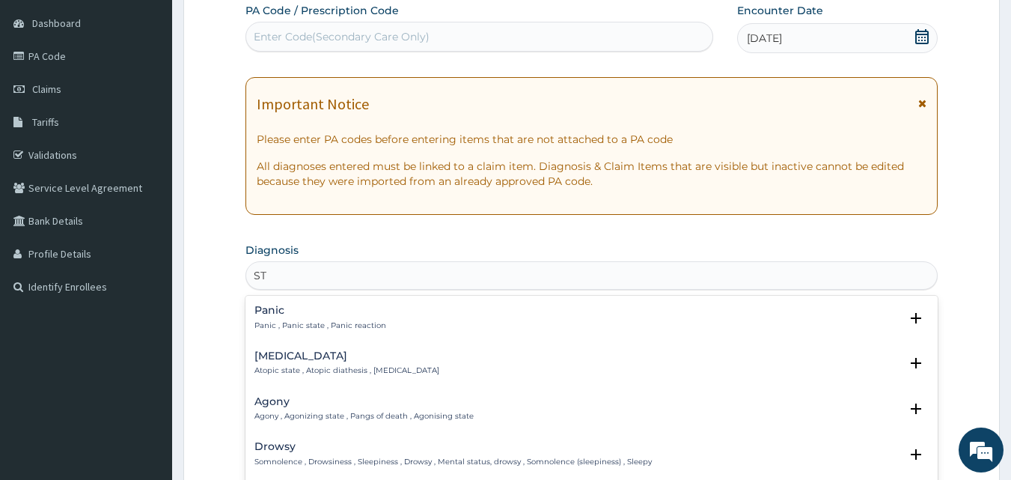
type input "S"
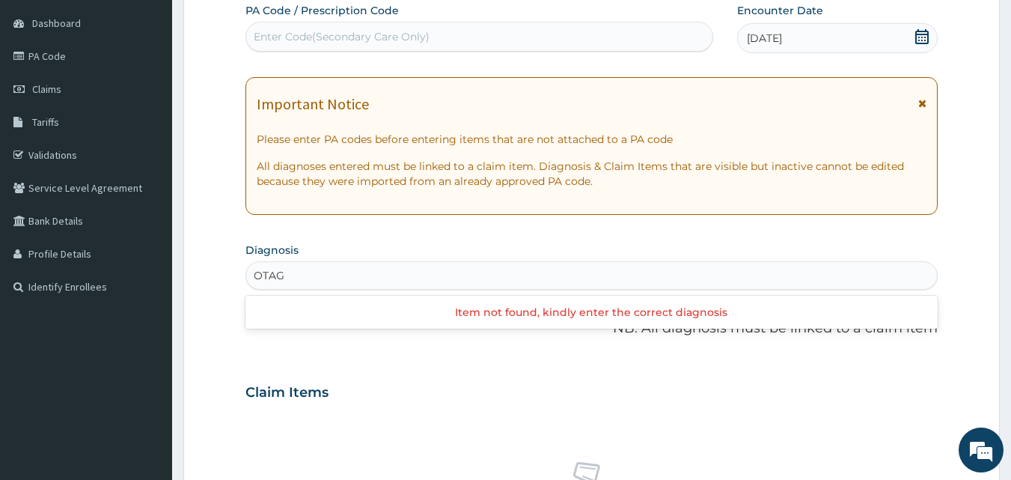
type input "OTA"
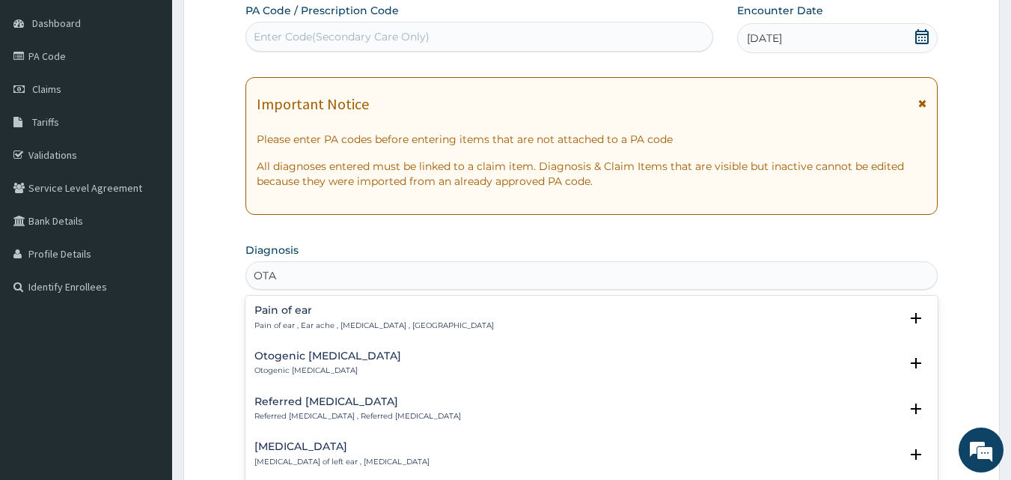
click at [354, 317] on div "Pain of [MEDICAL_DATA] of ear , Ear ache , [MEDICAL_DATA] , [GEOGRAPHIC_DATA]" at bounding box center [373, 318] width 239 height 26
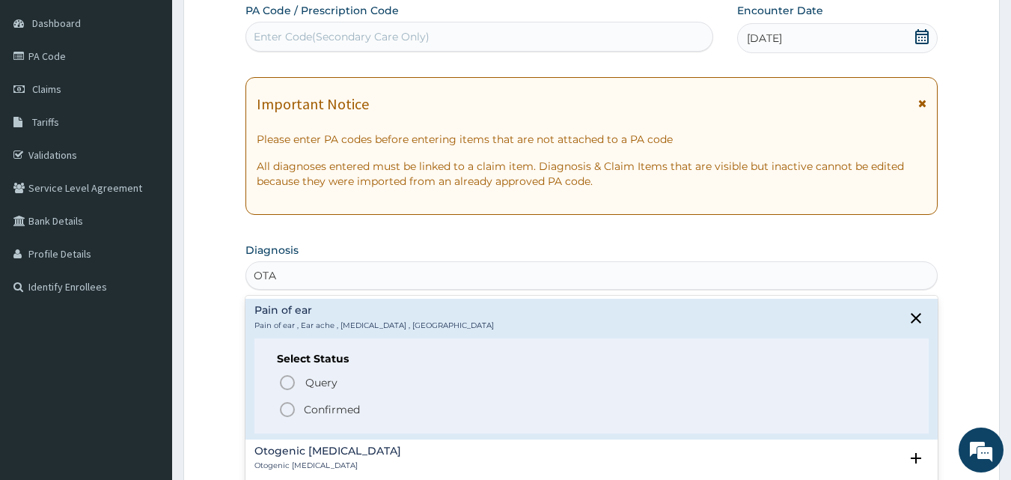
click at [309, 402] on p "Confirmed" at bounding box center [332, 409] width 56 height 15
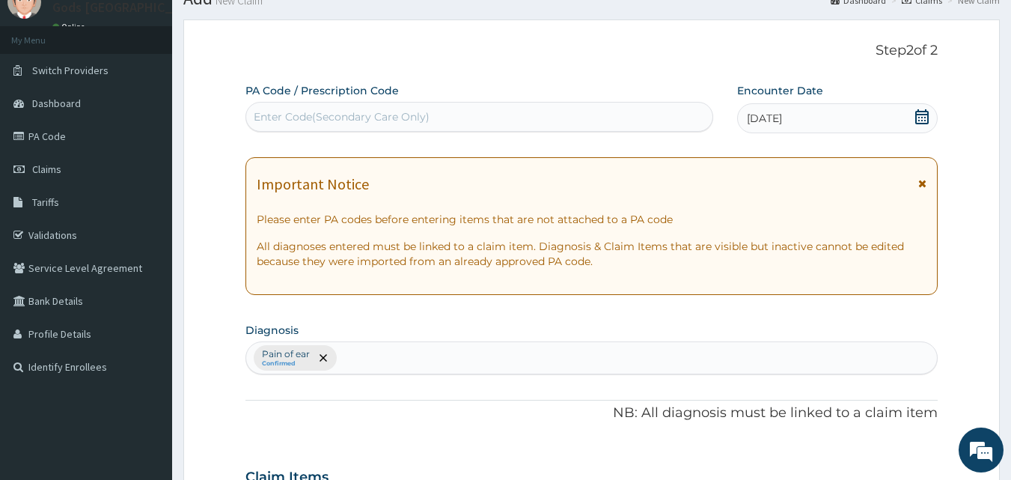
scroll to position [75, 0]
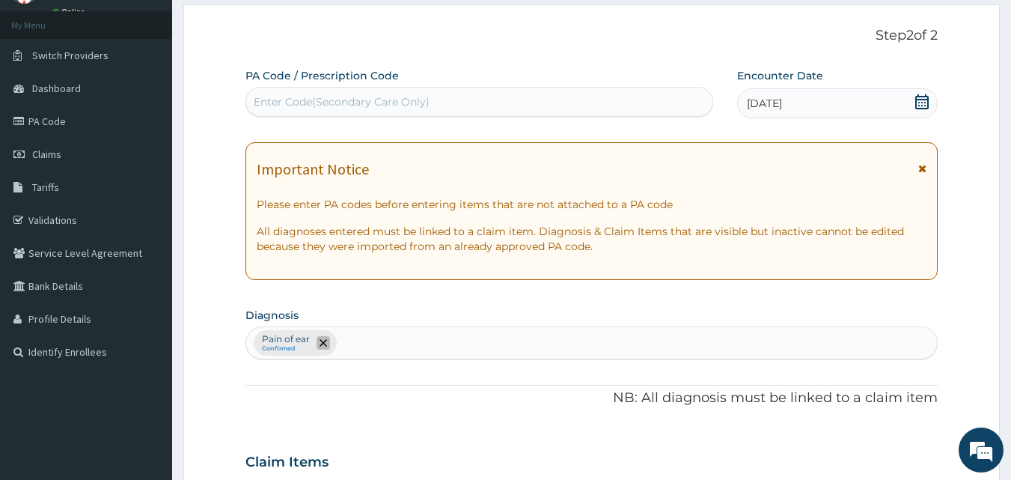
click at [317, 340] on span "remove selection option" at bounding box center [323, 342] width 13 height 13
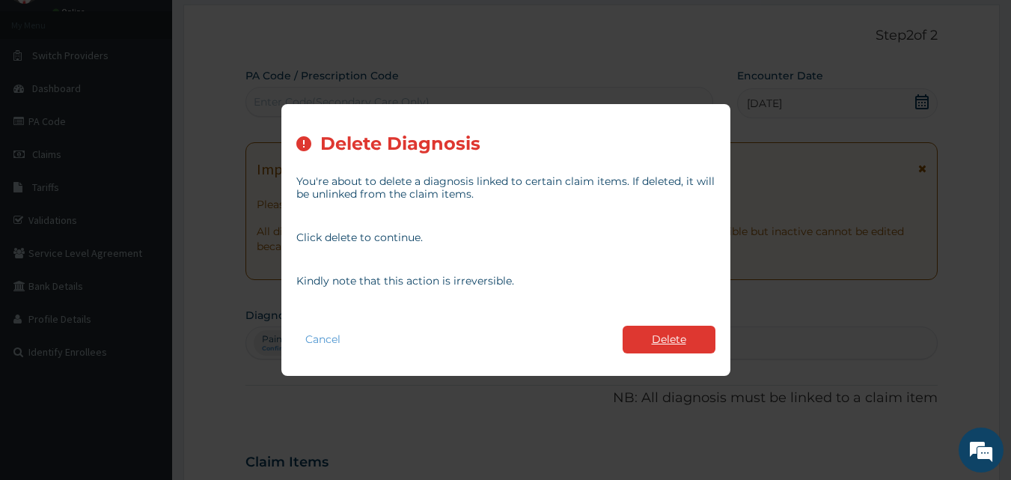
click at [674, 332] on button "Delete" at bounding box center [669, 340] width 93 height 28
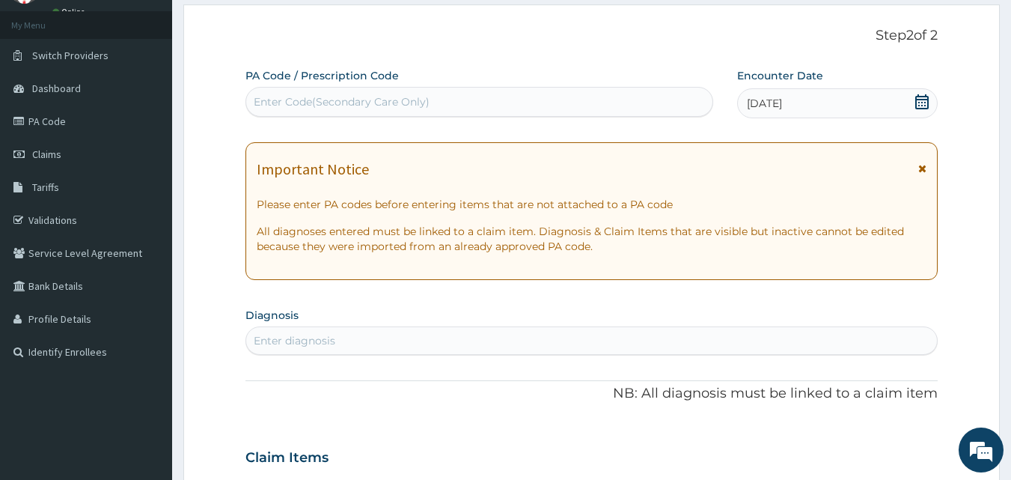
click at [335, 341] on div "Enter diagnosis" at bounding box center [592, 341] width 692 height 24
type input "TOOT"
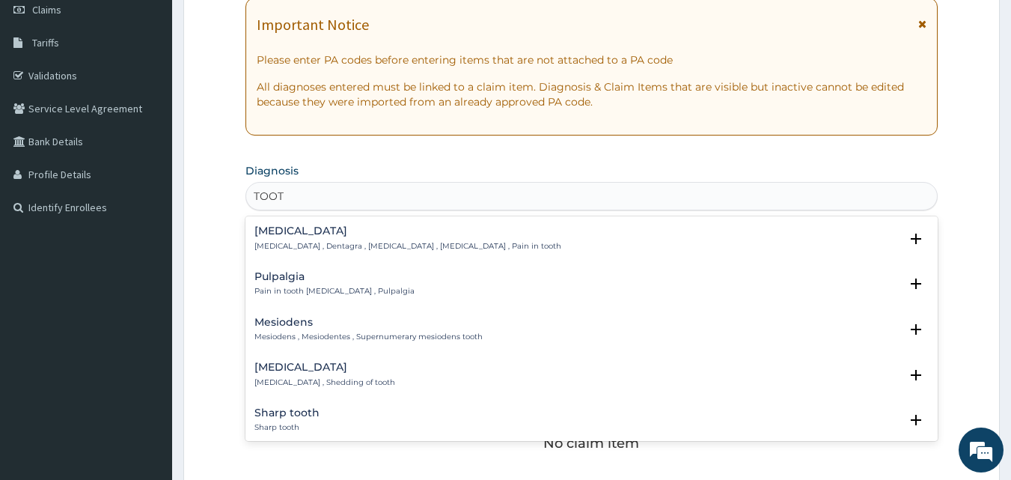
scroll to position [299, 0]
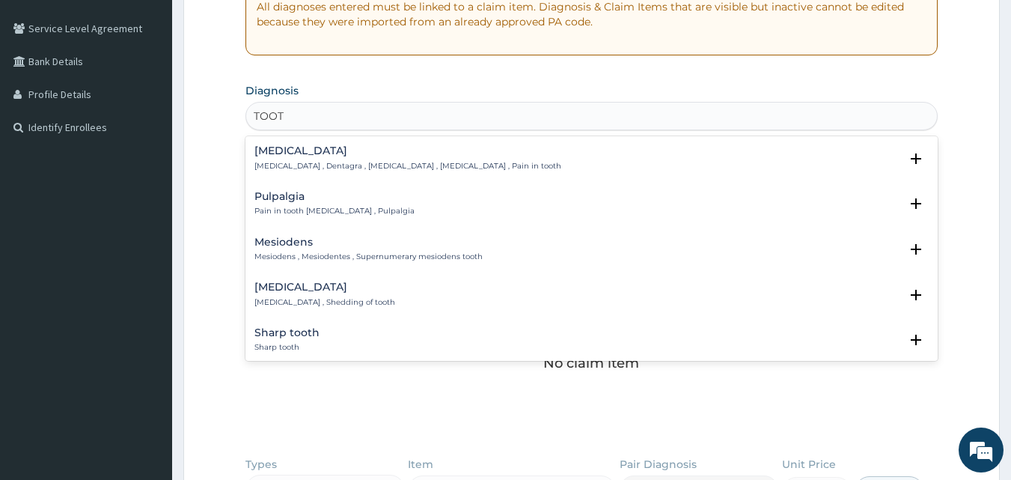
click at [310, 151] on h4 "[MEDICAL_DATA]" at bounding box center [407, 150] width 307 height 11
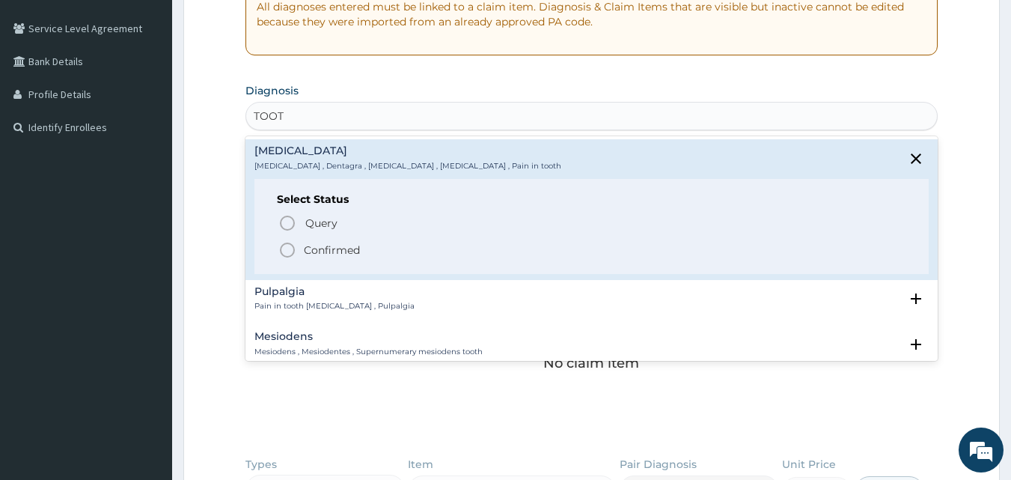
click at [308, 247] on p "Confirmed" at bounding box center [332, 249] width 56 height 15
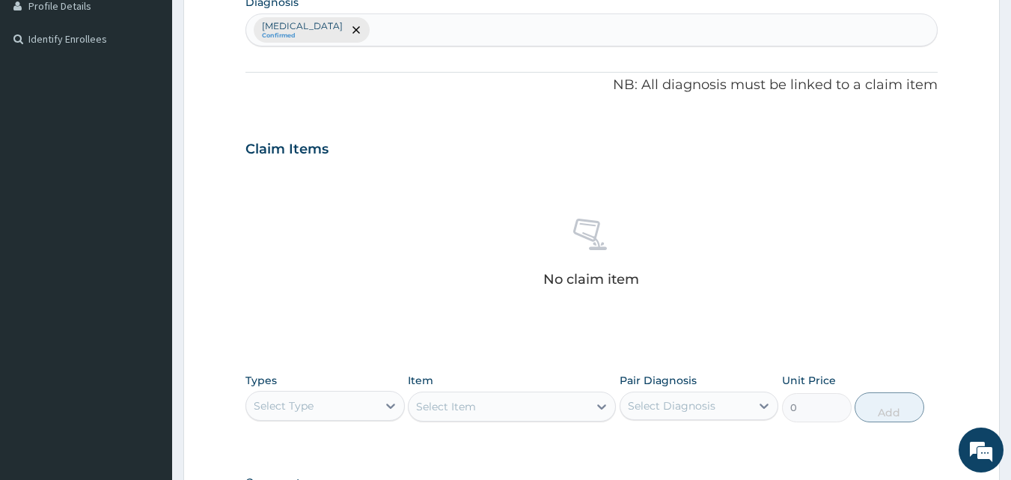
scroll to position [524, 0]
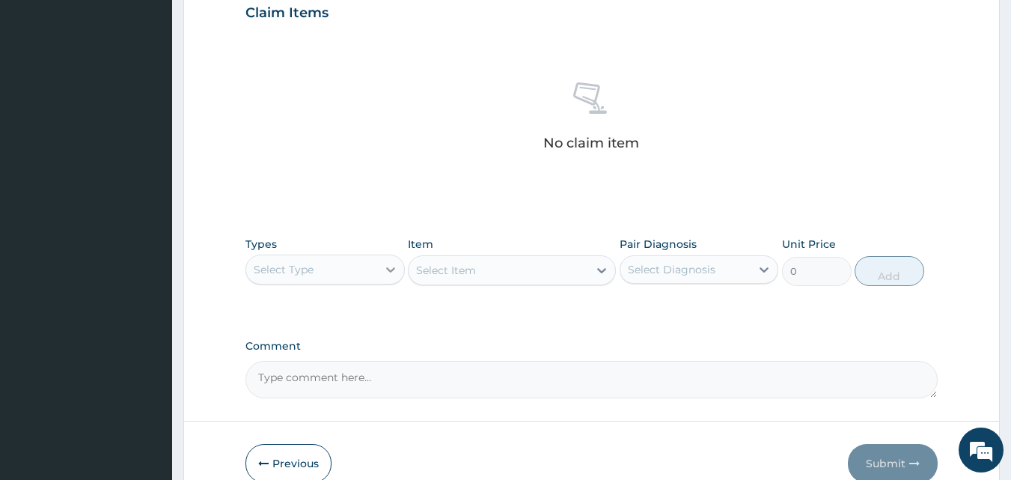
click at [382, 275] on div at bounding box center [390, 269] width 27 height 27
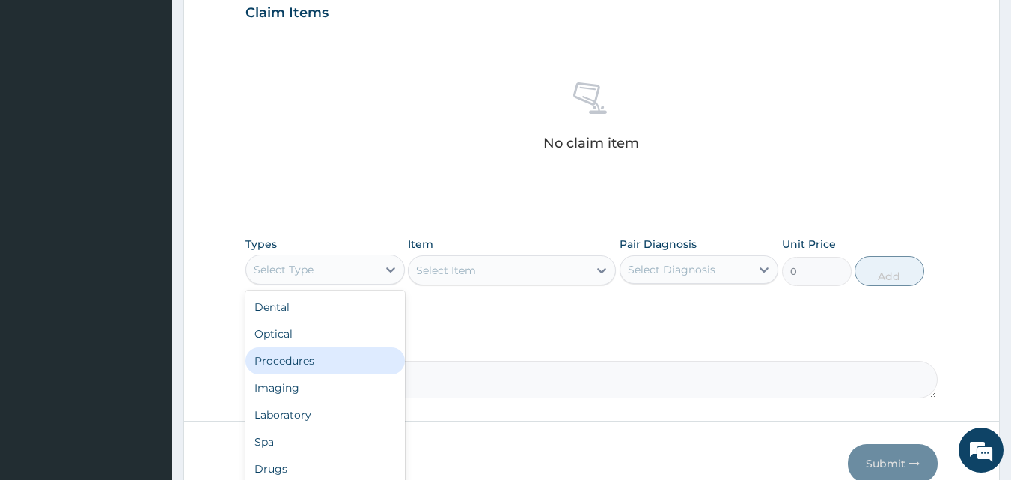
click at [313, 366] on div "Procedures" at bounding box center [324, 360] width 159 height 27
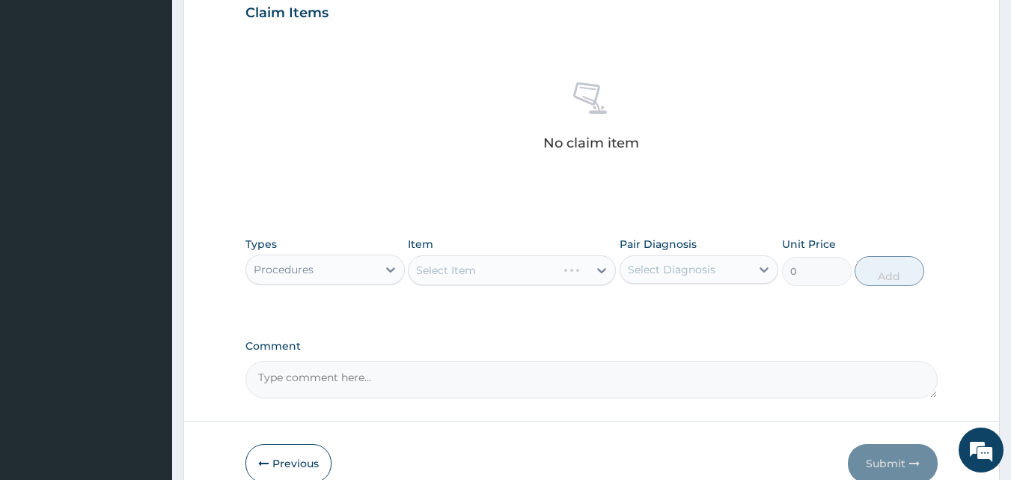
click at [480, 271] on div "Select Item" at bounding box center [512, 270] width 208 height 30
click at [480, 271] on div "Select Item" at bounding box center [499, 270] width 180 height 24
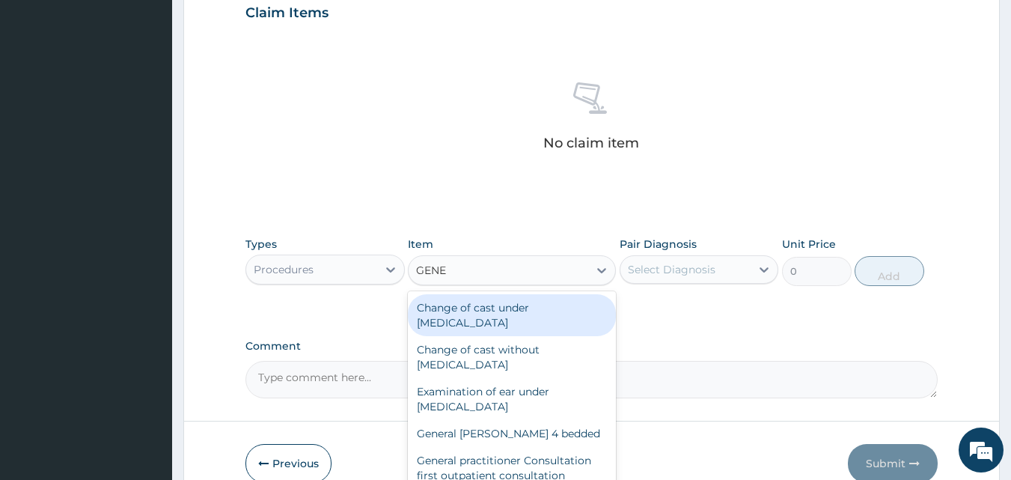
type input "GENER"
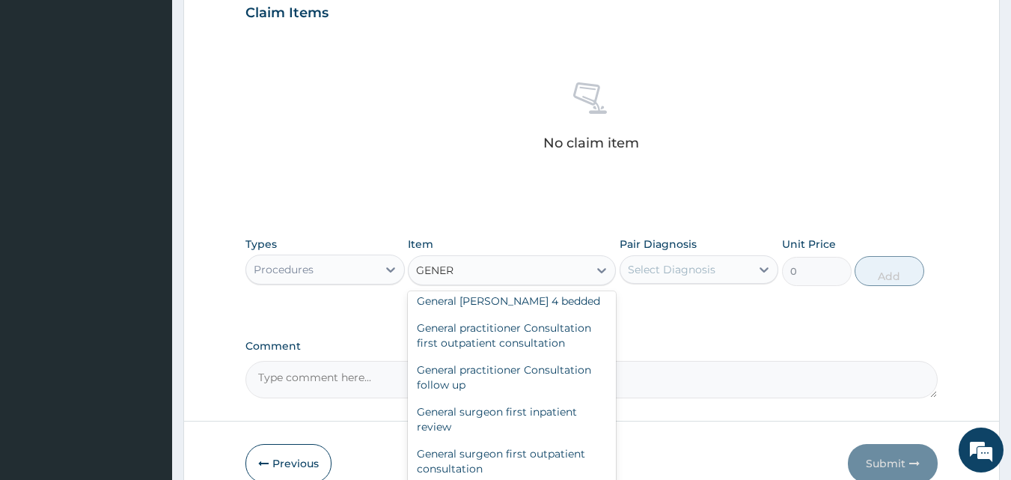
scroll to position [150, 0]
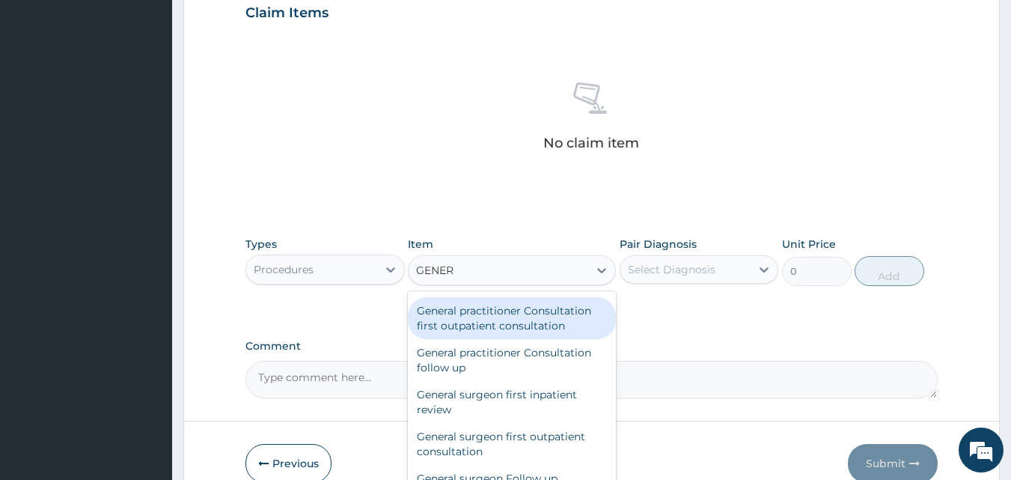
click at [485, 323] on div "General practitioner Consultation first outpatient consultation" at bounding box center [512, 318] width 208 height 42
type input "3547.5"
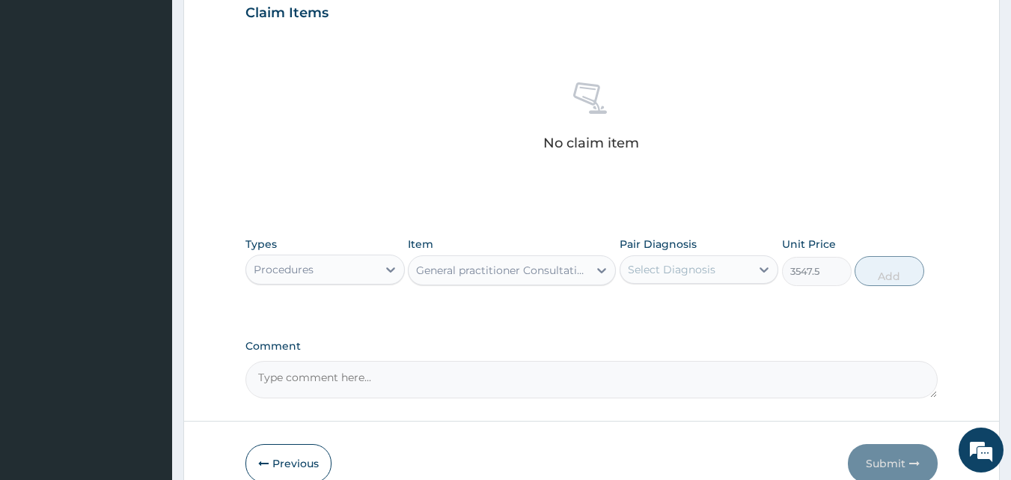
click at [662, 265] on div "Select Diagnosis" at bounding box center [672, 269] width 88 height 15
click at [649, 311] on label "Toothache" at bounding box center [690, 306] width 93 height 15
checkbox input "true"
click at [879, 270] on button "Add" at bounding box center [890, 271] width 70 height 30
type input "0"
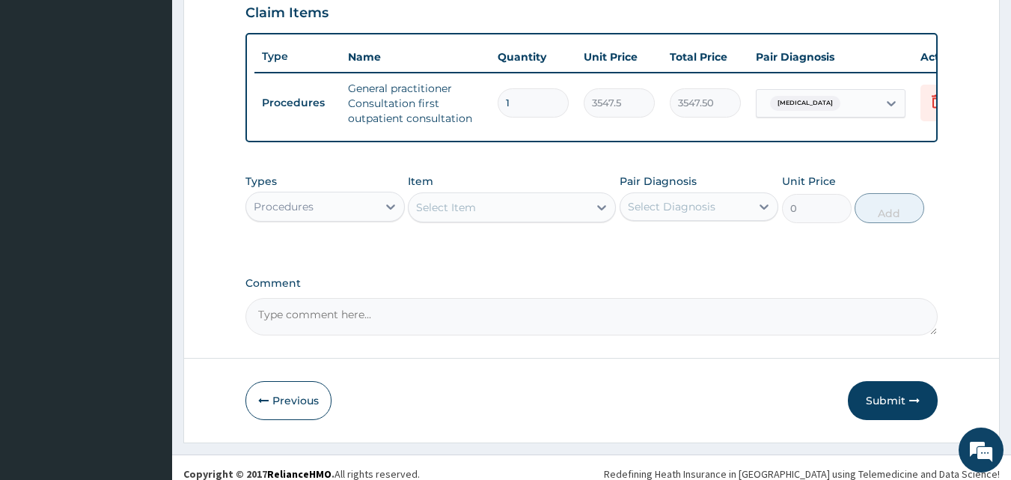
click at [572, 218] on div "Select Item" at bounding box center [499, 207] width 180 height 24
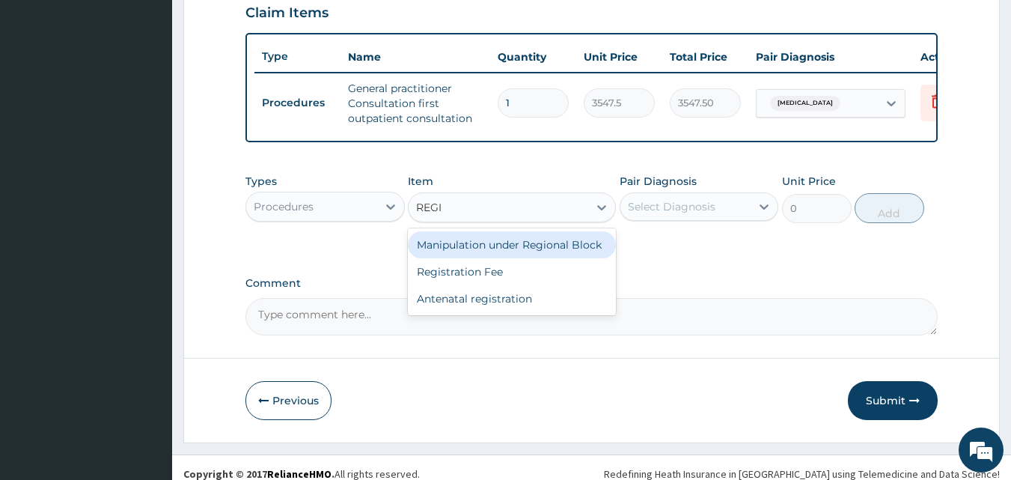
type input "REGIS"
click at [558, 256] on div "Registration Fee" at bounding box center [512, 244] width 208 height 27
type input "2150"
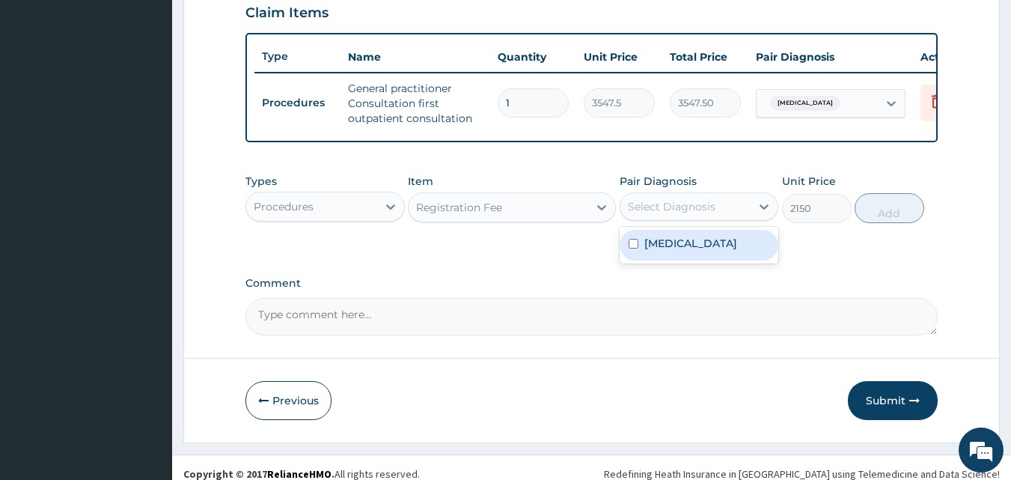
click at [626, 219] on div "Select Diagnosis" at bounding box center [685, 207] width 131 height 24
click at [633, 248] on input "checkbox" at bounding box center [634, 244] width 10 height 10
checkbox input "true"
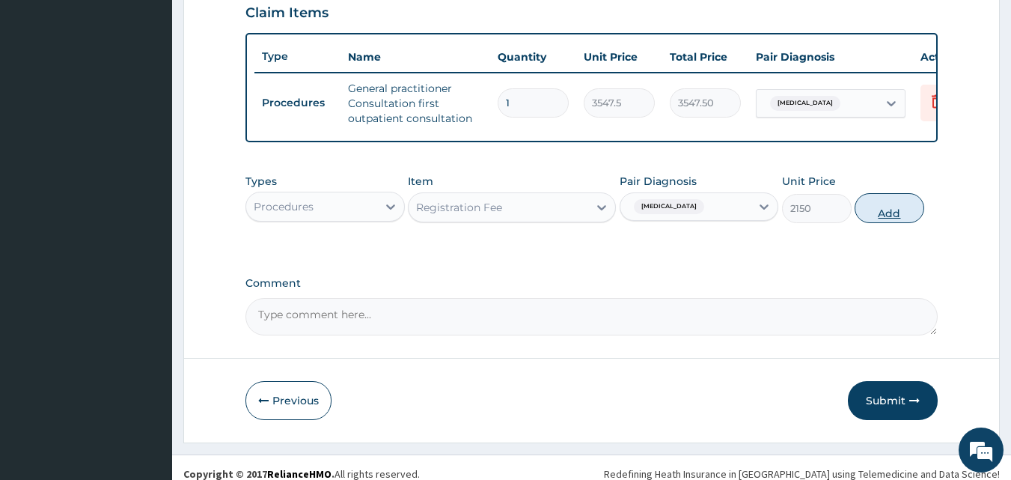
click at [906, 207] on button "Add" at bounding box center [890, 208] width 70 height 30
type input "0"
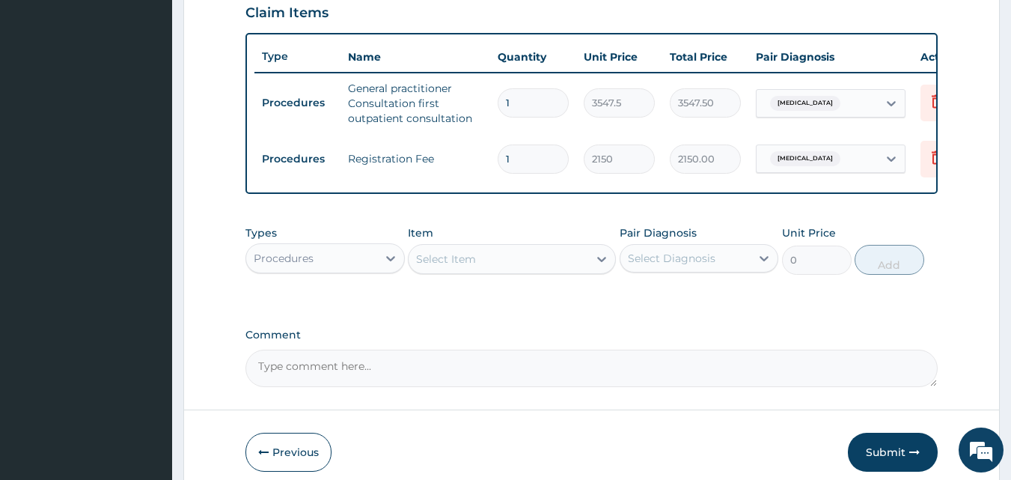
click at [504, 269] on div "Select Item" at bounding box center [499, 259] width 180 height 24
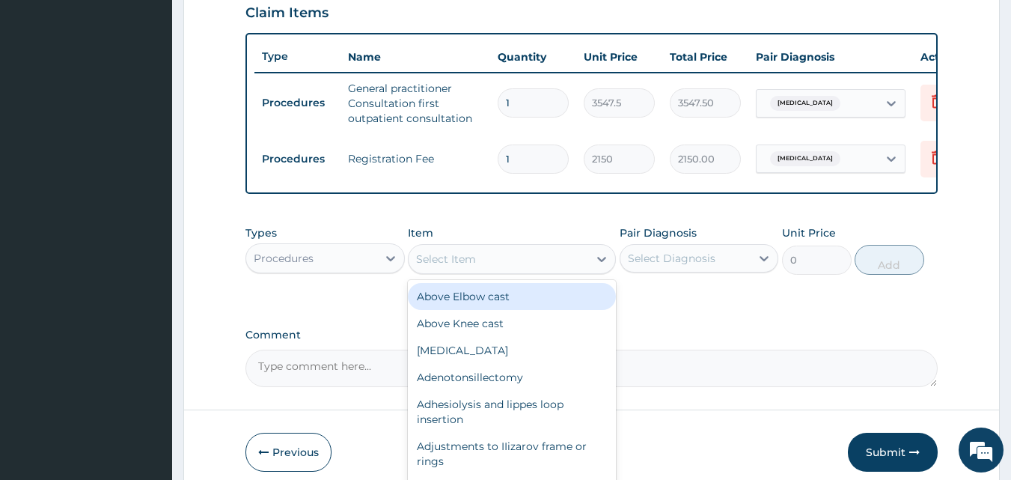
drag, startPoint x: 379, startPoint y: 260, endPoint x: 372, endPoint y: 267, distance: 10.1
click at [378, 262] on div at bounding box center [390, 258] width 27 height 27
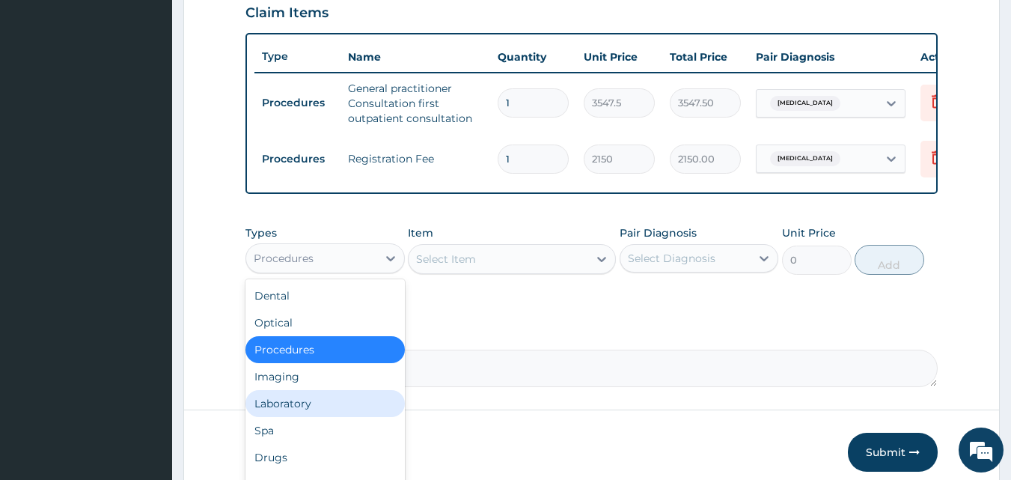
click at [297, 412] on div "Laboratory" at bounding box center [324, 403] width 159 height 27
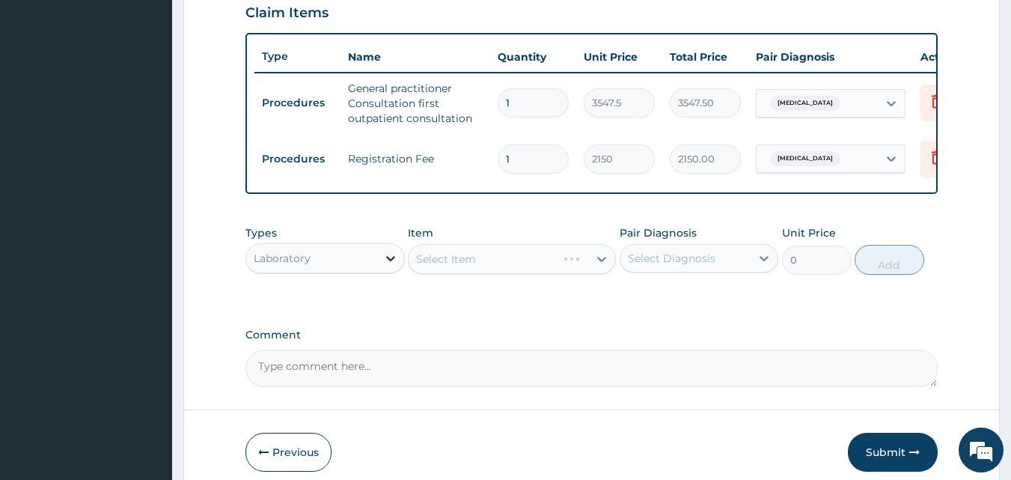
click at [392, 266] on icon at bounding box center [390, 258] width 15 height 15
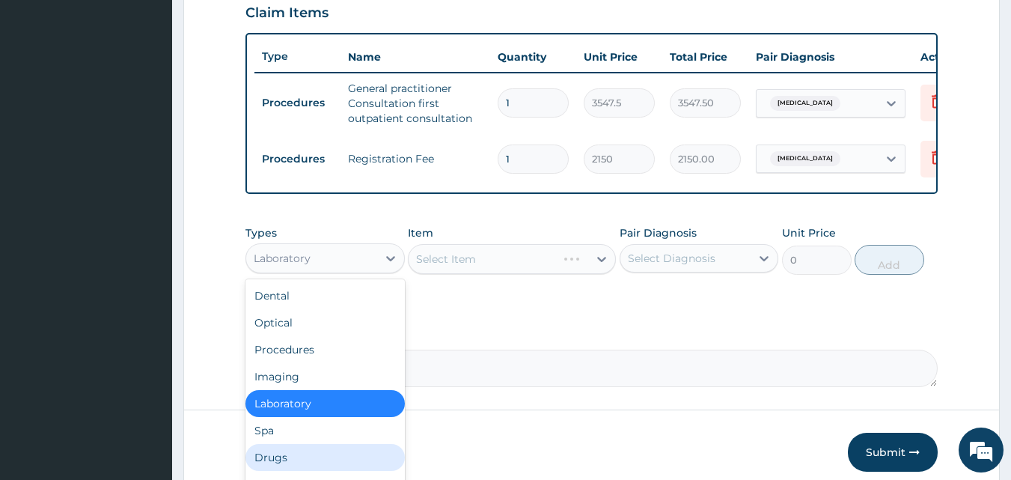
click at [292, 461] on div "Drugs" at bounding box center [324, 457] width 159 height 27
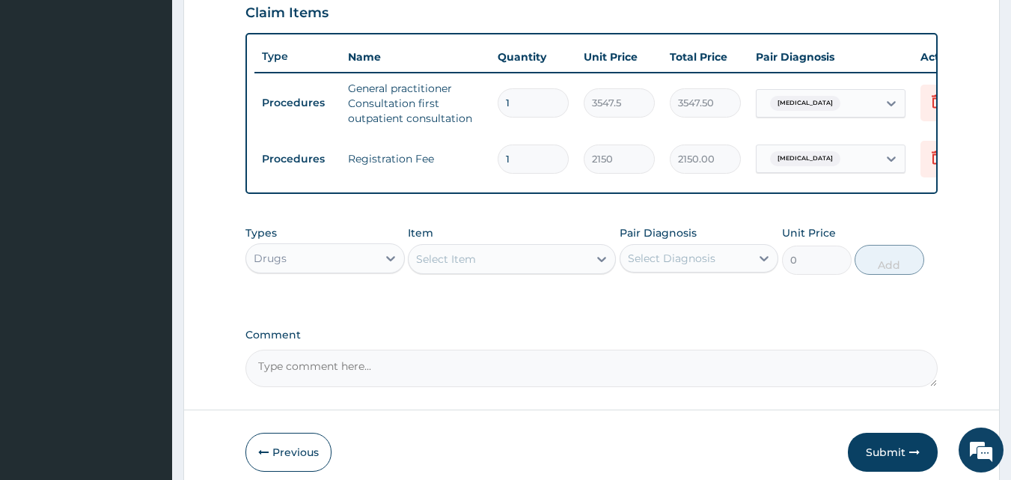
click at [596, 266] on icon at bounding box center [601, 258] width 15 height 15
type input "DICLO"
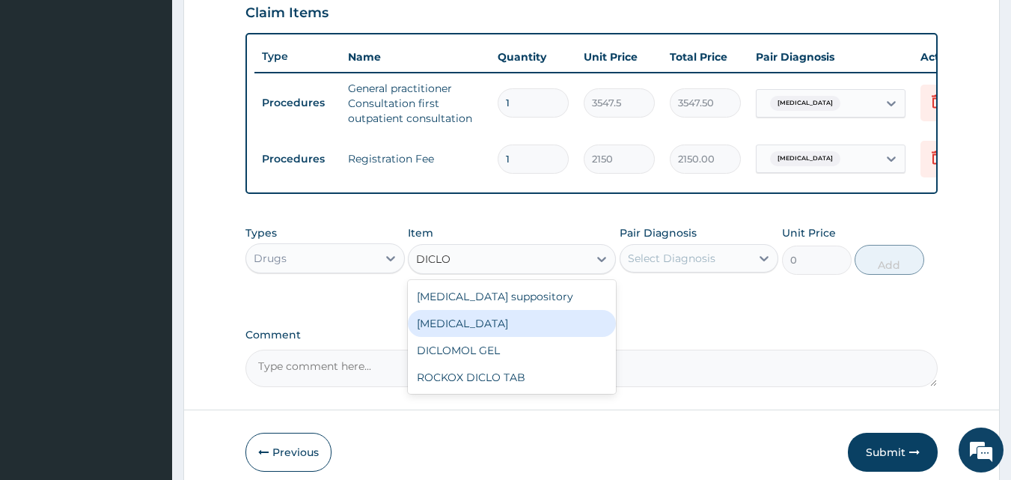
drag, startPoint x: 486, startPoint y: 332, endPoint x: 556, endPoint y: 323, distance: 70.2
click at [487, 332] on div "[MEDICAL_DATA]" at bounding box center [512, 323] width 208 height 27
type input "591.25"
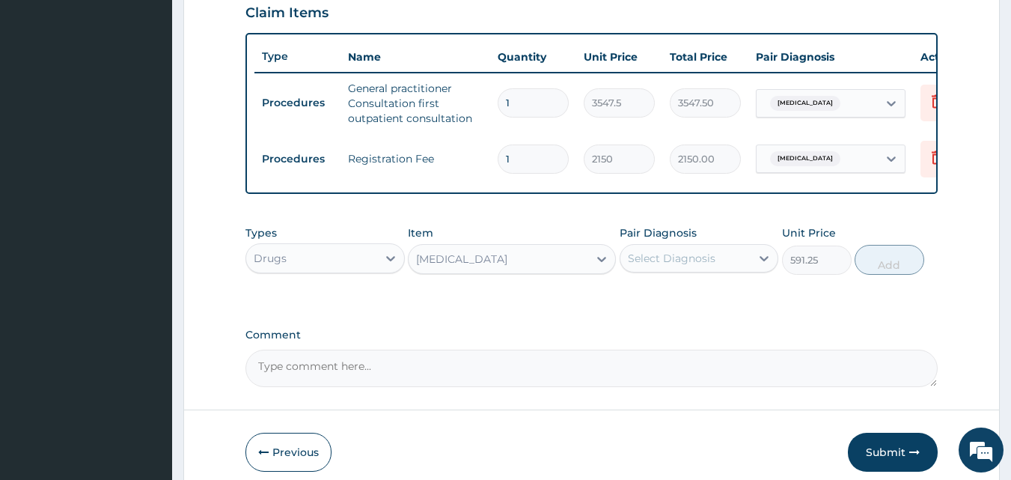
click at [686, 266] on div "Select Diagnosis" at bounding box center [672, 258] width 88 height 15
click at [661, 299] on label "Toothache" at bounding box center [690, 294] width 93 height 15
checkbox input "true"
click at [895, 263] on button "Add" at bounding box center [890, 260] width 70 height 30
type input "0"
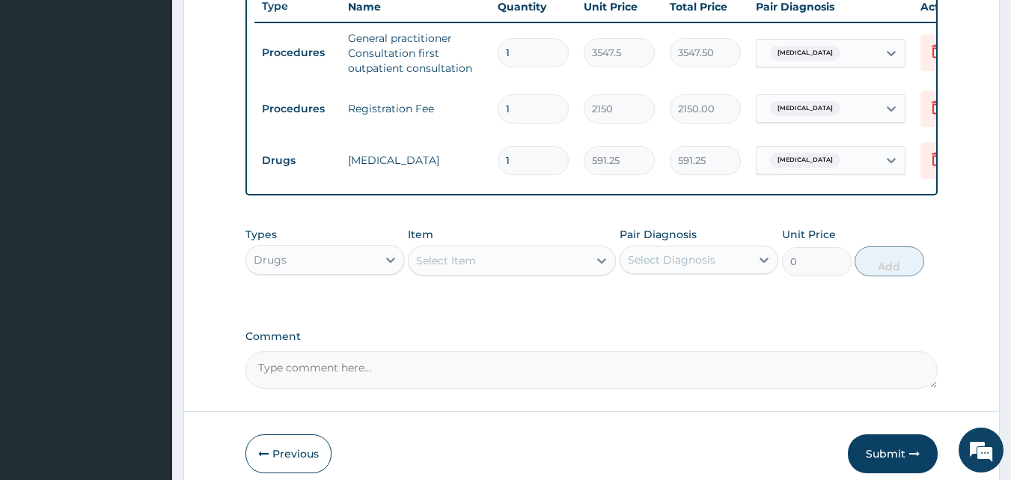
scroll to position [599, 0]
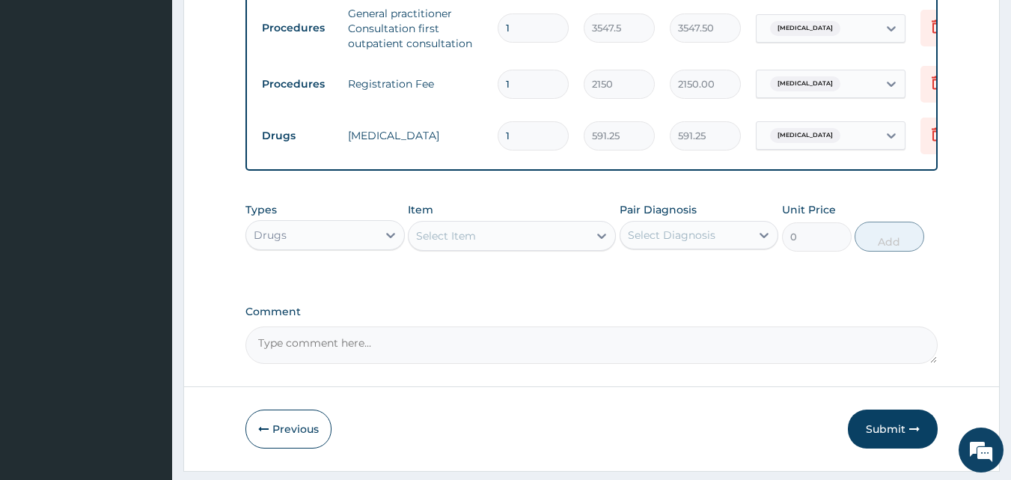
click at [532, 242] on div "Select Item" at bounding box center [499, 236] width 180 height 24
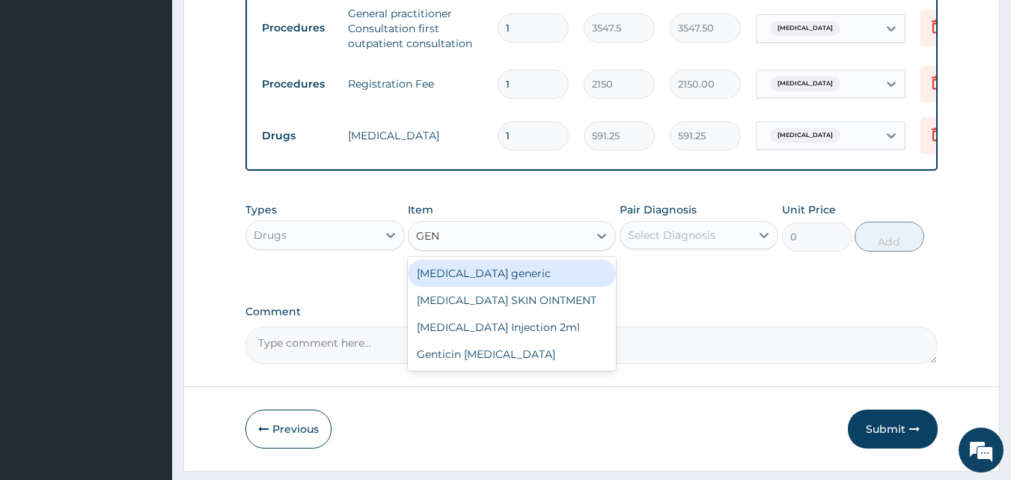
type input "GENT"
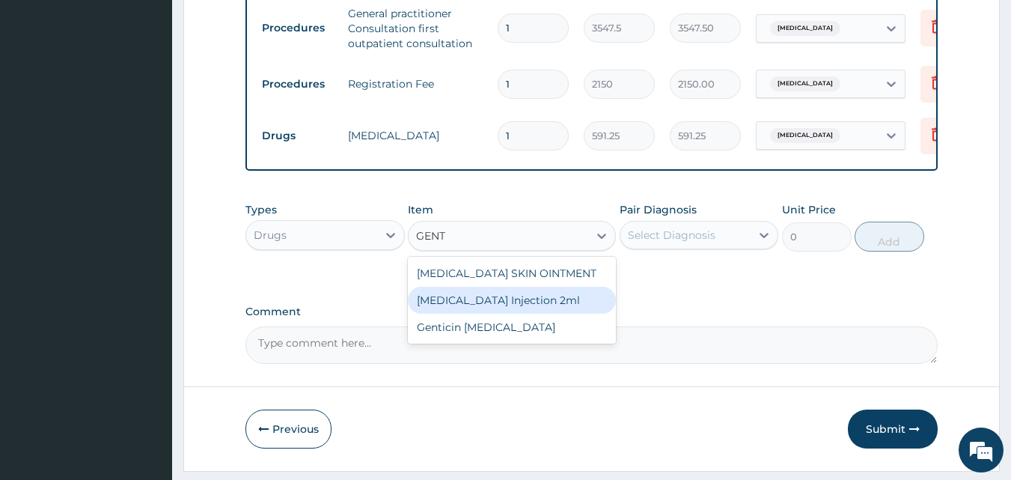
click at [509, 308] on div "[MEDICAL_DATA] Injection 2ml" at bounding box center [512, 300] width 208 height 27
type input "331.1"
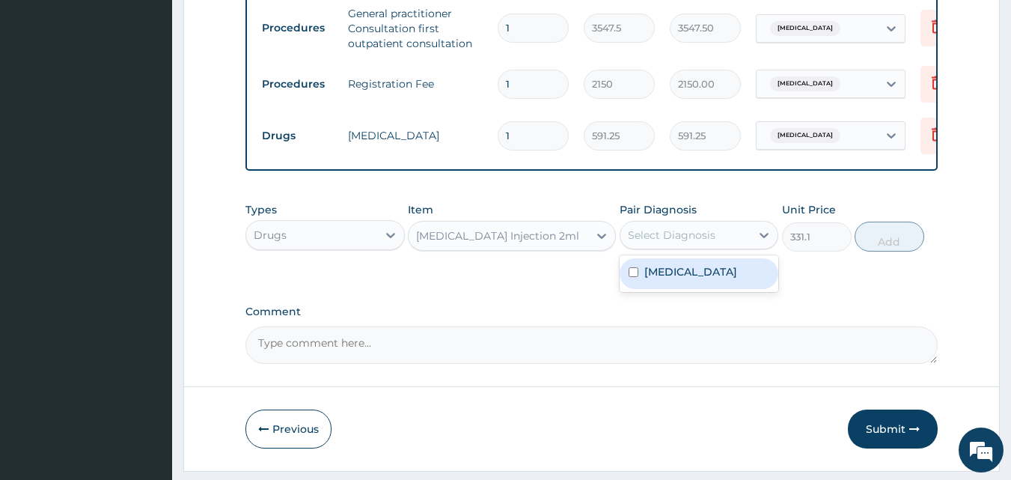
click at [714, 245] on div "Select Diagnosis" at bounding box center [685, 235] width 131 height 24
click at [697, 289] on div "Toothache" at bounding box center [699, 273] width 159 height 31
checkbox input "true"
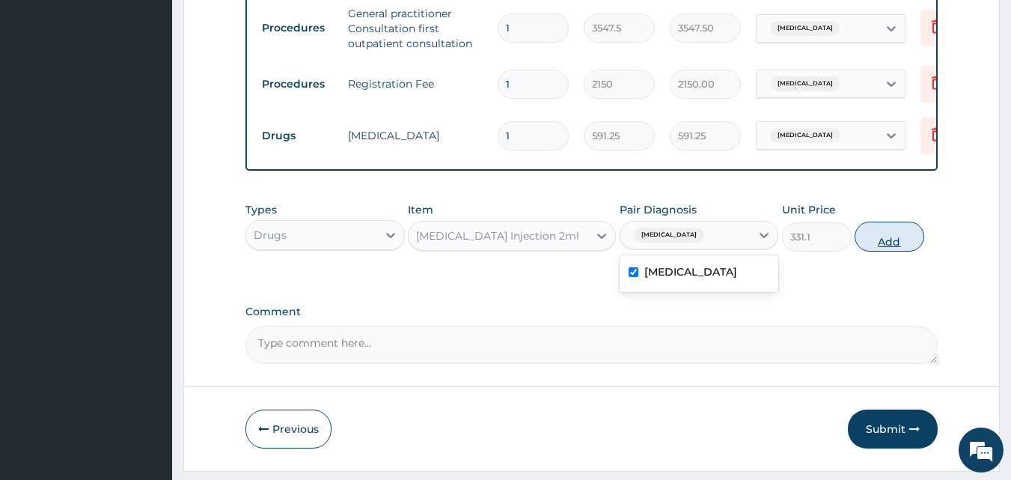
click at [882, 248] on button "Add" at bounding box center [890, 237] width 70 height 30
type input "0"
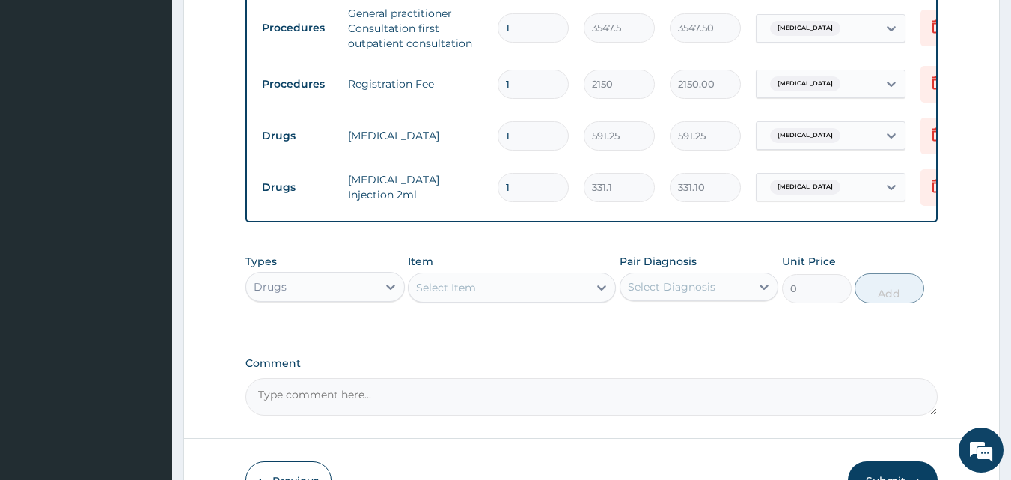
click at [551, 290] on div "Select Item" at bounding box center [499, 287] width 180 height 24
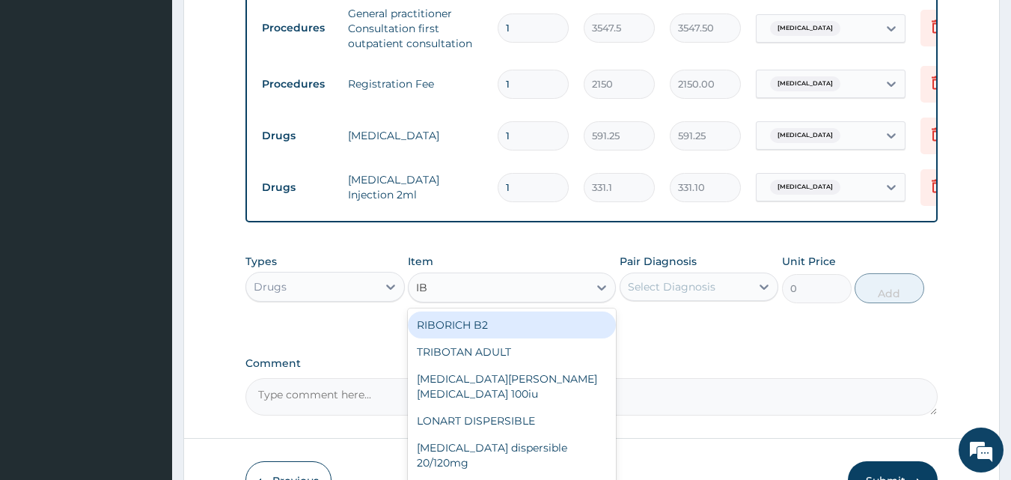
type input "IBU"
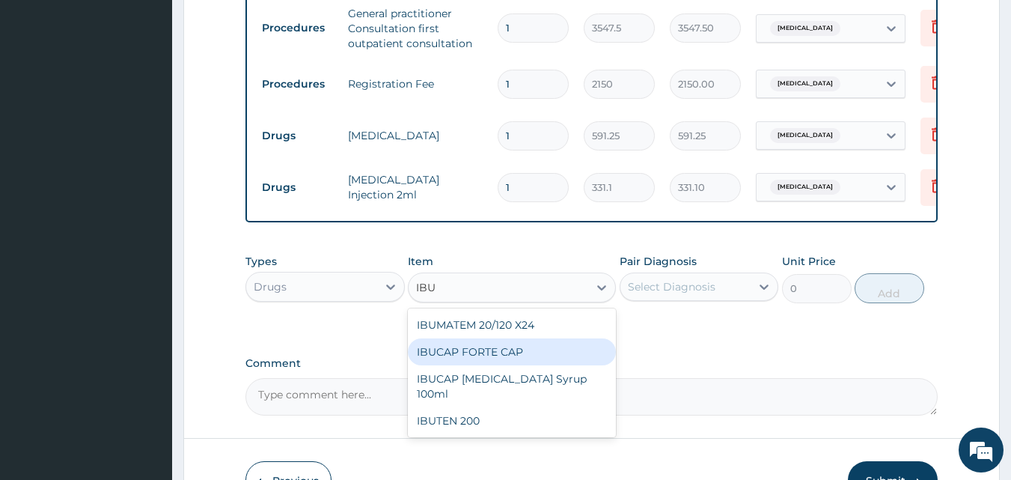
drag, startPoint x: 458, startPoint y: 359, endPoint x: 490, endPoint y: 357, distance: 32.3
click at [460, 359] on div "IBUCAP FORTE CAP" at bounding box center [512, 351] width 208 height 27
type input "59.125"
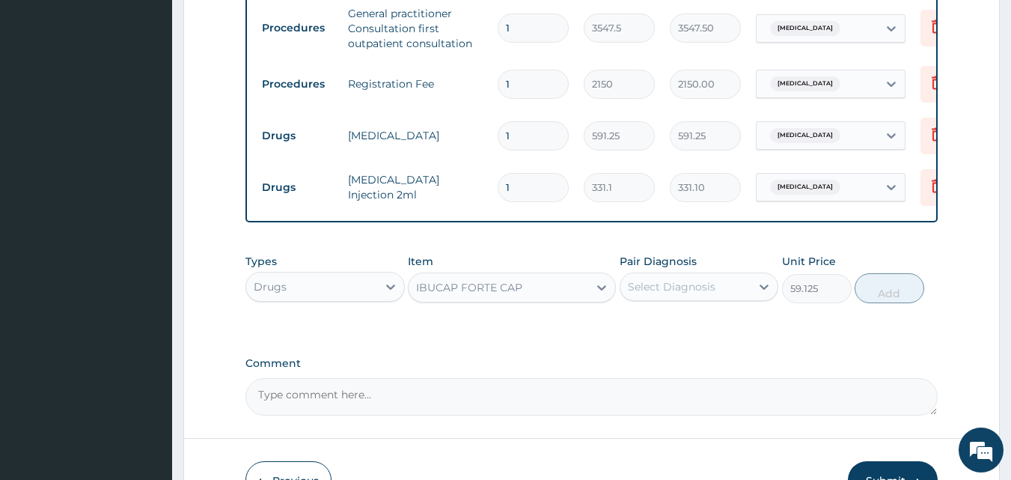
click at [698, 287] on div "Select Diagnosis" at bounding box center [685, 287] width 131 height 24
click at [683, 341] on div "Toothache" at bounding box center [699, 325] width 159 height 31
checkbox input "true"
drag, startPoint x: 888, startPoint y: 293, endPoint x: 551, endPoint y: 315, distance: 337.5
click at [887, 293] on button "Add" at bounding box center [890, 288] width 70 height 30
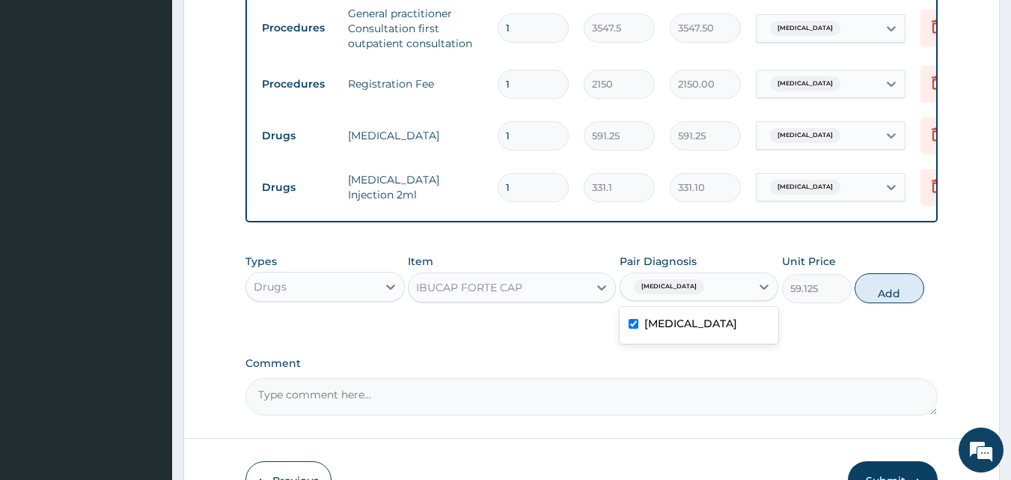
type input "0"
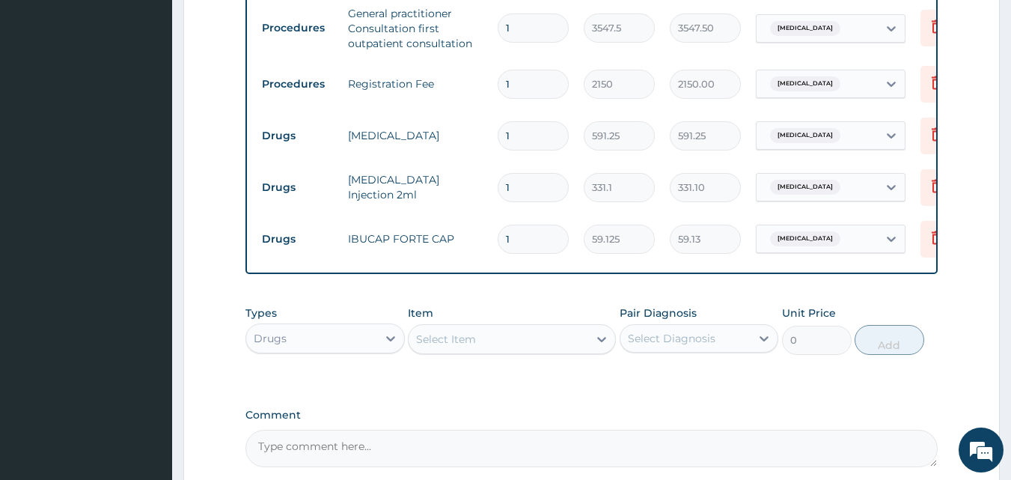
click at [530, 347] on div "Select Item" at bounding box center [499, 339] width 180 height 24
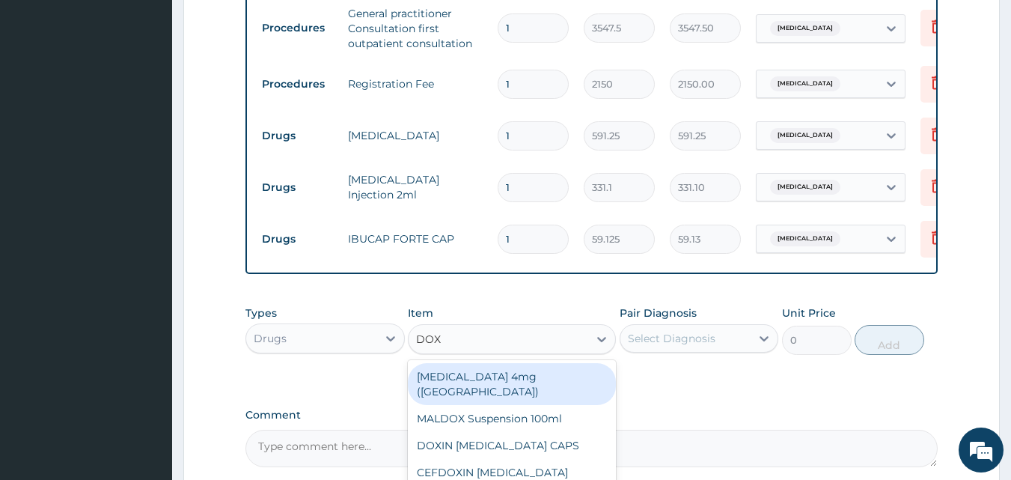
type input "DOXY"
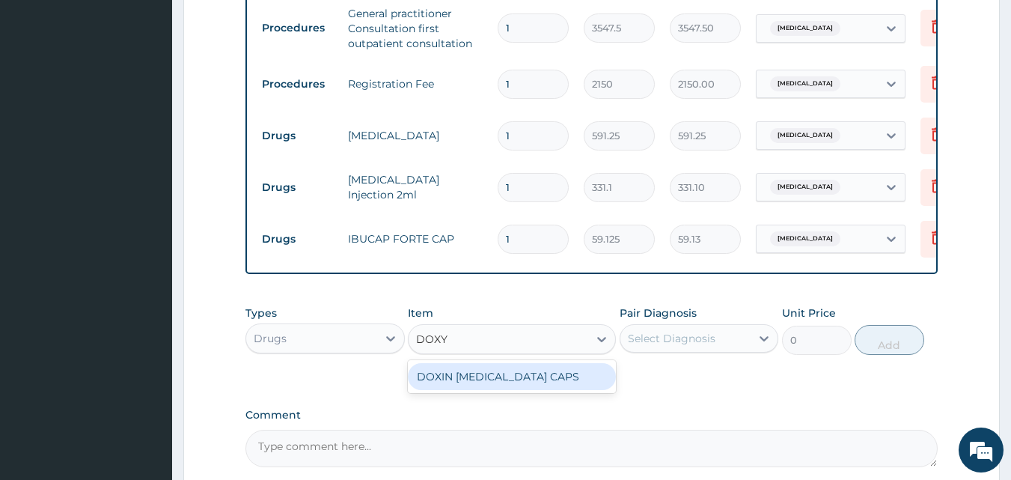
click at [537, 389] on div "DOXIN [MEDICAL_DATA] CAPS" at bounding box center [512, 376] width 208 height 27
type input "59.125"
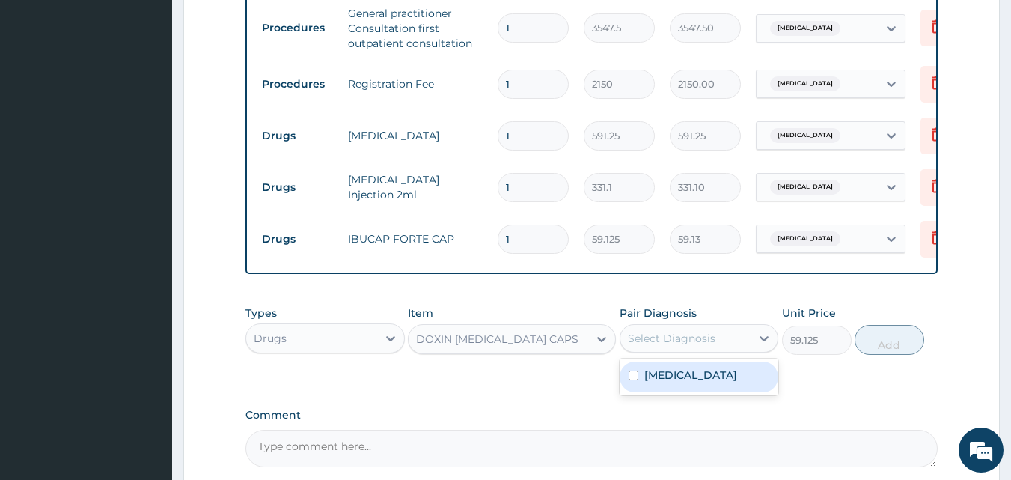
click at [699, 350] on div "Select Diagnosis" at bounding box center [685, 338] width 131 height 24
click at [671, 381] on label "Toothache" at bounding box center [690, 374] width 93 height 15
checkbox input "true"
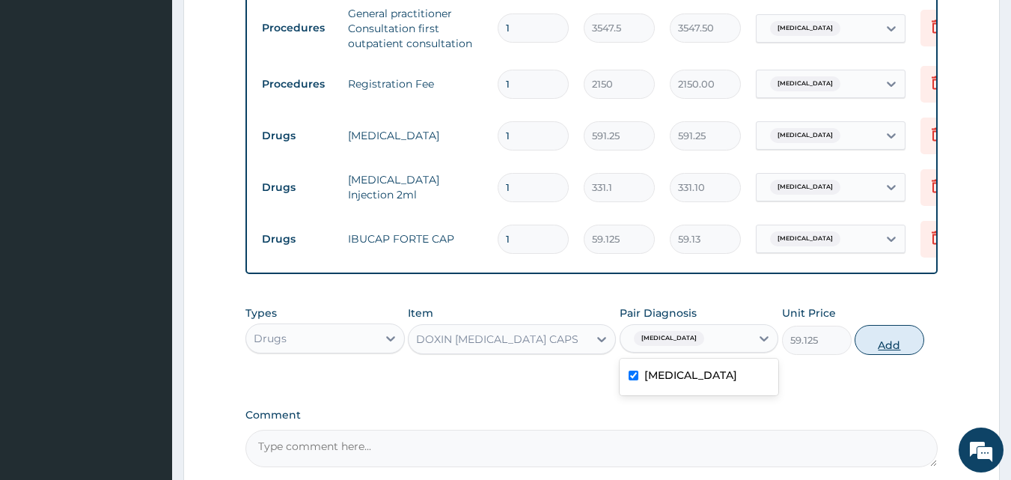
click at [884, 355] on button "Add" at bounding box center [890, 340] width 70 height 30
type input "0"
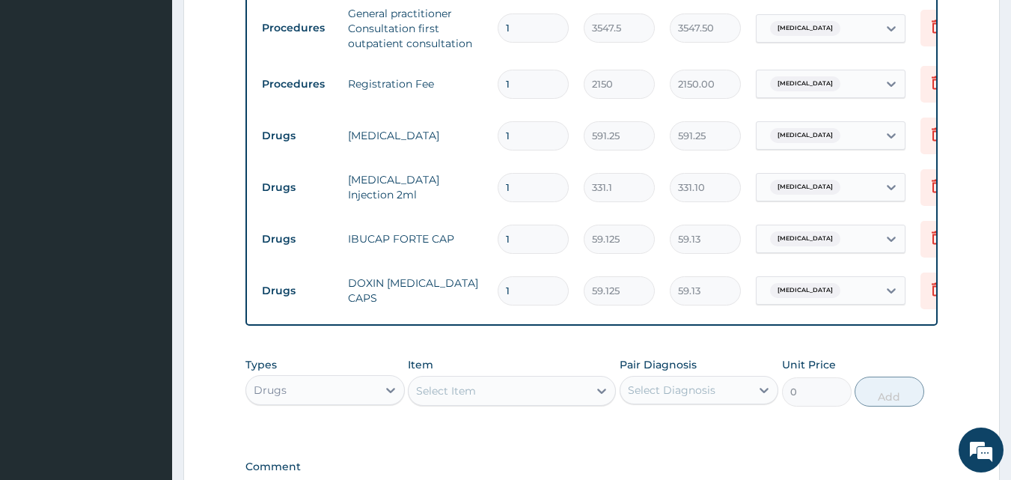
click at [546, 191] on input "1" at bounding box center [533, 187] width 71 height 29
click at [536, 242] on input "1" at bounding box center [533, 239] width 71 height 29
type input "10"
type input "591.25"
type input "10"
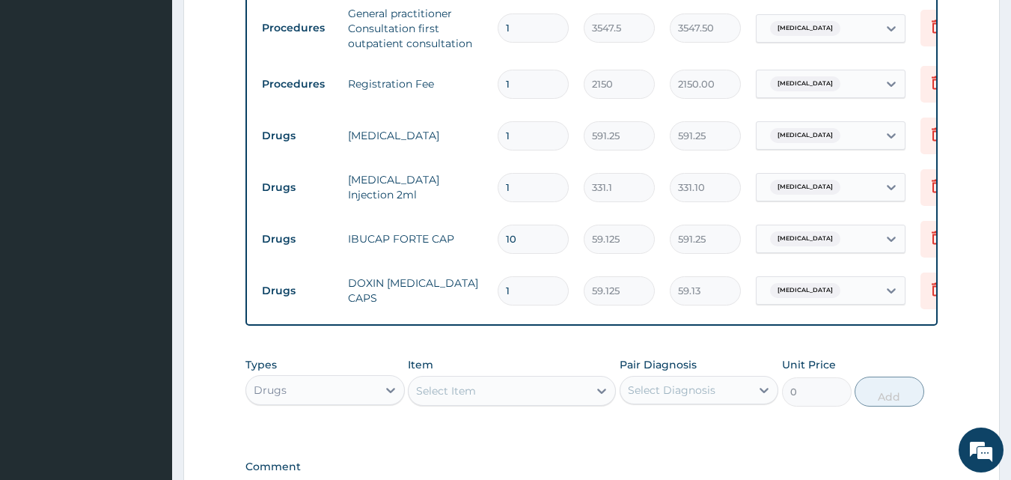
click at [522, 285] on input "1" at bounding box center [533, 290] width 71 height 29
type input "15"
type input "886.88"
type input "14"
type input "827.75"
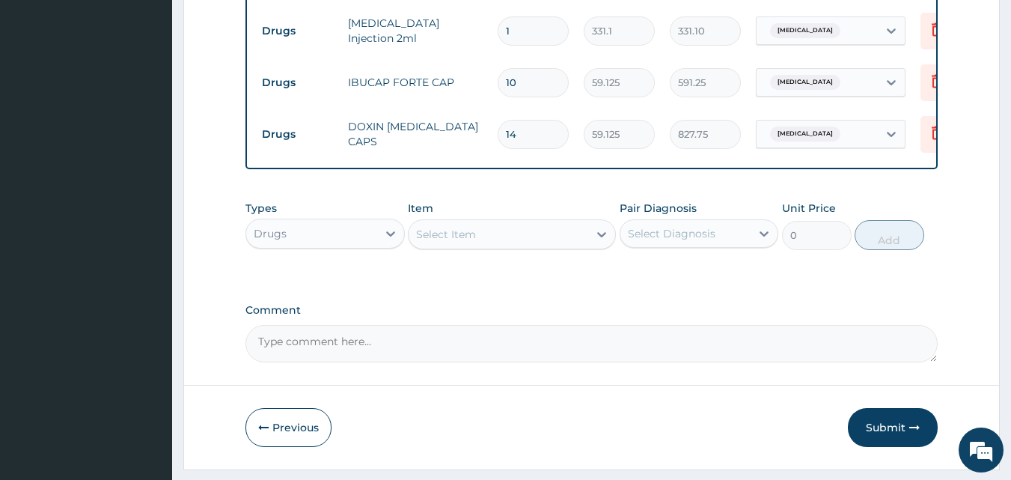
scroll to position [806, 0]
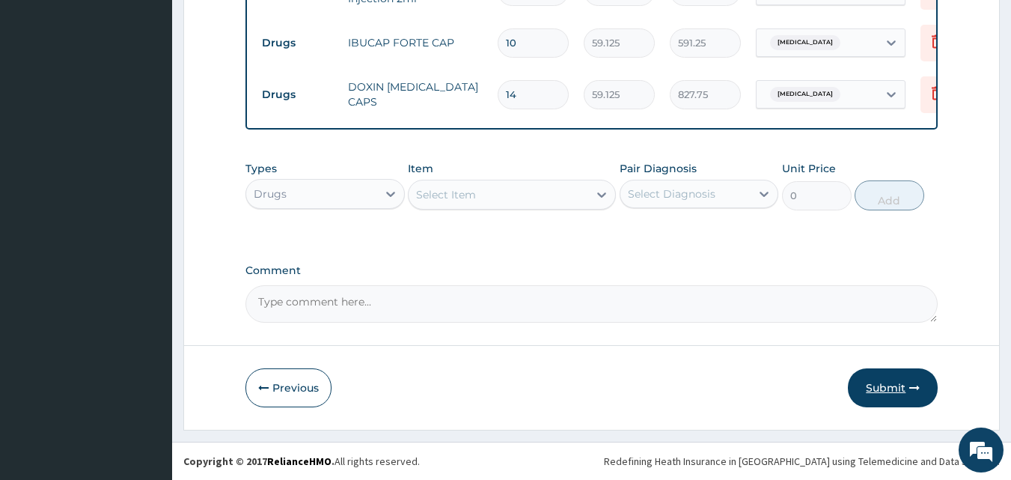
type input "14"
click at [878, 375] on button "Submit" at bounding box center [893, 387] width 90 height 39
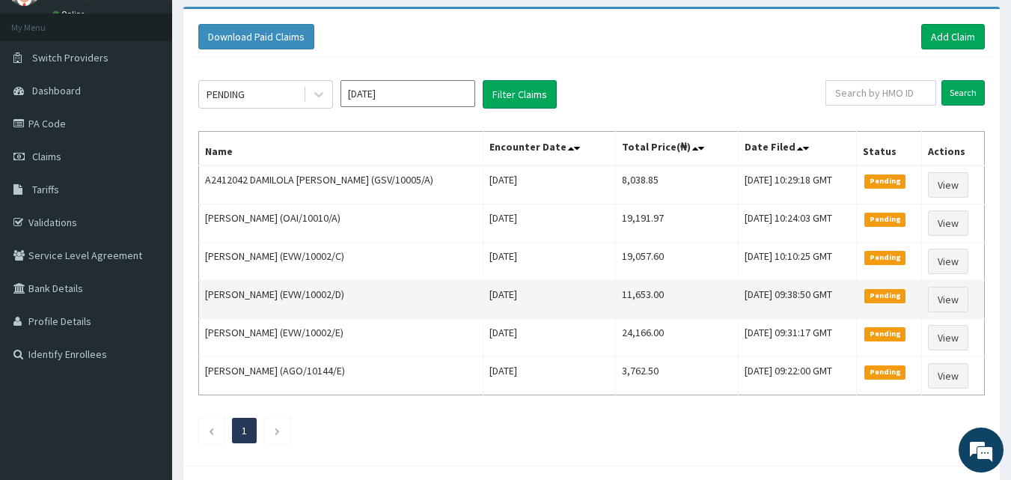
scroll to position [75, 0]
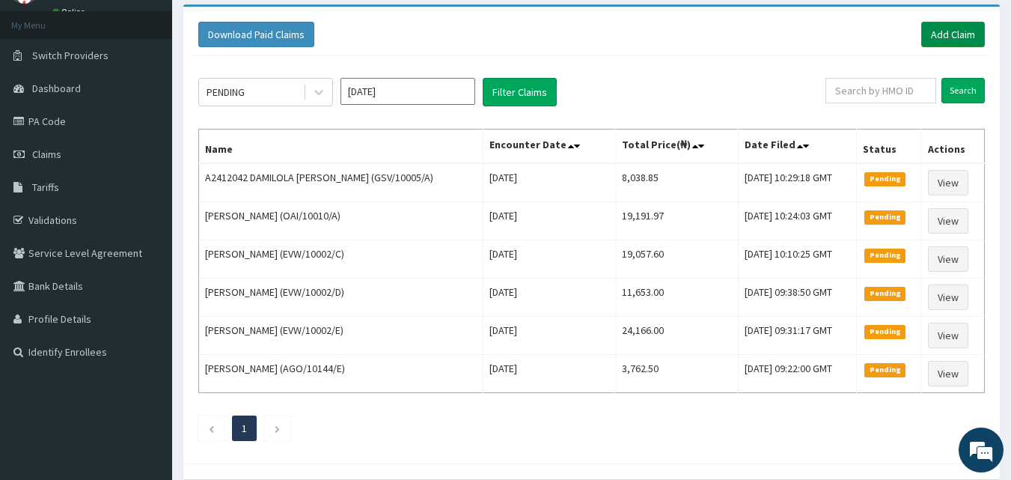
click at [939, 33] on link "Add Claim" at bounding box center [953, 34] width 64 height 25
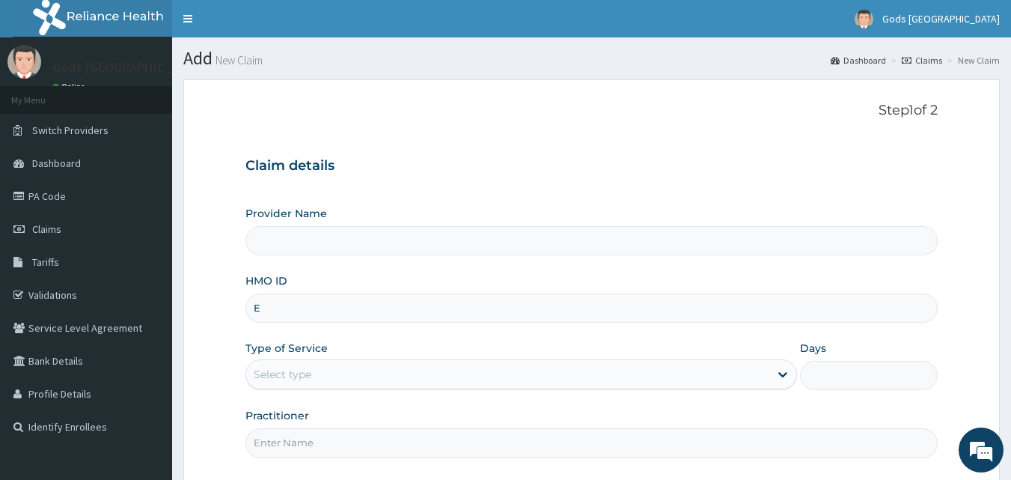
type input "EF"
type input "Gods [GEOGRAPHIC_DATA]"
type input "EFM/10098/F"
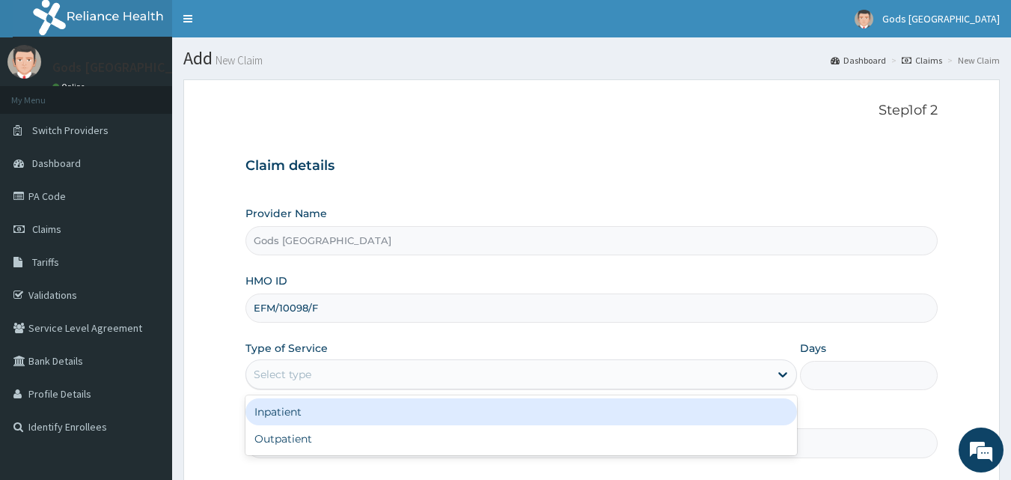
click at [352, 375] on div "Select type" at bounding box center [507, 374] width 523 height 24
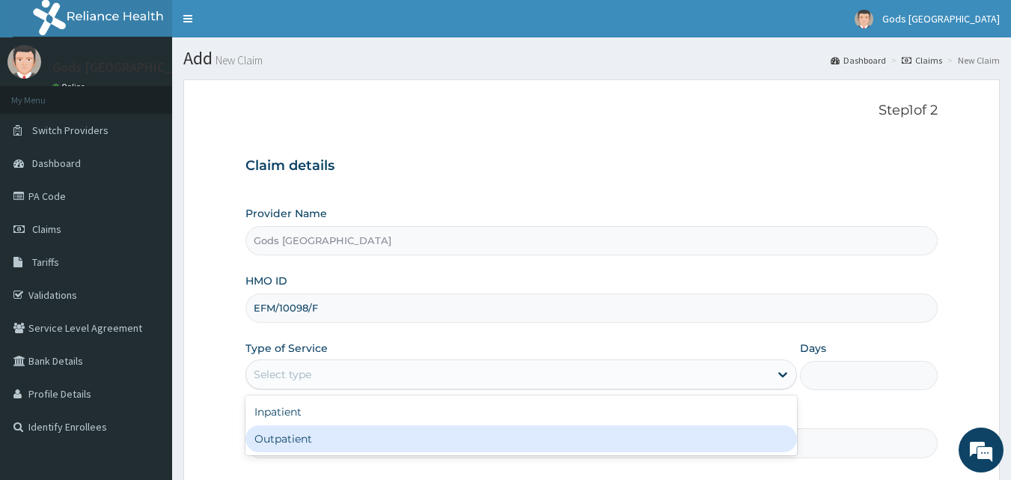
click at [305, 435] on div "Outpatient" at bounding box center [521, 438] width 552 height 27
type input "1"
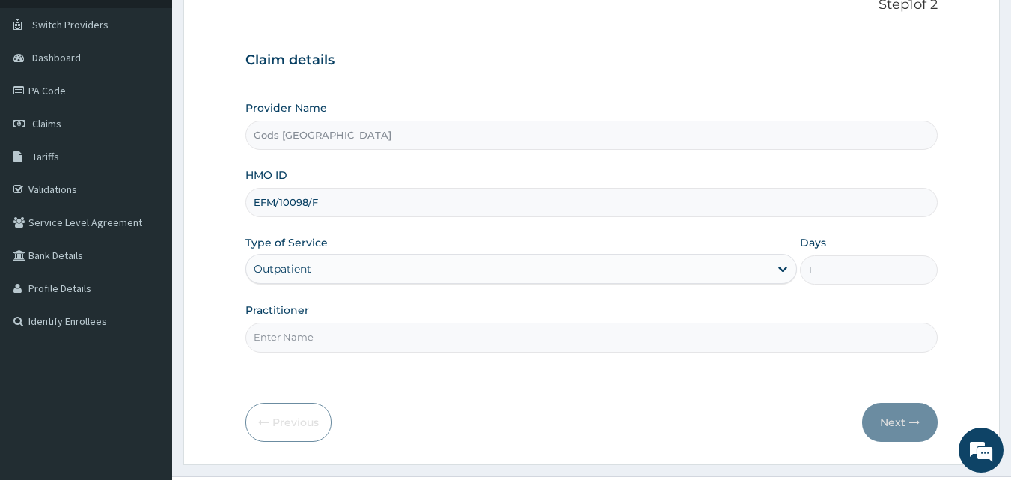
scroll to position [140, 0]
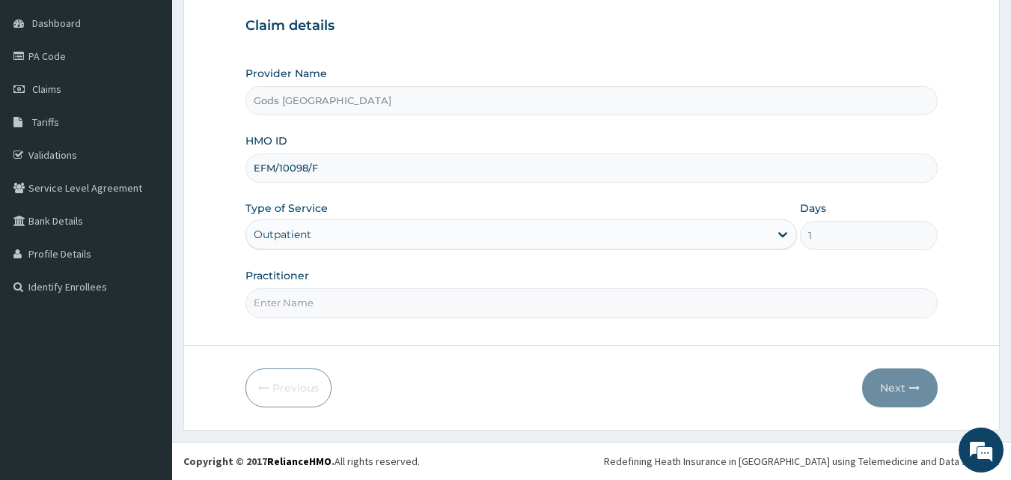
drag, startPoint x: 339, startPoint y: 303, endPoint x: 324, endPoint y: 318, distance: 21.2
click at [339, 303] on input "Practitioner" at bounding box center [591, 302] width 693 height 29
type input "[PERSON_NAME]"
click at [918, 390] on icon "button" at bounding box center [914, 387] width 10 height 10
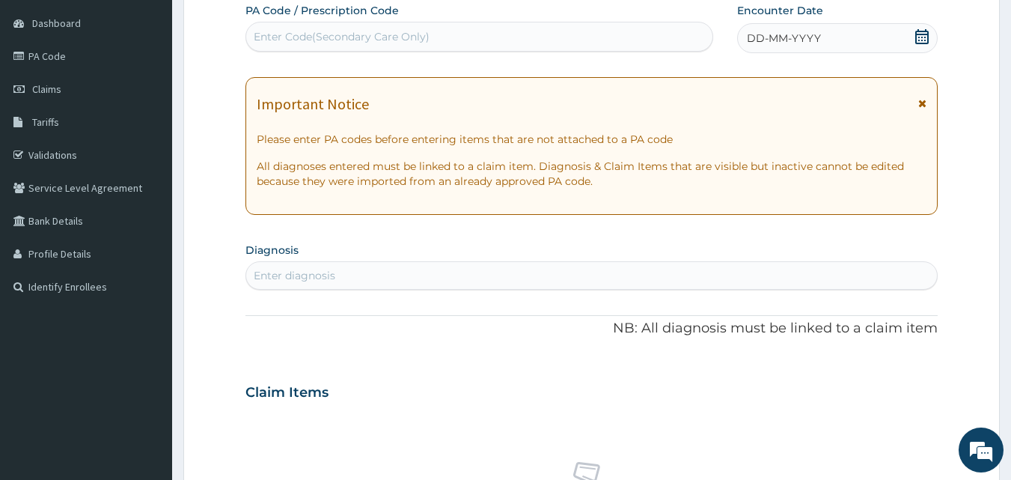
click at [926, 37] on icon at bounding box center [921, 36] width 13 height 15
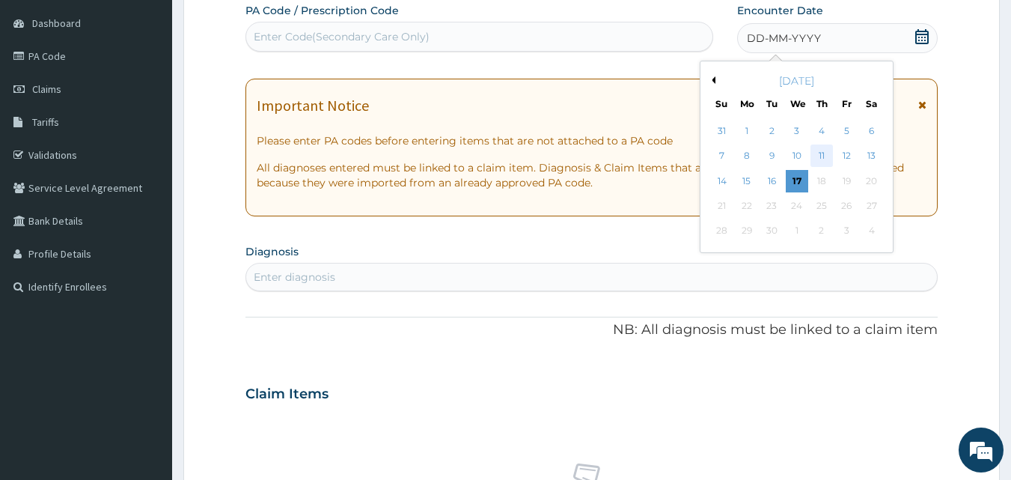
click at [821, 148] on div "11" at bounding box center [822, 156] width 22 height 22
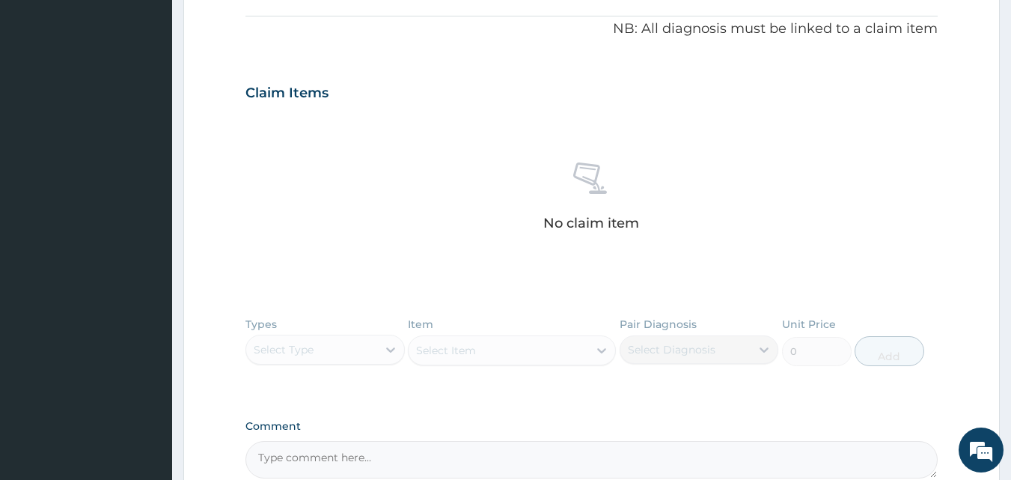
scroll to position [595, 0]
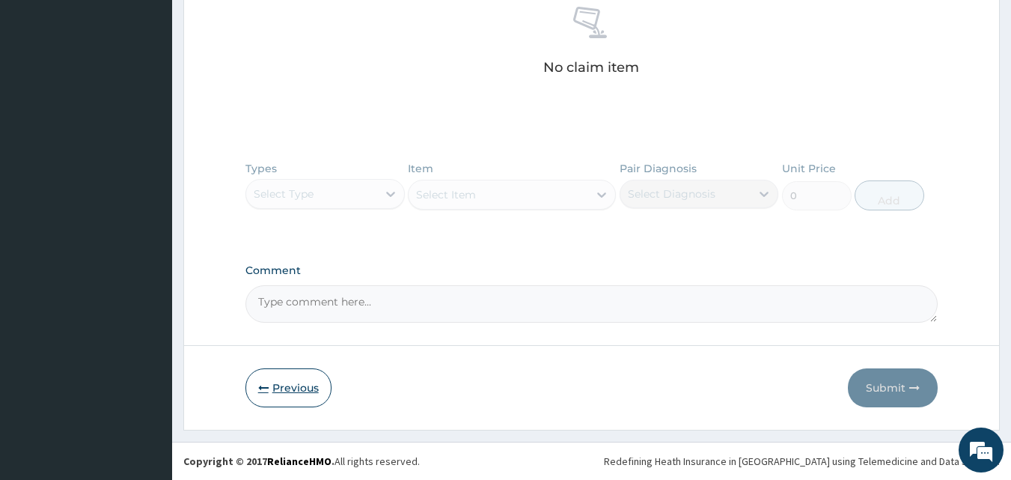
click at [286, 396] on button "Previous" at bounding box center [288, 387] width 86 height 39
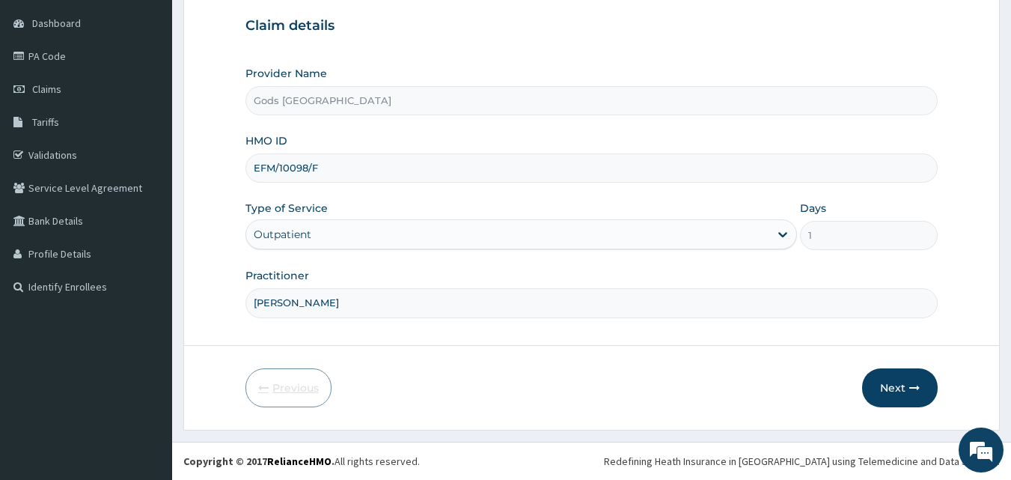
scroll to position [140, 0]
click at [335, 157] on input "EFM/10098/F" at bounding box center [591, 167] width 693 height 29
type input "EFM/10098/E"
click at [894, 385] on button "Next" at bounding box center [900, 387] width 76 height 39
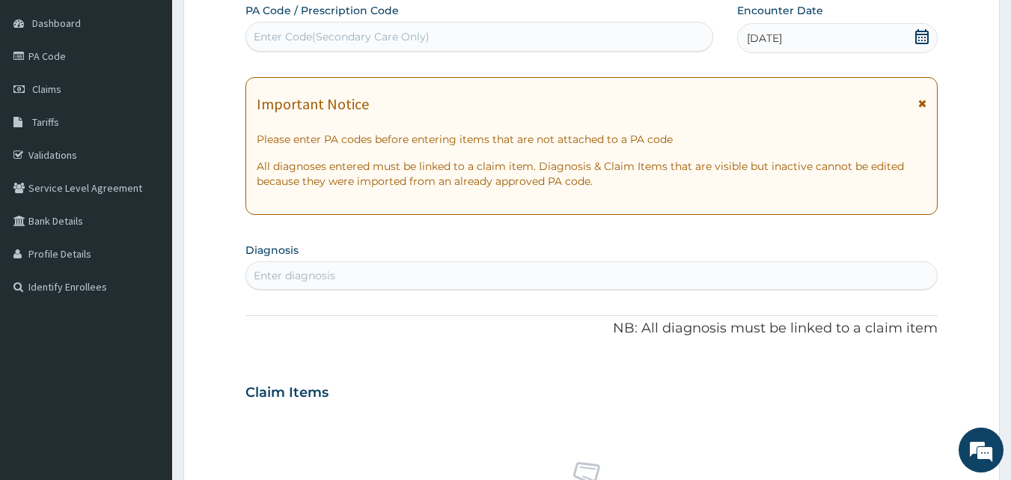
click at [310, 272] on div "Enter diagnosis" at bounding box center [295, 275] width 82 height 15
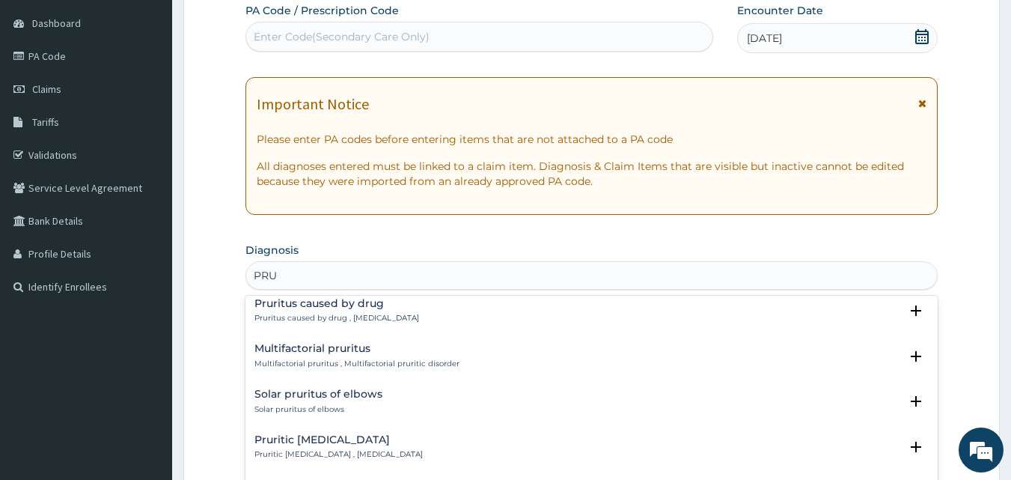
scroll to position [1871, 0]
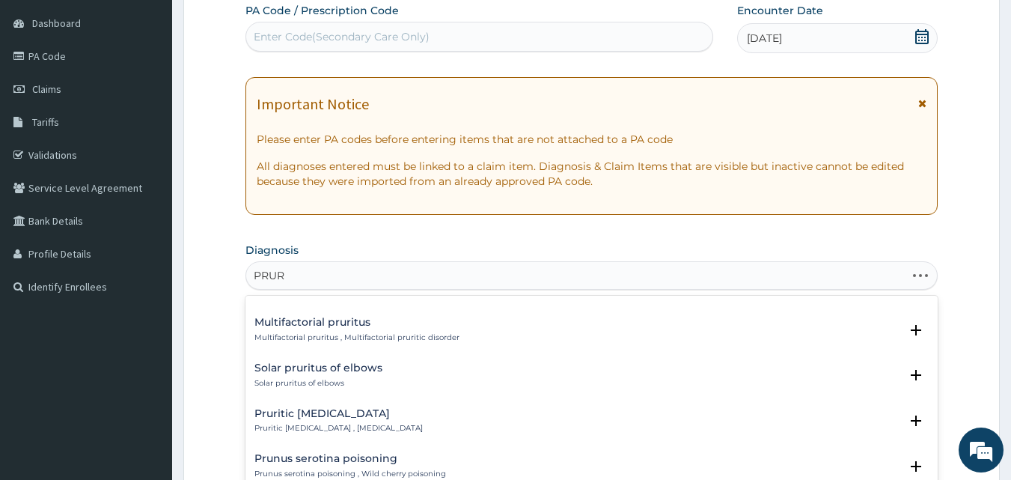
type input "PRURI"
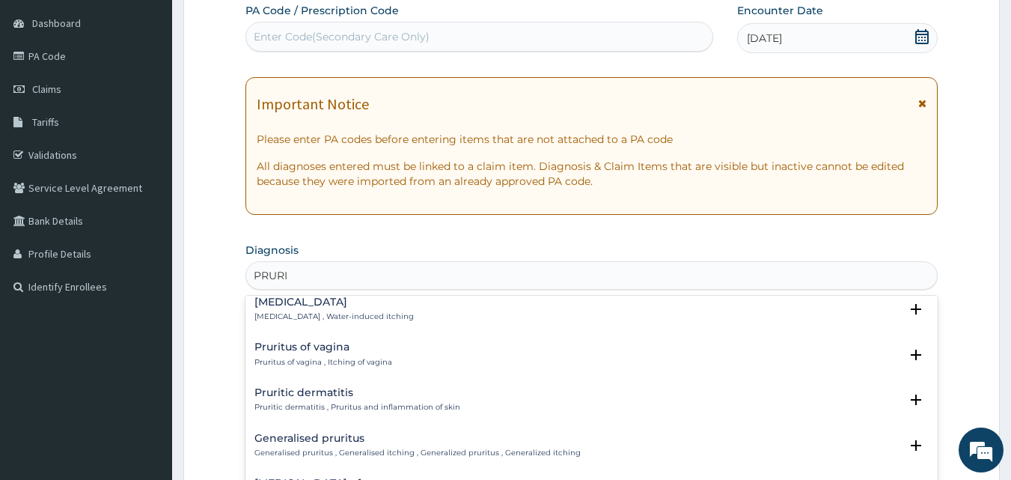
scroll to position [1048, 0]
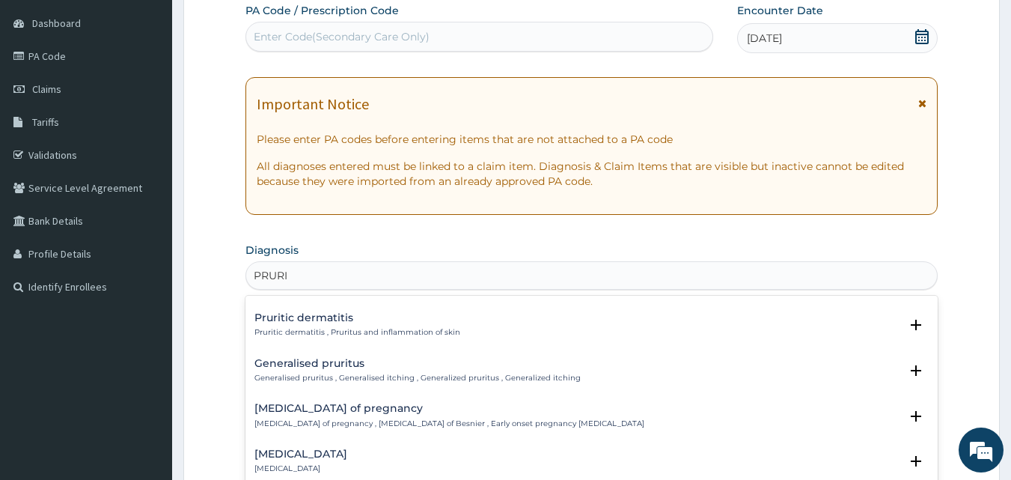
click at [355, 358] on h4 "Generalised pruritus" at bounding box center [417, 363] width 326 height 11
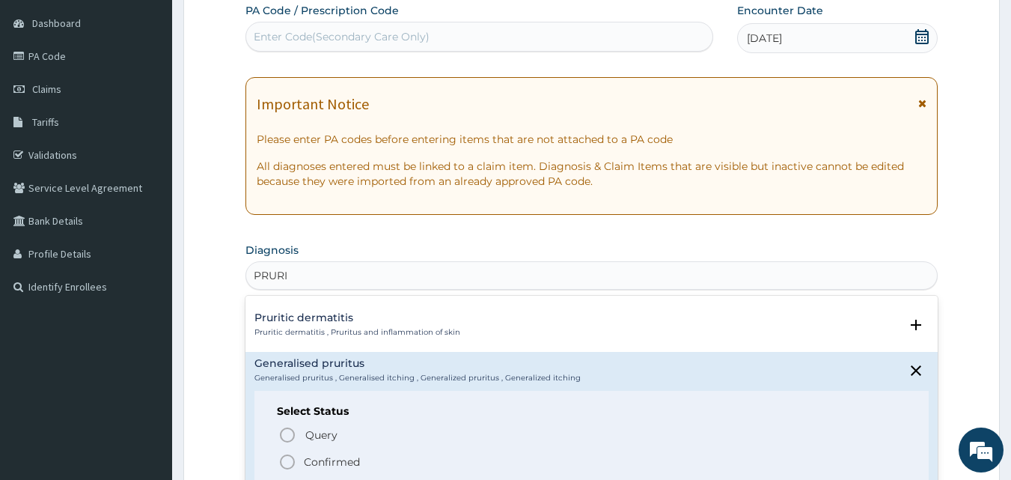
click at [329, 461] on p "Confirmed" at bounding box center [332, 461] width 56 height 15
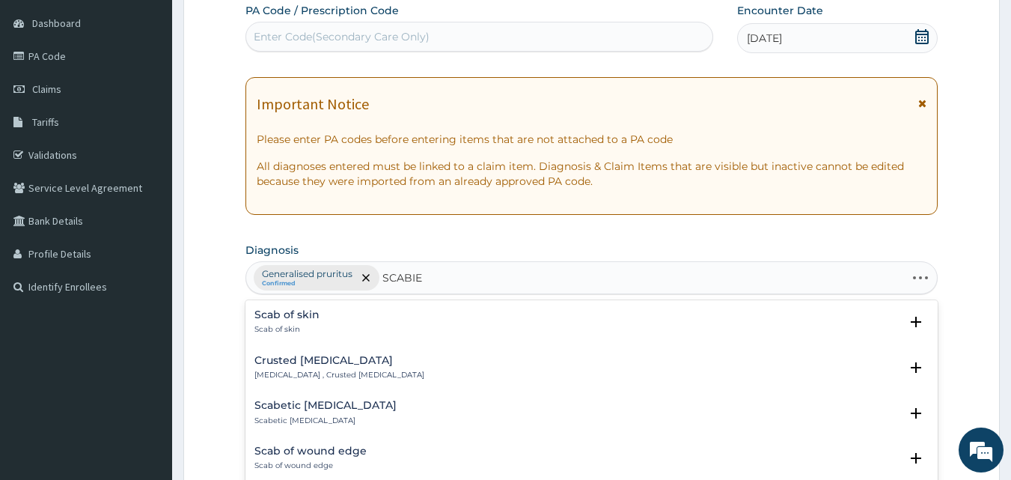
type input "[MEDICAL_DATA]"
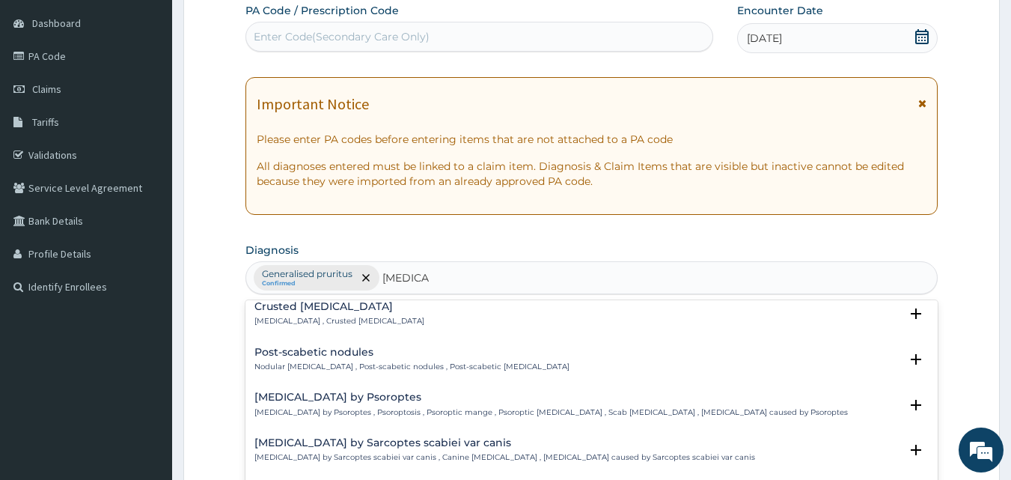
scroll to position [0, 0]
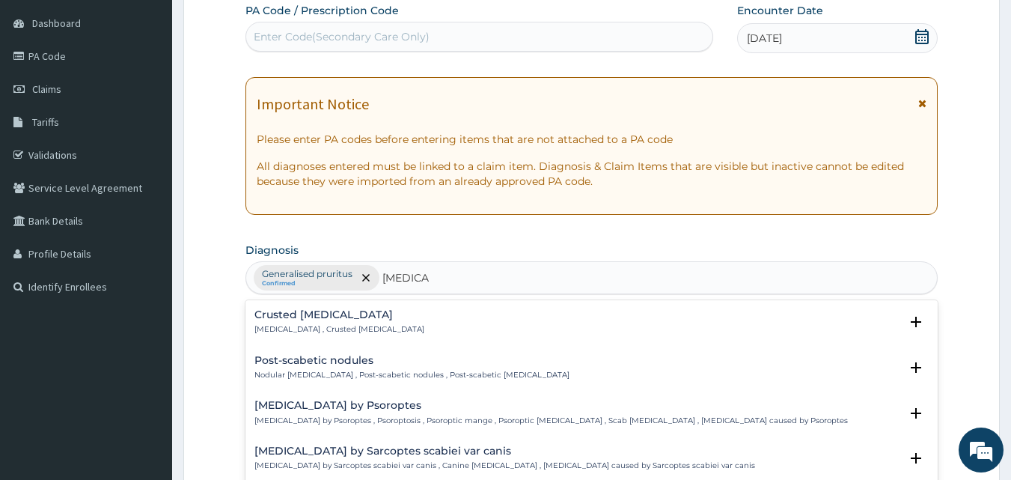
click at [351, 327] on p "[MEDICAL_DATA] , Crusted [MEDICAL_DATA]" at bounding box center [339, 329] width 170 height 10
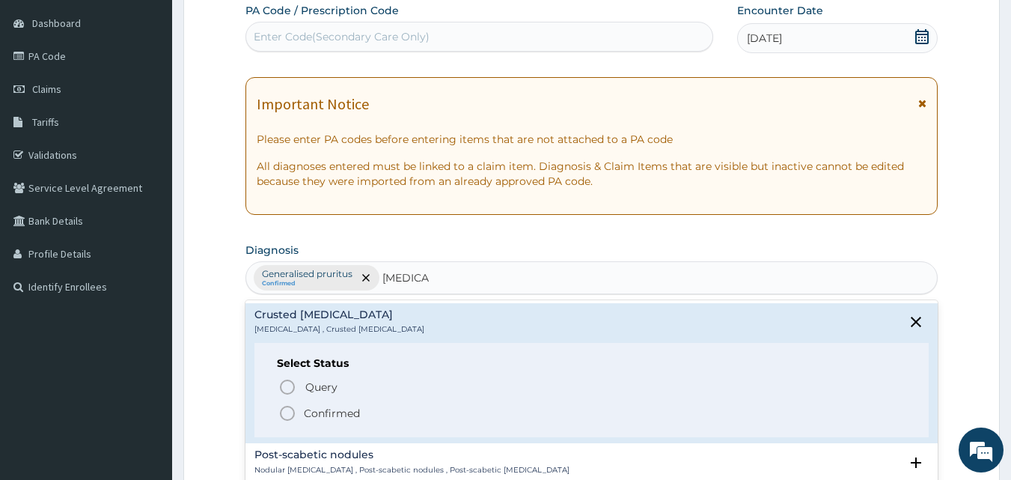
click at [348, 413] on p "Confirmed" at bounding box center [332, 413] width 56 height 15
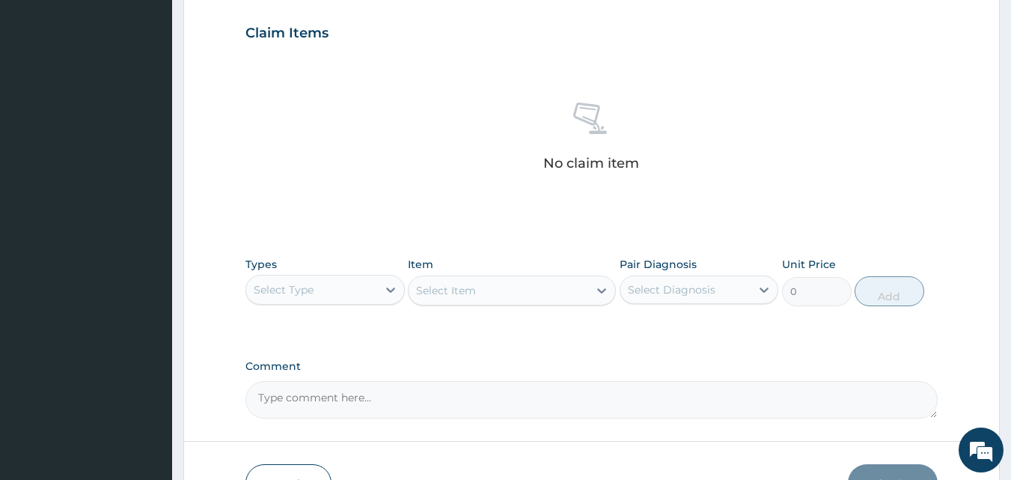
scroll to position [514, 0]
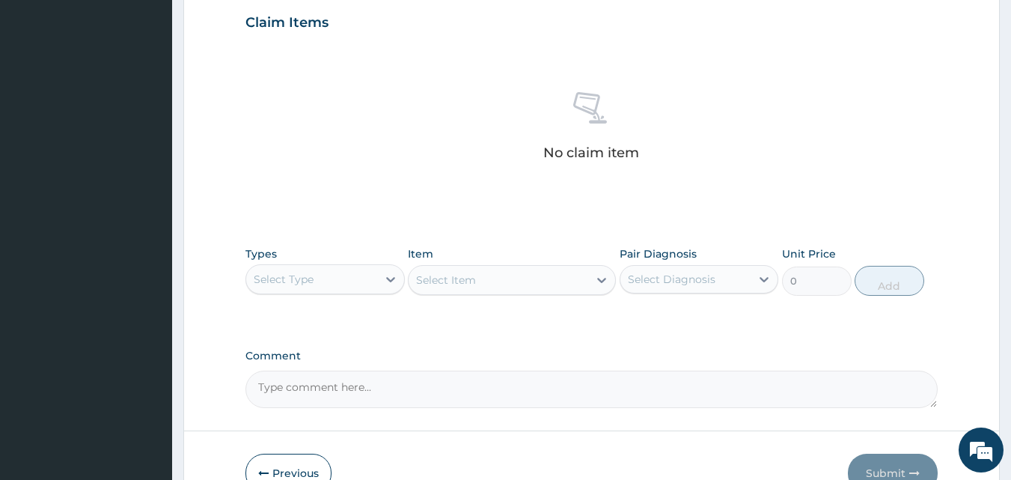
click at [373, 277] on div "Select Type" at bounding box center [311, 279] width 131 height 24
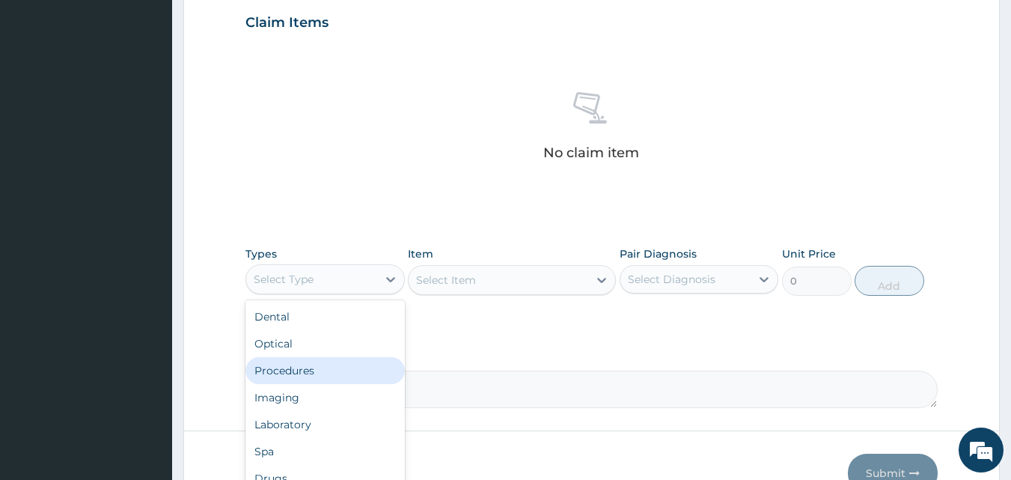
click at [329, 364] on div "Procedures" at bounding box center [324, 370] width 159 height 27
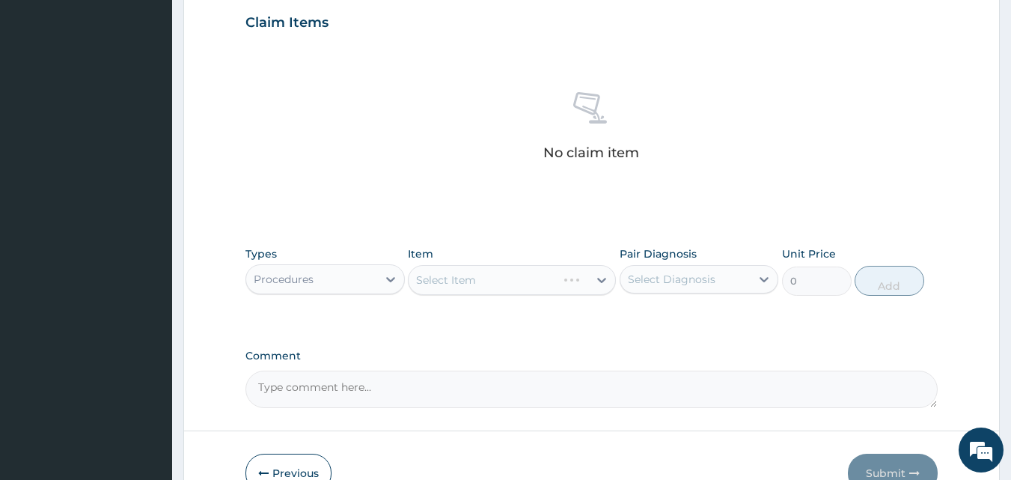
click at [488, 286] on div "Select Item" at bounding box center [512, 280] width 208 height 30
click at [495, 281] on div "Select Item" at bounding box center [512, 280] width 208 height 30
click at [495, 281] on div "Select Item" at bounding box center [499, 280] width 180 height 24
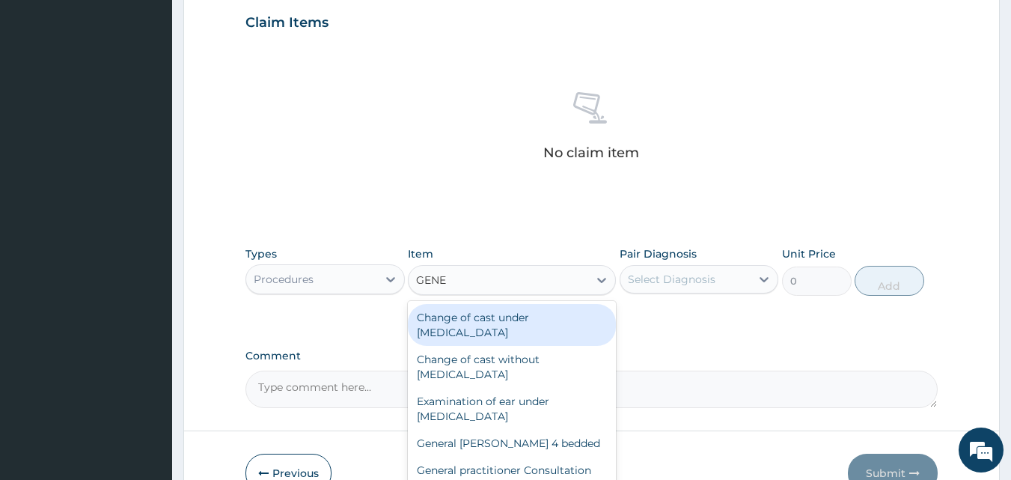
type input "GENER"
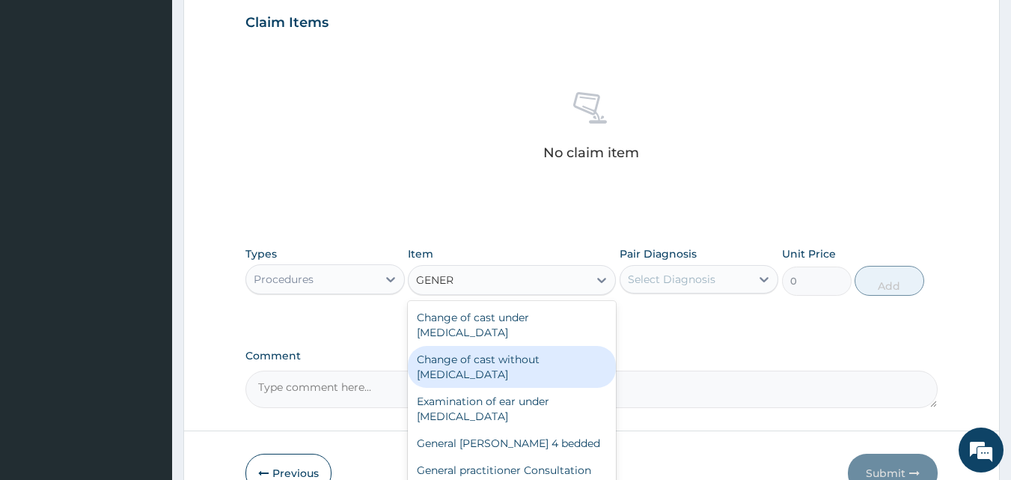
scroll to position [150, 0]
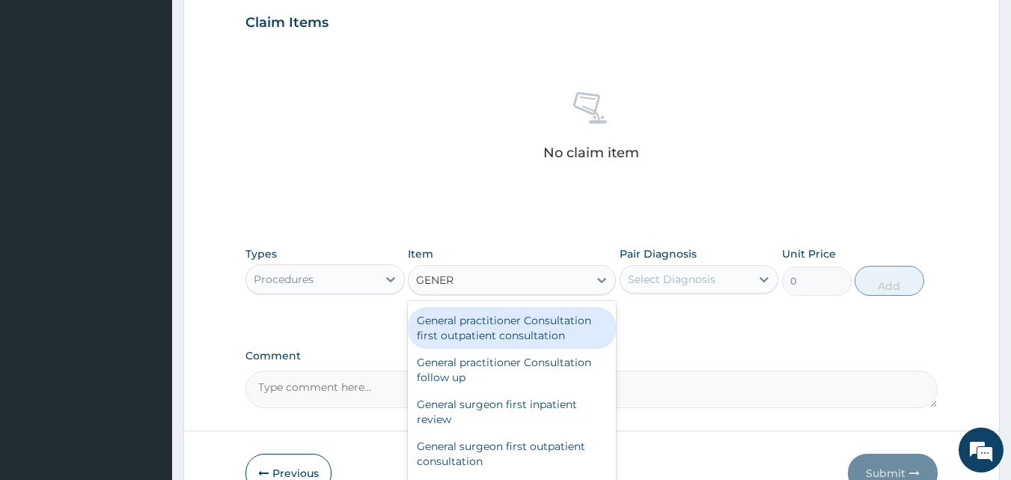
click at [507, 330] on div "General practitioner Consultation first outpatient consultation" at bounding box center [512, 328] width 208 height 42
type input "3547.5"
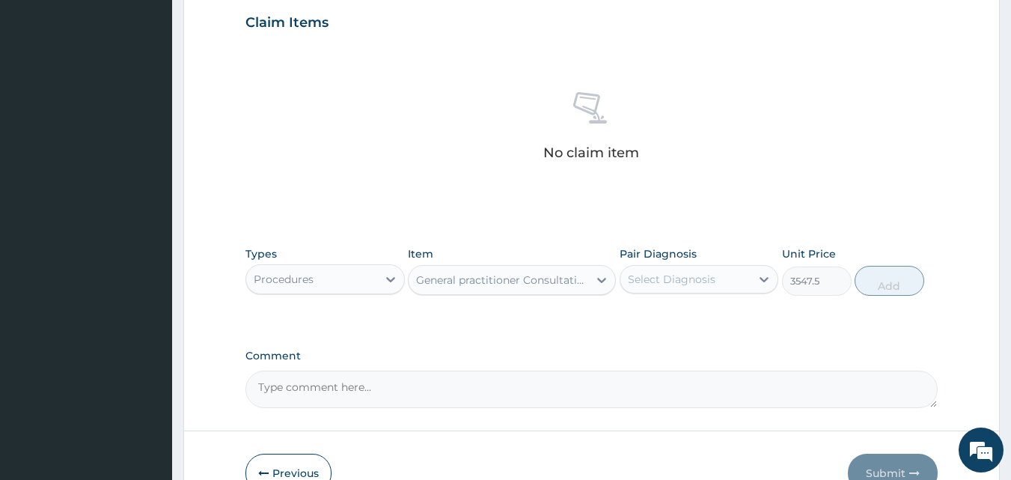
click at [656, 280] on div "Select Diagnosis" at bounding box center [672, 279] width 88 height 15
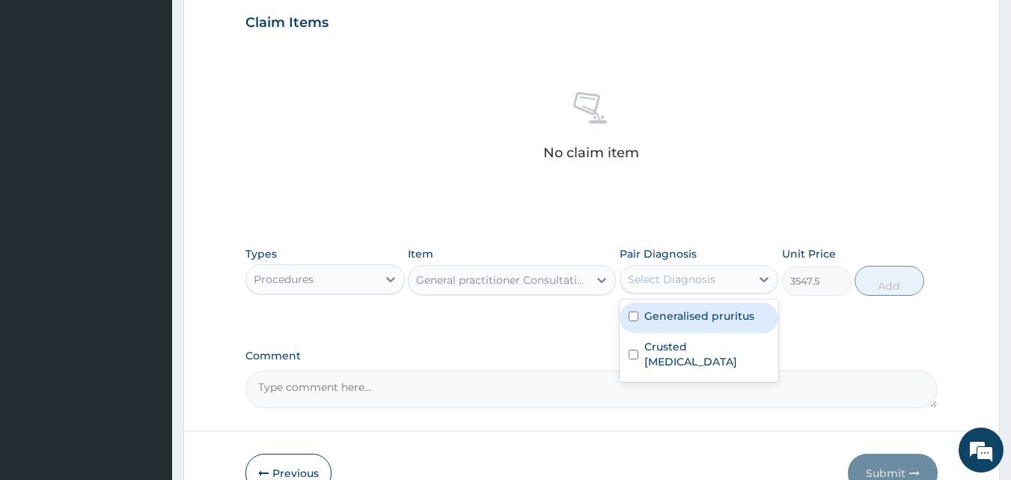
click at [638, 315] on div "Generalised pruritus" at bounding box center [699, 317] width 159 height 31
checkbox input "true"
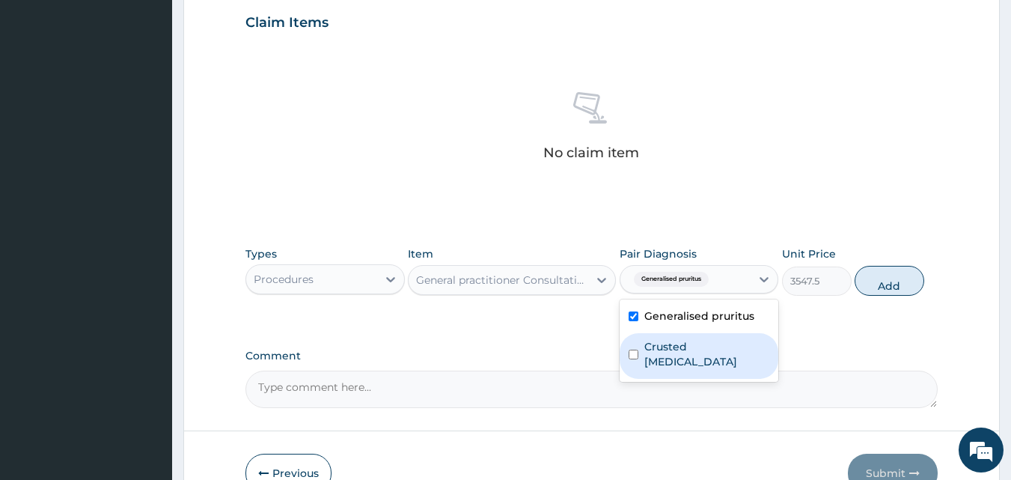
click at [663, 350] on label "Crusted [MEDICAL_DATA]" at bounding box center [707, 354] width 126 height 30
checkbox input "true"
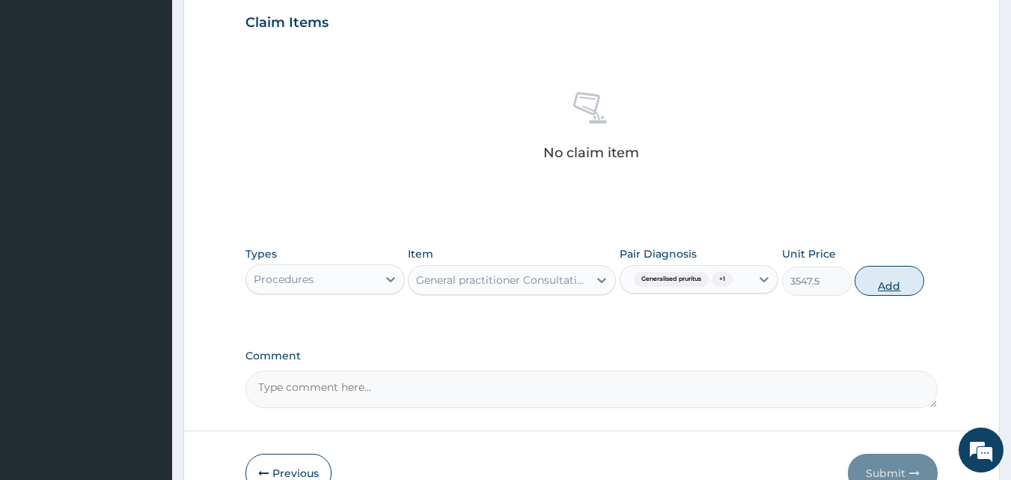
click at [902, 275] on button "Add" at bounding box center [890, 281] width 70 height 30
type input "0"
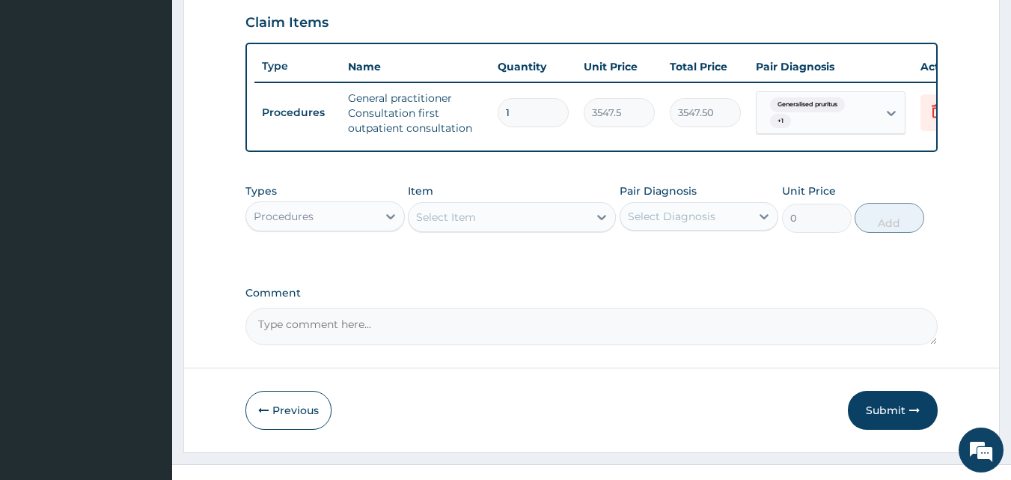
click at [494, 228] on div "Select Item" at bounding box center [499, 217] width 180 height 24
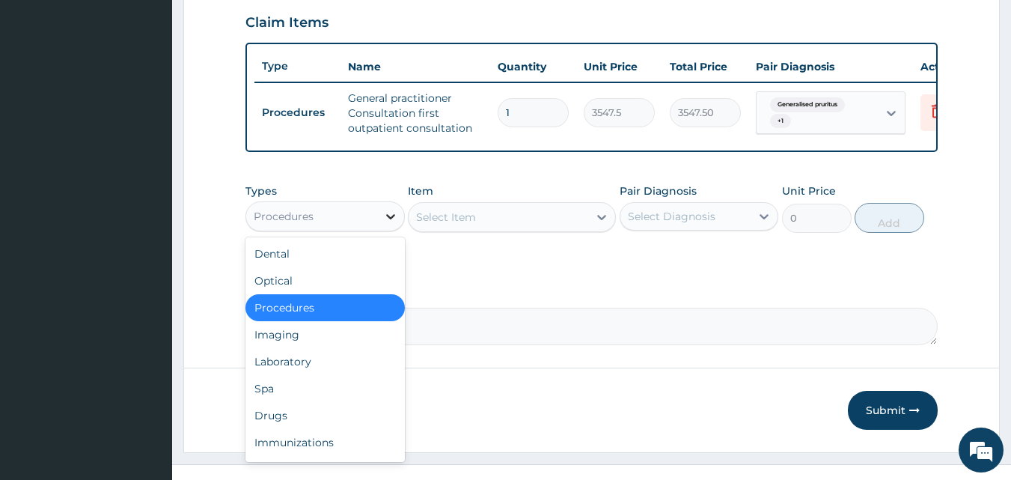
click at [385, 224] on icon at bounding box center [390, 216] width 15 height 15
click at [314, 375] on div "Laboratory" at bounding box center [324, 361] width 159 height 27
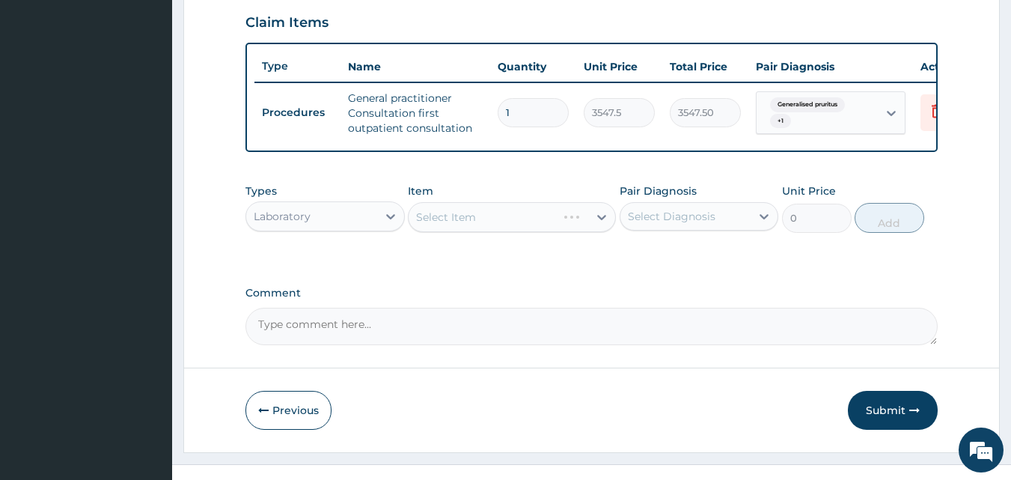
click at [497, 229] on div "Select Item" at bounding box center [512, 217] width 208 height 30
click at [497, 229] on div "Select Item" at bounding box center [499, 217] width 180 height 24
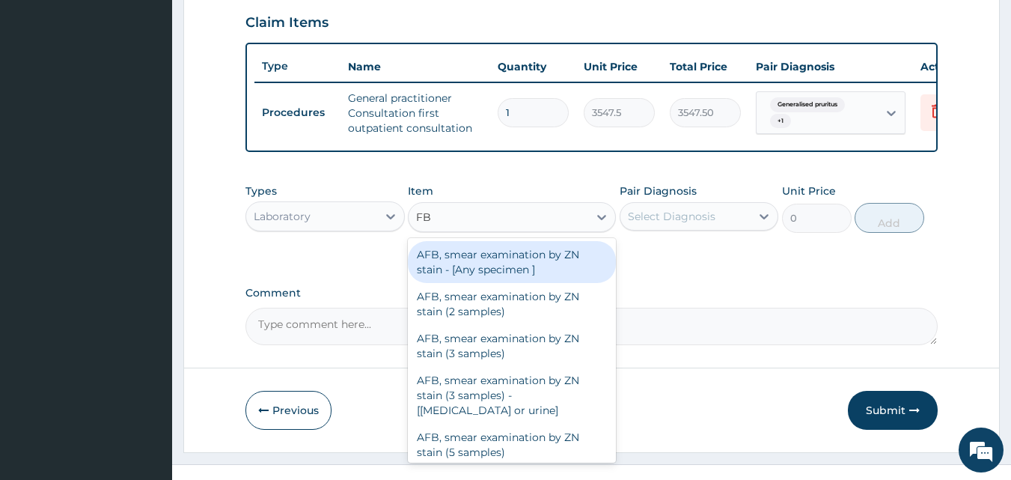
type input "FBC"
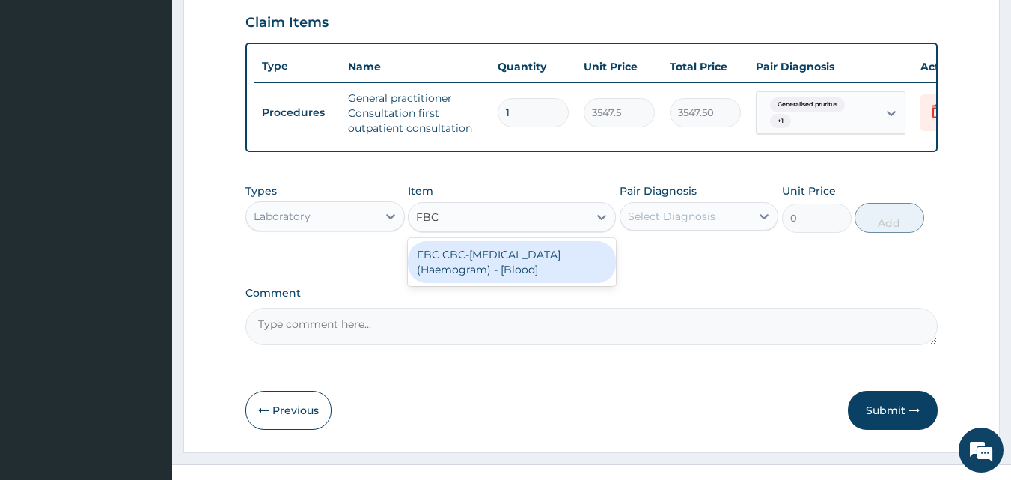
drag, startPoint x: 501, startPoint y: 263, endPoint x: 516, endPoint y: 262, distance: 15.7
click at [501, 263] on div "FBC CBC-[MEDICAL_DATA] (Haemogram) - [Blood]" at bounding box center [512, 262] width 208 height 42
type input "4300"
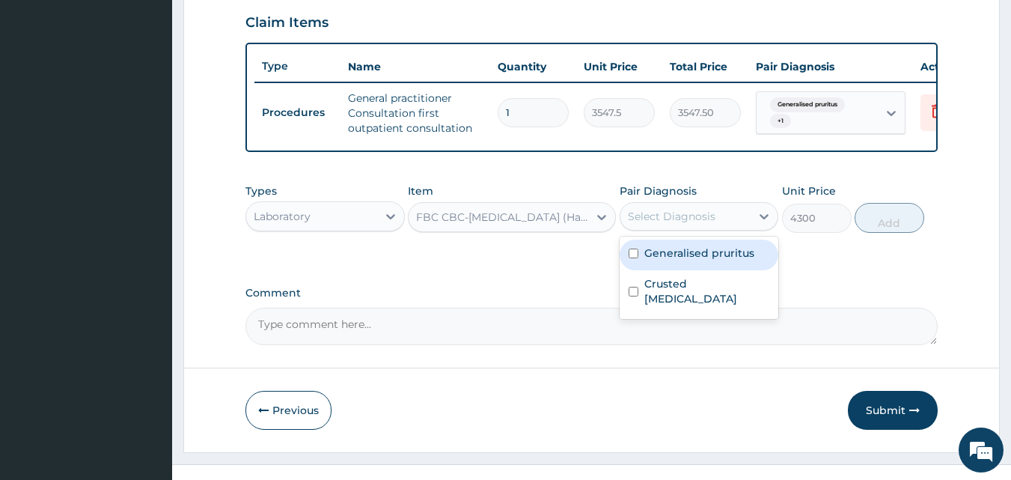
click at [674, 224] on div "Select Diagnosis" at bounding box center [672, 216] width 88 height 15
click at [677, 260] on label "Generalised pruritus" at bounding box center [699, 252] width 110 height 15
checkbox input "true"
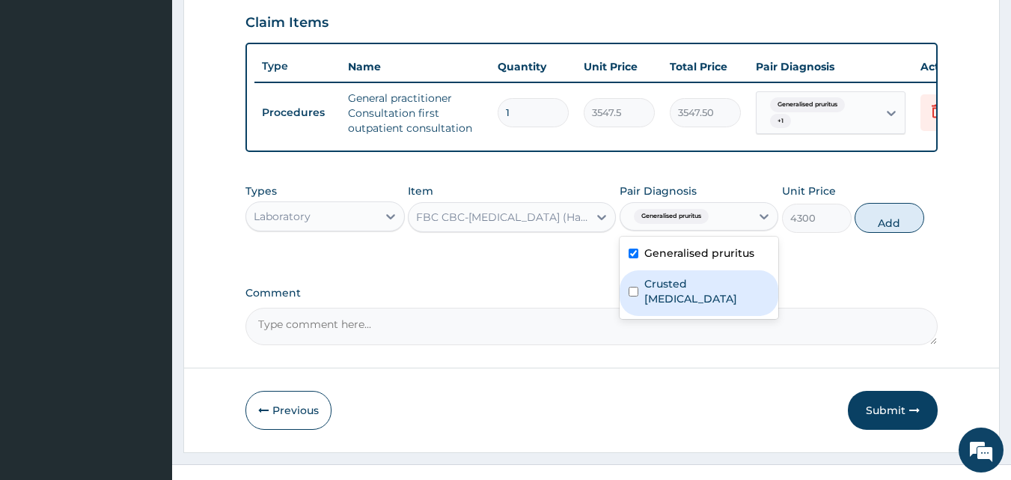
click at [680, 284] on div "Crusted [MEDICAL_DATA]" at bounding box center [699, 293] width 159 height 46
checkbox input "true"
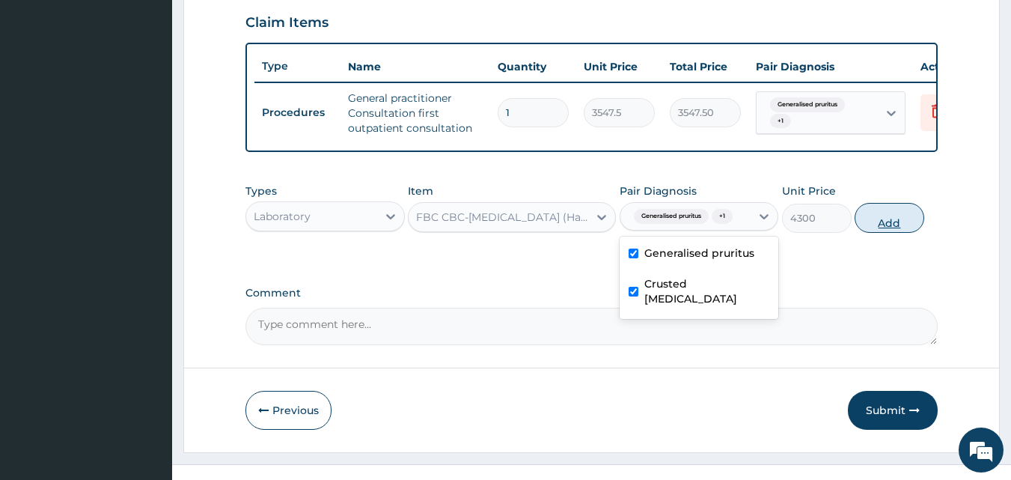
click at [858, 229] on button "Add" at bounding box center [890, 218] width 70 height 30
type input "0"
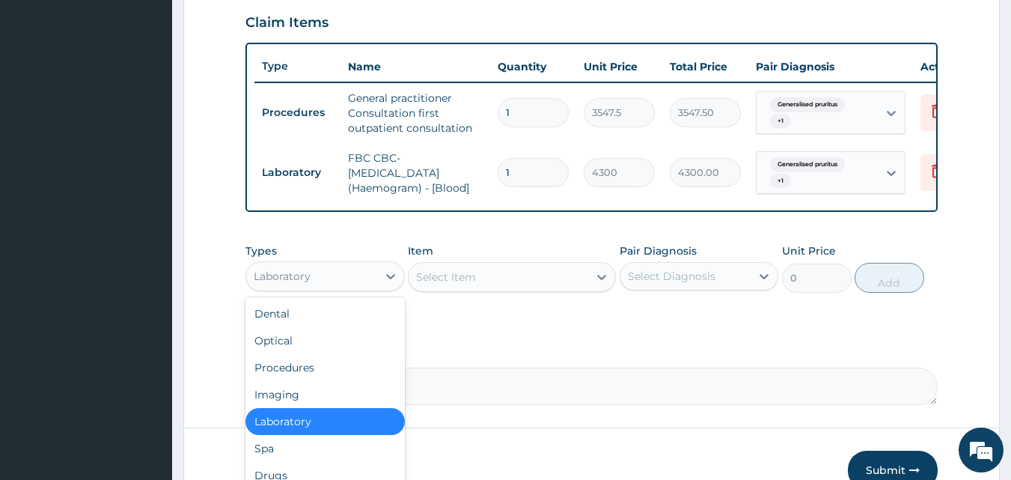
click at [376, 283] on div "Laboratory" at bounding box center [311, 276] width 131 height 24
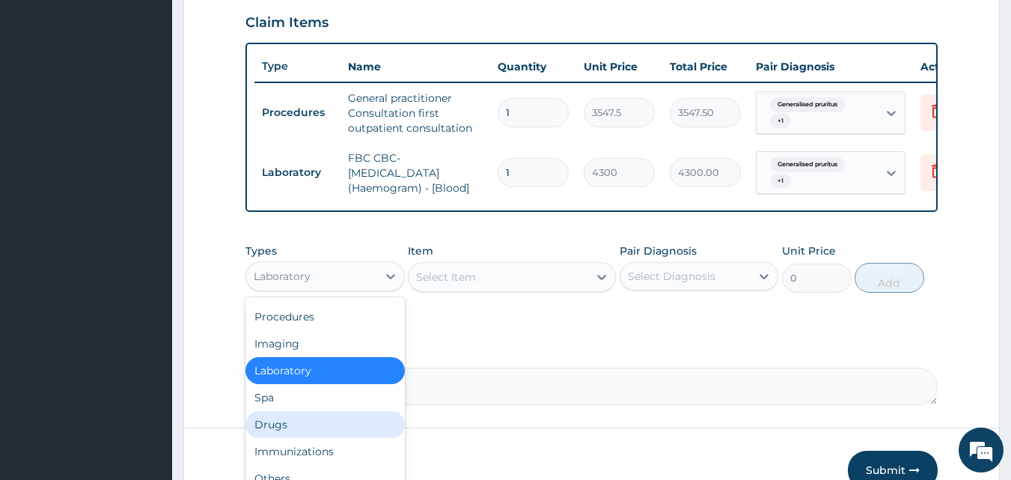
click at [310, 431] on div "Drugs" at bounding box center [324, 424] width 159 height 27
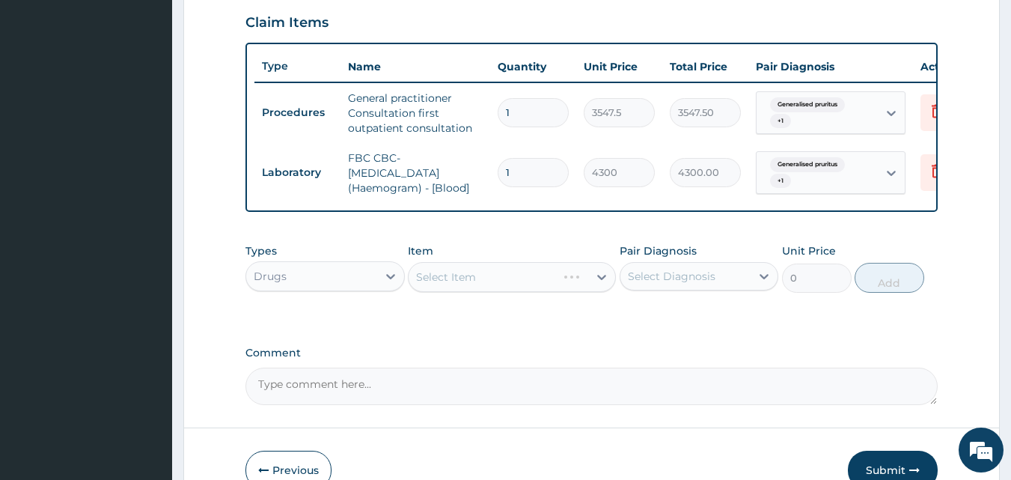
click at [539, 281] on div "Select Item" at bounding box center [512, 277] width 208 height 30
click at [539, 281] on div "Select Item" at bounding box center [499, 277] width 180 height 24
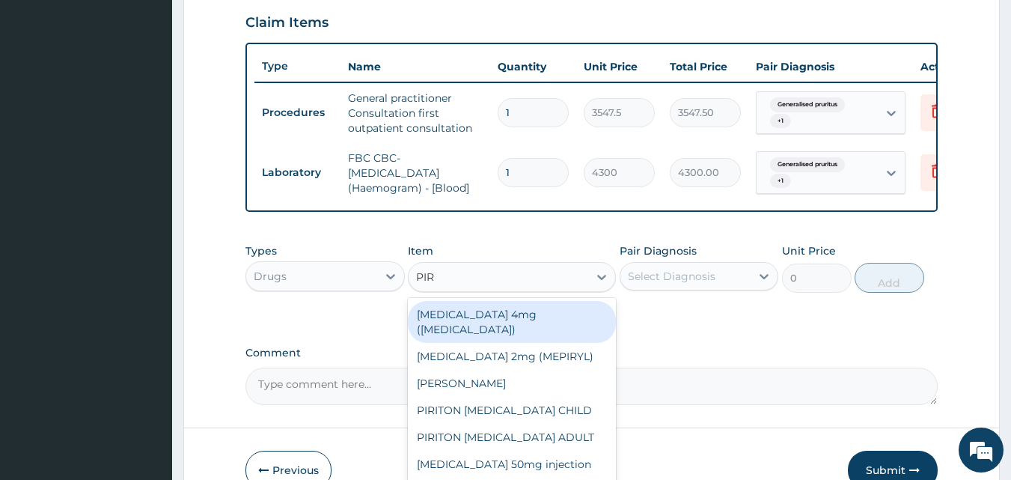
type input "PIRI"
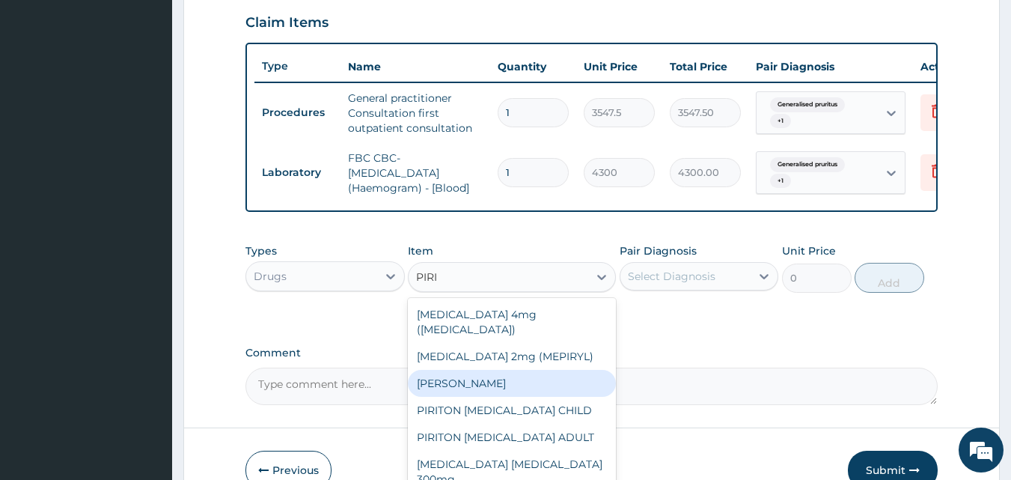
click at [472, 379] on div "[PERSON_NAME]" at bounding box center [512, 383] width 208 height 27
type input "23.65"
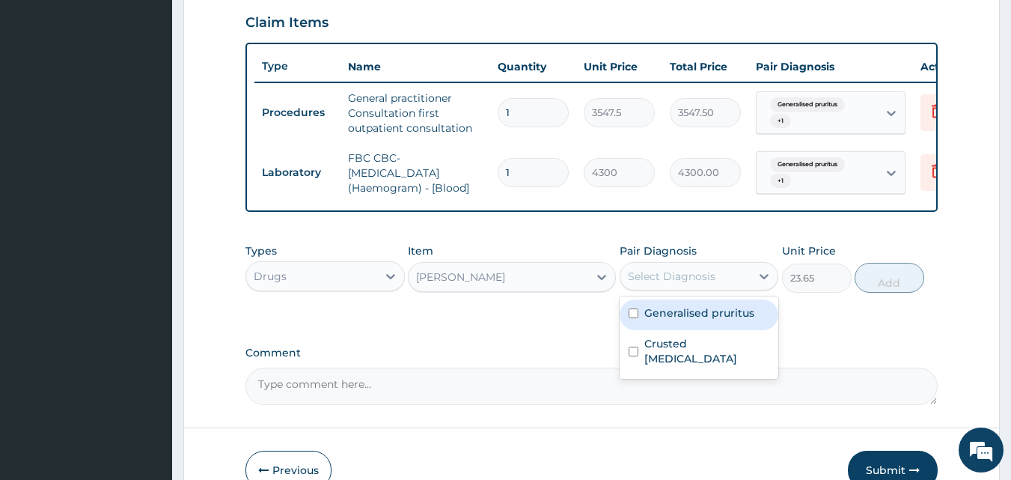
click at [644, 281] on div "Select Diagnosis" at bounding box center [672, 276] width 88 height 15
click at [640, 329] on div "Generalised pruritus" at bounding box center [699, 314] width 159 height 31
checkbox input "true"
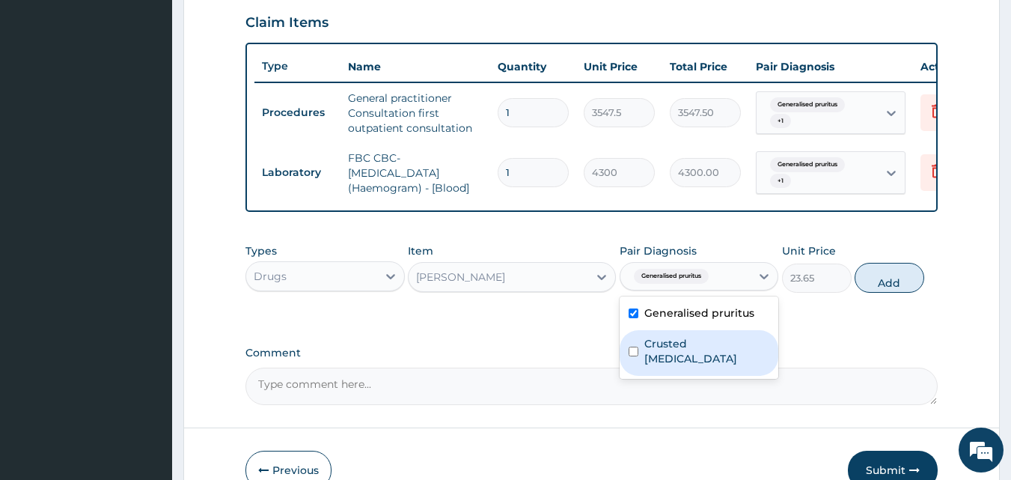
click at [638, 350] on div "Crusted [MEDICAL_DATA]" at bounding box center [699, 353] width 159 height 46
checkbox input "true"
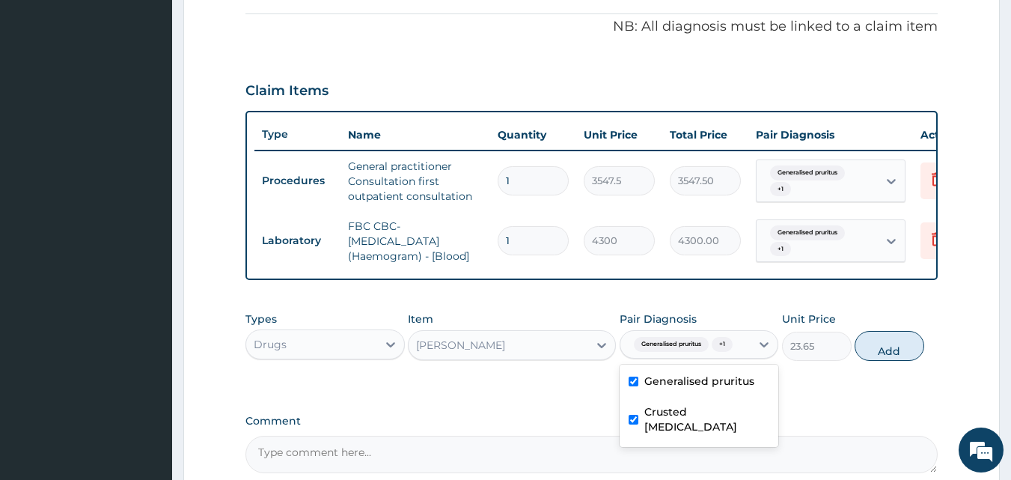
scroll to position [364, 0]
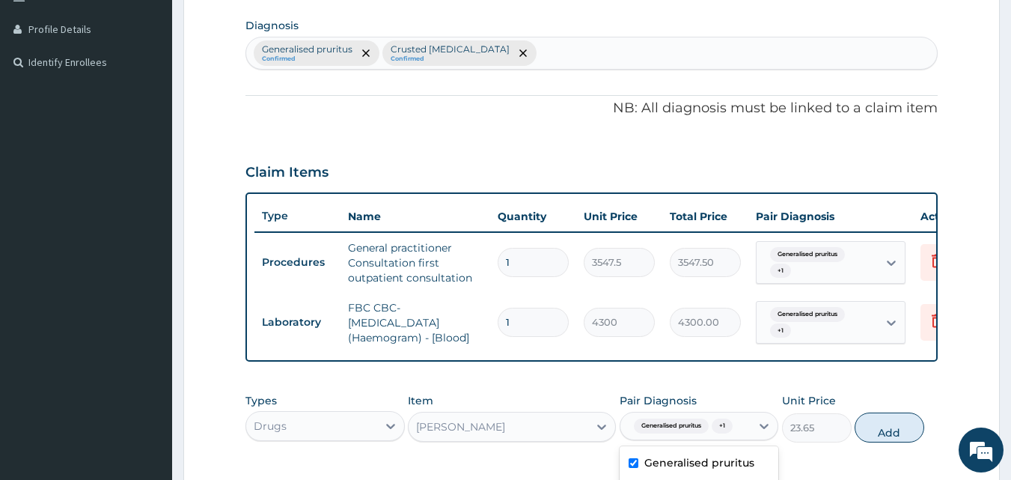
click at [519, 57] on div "Generalised pruritus Confirmed Crusted scabies Confirmed" at bounding box center [592, 52] width 692 height 31
type input "INSOM"
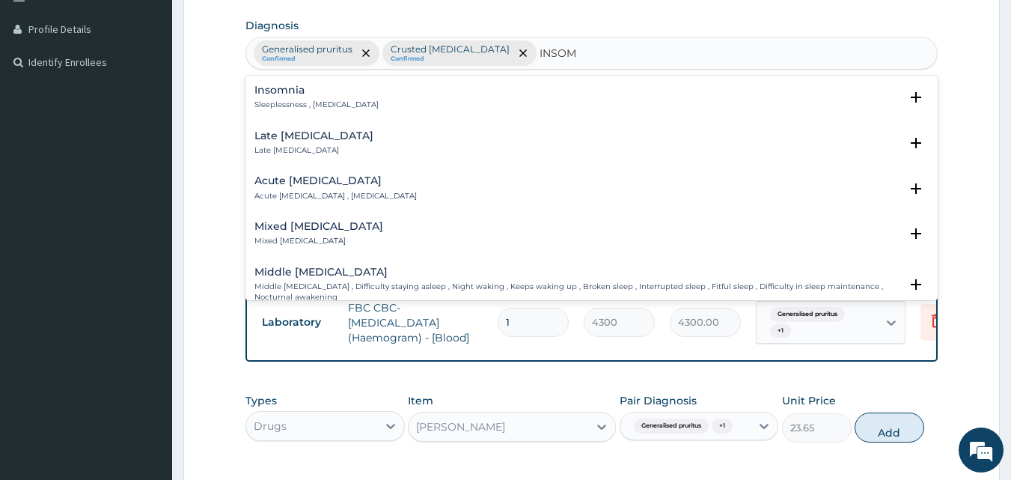
click at [290, 85] on h4 "Insomnia" at bounding box center [316, 90] width 124 height 11
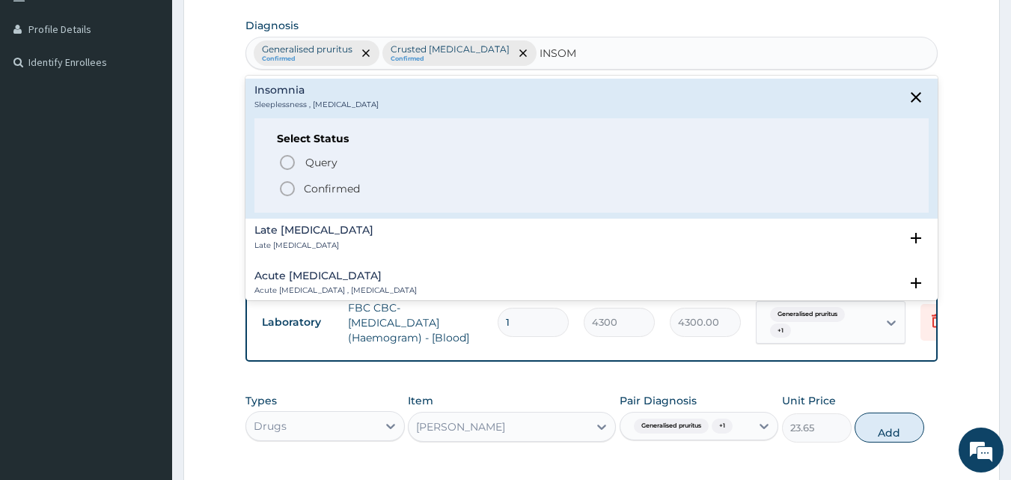
click at [309, 182] on p "Confirmed" at bounding box center [332, 188] width 56 height 15
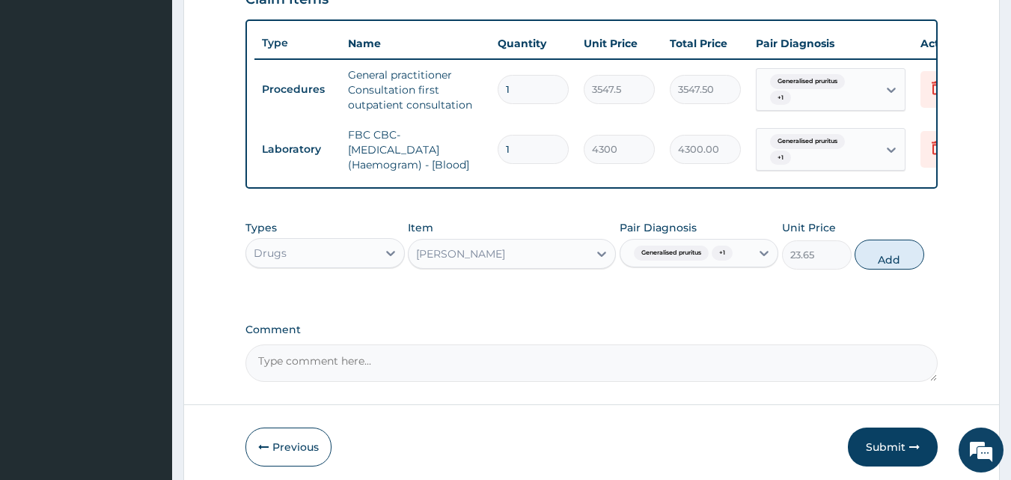
scroll to position [589, 0]
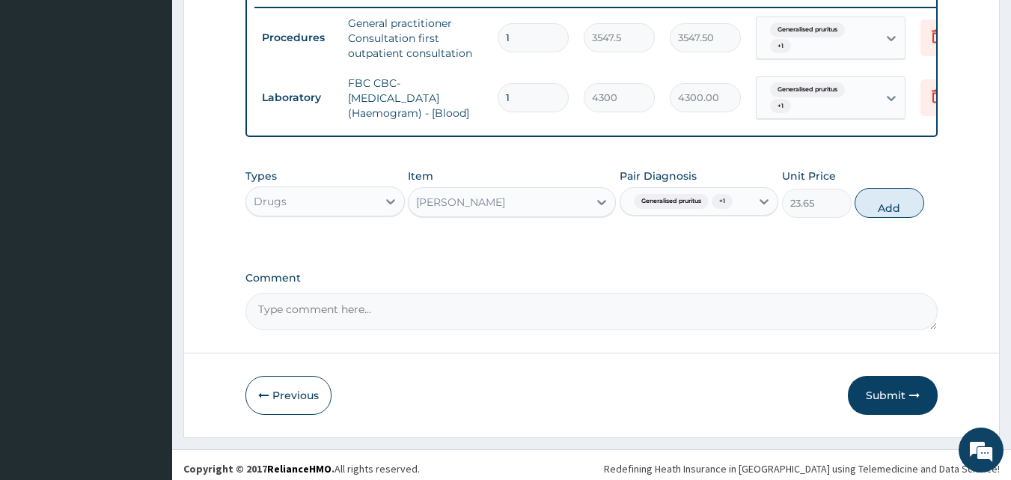
click at [786, 31] on span "Generalised pruritus" at bounding box center [807, 29] width 75 height 15
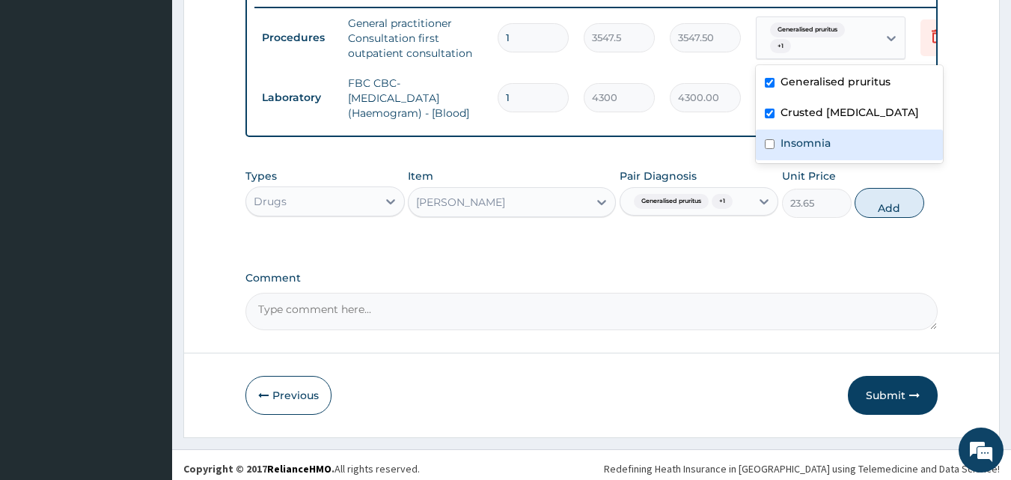
click at [789, 139] on label "Insomnia" at bounding box center [806, 142] width 50 height 15
checkbox input "true"
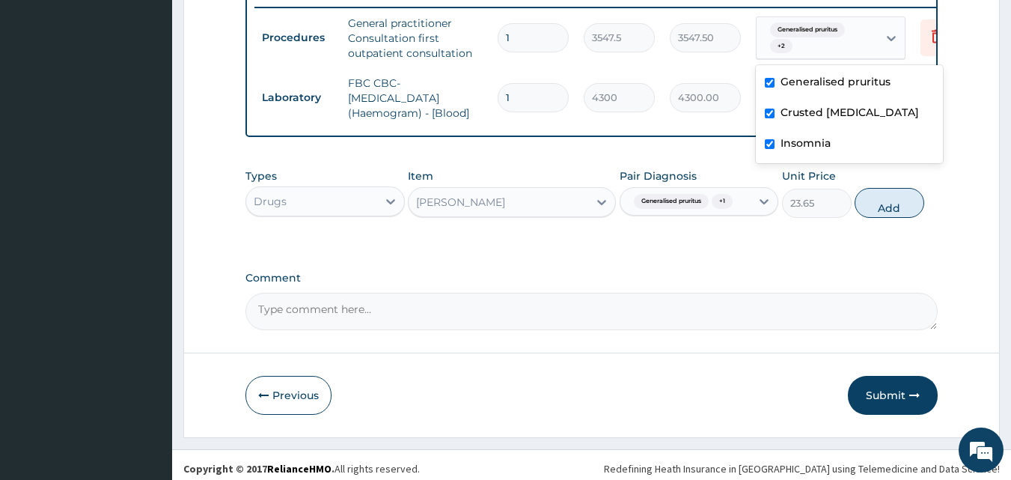
click at [749, 203] on div "Generalised pruritus + 1" at bounding box center [685, 201] width 131 height 25
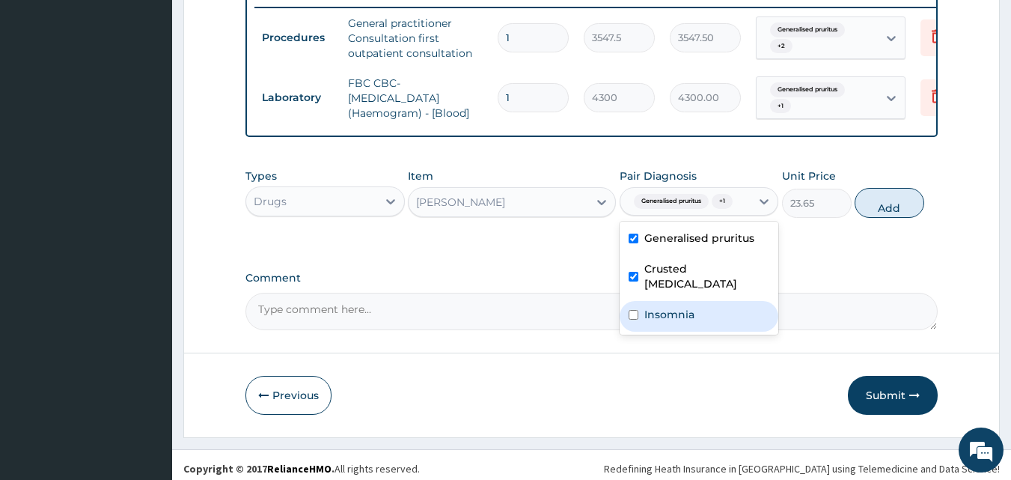
click at [715, 309] on div "Insomnia" at bounding box center [699, 316] width 159 height 31
checkbox input "true"
click at [650, 289] on div "Crusted [MEDICAL_DATA]" at bounding box center [699, 278] width 159 height 46
checkbox input "false"
click at [668, 245] on label "Generalised pruritus" at bounding box center [699, 238] width 110 height 15
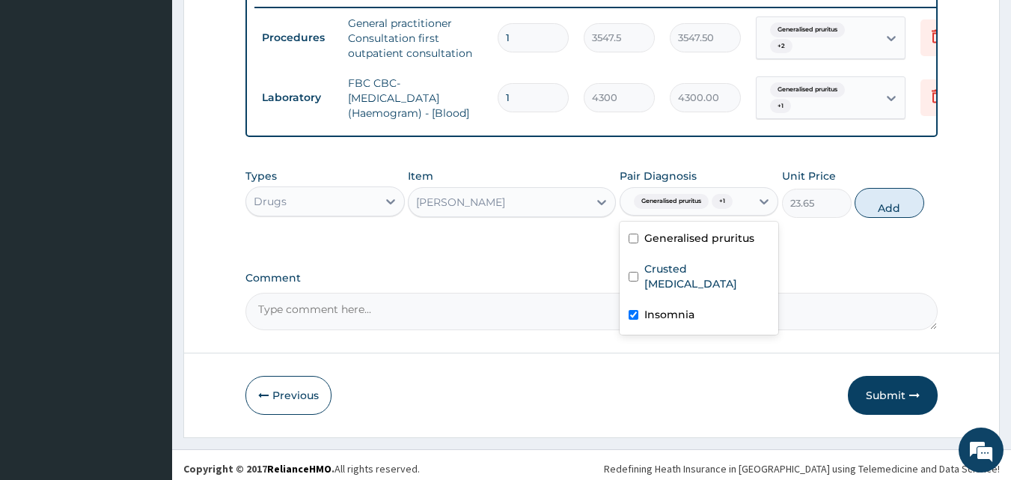
checkbox input "false"
drag, startPoint x: 875, startPoint y: 201, endPoint x: 786, endPoint y: 233, distance: 94.7
click at [875, 201] on button "Add" at bounding box center [890, 203] width 70 height 30
type input "0"
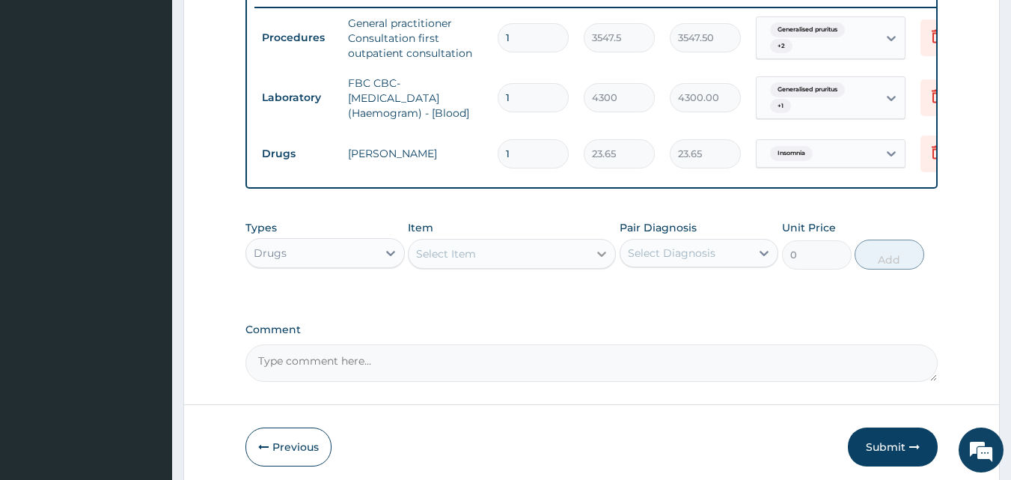
click at [592, 261] on div at bounding box center [601, 253] width 27 height 27
type input "P"
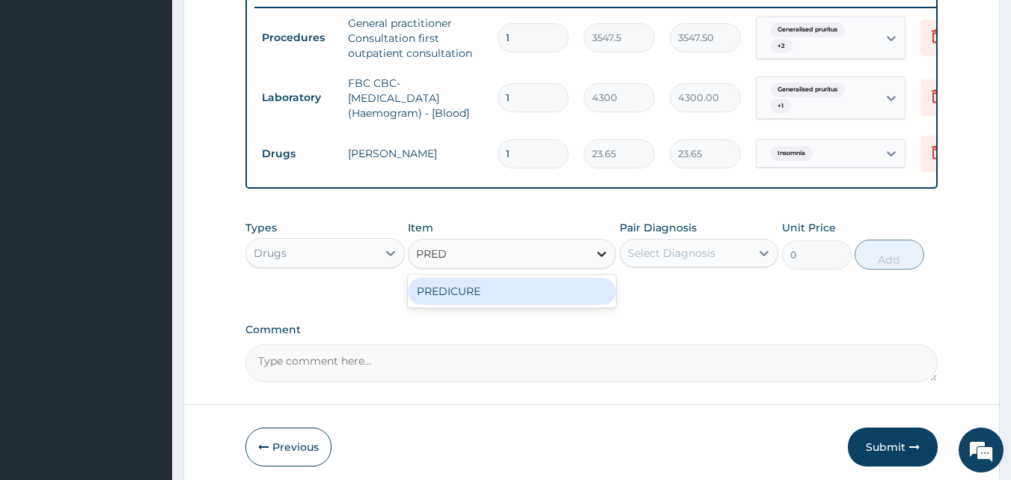
type input "PREDI"
click at [567, 299] on div "PREDICURE" at bounding box center [512, 291] width 208 height 27
type input "53.2125"
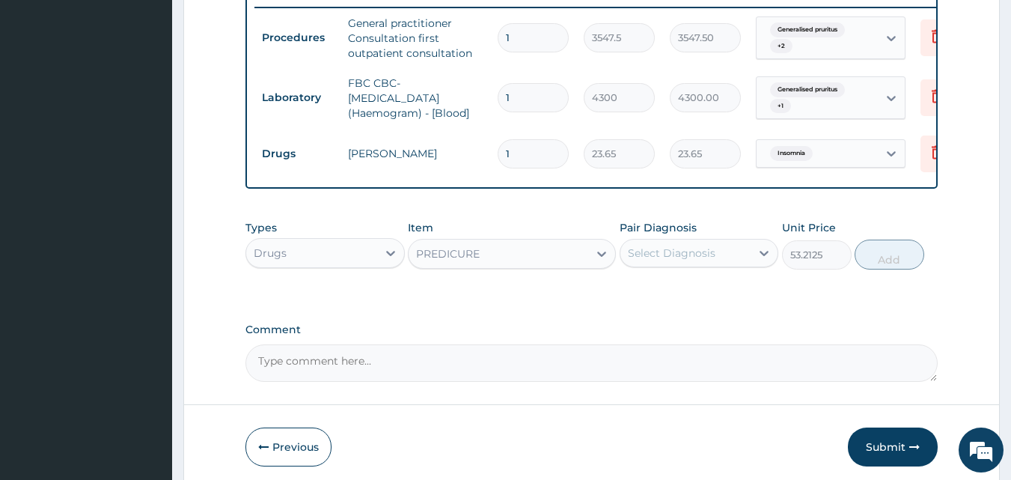
click at [751, 263] on div "Select Diagnosis" at bounding box center [685, 253] width 131 height 24
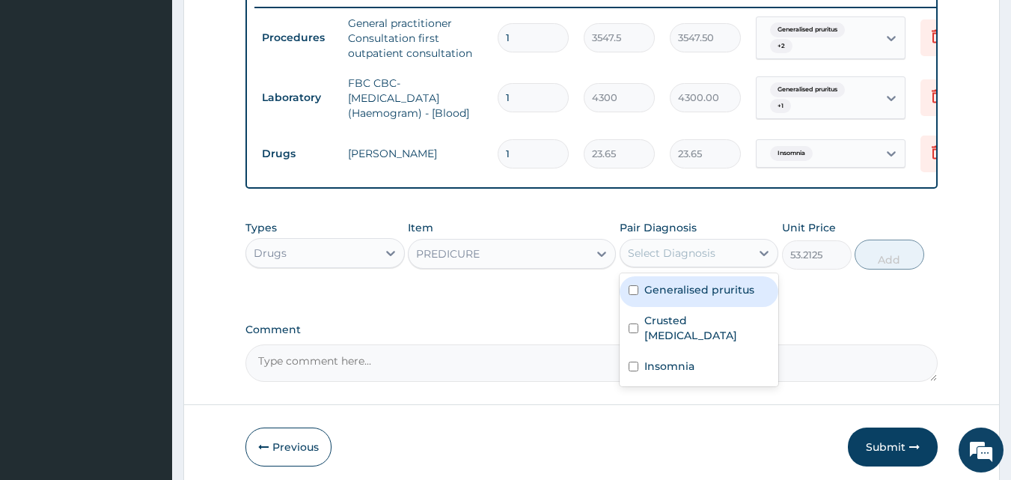
click at [722, 297] on label "Generalised pruritus" at bounding box center [699, 289] width 110 height 15
checkbox input "true"
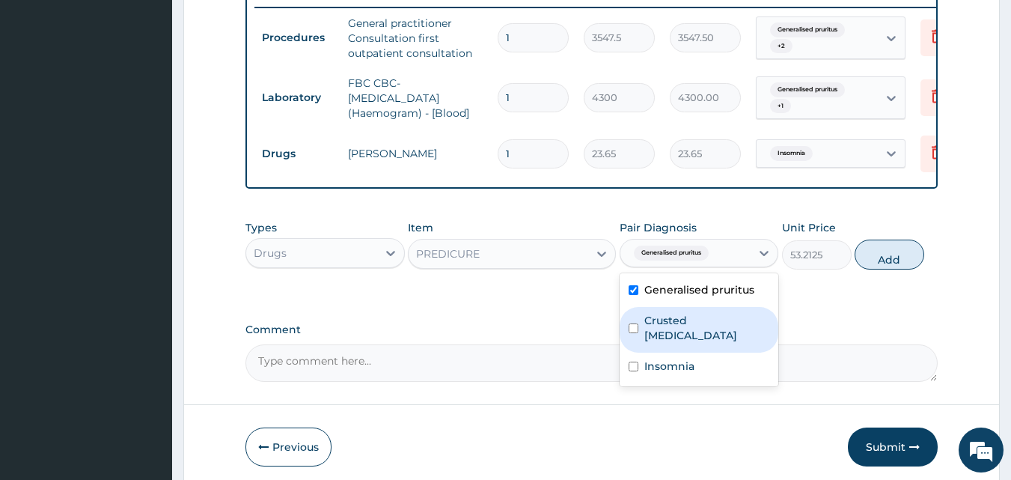
click at [705, 330] on label "Crusted [MEDICAL_DATA]" at bounding box center [707, 328] width 126 height 30
checkbox input "true"
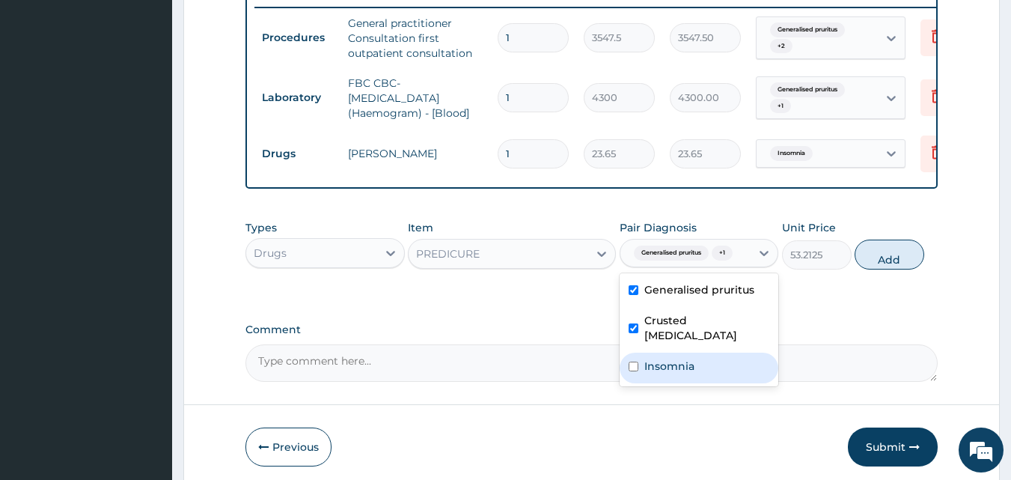
click at [695, 358] on div "Insomnia" at bounding box center [699, 368] width 159 height 31
checkbox input "true"
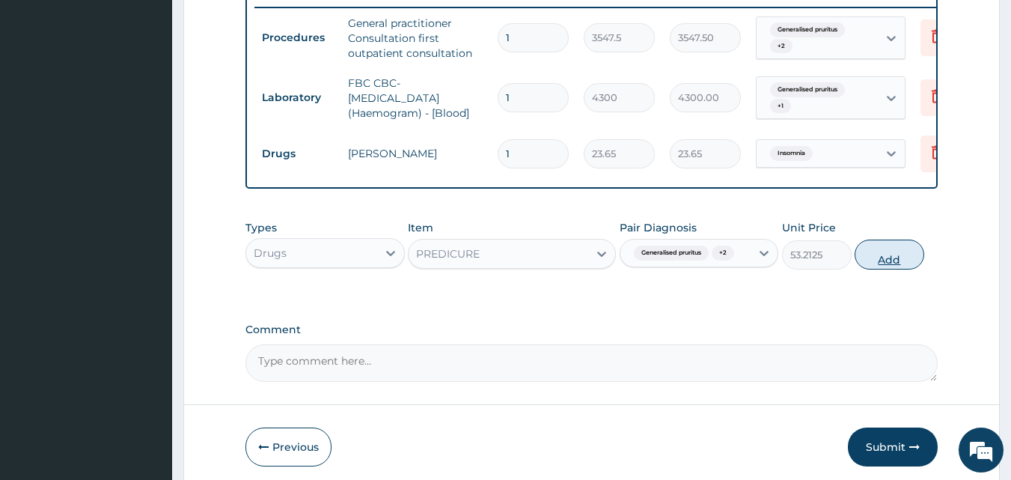
click at [860, 263] on button "Add" at bounding box center [890, 254] width 70 height 30
type input "0"
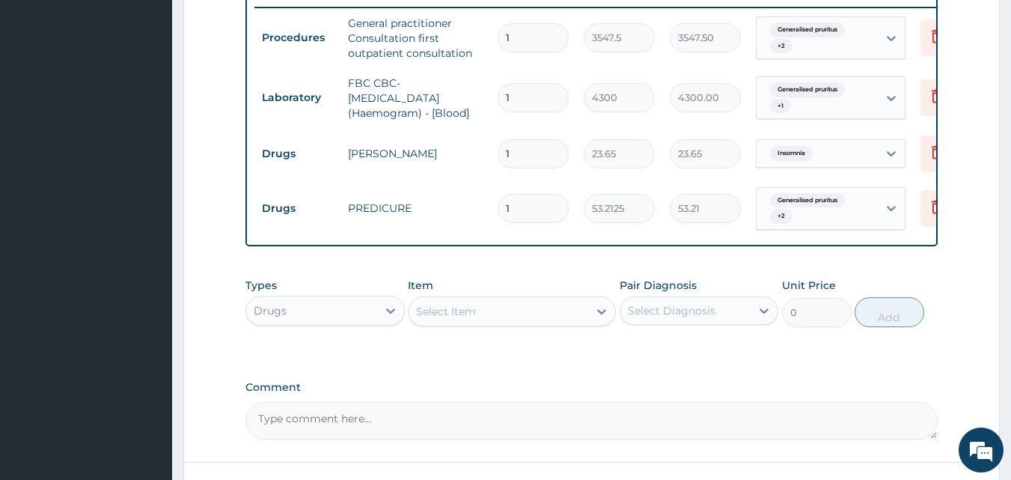
click at [541, 323] on div "Select Item" at bounding box center [499, 311] width 180 height 24
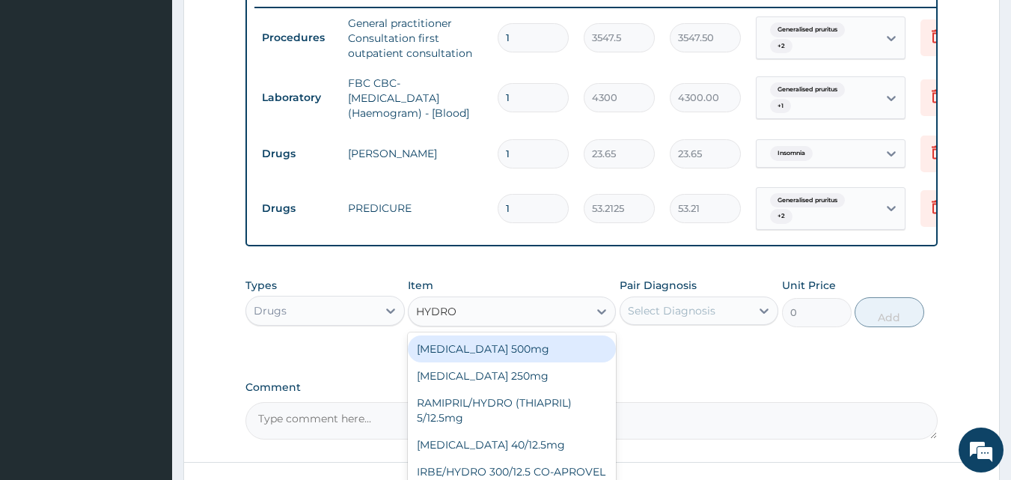
type input "HYDROC"
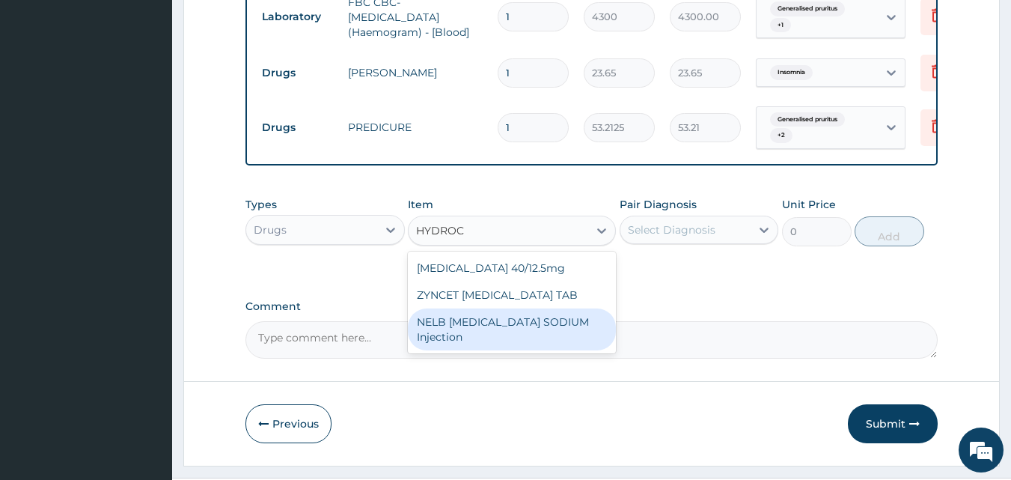
scroll to position [717, 0]
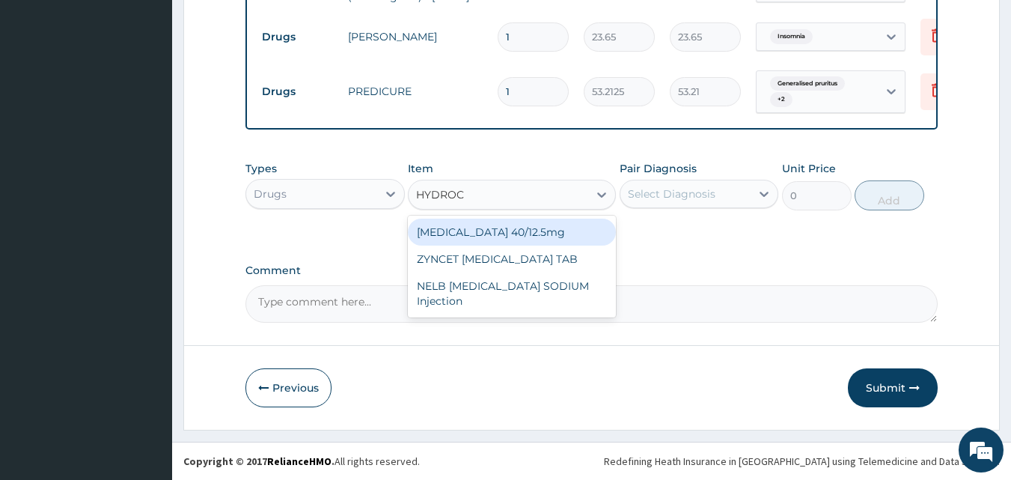
click at [577, 230] on div "[MEDICAL_DATA] 40/12.5mg" at bounding box center [512, 232] width 208 height 27
type input "177.375"
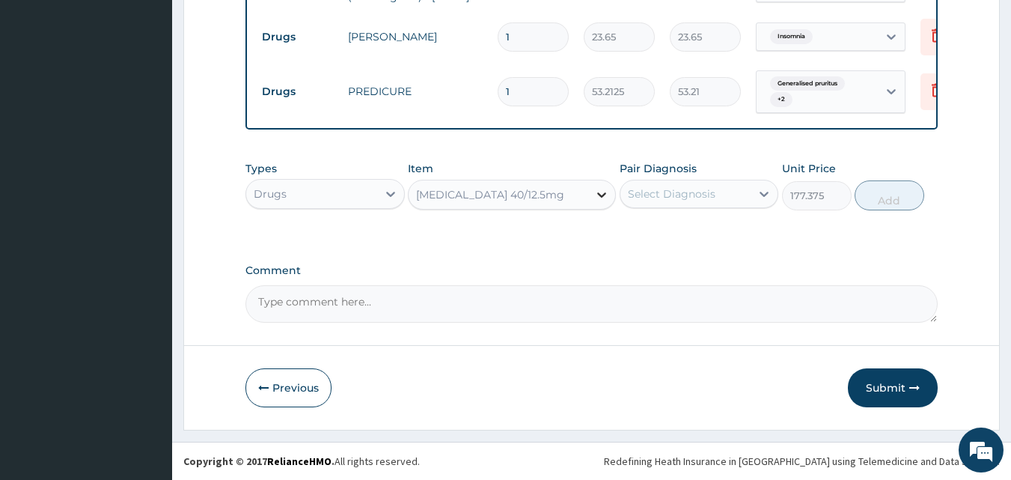
click at [602, 192] on icon at bounding box center [601, 194] width 15 height 15
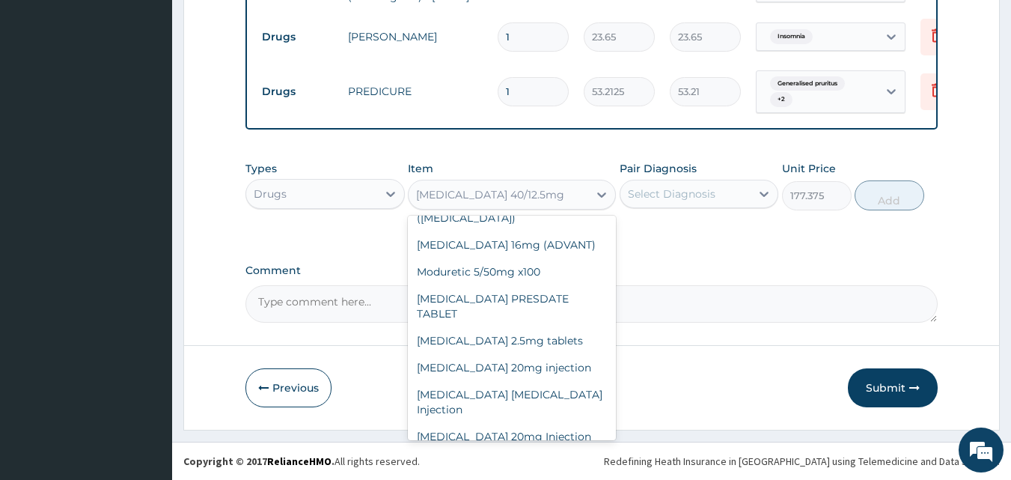
scroll to position [10654, 0]
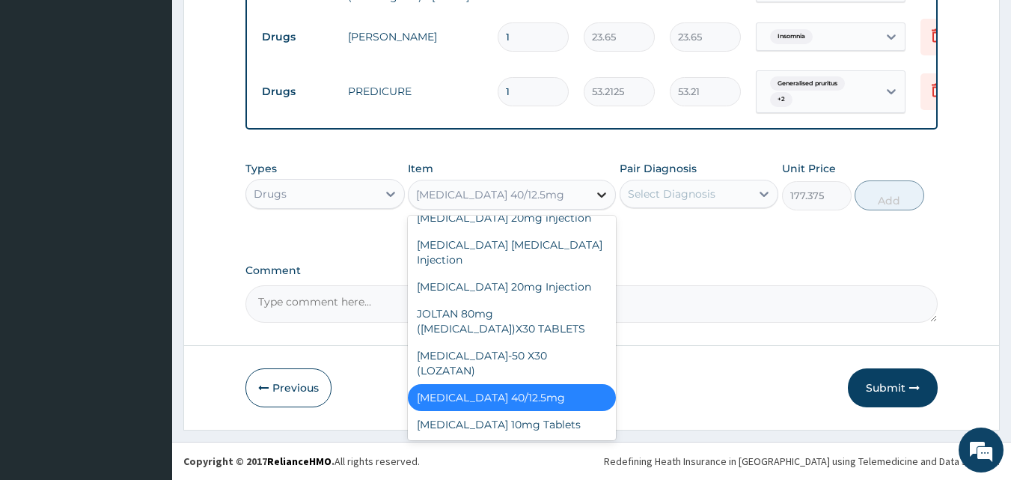
click at [599, 192] on icon at bounding box center [601, 194] width 15 height 15
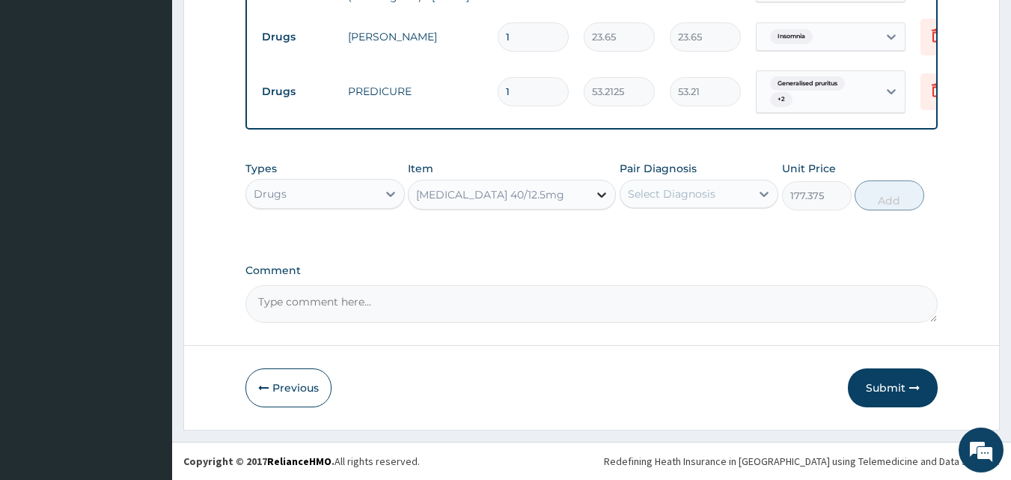
click at [599, 192] on icon at bounding box center [601, 194] width 15 height 15
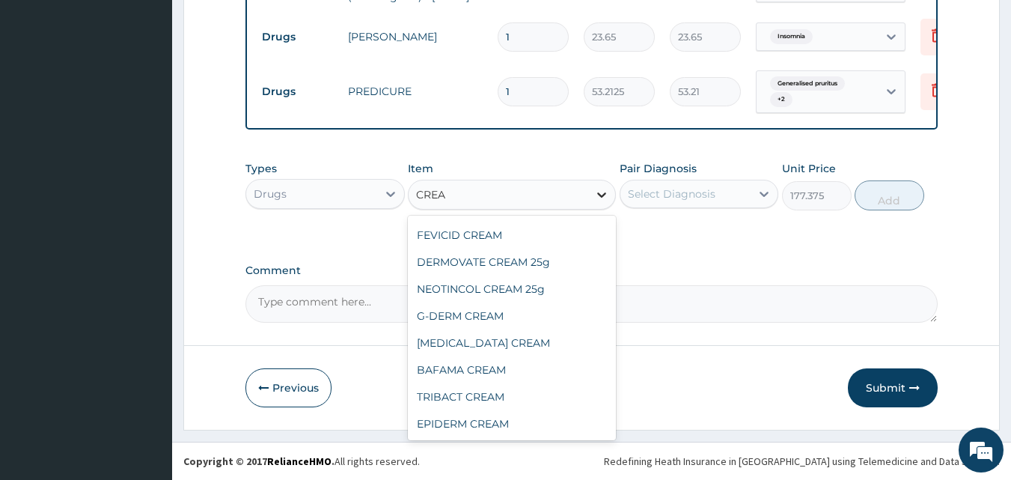
scroll to position [889, 0]
type input "CREAM"
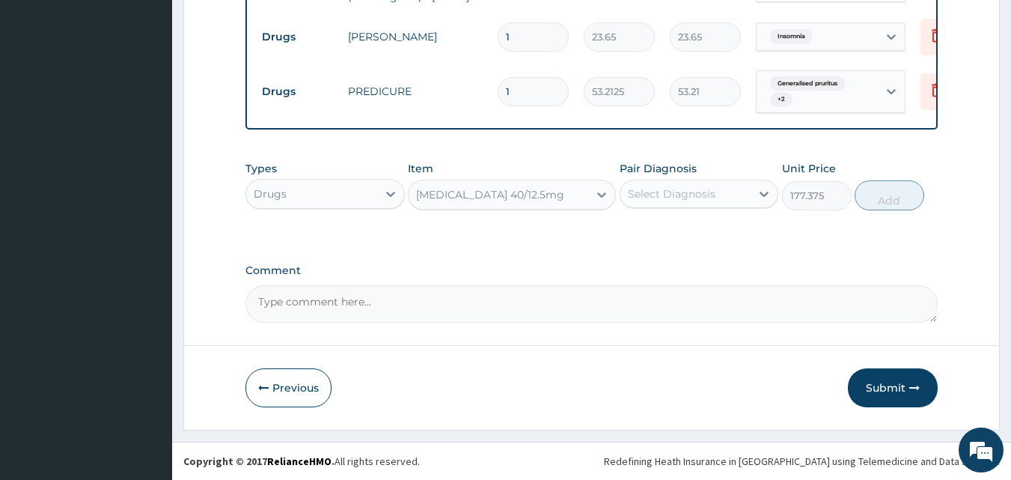
click at [480, 192] on div "[MEDICAL_DATA] 40/12.5mg" at bounding box center [490, 194] width 148 height 15
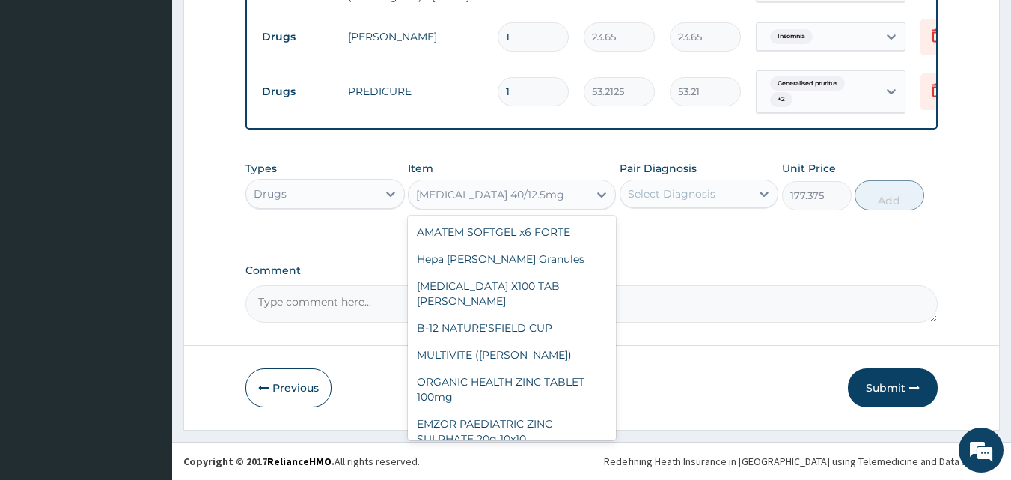
scroll to position [10354, 0]
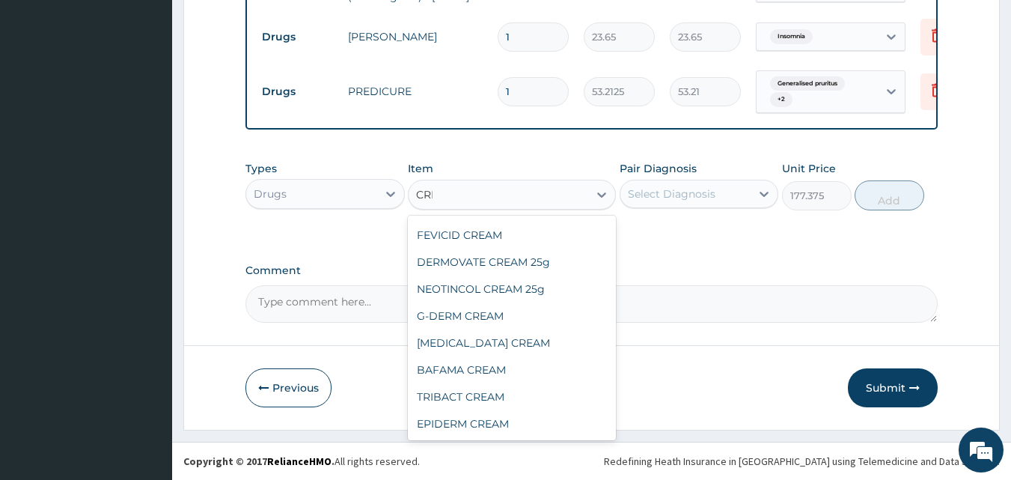
type input "CREA"
click at [510, 344] on div "[MEDICAL_DATA] CREAM" at bounding box center [512, 342] width 208 height 27
type input "827.75"
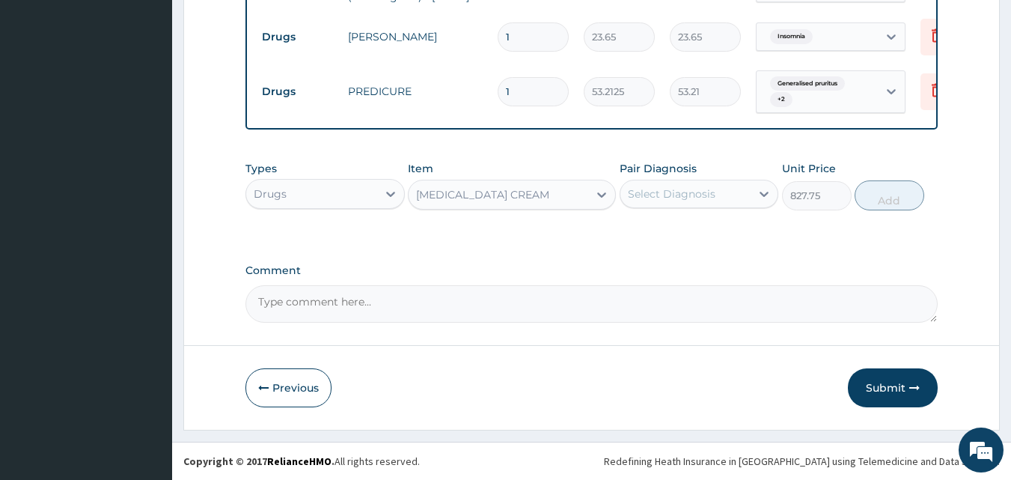
click at [653, 197] on div "Select Diagnosis" at bounding box center [672, 193] width 88 height 15
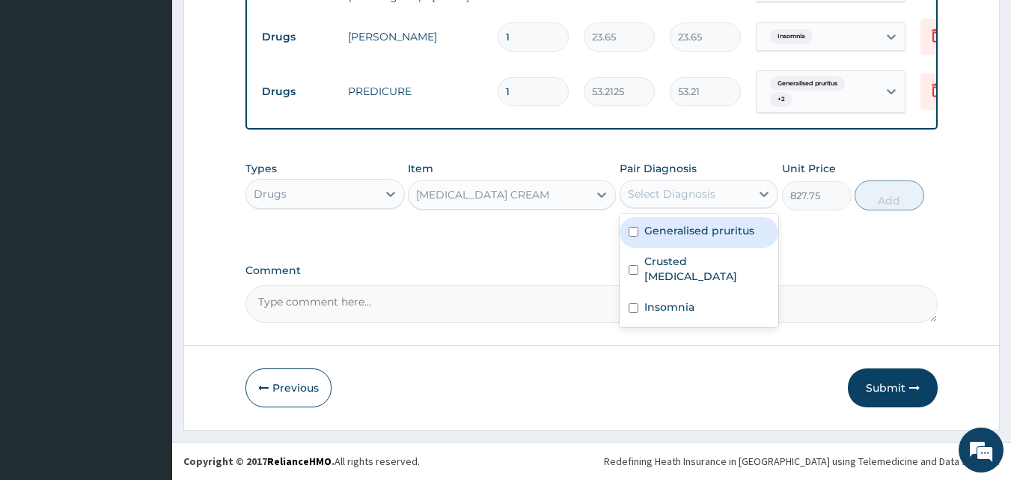
click at [650, 238] on label "Generalised pruritus" at bounding box center [699, 230] width 110 height 15
checkbox input "true"
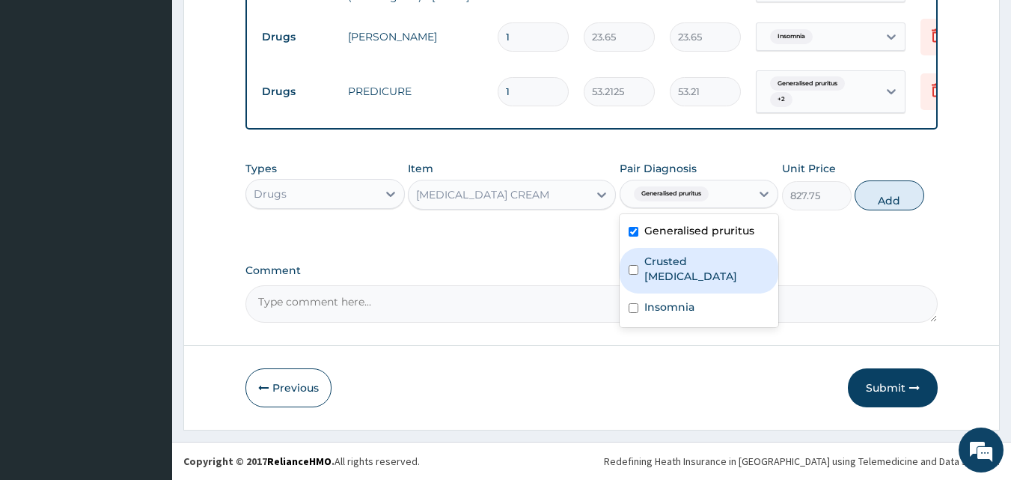
click at [652, 258] on label "Crusted [MEDICAL_DATA]" at bounding box center [707, 269] width 126 height 30
checkbox input "true"
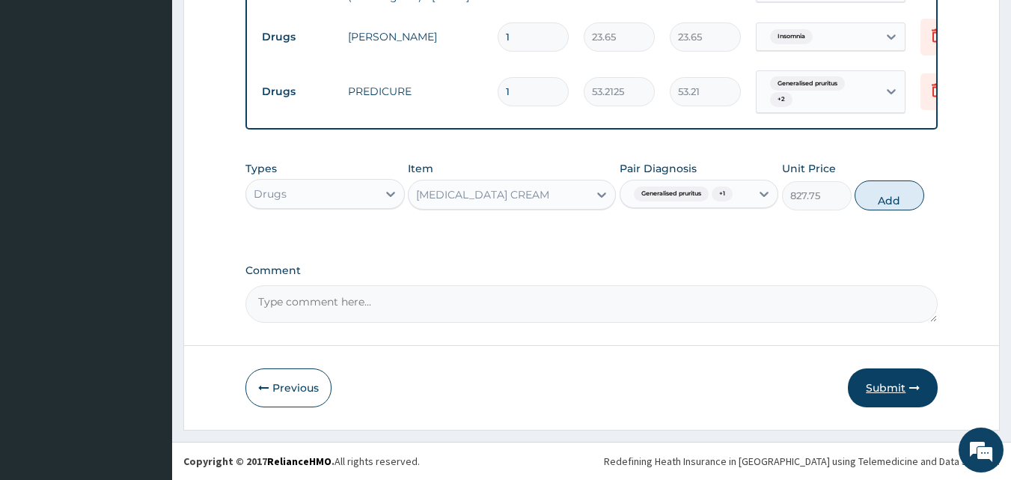
click at [890, 186] on button "Add" at bounding box center [890, 195] width 70 height 30
type input "0"
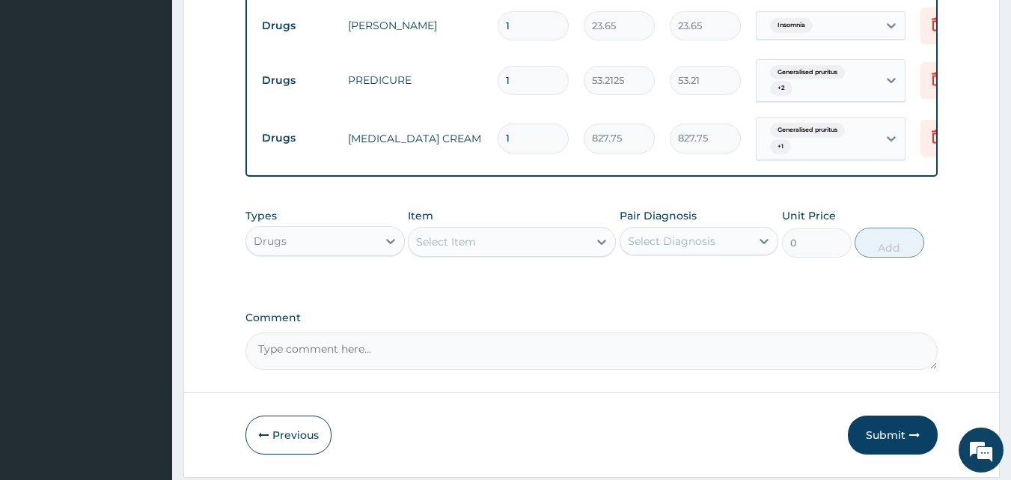
click at [571, 253] on div "Select Item" at bounding box center [499, 242] width 180 height 24
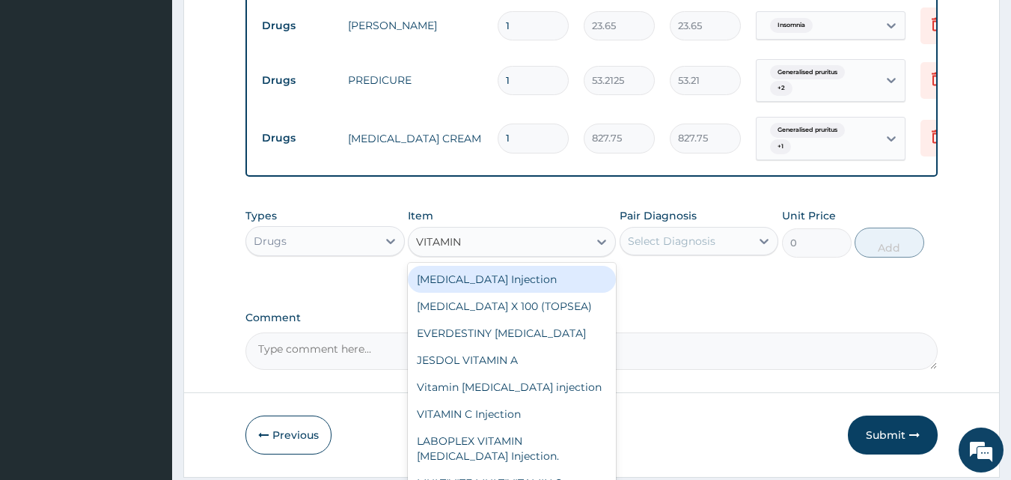
type input "VITAMIN C"
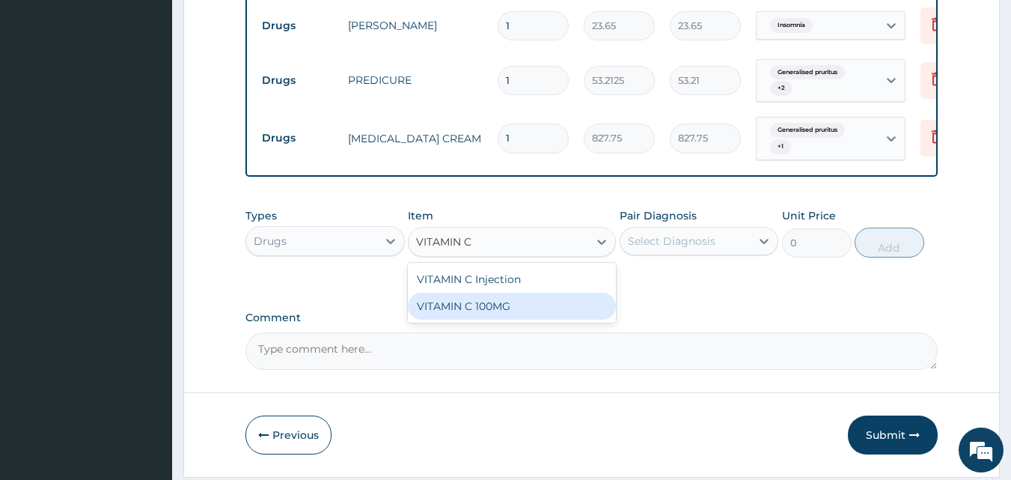
click at [519, 315] on div "VITAMIN C 100MG" at bounding box center [512, 306] width 208 height 27
type input "30"
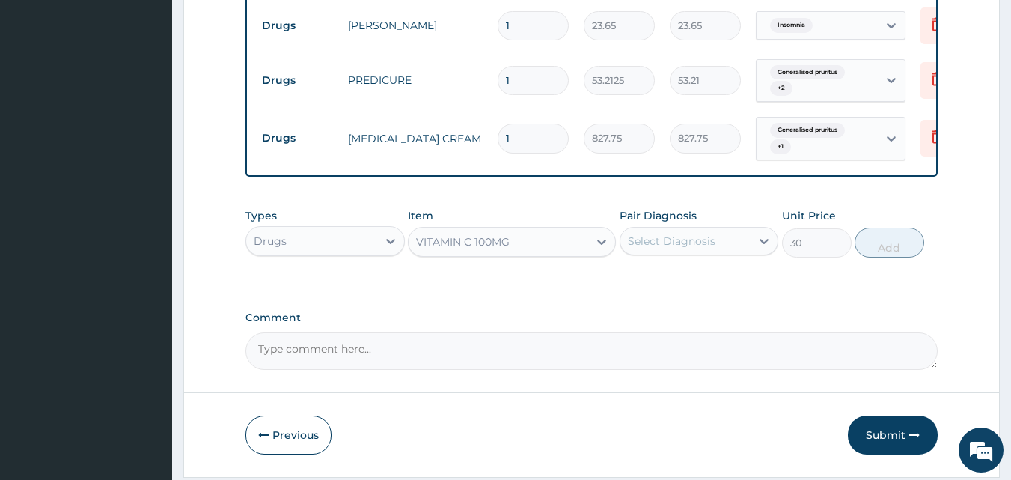
click at [677, 248] on div "Select Diagnosis" at bounding box center [672, 241] width 88 height 15
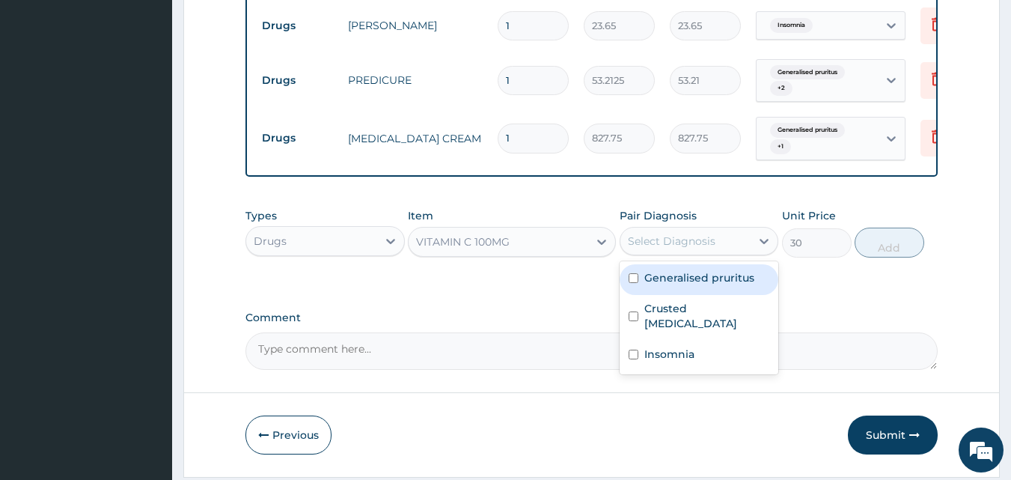
click at [668, 281] on label "Generalised pruritus" at bounding box center [699, 277] width 110 height 15
checkbox input "true"
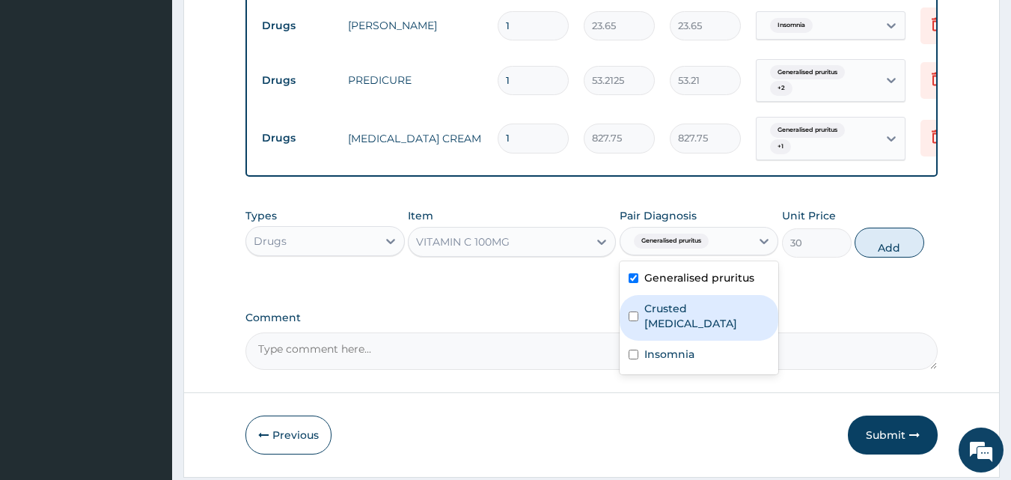
click at [669, 320] on div "Crusted [MEDICAL_DATA]" at bounding box center [699, 318] width 159 height 46
checkbox input "true"
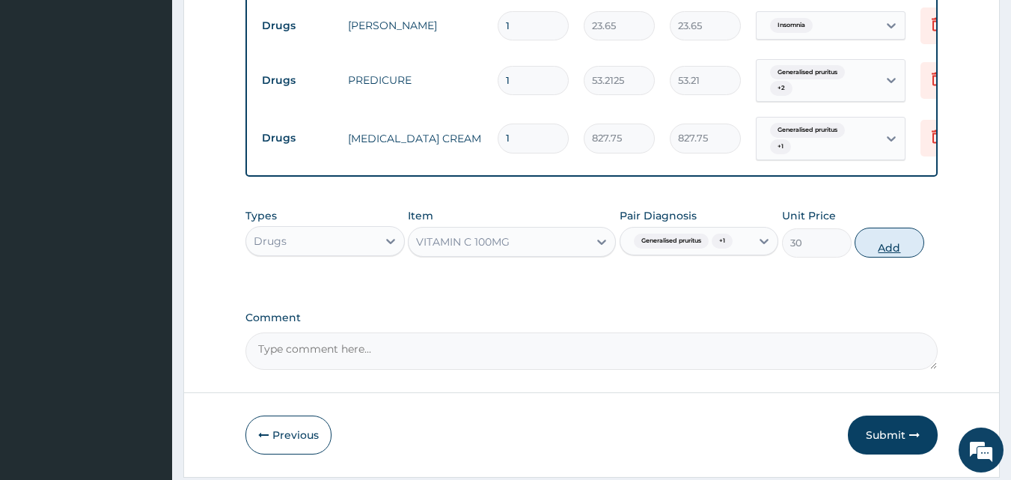
click at [873, 247] on button "Add" at bounding box center [890, 243] width 70 height 30
type input "0"
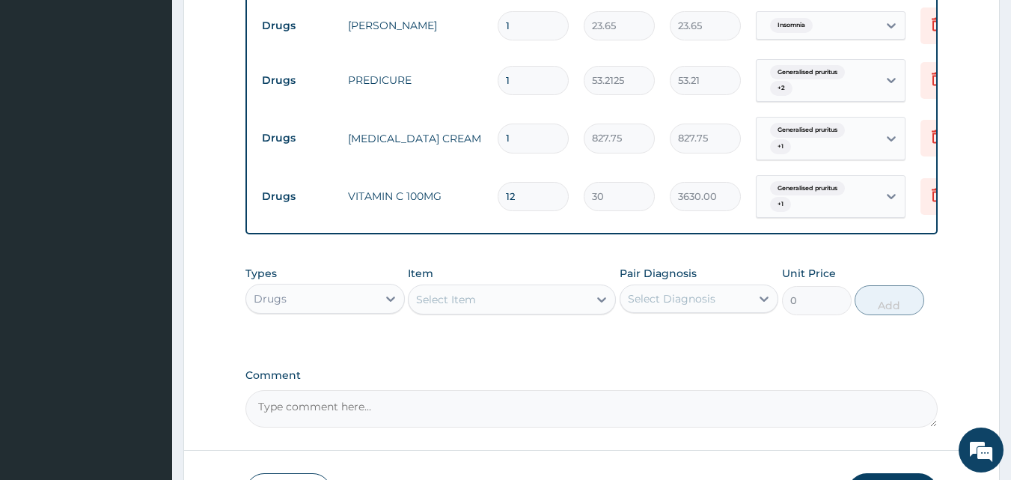
type input "121"
type input "3630.00"
type input "12"
type input "360.00"
type input "1"
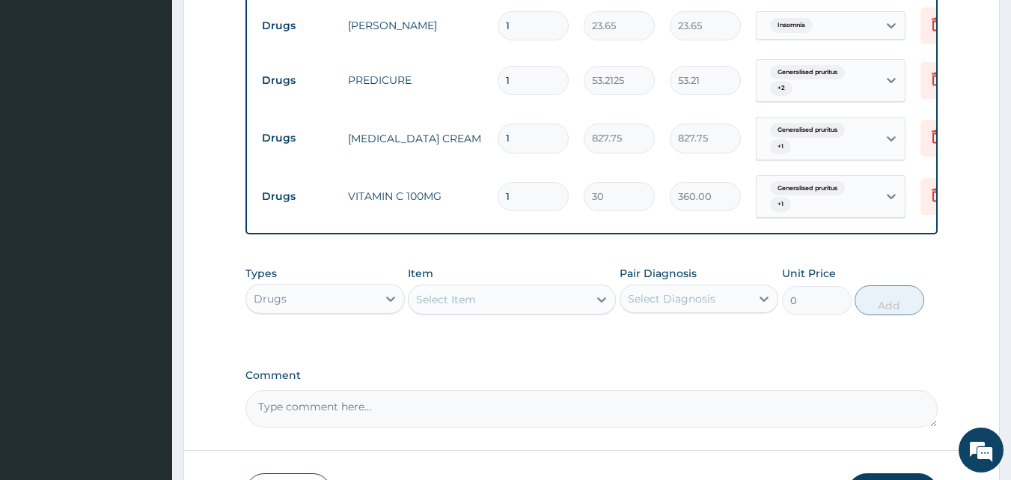
type input "30.00"
type input "0.00"
type input "2"
type input "60.00"
type input "21"
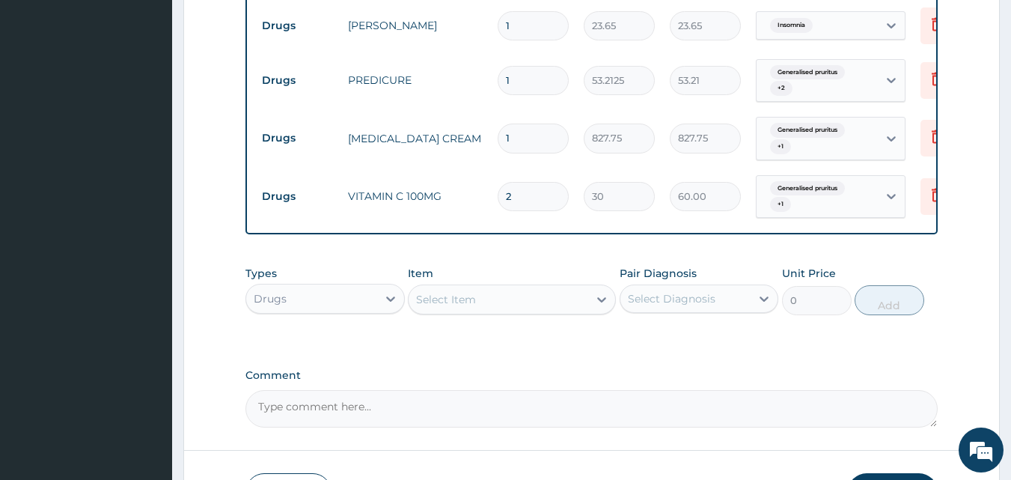
type input "630.00"
type input "21"
click at [546, 82] on input "1" at bounding box center [533, 80] width 71 height 29
type input "14"
type input "744.98"
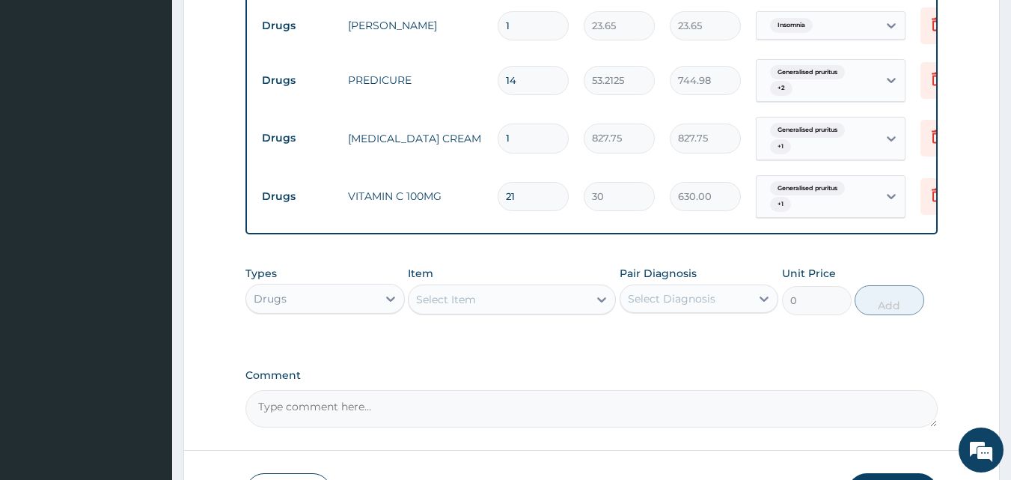
type input "14"
click at [546, 29] on input "1" at bounding box center [533, 25] width 71 height 29
type input "0.00"
type input "3"
type input "70.95"
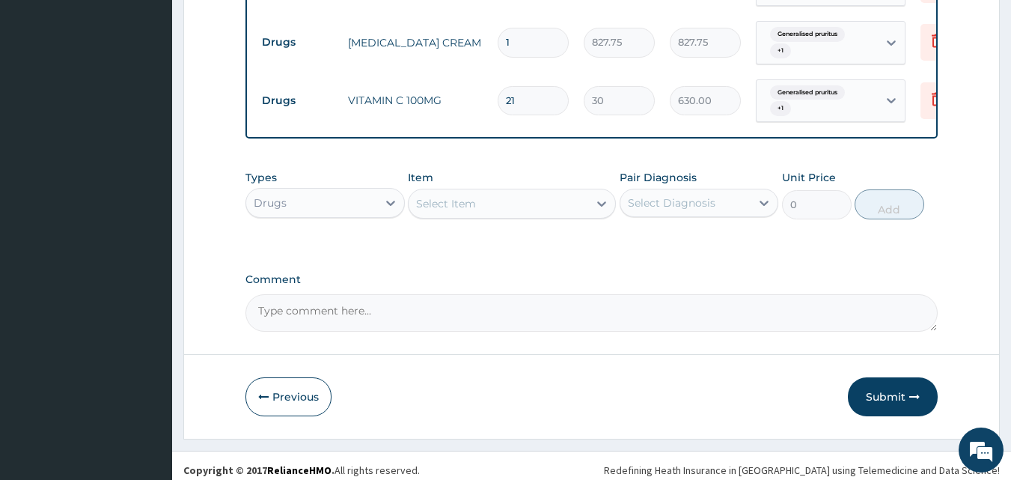
scroll to position [833, 0]
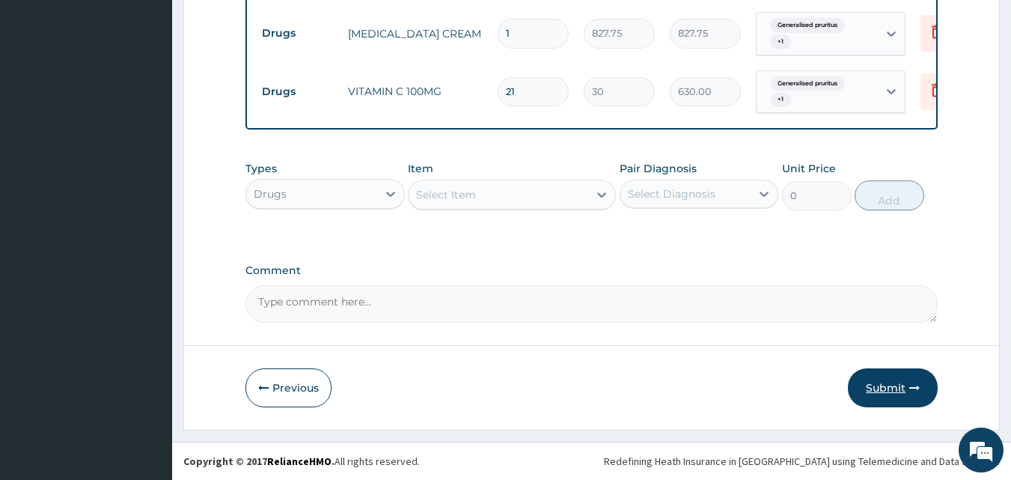
type input "3"
click at [896, 379] on button "Submit" at bounding box center [893, 387] width 90 height 39
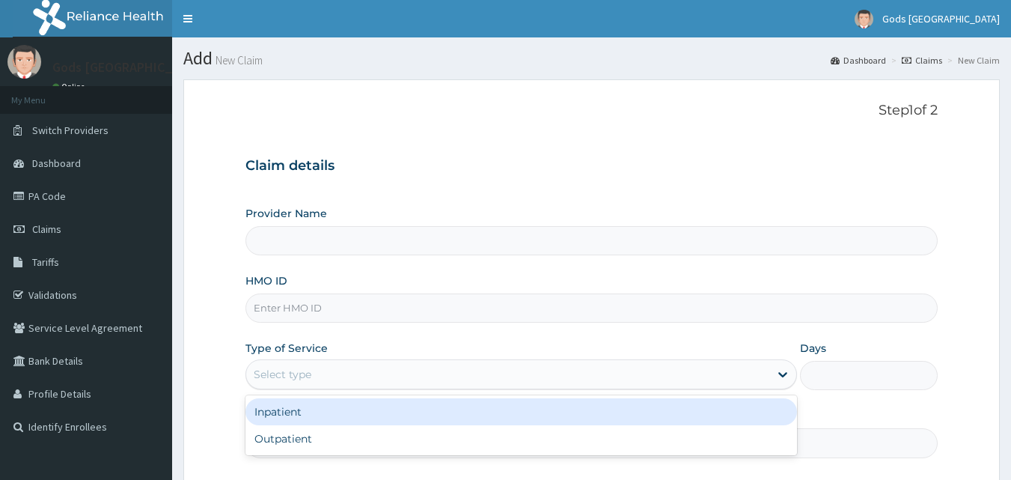
click at [350, 361] on div "Select type" at bounding box center [521, 374] width 552 height 30
type input "Gods [GEOGRAPHIC_DATA]"
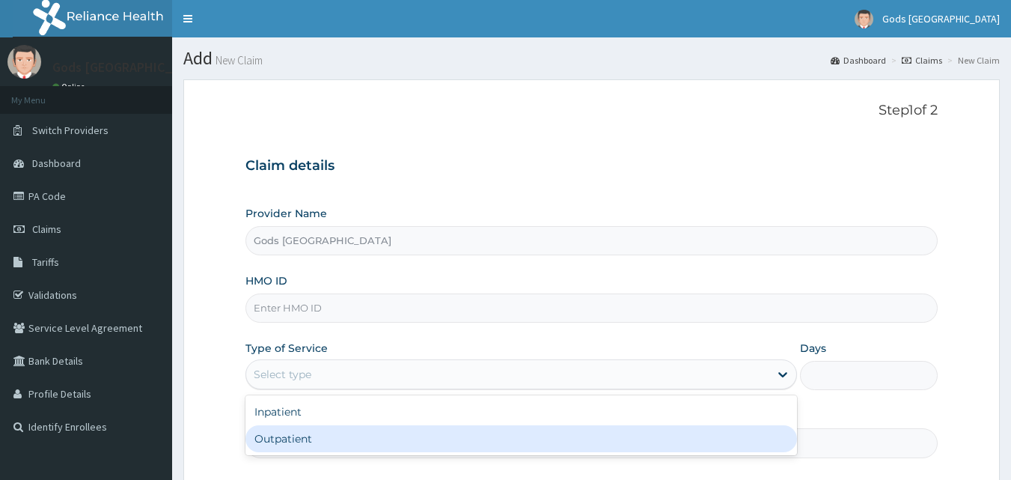
drag, startPoint x: 310, startPoint y: 439, endPoint x: 327, endPoint y: 374, distance: 66.6
click at [310, 440] on div "Outpatient" at bounding box center [521, 438] width 552 height 27
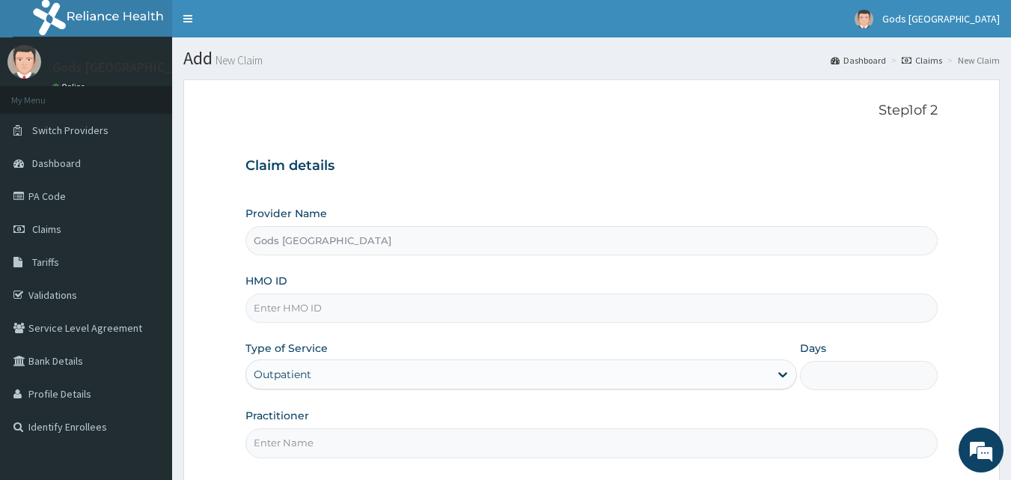
type input "1"
click at [337, 314] on input "HMO ID" at bounding box center [591, 307] width 693 height 29
type input "EFM/10098/F"
click at [327, 444] on input "Practitioner" at bounding box center [591, 442] width 693 height 29
type input "[PERSON_NAME]"
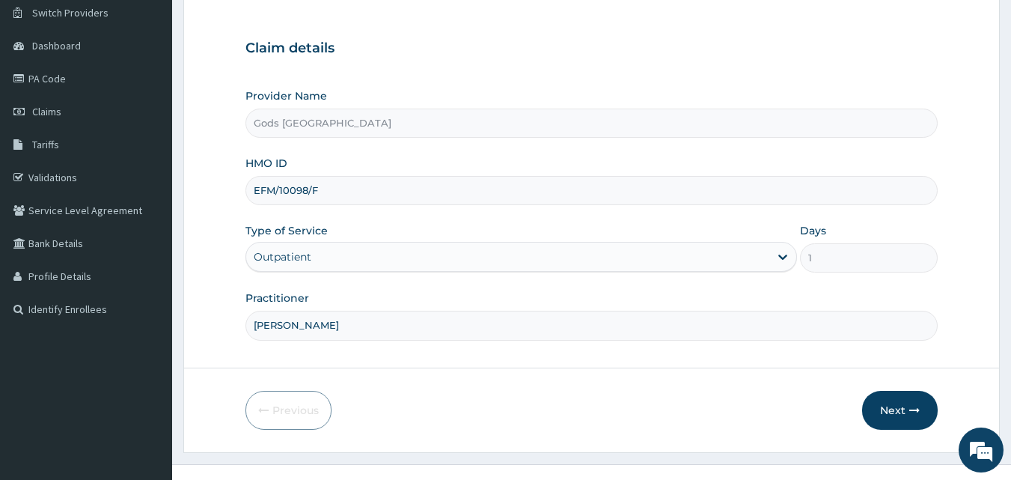
scroll to position [140, 0]
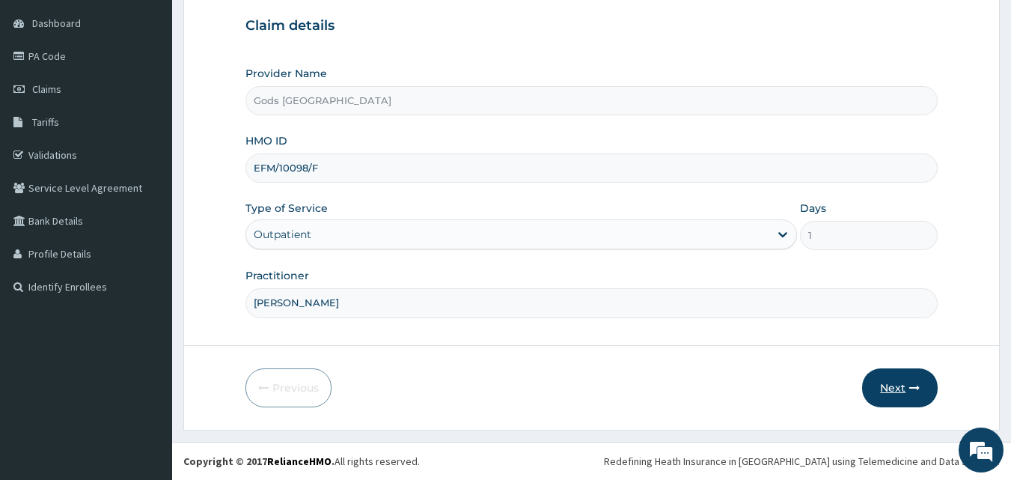
click at [876, 379] on button "Next" at bounding box center [900, 387] width 76 height 39
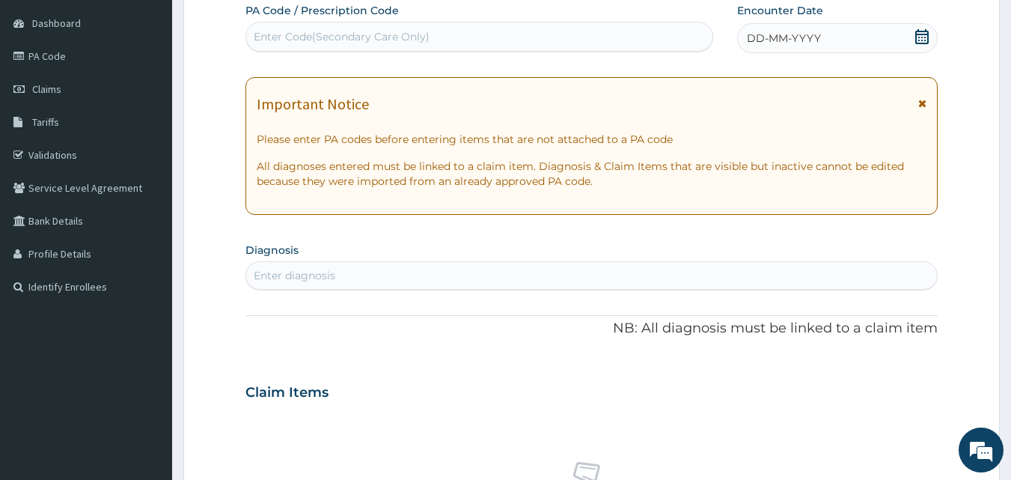
click at [748, 35] on span "DD-MM-YYYY" at bounding box center [784, 38] width 74 height 15
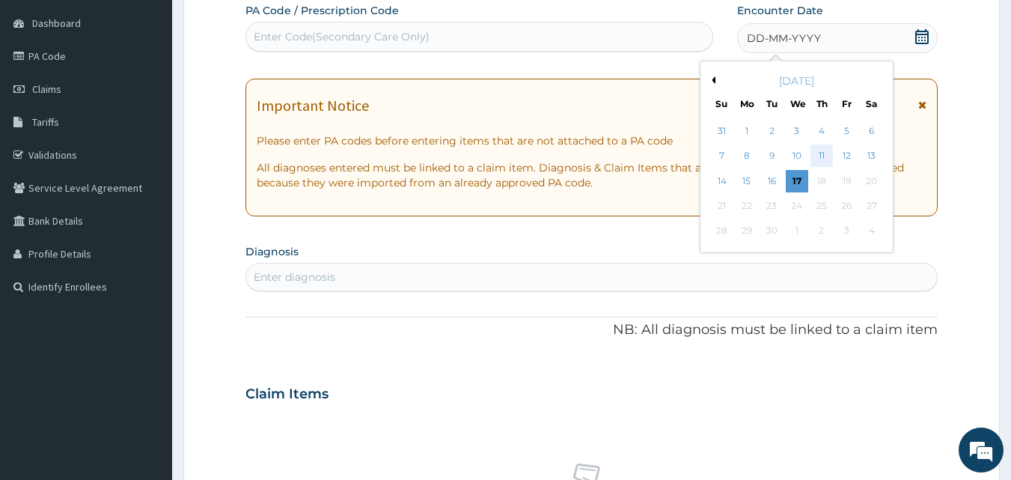
click at [820, 155] on div "11" at bounding box center [822, 156] width 22 height 22
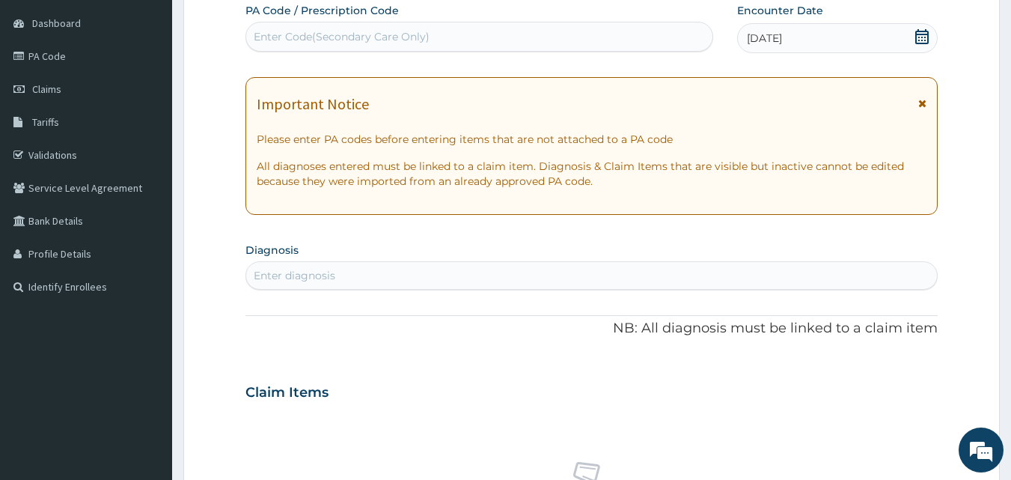
scroll to position [364, 0]
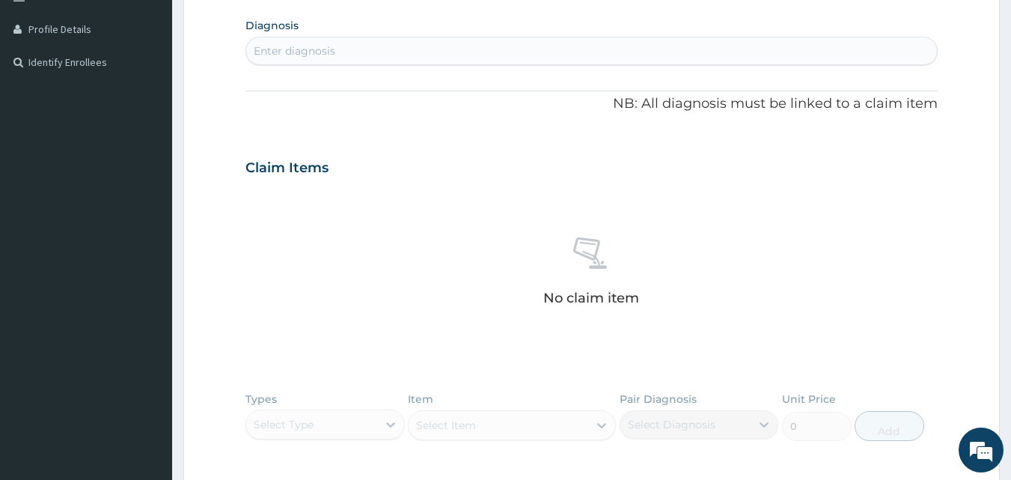
click at [339, 50] on div "Enter diagnosis" at bounding box center [592, 51] width 692 height 24
type input "F"
type input "[MEDICAL_DATA]"
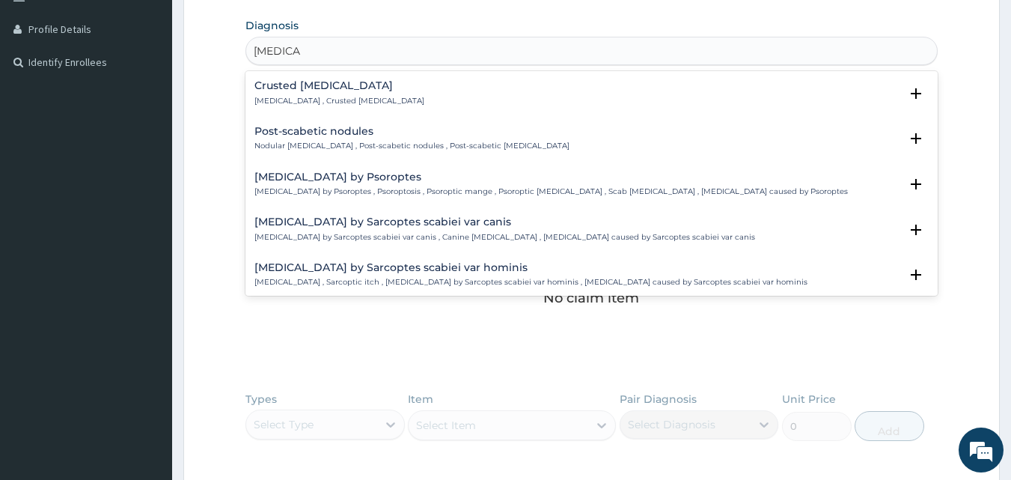
click at [334, 96] on p "[MEDICAL_DATA] , Crusted [MEDICAL_DATA]" at bounding box center [339, 101] width 170 height 10
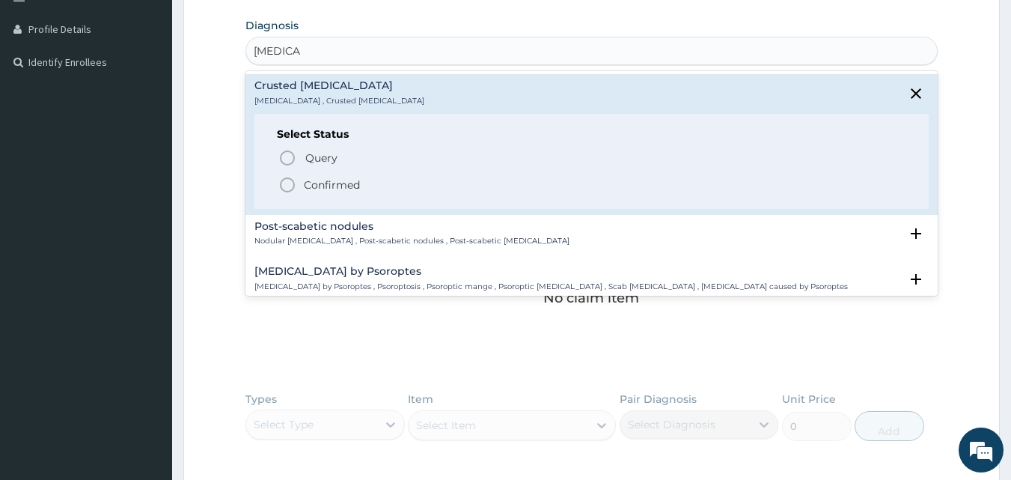
click at [326, 182] on p "Confirmed" at bounding box center [332, 184] width 56 height 15
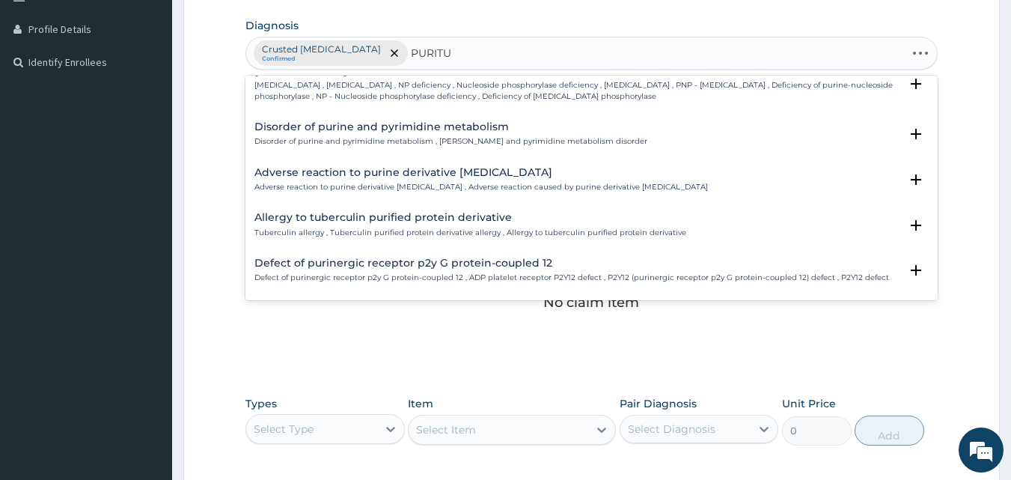
scroll to position [0, 0]
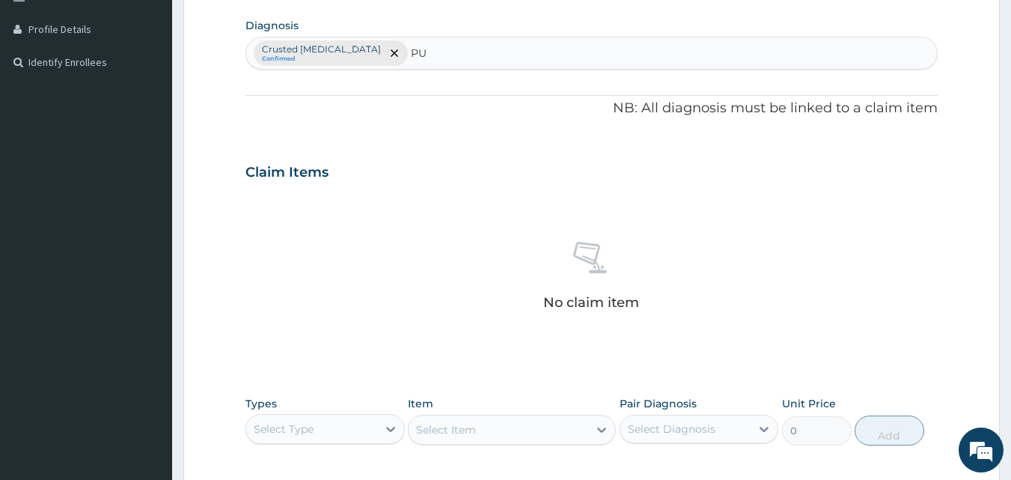
type input "P"
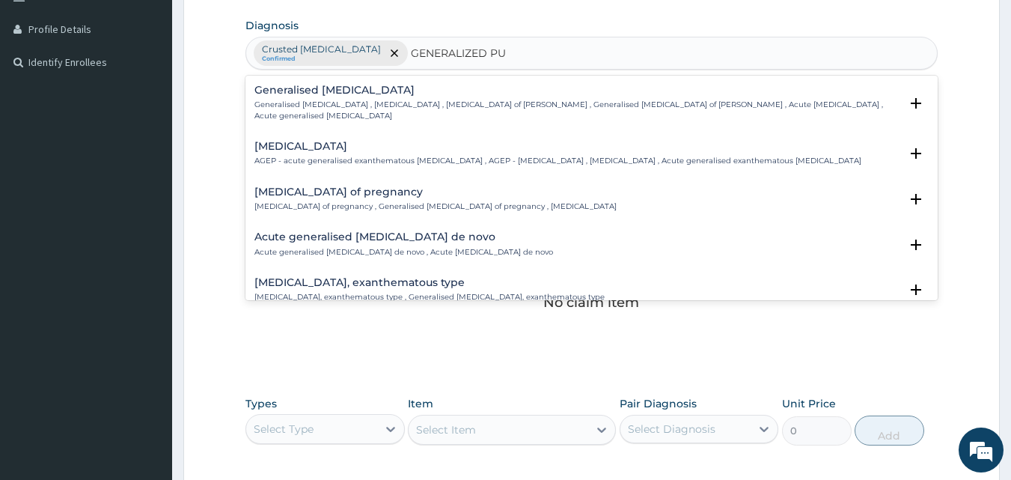
type input "GENERALIZED PUR"
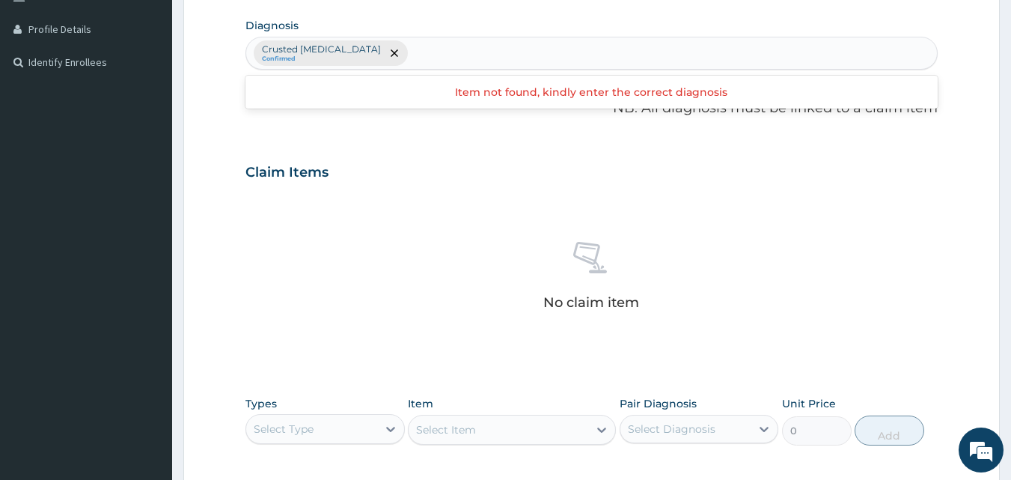
click at [500, 53] on div "Crusted scabies Confirmed" at bounding box center [592, 52] width 692 height 31
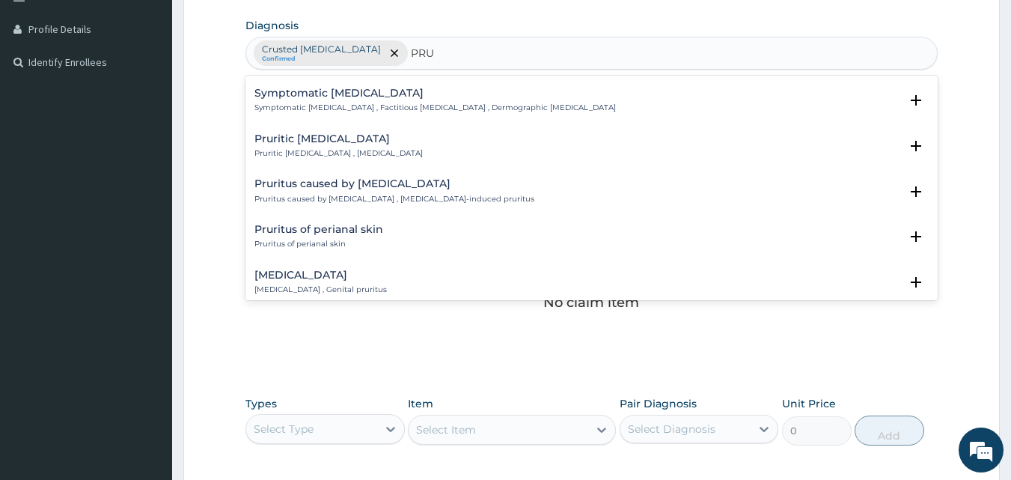
scroll to position [2063, 0]
type input "PRUR"
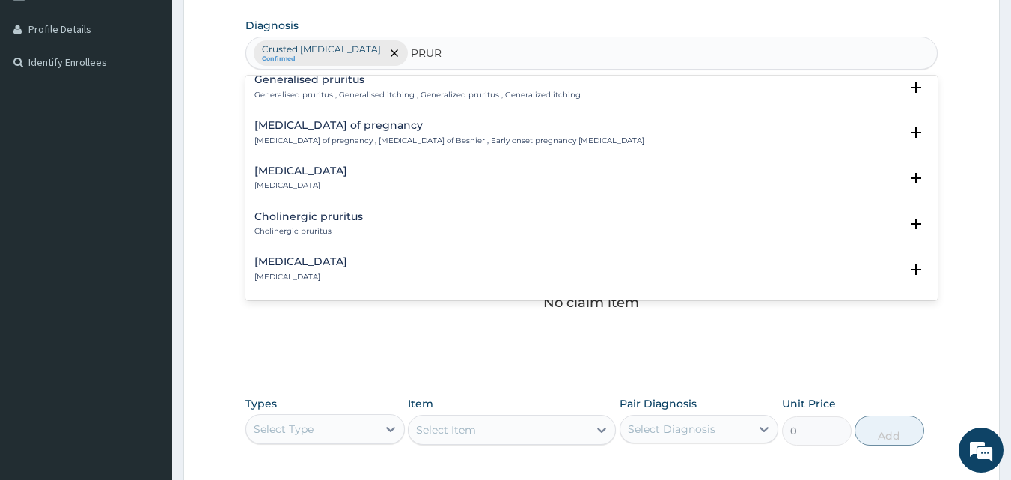
scroll to position [1015, 0]
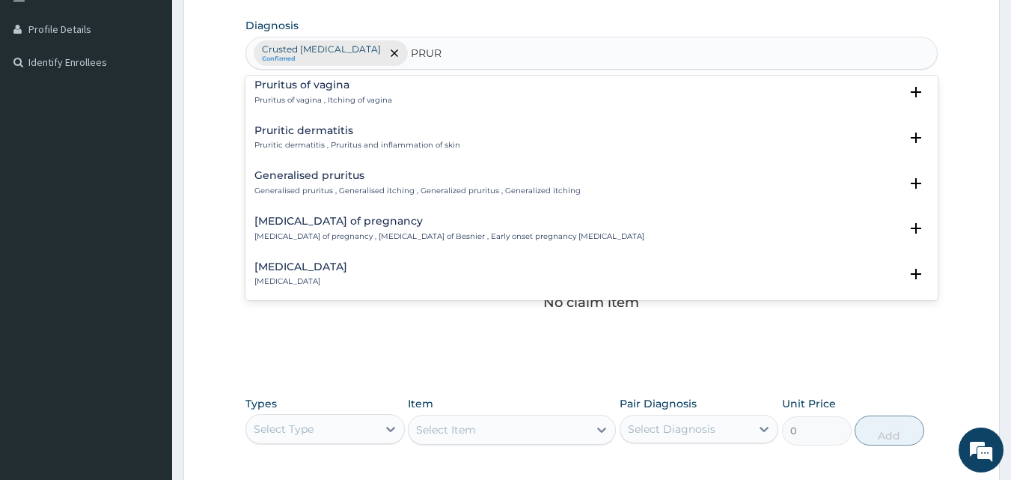
click at [366, 186] on p "Generalised pruritus , Generalised itching , Generalized pruritus , Generalized…" at bounding box center [417, 191] width 326 height 10
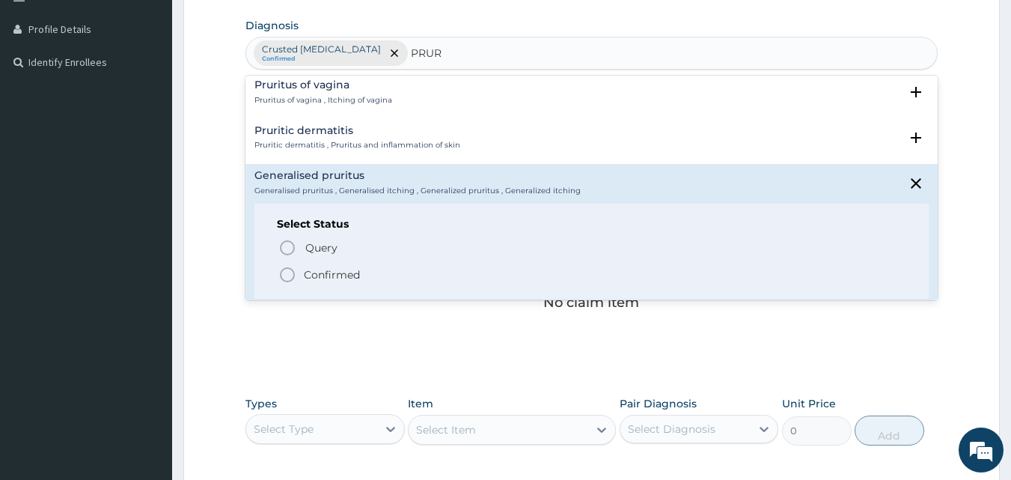
click at [356, 281] on p "Confirmed" at bounding box center [332, 274] width 56 height 15
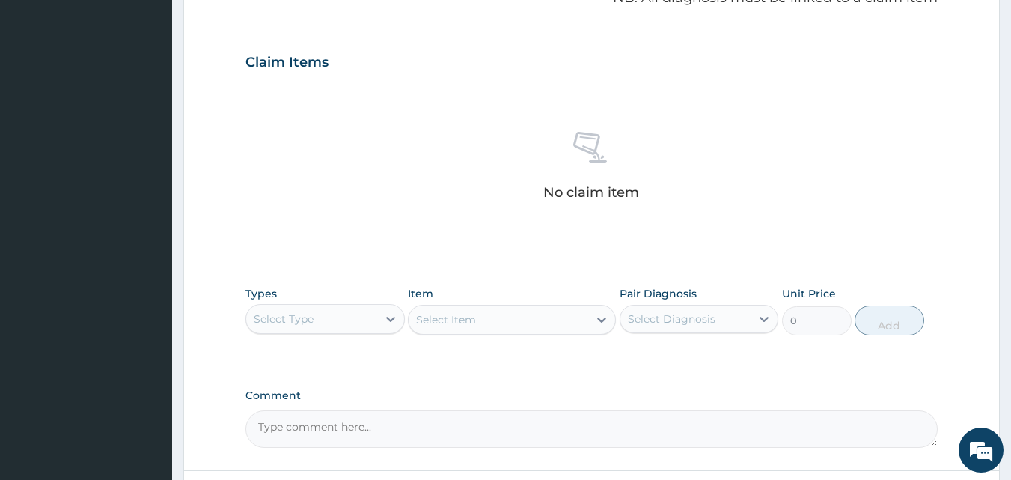
scroll to position [589, 0]
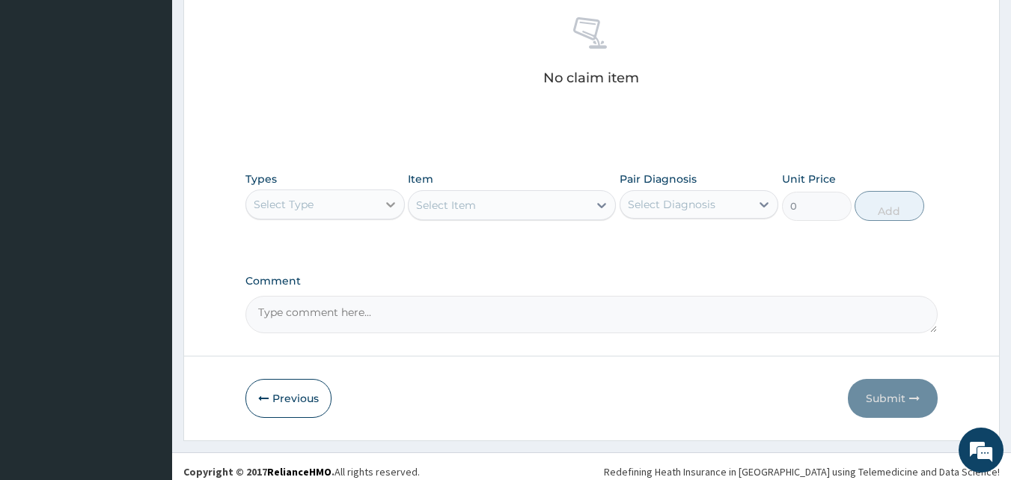
click at [380, 203] on div at bounding box center [390, 204] width 27 height 27
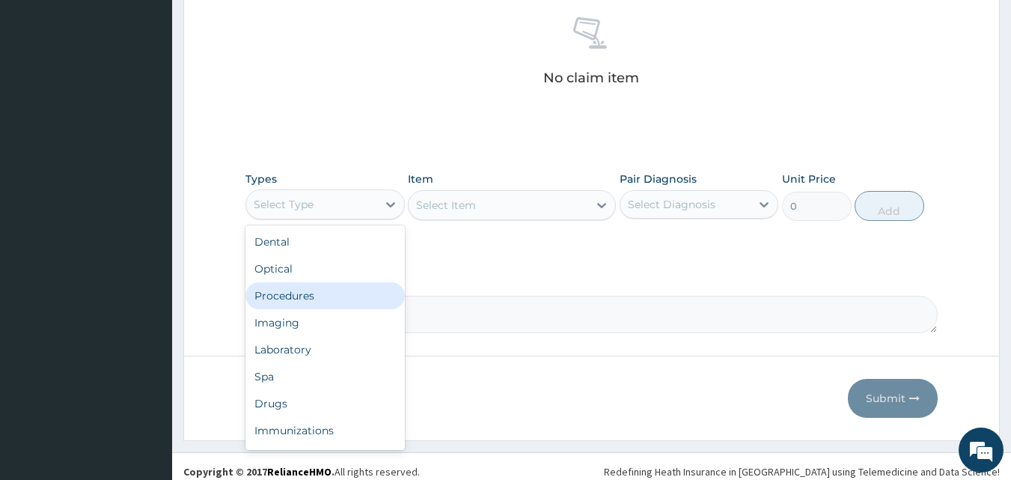
click at [332, 286] on div "Procedures" at bounding box center [324, 295] width 159 height 27
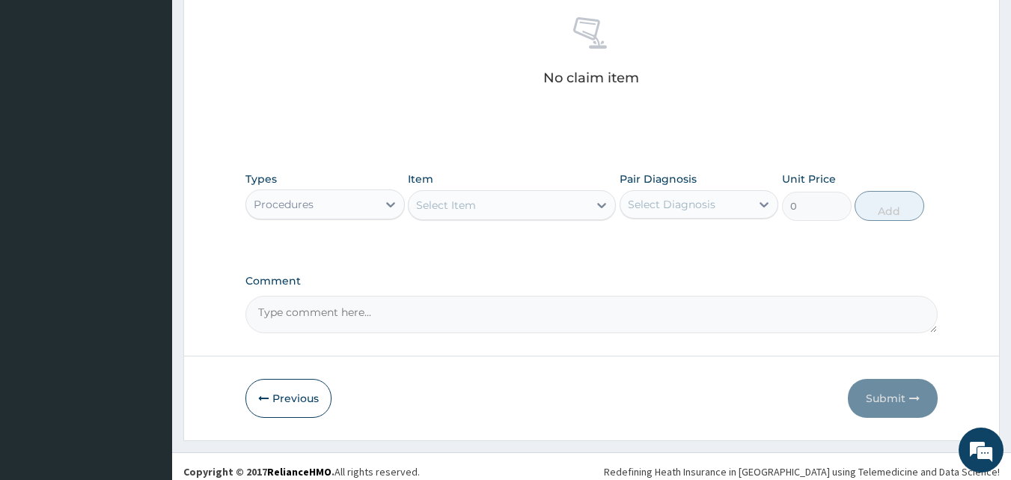
click at [506, 202] on div "Select Item" at bounding box center [499, 205] width 180 height 24
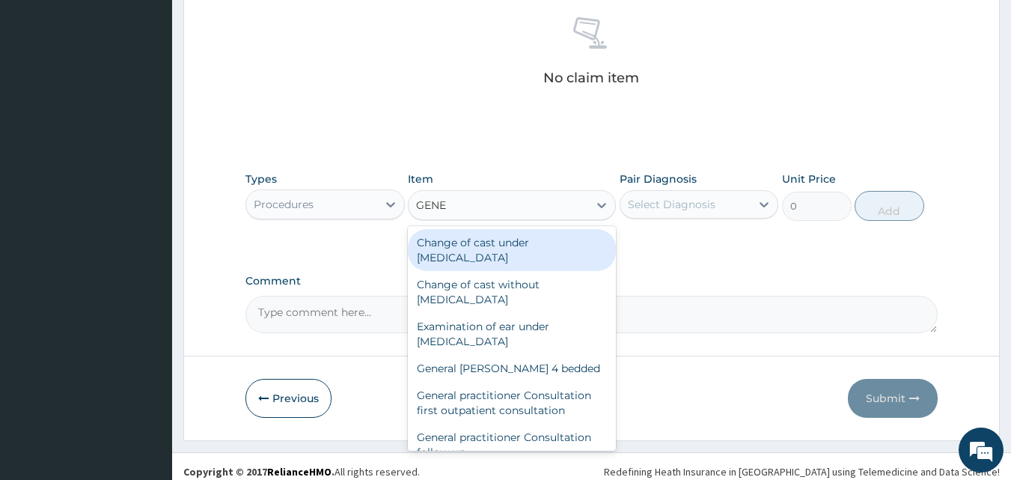
type input "GENER"
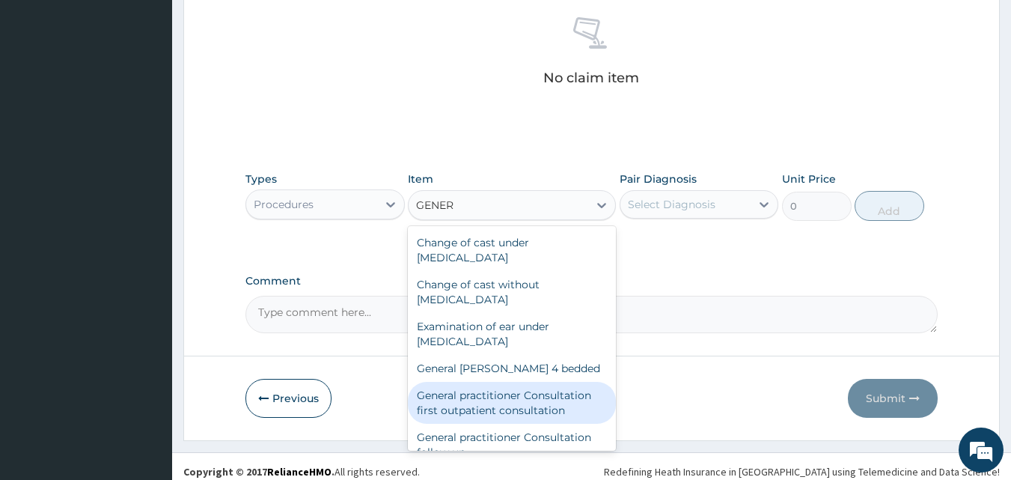
click at [496, 410] on div "General practitioner Consultation first outpatient consultation" at bounding box center [512, 403] width 208 height 42
type input "3547.5"
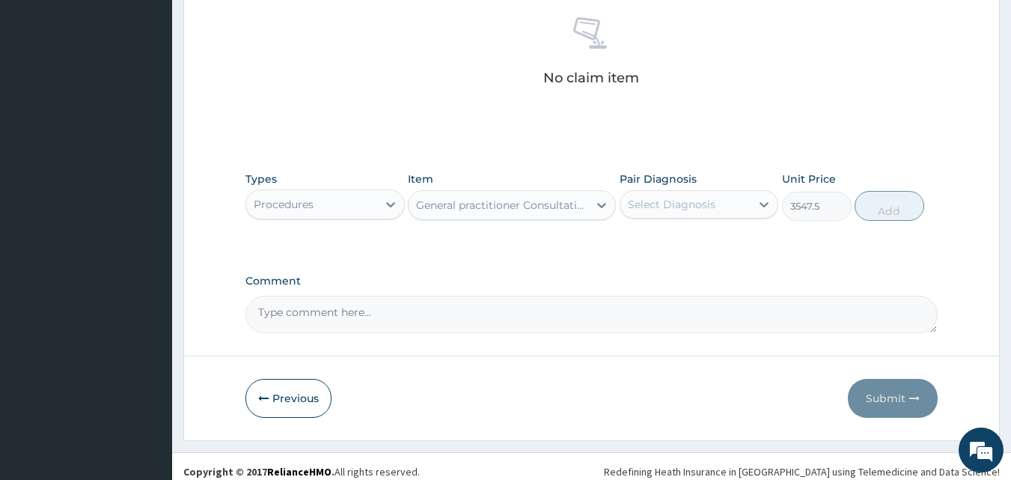
click at [689, 197] on div "Select Diagnosis" at bounding box center [672, 204] width 88 height 15
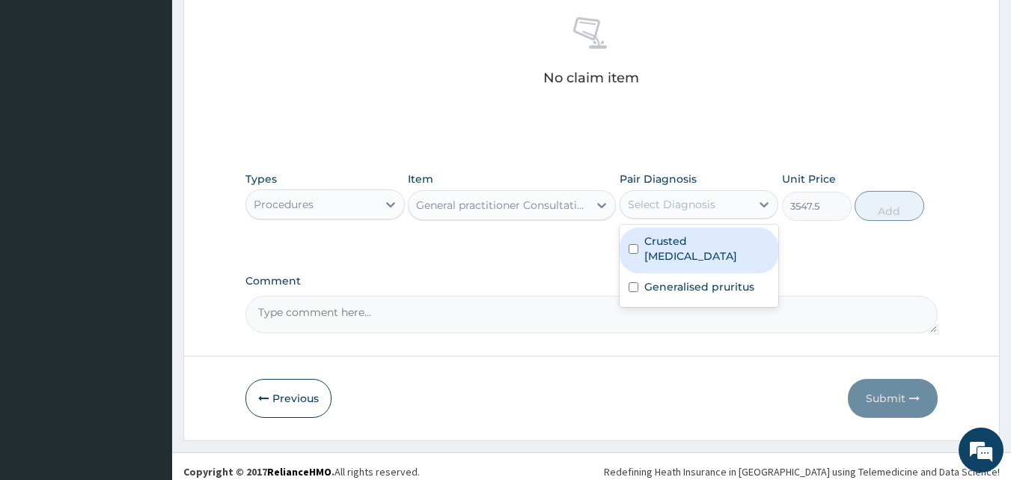
click at [676, 234] on label "Crusted [MEDICAL_DATA]" at bounding box center [707, 249] width 126 height 30
checkbox input "true"
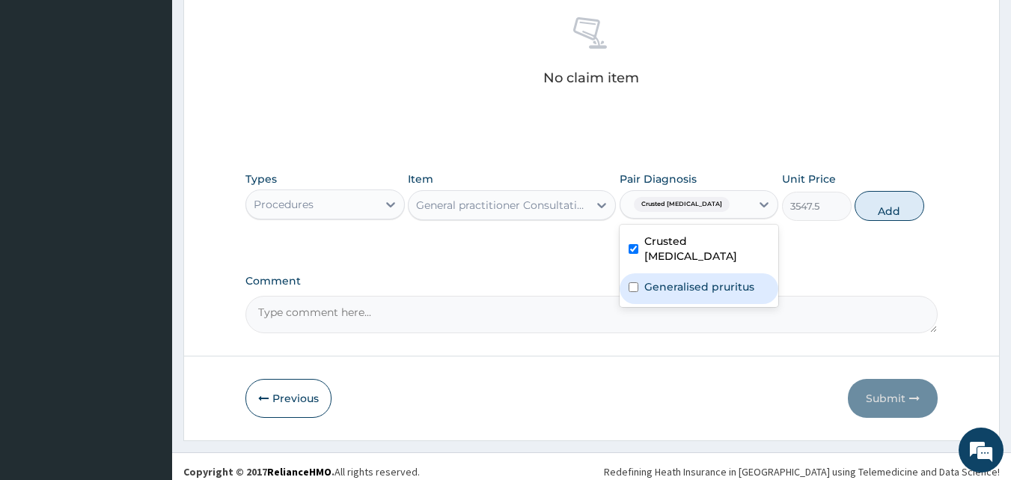
click at [677, 279] on label "Generalised pruritus" at bounding box center [699, 286] width 110 height 15
checkbox input "true"
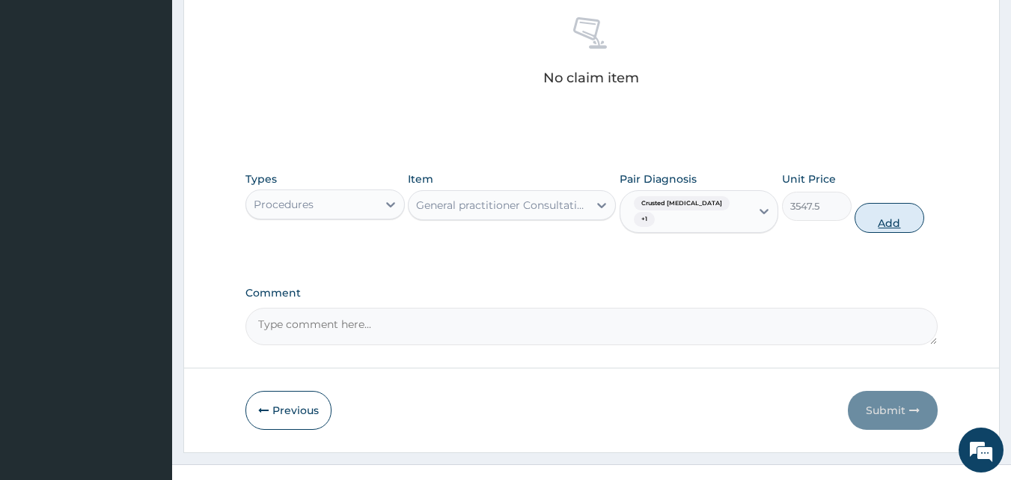
click at [886, 203] on button "Add" at bounding box center [890, 218] width 70 height 30
type input "0"
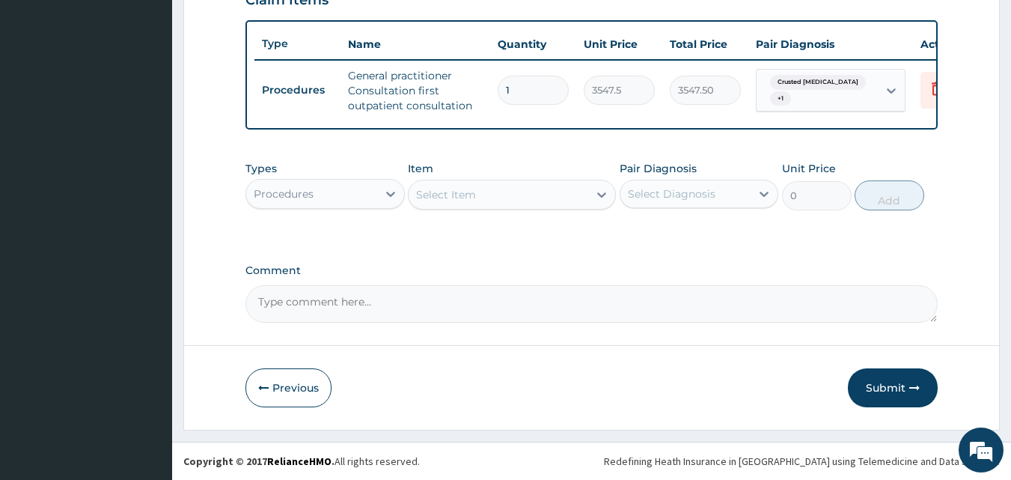
scroll to position [548, 0]
click at [379, 199] on div at bounding box center [390, 193] width 27 height 27
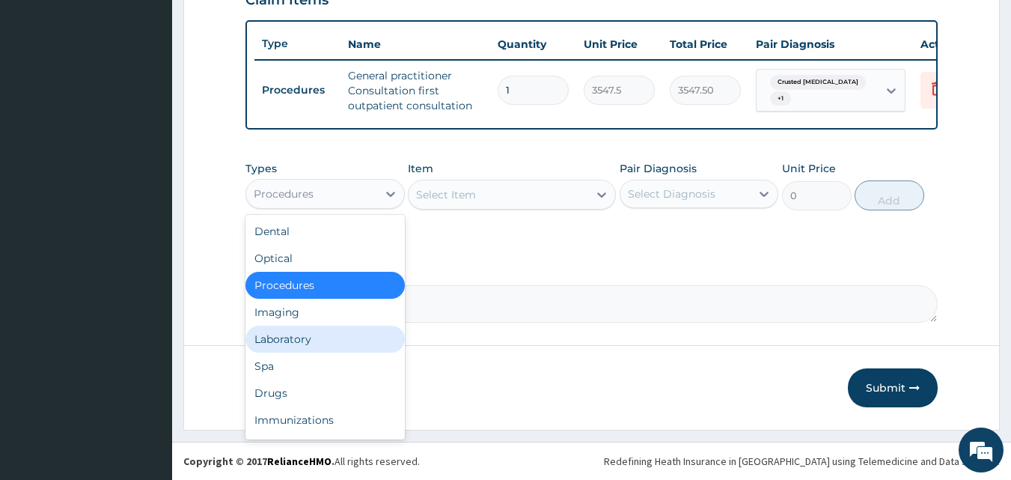
drag, startPoint x: 319, startPoint y: 341, endPoint x: 420, endPoint y: 311, distance: 105.2
click at [319, 341] on div "Laboratory" at bounding box center [324, 339] width 159 height 27
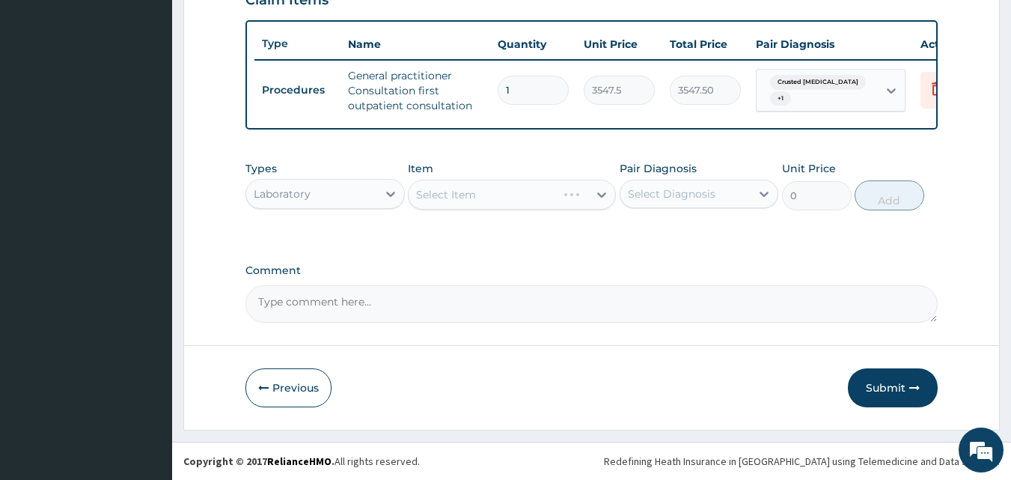
click at [559, 192] on div "Select Item" at bounding box center [512, 195] width 208 height 30
click at [559, 192] on div "Select Item" at bounding box center [499, 195] width 180 height 24
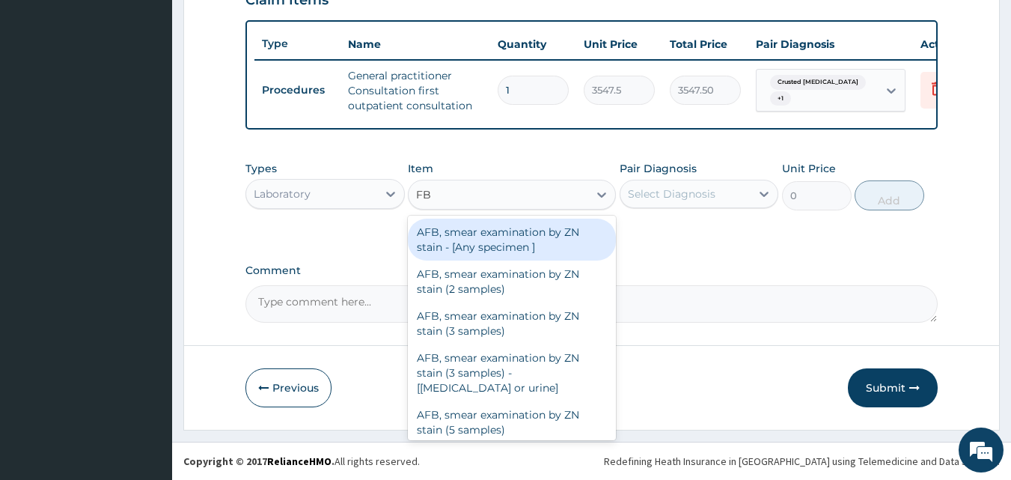
type input "FBC"
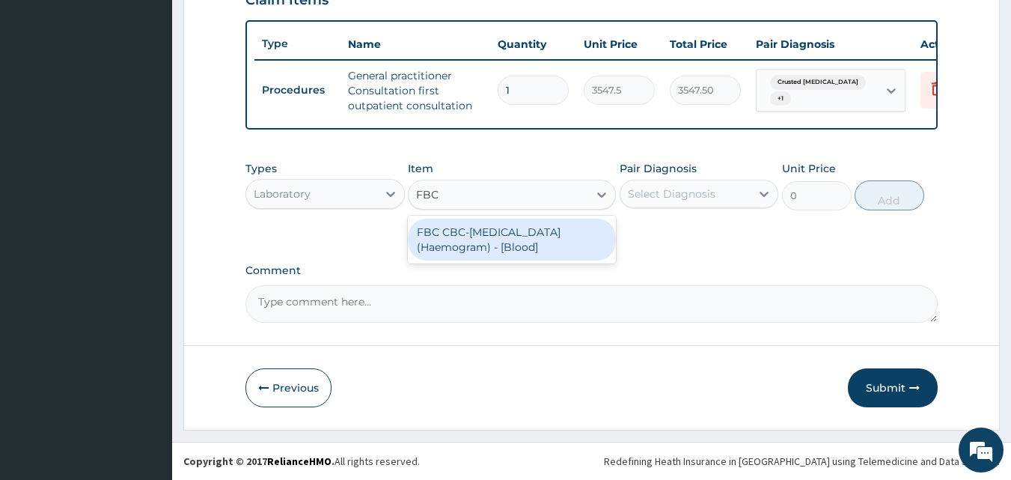
click at [549, 245] on div "FBC CBC-[MEDICAL_DATA] (Haemogram) - [Blood]" at bounding box center [512, 240] width 208 height 42
type input "4300"
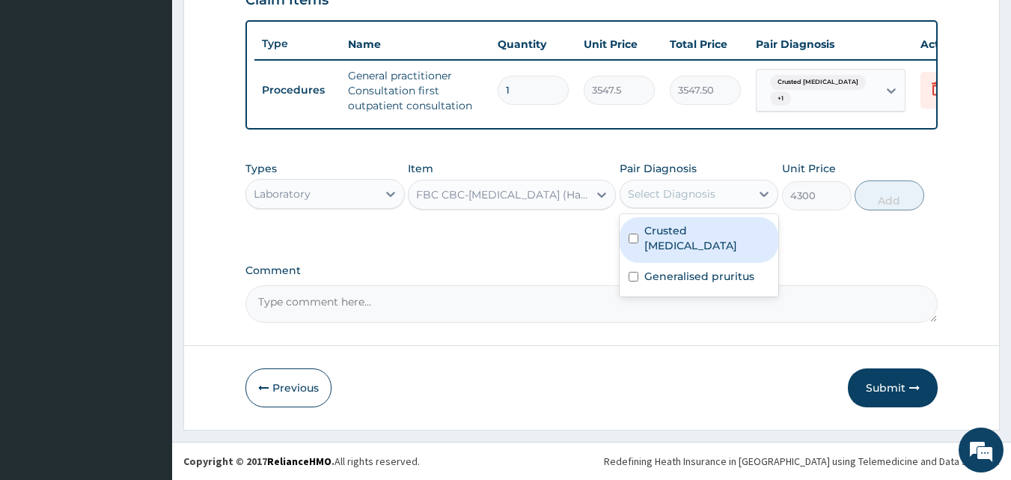
click at [628, 196] on div "Select Diagnosis" at bounding box center [672, 193] width 88 height 15
click at [674, 232] on label "Crusted [MEDICAL_DATA]" at bounding box center [707, 238] width 126 height 30
checkbox input "true"
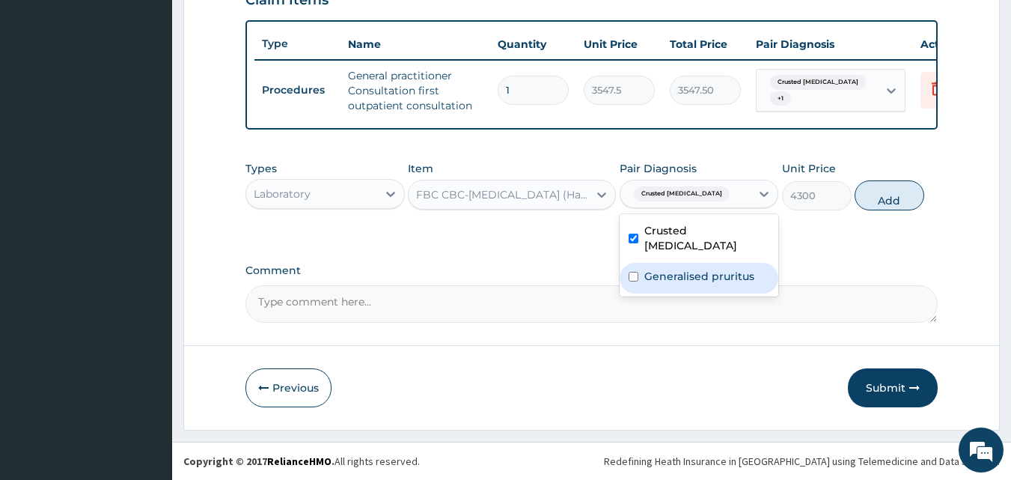
click at [693, 269] on label "Generalised pruritus" at bounding box center [699, 276] width 110 height 15
checkbox input "true"
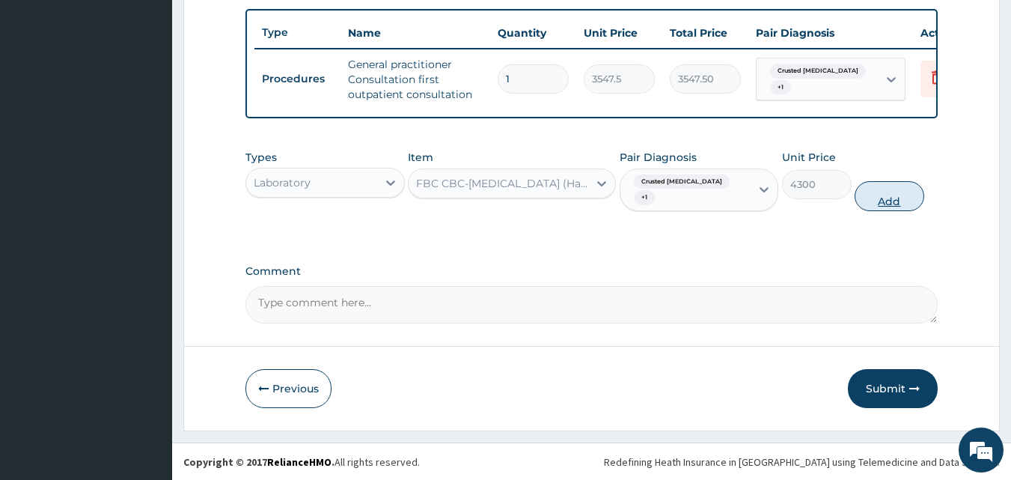
click at [880, 190] on button "Add" at bounding box center [890, 196] width 70 height 30
type input "0"
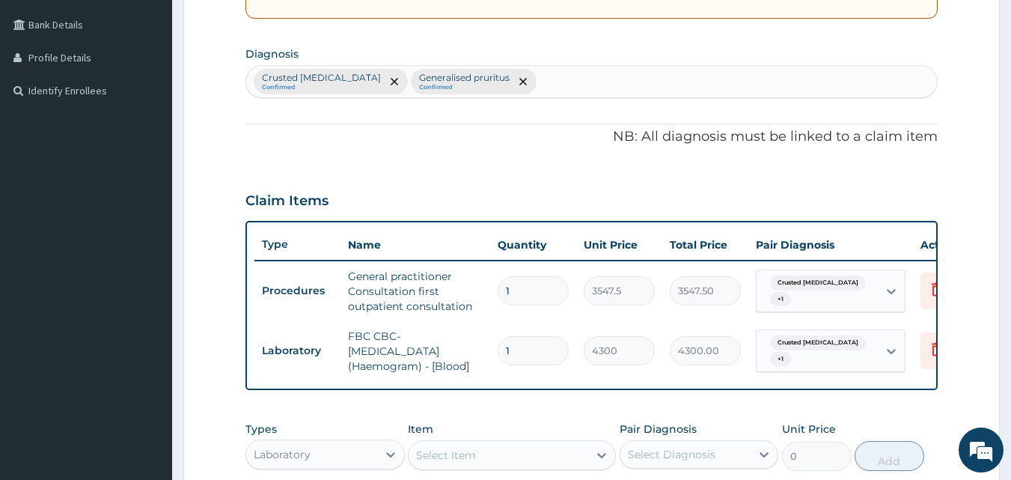
scroll to position [323, 0]
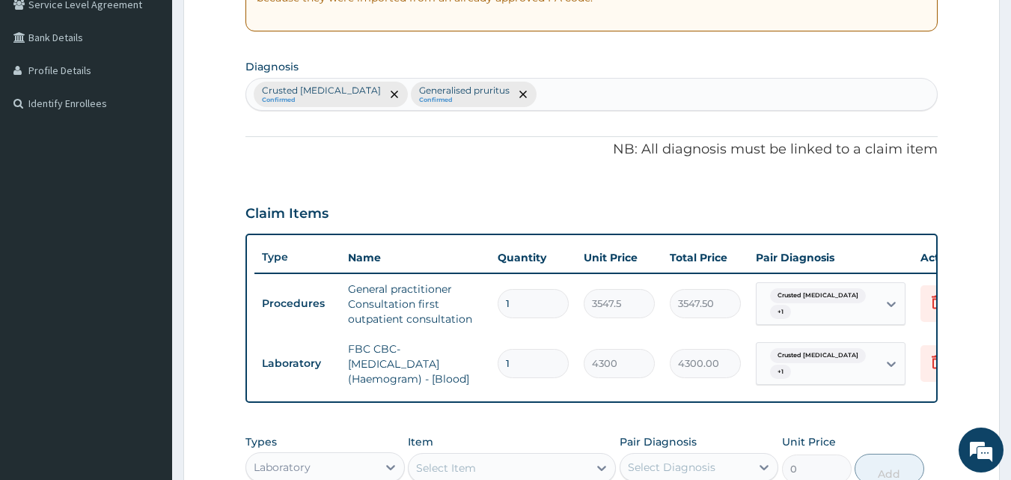
click at [524, 101] on div "Crusted [MEDICAL_DATA] Confirmed Generalised pruritus Confirmed" at bounding box center [592, 94] width 692 height 31
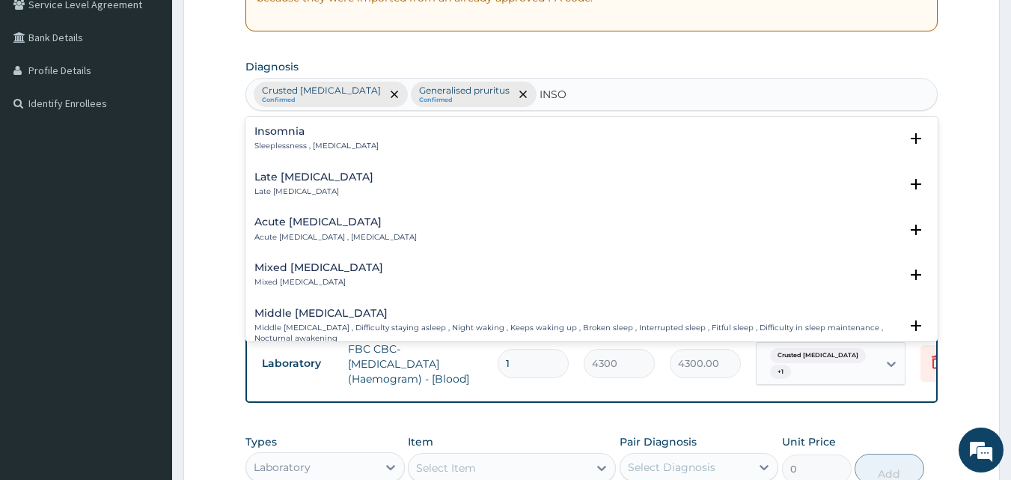
type input "INSOM"
click at [373, 141] on div "[MEDICAL_DATA] Sleeplessness , [MEDICAL_DATA]" at bounding box center [591, 139] width 675 height 26
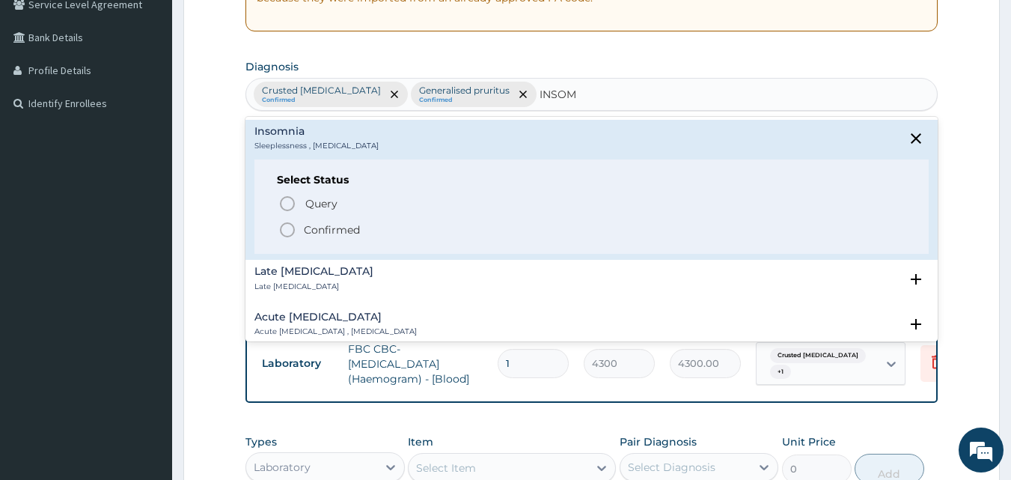
click at [357, 227] on p "Confirmed" at bounding box center [332, 229] width 56 height 15
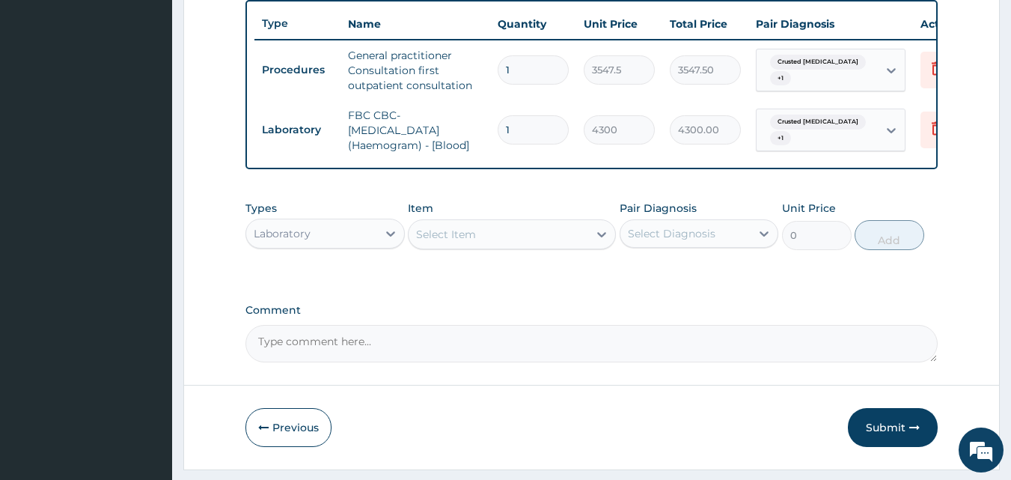
scroll to position [533, 0]
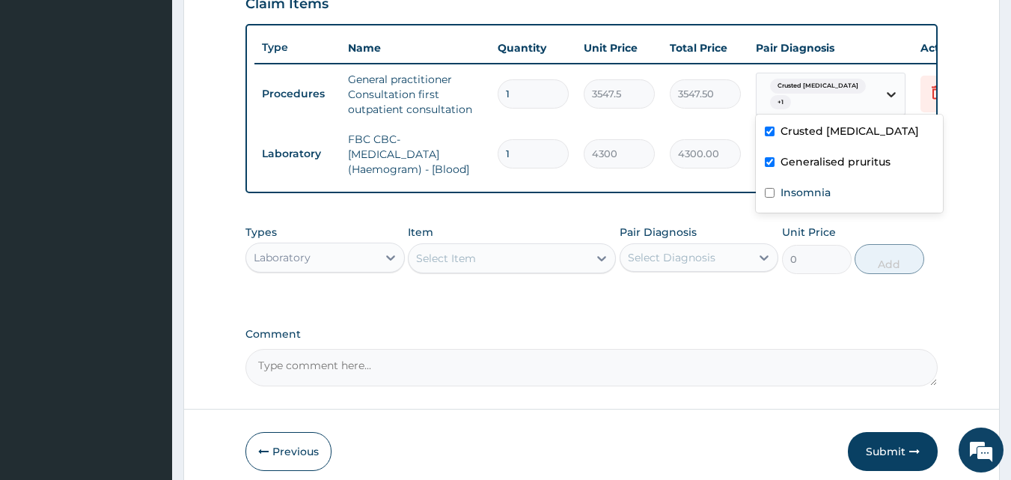
click at [882, 82] on div at bounding box center [891, 94] width 27 height 27
click at [793, 190] on label "Insomnia" at bounding box center [806, 192] width 50 height 15
checkbox input "true"
click at [576, 270] on div "Select Item" at bounding box center [499, 258] width 180 height 24
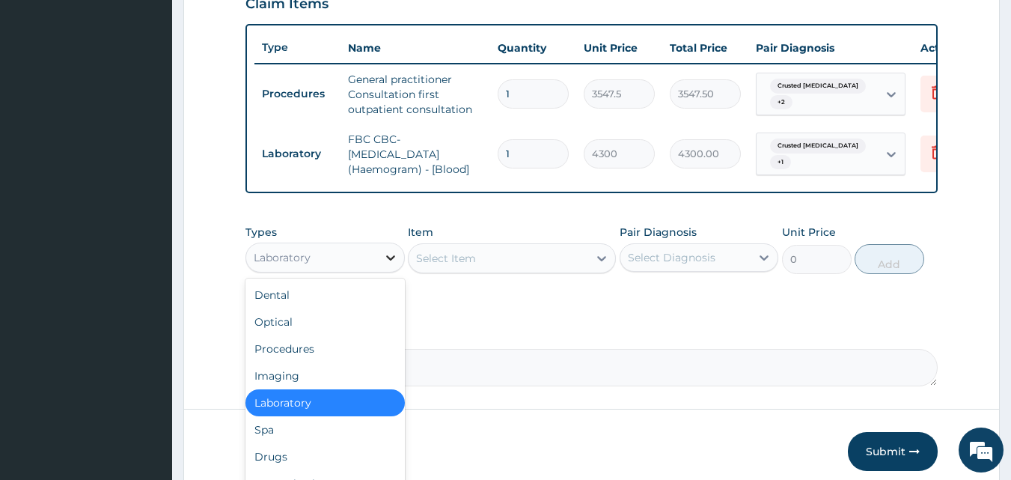
click at [379, 271] on div at bounding box center [390, 257] width 27 height 27
click at [281, 465] on div "Drugs" at bounding box center [324, 456] width 159 height 27
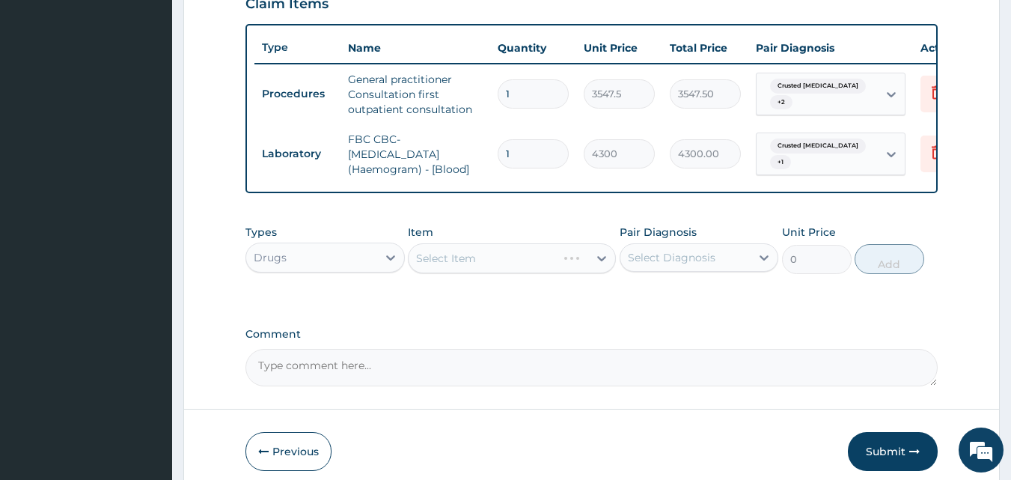
click at [461, 267] on div "Select Item" at bounding box center [512, 258] width 208 height 30
click at [466, 266] on div "Select Item" at bounding box center [446, 258] width 60 height 15
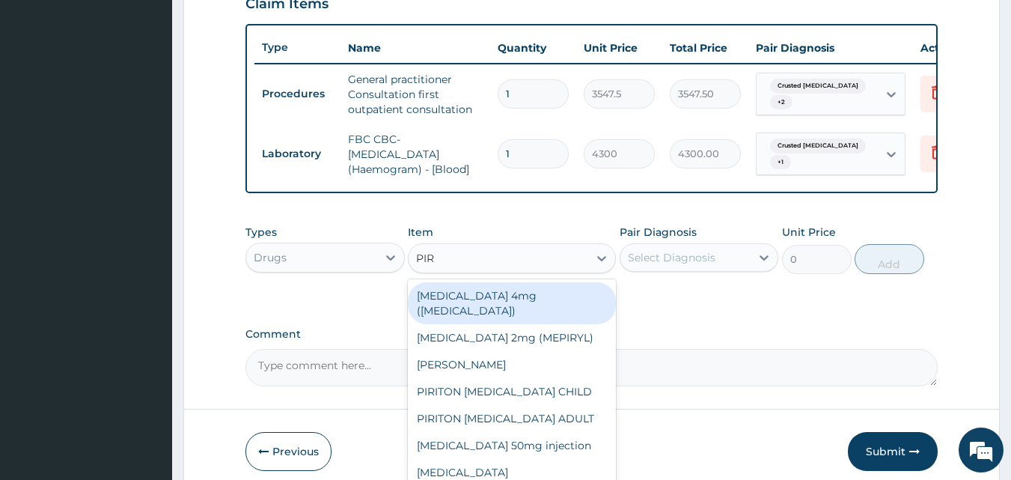
type input "PIRI"
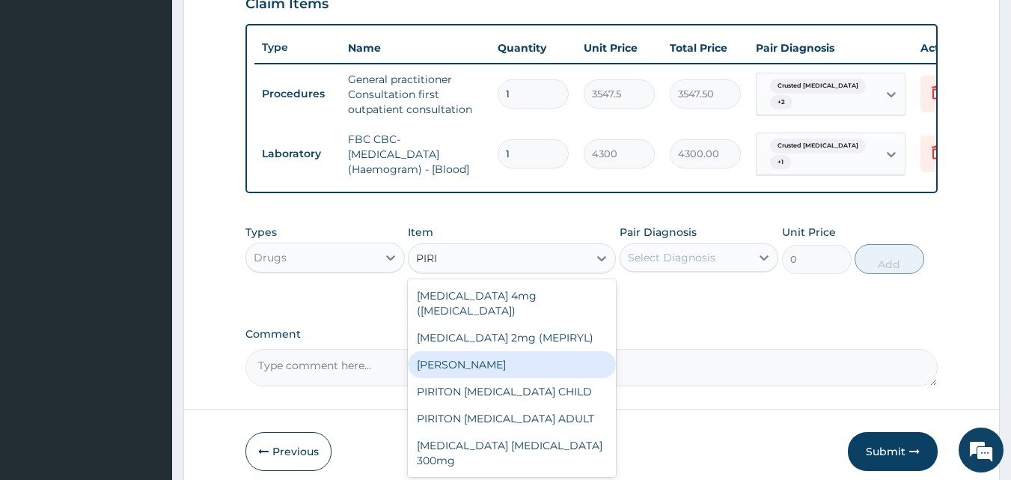
click at [491, 359] on div "[PERSON_NAME]" at bounding box center [512, 364] width 208 height 27
type input "23.65"
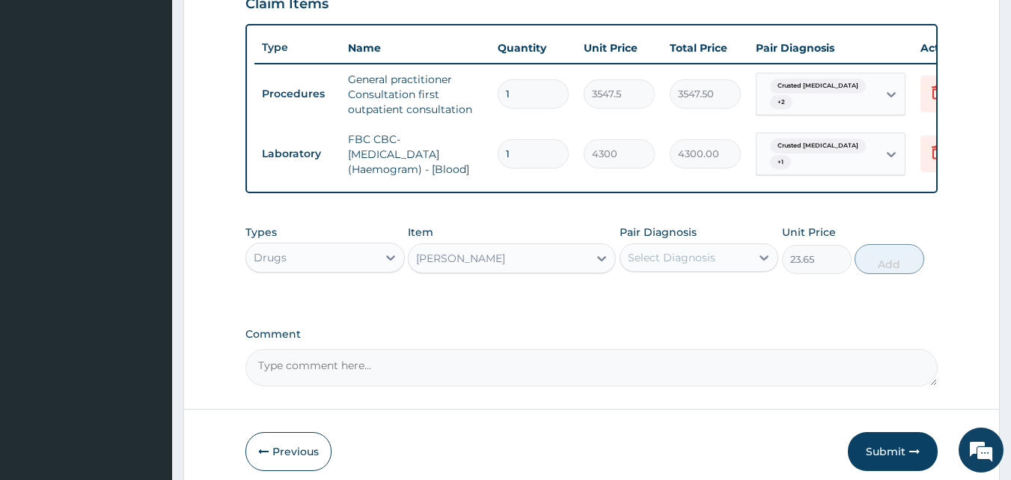
click at [700, 264] on div "Select Diagnosis" at bounding box center [672, 257] width 88 height 15
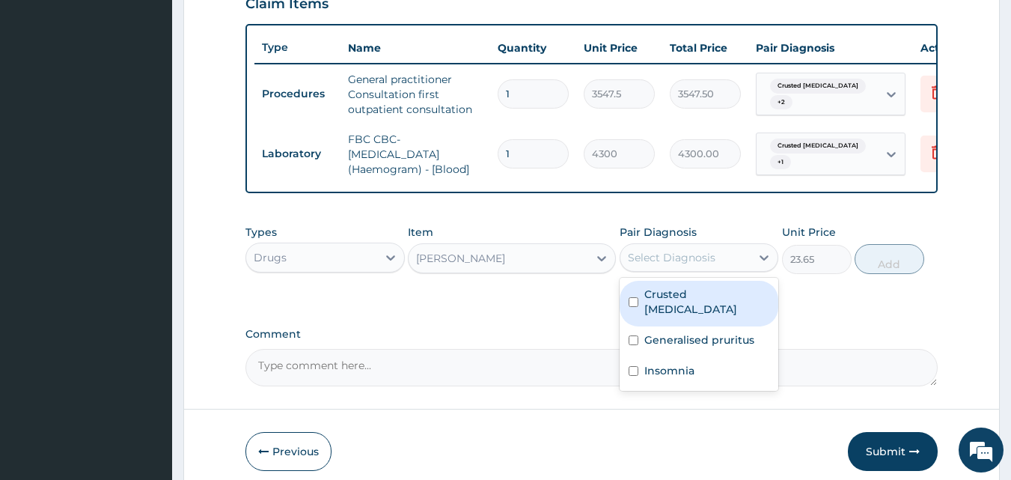
click at [678, 302] on label "Crusted [MEDICAL_DATA]" at bounding box center [707, 302] width 126 height 30
checkbox input "true"
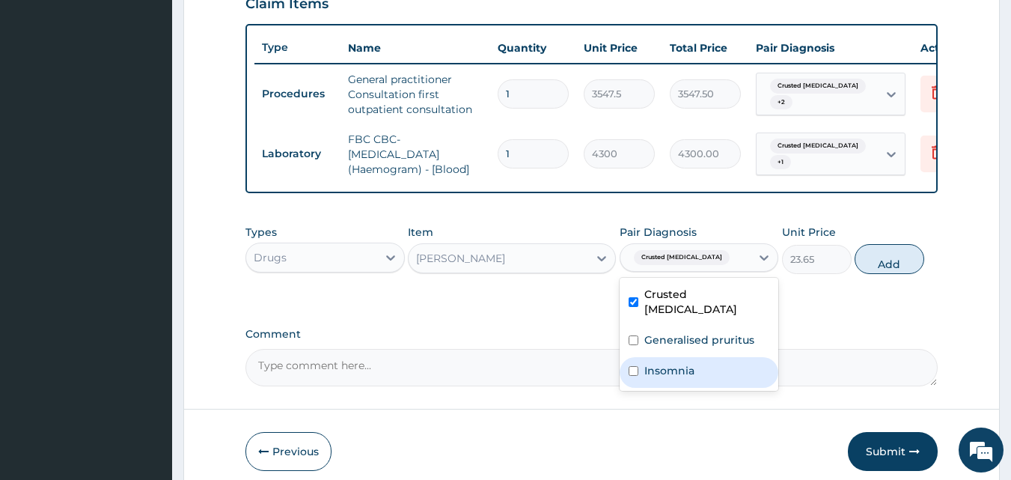
click at [671, 373] on label "Insomnia" at bounding box center [669, 370] width 50 height 15
checkbox input "true"
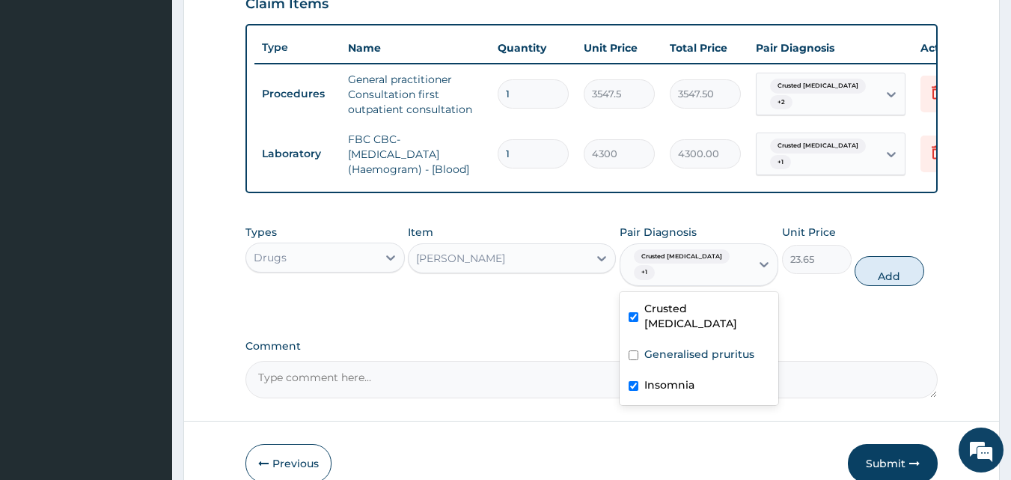
click at [671, 309] on label "Crusted [MEDICAL_DATA]" at bounding box center [707, 316] width 126 height 30
checkbox input "false"
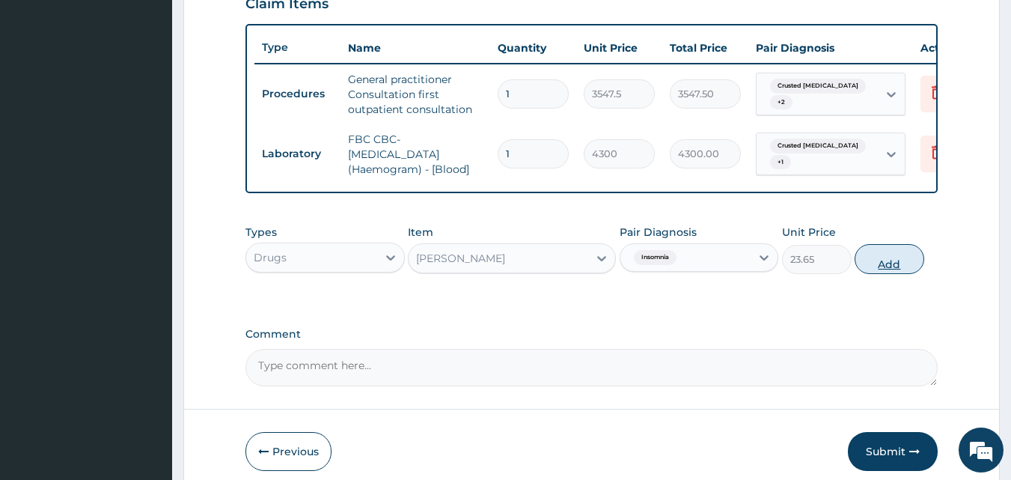
click at [868, 269] on button "Add" at bounding box center [890, 259] width 70 height 30
type input "0"
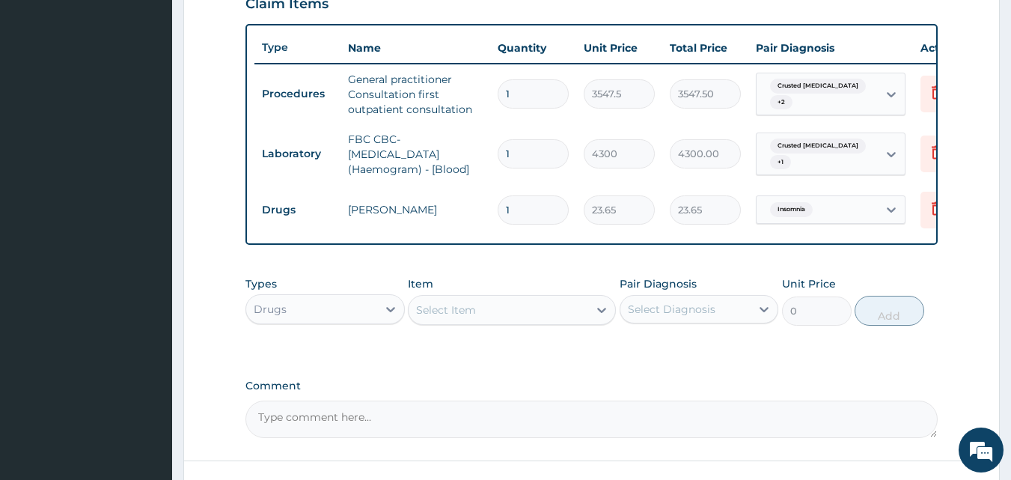
click at [562, 311] on div "Select Item" at bounding box center [499, 310] width 180 height 24
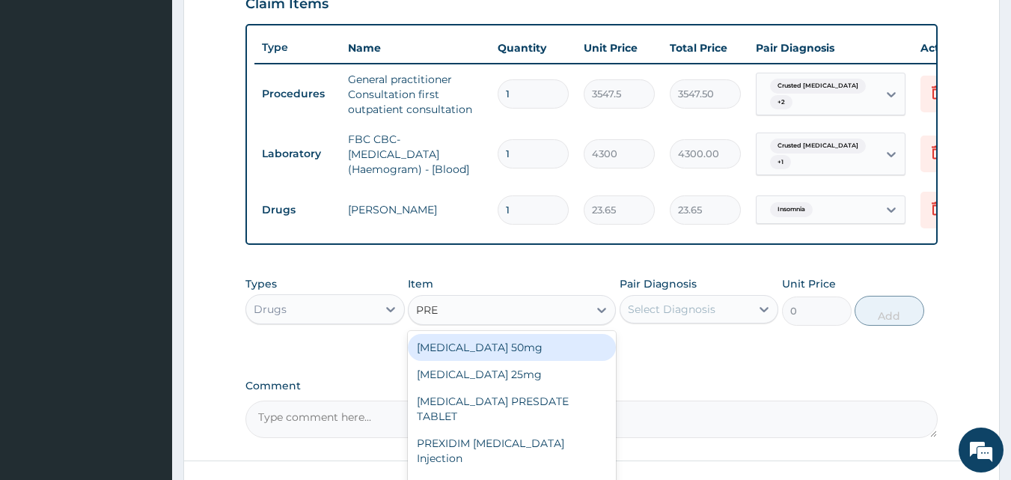
type input "PRED"
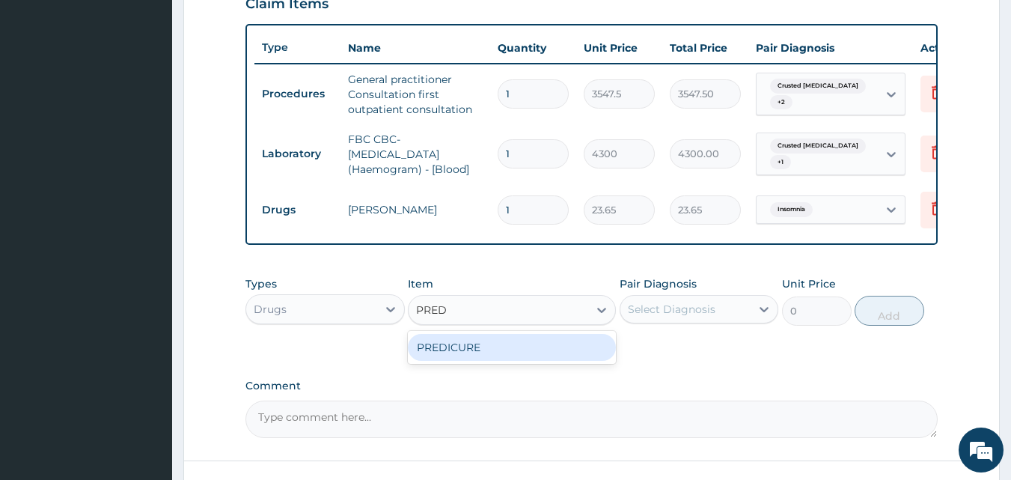
click at [527, 356] on div "PREDICURE" at bounding box center [512, 347] width 208 height 27
type input "53.2125"
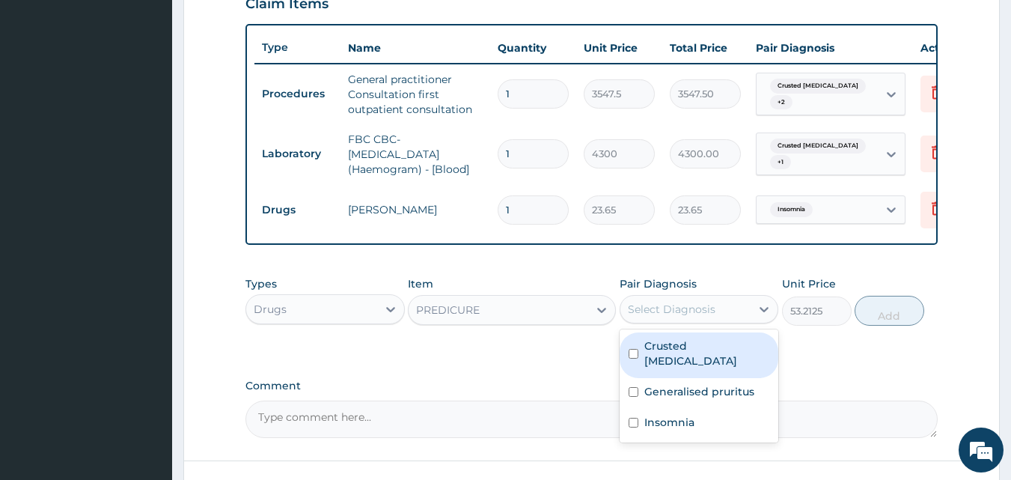
click at [665, 317] on div "Select Diagnosis" at bounding box center [672, 309] width 88 height 15
drag, startPoint x: 677, startPoint y: 349, endPoint x: 678, endPoint y: 376, distance: 27.0
click at [678, 349] on label "Crusted [MEDICAL_DATA]" at bounding box center [707, 353] width 126 height 30
checkbox input "true"
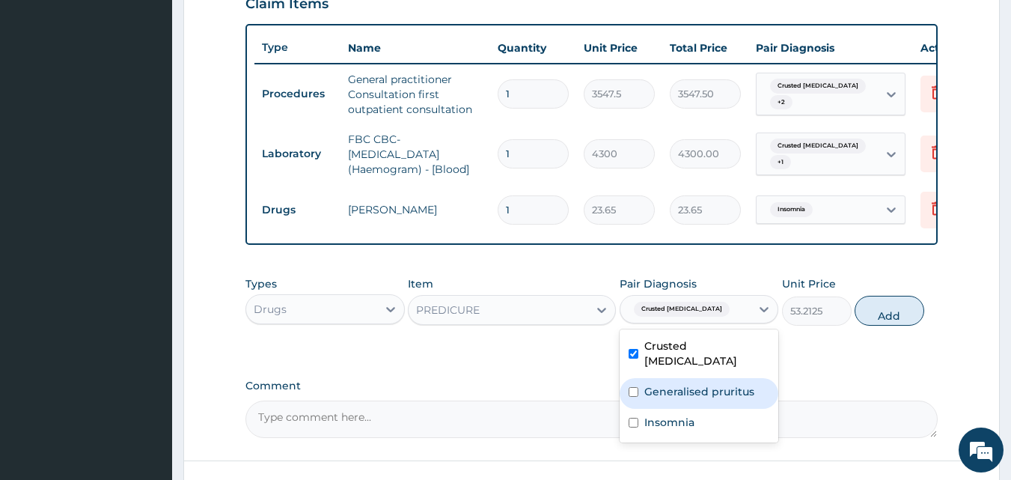
click at [678, 378] on div "Generalised pruritus" at bounding box center [699, 393] width 159 height 31
checkbox input "true"
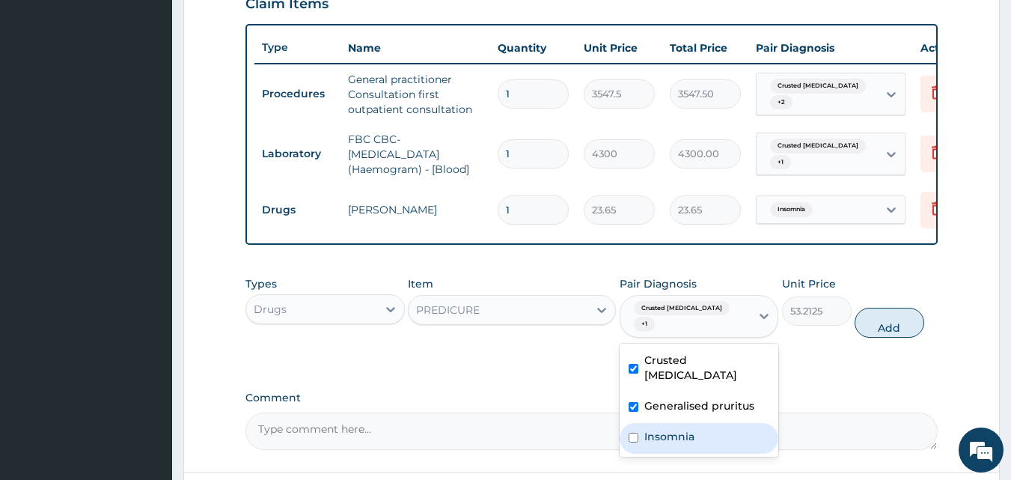
click at [679, 423] on div "Insomnia" at bounding box center [699, 438] width 159 height 31
checkbox input "true"
click at [877, 317] on button "Add" at bounding box center [890, 323] width 70 height 30
type input "0"
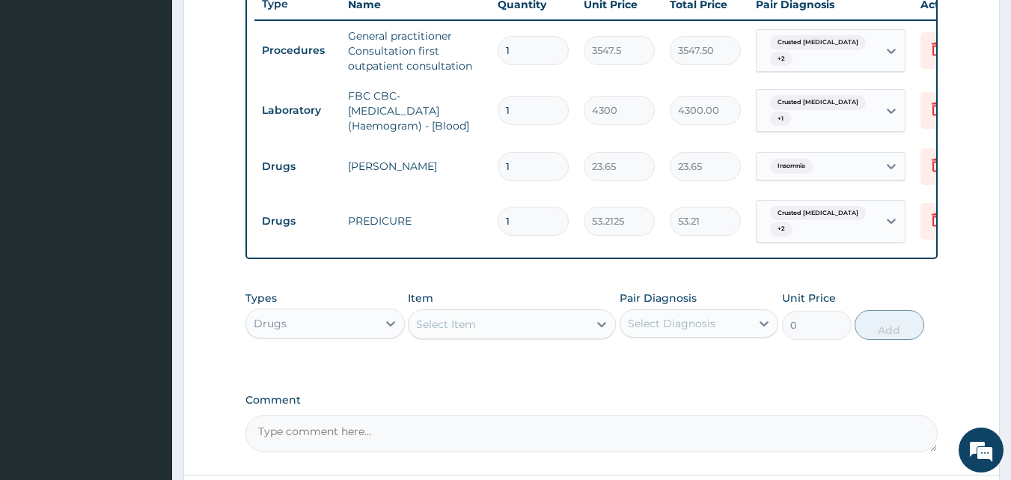
scroll to position [608, 0]
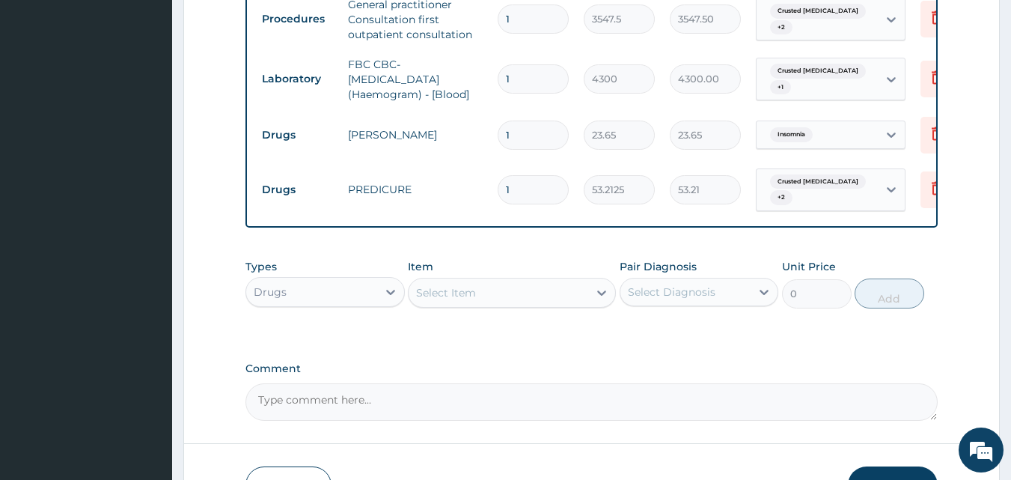
click at [565, 303] on div "Select Item" at bounding box center [499, 293] width 180 height 24
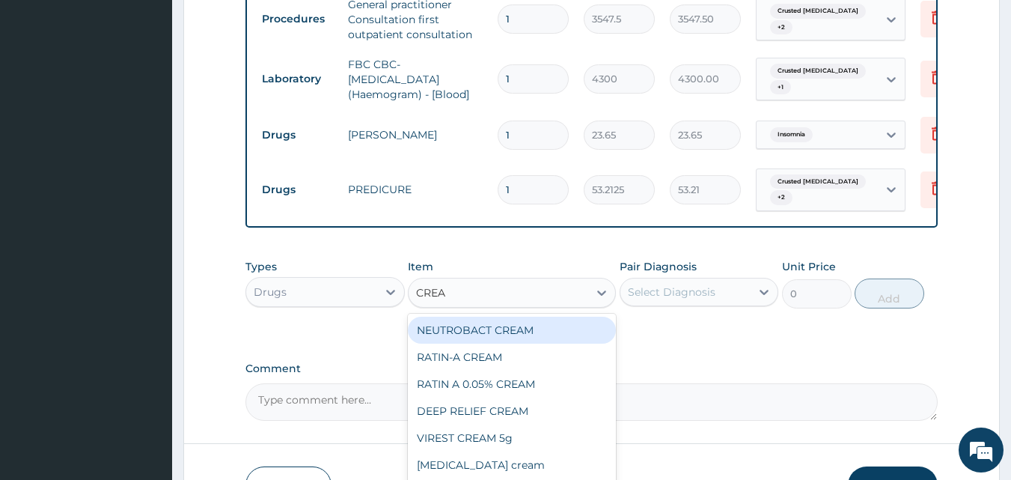
type input "CREAM"
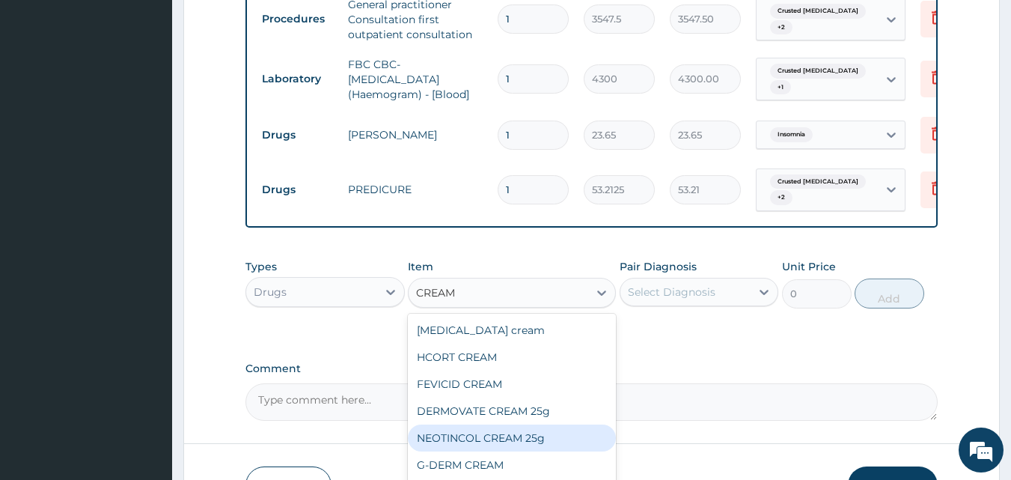
scroll to position [889, 0]
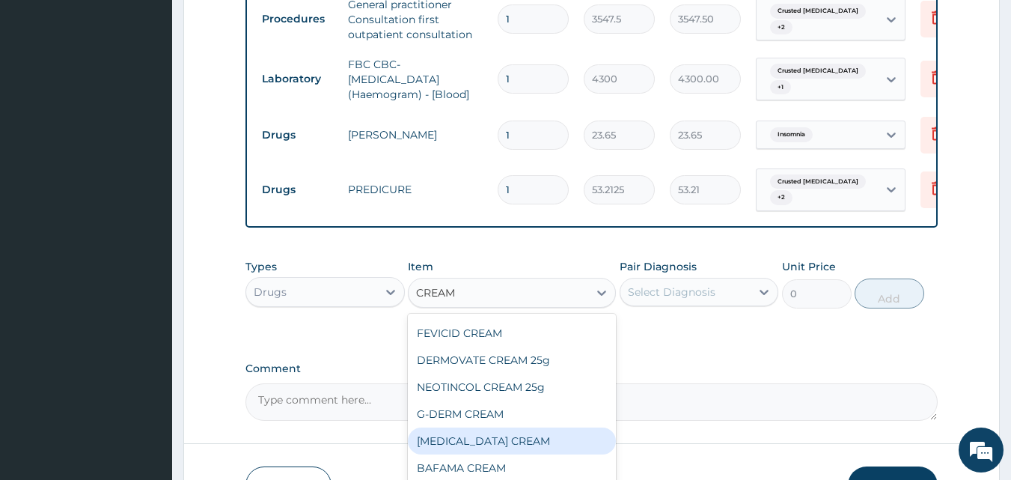
click at [528, 442] on div "[MEDICAL_DATA] CREAM" at bounding box center [512, 440] width 208 height 27
type input "827.75"
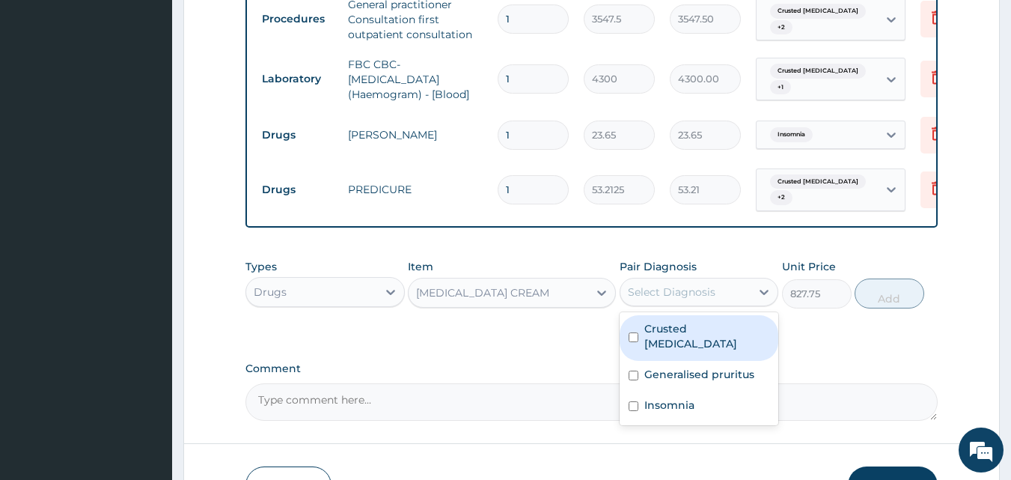
click at [683, 296] on div "Select Diagnosis" at bounding box center [672, 291] width 88 height 15
click at [671, 340] on label "Crusted [MEDICAL_DATA]" at bounding box center [707, 336] width 126 height 30
checkbox input "true"
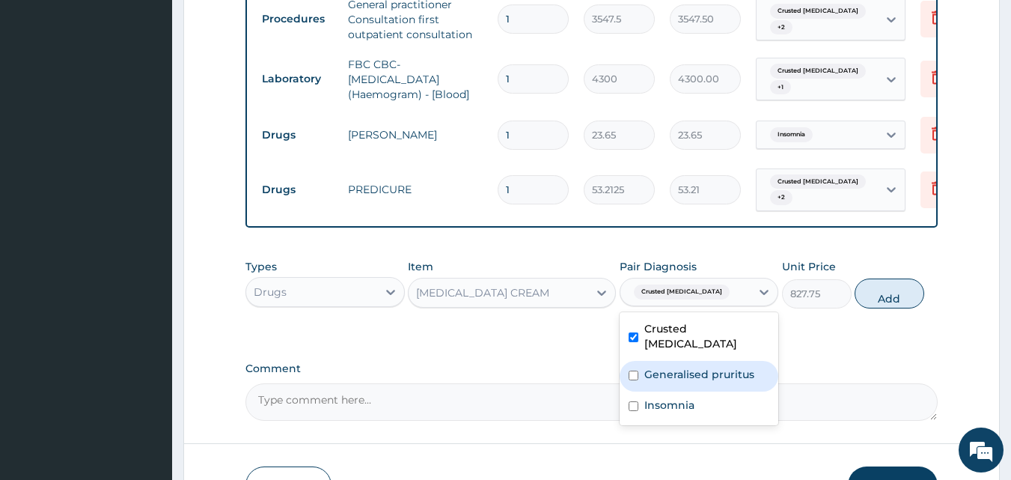
click at [672, 373] on div "Generalised pruritus" at bounding box center [699, 376] width 159 height 31
checkbox input "true"
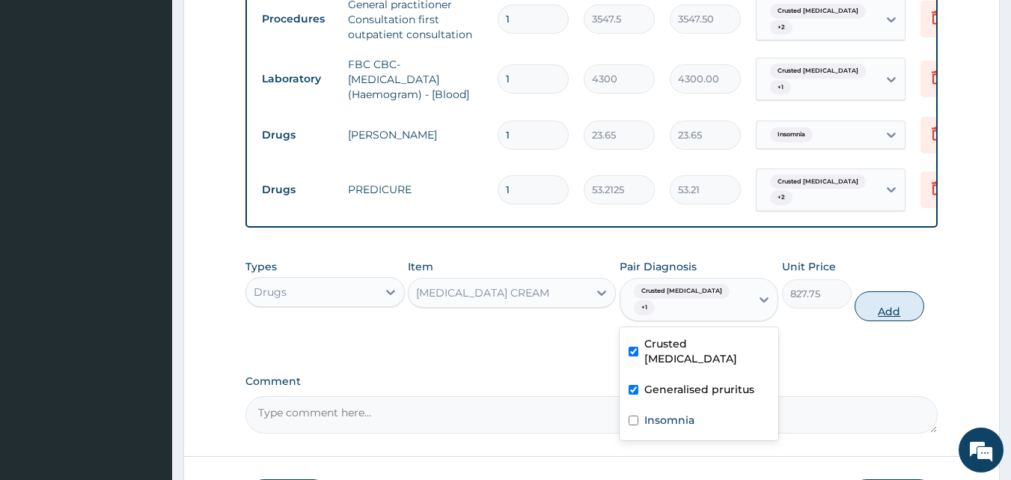
click at [904, 291] on button "Add" at bounding box center [890, 306] width 70 height 30
type input "0"
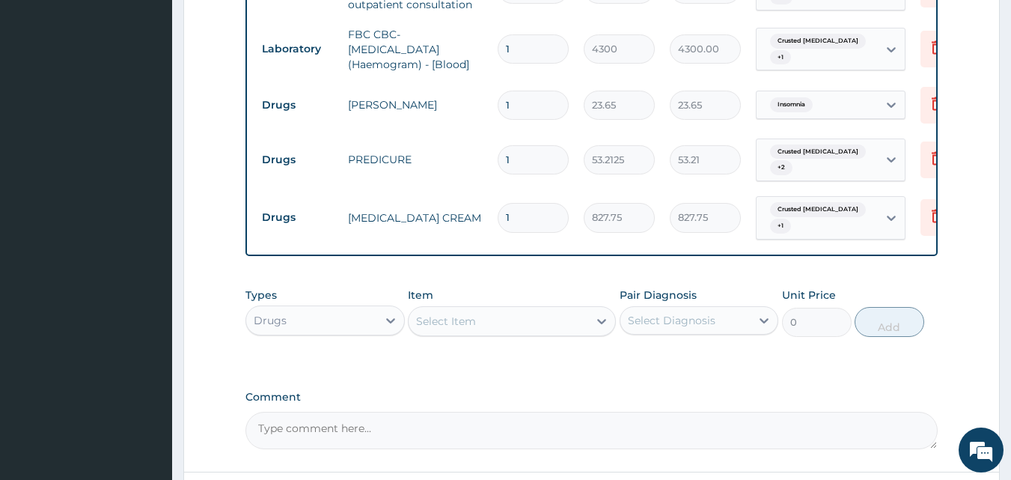
scroll to position [683, 0]
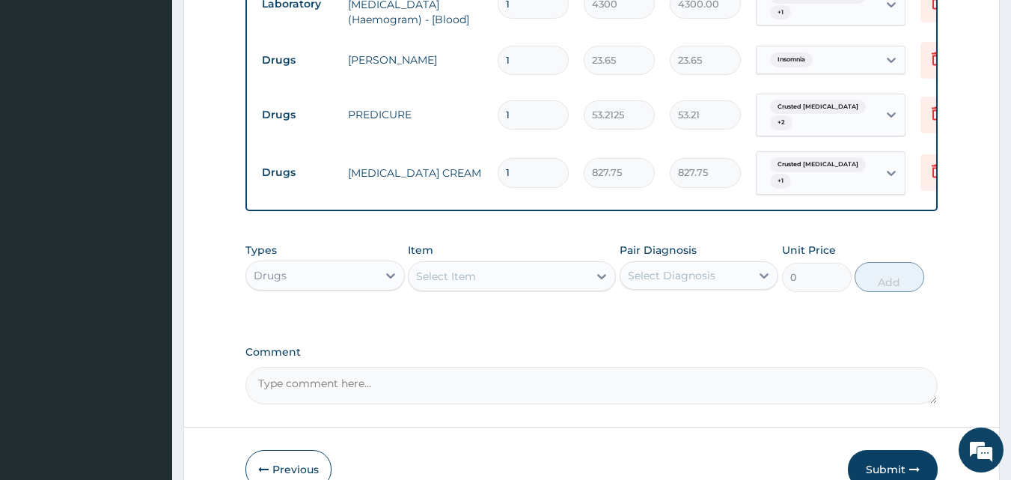
click at [578, 272] on div "Select Item" at bounding box center [499, 276] width 180 height 24
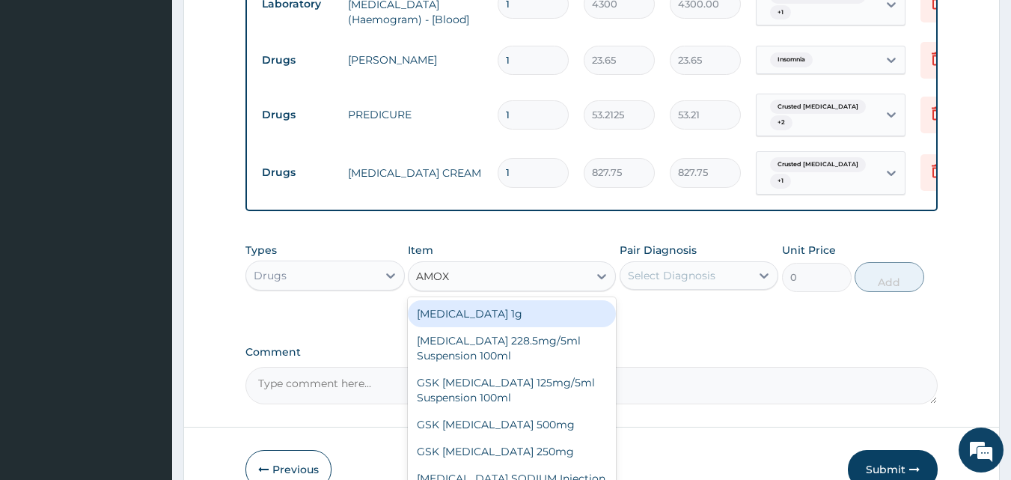
type input "AMOXI"
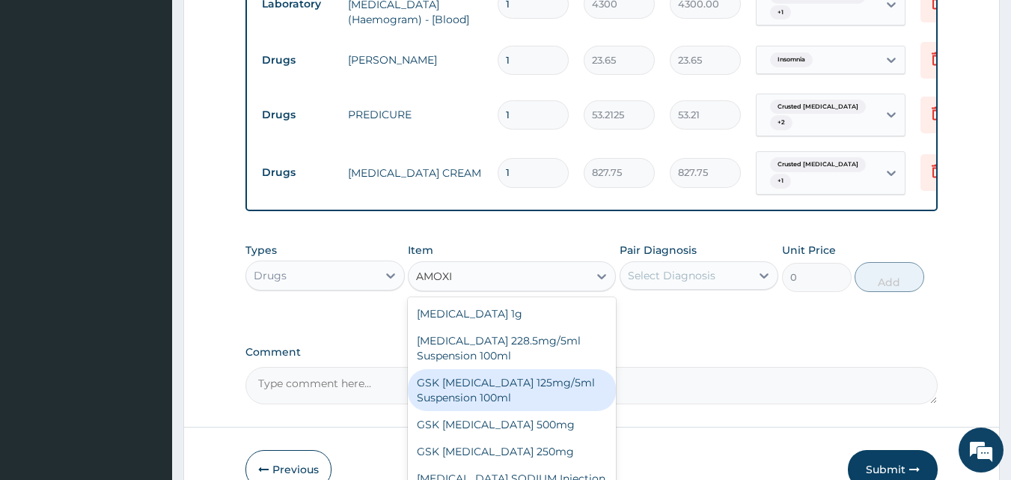
scroll to position [27, 0]
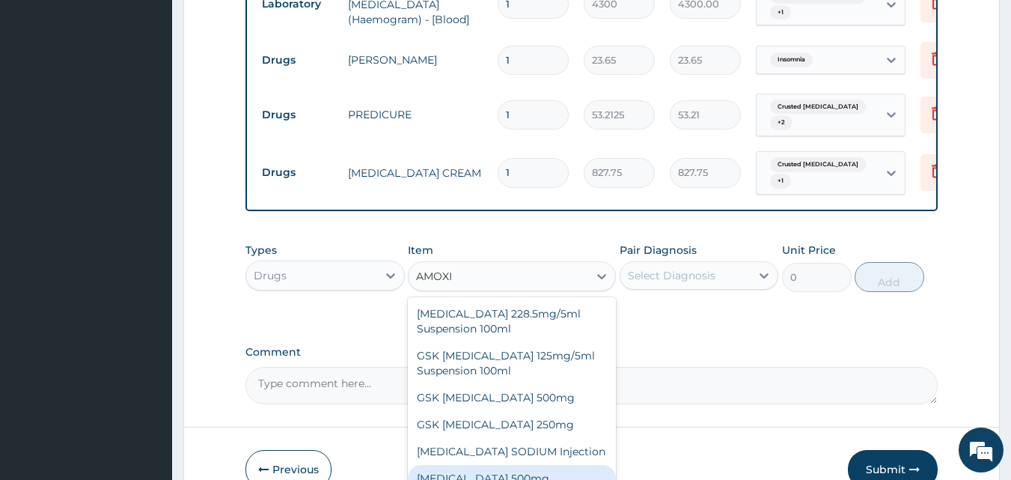
click at [530, 469] on div "[MEDICAL_DATA] 500mg" at bounding box center [512, 478] width 208 height 27
type input "70.95"
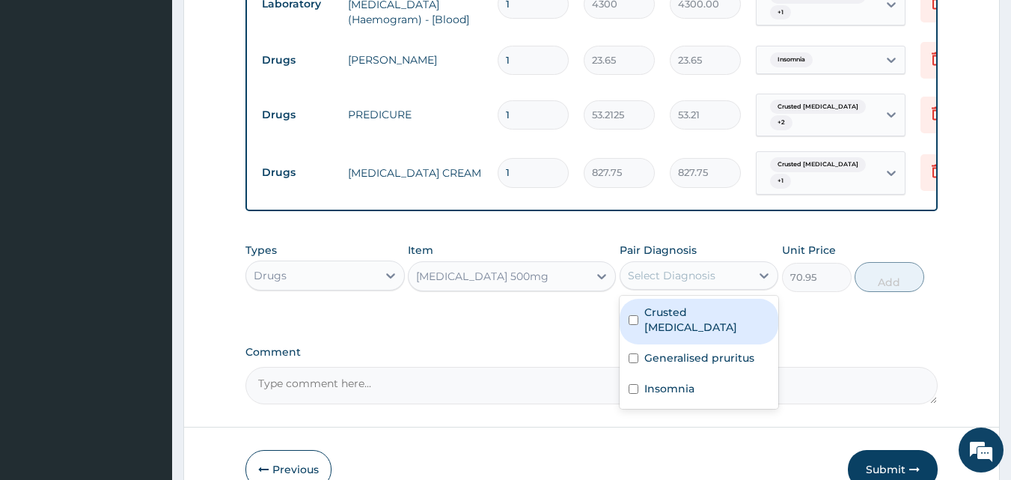
click at [698, 276] on div "Select Diagnosis" at bounding box center [672, 275] width 88 height 15
click at [692, 324] on div "Crusted [MEDICAL_DATA]" at bounding box center [699, 322] width 159 height 46
checkbox input "true"
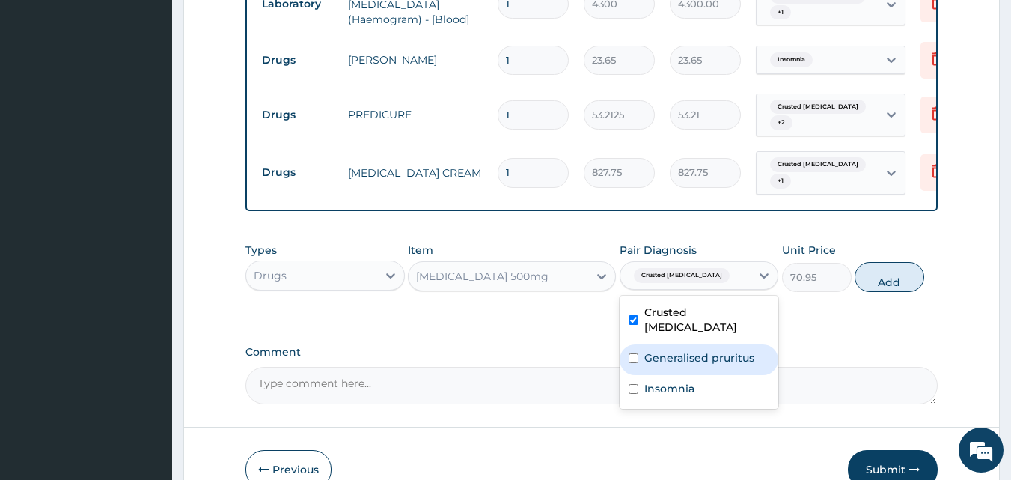
click at [694, 350] on label "Generalised pruritus" at bounding box center [699, 357] width 110 height 15
checkbox input "true"
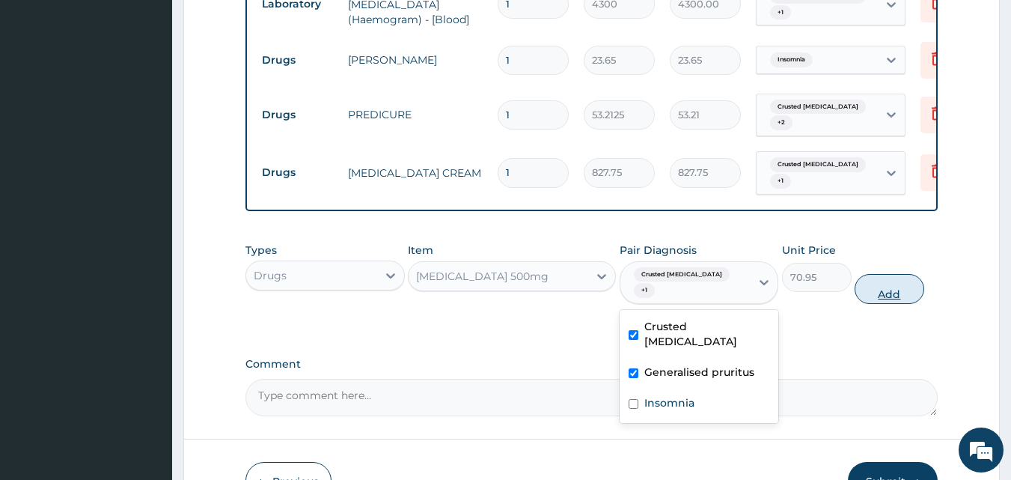
click at [871, 275] on button "Add" at bounding box center [890, 289] width 70 height 30
type input "0"
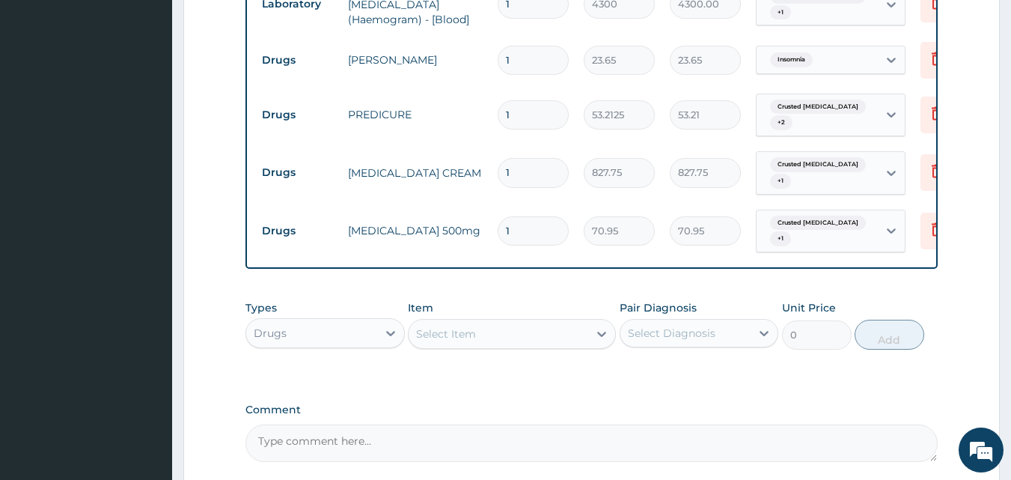
type input "2"
type input "141.90"
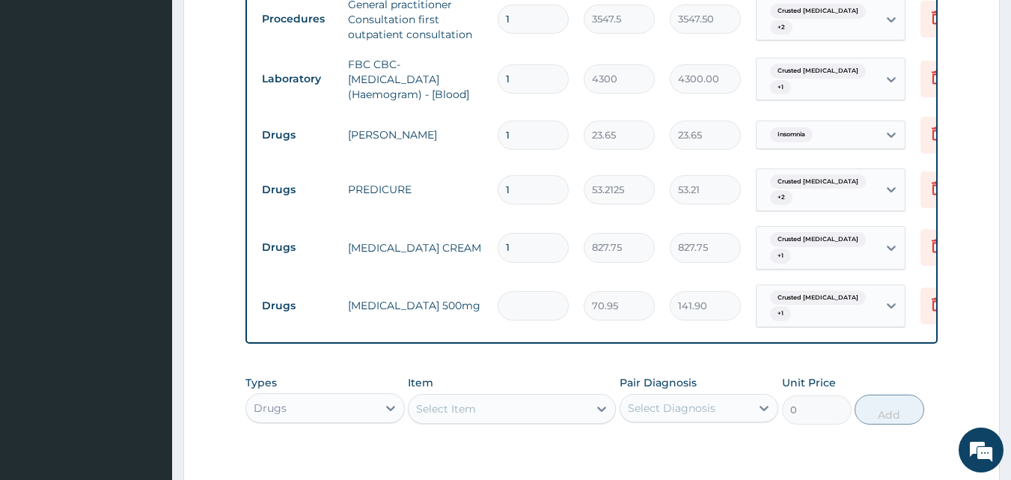
type input "0.00"
type input "2"
type input "141.90"
type input "0.00"
type input "1"
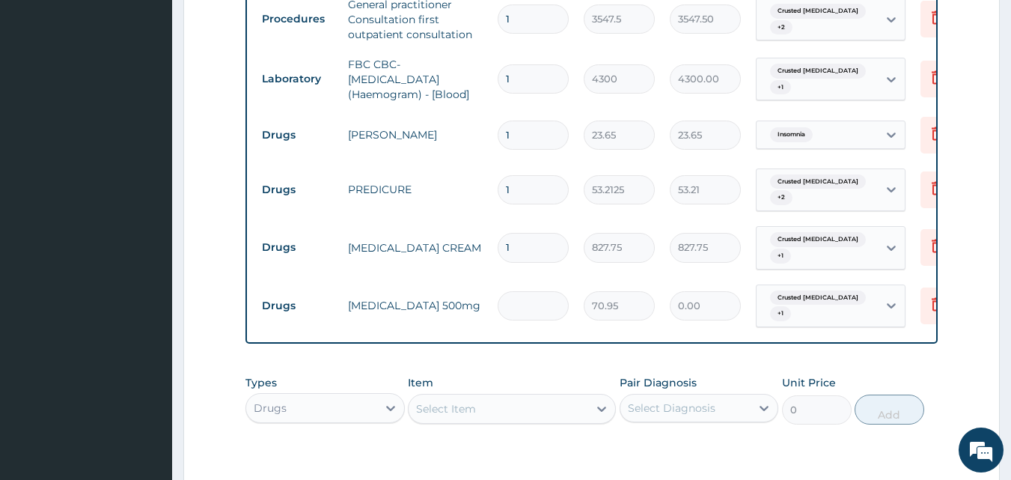
type input "70.95"
type input "15"
type input "1064.25"
type input "15"
click at [525, 188] on input "1" at bounding box center [533, 189] width 71 height 29
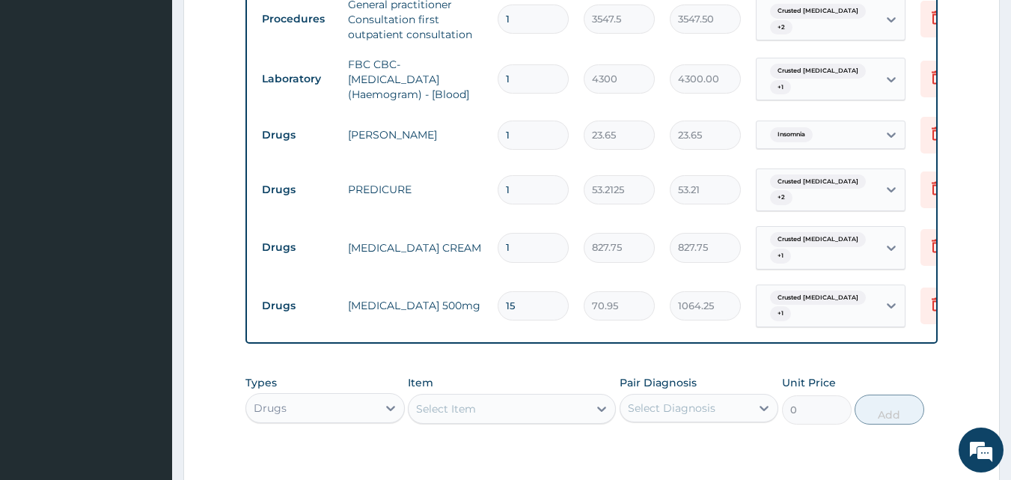
type input "14"
type input "744.98"
type input "14"
click at [523, 137] on input "1" at bounding box center [533, 134] width 71 height 29
type input "0.00"
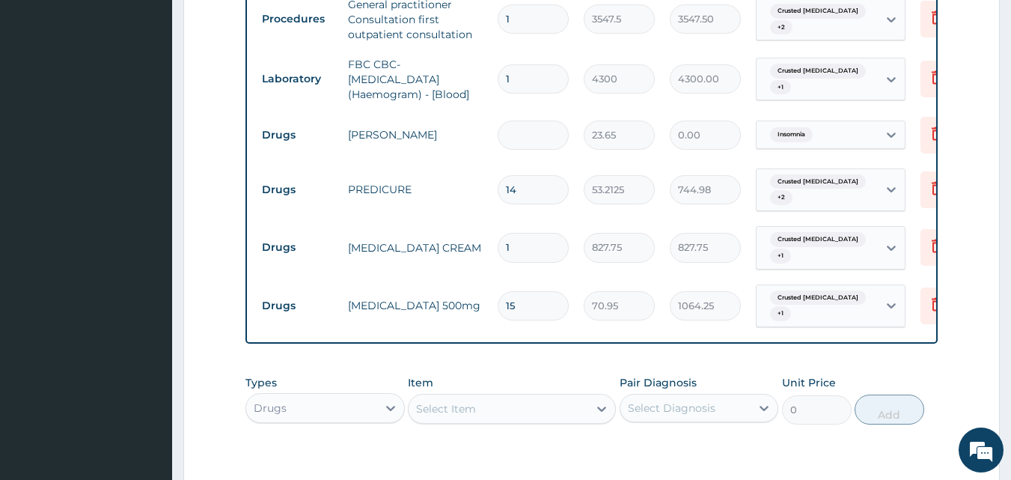
type input "3"
type input "70.95"
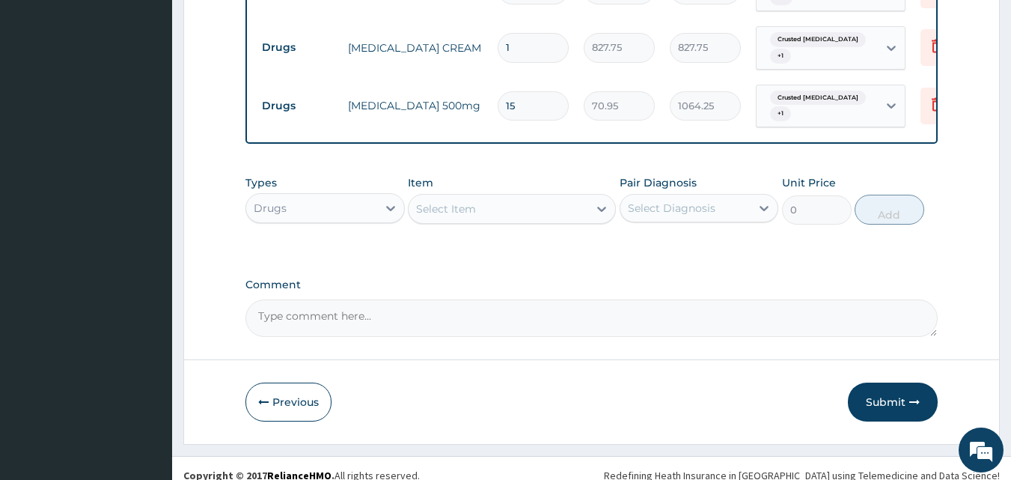
scroll to position [814, 0]
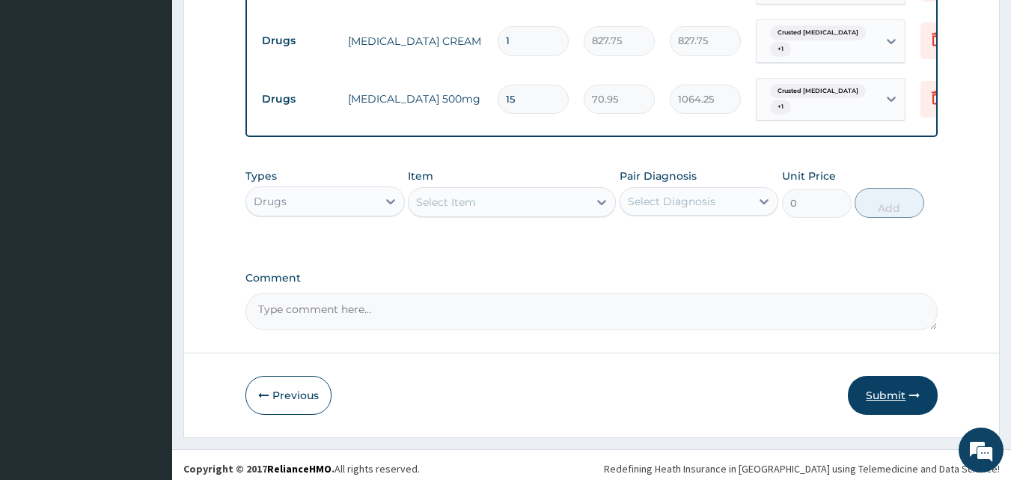
type input "3"
click at [885, 385] on button "Submit" at bounding box center [893, 395] width 90 height 39
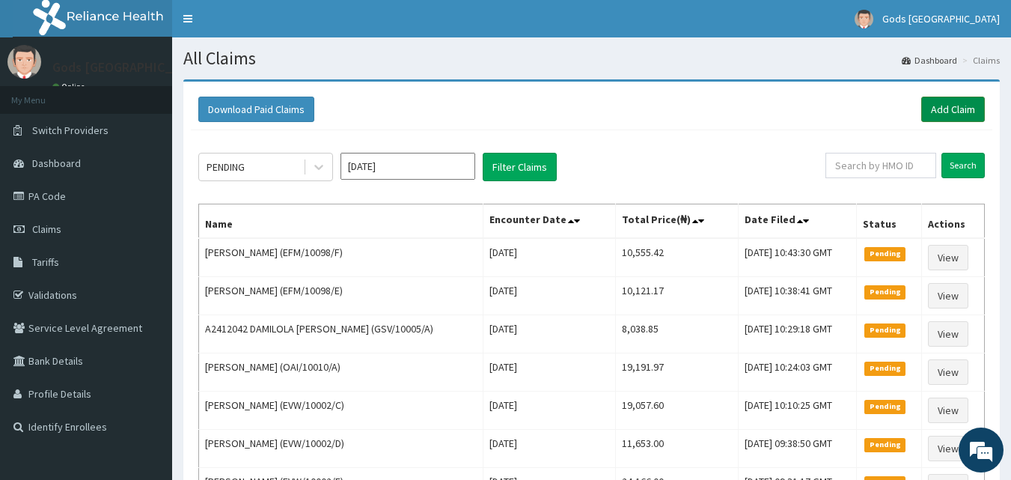
click at [962, 107] on link "Add Claim" at bounding box center [953, 109] width 64 height 25
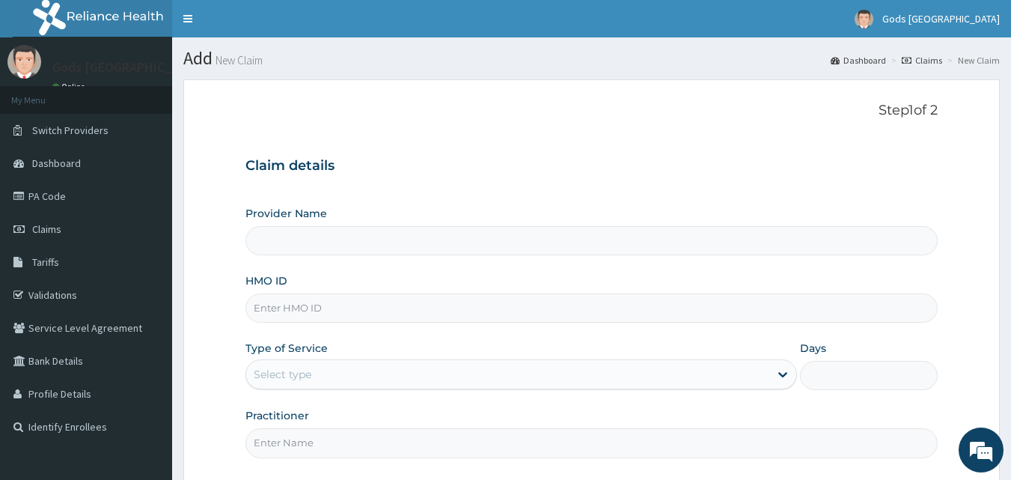
type input "Gods [GEOGRAPHIC_DATA]"
click at [343, 310] on input "EFM/10098/F" at bounding box center [591, 307] width 693 height 29
type input "EFM/10098/B"
click at [337, 377] on div "Select type" at bounding box center [507, 374] width 523 height 24
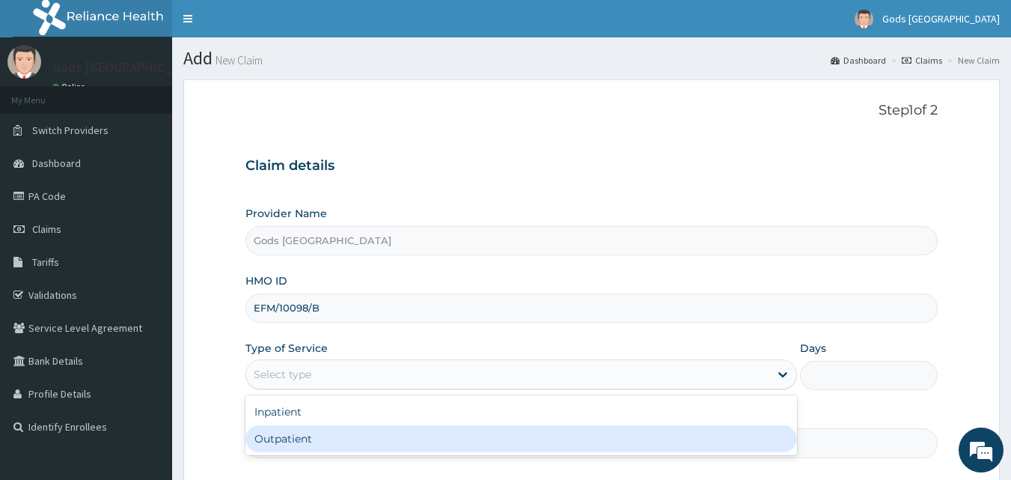
click at [350, 436] on div "Outpatient" at bounding box center [521, 438] width 552 height 27
type input "1"
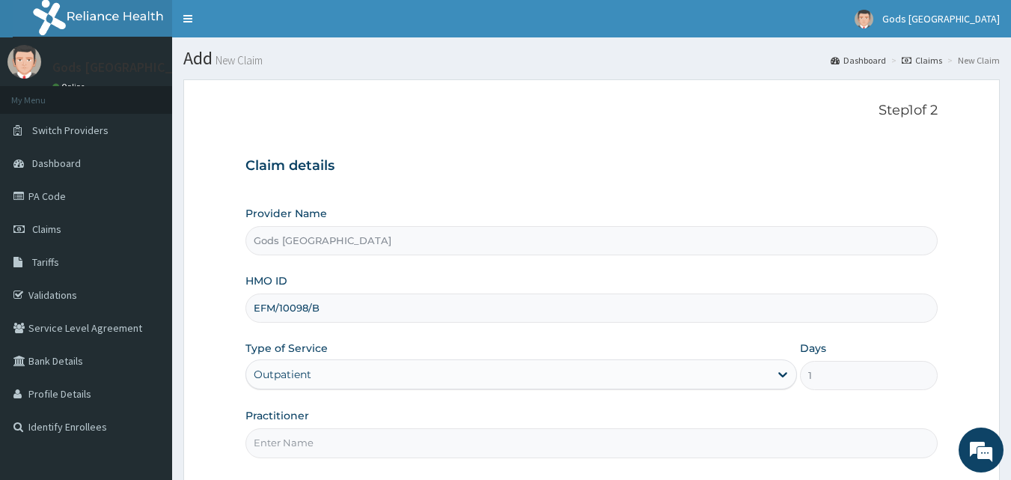
click at [396, 436] on input "Practitioner" at bounding box center [591, 442] width 693 height 29
type input "[PERSON_NAME]"
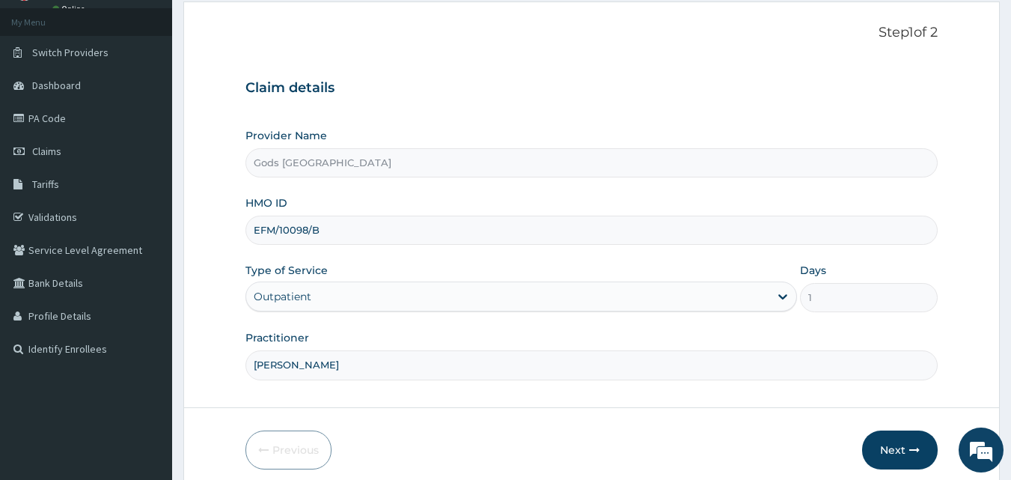
scroll to position [140, 0]
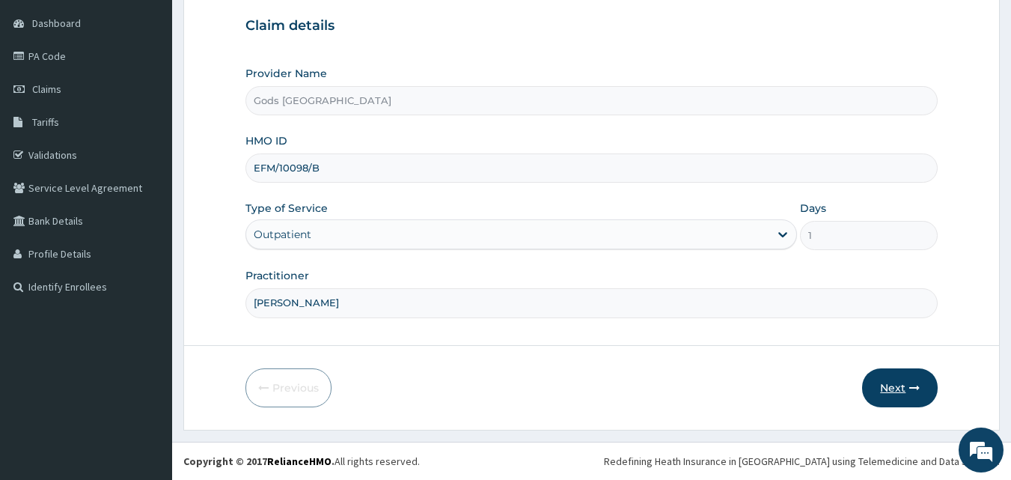
click at [900, 388] on button "Next" at bounding box center [900, 387] width 76 height 39
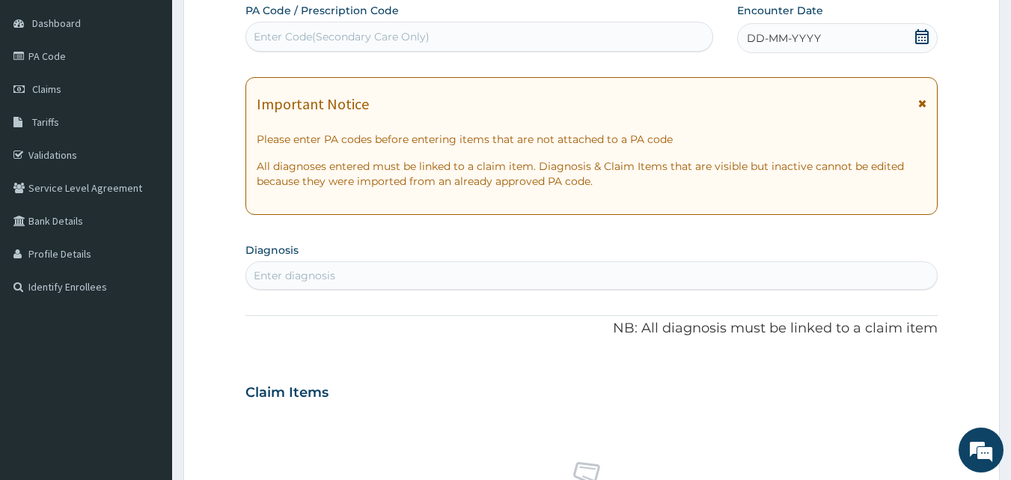
click at [929, 40] on icon at bounding box center [921, 36] width 13 height 15
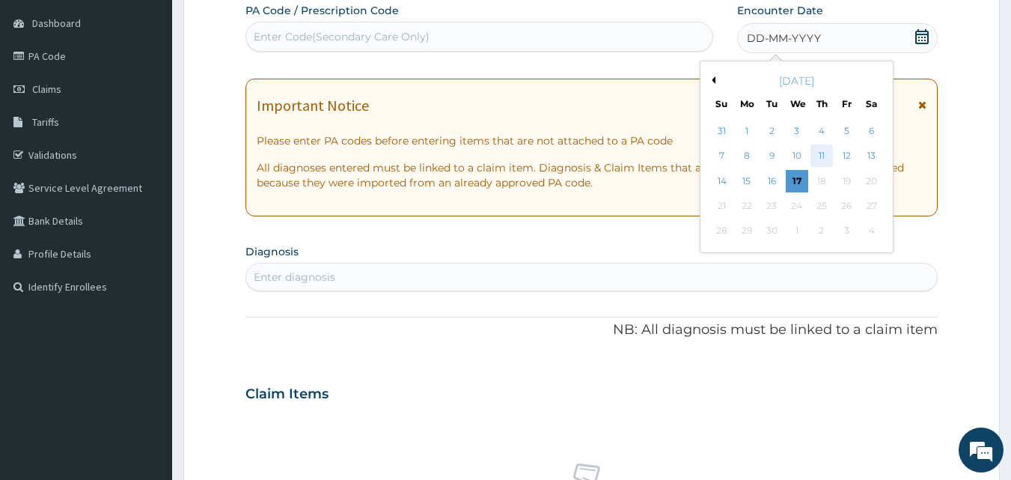
click at [830, 155] on div "11" at bounding box center [822, 156] width 22 height 22
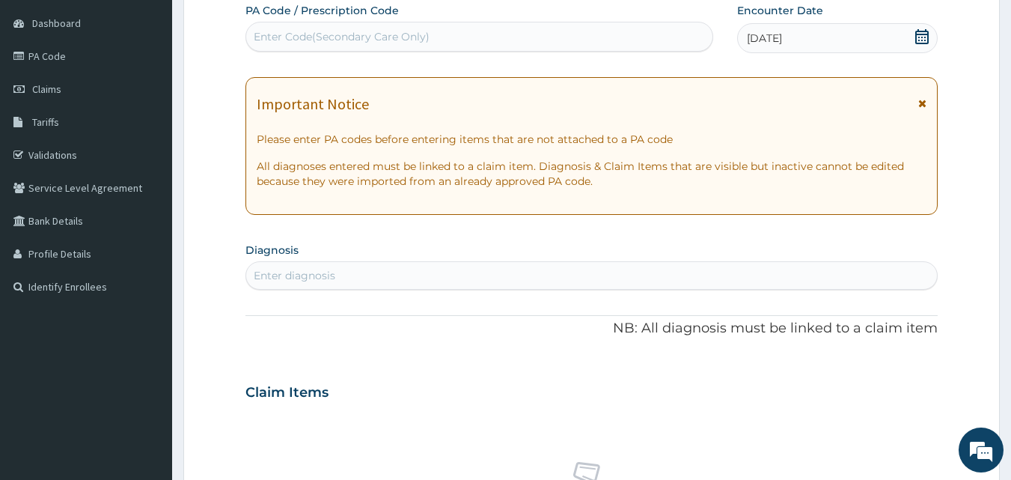
click at [321, 272] on div "Enter diagnosis" at bounding box center [295, 275] width 82 height 15
type input "[MEDICAL_DATA]"
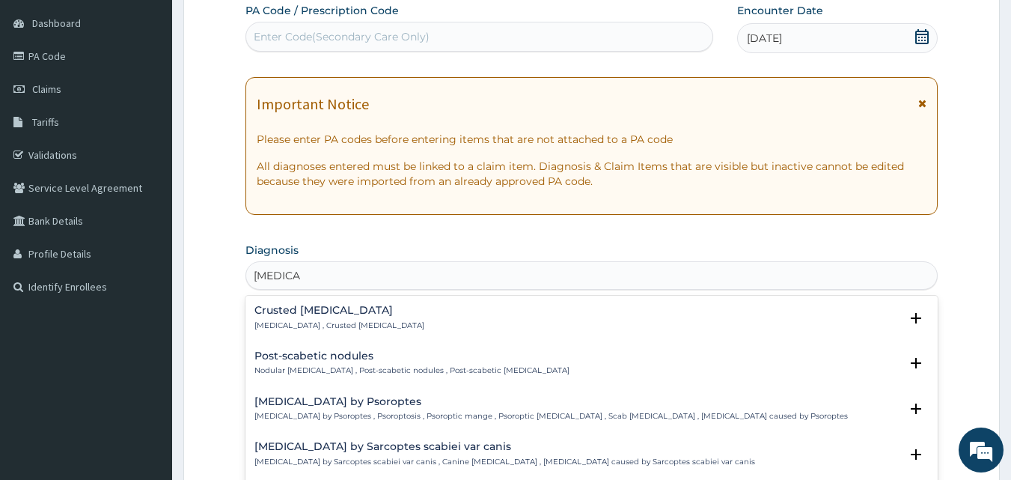
click at [309, 325] on p "[MEDICAL_DATA] , Crusted [MEDICAL_DATA]" at bounding box center [339, 325] width 170 height 10
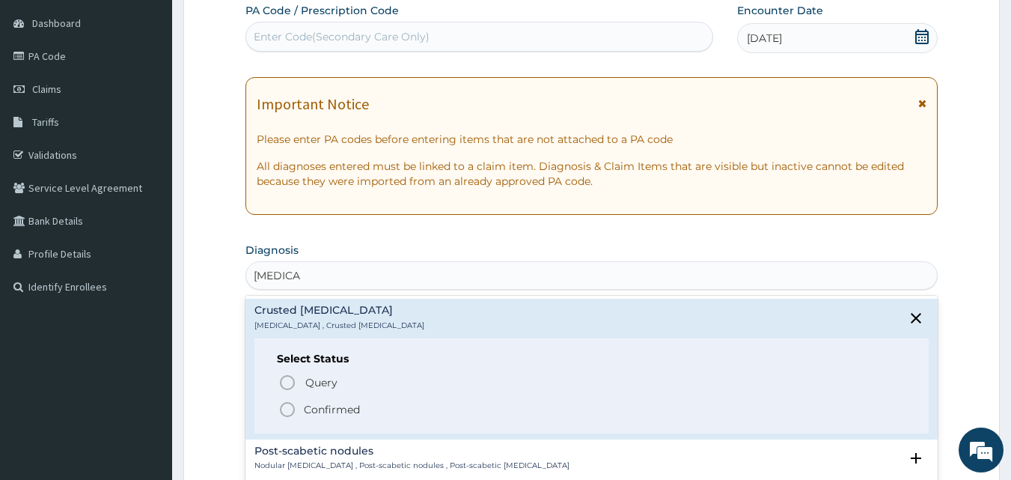
click at [340, 411] on p "Confirmed" at bounding box center [332, 409] width 56 height 15
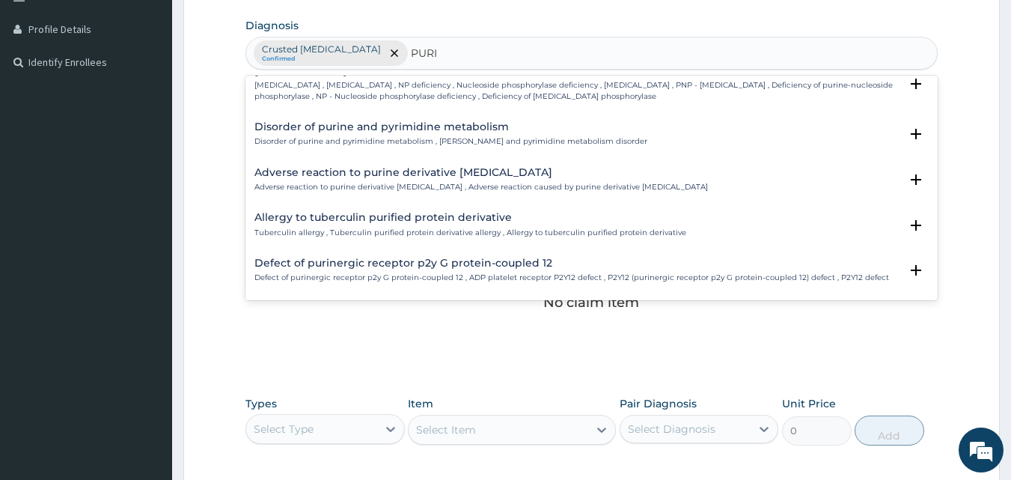
scroll to position [0, 0]
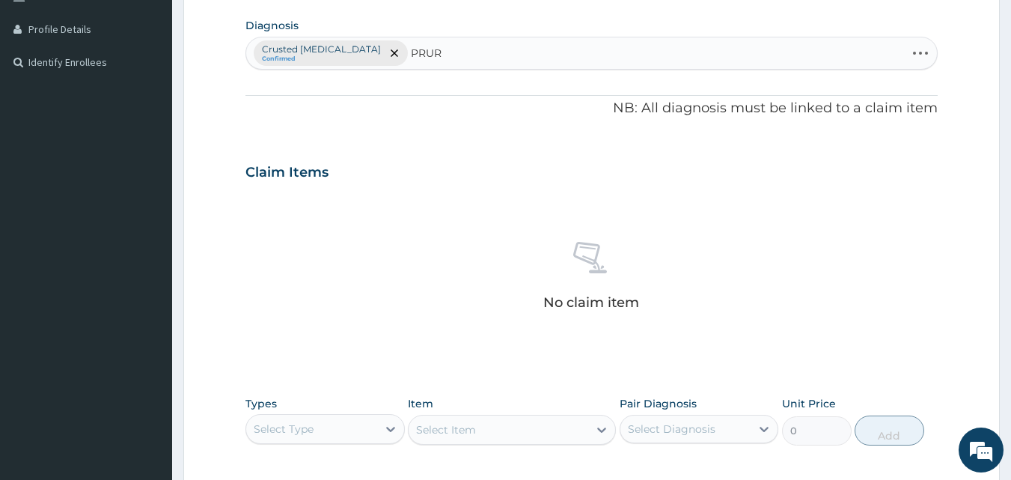
type input "PRURI"
click at [401, 52] on div "Crusted [MEDICAL_DATA] Confirmed PRURI PRURI" at bounding box center [576, 52] width 660 height 31
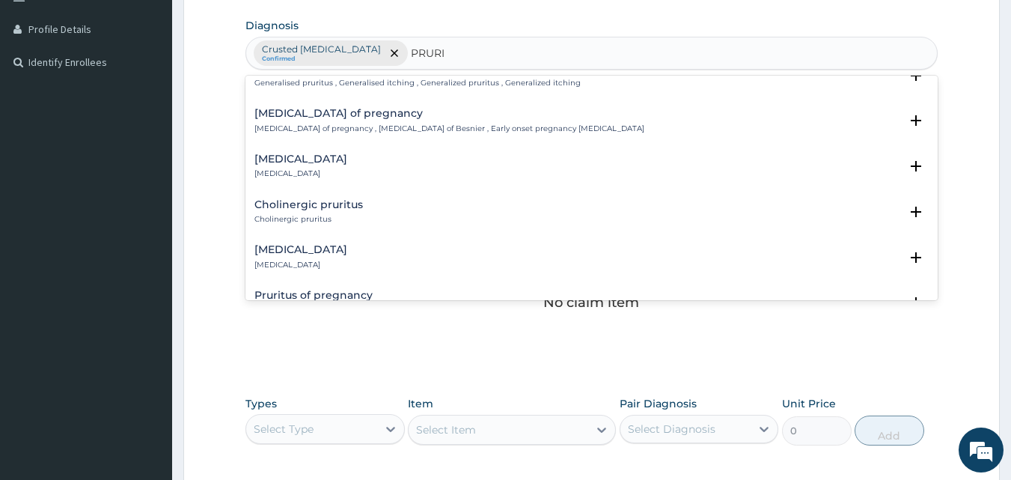
scroll to position [1048, 0]
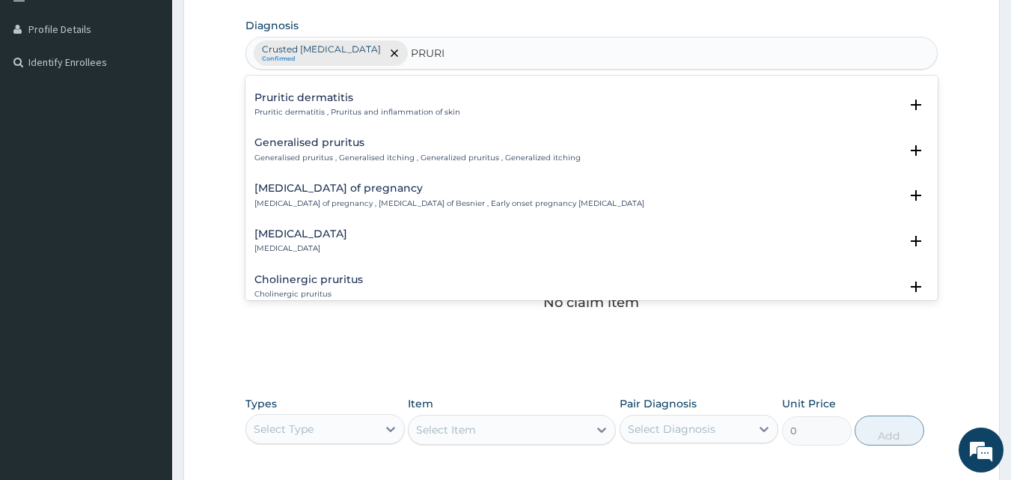
click at [323, 150] on div "Generalised pruritus Generalised pruritus , Generalised itching , Generalized p…" at bounding box center [417, 150] width 326 height 26
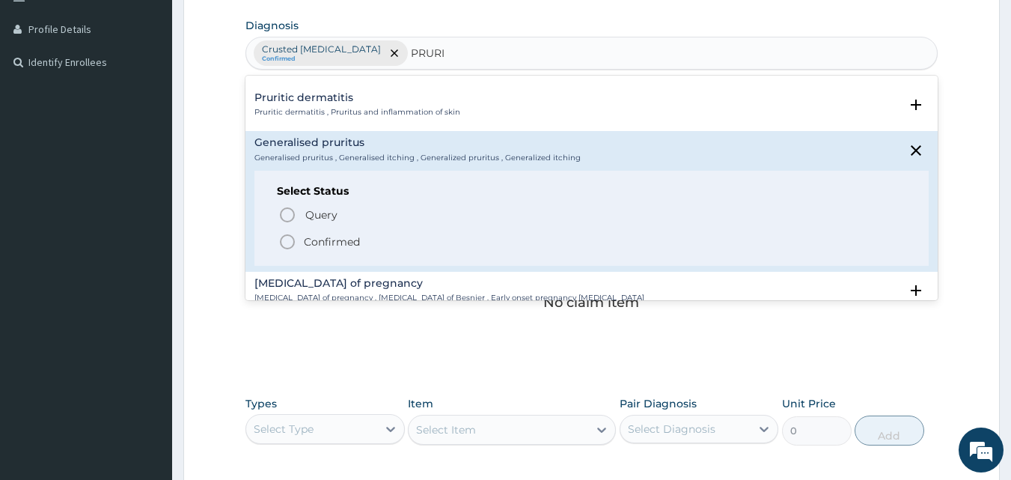
click at [355, 236] on p "Confirmed" at bounding box center [332, 241] width 56 height 15
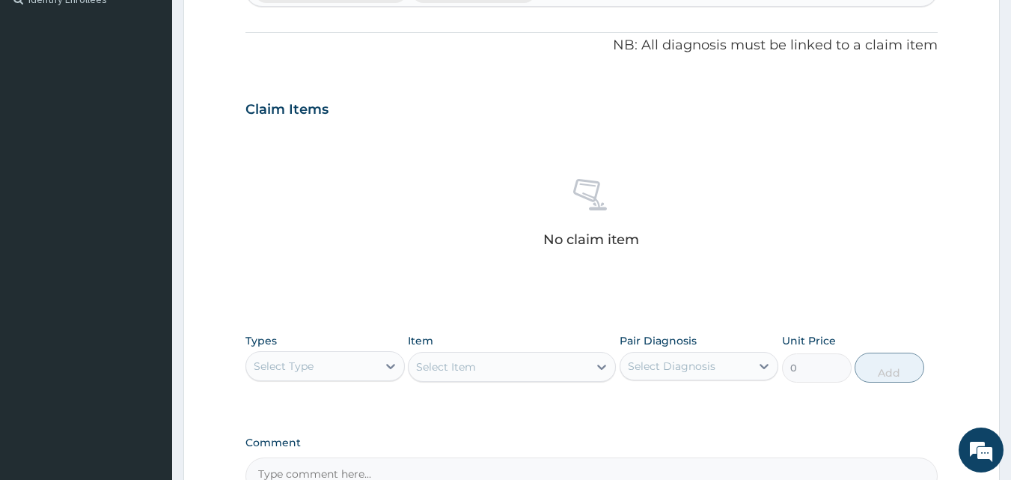
scroll to position [514, 0]
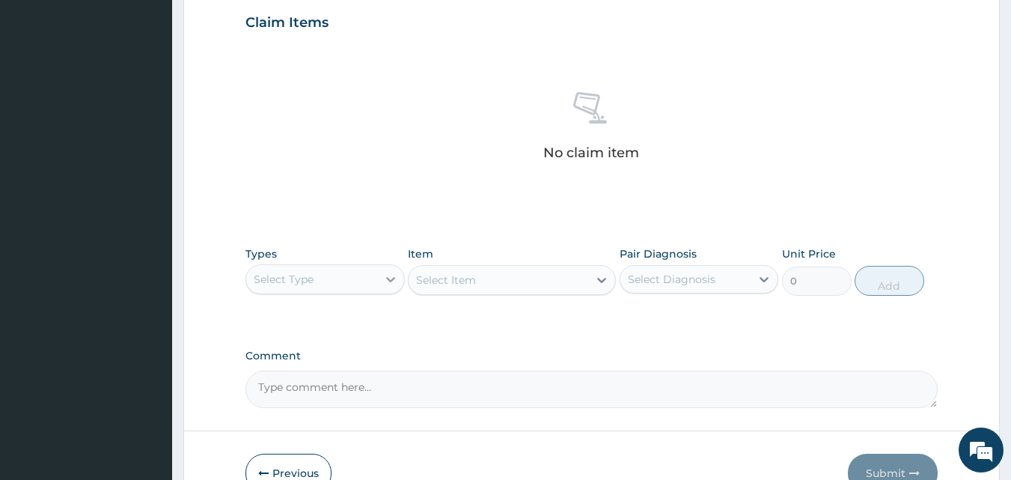
click at [377, 272] on div at bounding box center [390, 279] width 27 height 27
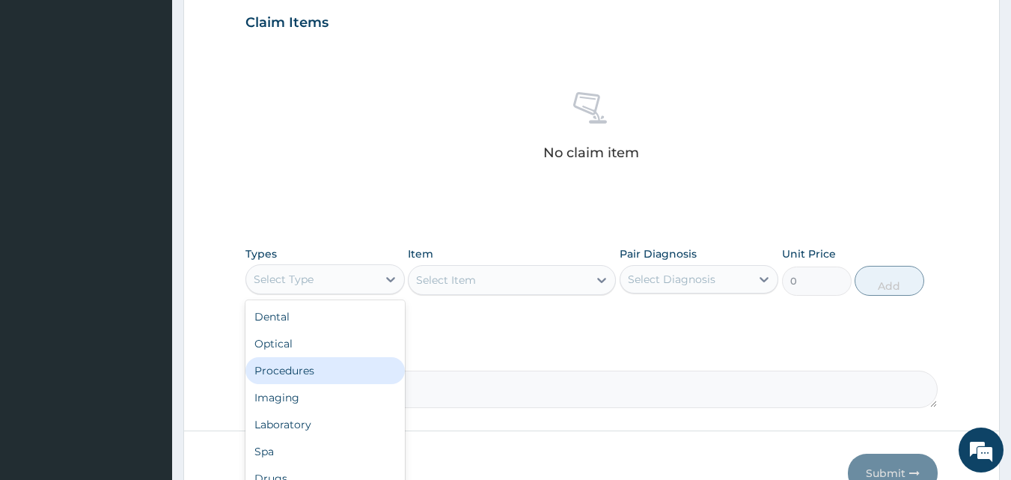
click at [327, 361] on div "Procedures" at bounding box center [324, 370] width 159 height 27
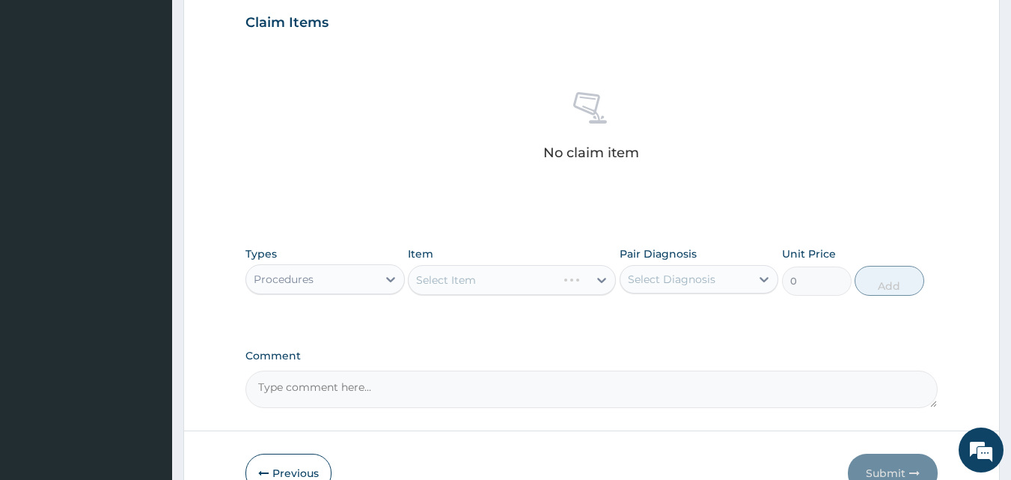
click at [545, 273] on div "Select Item" at bounding box center [512, 280] width 208 height 30
click at [546, 276] on div "Select Item" at bounding box center [512, 280] width 208 height 30
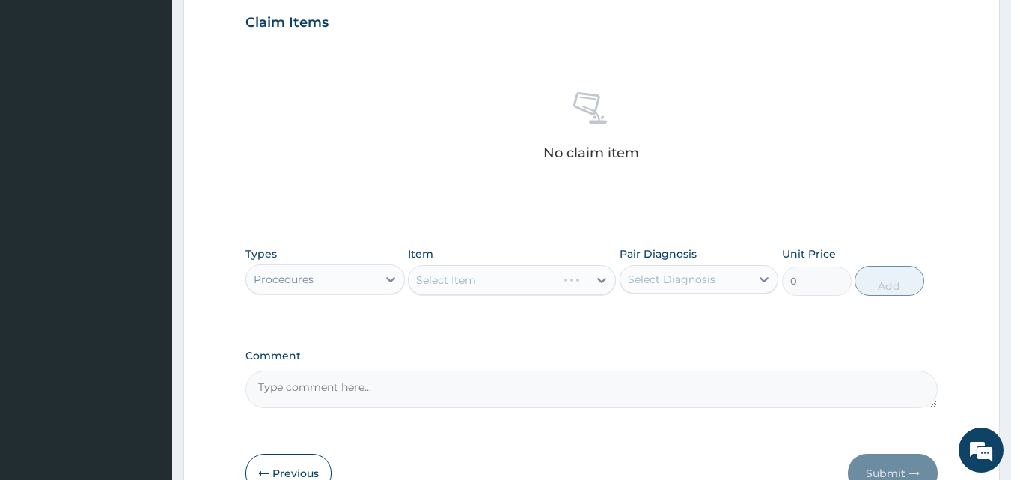
click at [546, 276] on div "Select Item" at bounding box center [512, 280] width 208 height 30
click at [531, 275] on div "Select Item" at bounding box center [499, 280] width 180 height 24
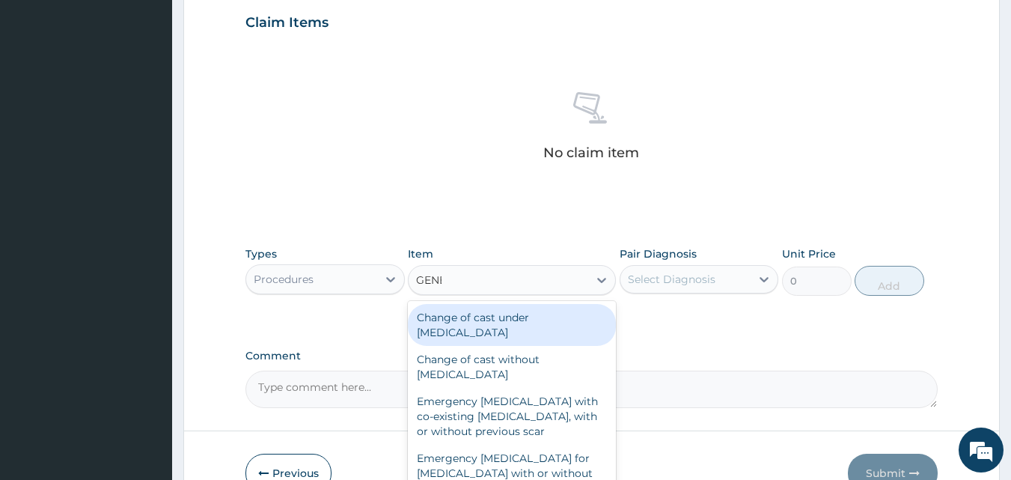
type input "GENER"
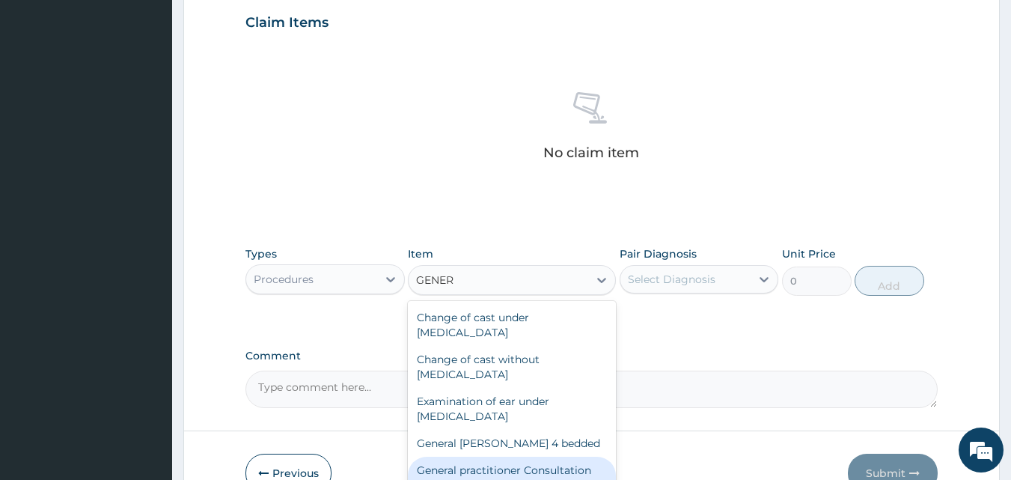
click at [442, 464] on div "General practitioner Consultation first outpatient consultation" at bounding box center [512, 478] width 208 height 42
type input "3547.5"
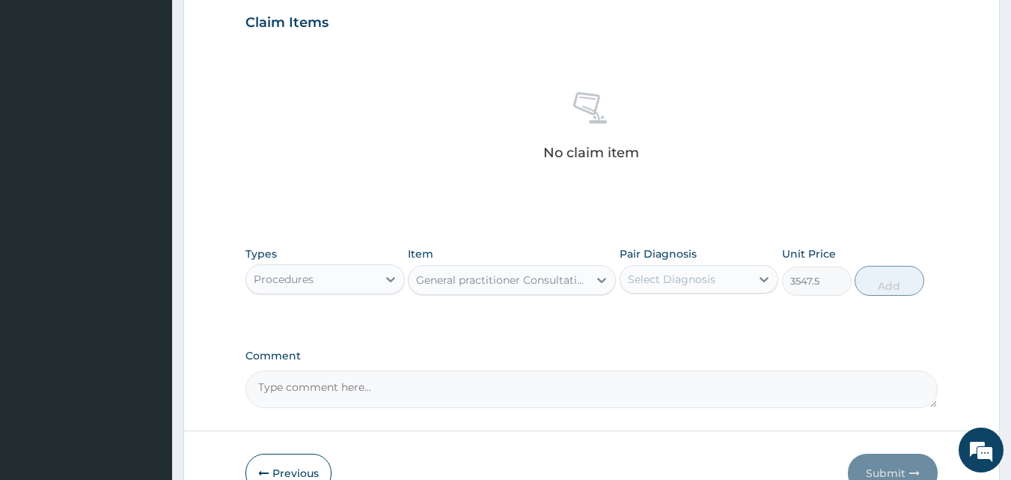
click at [665, 284] on div "Select Diagnosis" at bounding box center [672, 279] width 88 height 15
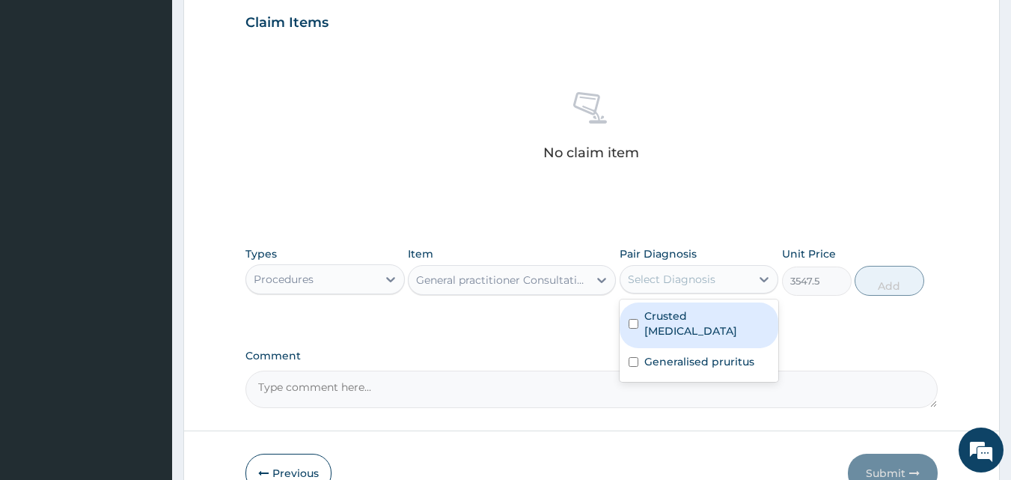
click at [647, 317] on label "Crusted [MEDICAL_DATA]" at bounding box center [707, 323] width 126 height 30
checkbox input "true"
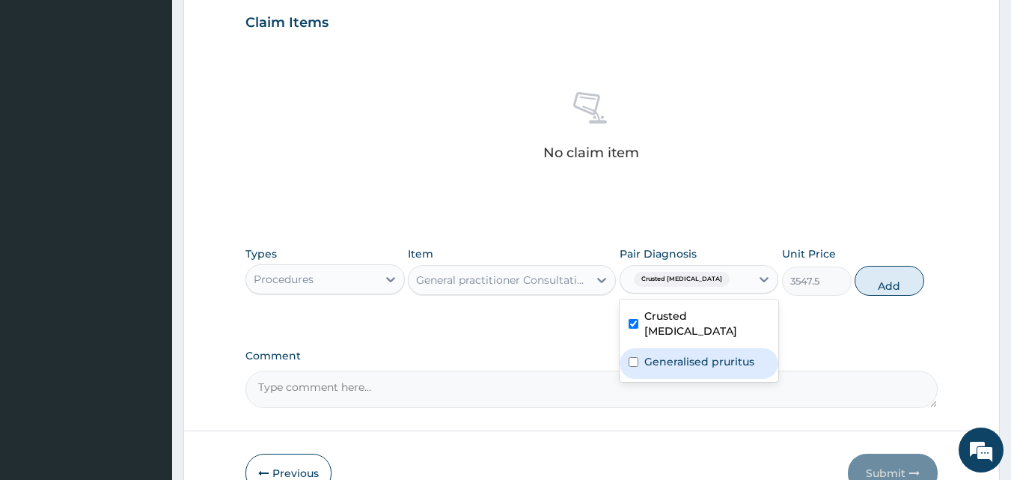
click at [663, 354] on label "Generalised pruritus" at bounding box center [699, 361] width 110 height 15
checkbox input "true"
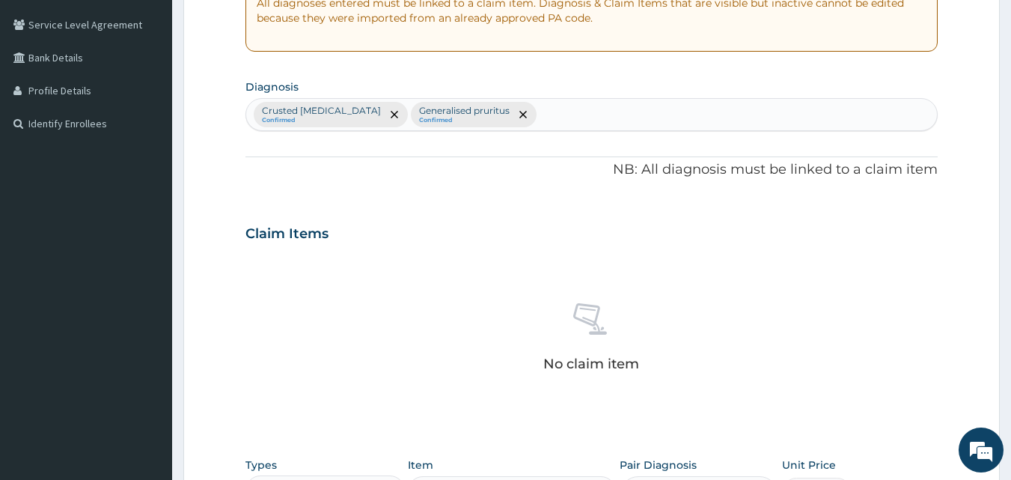
scroll to position [290, 0]
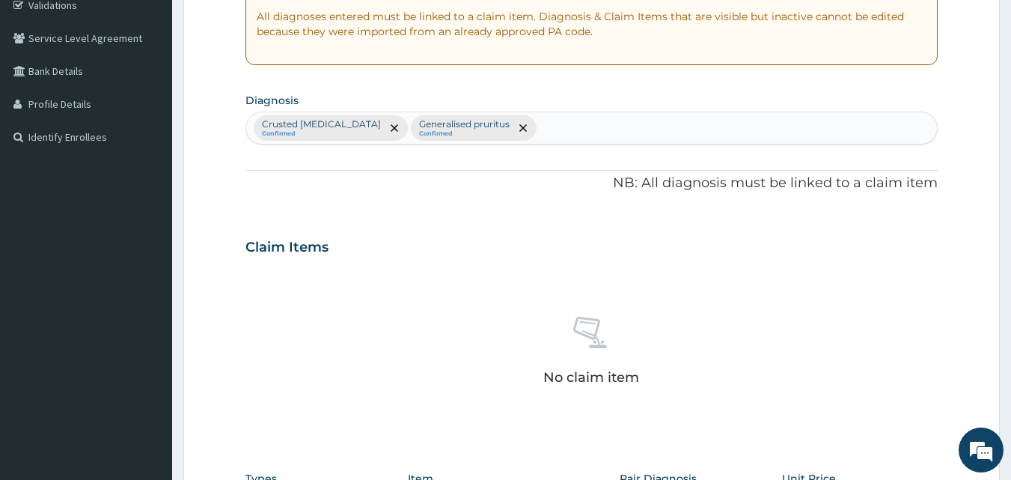
click at [547, 122] on div "Crusted [MEDICAL_DATA] Confirmed Generalised pruritus Confirmed" at bounding box center [592, 127] width 692 height 31
type input "INSOM"
click at [534, 128] on div "Crusted [MEDICAL_DATA] Confirmed Generalised pruritus Confirmed" at bounding box center [592, 127] width 692 height 31
type input "INSO"
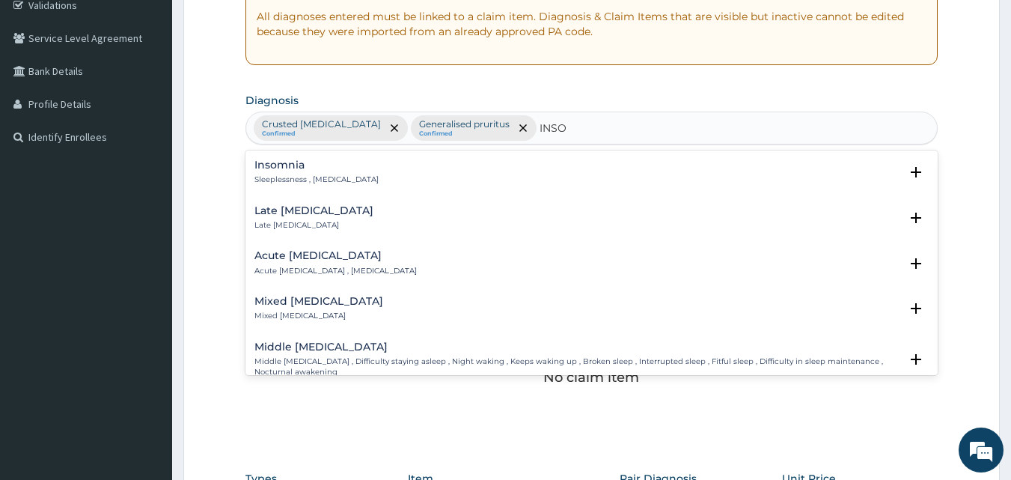
click at [406, 165] on div "[MEDICAL_DATA] Sleeplessness , [MEDICAL_DATA]" at bounding box center [591, 172] width 675 height 26
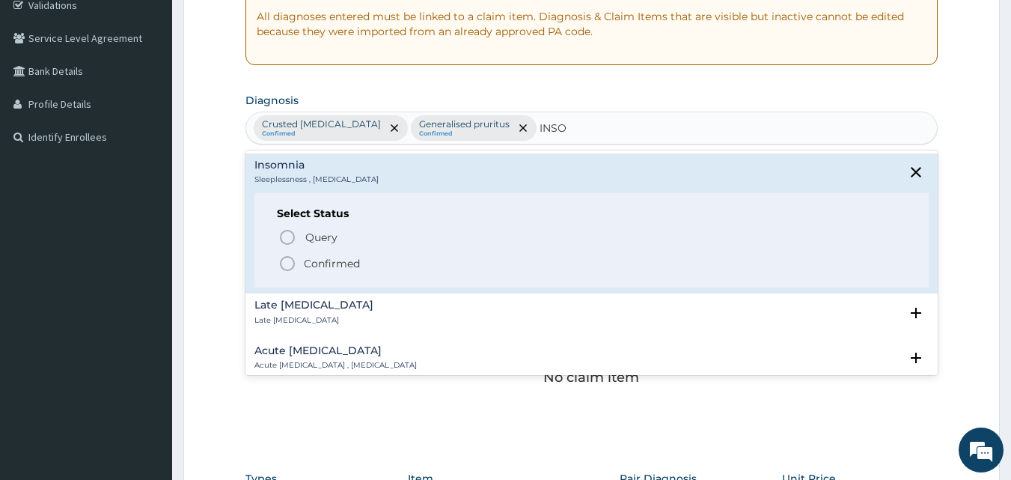
click at [341, 272] on span "Confirmed" at bounding box center [592, 263] width 629 height 18
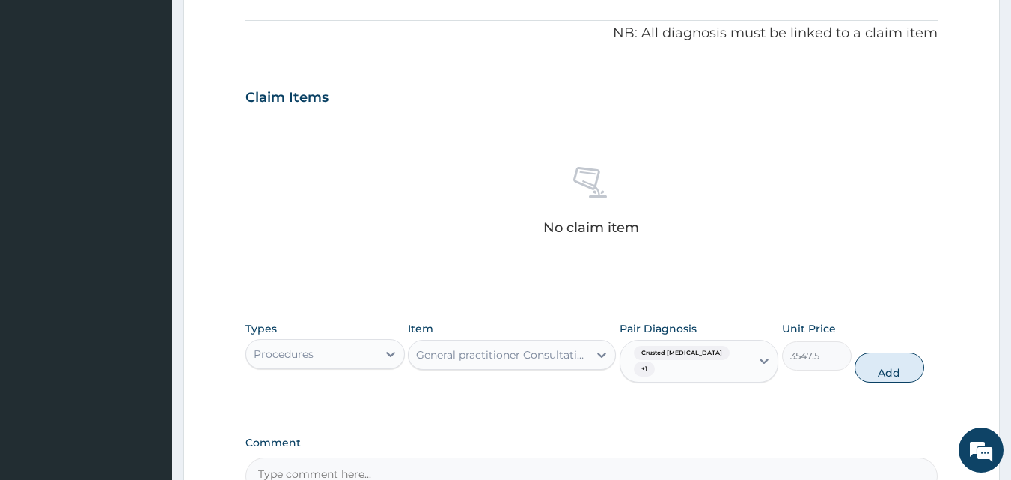
scroll to position [514, 0]
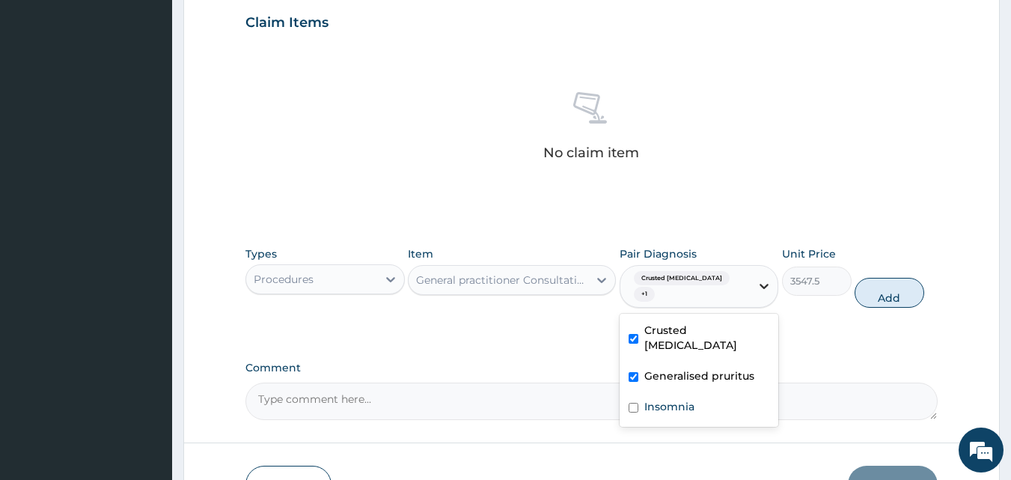
click at [755, 276] on div at bounding box center [764, 285] width 27 height 27
click at [654, 399] on label "Insomnia" at bounding box center [669, 406] width 50 height 15
checkbox input "true"
click at [893, 281] on button "Add" at bounding box center [890, 293] width 70 height 30
type input "0"
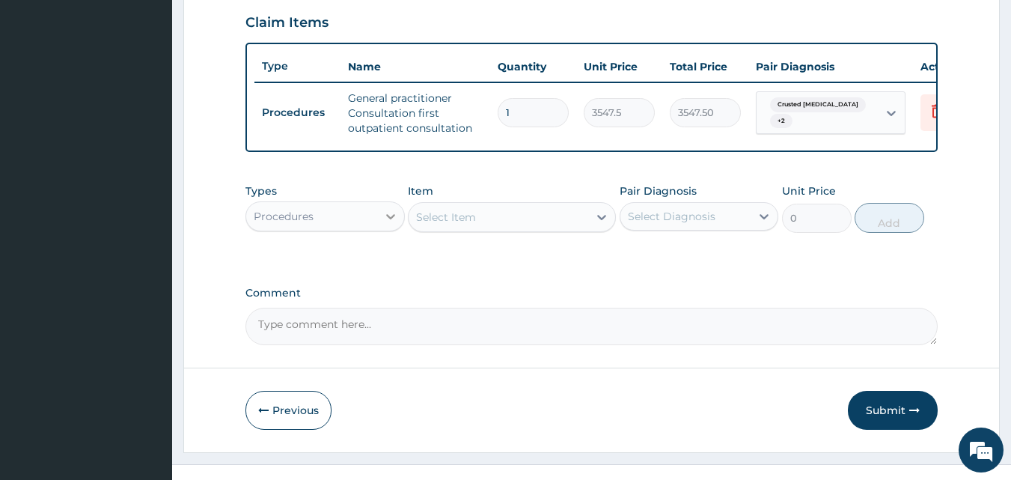
click at [380, 225] on div at bounding box center [390, 216] width 27 height 27
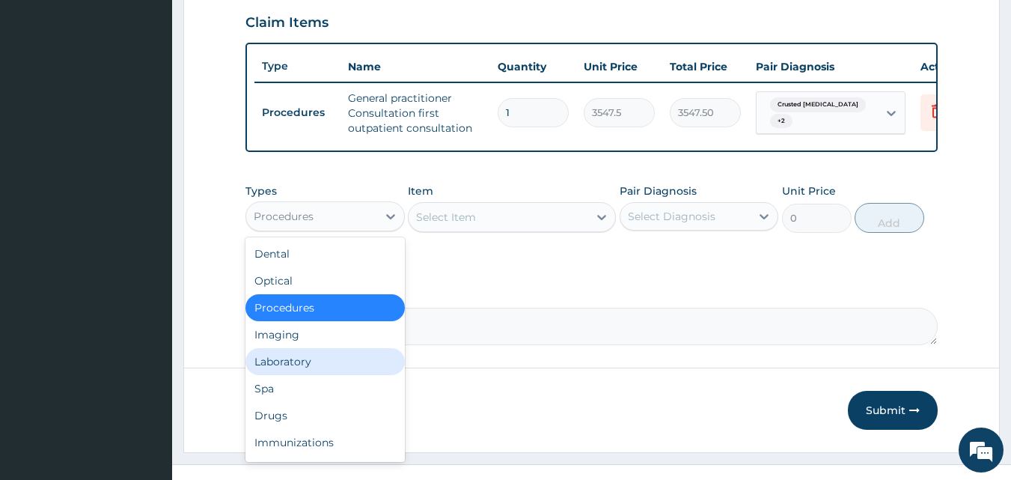
drag, startPoint x: 270, startPoint y: 376, endPoint x: 518, endPoint y: 248, distance: 279.2
click at [272, 375] on div "Laboratory" at bounding box center [324, 361] width 159 height 27
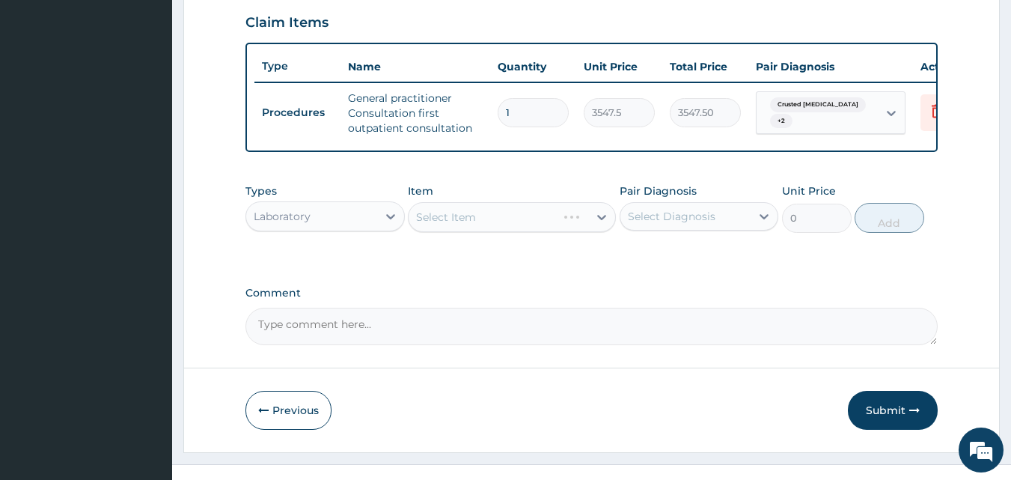
click at [567, 224] on div "Select Item" at bounding box center [512, 217] width 208 height 30
click at [567, 225] on div "Select Item" at bounding box center [512, 217] width 208 height 30
click at [567, 229] on div "Select Item" at bounding box center [499, 217] width 180 height 24
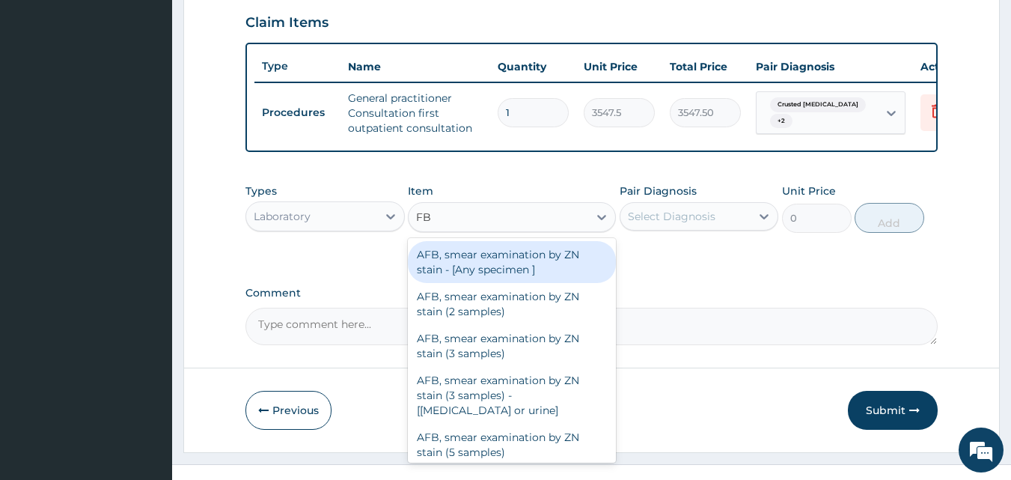
type input "FBC"
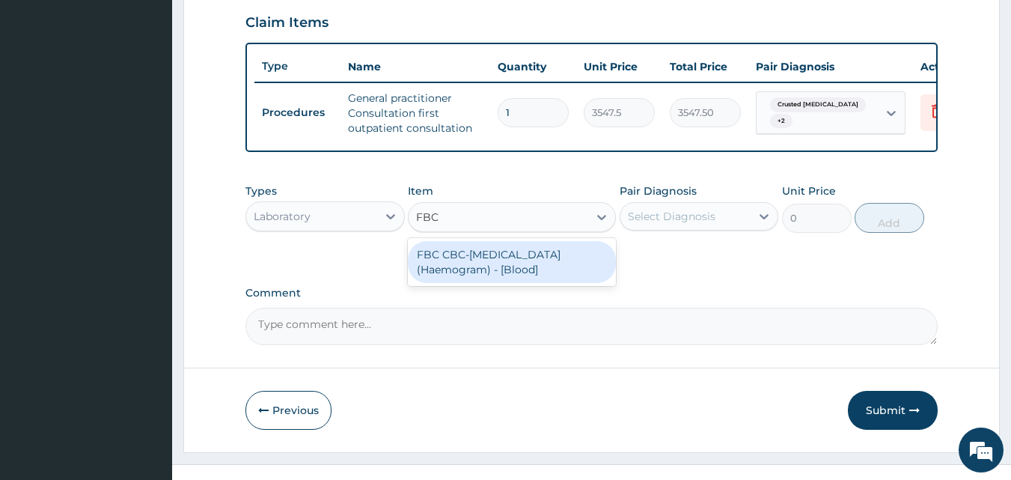
click at [551, 273] on div "FBC CBC-[MEDICAL_DATA] (Haemogram) - [Blood]" at bounding box center [512, 262] width 208 height 42
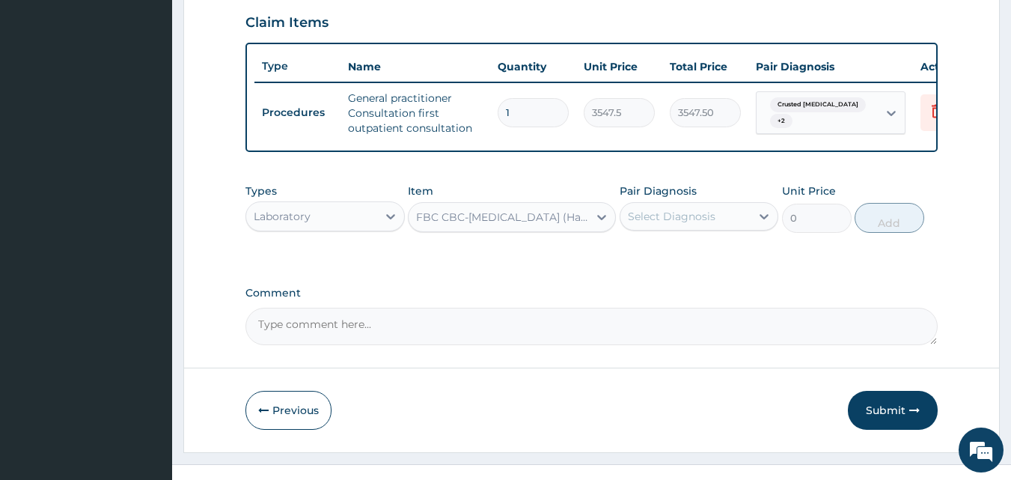
type input "4300"
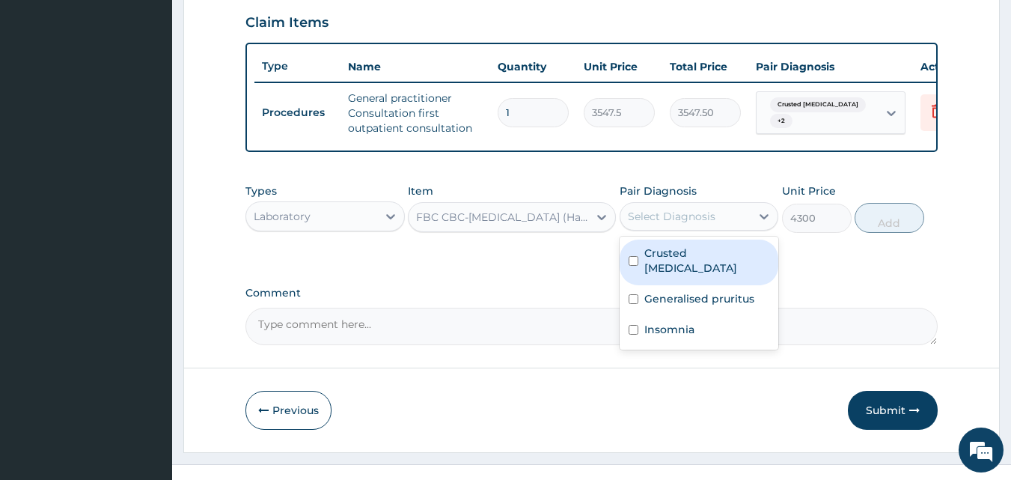
click at [653, 224] on div "Select Diagnosis" at bounding box center [672, 216] width 88 height 15
click at [663, 270] on label "Crusted [MEDICAL_DATA]" at bounding box center [707, 260] width 126 height 30
checkbox input "true"
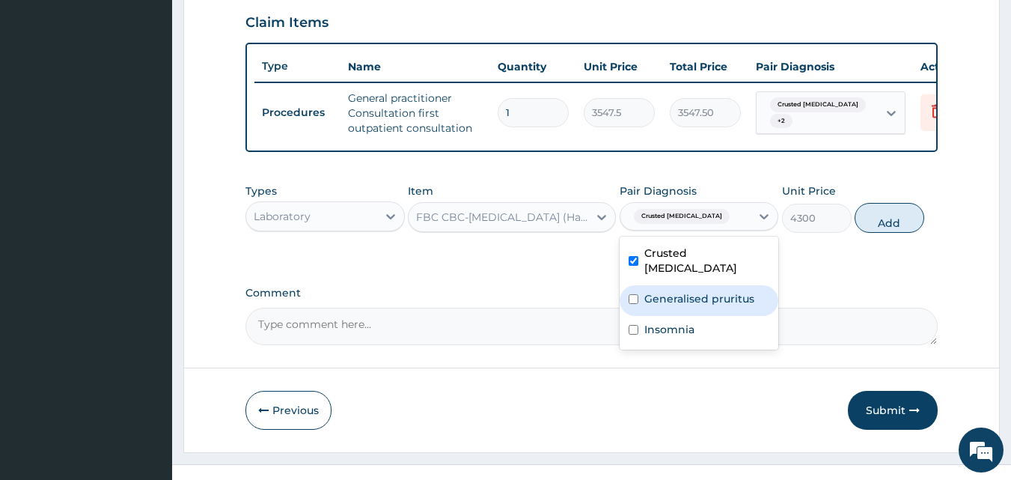
click at [661, 291] on label "Generalised pruritus" at bounding box center [699, 298] width 110 height 15
checkbox input "true"
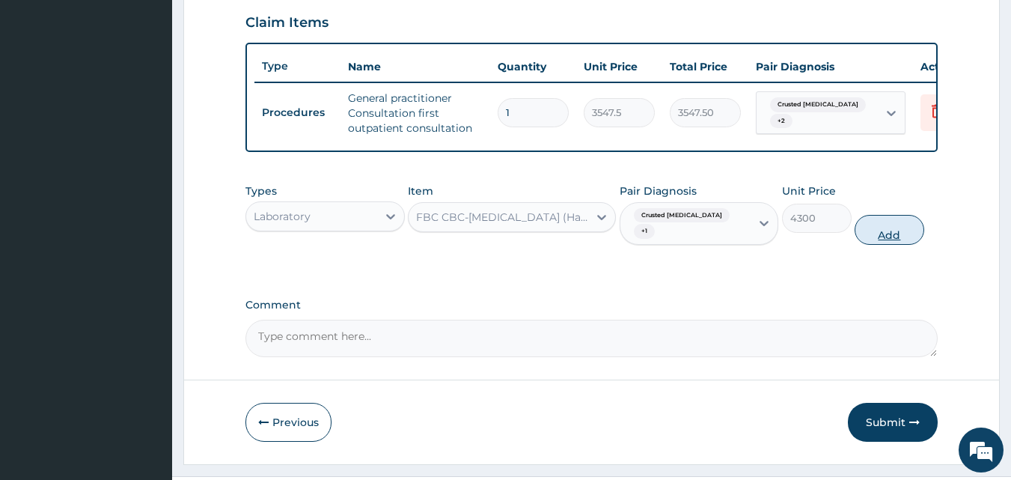
click at [887, 230] on button "Add" at bounding box center [890, 230] width 70 height 30
type input "0"
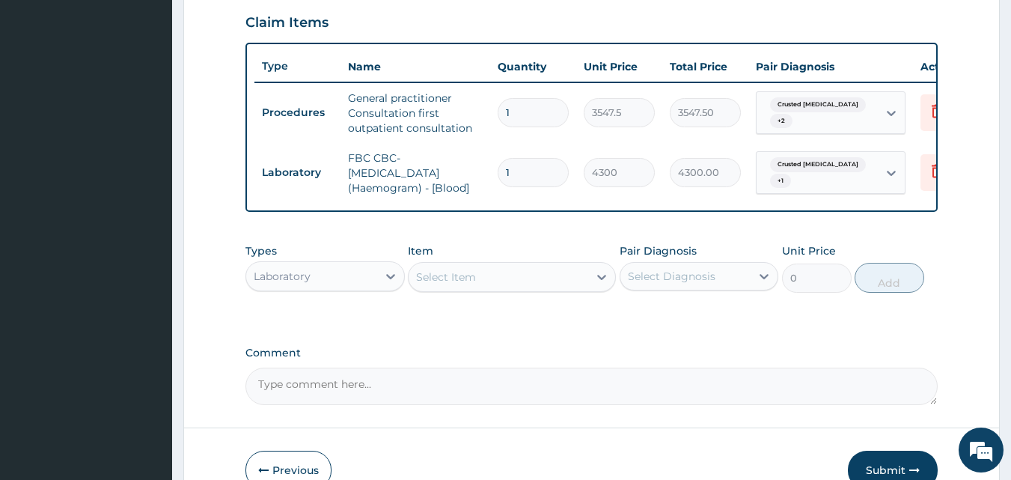
click at [568, 285] on div "Select Item" at bounding box center [499, 277] width 180 height 24
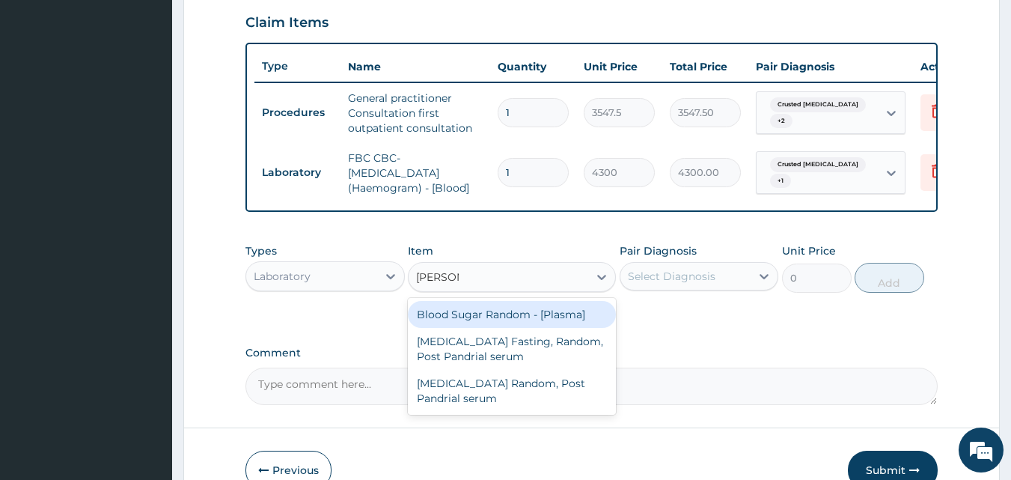
type input "RANDOM"
click at [561, 318] on div "Blood Sugar Random - [Plasma]" at bounding box center [512, 314] width 208 height 27
type input "1290"
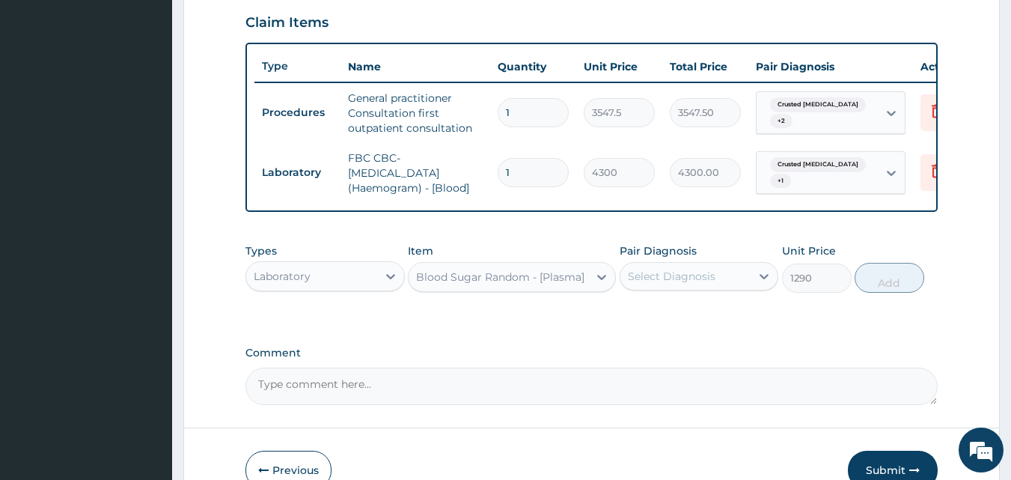
click at [669, 269] on div "Pair Diagnosis Select Diagnosis" at bounding box center [699, 267] width 159 height 49
click at [671, 281] on div "Select Diagnosis" at bounding box center [672, 276] width 88 height 15
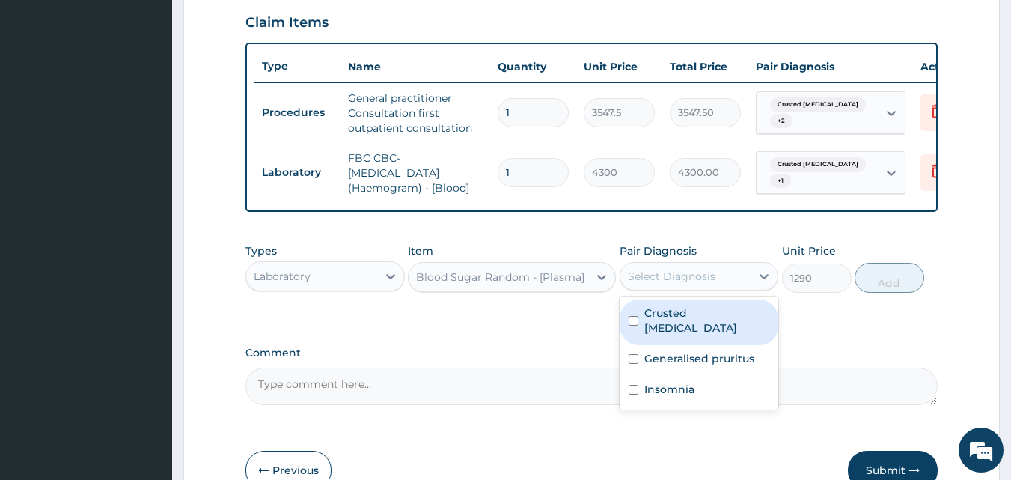
click at [662, 320] on label "Crusted [MEDICAL_DATA]" at bounding box center [707, 320] width 126 height 30
checkbox input "true"
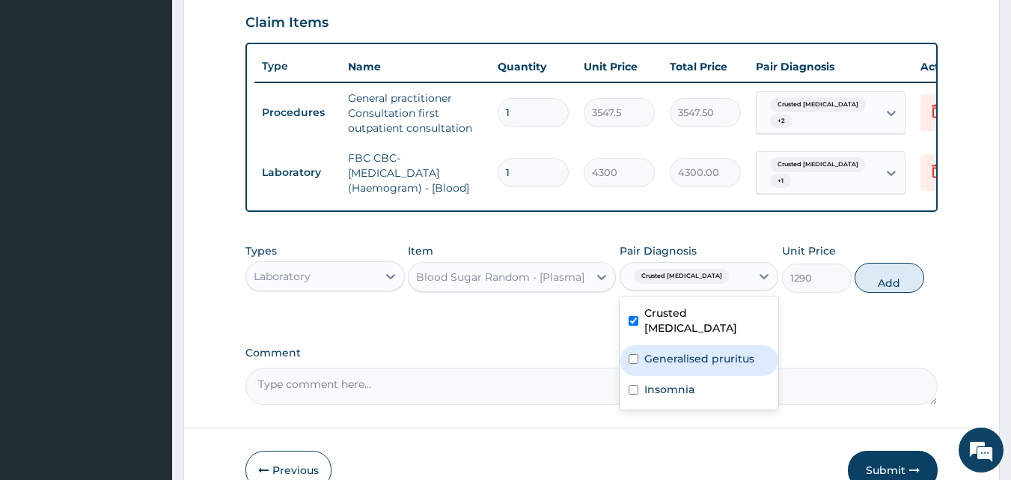
click at [665, 351] on label "Generalised pruritus" at bounding box center [699, 358] width 110 height 15
checkbox input "true"
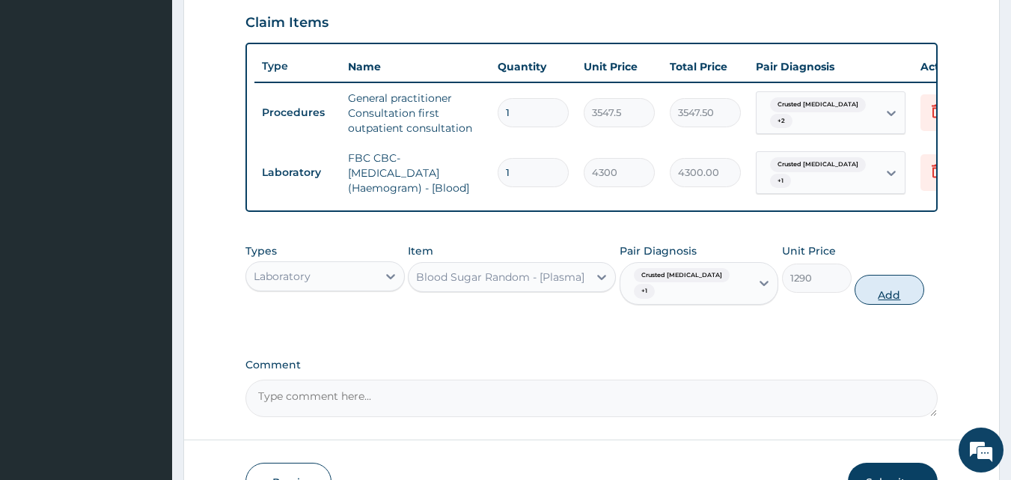
click at [907, 286] on button "Add" at bounding box center [890, 290] width 70 height 30
type input "0"
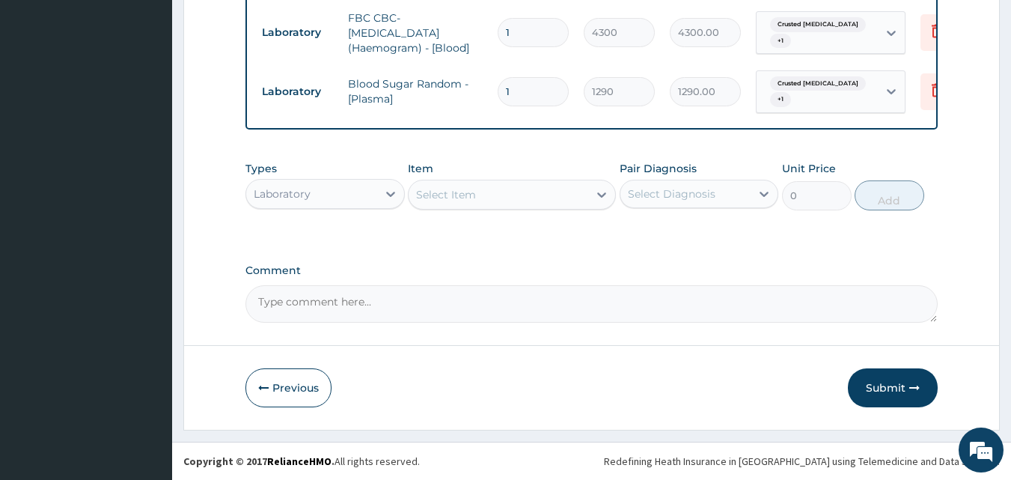
scroll to position [659, 0]
click at [293, 186] on div "Laboratory" at bounding box center [282, 193] width 57 height 15
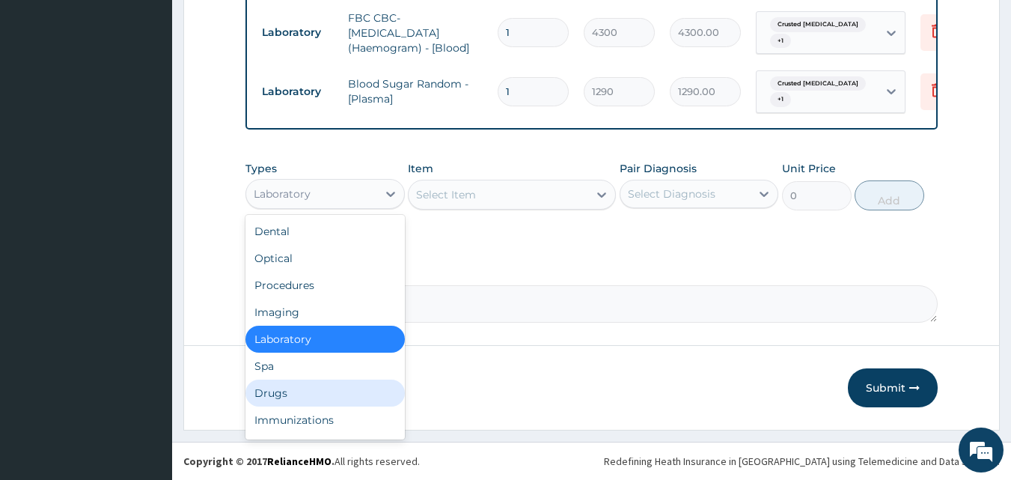
click at [278, 392] on div "Drugs" at bounding box center [324, 392] width 159 height 27
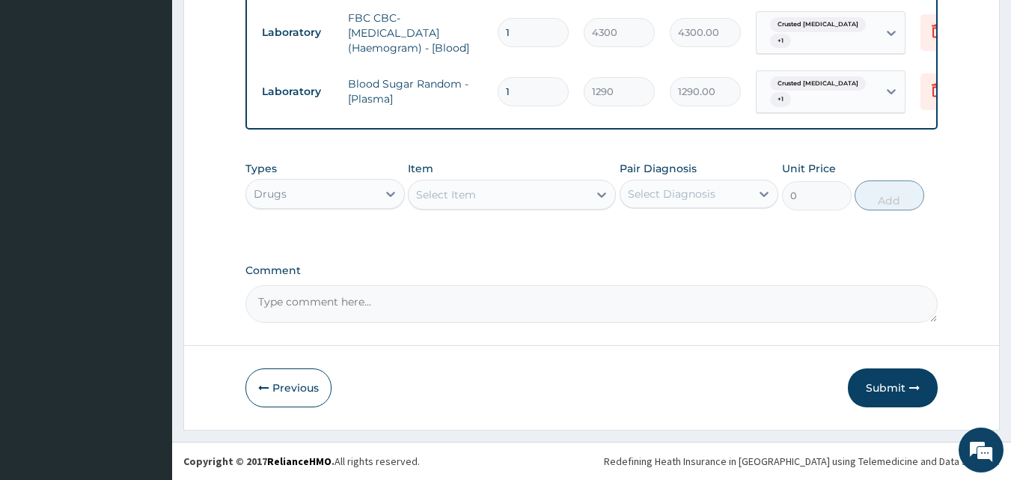
click at [523, 187] on div "Select Item" at bounding box center [499, 195] width 180 height 24
type input "PIRIT"
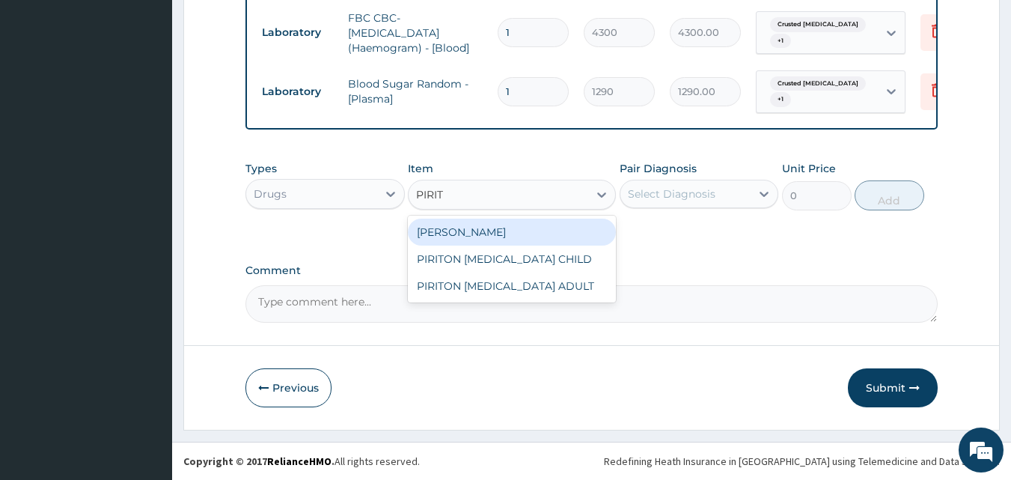
click at [511, 226] on div "[PERSON_NAME]" at bounding box center [512, 232] width 208 height 27
type input "23.65"
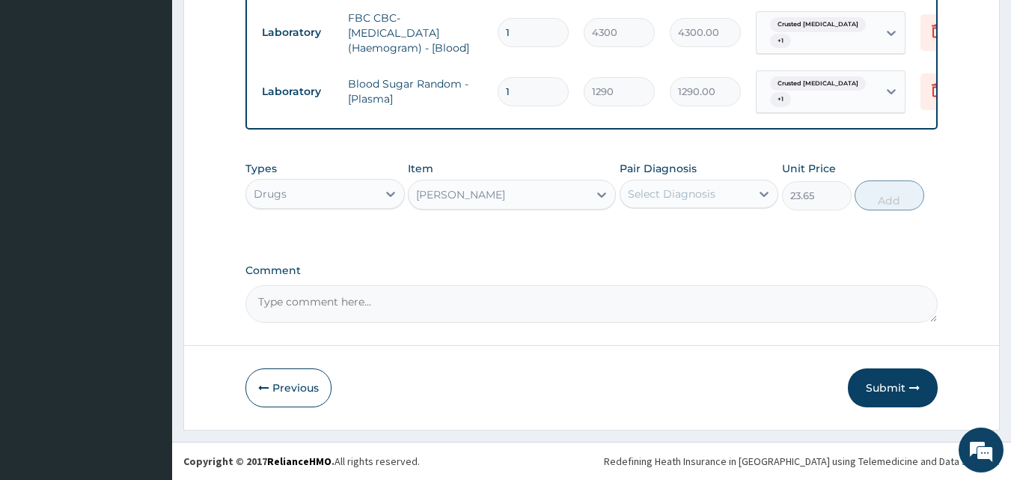
click at [662, 196] on div "Select Diagnosis" at bounding box center [672, 193] width 88 height 15
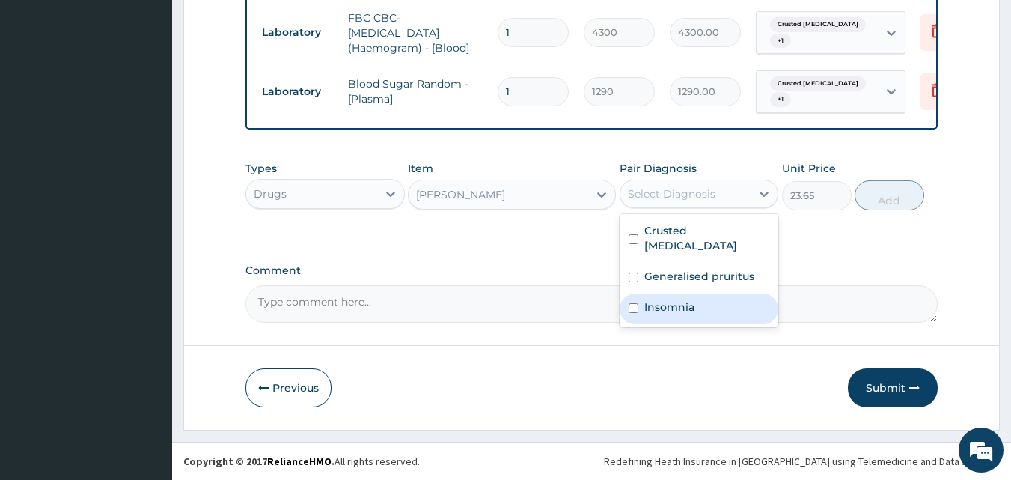
drag, startPoint x: 659, startPoint y: 287, endPoint x: 715, endPoint y: 282, distance: 56.3
click at [660, 299] on label "Insomnia" at bounding box center [669, 306] width 50 height 15
checkbox input "true"
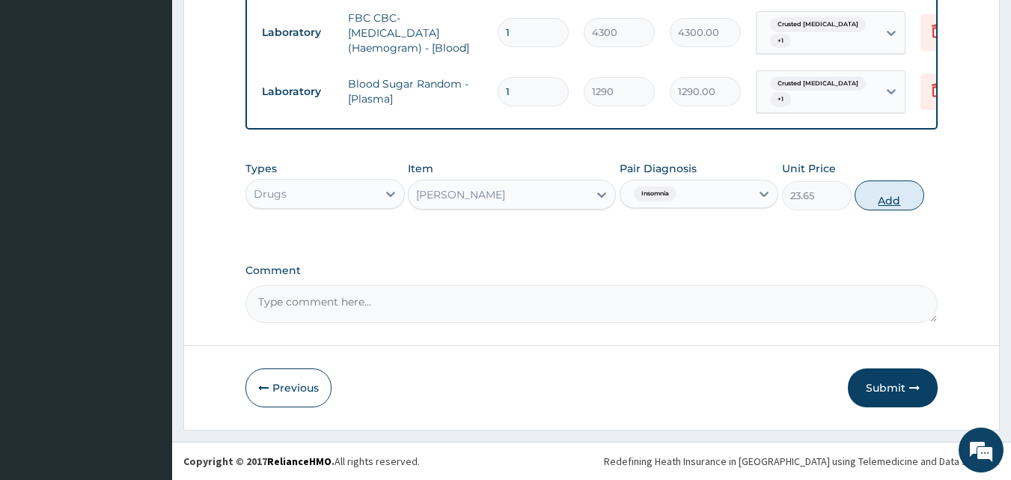
click at [879, 195] on button "Add" at bounding box center [890, 195] width 70 height 30
type input "0"
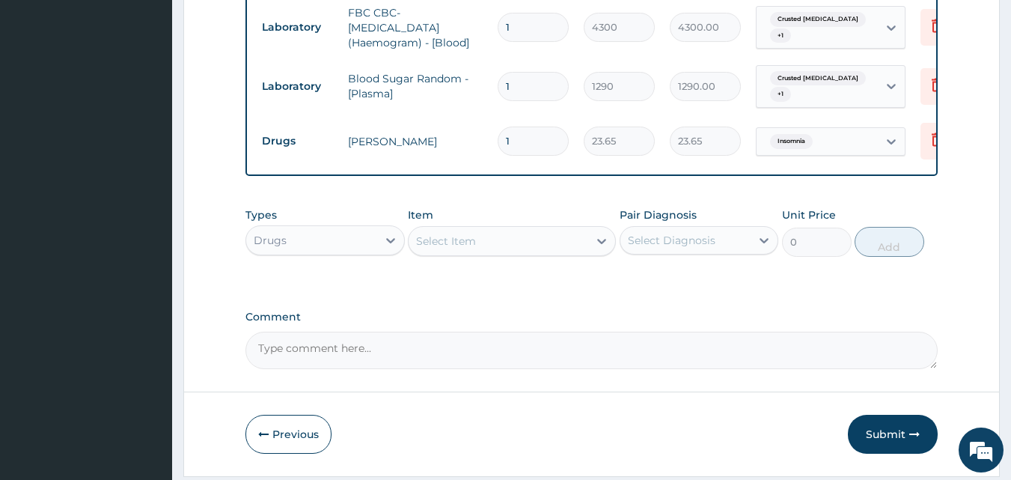
click at [554, 239] on div "Select Item" at bounding box center [499, 241] width 180 height 24
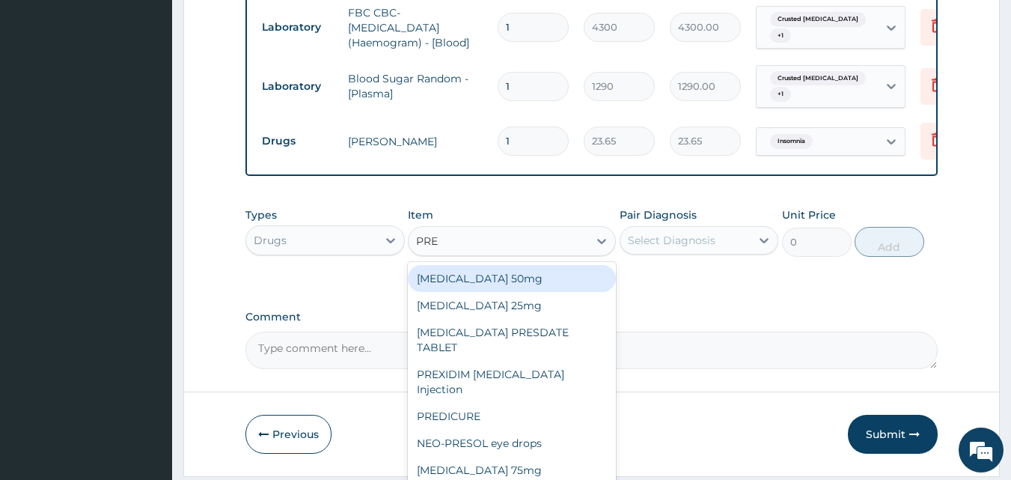
type input "PRED"
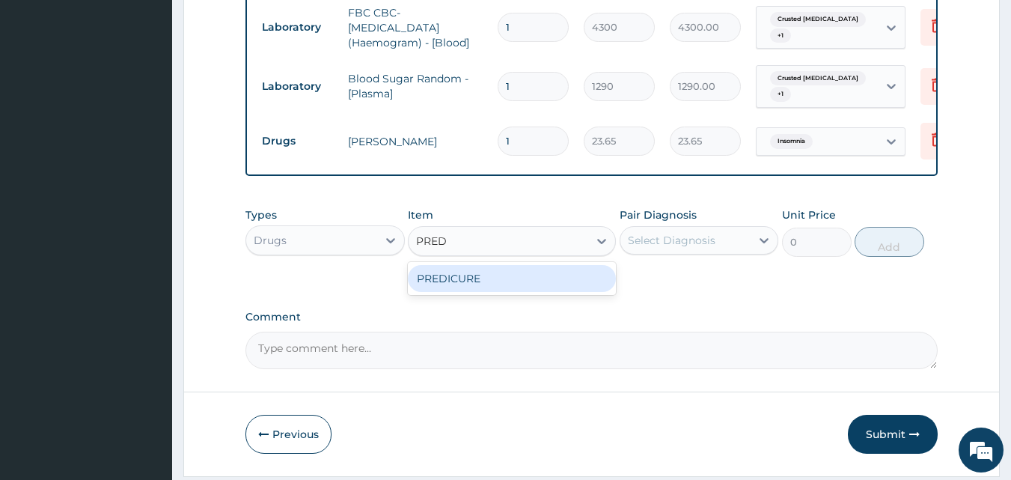
click at [551, 283] on div "PREDICURE" at bounding box center [512, 278] width 208 height 27
type input "53.2125"
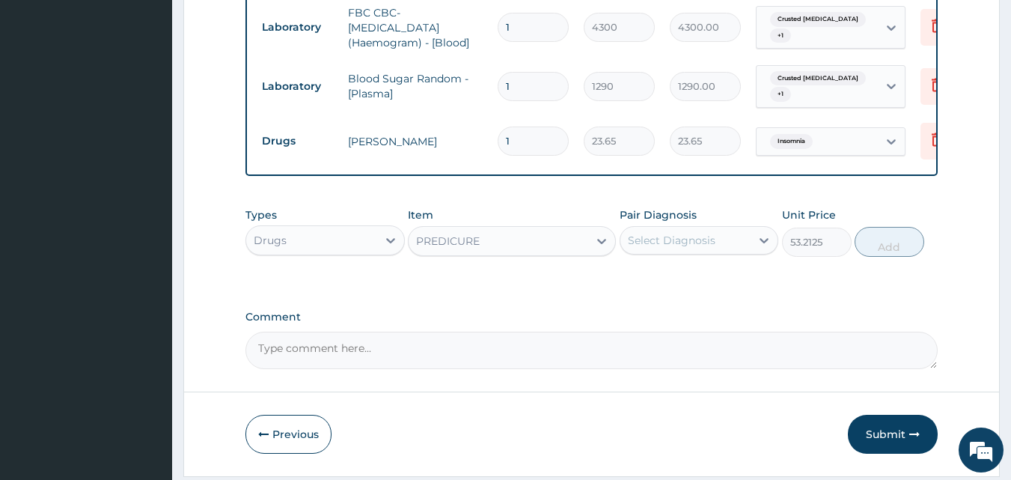
click at [663, 240] on div "Select Diagnosis" at bounding box center [672, 240] width 88 height 15
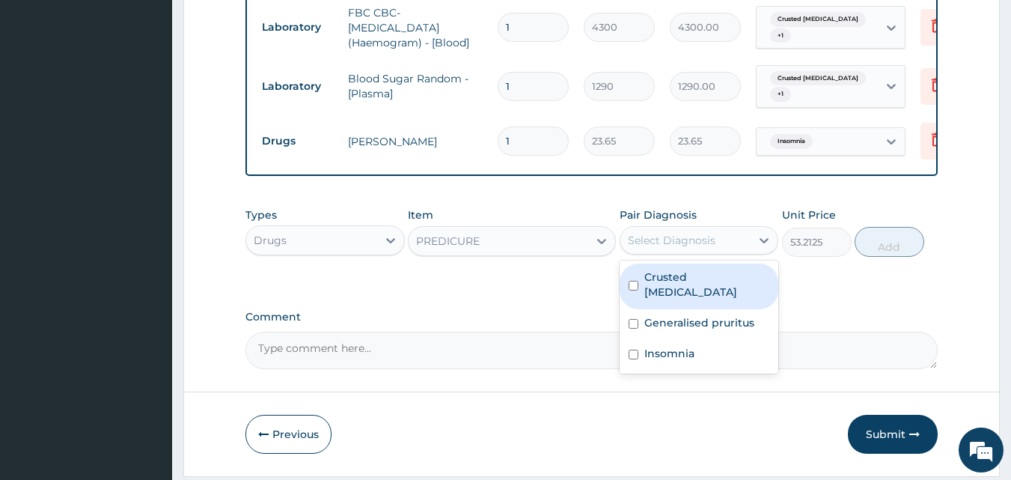
drag, startPoint x: 659, startPoint y: 282, endPoint x: 659, endPoint y: 316, distance: 33.7
click at [659, 284] on label "Crusted [MEDICAL_DATA]" at bounding box center [707, 284] width 126 height 30
checkbox input "true"
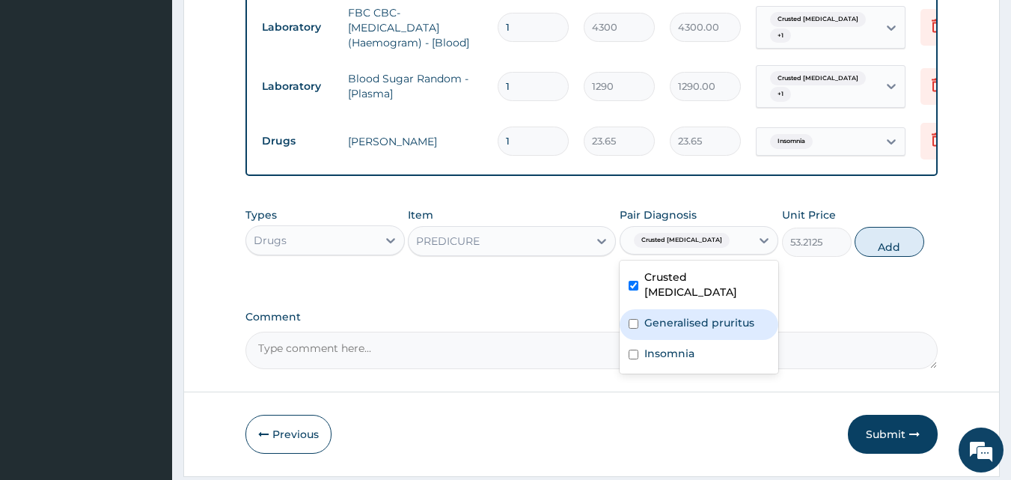
click at [663, 315] on label "Generalised pruritus" at bounding box center [699, 322] width 110 height 15
checkbox input "true"
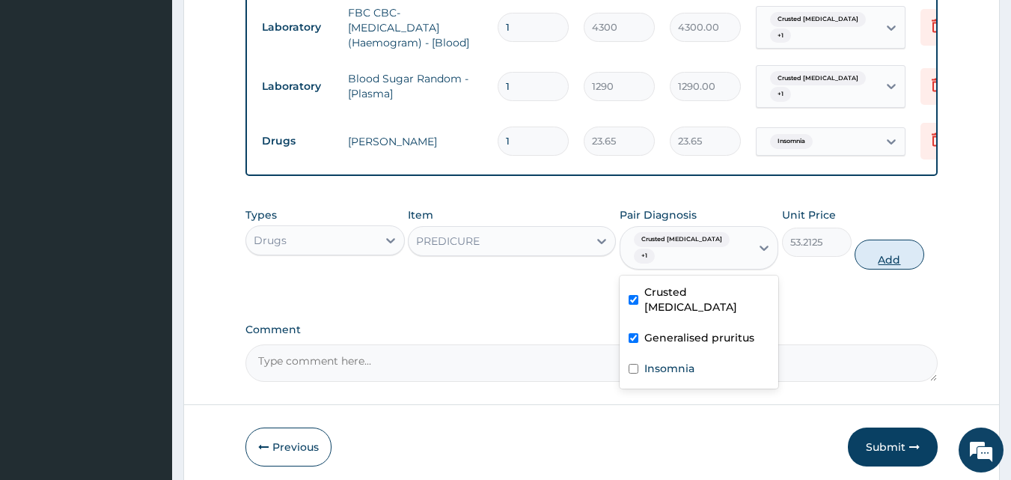
click at [859, 244] on button "Add" at bounding box center [890, 254] width 70 height 30
type input "0"
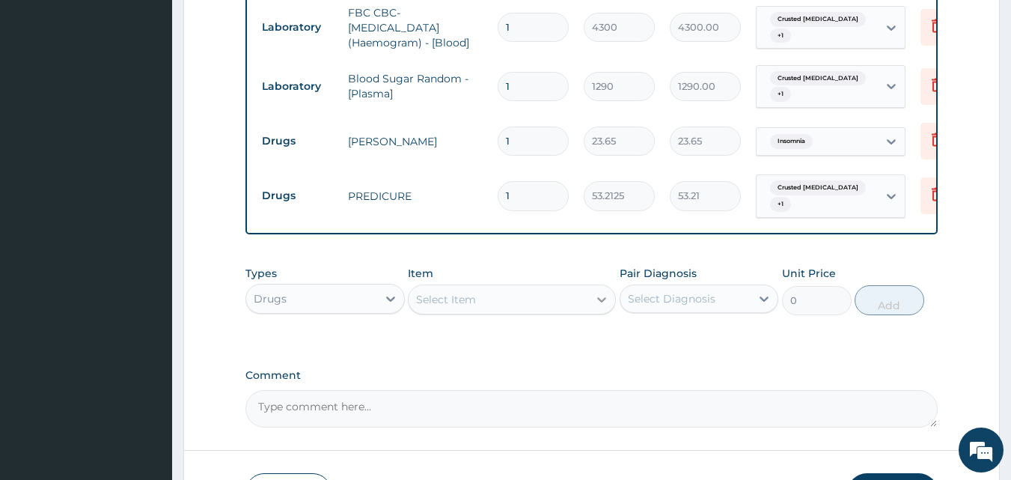
click at [588, 294] on div at bounding box center [601, 299] width 27 height 27
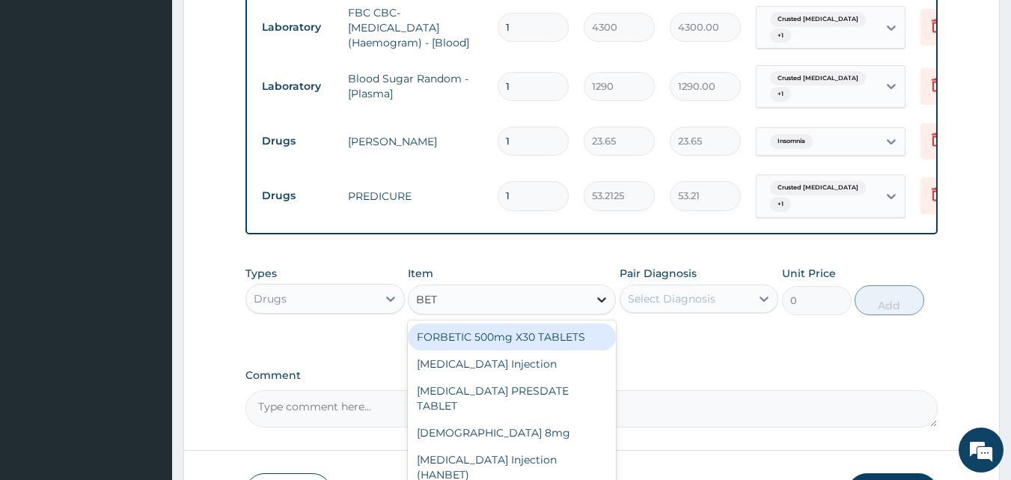
type input "BETA"
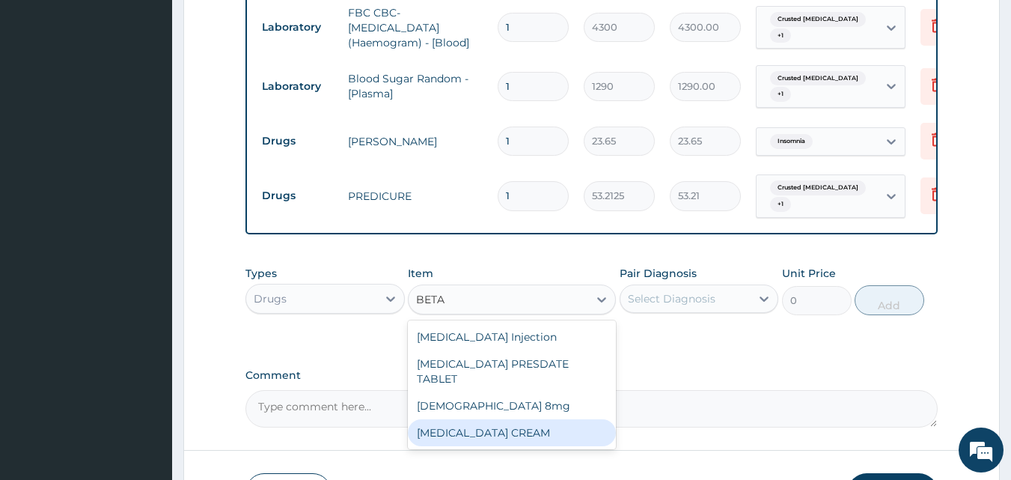
click at [535, 419] on div "[MEDICAL_DATA] CREAM" at bounding box center [512, 432] width 208 height 27
type input "827.75"
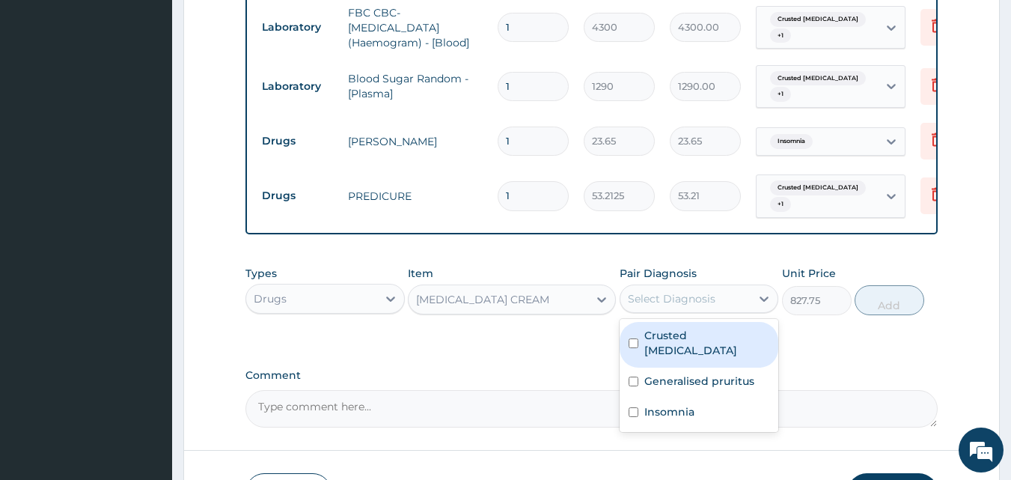
click at [694, 287] on div "Select Diagnosis" at bounding box center [685, 299] width 131 height 24
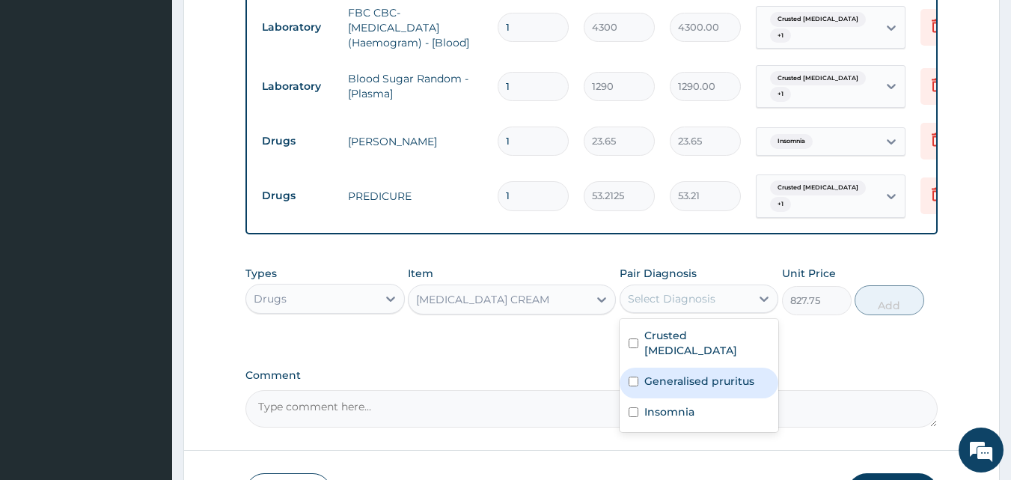
click at [682, 367] on div "Generalised pruritus" at bounding box center [699, 382] width 159 height 31
checkbox input "true"
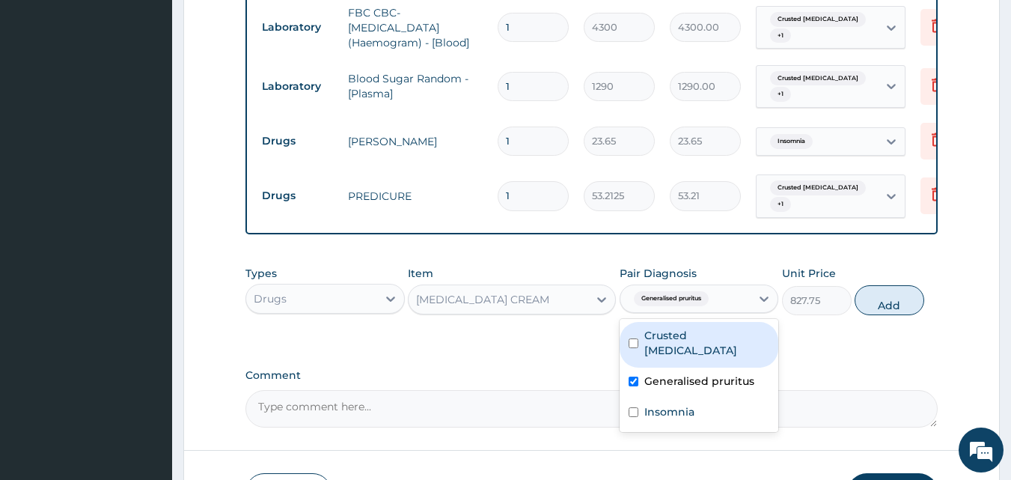
click at [690, 335] on label "Crusted [MEDICAL_DATA]" at bounding box center [707, 343] width 126 height 30
checkbox input "true"
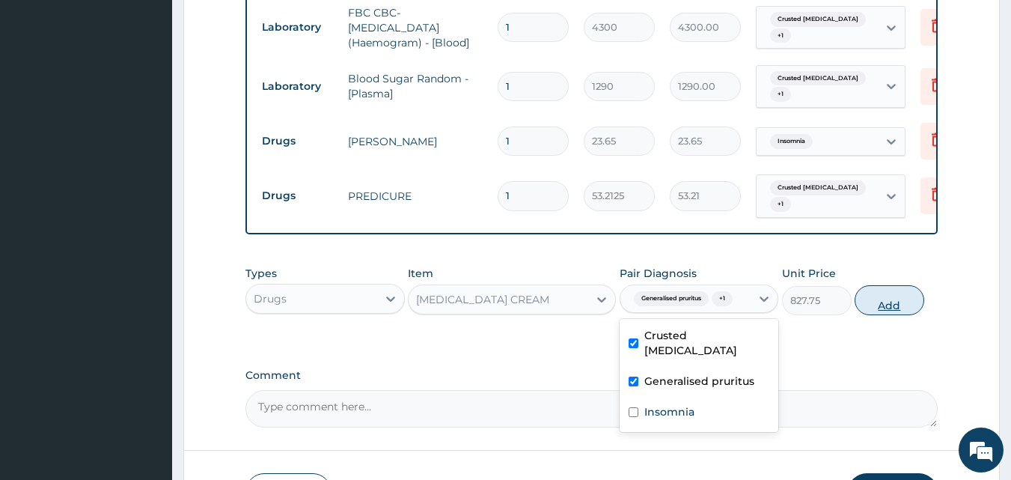
click at [891, 294] on button "Add" at bounding box center [890, 300] width 70 height 30
type input "0"
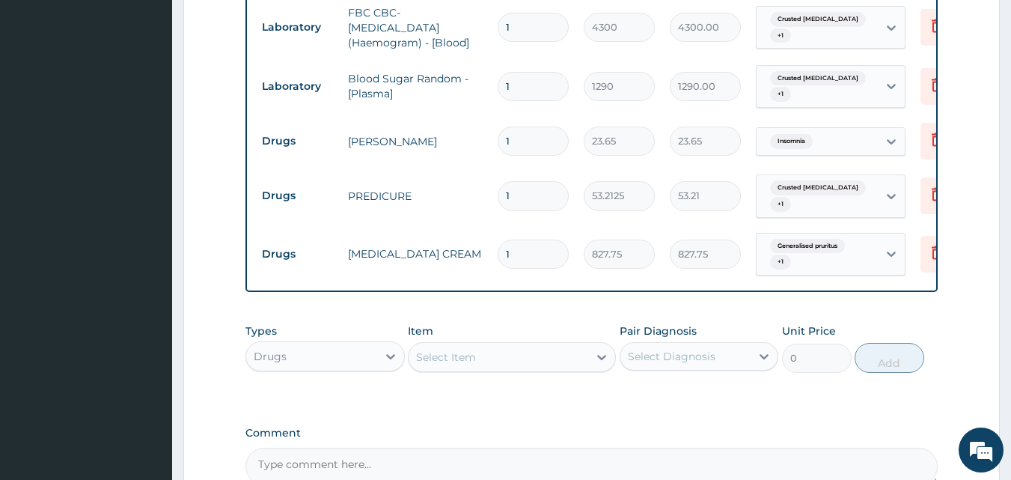
click at [570, 352] on div "Select Item" at bounding box center [499, 357] width 180 height 24
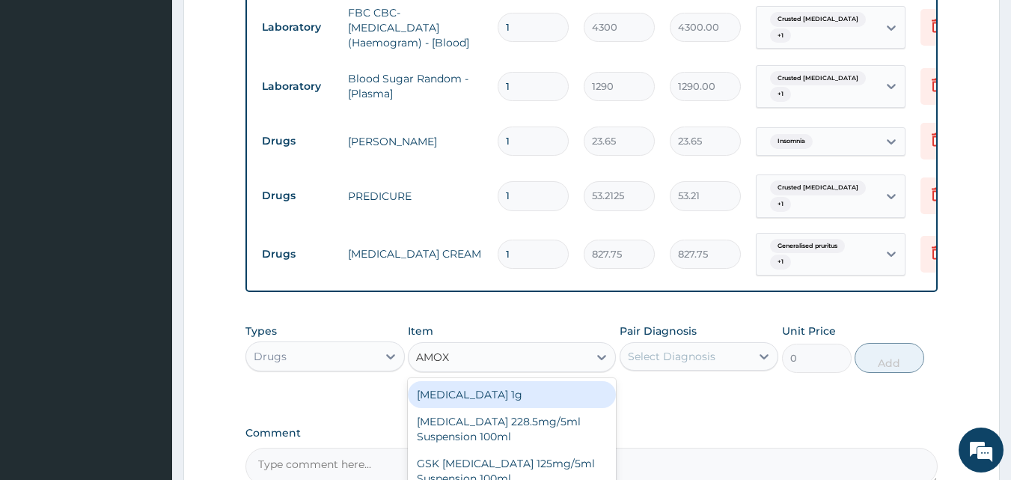
type input "AMOXI"
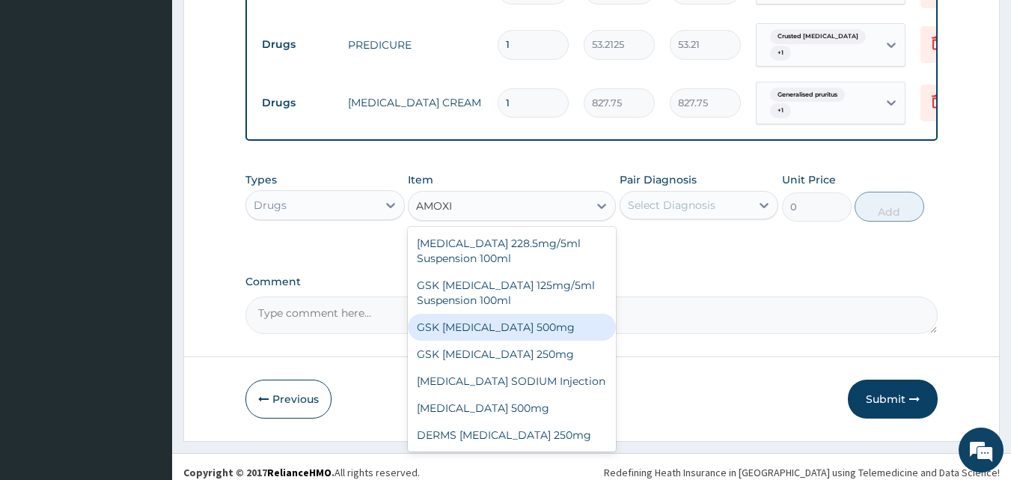
scroll to position [820, 0]
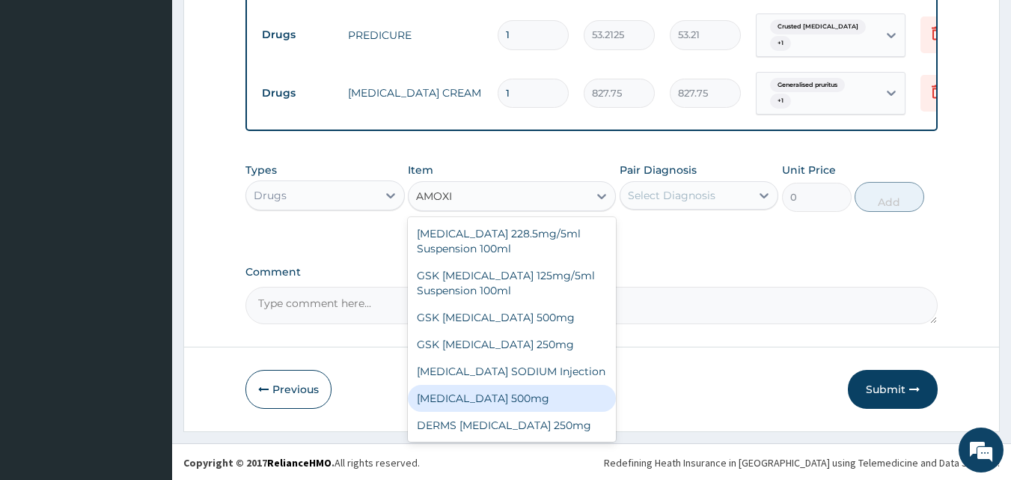
click at [528, 395] on div "[MEDICAL_DATA] 500mg" at bounding box center [512, 398] width 208 height 27
type input "70.95"
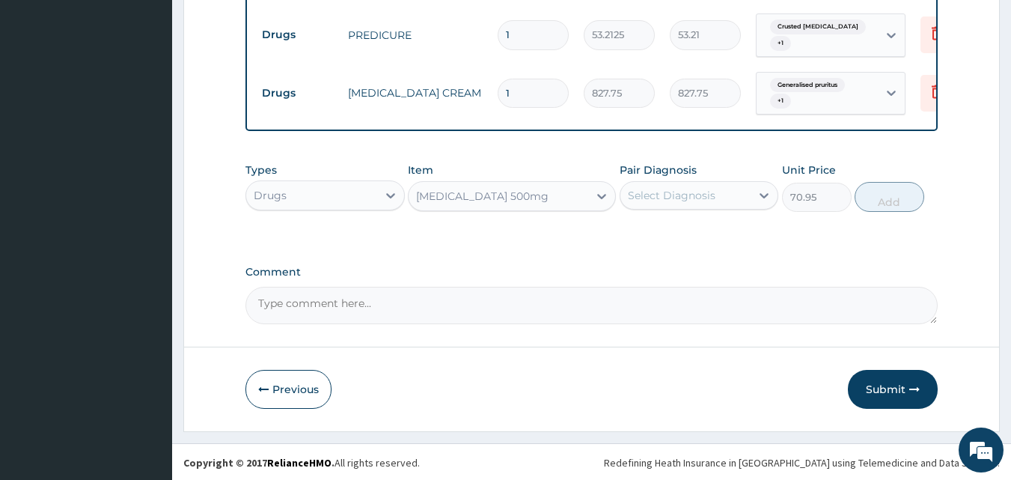
click at [685, 198] on div "Select Diagnosis" at bounding box center [672, 195] width 88 height 15
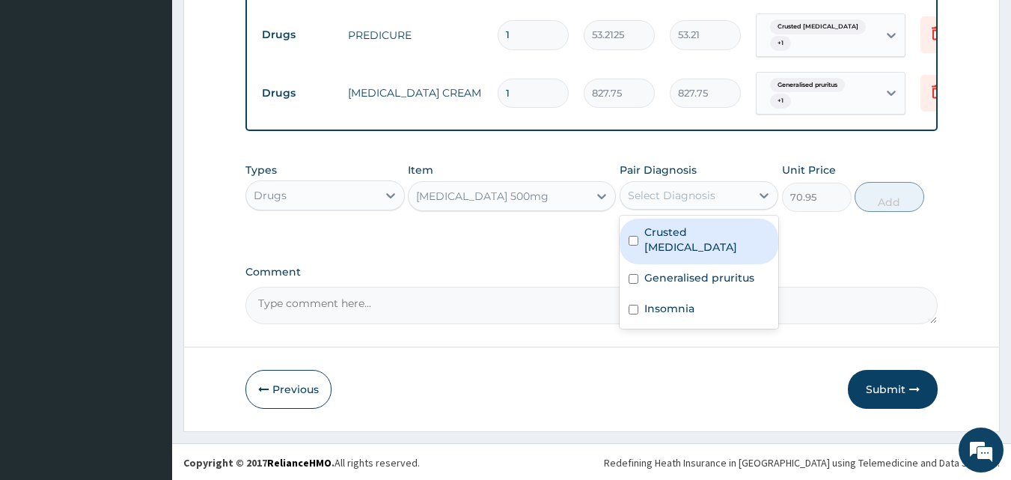
click at [673, 247] on div "Crusted [MEDICAL_DATA]" at bounding box center [699, 242] width 159 height 46
checkbox input "true"
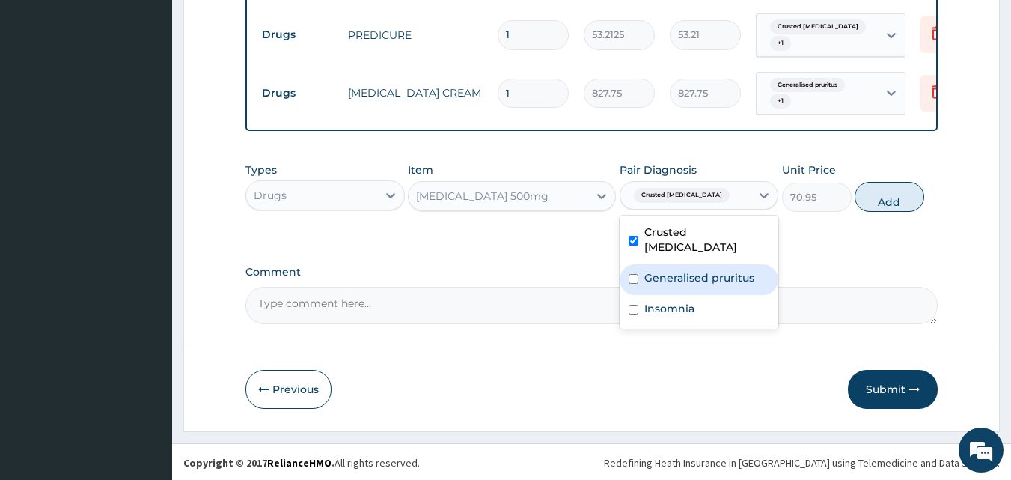
click at [677, 270] on label "Generalised pruritus" at bounding box center [699, 277] width 110 height 15
checkbox input "true"
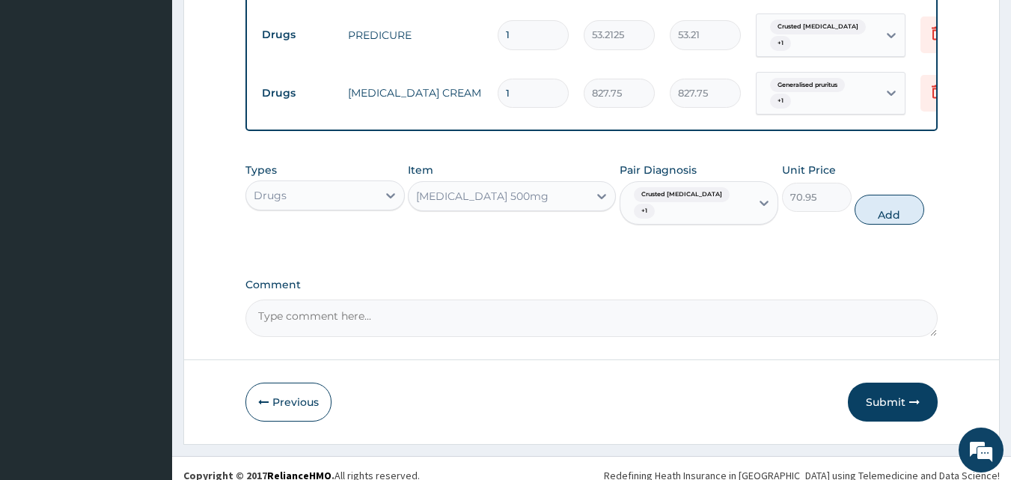
drag, startPoint x: 912, startPoint y: 197, endPoint x: 531, endPoint y: 197, distance: 381.7
click at [912, 197] on button "Add" at bounding box center [890, 210] width 70 height 30
type input "0"
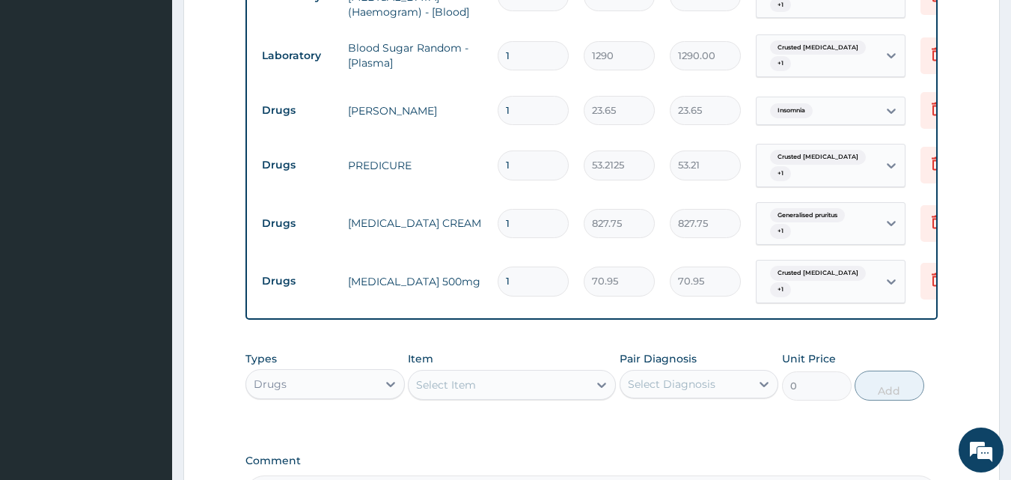
scroll to position [596, 0]
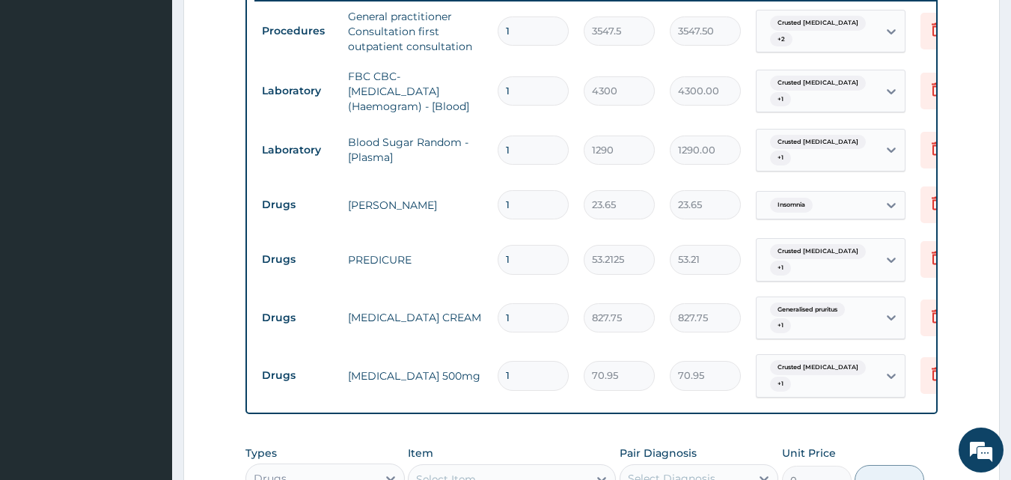
click at [524, 361] on input "1" at bounding box center [533, 375] width 71 height 29
type input "15"
type input "1064.25"
type input "15"
click at [529, 256] on input "1" at bounding box center [533, 259] width 71 height 29
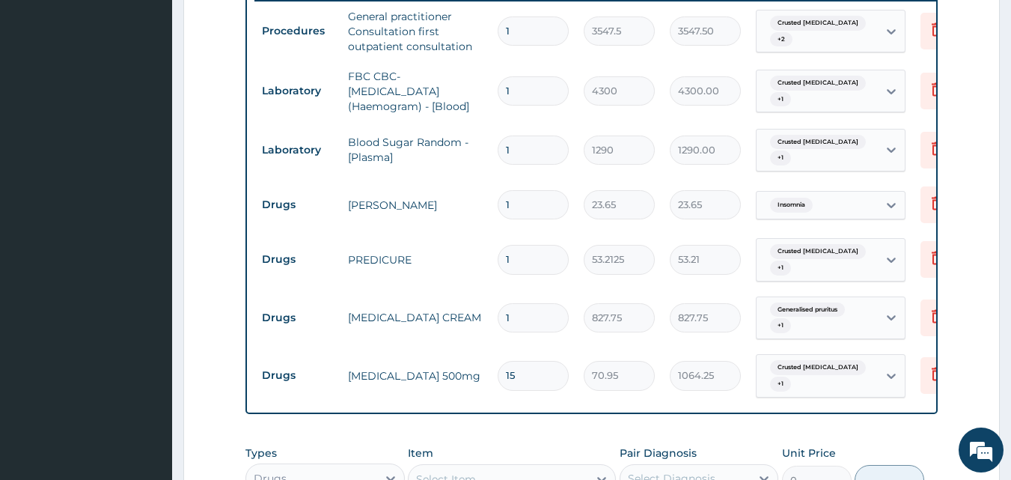
type input "14"
type input "744.98"
type input "14"
click at [529, 190] on input "1" at bounding box center [533, 204] width 71 height 29
type input "0.00"
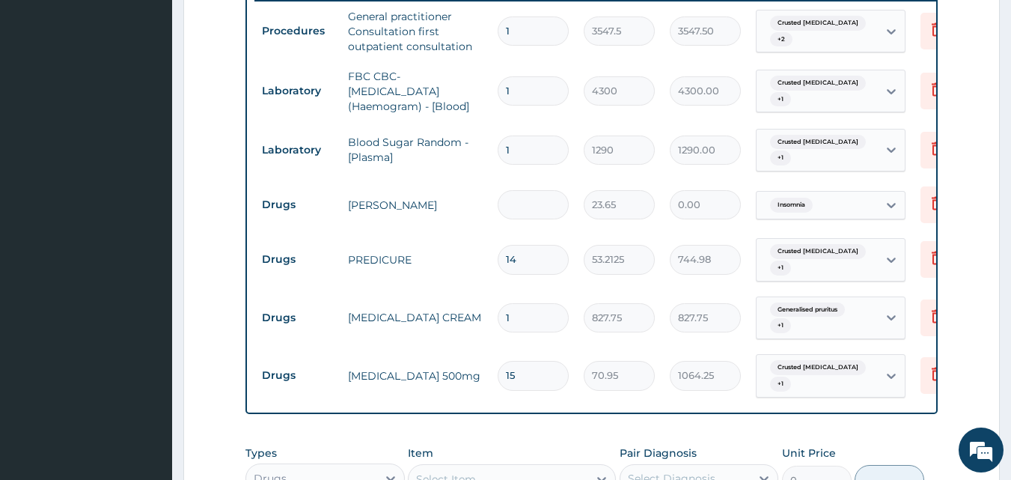
type input "3"
type input "70.95"
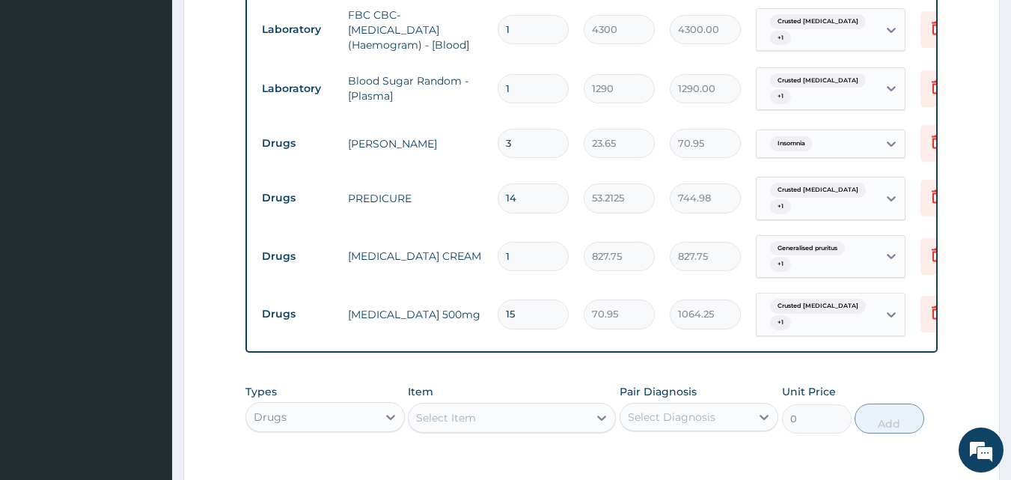
scroll to position [820, 0]
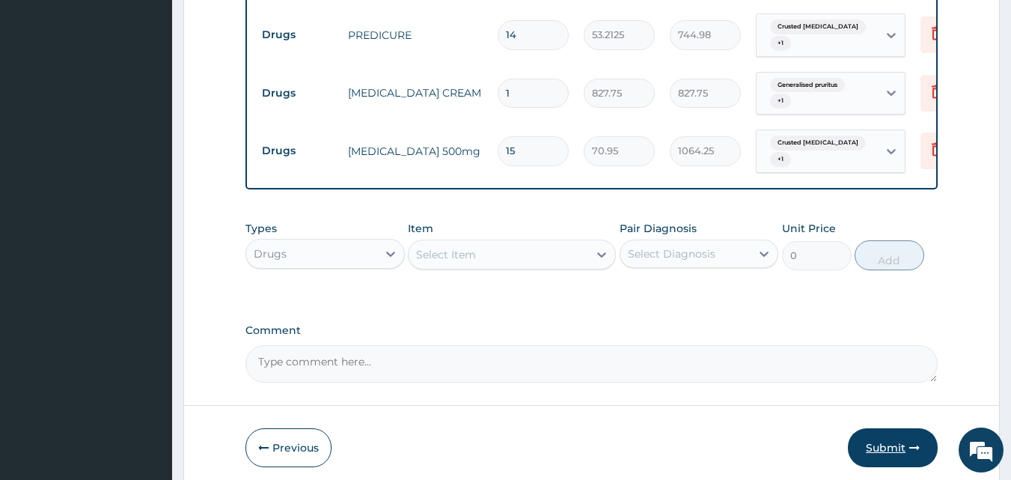
type input "3"
click at [891, 435] on button "Submit" at bounding box center [893, 447] width 90 height 39
